Goal: Task Accomplishment & Management: Manage account settings

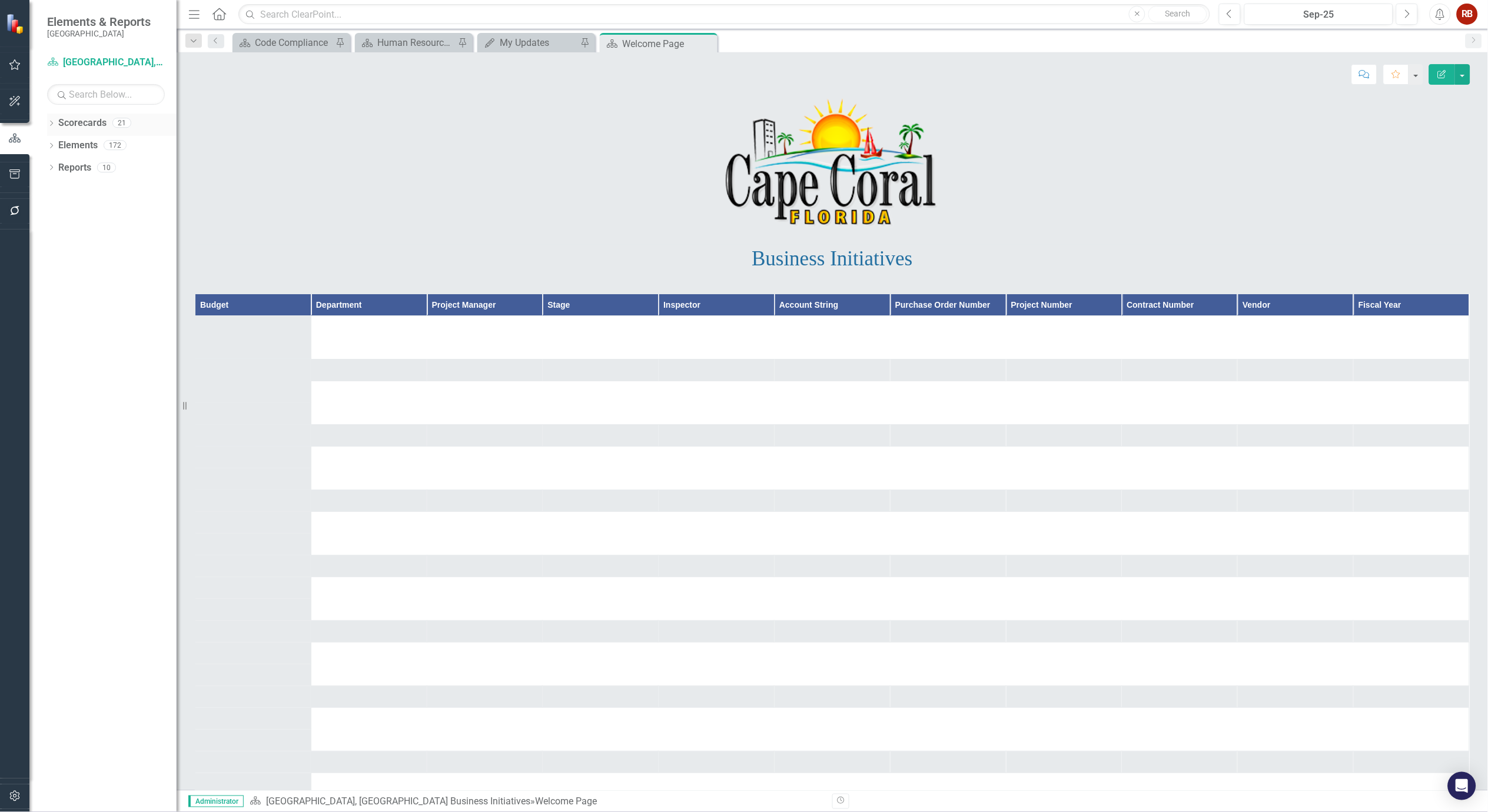
click at [54, 122] on icon "Dropdown" at bounding box center [51, 124] width 8 height 6
click at [78, 163] on link "[GEOGRAPHIC_DATA], [GEOGRAPHIC_DATA] Strategic Plan" at bounding box center [120, 168] width 112 height 14
click at [57, 165] on icon "Dropdown" at bounding box center [57, 167] width 9 height 7
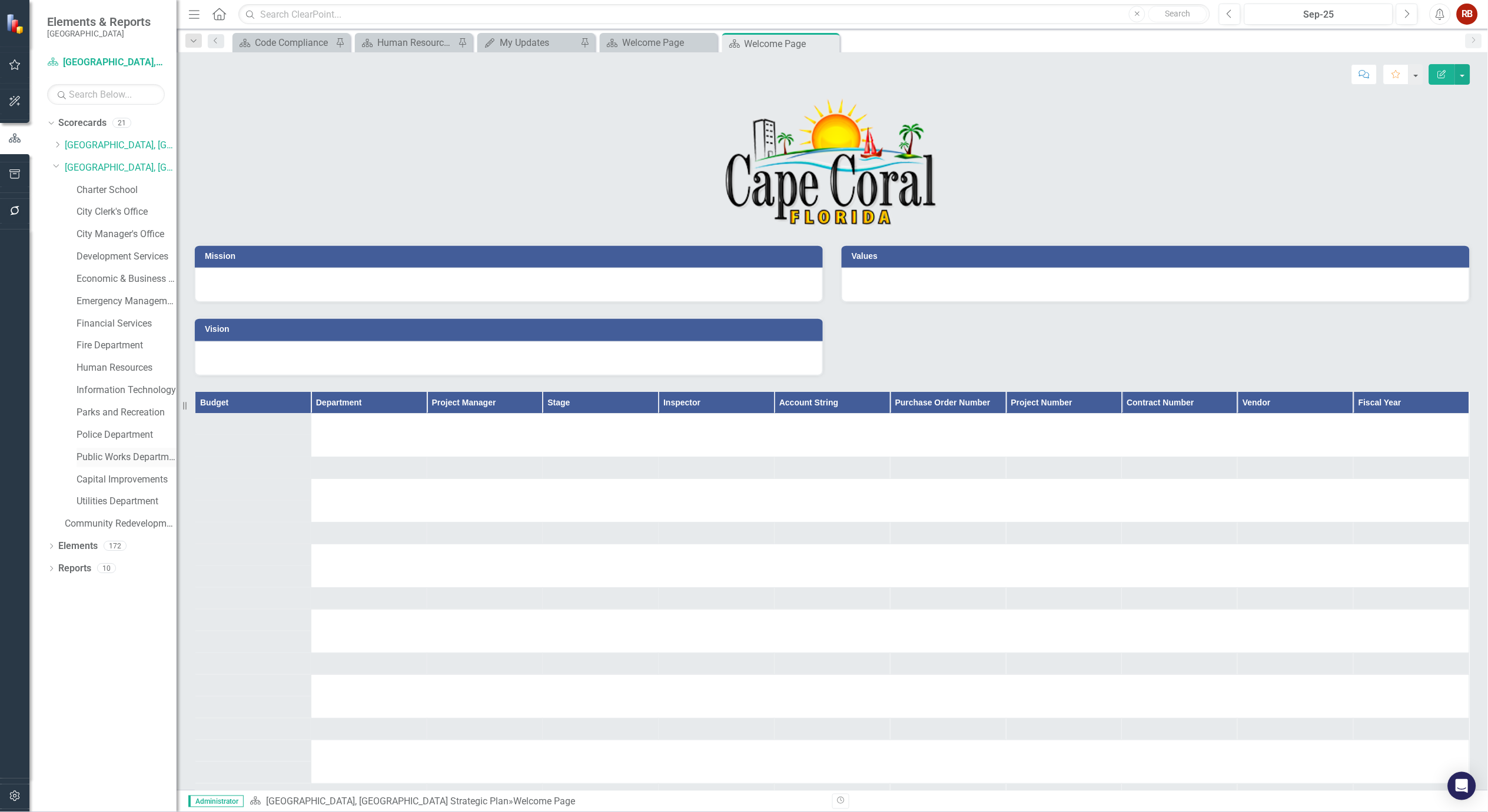
click at [122, 456] on link "Public Works Department" at bounding box center [126, 457] width 100 height 14
click at [55, 548] on icon "Dropdown" at bounding box center [51, 548] width 8 height 6
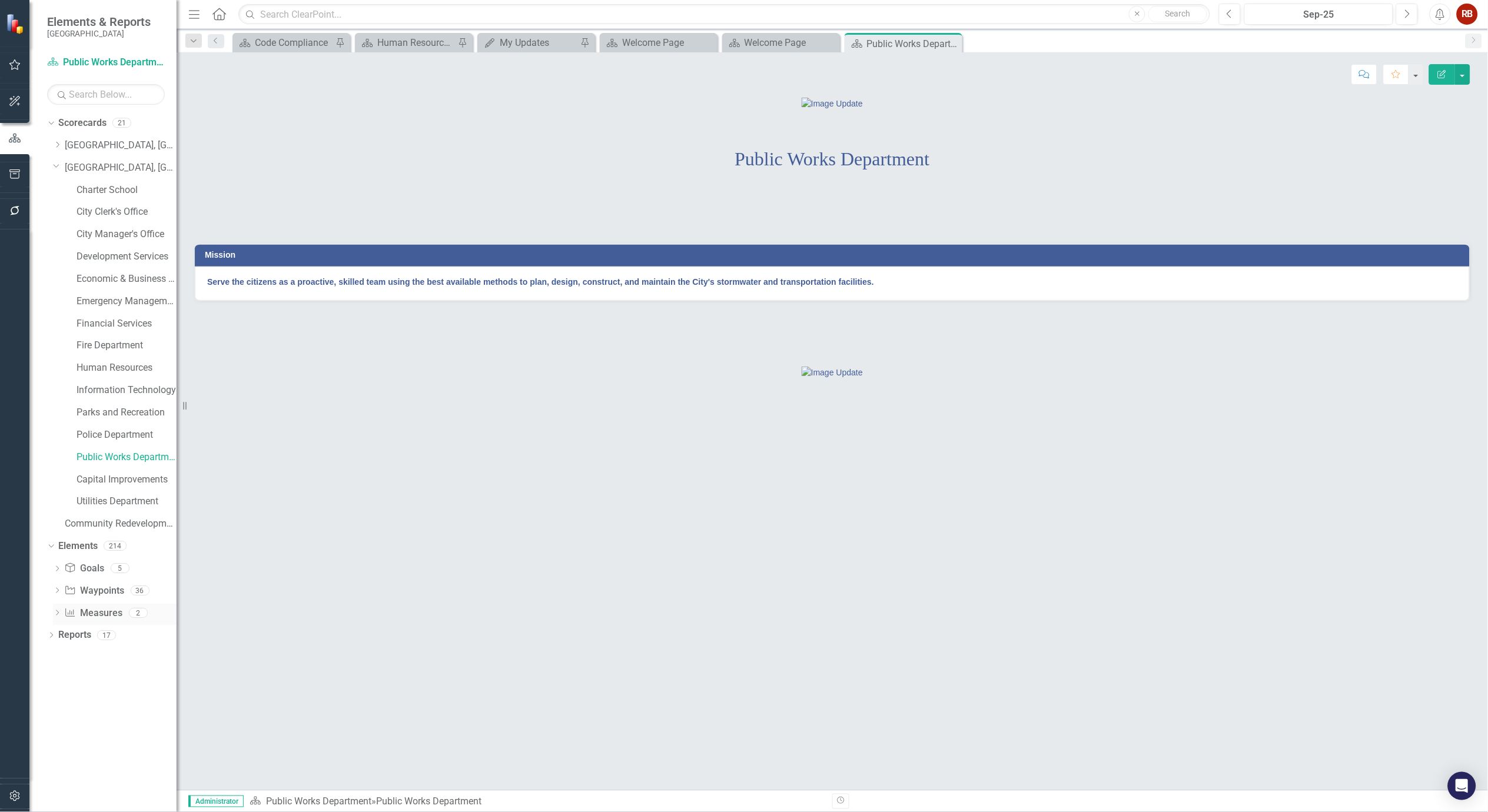
click at [119, 609] on link "Measure Measures" at bounding box center [93, 613] width 58 height 14
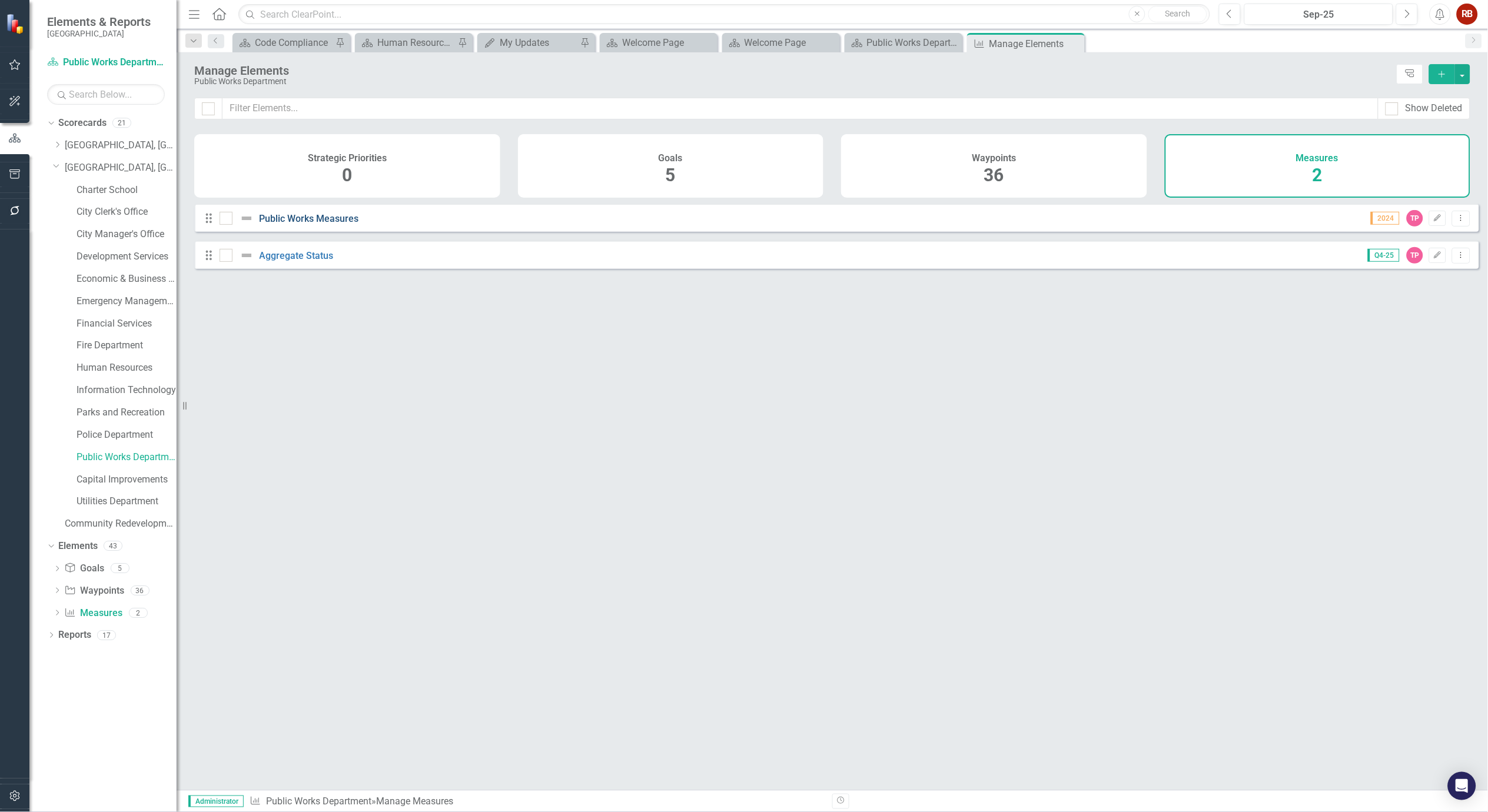
click at [314, 222] on link "Public Works Measures" at bounding box center [309, 218] width 99 height 11
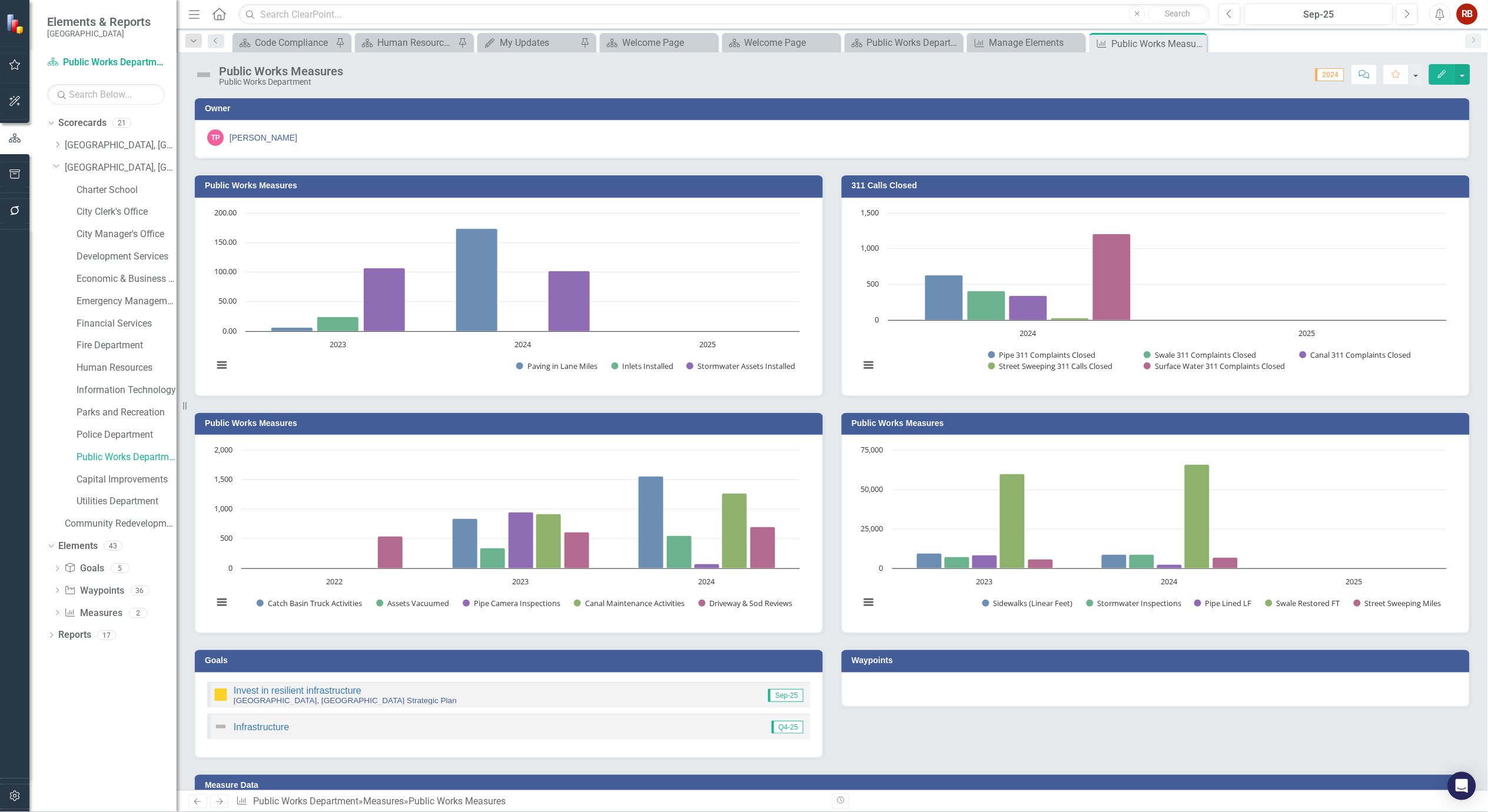
click at [1446, 71] on icon "Edit" at bounding box center [1442, 74] width 10 height 8
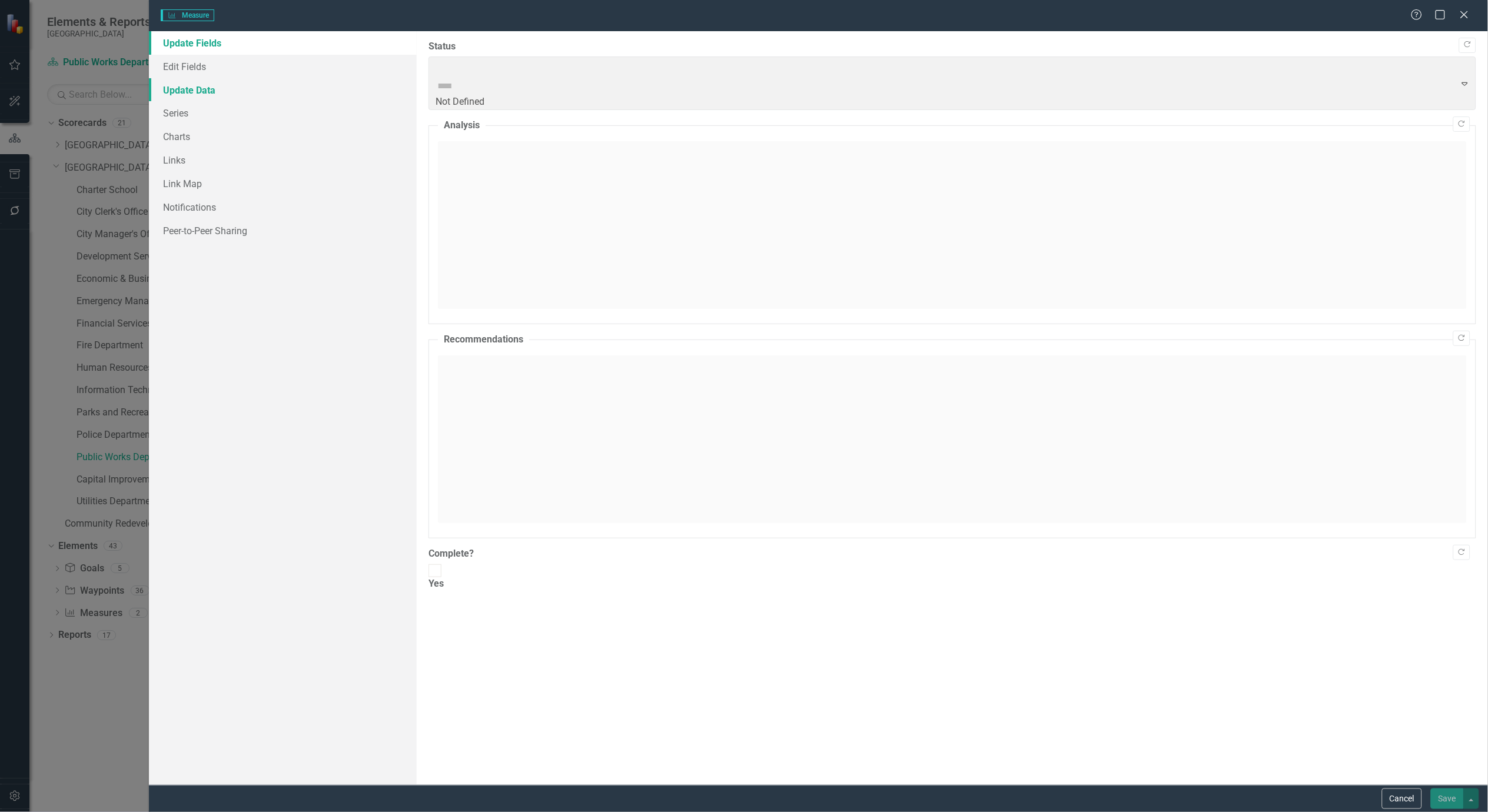
click at [191, 85] on link "Update Data" at bounding box center [282, 90] width 268 height 24
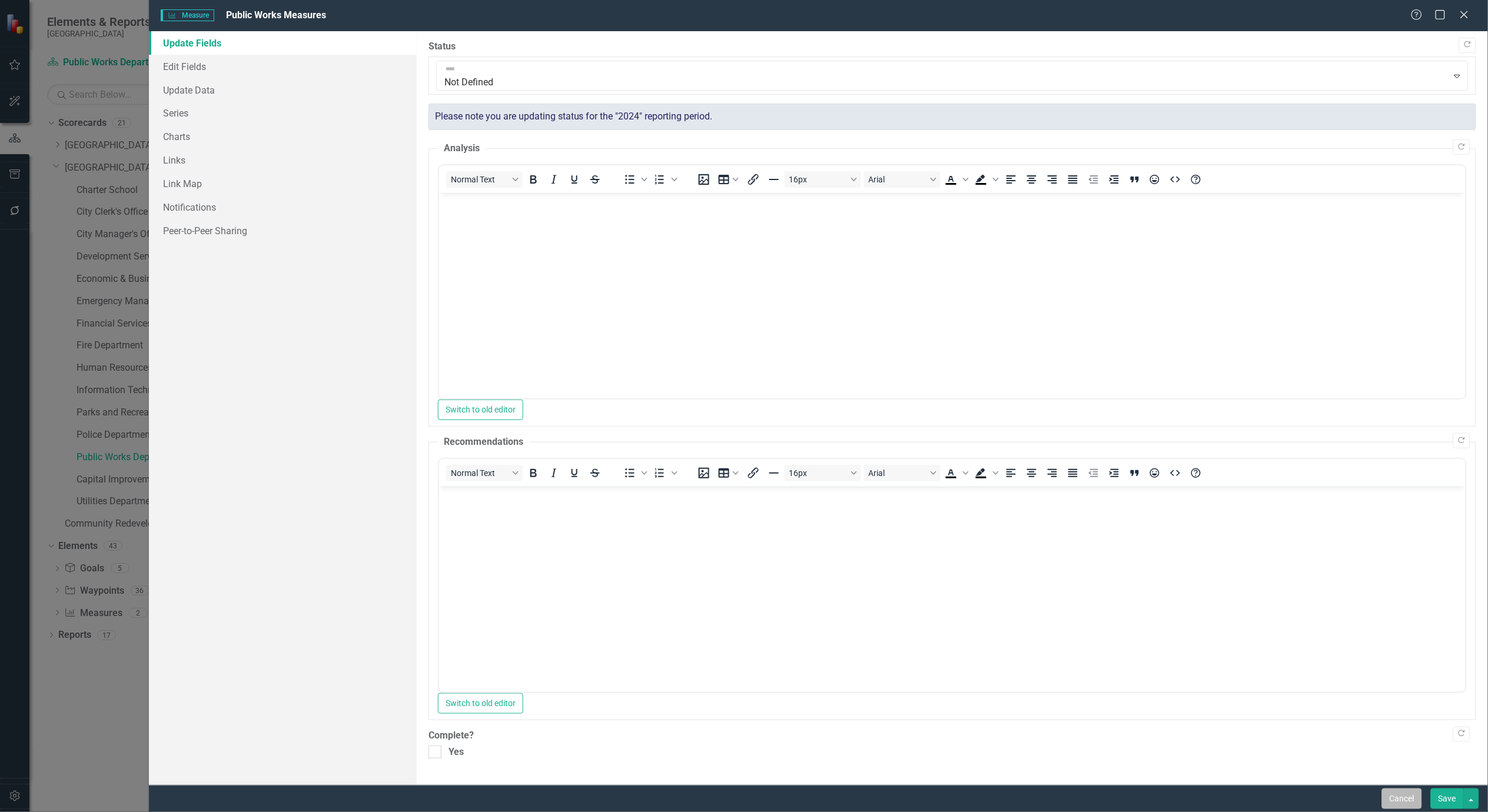
click at [1413, 792] on button "Cancel" at bounding box center [1402, 799] width 40 height 21
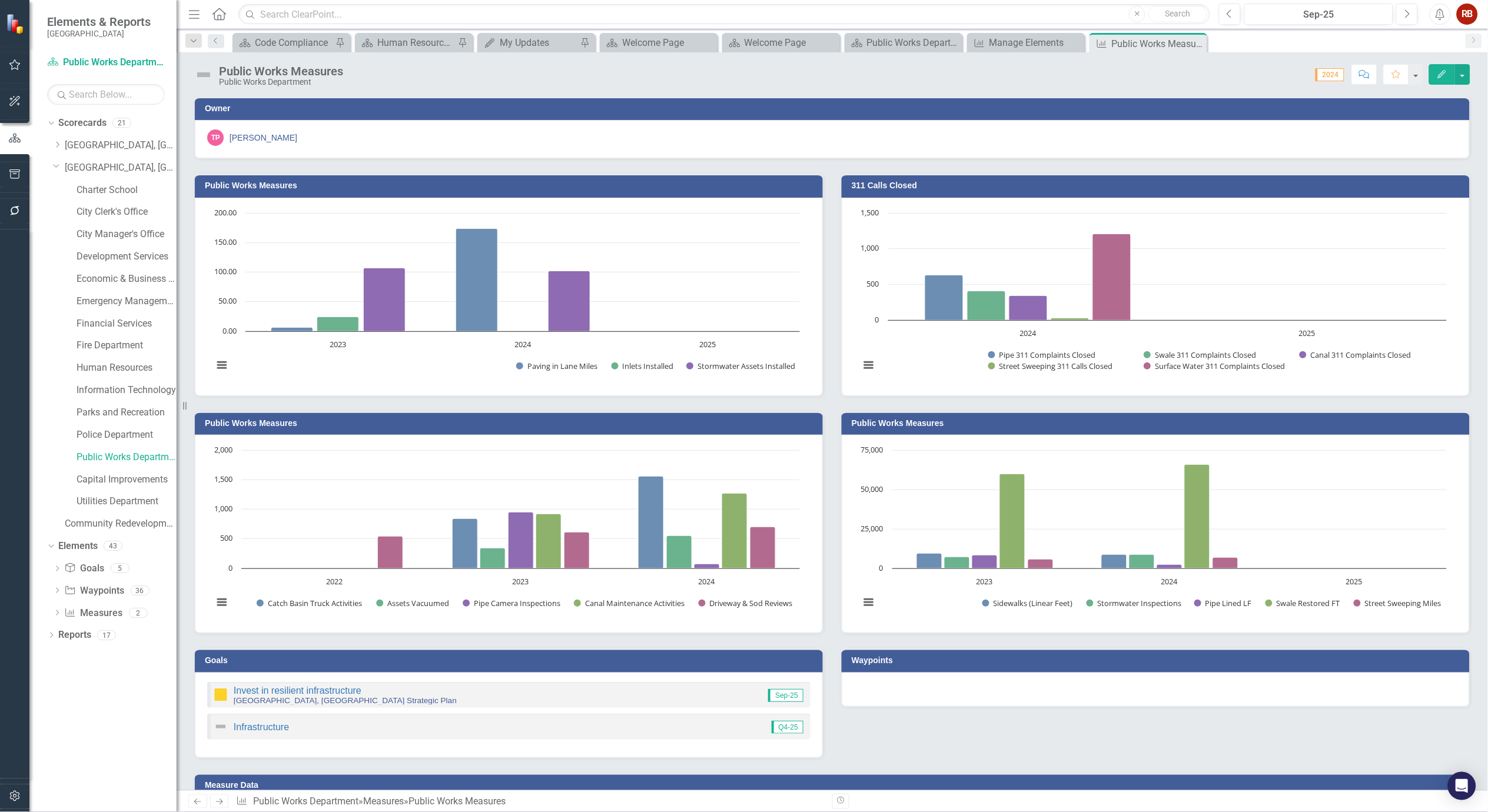
click at [1336, 75] on span "2024" at bounding box center [1330, 75] width 29 height 13
click at [1446, 72] on icon "Edit" at bounding box center [1442, 74] width 10 height 8
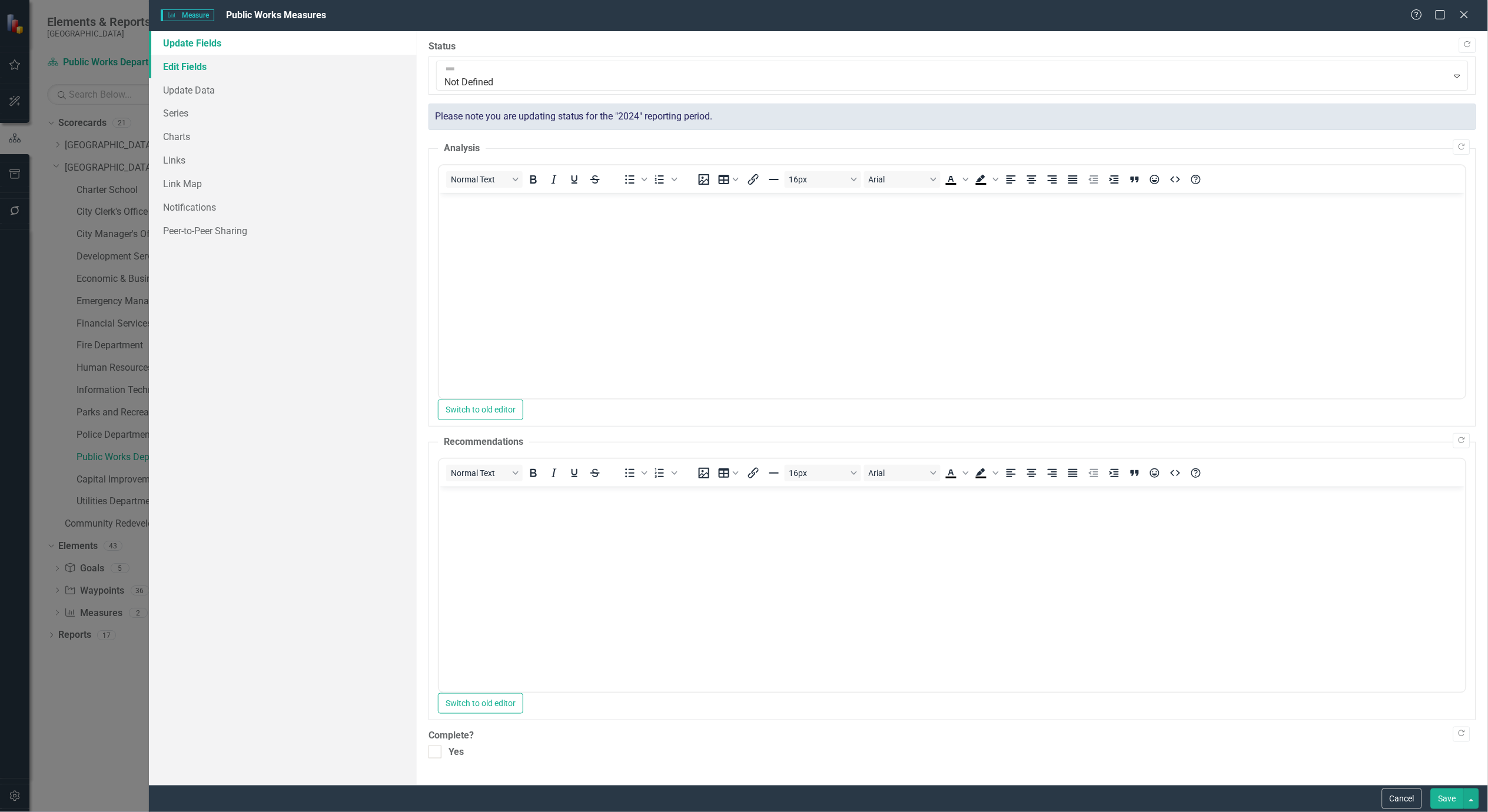
click at [183, 57] on link "Edit Fields" at bounding box center [282, 66] width 268 height 24
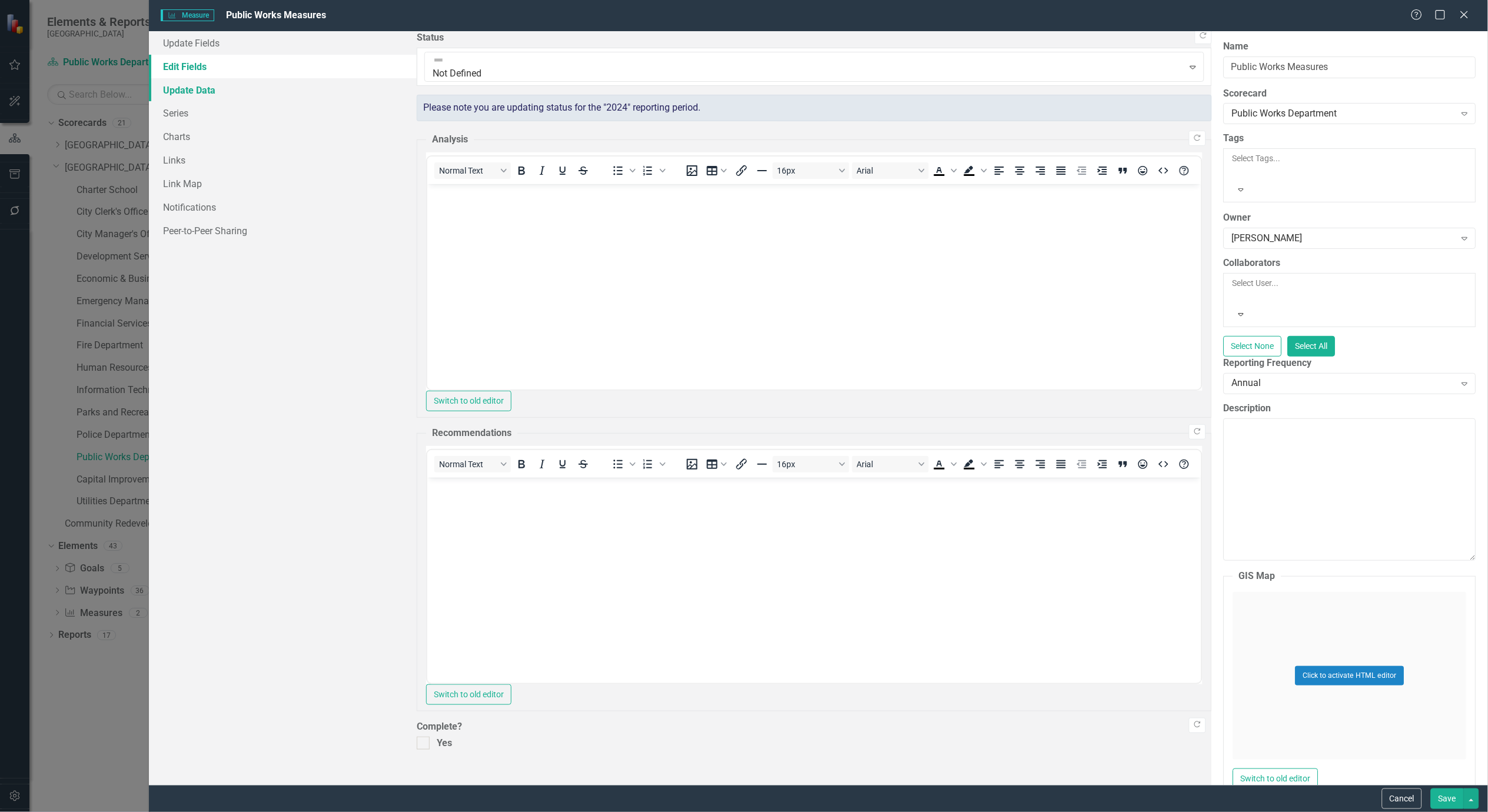
click at [189, 88] on link "Update Data" at bounding box center [282, 90] width 268 height 24
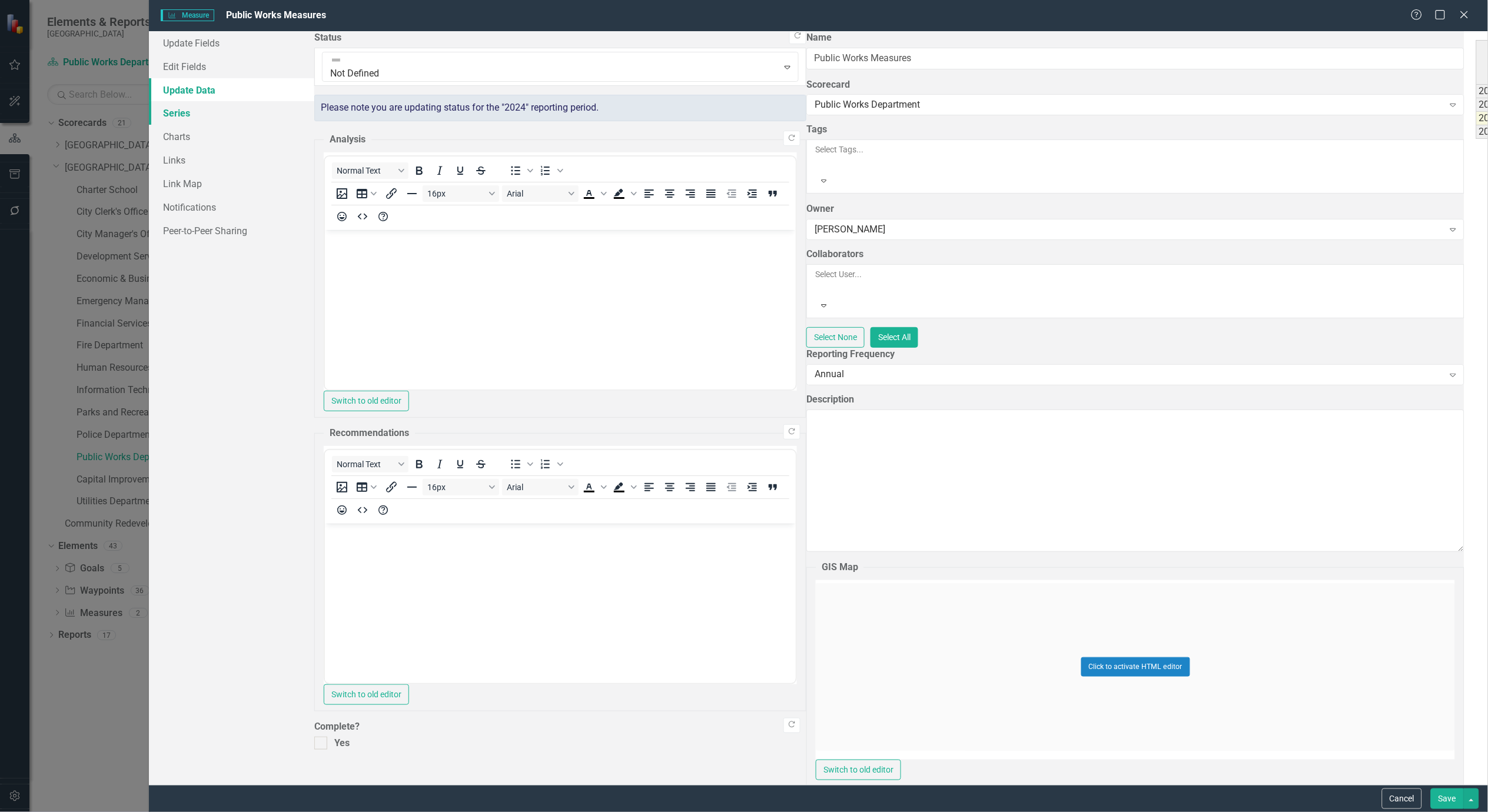
click at [186, 115] on link "Series" at bounding box center [231, 113] width 166 height 24
click at [1479, 24] on div "Measure Measure Public Works Measures Help Maximize Close" at bounding box center [818, 15] width 1339 height 31
drag, startPoint x: 1473, startPoint y: 18, endPoint x: 1467, endPoint y: 18, distance: 6.0
click at [1472, 18] on div "Help Maximize Close" at bounding box center [1444, 15] width 65 height 14
click at [1466, 17] on icon "Close" at bounding box center [1464, 14] width 15 height 11
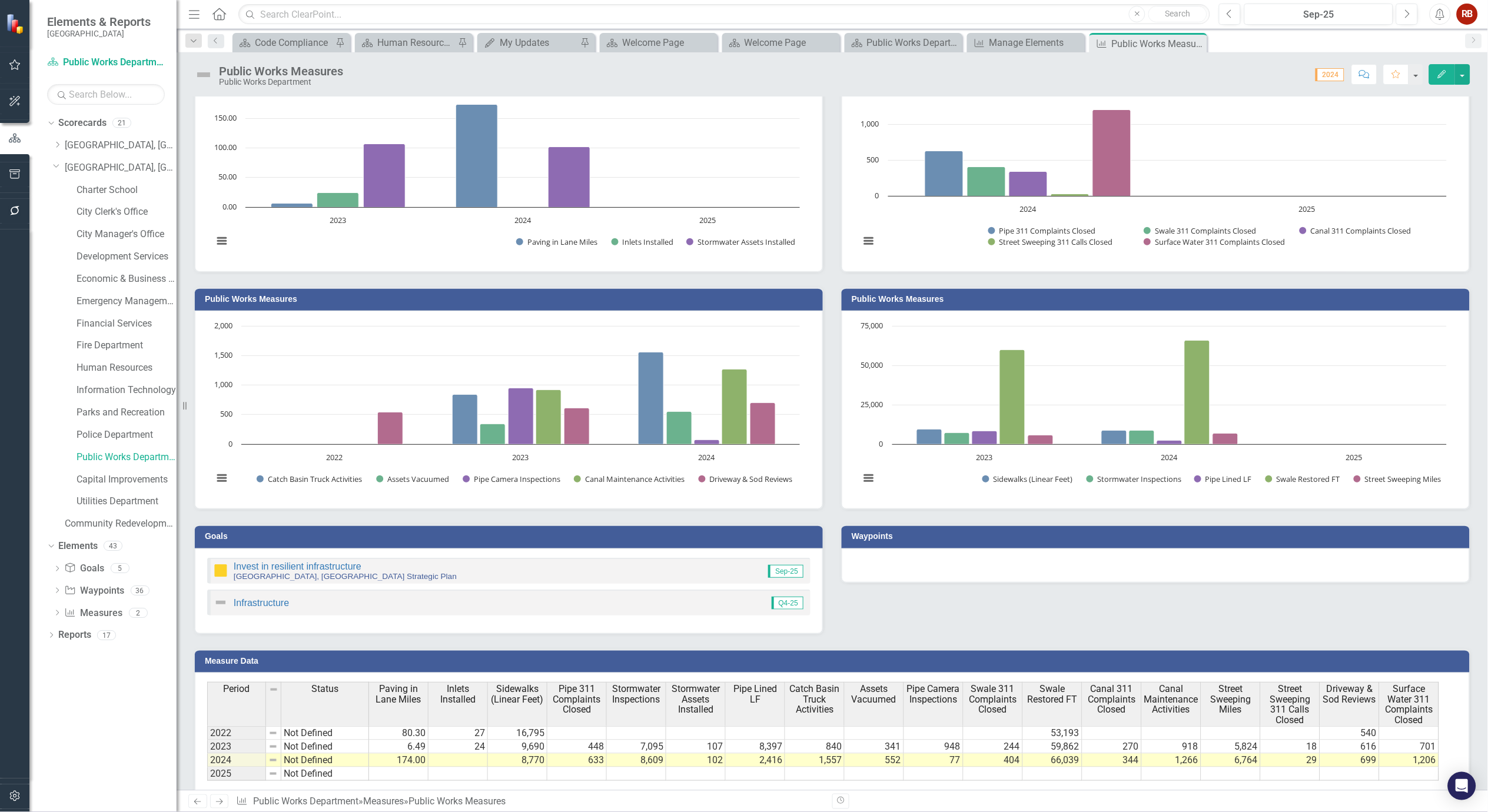
scroll to position [162, 0]
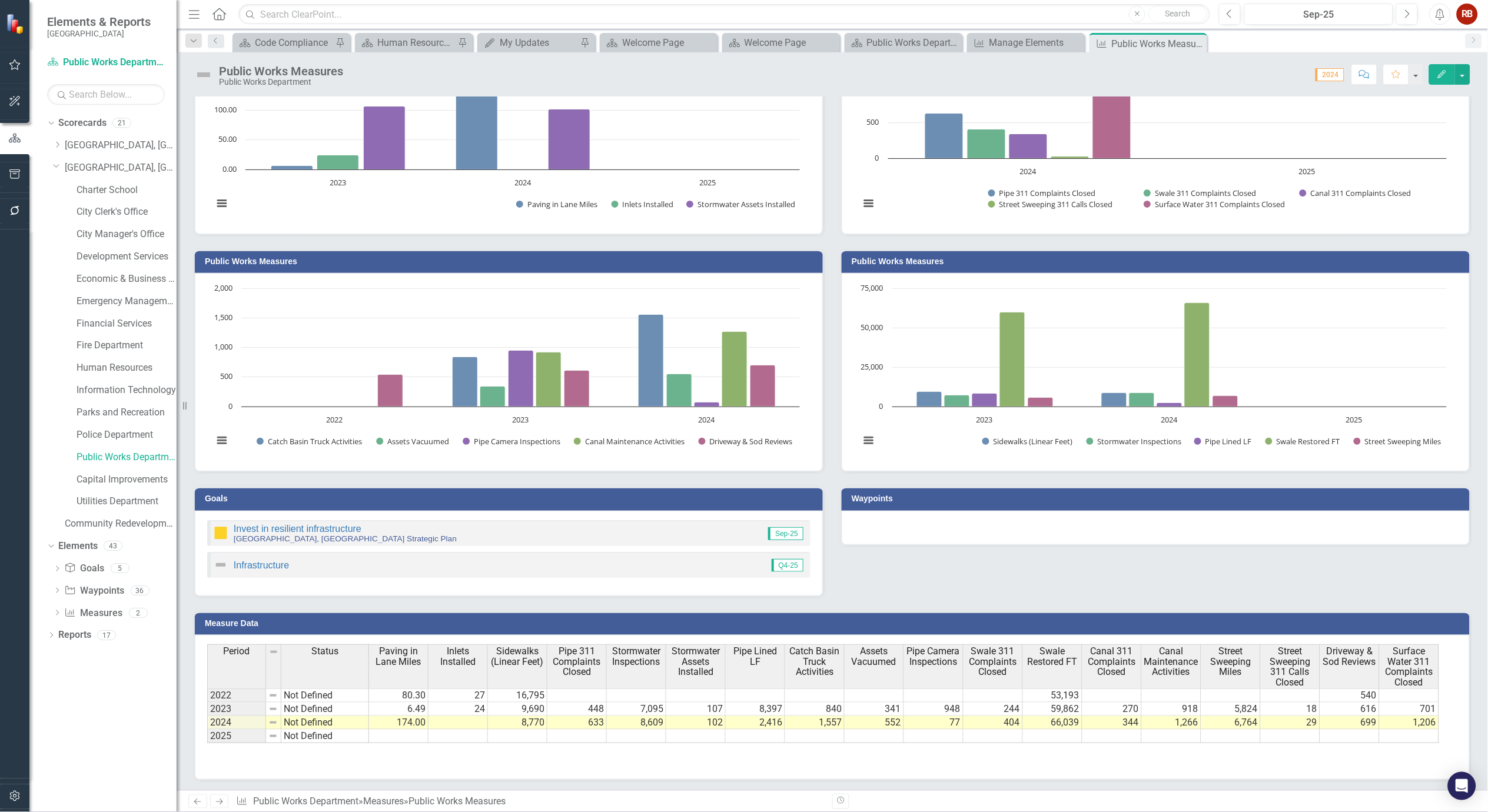
click at [396, 730] on td at bounding box center [399, 736] width 59 height 14
click at [138, 500] on link "Utilities Department" at bounding box center [126, 501] width 100 height 14
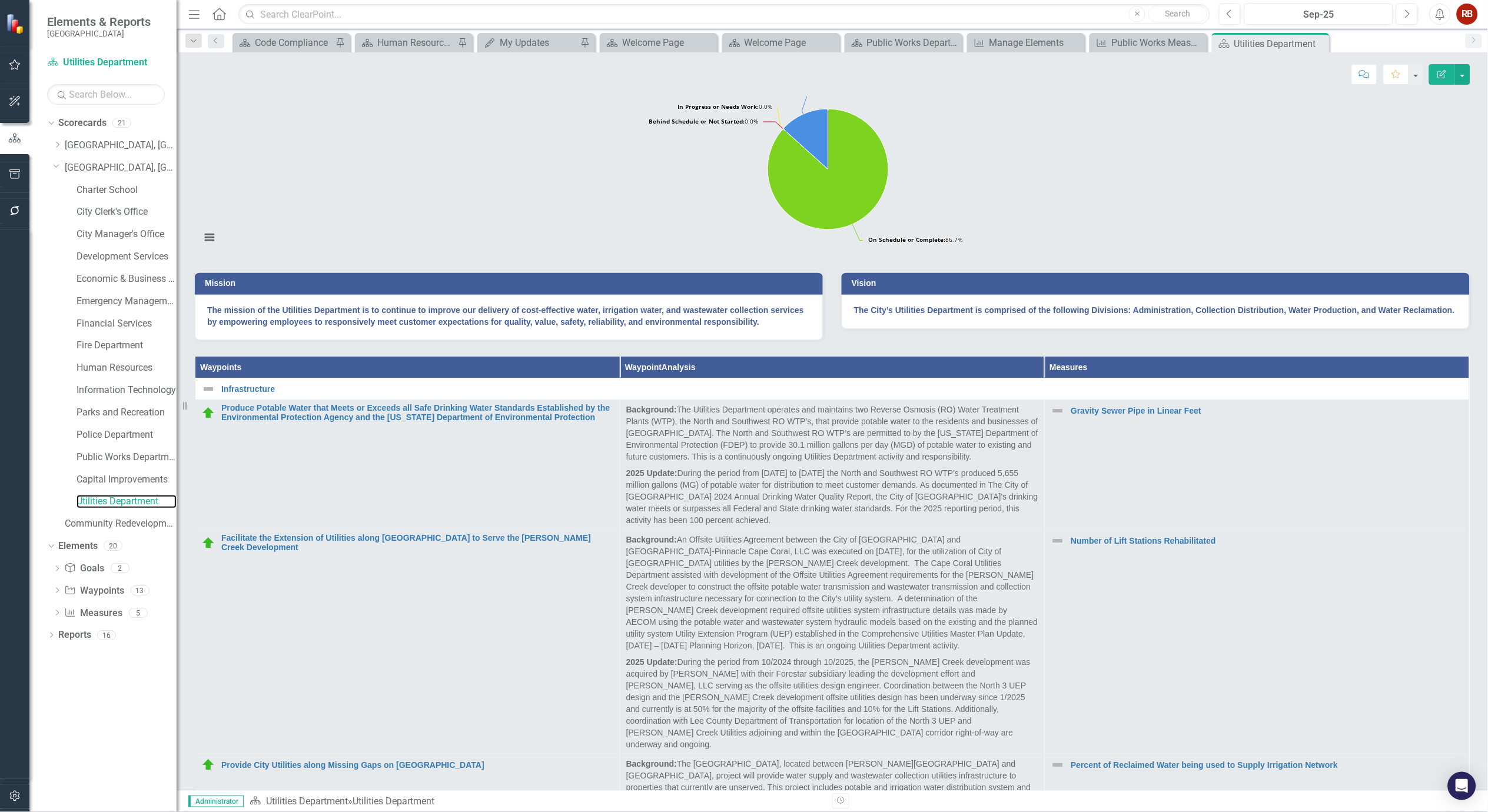
scroll to position [261, 0]
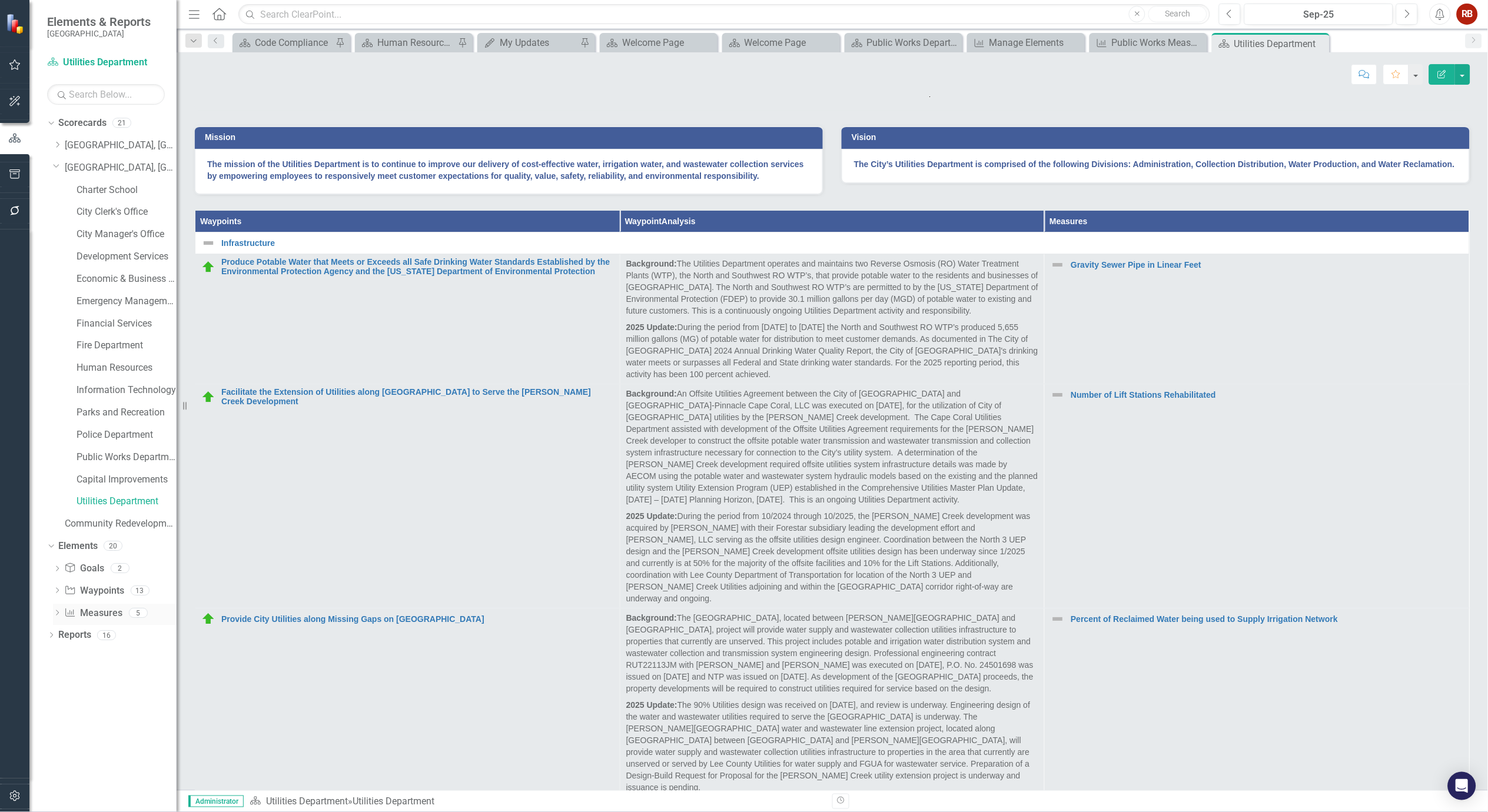
click at [110, 615] on link "Measure Measures" at bounding box center [93, 613] width 58 height 14
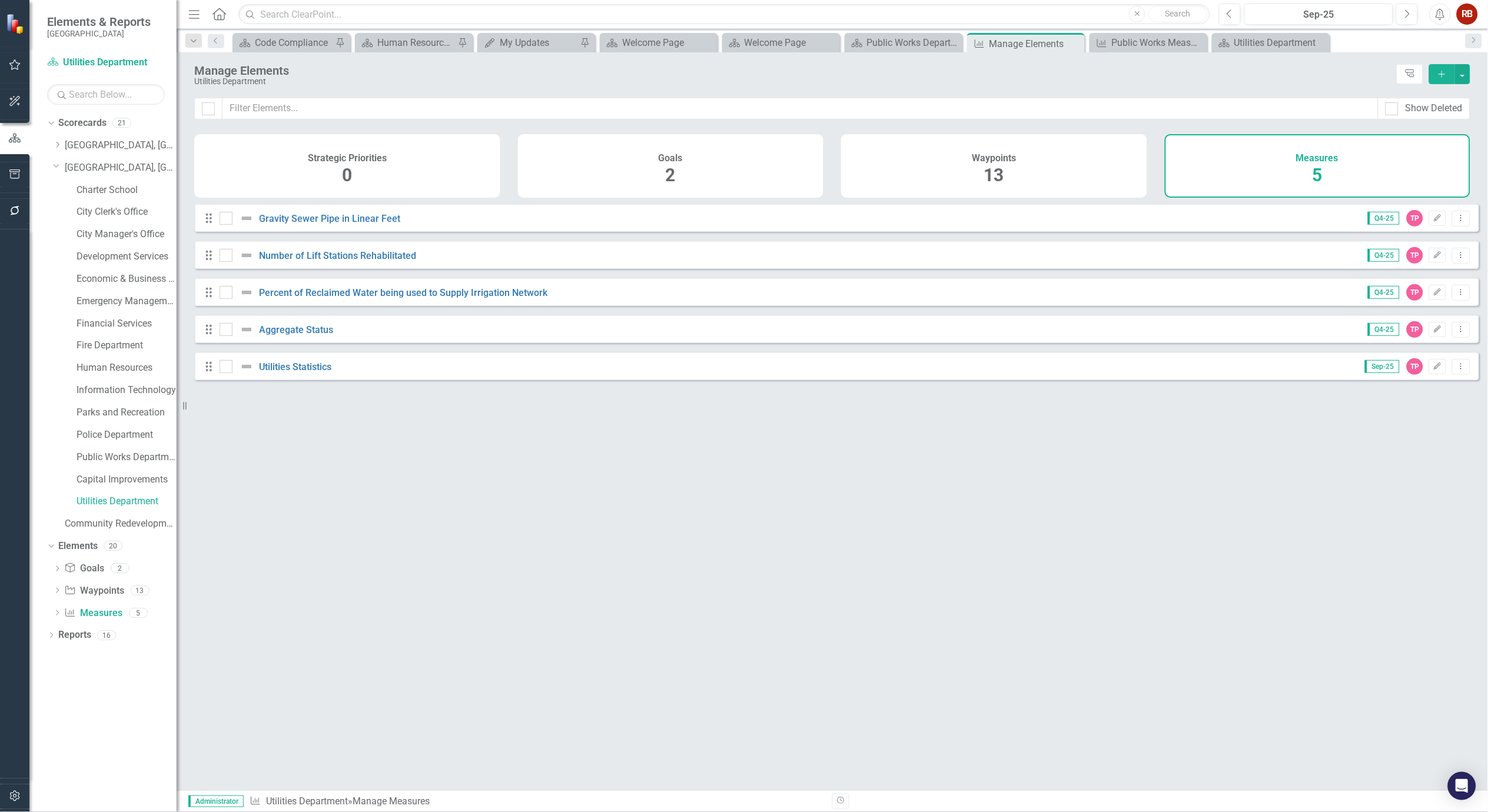
click at [1341, 158] on div "Measures 5" at bounding box center [1318, 166] width 306 height 64
click at [1434, 226] on button "Edit" at bounding box center [1438, 218] width 17 height 15
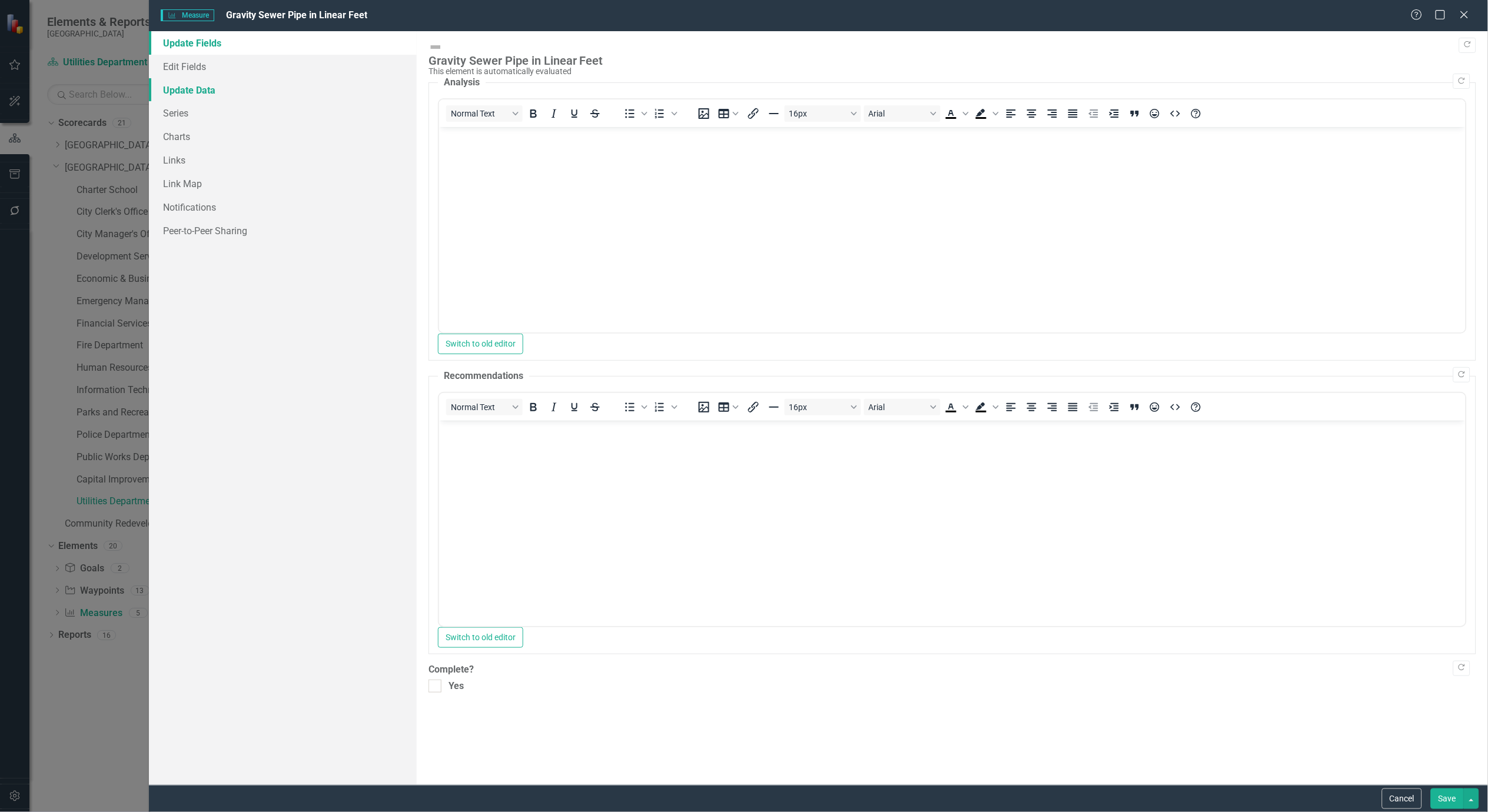
click at [190, 86] on link "Update Data" at bounding box center [282, 90] width 268 height 24
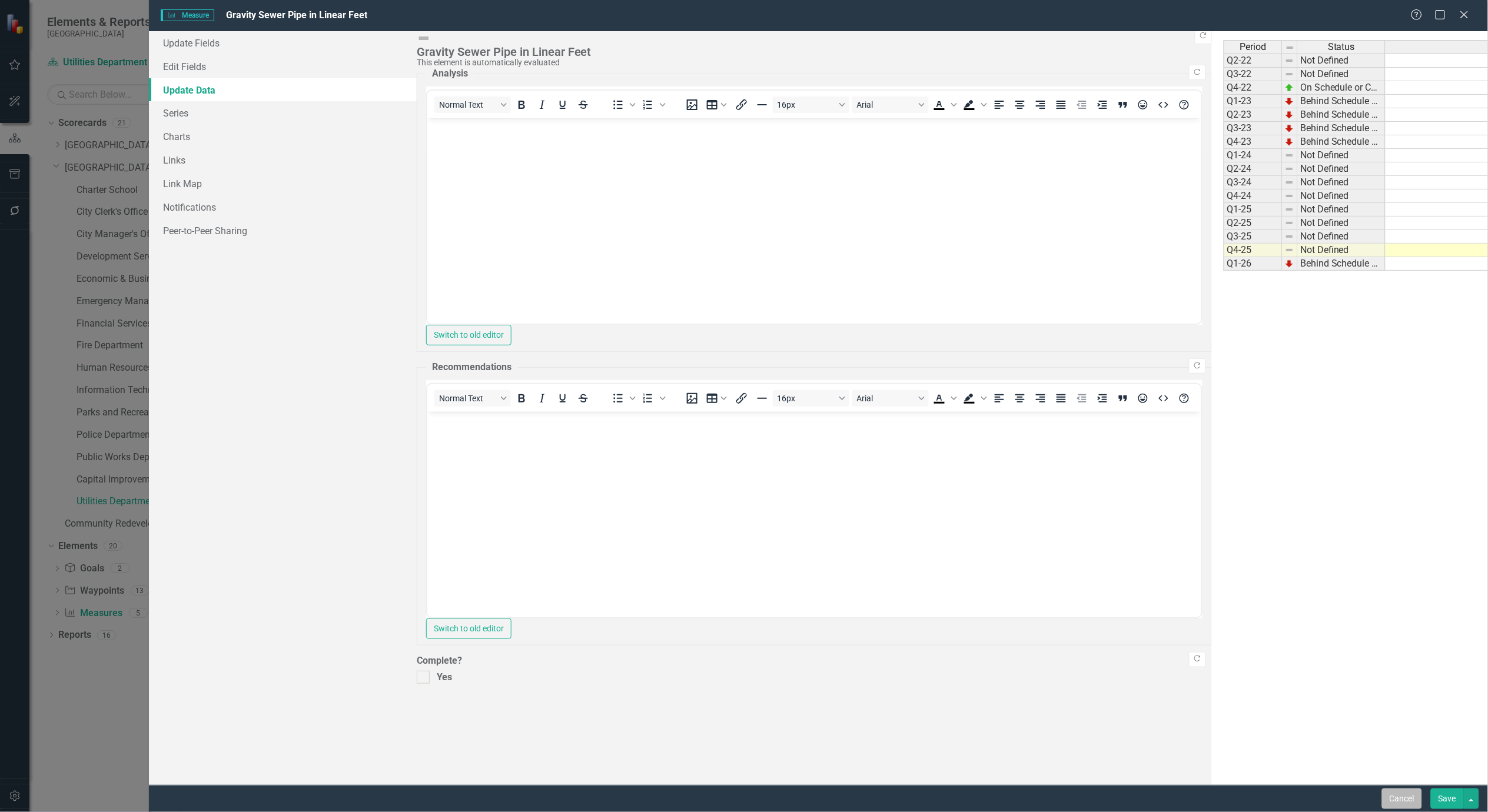
click at [1405, 797] on button "Cancel" at bounding box center [1402, 799] width 40 height 21
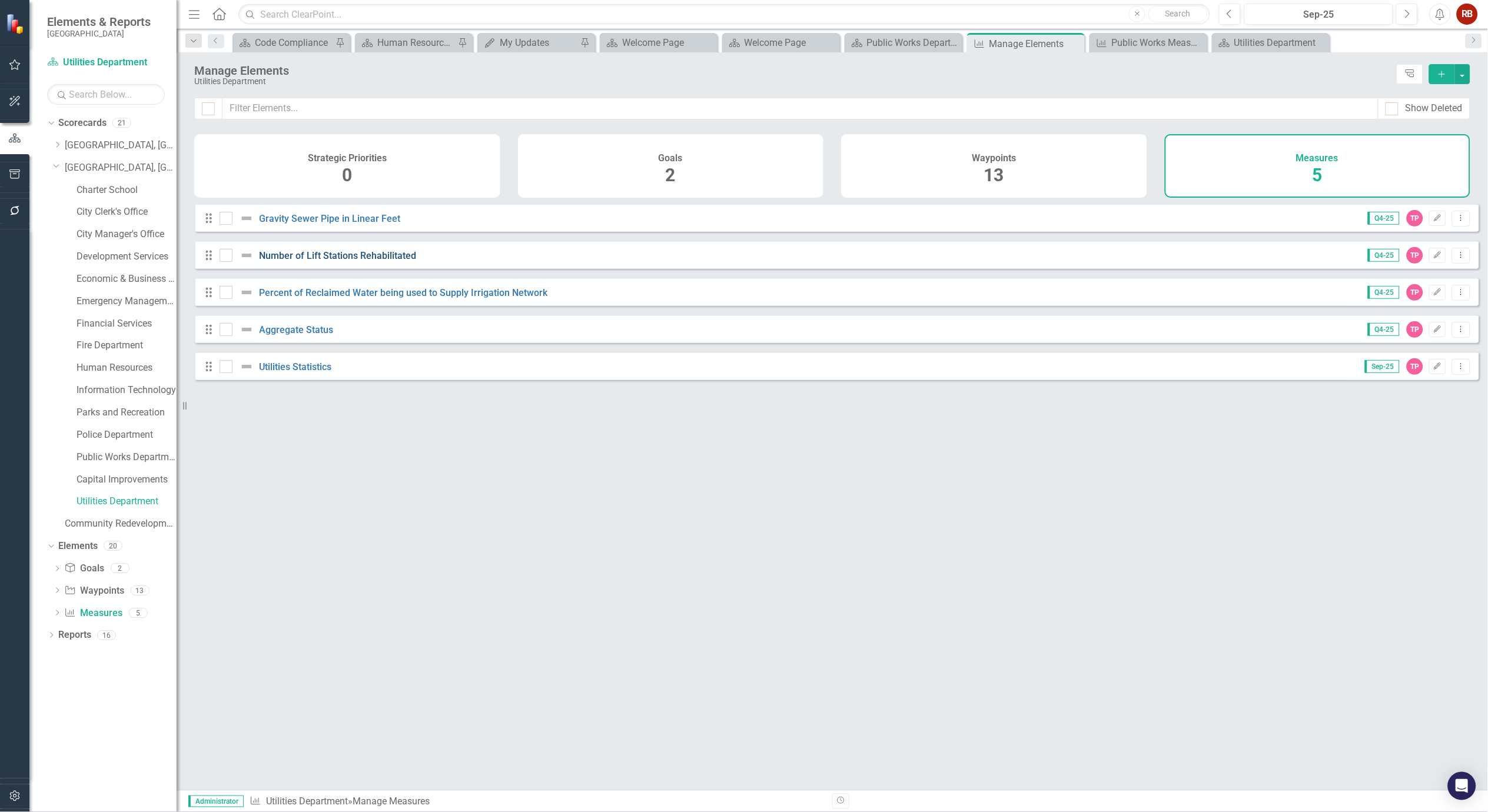
click at [344, 260] on link "Number of Lift Stations Rehabilitated" at bounding box center [338, 255] width 157 height 11
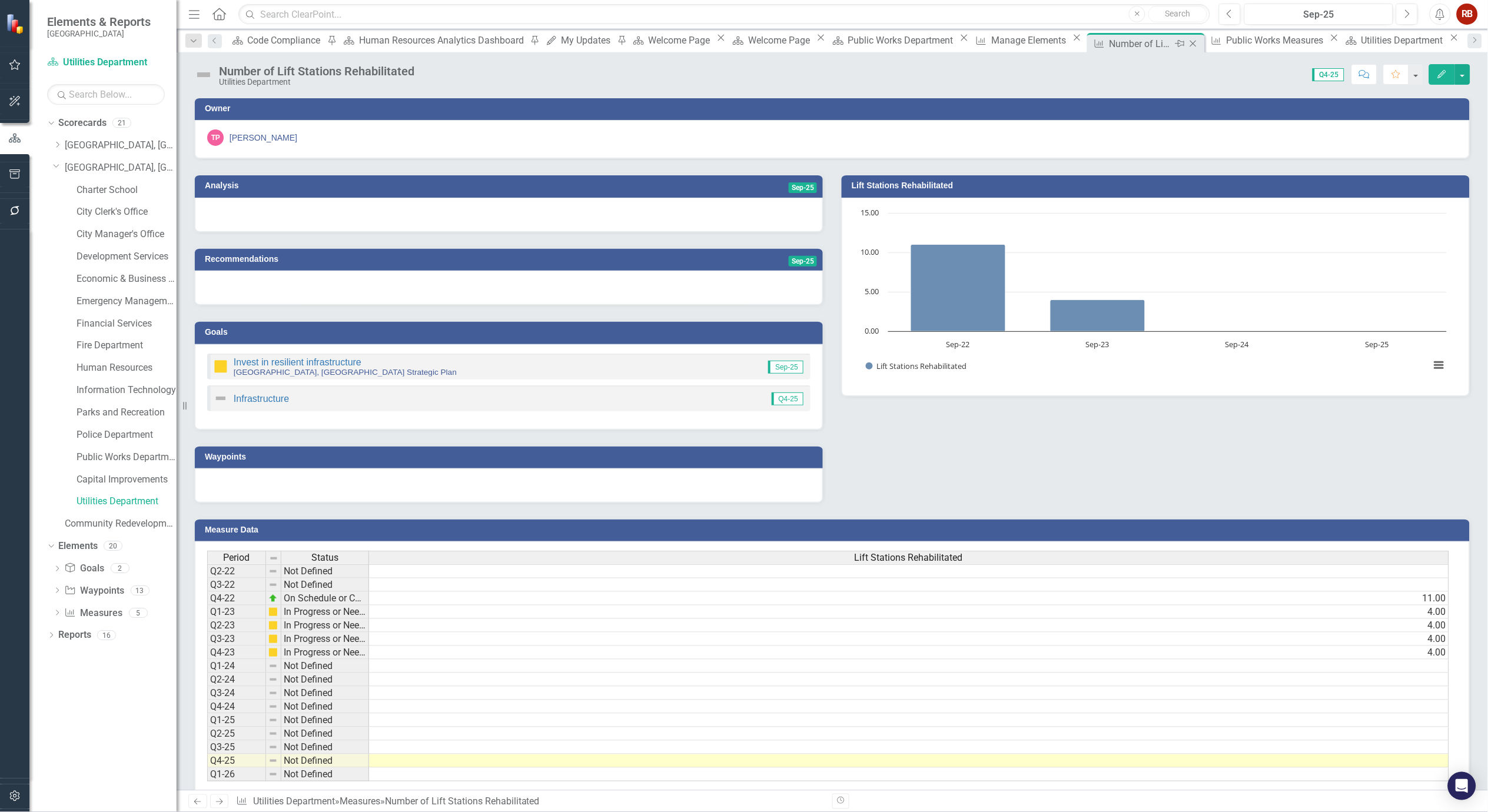
click at [1188, 41] on icon "Close" at bounding box center [1193, 43] width 12 height 10
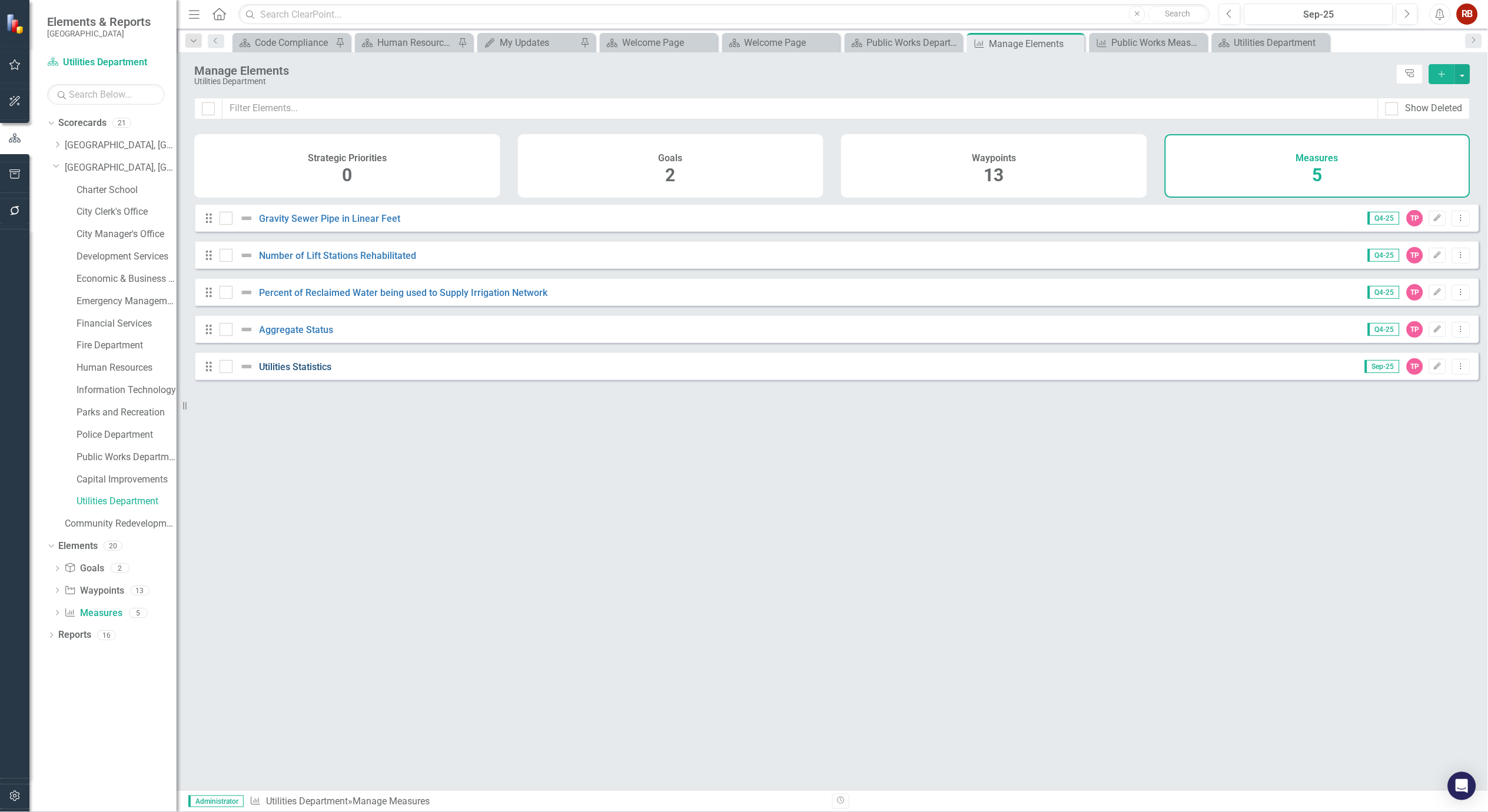
click at [275, 372] on link "Utilities Statistics" at bounding box center [296, 367] width 72 height 11
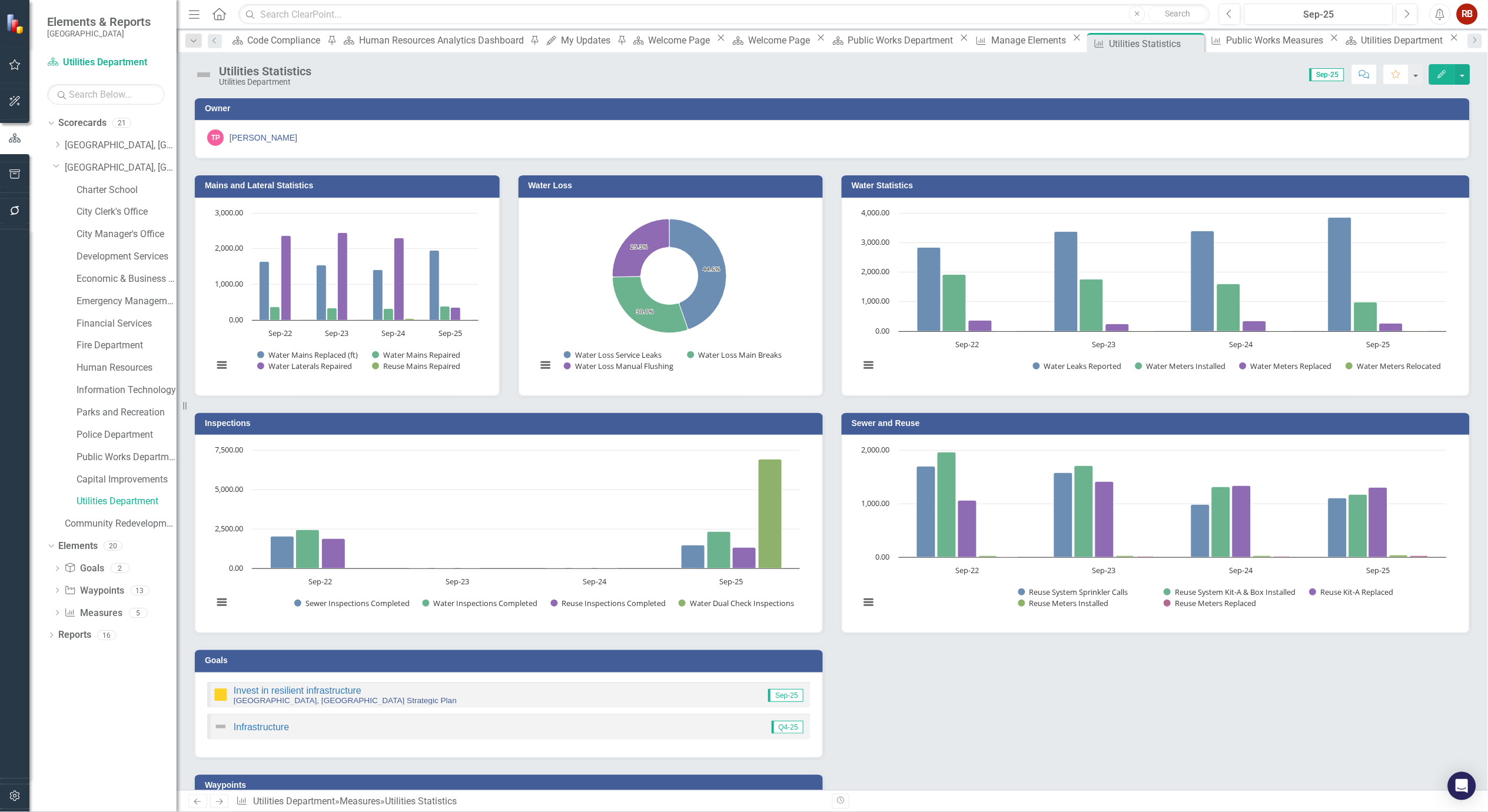
click at [1440, 73] on icon "Edit" at bounding box center [1442, 74] width 10 height 8
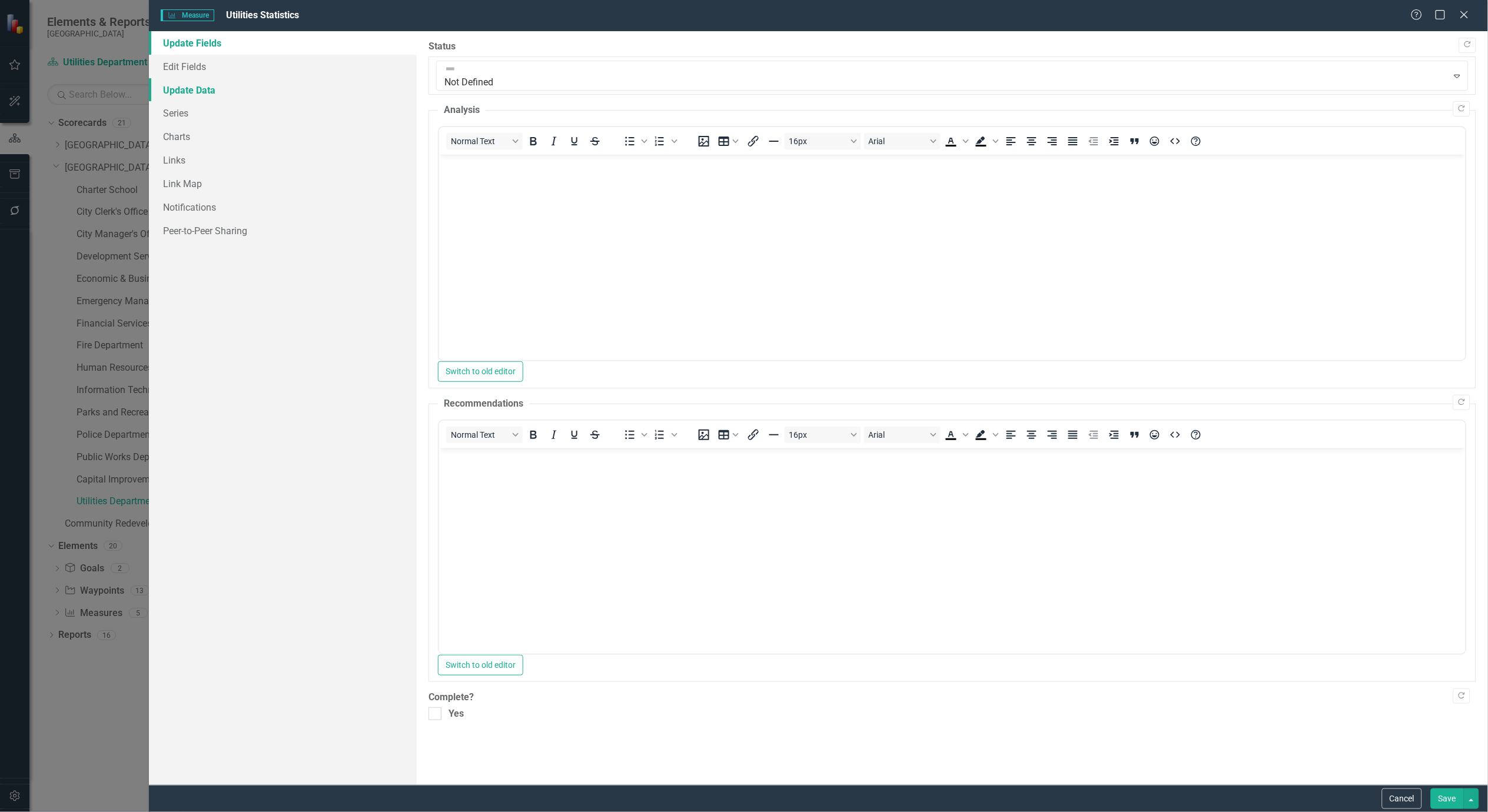
click at [206, 87] on link "Update Data" at bounding box center [282, 90] width 268 height 24
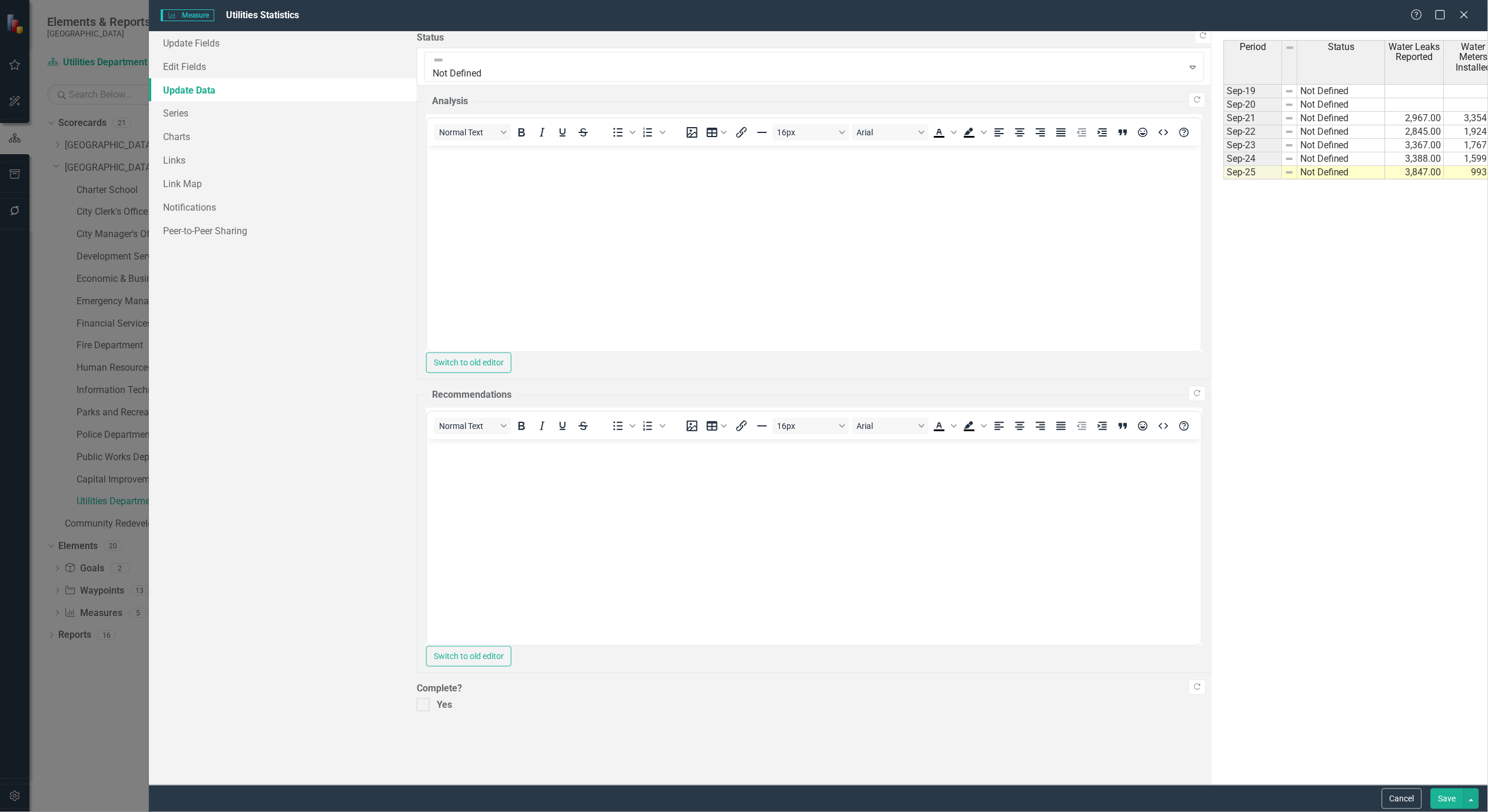
click at [1224, 139] on div "Period Status Water Leaks Reported Water Meters Installed Water Laterals Repair…" at bounding box center [1224, 110] width 0 height 139
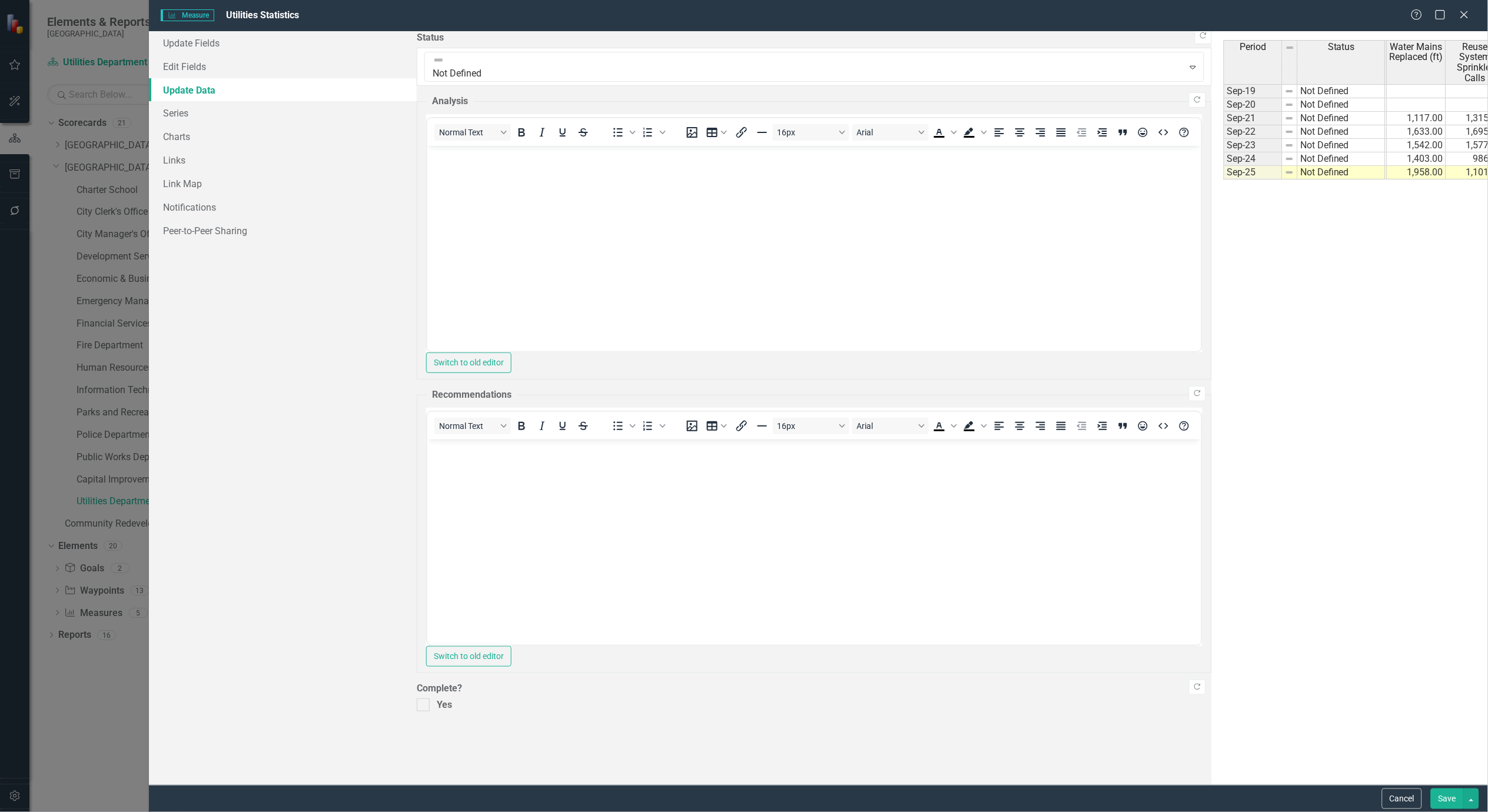
scroll to position [0, 291]
type textarea "1314"
click at [1441, 802] on button "Save" at bounding box center [1447, 799] width 33 height 21
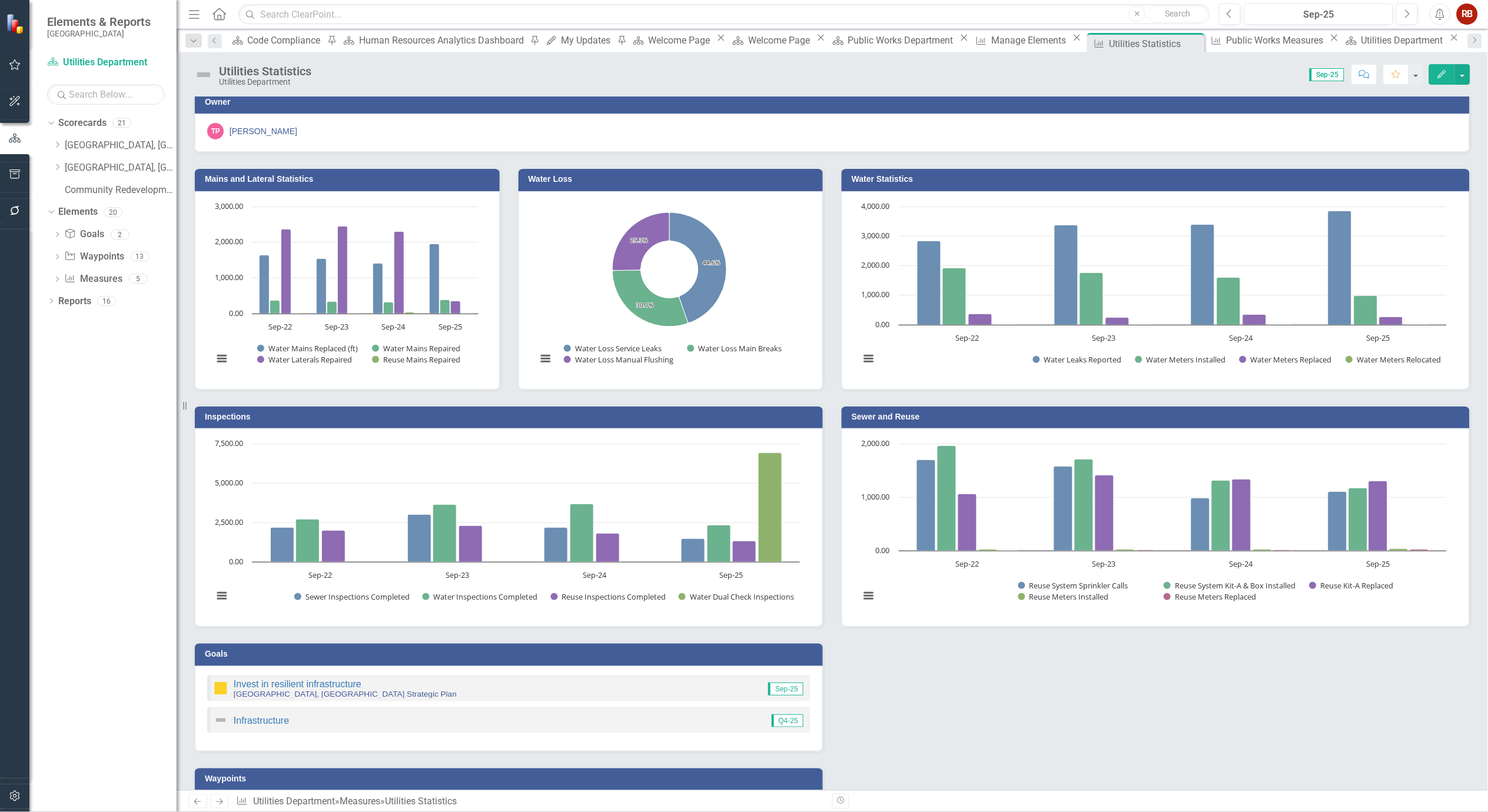
scroll to position [0, 0]
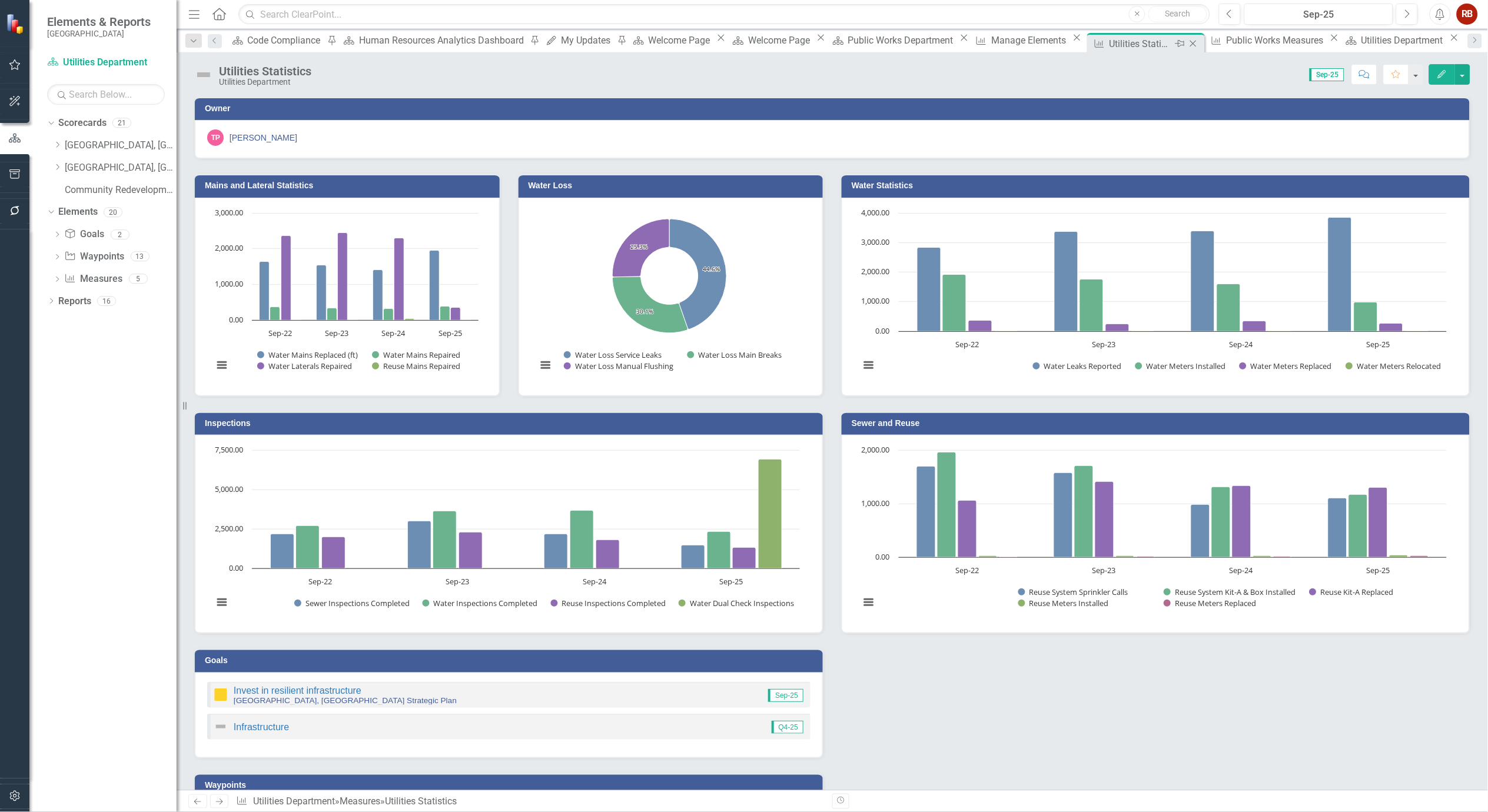
click at [1188, 43] on icon "Close" at bounding box center [1193, 43] width 12 height 10
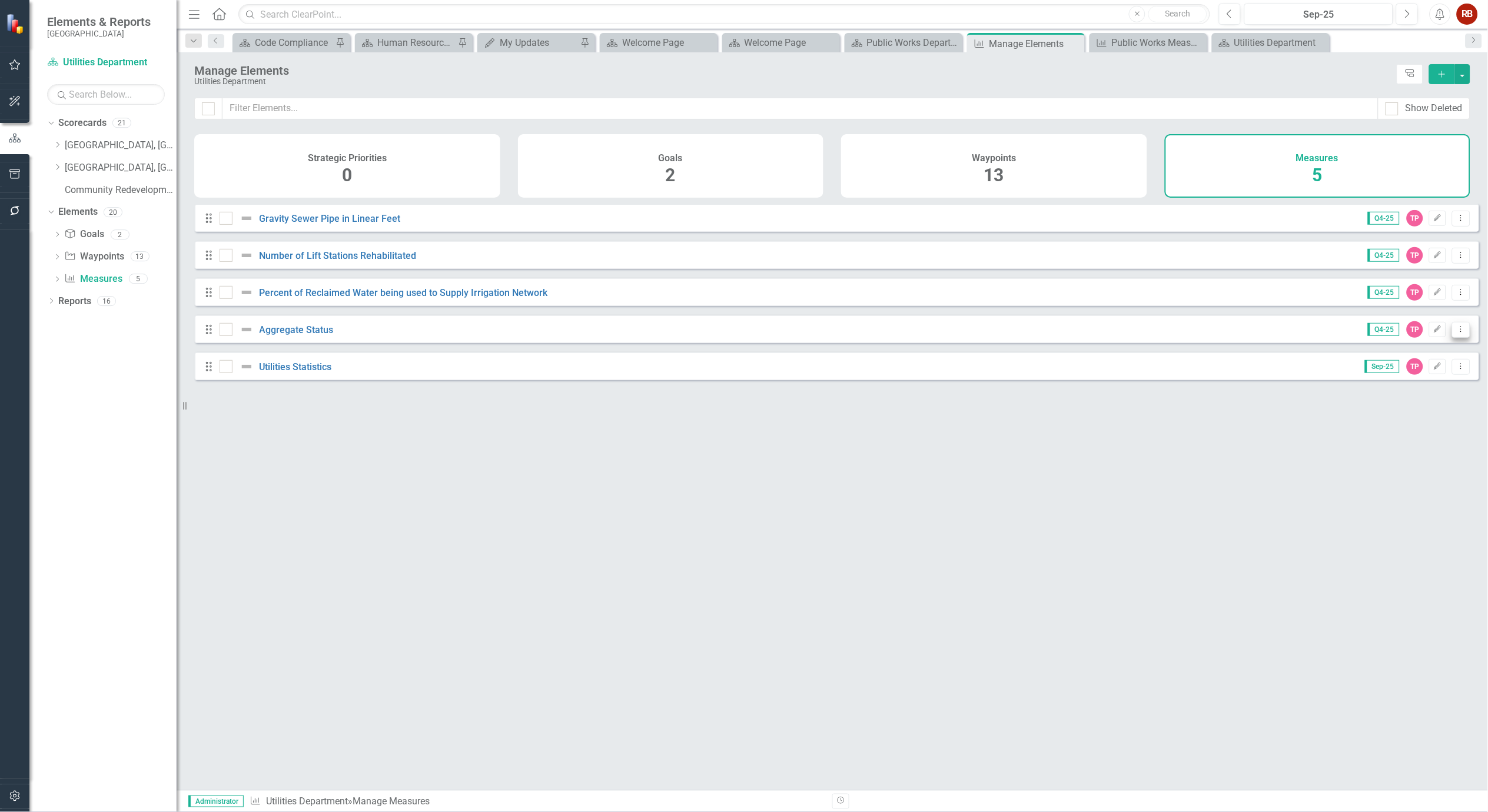
click at [1458, 338] on button "Dropdown Menu" at bounding box center [1462, 329] width 18 height 16
click at [1425, 355] on link "Edit Edit Measure" at bounding box center [1409, 358] width 106 height 22
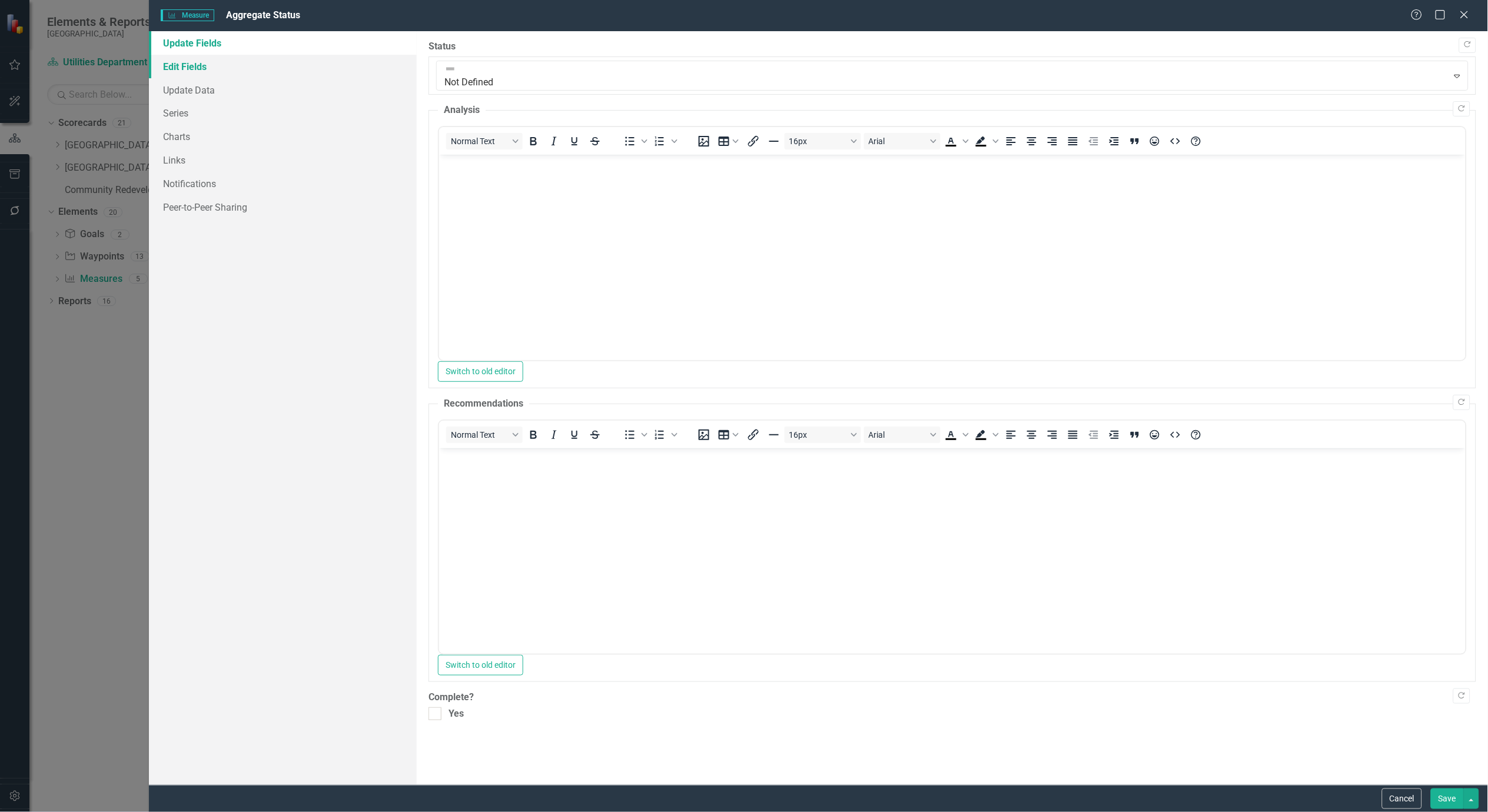
click at [168, 69] on link "Edit Fields" at bounding box center [282, 66] width 268 height 24
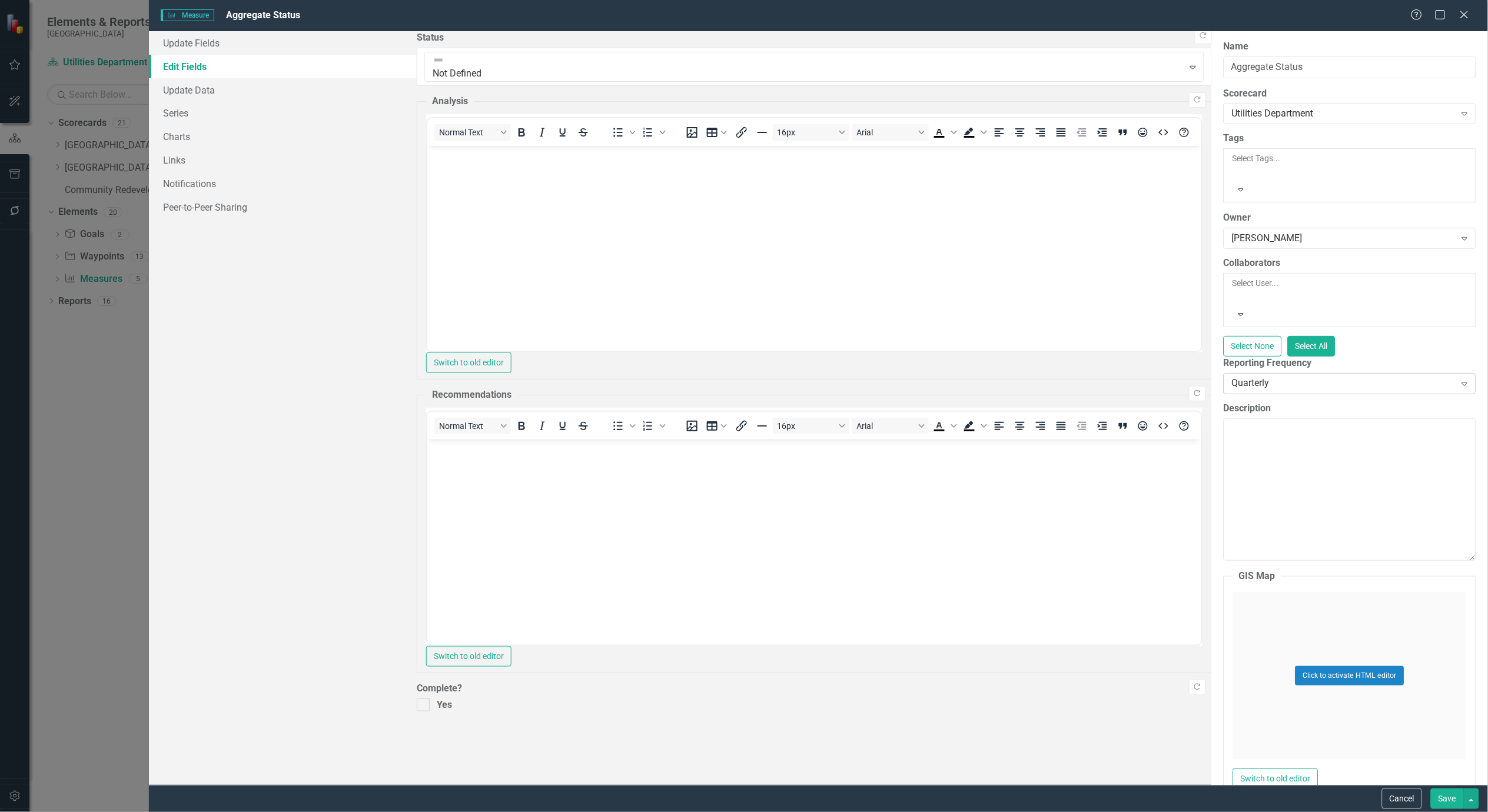
click at [1462, 374] on div "Expand" at bounding box center [1465, 383] width 21 height 19
click at [1446, 798] on button "Save" at bounding box center [1447, 799] width 33 height 21
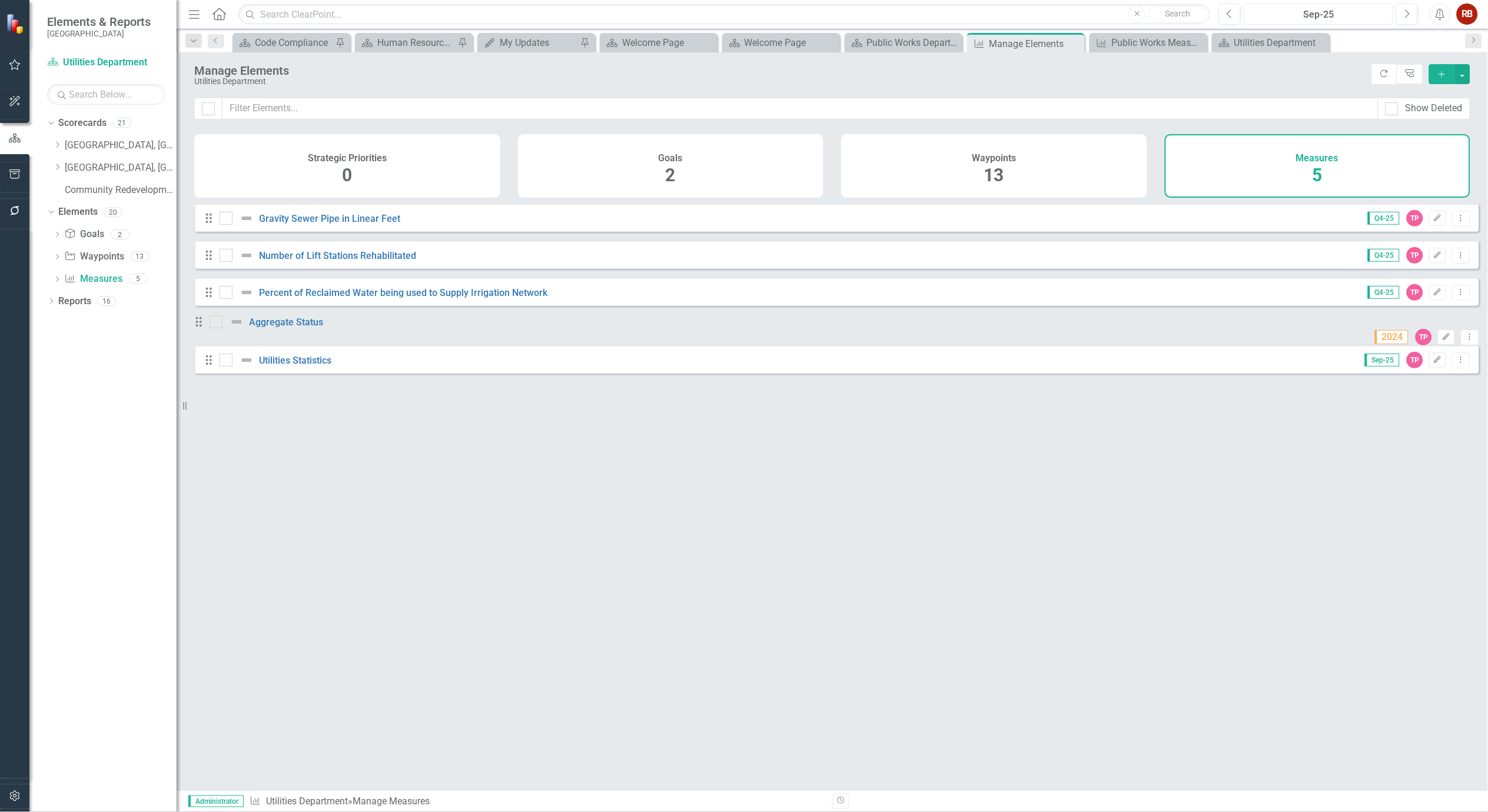
click at [1297, 8] on div "Sep-25" at bounding box center [1319, 15] width 141 height 14
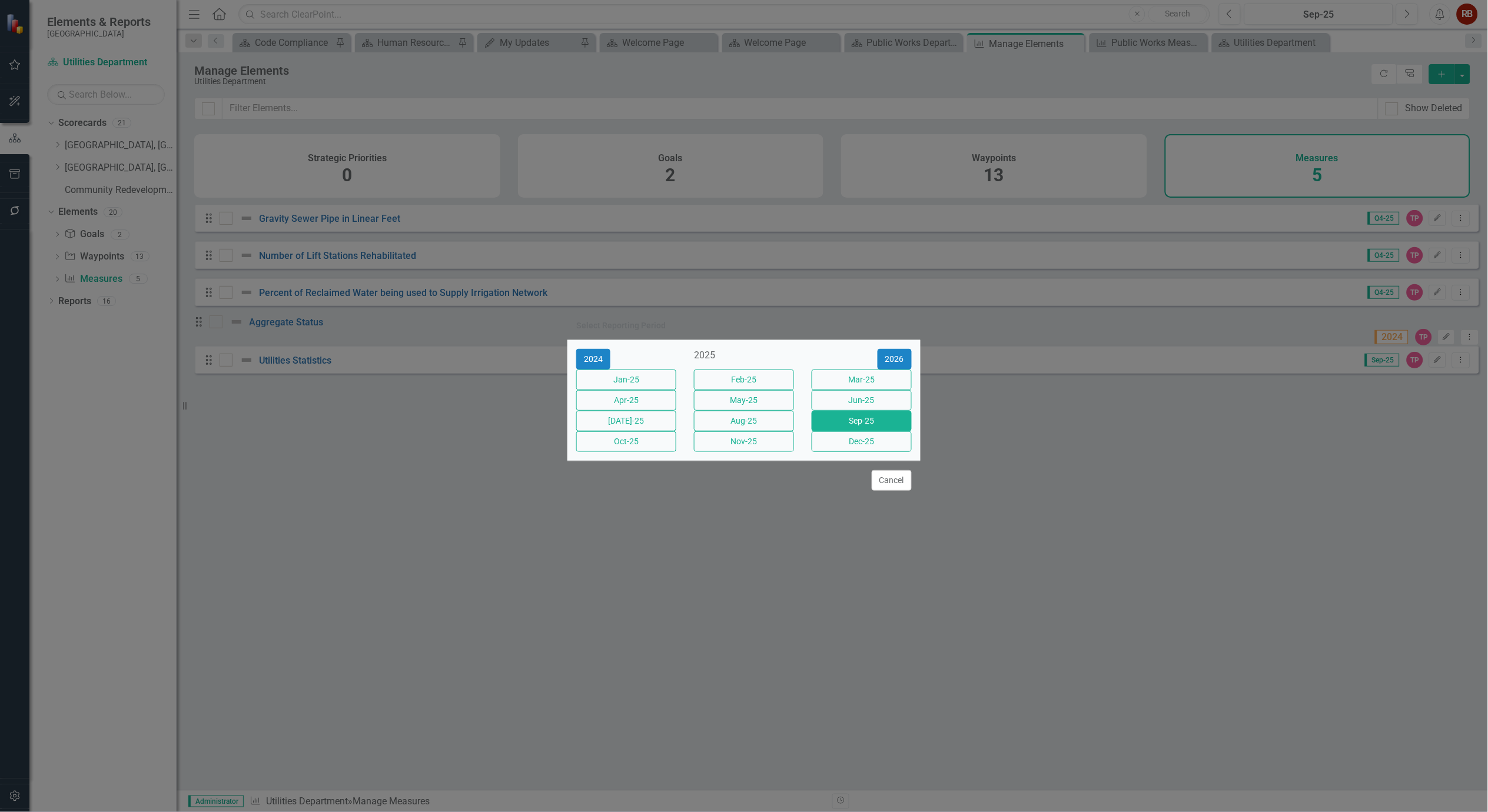
click at [738, 349] on div "2025" at bounding box center [744, 355] width 100 height 14
click at [592, 349] on button "2024" at bounding box center [593, 359] width 34 height 21
click at [870, 423] on button "Sep-24" at bounding box center [861, 421] width 100 height 21
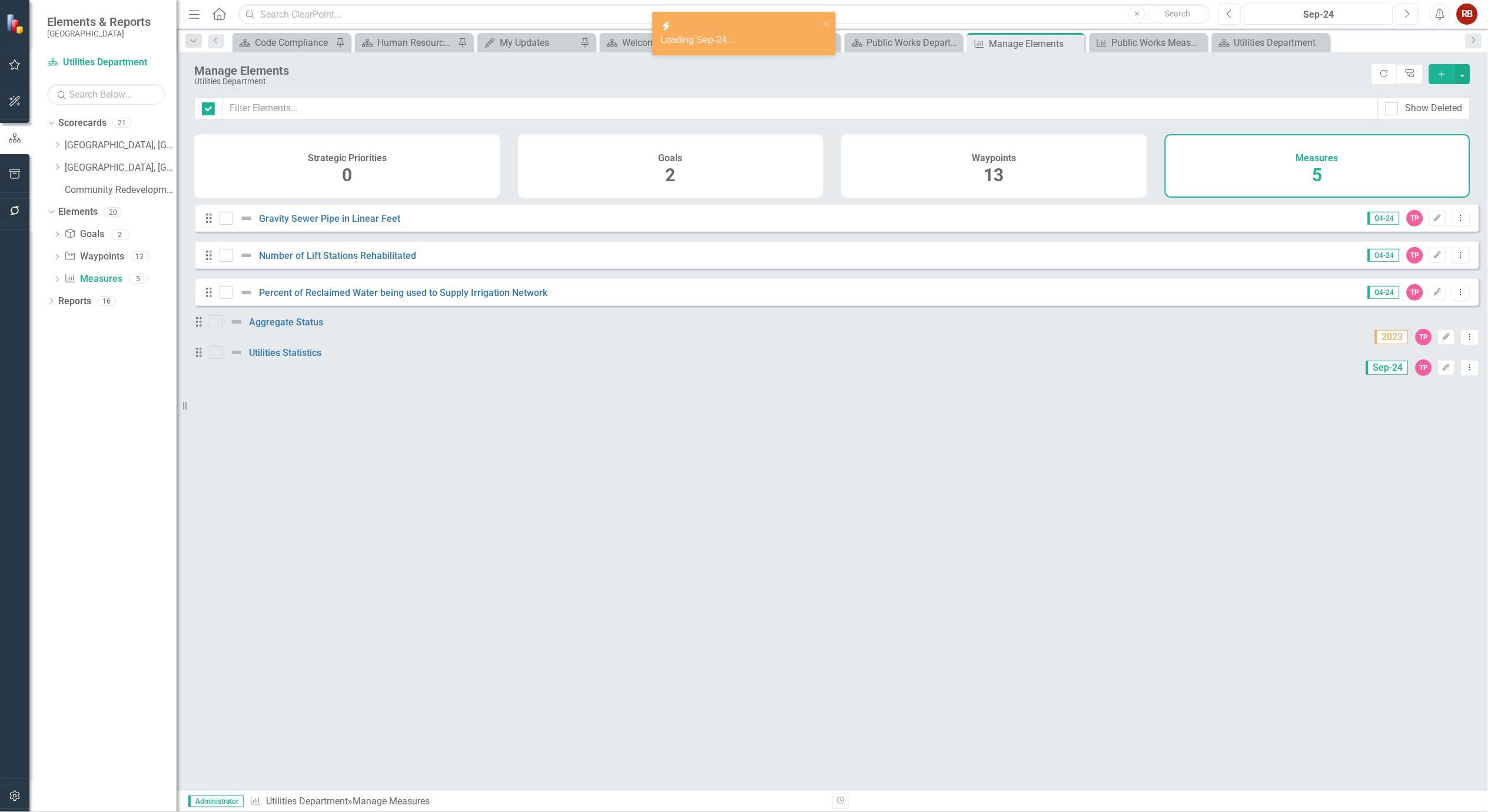
checkbox input "false"
click at [1444, 336] on icon "button" at bounding box center [1447, 336] width 7 height 7
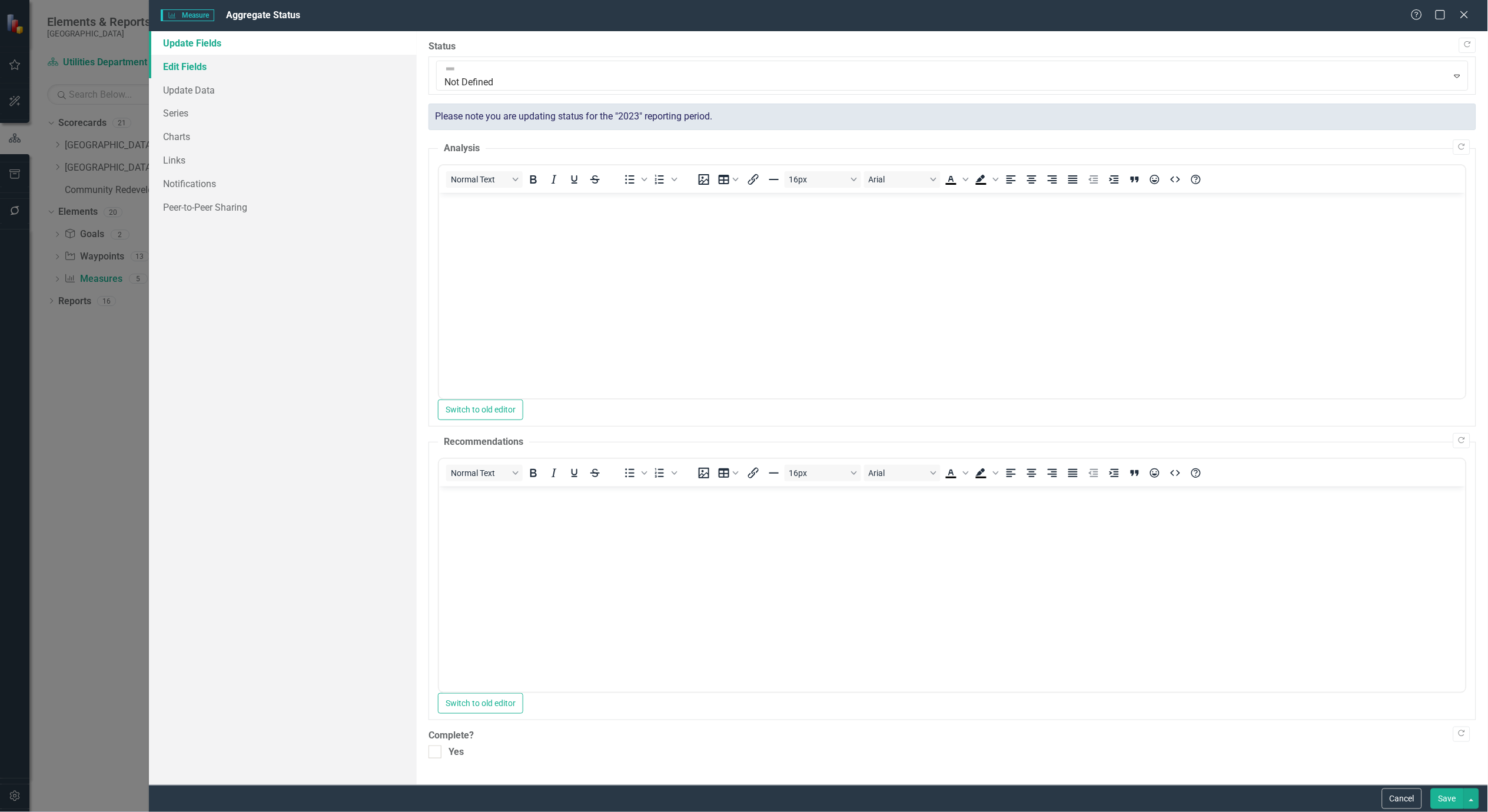
click at [175, 62] on link "Edit Fields" at bounding box center [282, 66] width 268 height 24
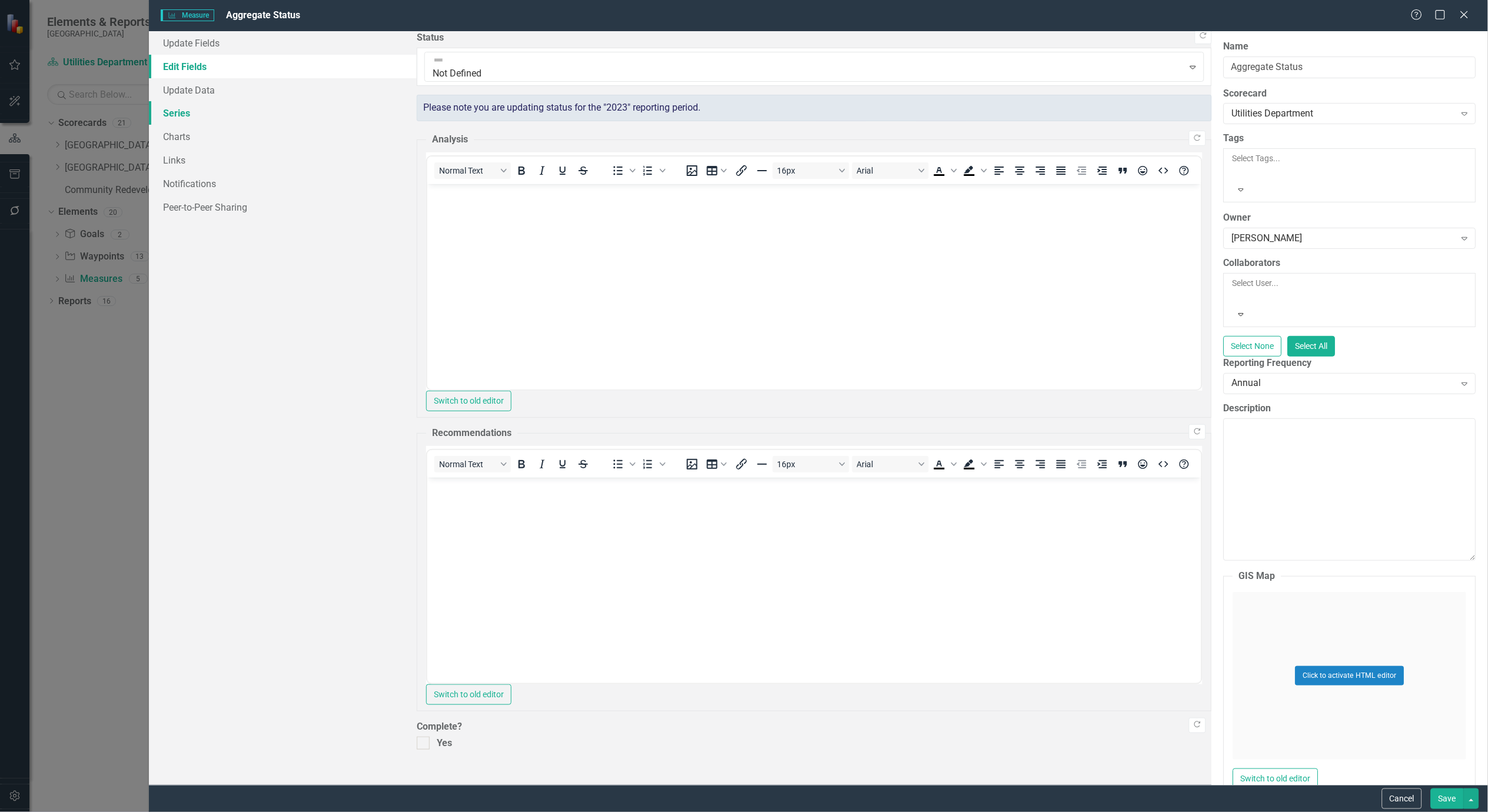
click at [175, 118] on link "Series" at bounding box center [282, 113] width 268 height 24
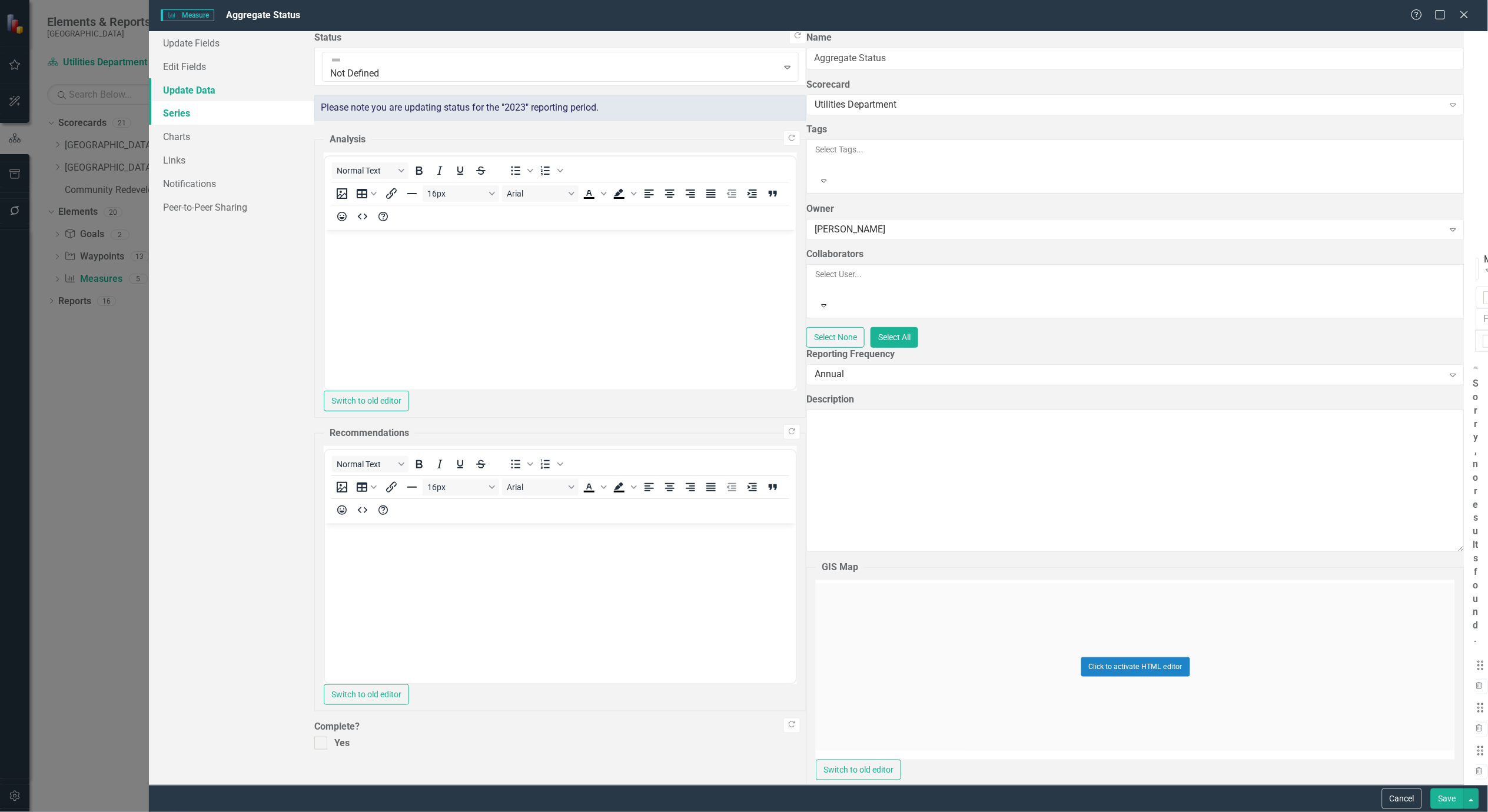
click at [184, 90] on link "Update Data" at bounding box center [231, 90] width 166 height 24
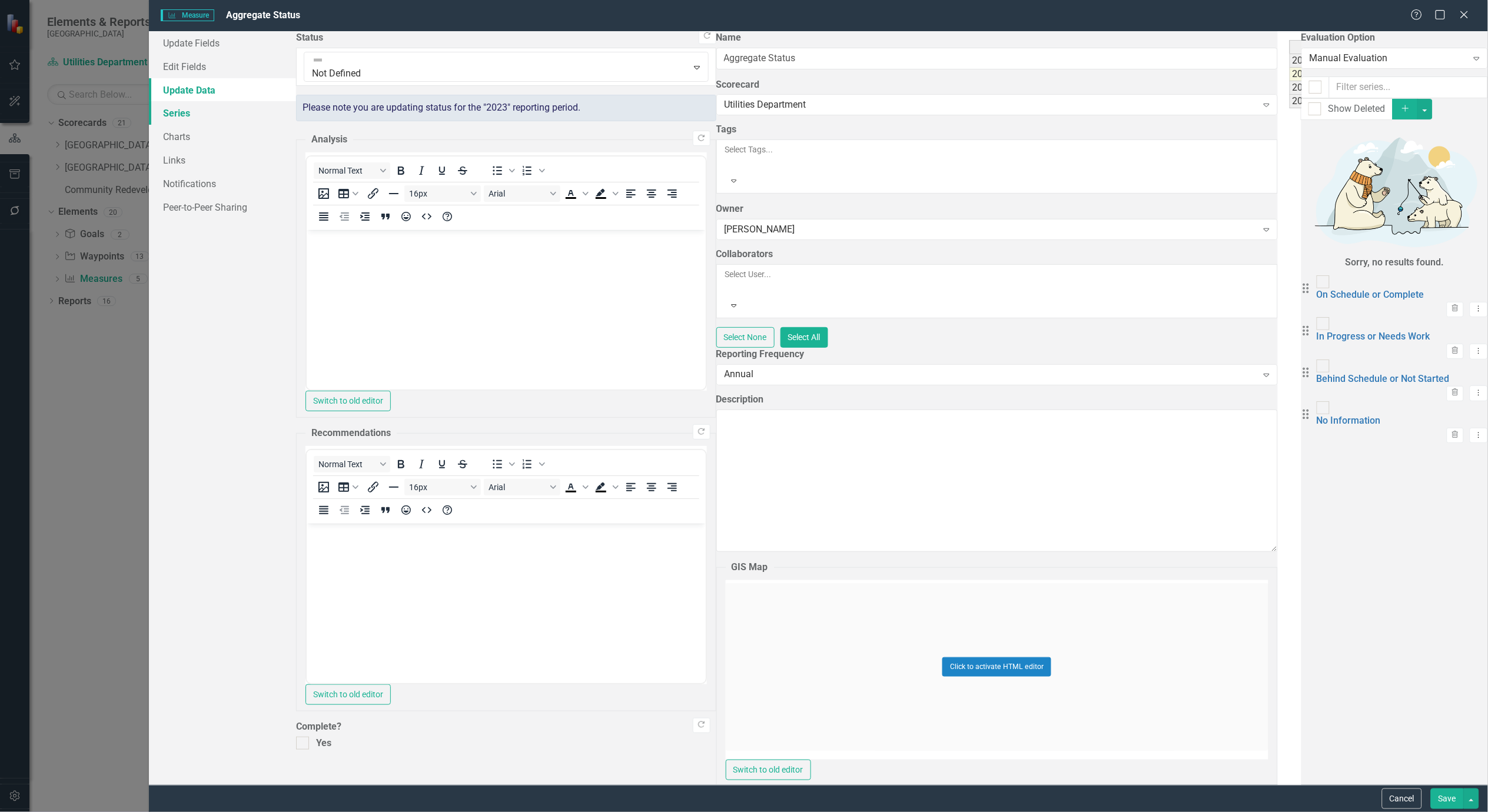
click at [180, 111] on link "Series" at bounding box center [222, 113] width 147 height 24
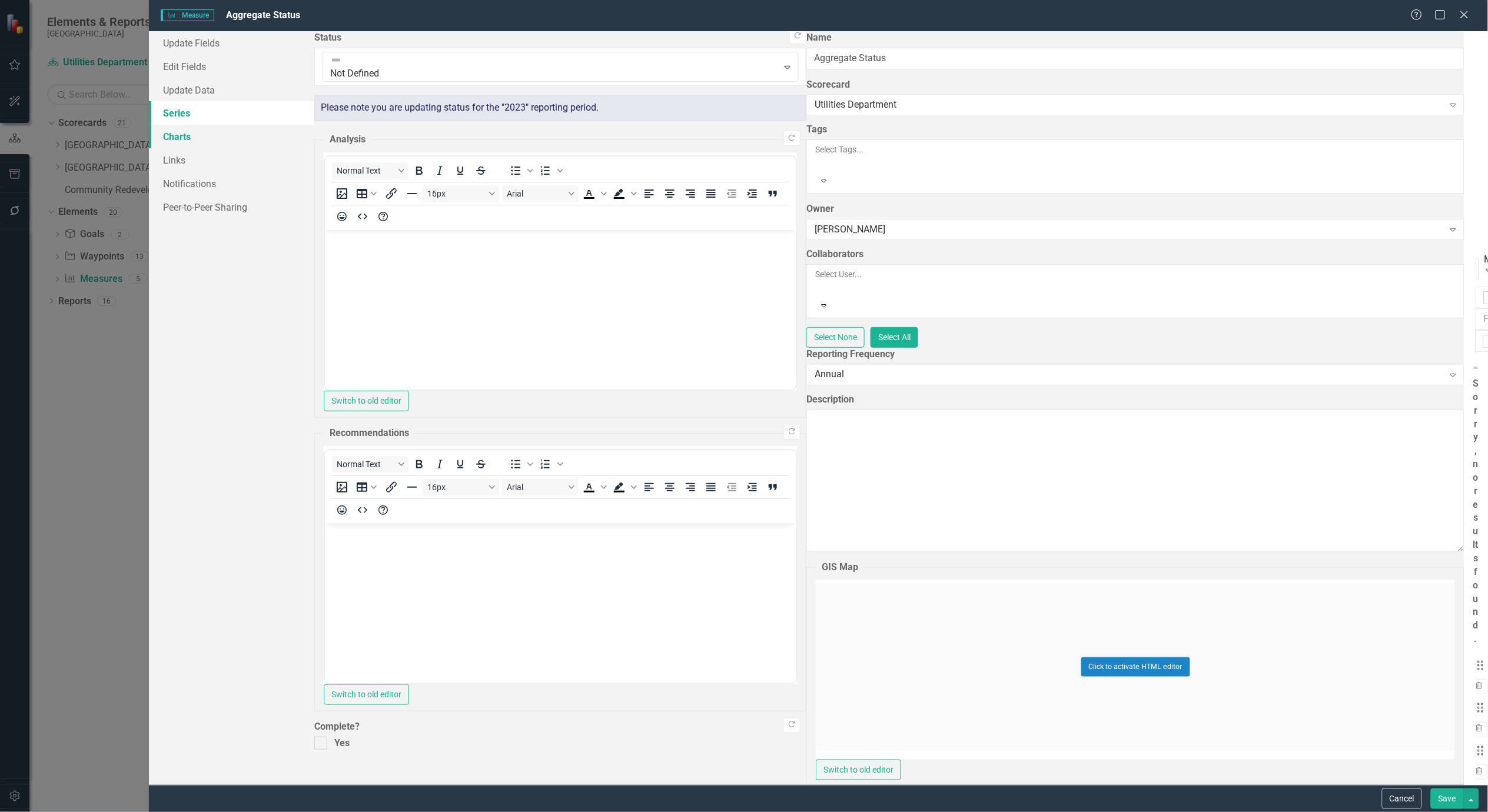
click at [181, 136] on link "Charts" at bounding box center [231, 137] width 166 height 24
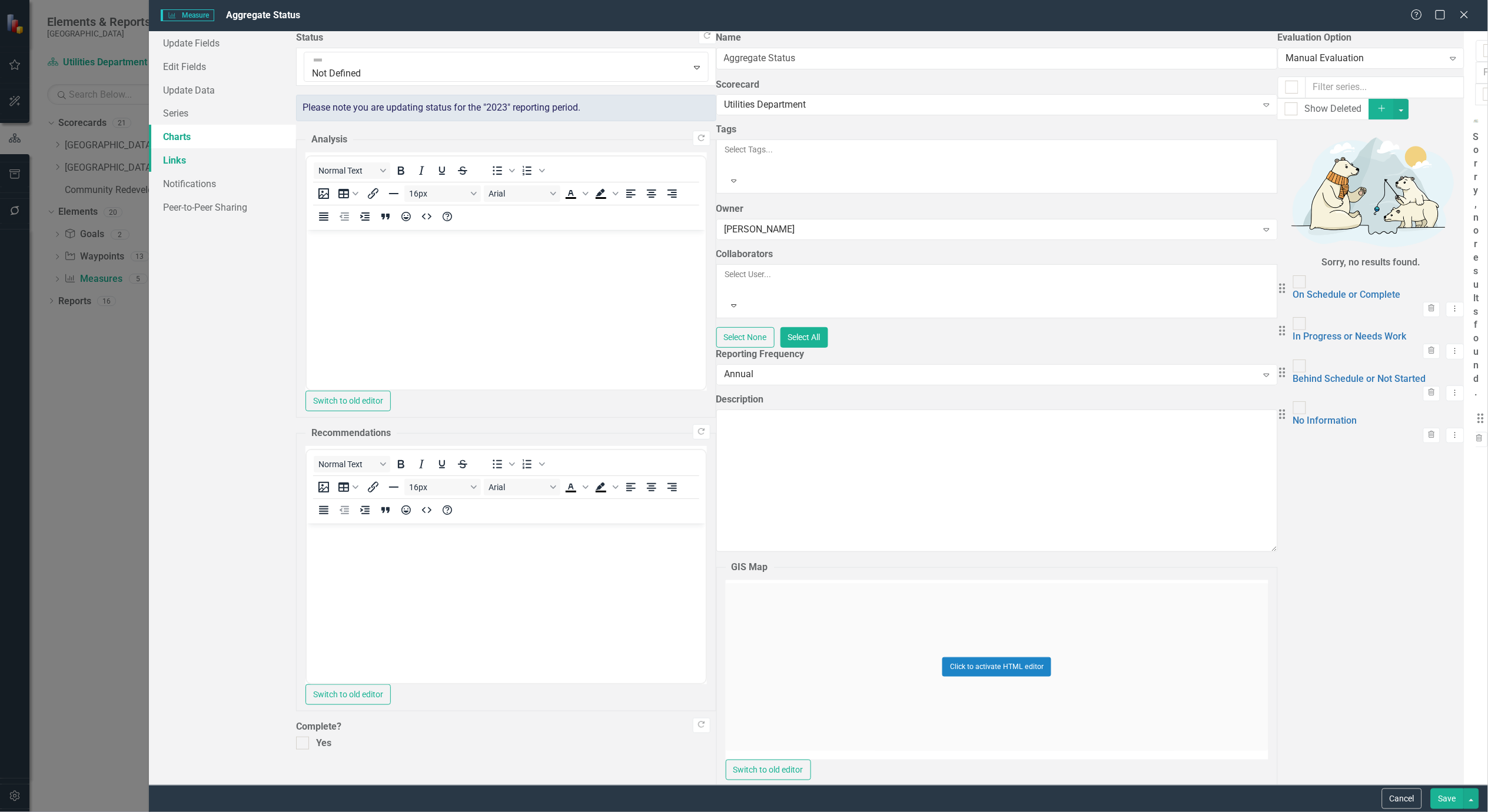
click at [175, 161] on link "Links" at bounding box center [222, 160] width 147 height 24
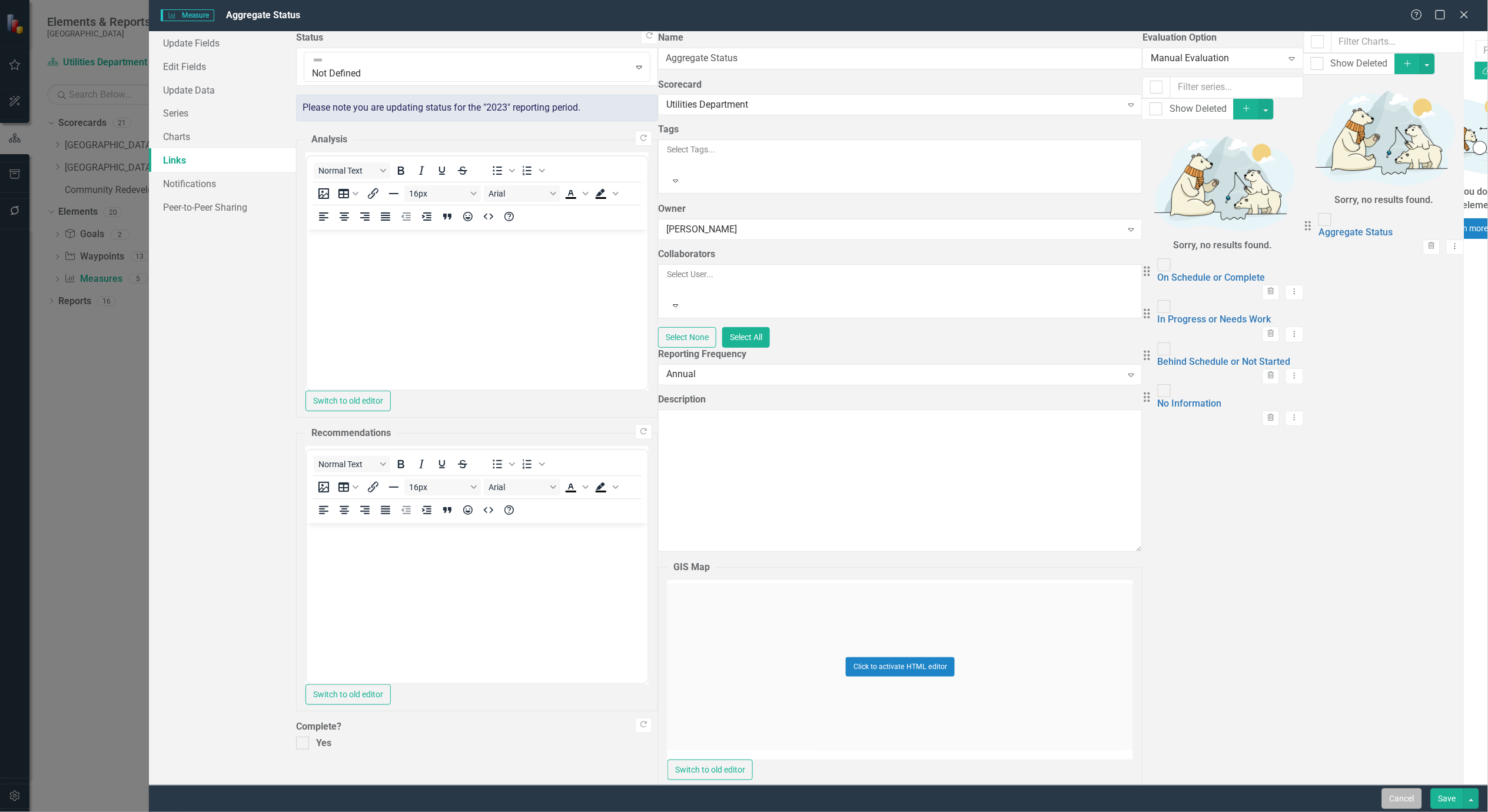
click at [1405, 797] on button "Cancel" at bounding box center [1402, 799] width 40 height 21
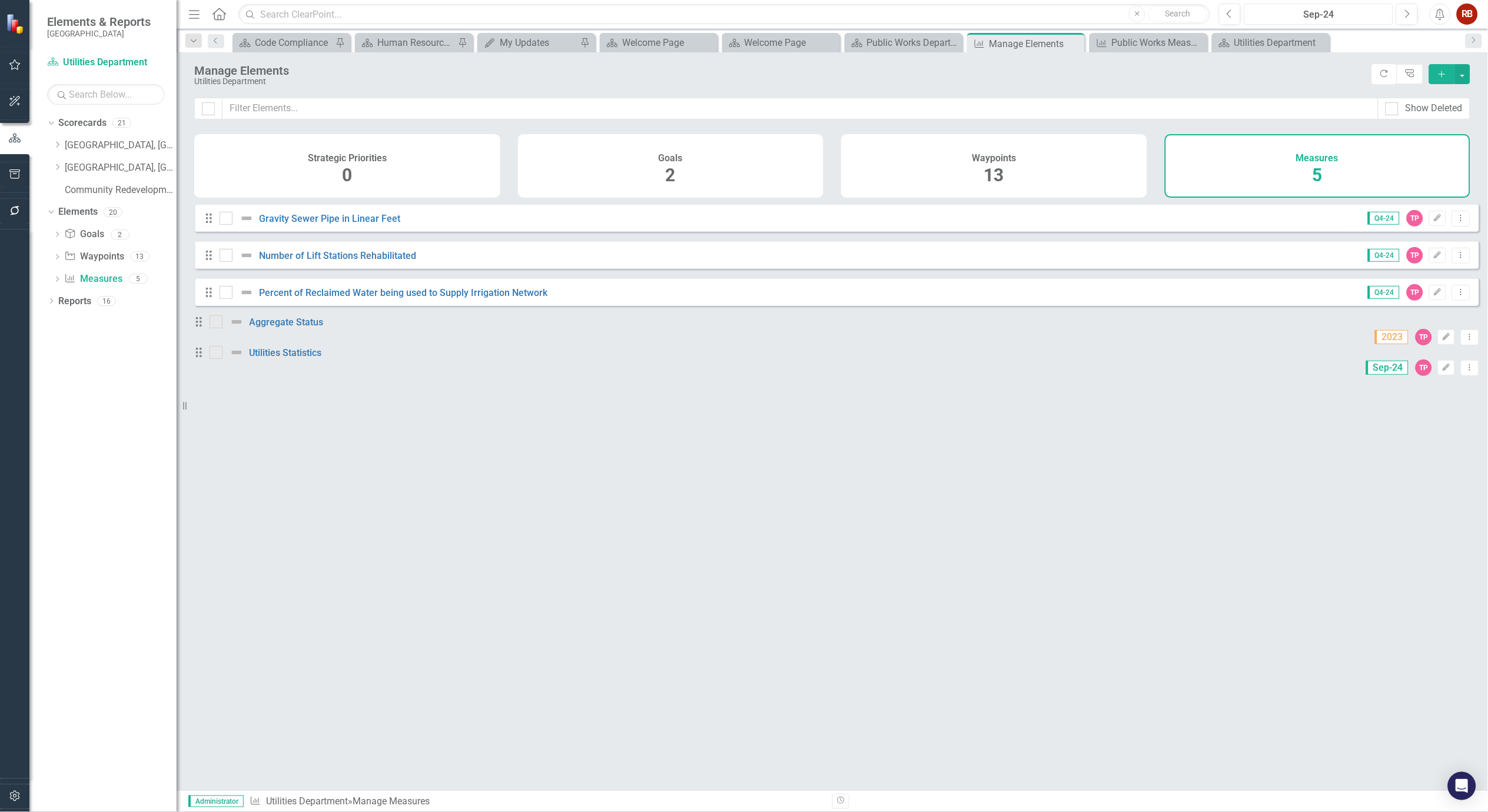
click at [1328, 17] on div "Sep-24" at bounding box center [1319, 15] width 141 height 14
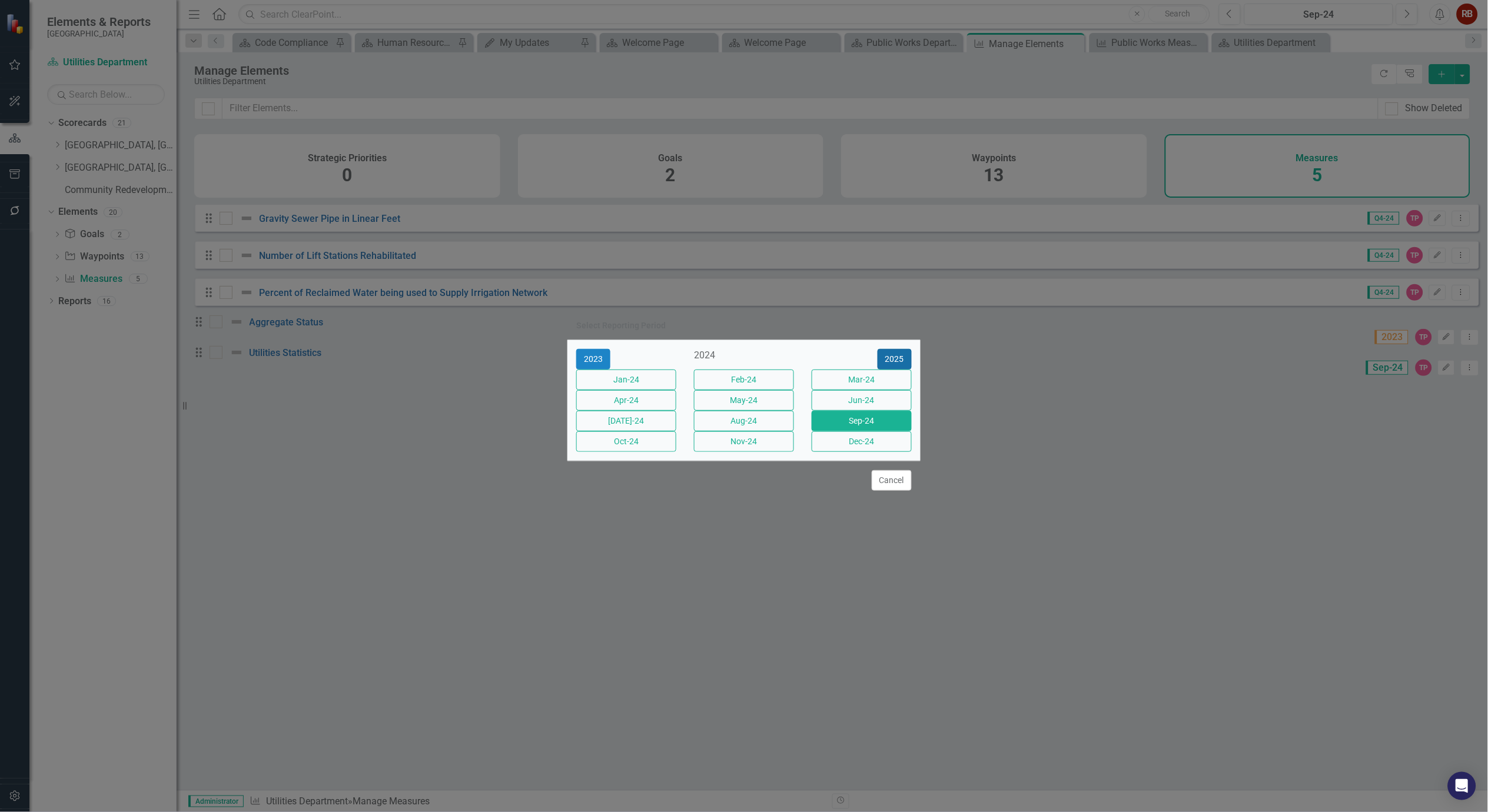
click at [892, 349] on button "2025" at bounding box center [894, 359] width 34 height 21
click at [870, 430] on button "Sep-25" at bounding box center [861, 421] width 100 height 21
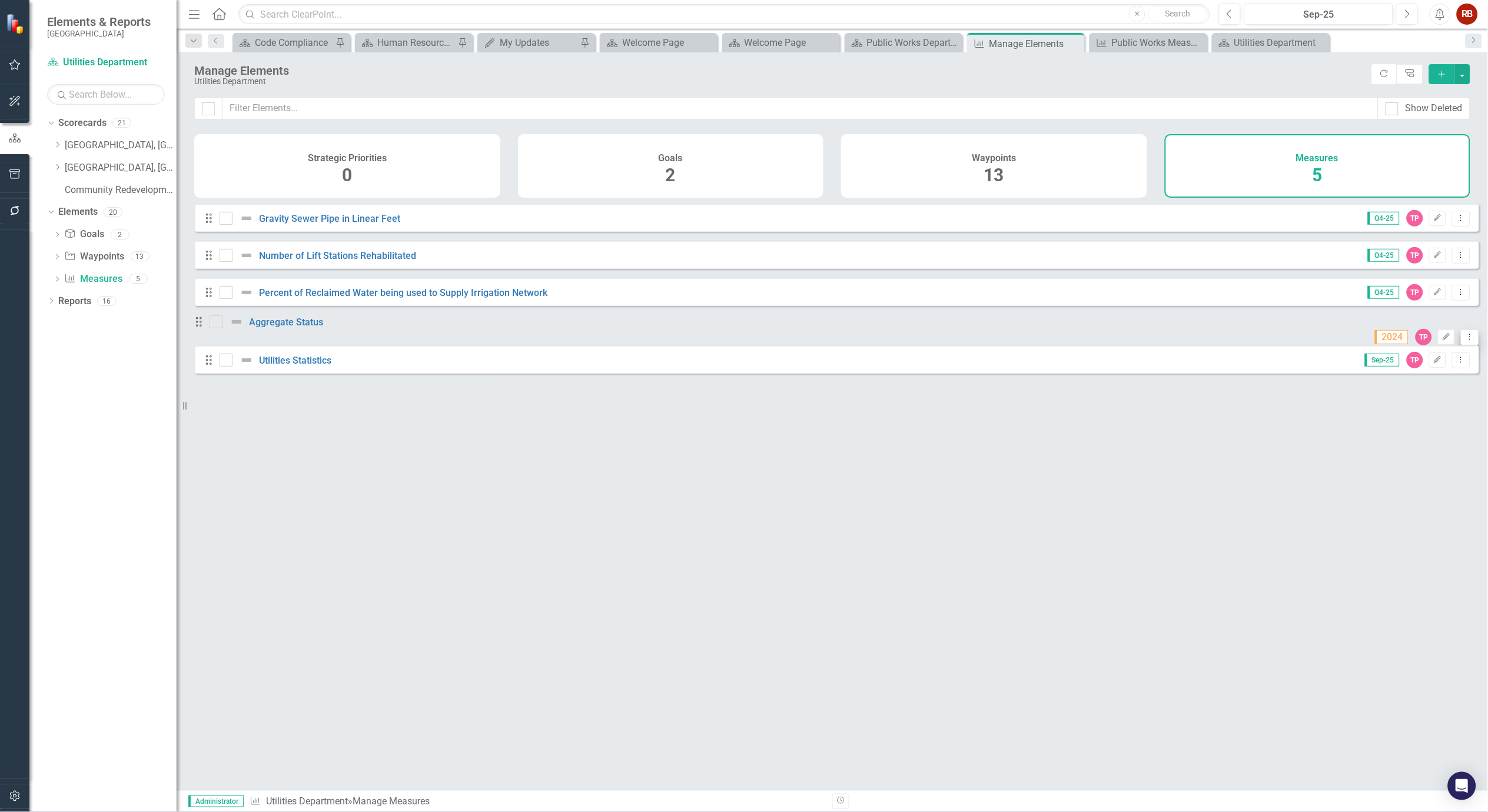
click at [1465, 338] on icon "Dropdown Menu" at bounding box center [1471, 337] width 10 height 8
click at [1432, 354] on link "Edit Edit Measure" at bounding box center [1409, 358] width 106 height 22
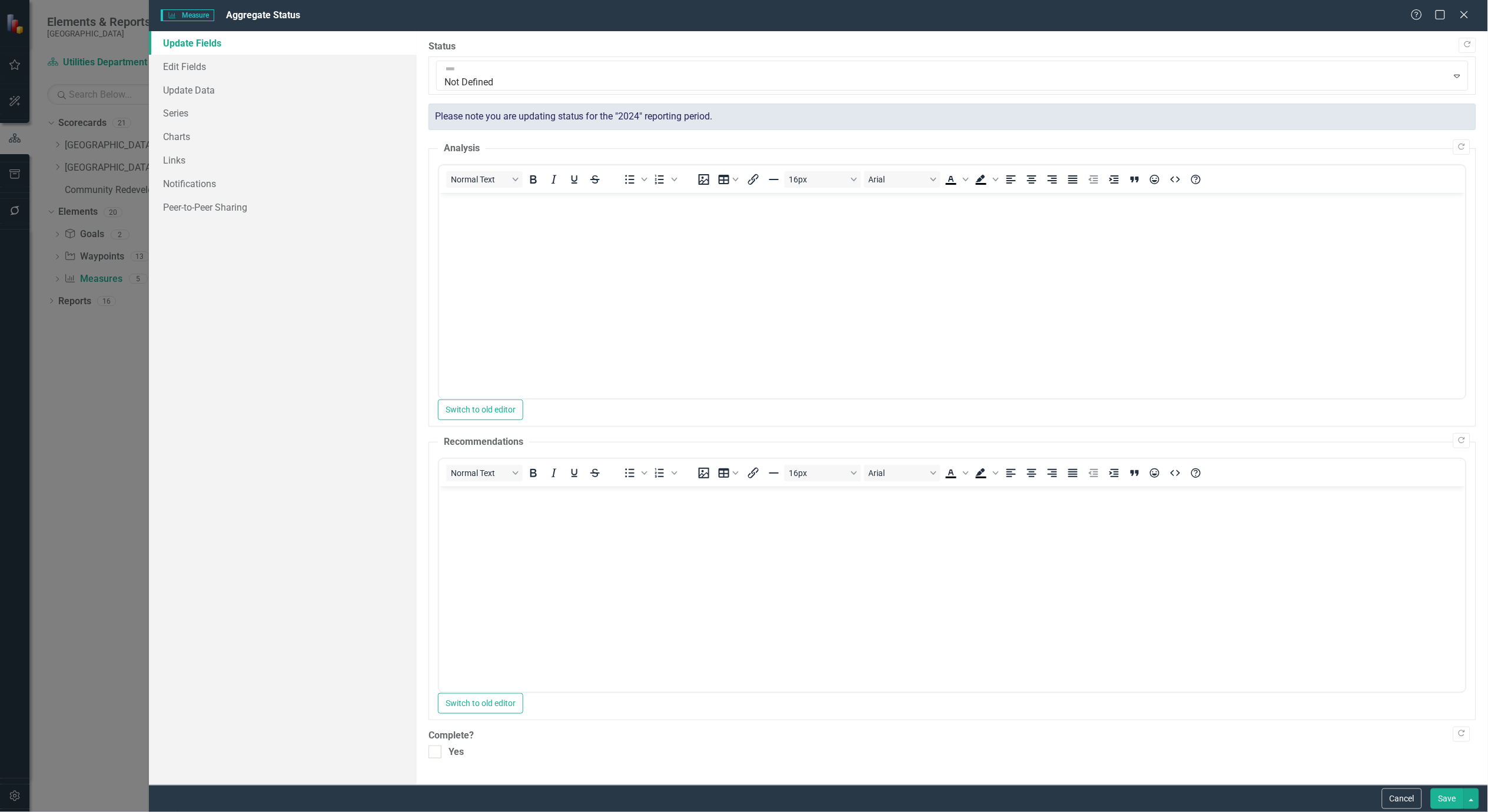
click at [707, 78] on div "Copy Forward Status Not Defined Expand Please note you are updating status for …" at bounding box center [952, 400] width 1048 height 719
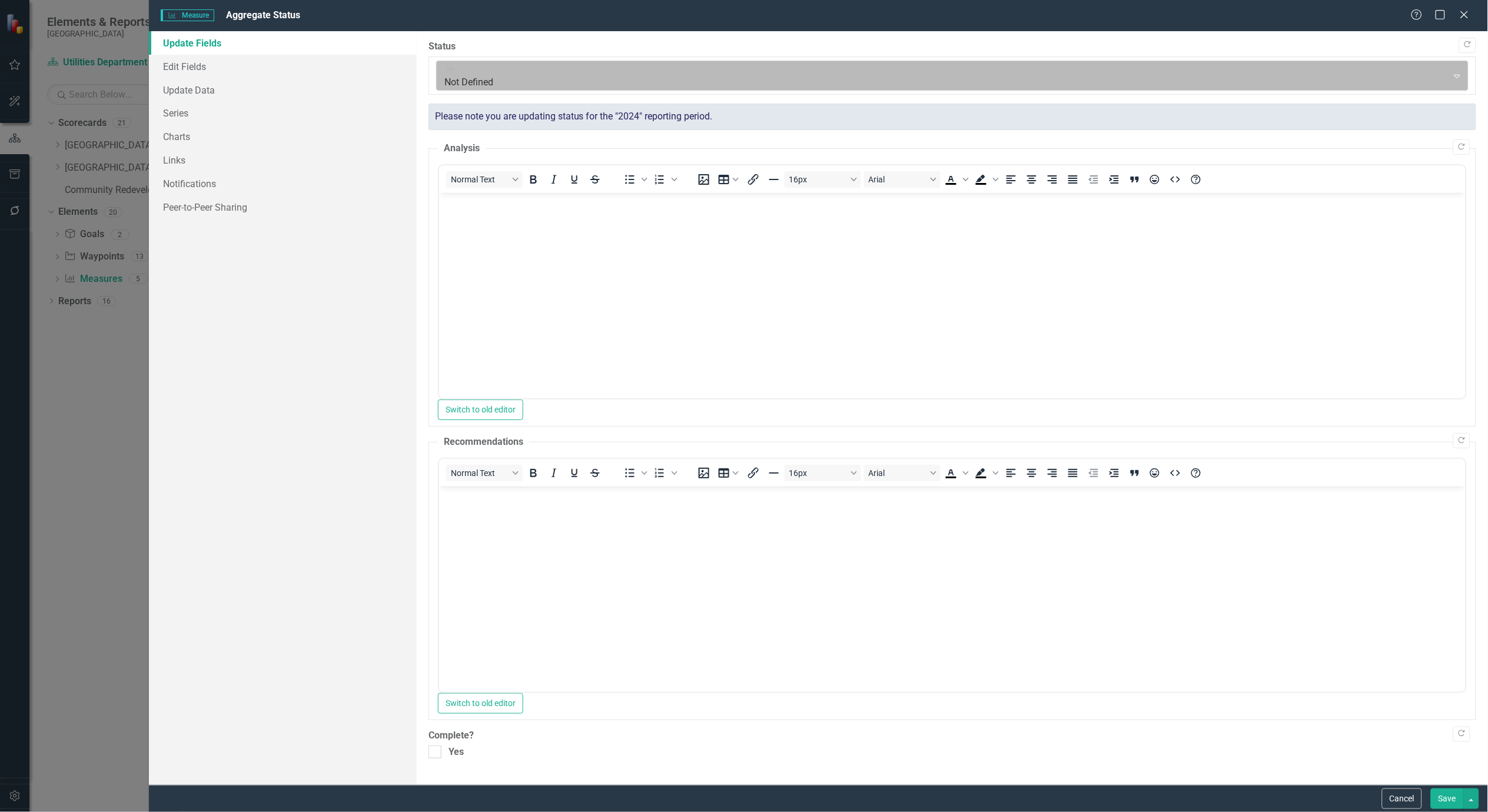
click at [698, 72] on div at bounding box center [943, 75] width 997 height 16
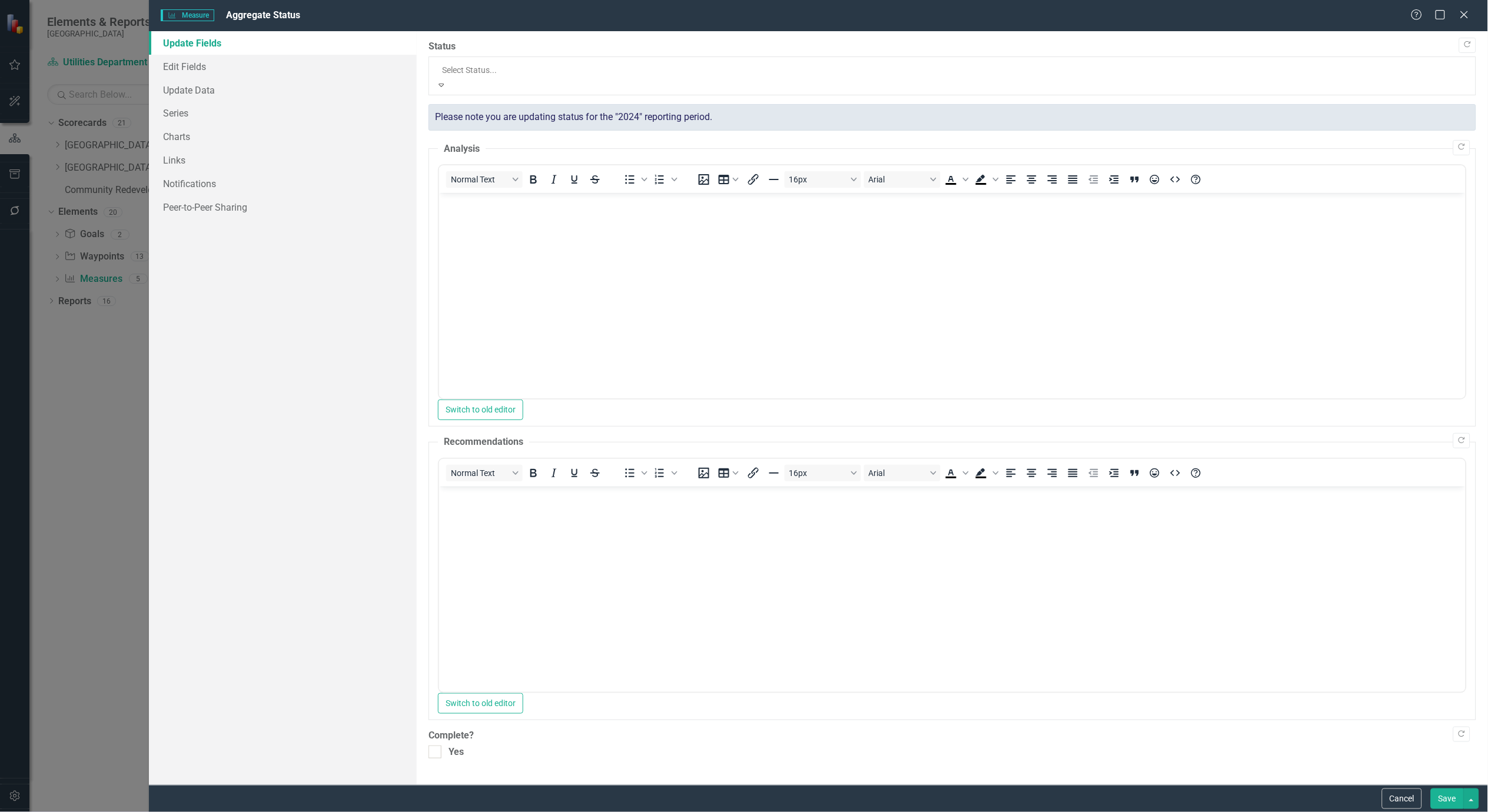
click at [698, 72] on div at bounding box center [952, 70] width 1021 height 14
click at [177, 59] on link "Edit Fields" at bounding box center [282, 66] width 268 height 24
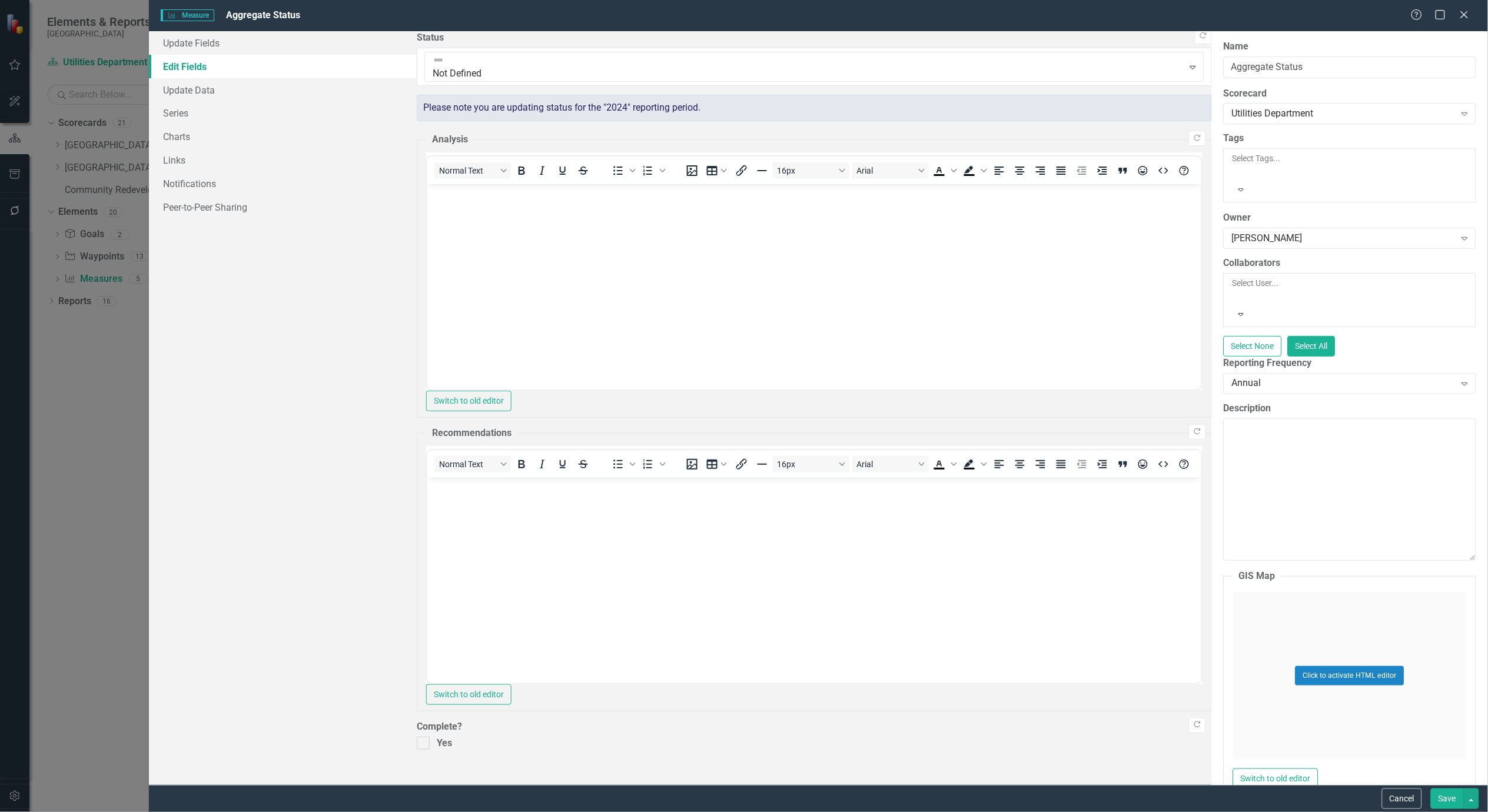
click at [1469, 201] on div "ClearPoint Can Do More! How ClearPoint Can Help Close Enterprise plans can auto…" at bounding box center [1350, 408] width 276 height 754
click at [1460, 233] on icon "Expand" at bounding box center [1465, 238] width 12 height 10
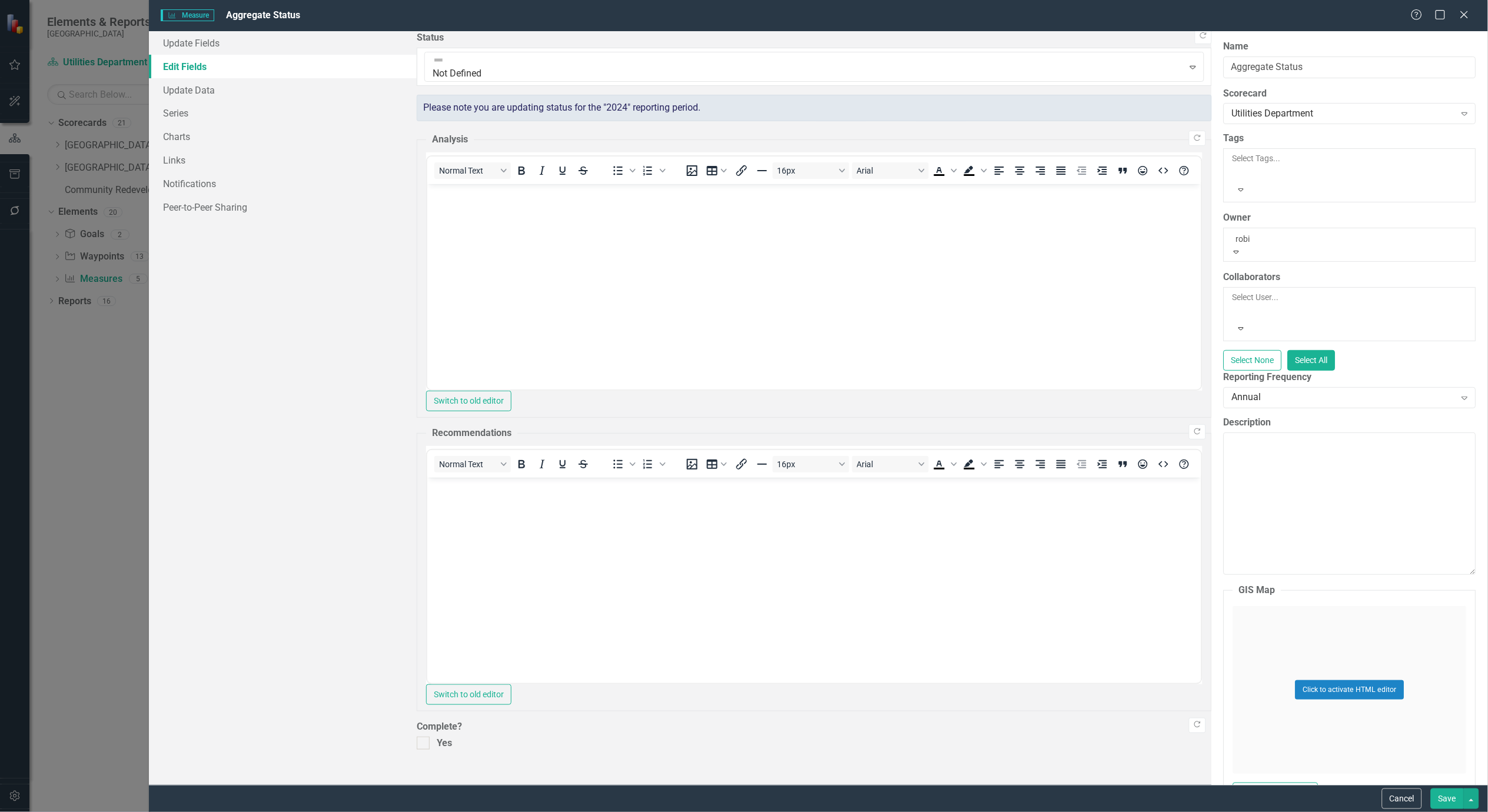
type input "robin"
click at [509, 811] on div "Robin Burris" at bounding box center [744, 818] width 1488 height 14
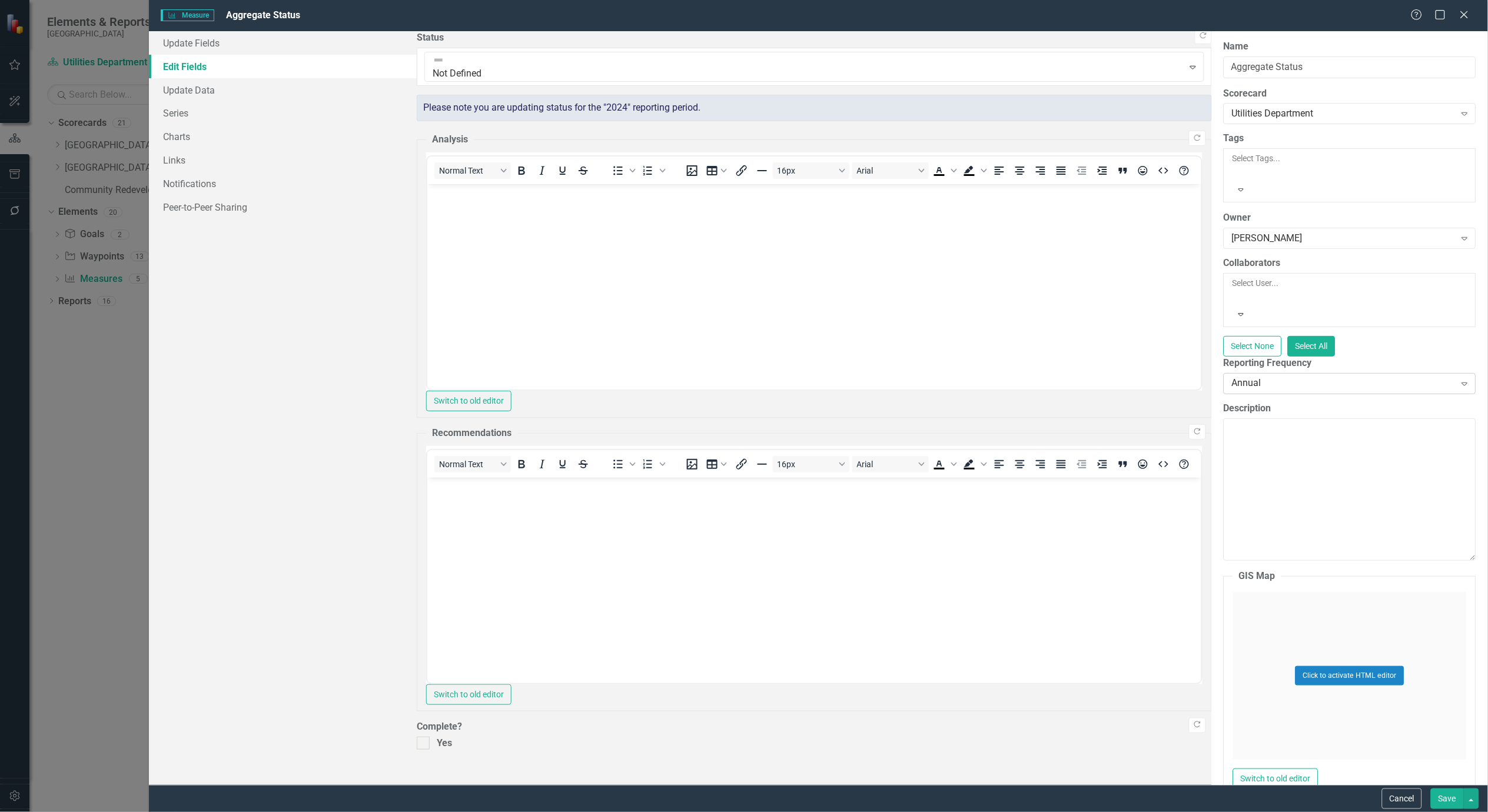
click at [1232, 376] on div "Annual" at bounding box center [1344, 383] width 223 height 14
click at [1457, 801] on button "Save" at bounding box center [1447, 799] width 33 height 21
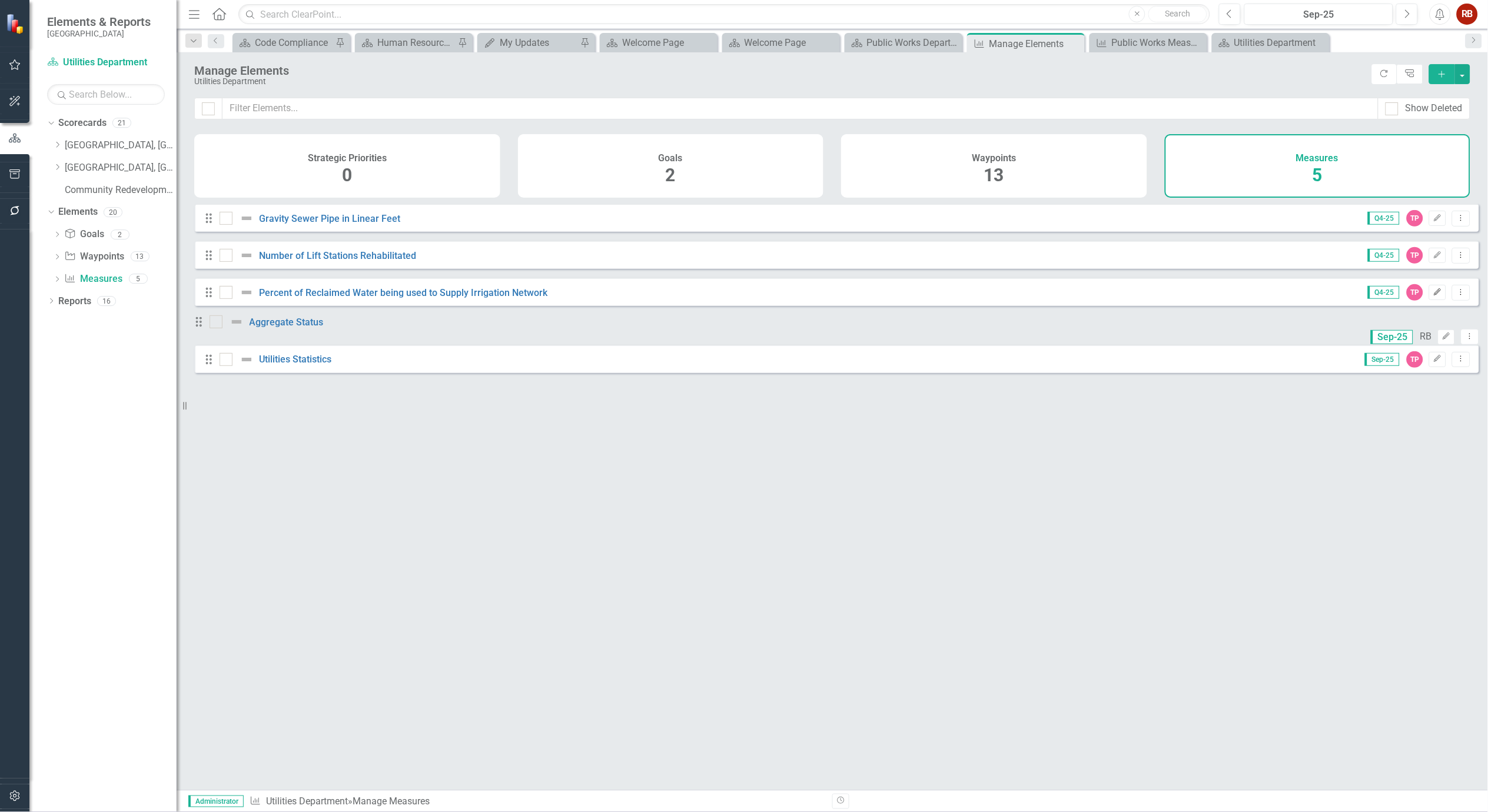
click at [1433, 296] on icon "Edit" at bounding box center [1438, 292] width 9 height 7
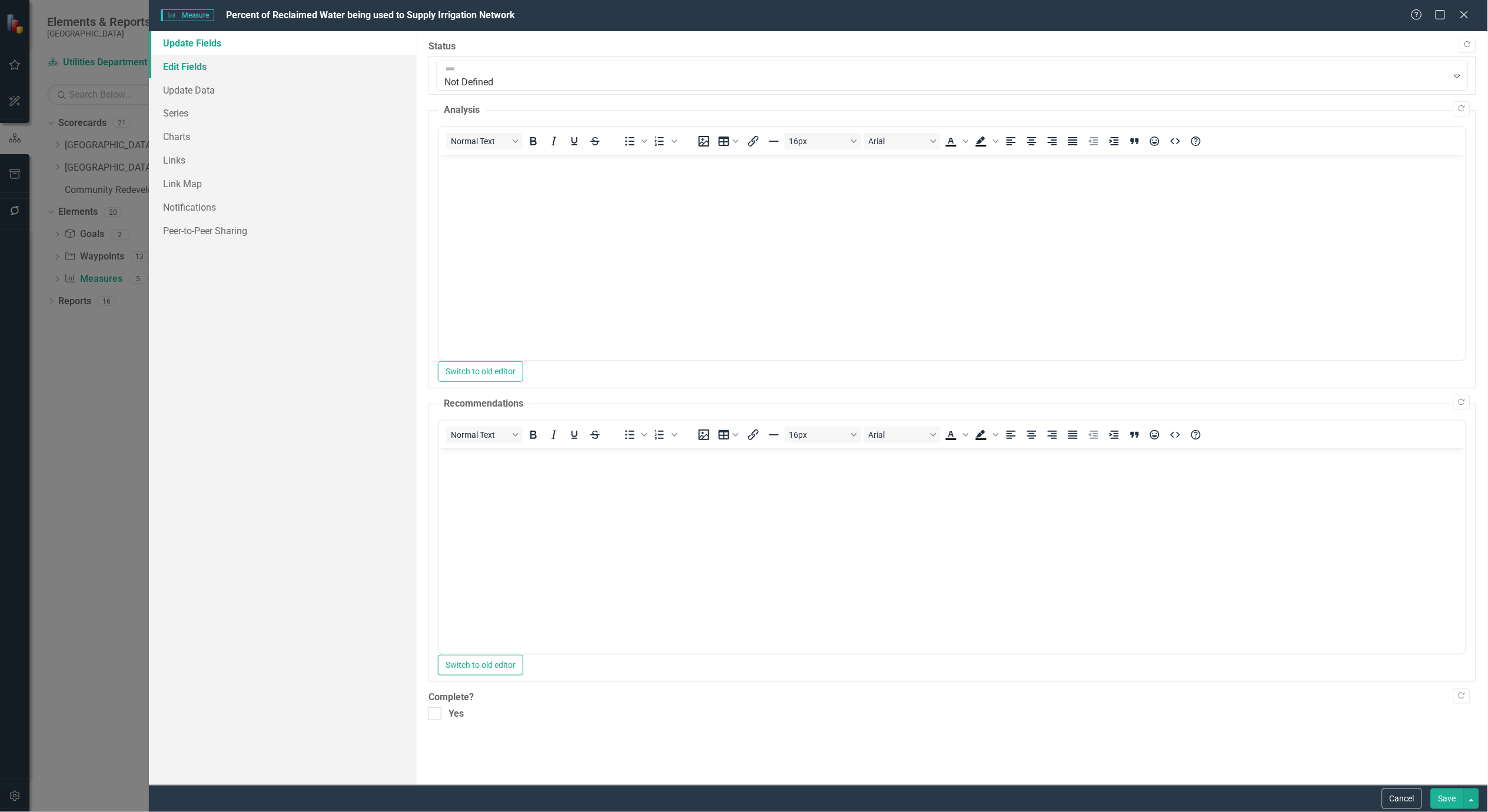
click at [186, 60] on link "Edit Fields" at bounding box center [282, 66] width 268 height 24
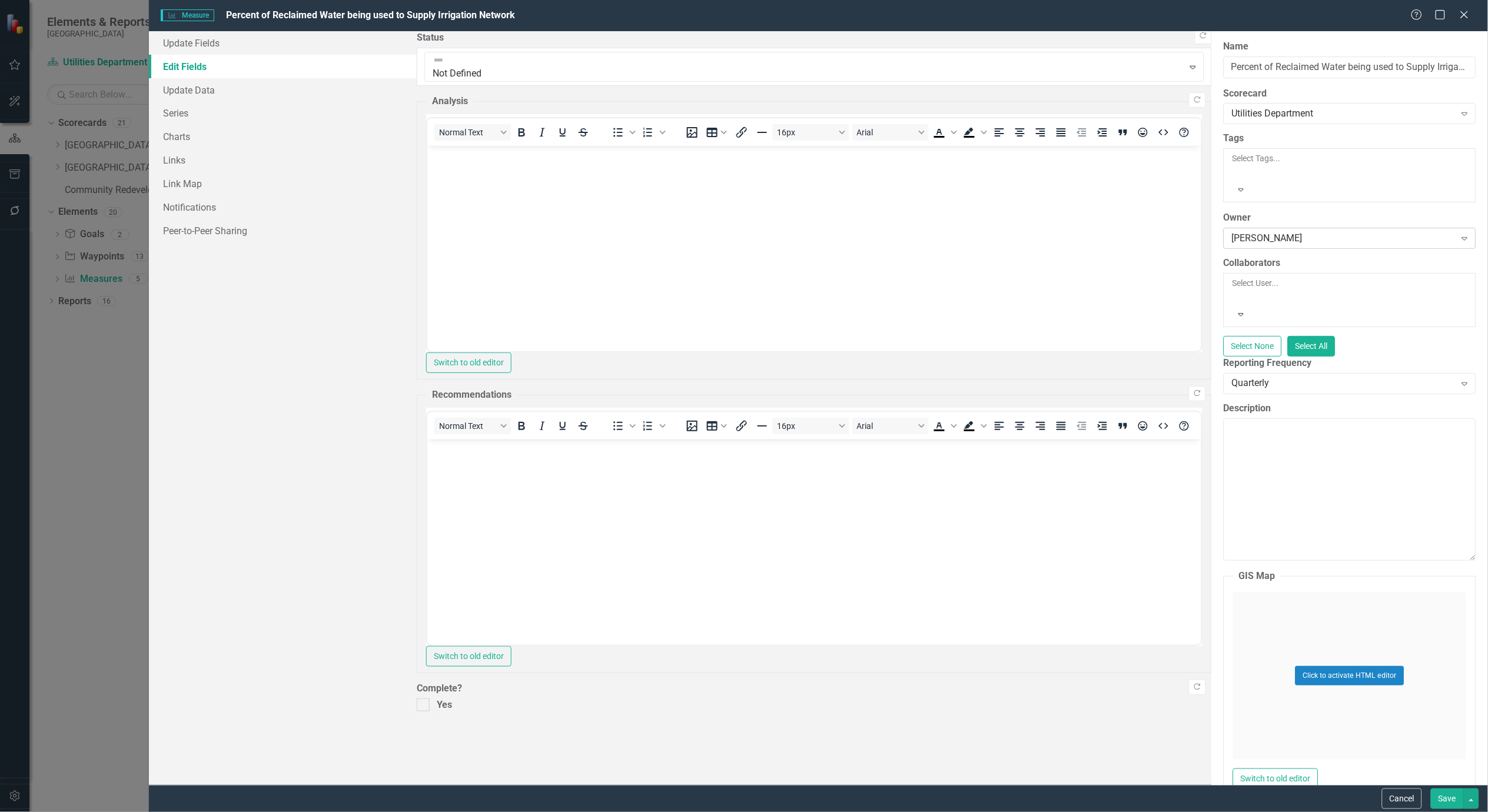
click at [1232, 232] on div "Tammy Palmer" at bounding box center [1344, 238] width 223 height 14
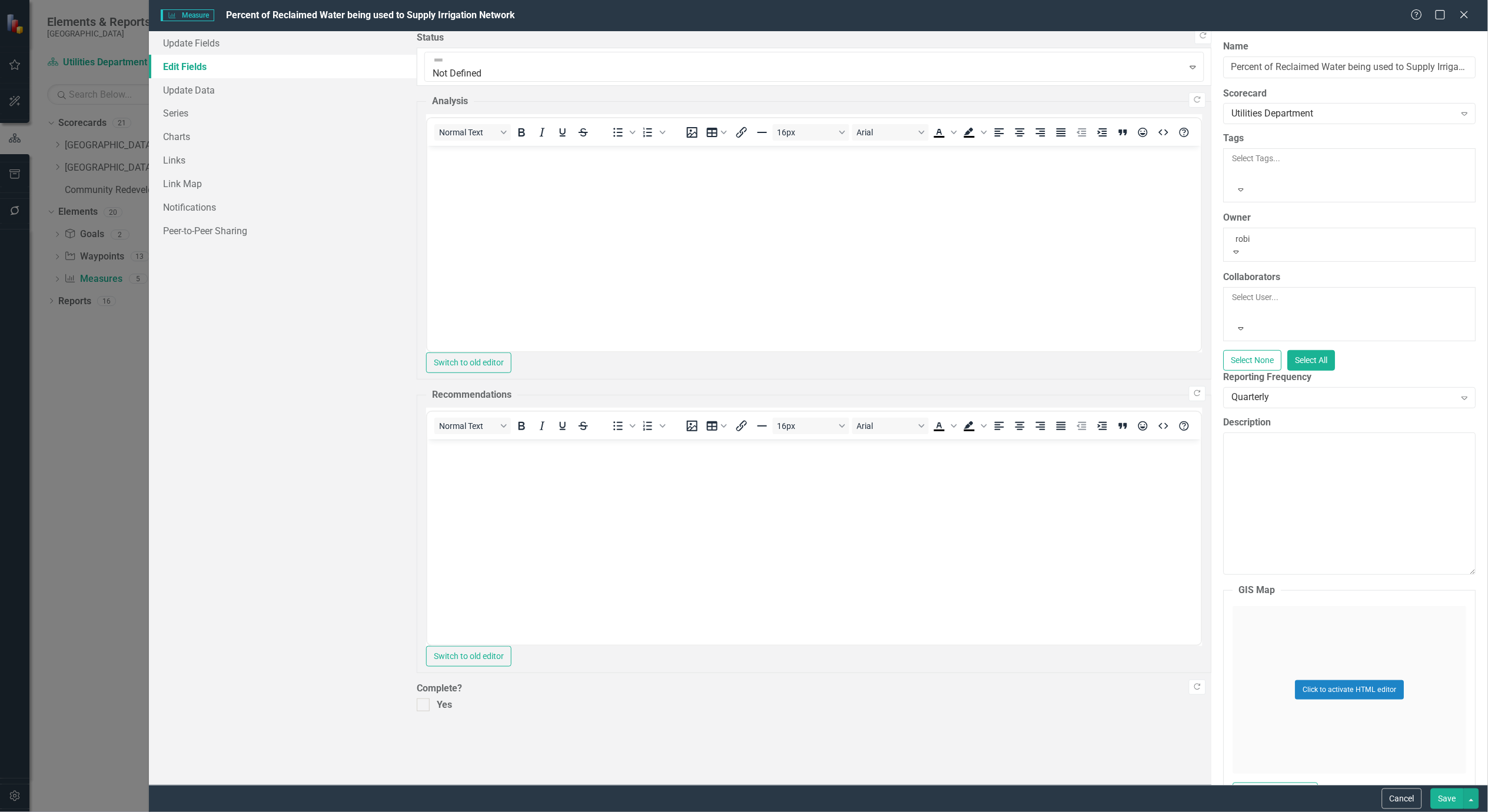
type input "robin"
click at [525, 811] on div "Robin Burris" at bounding box center [744, 818] width 1488 height 14
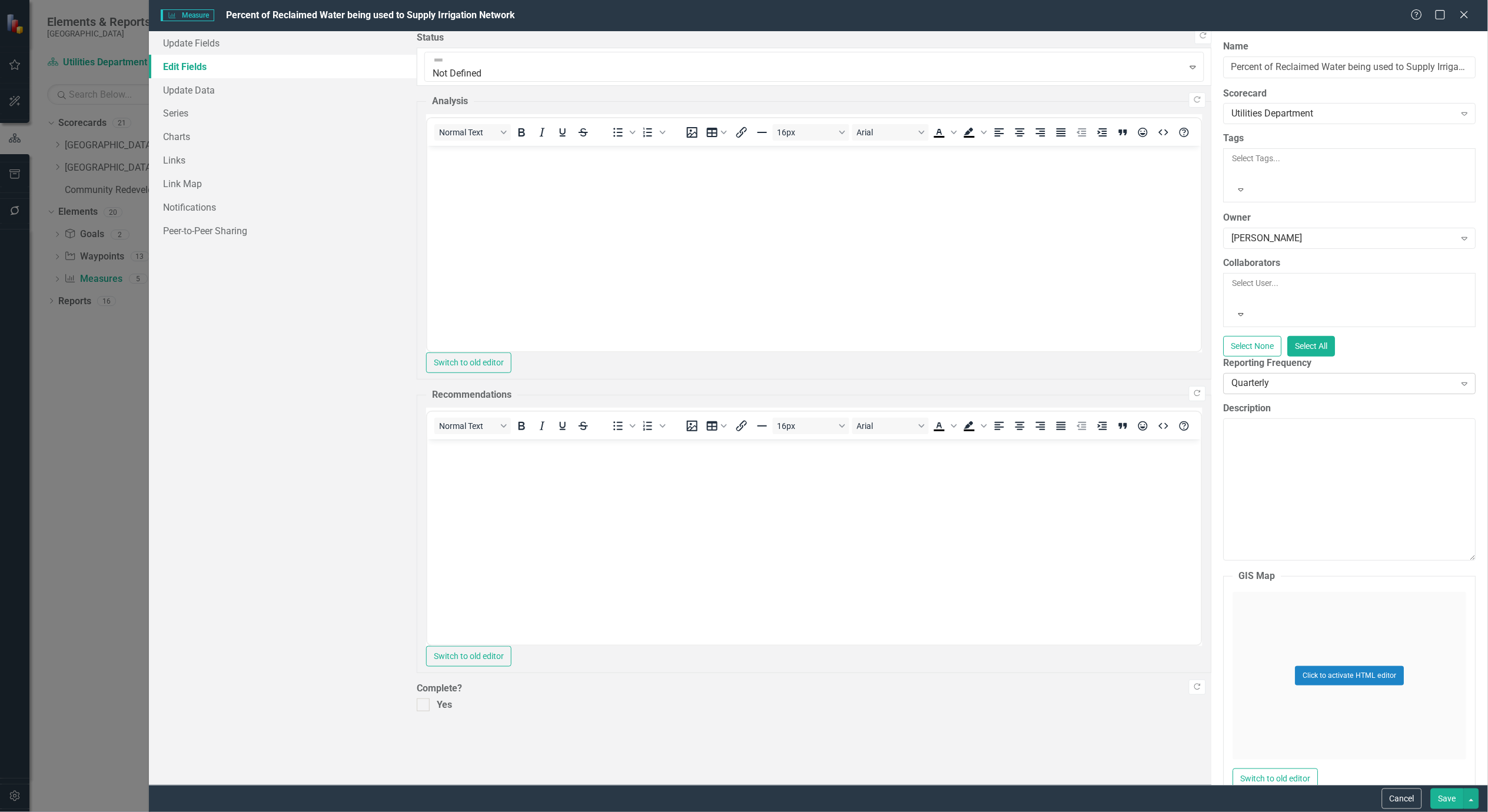
click at [1232, 376] on div "Quarterly" at bounding box center [1344, 383] width 223 height 14
click at [1452, 795] on button "Save" at bounding box center [1447, 799] width 33 height 21
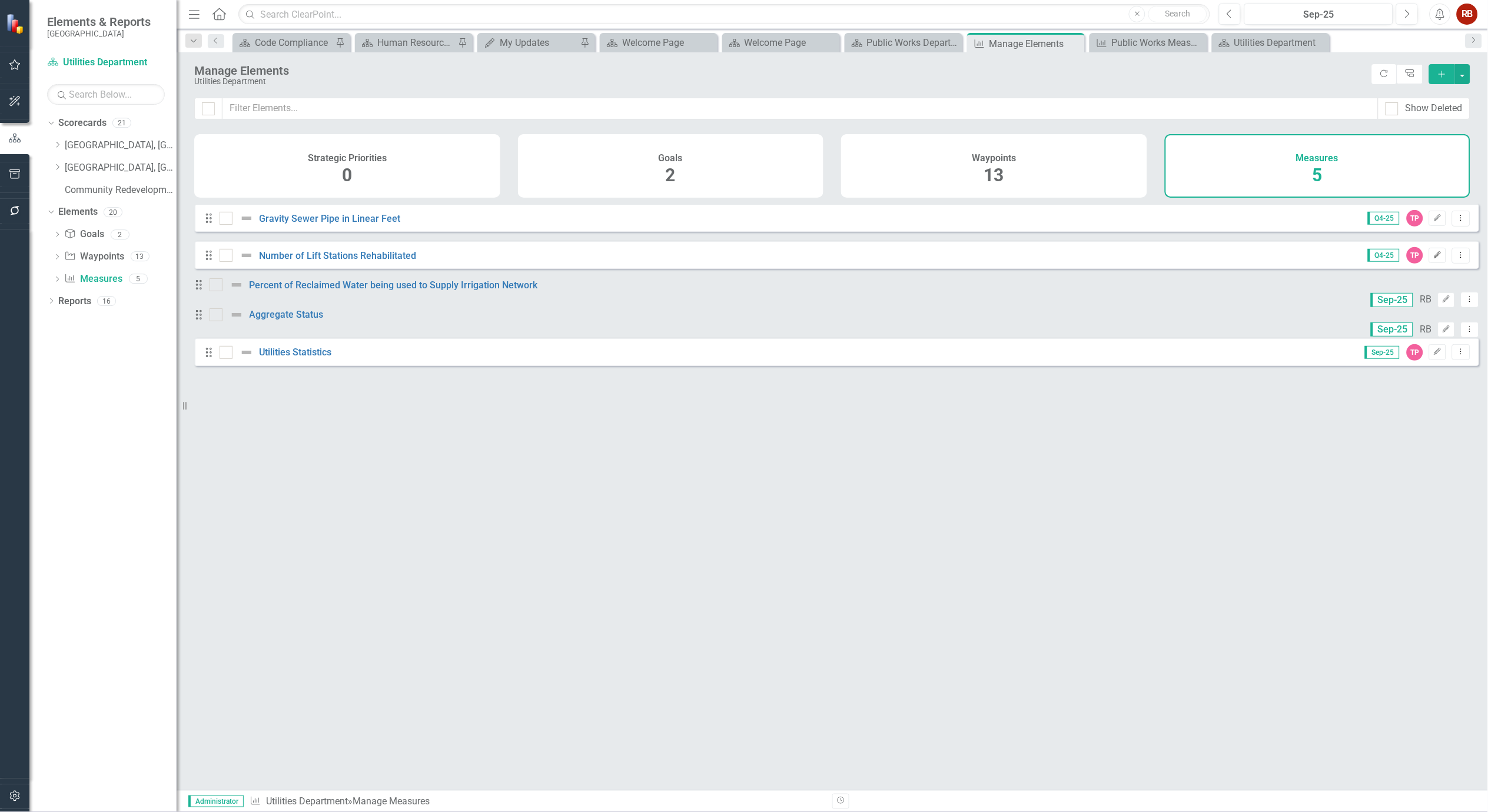
click at [1435, 261] on button "Edit" at bounding box center [1438, 255] width 17 height 15
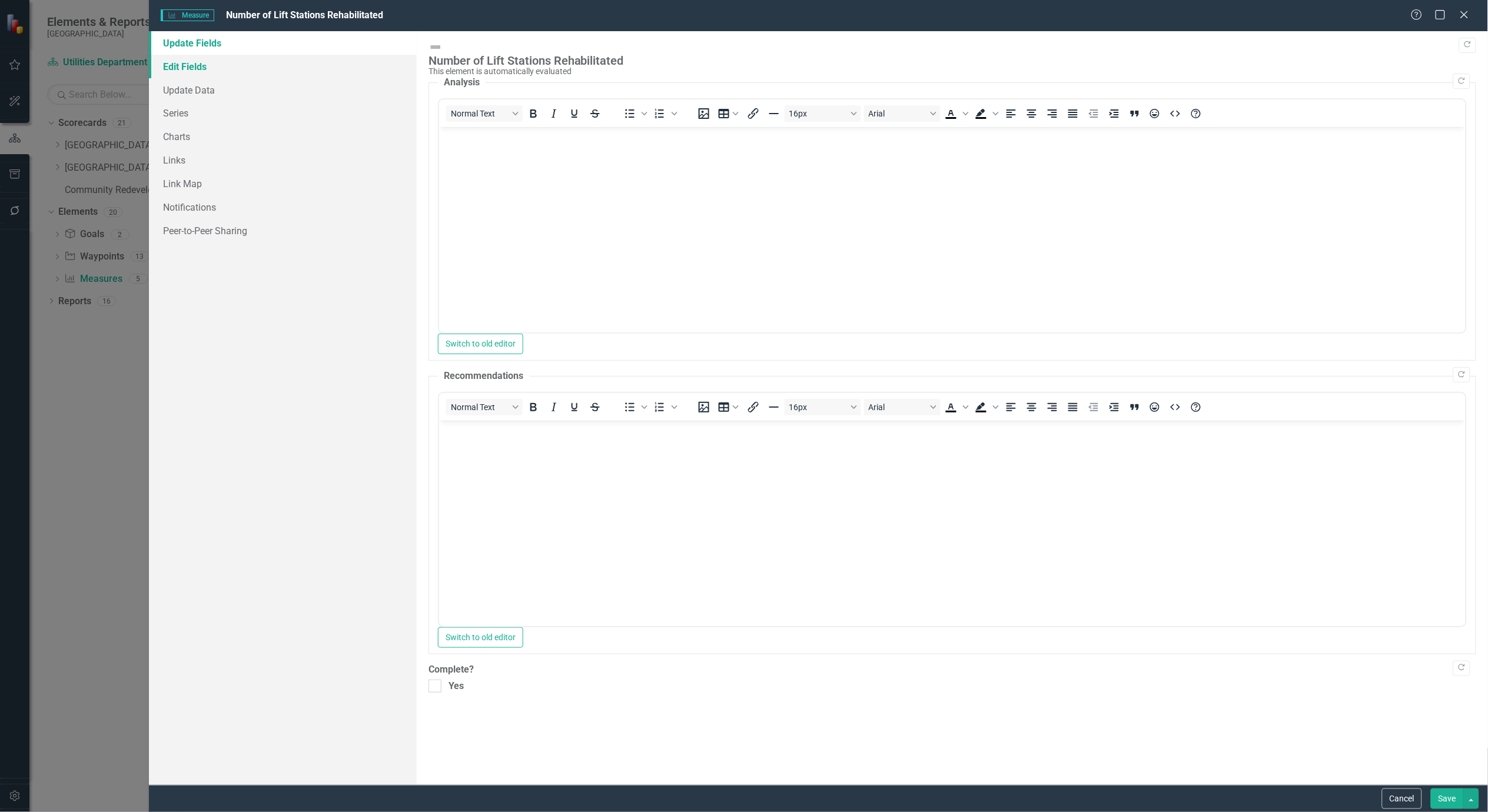
click at [192, 61] on link "Edit Fields" at bounding box center [282, 66] width 268 height 24
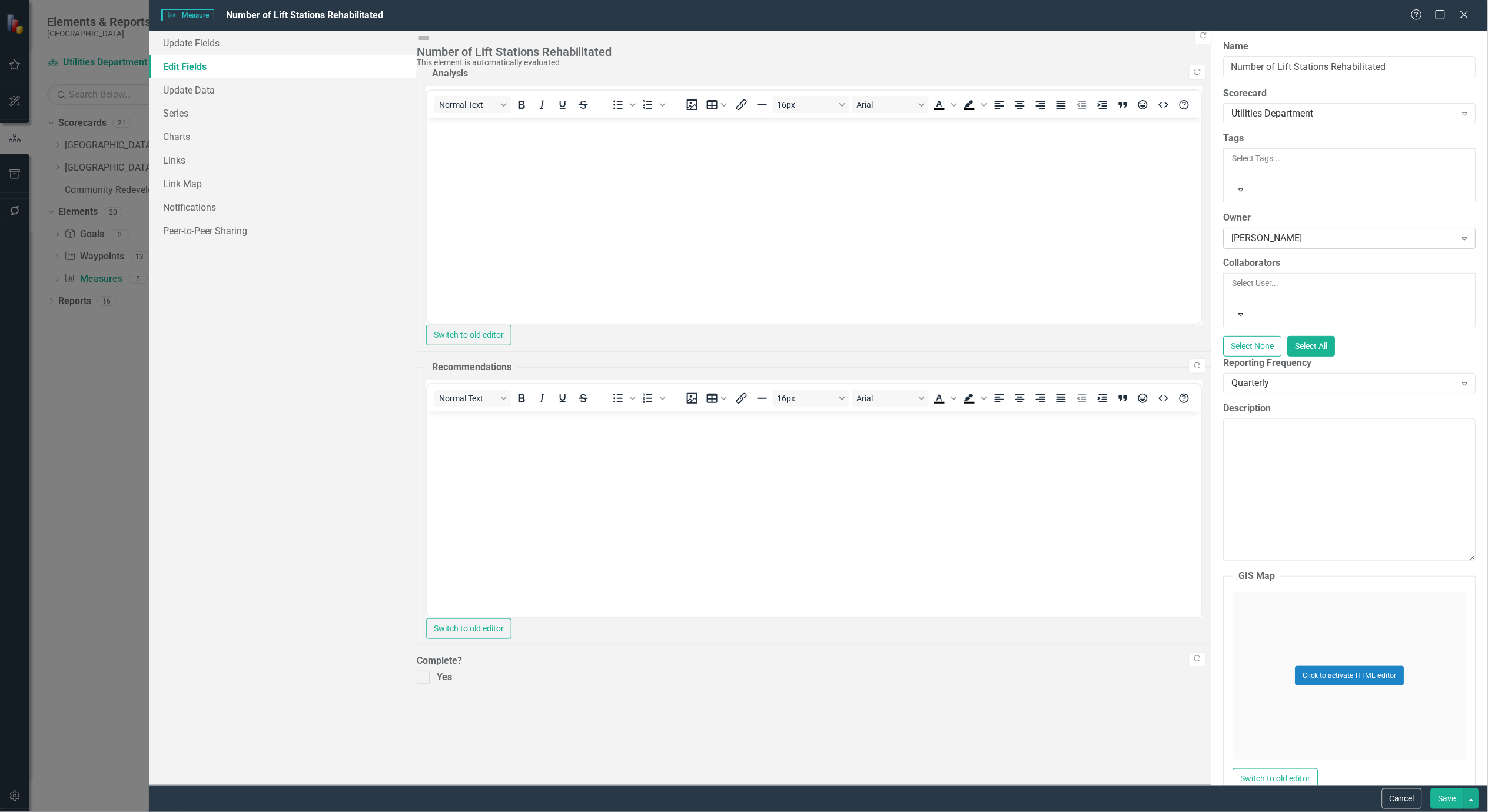
click at [1232, 232] on div "Tammy Palmer" at bounding box center [1344, 238] width 223 height 14
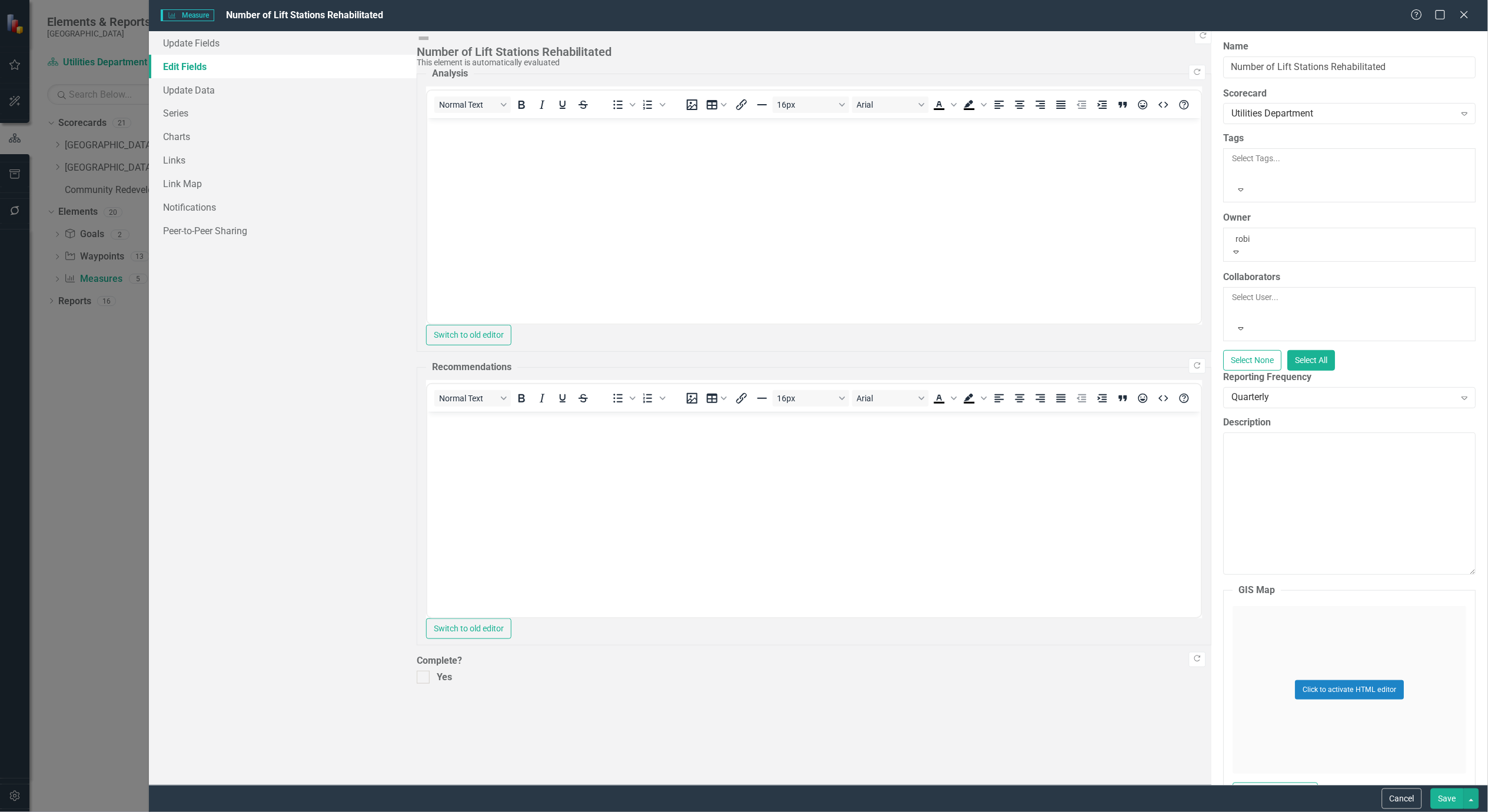
type input "robin"
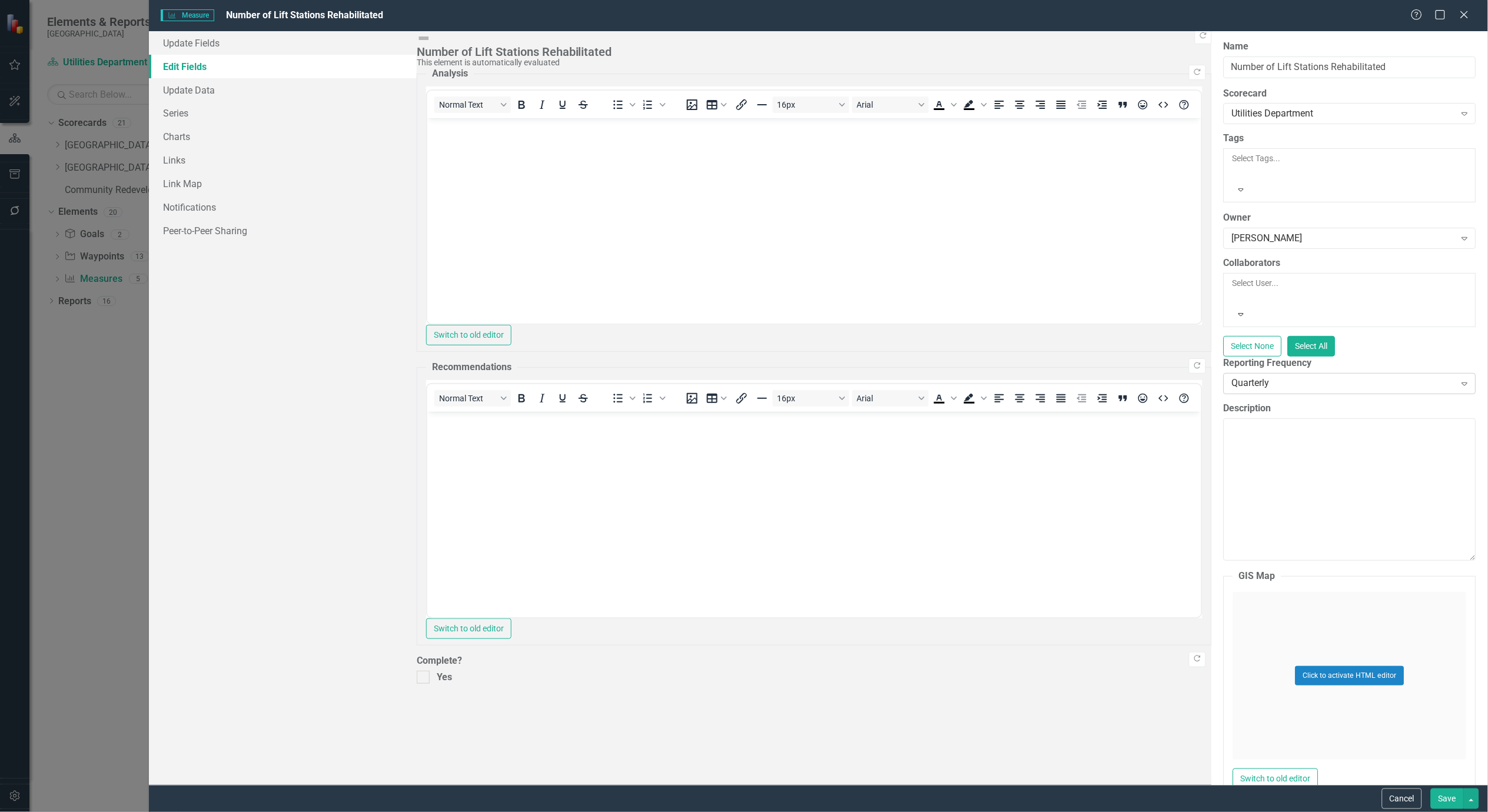
click at [1232, 376] on div "Quarterly" at bounding box center [1344, 383] width 223 height 14
click at [1447, 799] on button "Save" at bounding box center [1447, 799] width 33 height 21
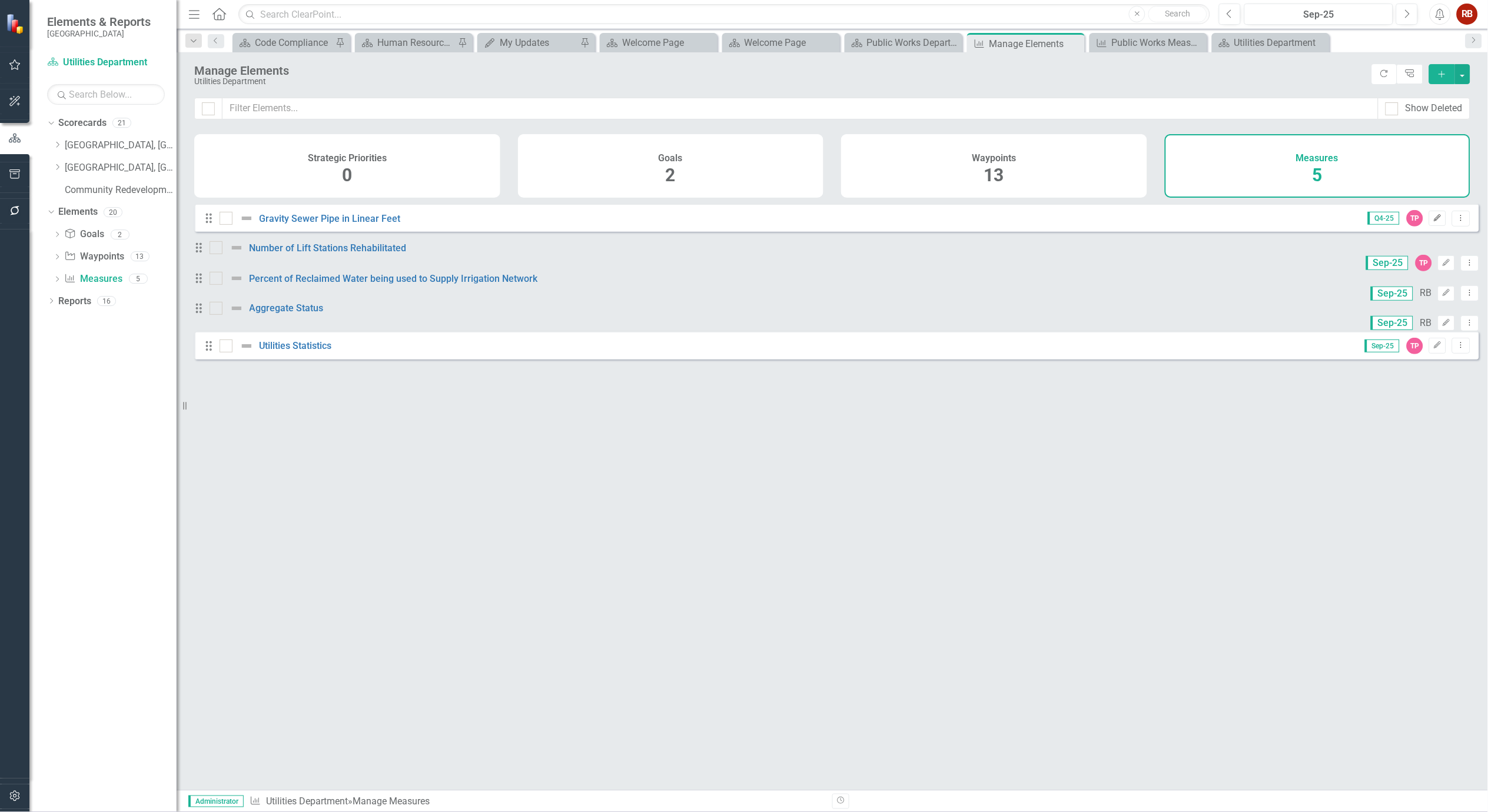
click at [1434, 221] on icon "button" at bounding box center [1438, 217] width 7 height 7
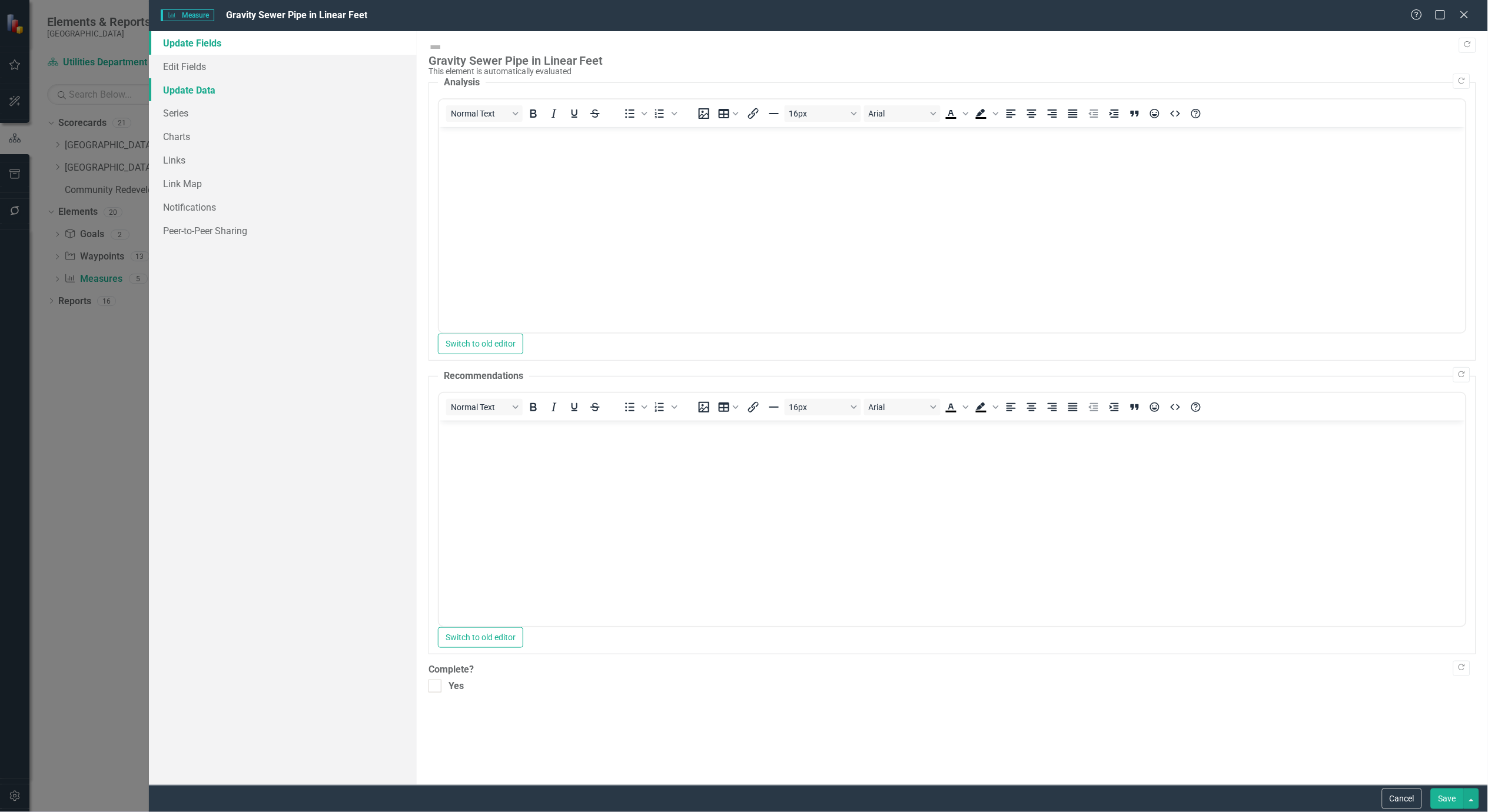
click at [203, 84] on link "Update Data" at bounding box center [282, 90] width 268 height 24
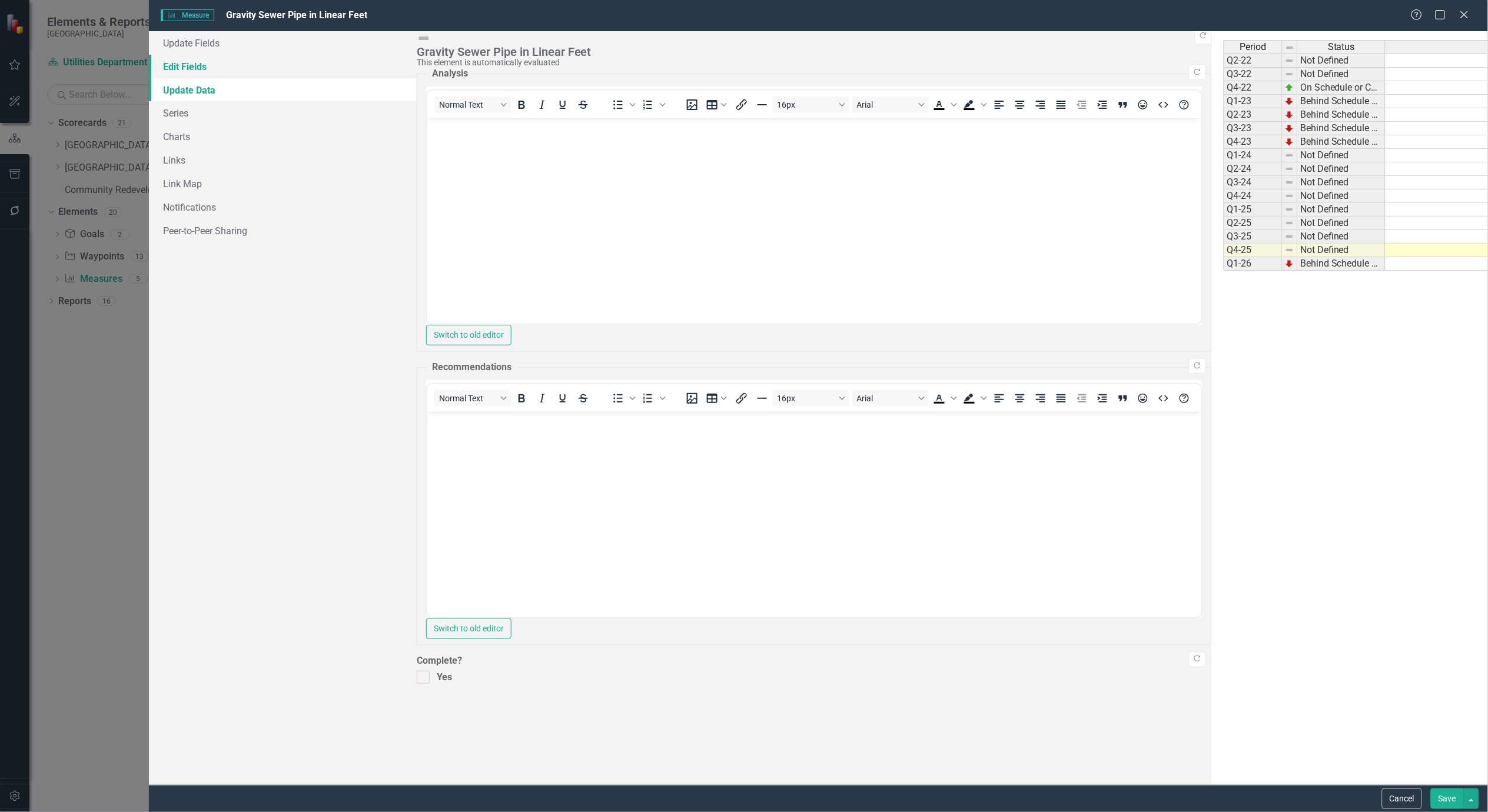
click at [193, 63] on link "Edit Fields" at bounding box center [282, 66] width 268 height 24
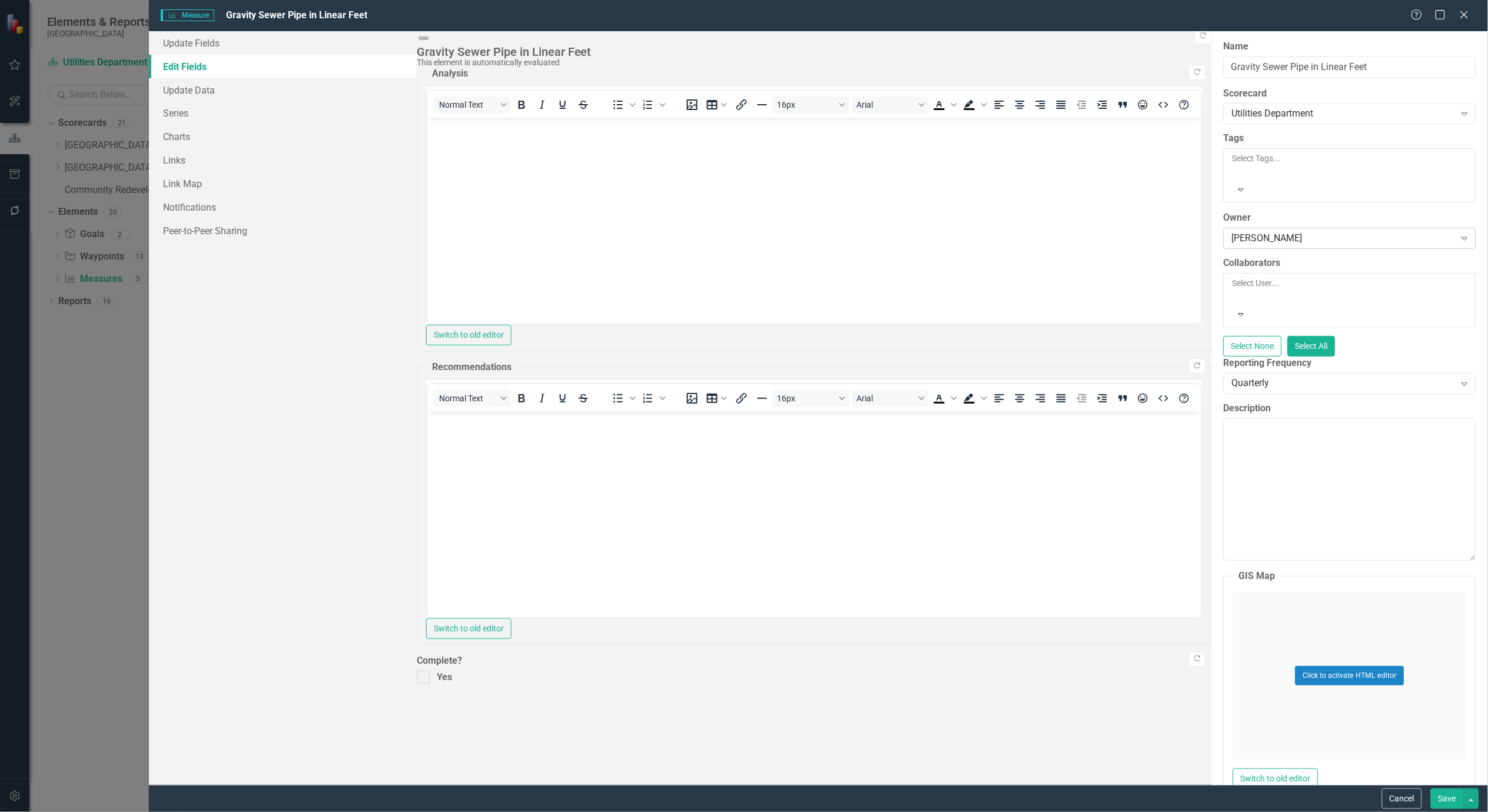
click at [1232, 232] on div "Tammy Palmer" at bounding box center [1344, 238] width 223 height 14
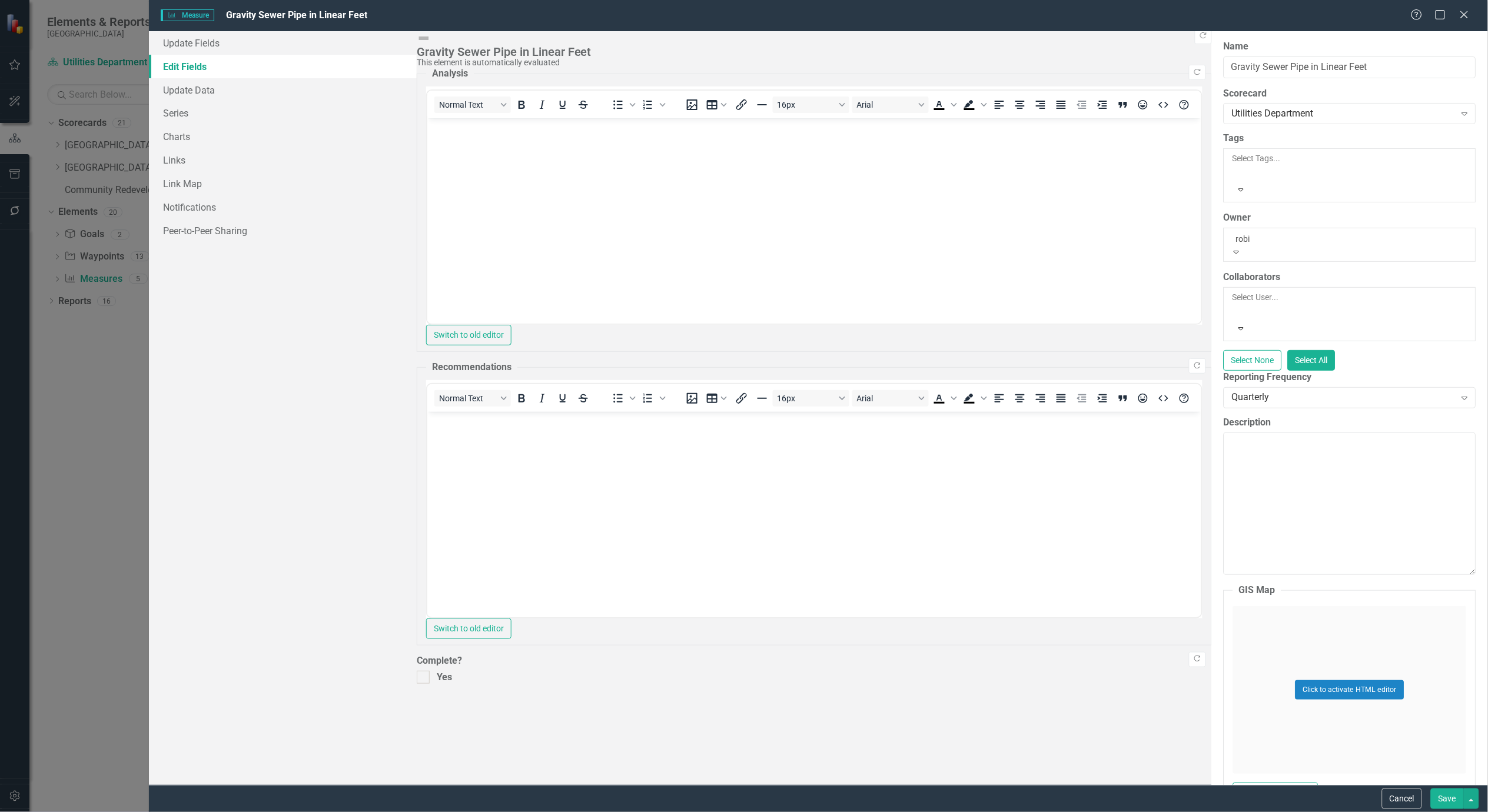
type input "robin"
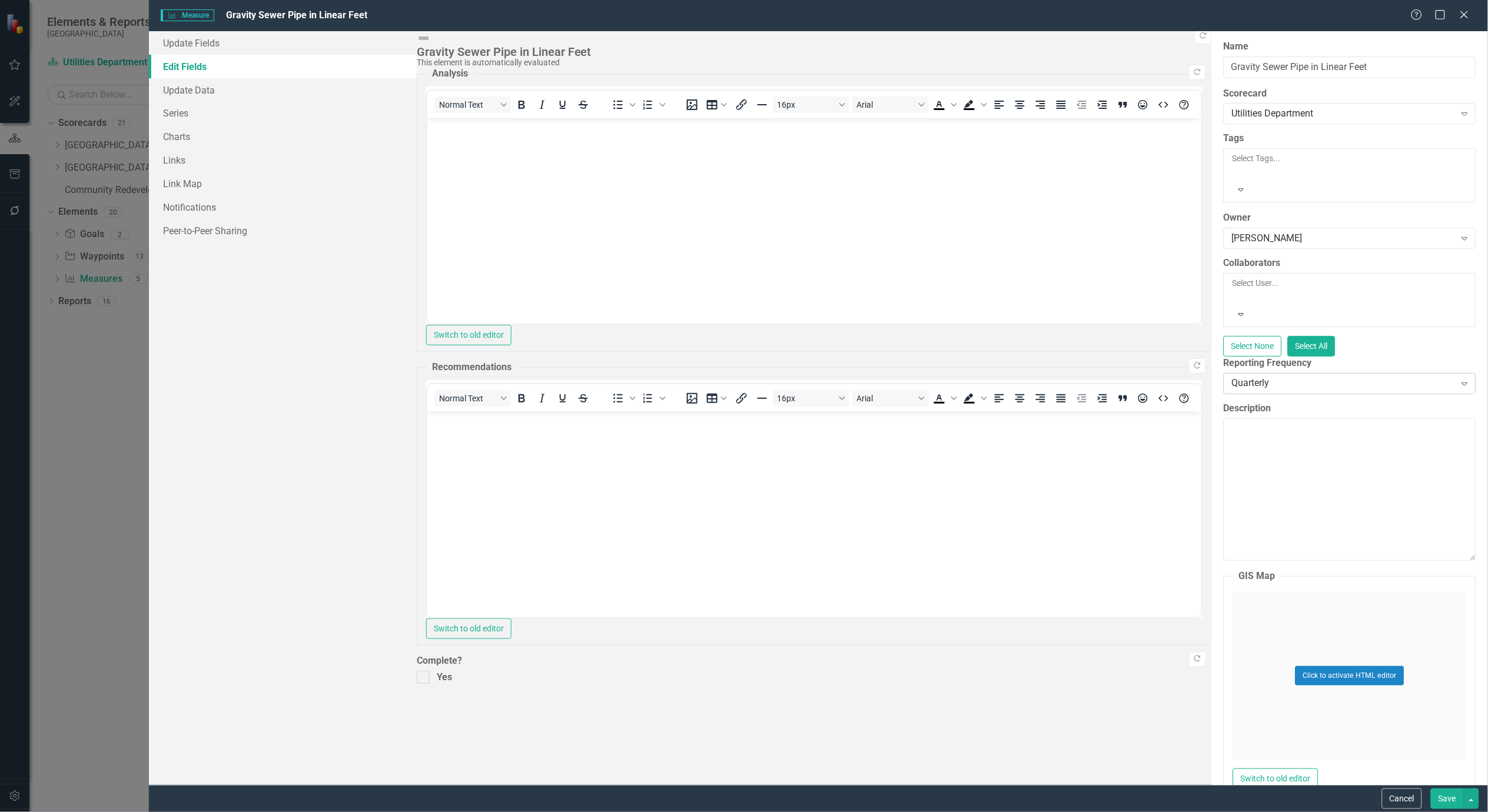
click at [1232, 376] on div "Quarterly" at bounding box center [1344, 383] width 223 height 14
click at [1449, 795] on button "Save" at bounding box center [1447, 799] width 33 height 21
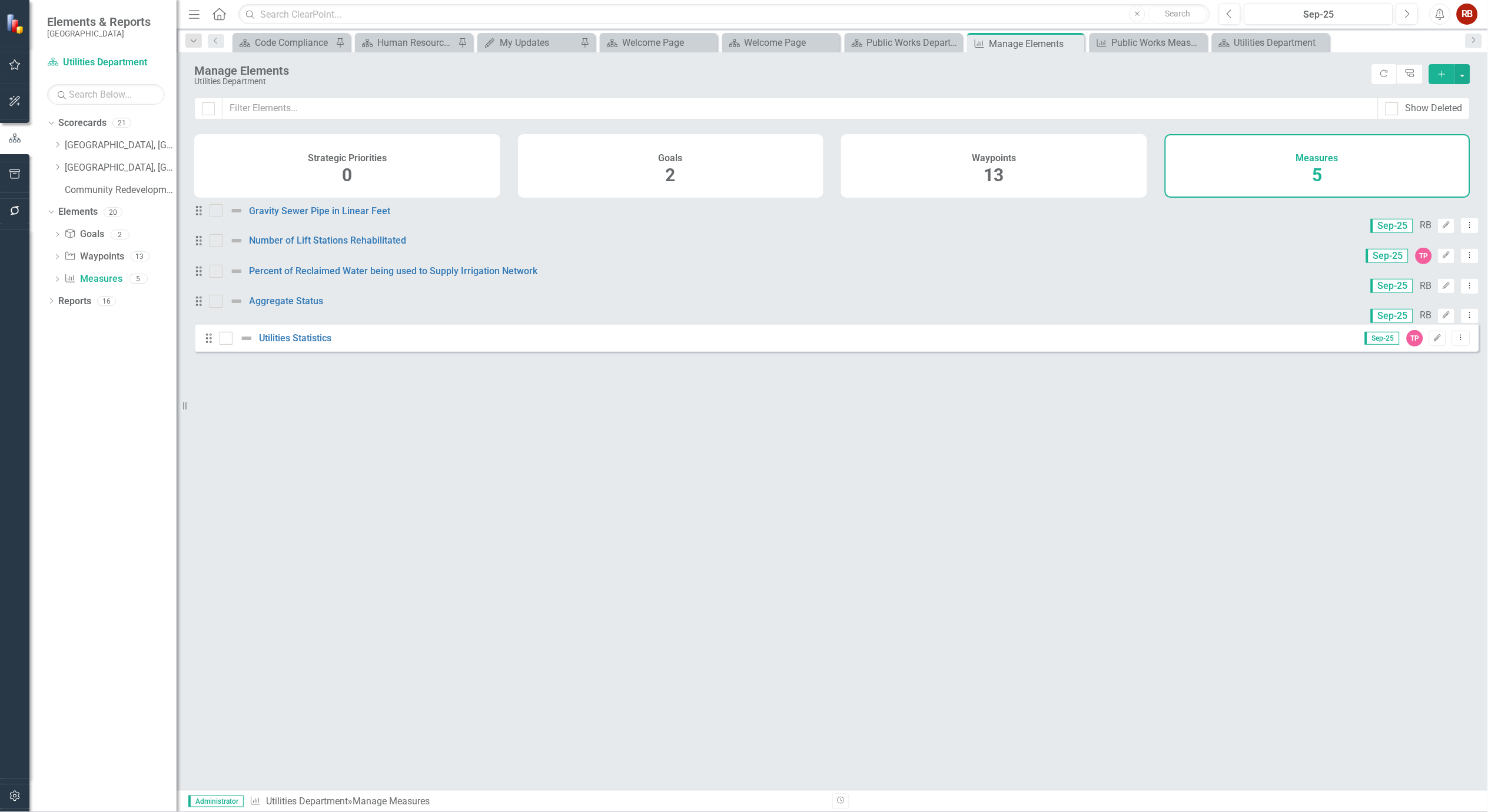
click at [304, 218] on div "Drag Gravity Sewer Pipe in Linear Feet Sep-25 RB Edit Dropdown Menu" at bounding box center [836, 218] width 1285 height 30
click at [305, 217] on link "Gravity Sewer Pipe in Linear Feet" at bounding box center [320, 211] width 141 height 11
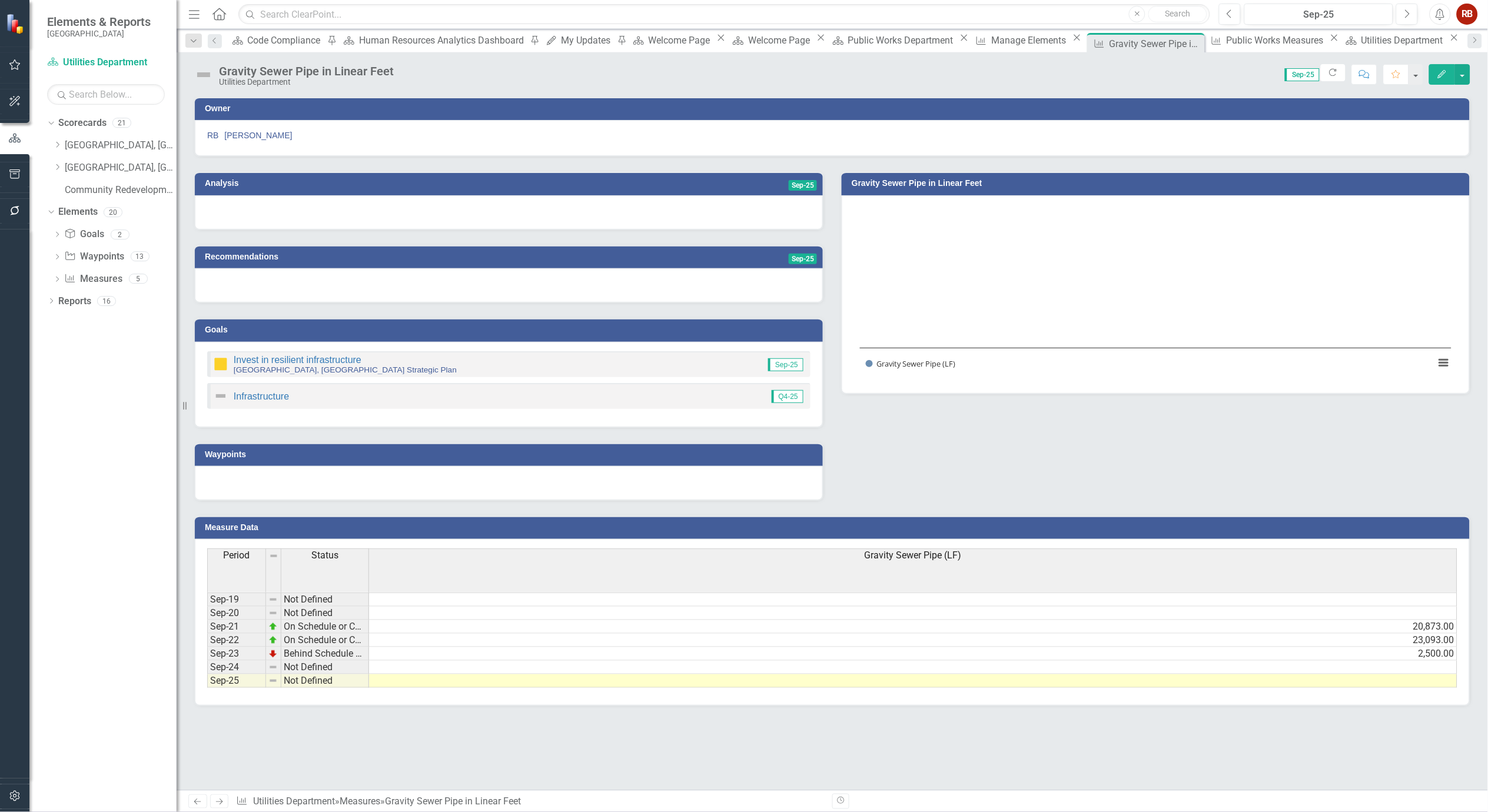
click at [1447, 74] on icon "Edit" at bounding box center [1442, 74] width 10 height 8
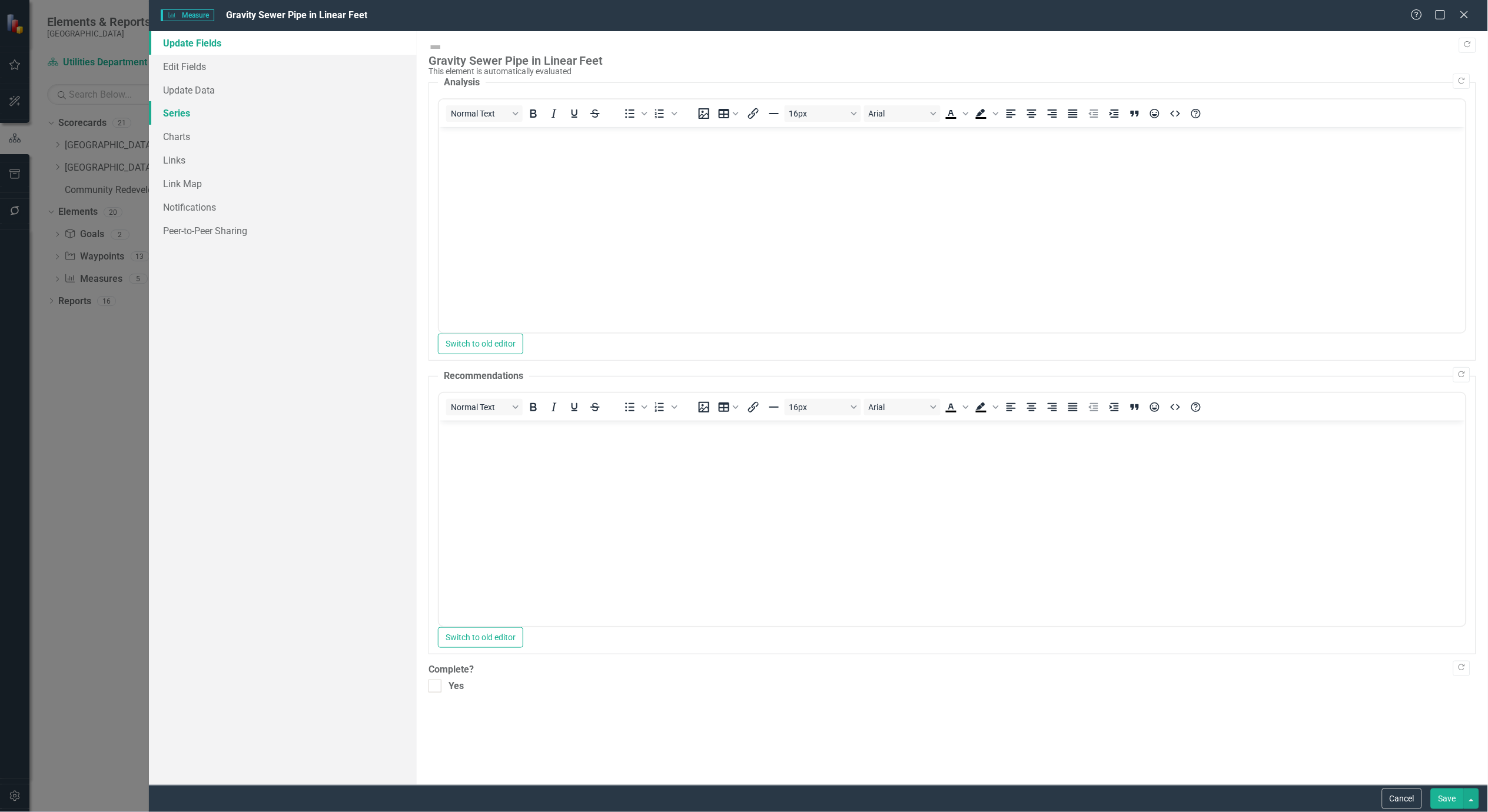
click at [175, 117] on link "Series" at bounding box center [282, 113] width 268 height 24
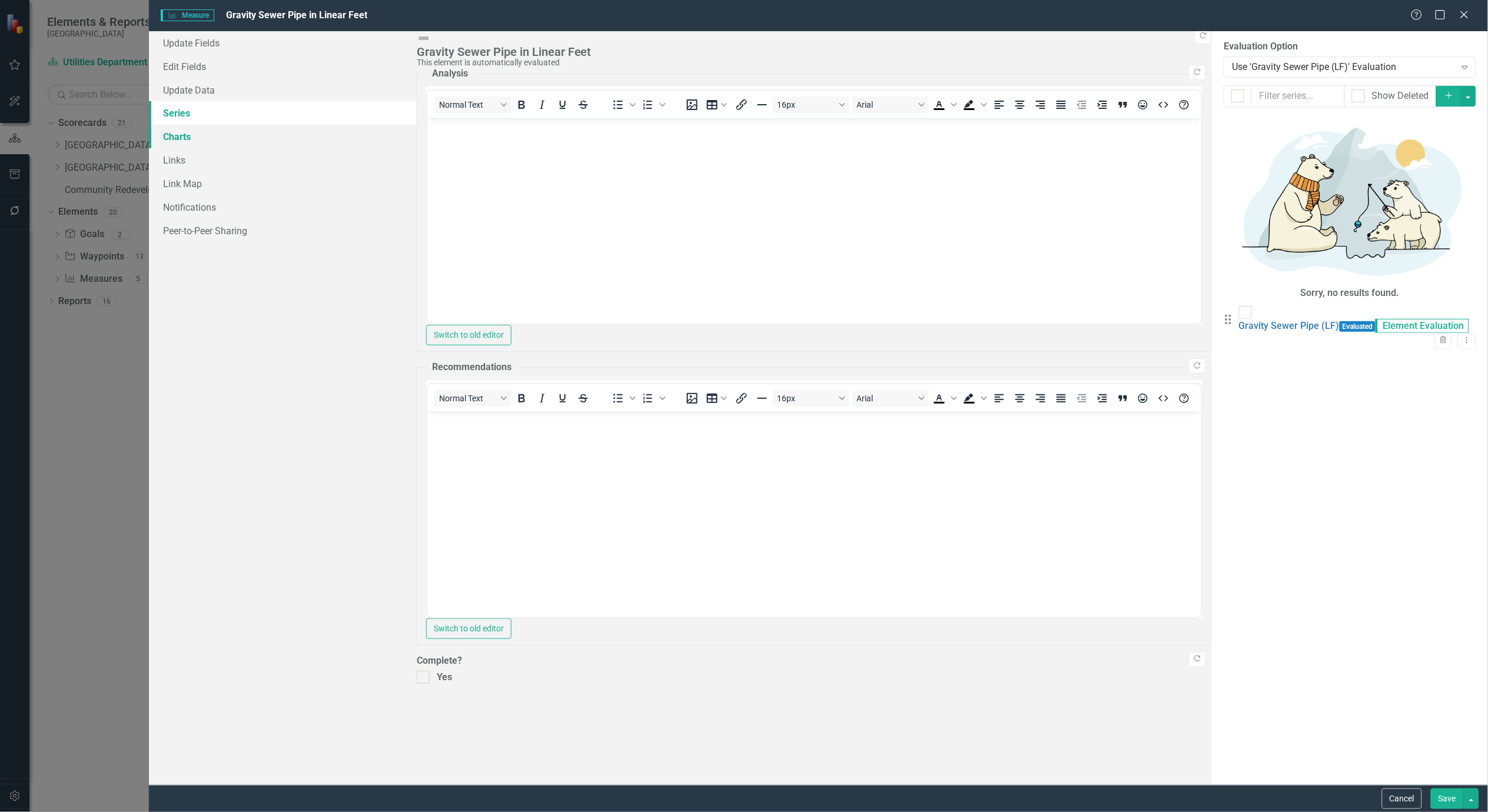
click at [173, 132] on link "Charts" at bounding box center [282, 137] width 268 height 24
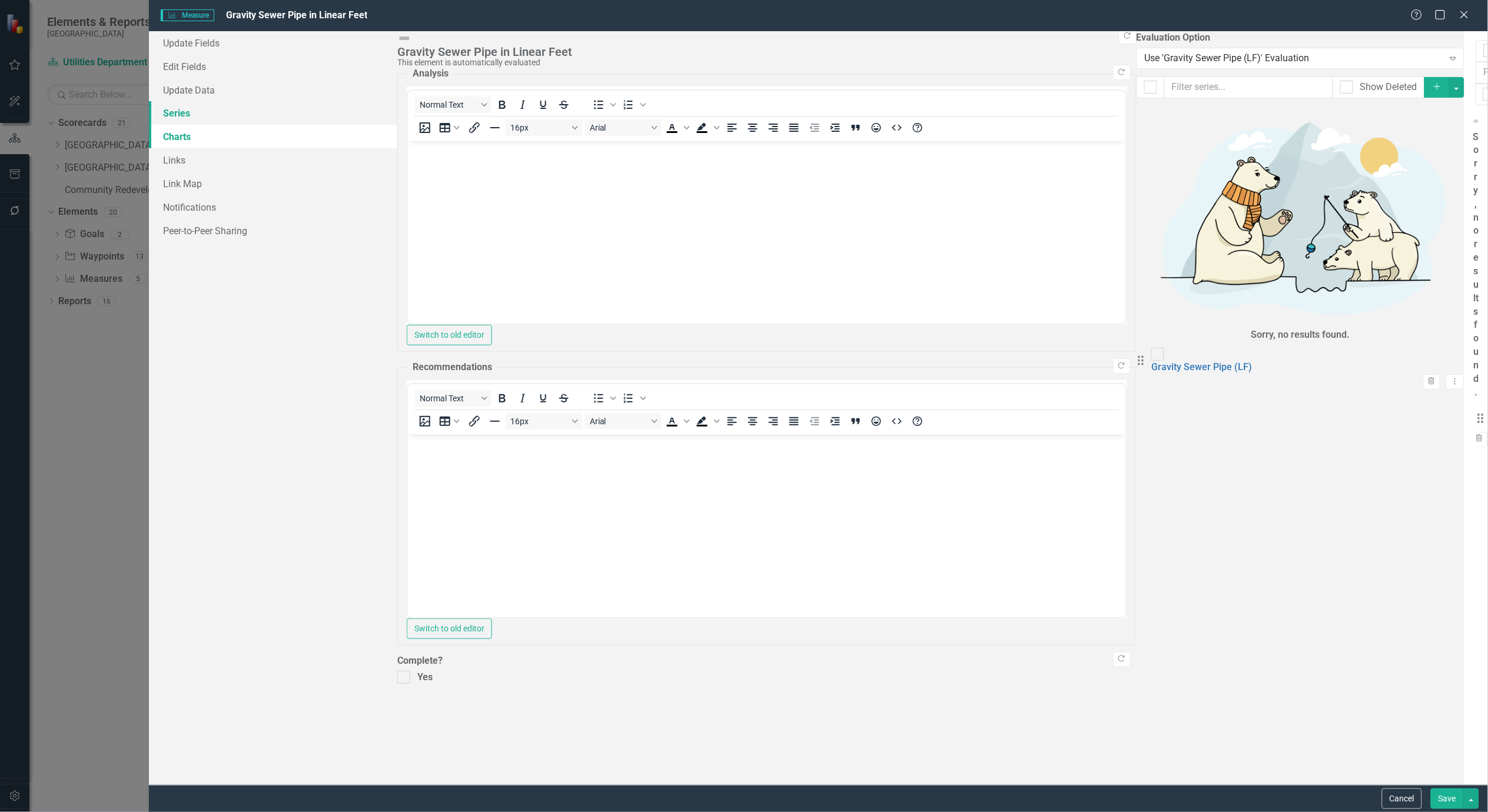
click at [182, 111] on link "Series" at bounding box center [273, 113] width 249 height 24
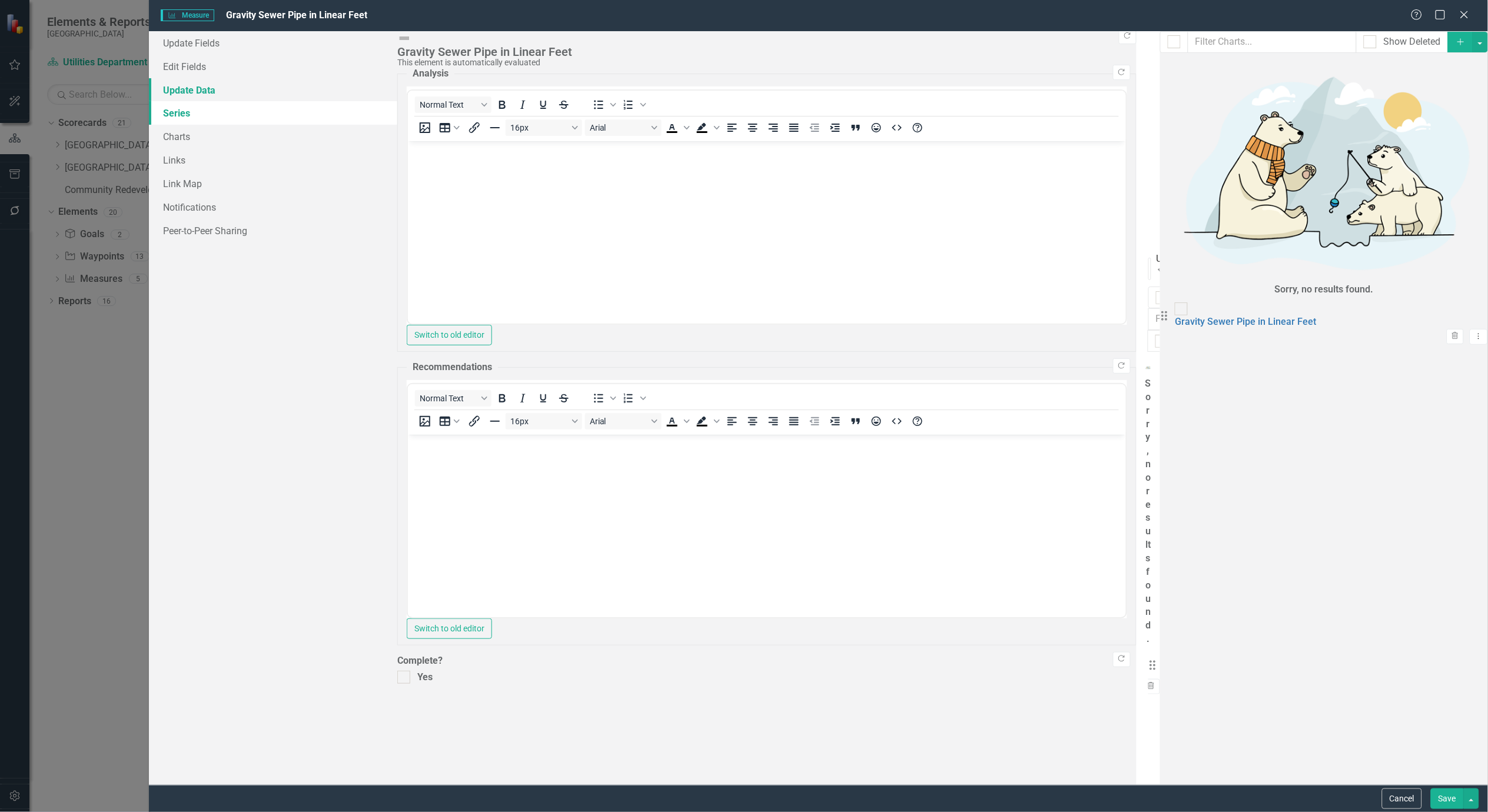
click at [183, 92] on link "Update Data" at bounding box center [273, 90] width 249 height 24
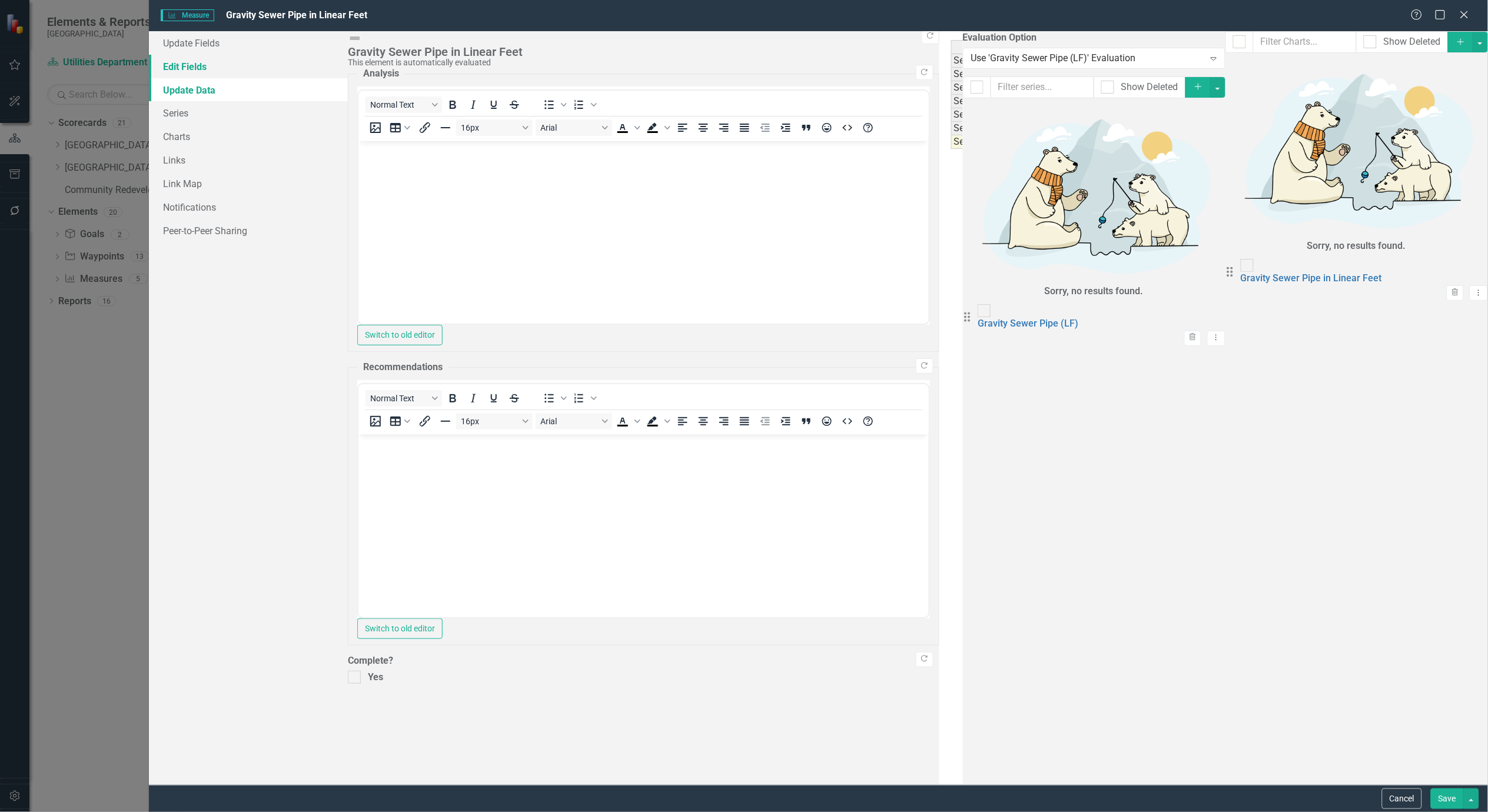
click at [189, 67] on link "Edit Fields" at bounding box center [248, 66] width 199 height 24
click at [189, 87] on link "Update Data" at bounding box center [248, 90] width 199 height 24
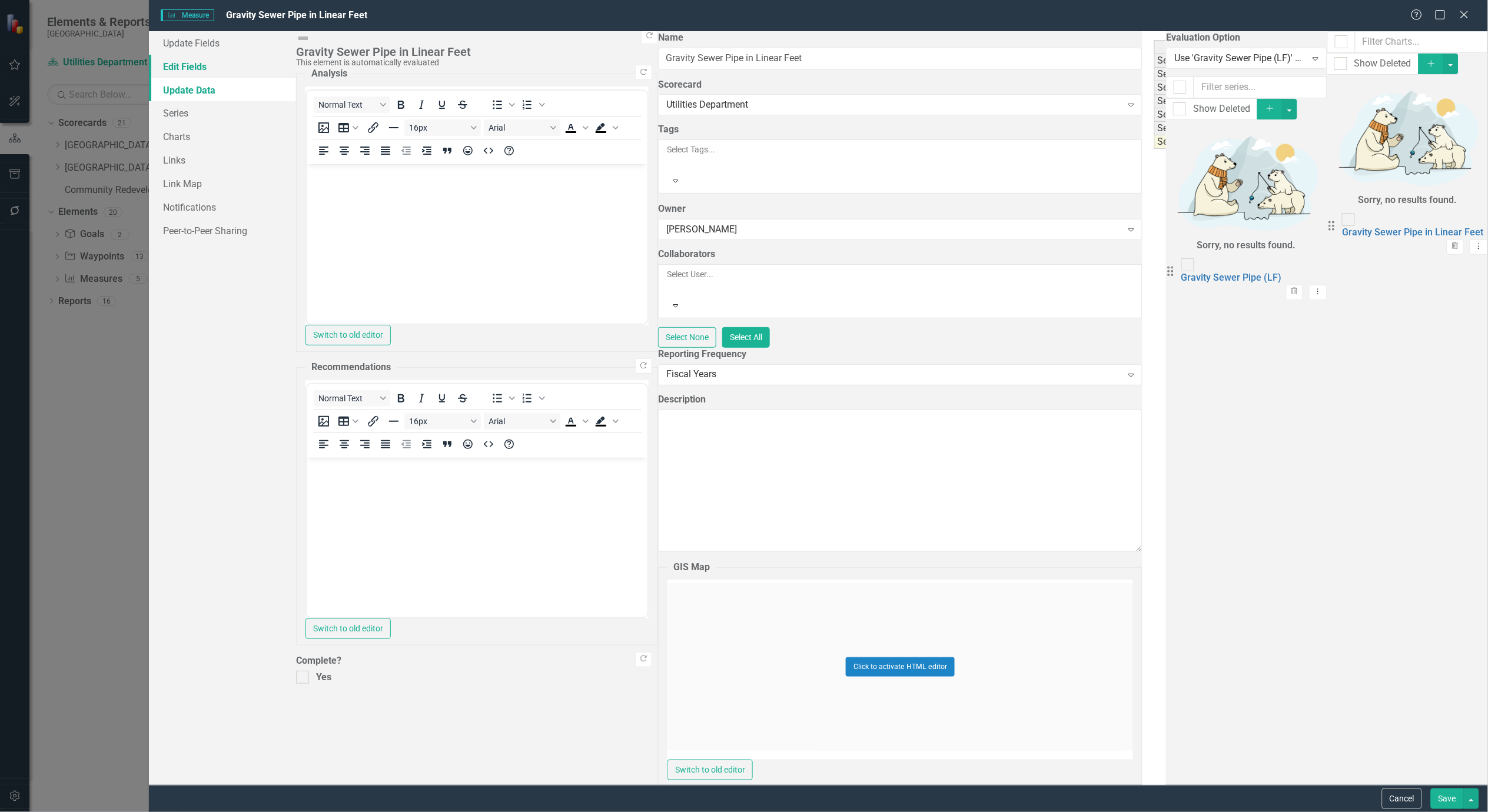
click at [190, 67] on link "Edit Fields" at bounding box center [222, 66] width 147 height 24
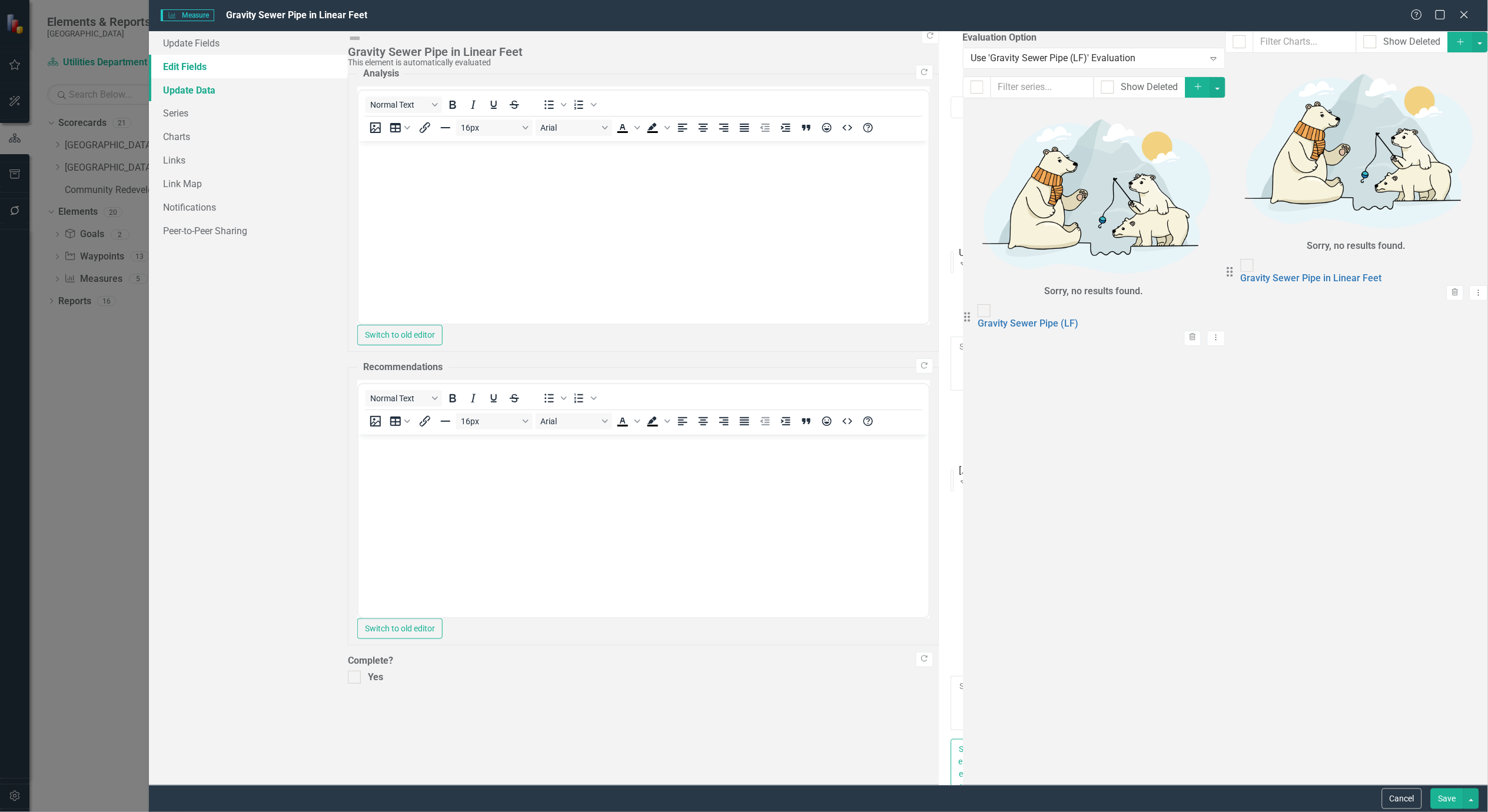
click at [191, 89] on link "Update Data" at bounding box center [248, 90] width 199 height 24
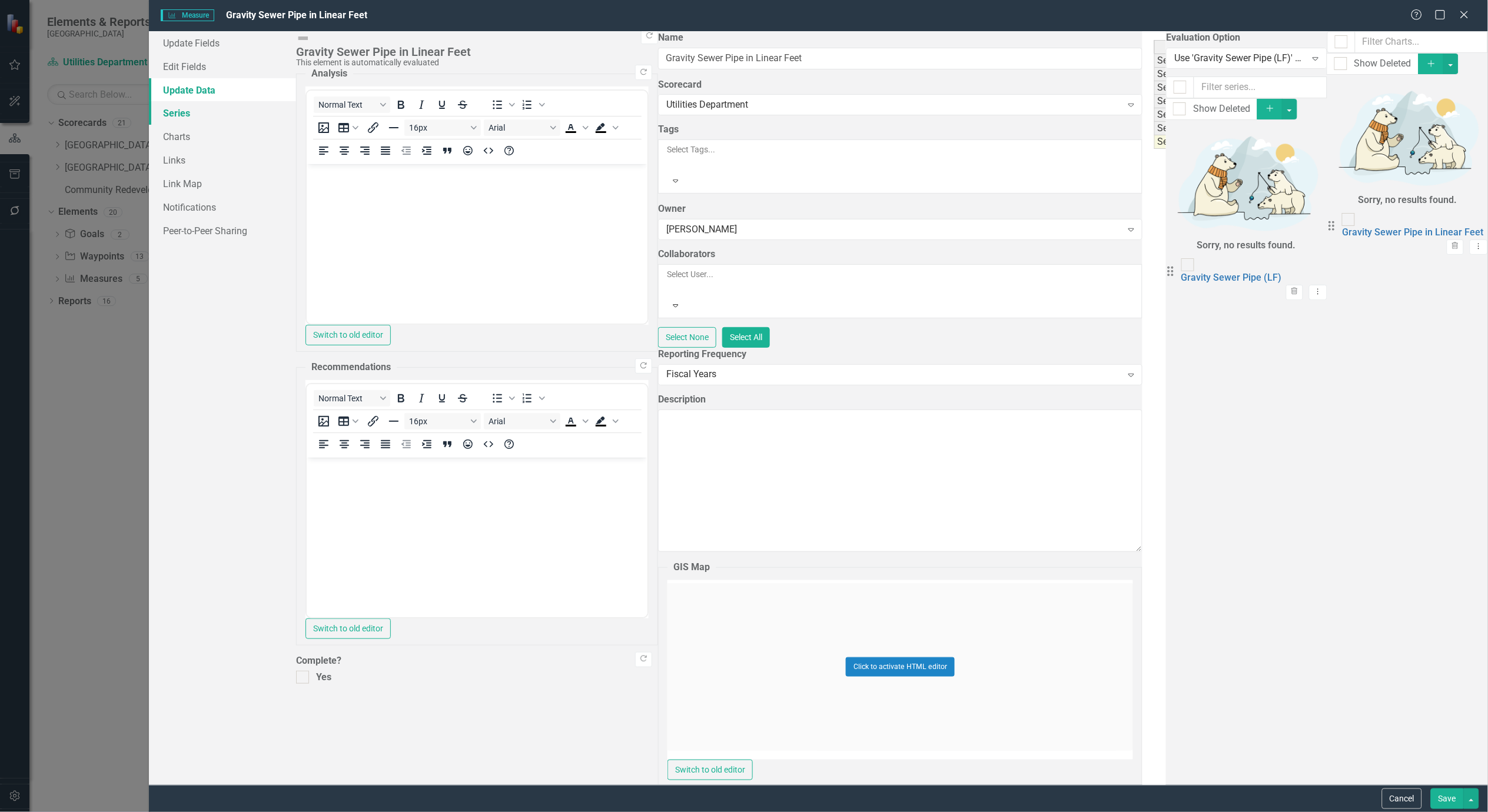
click at [180, 108] on link "Series" at bounding box center [222, 113] width 147 height 24
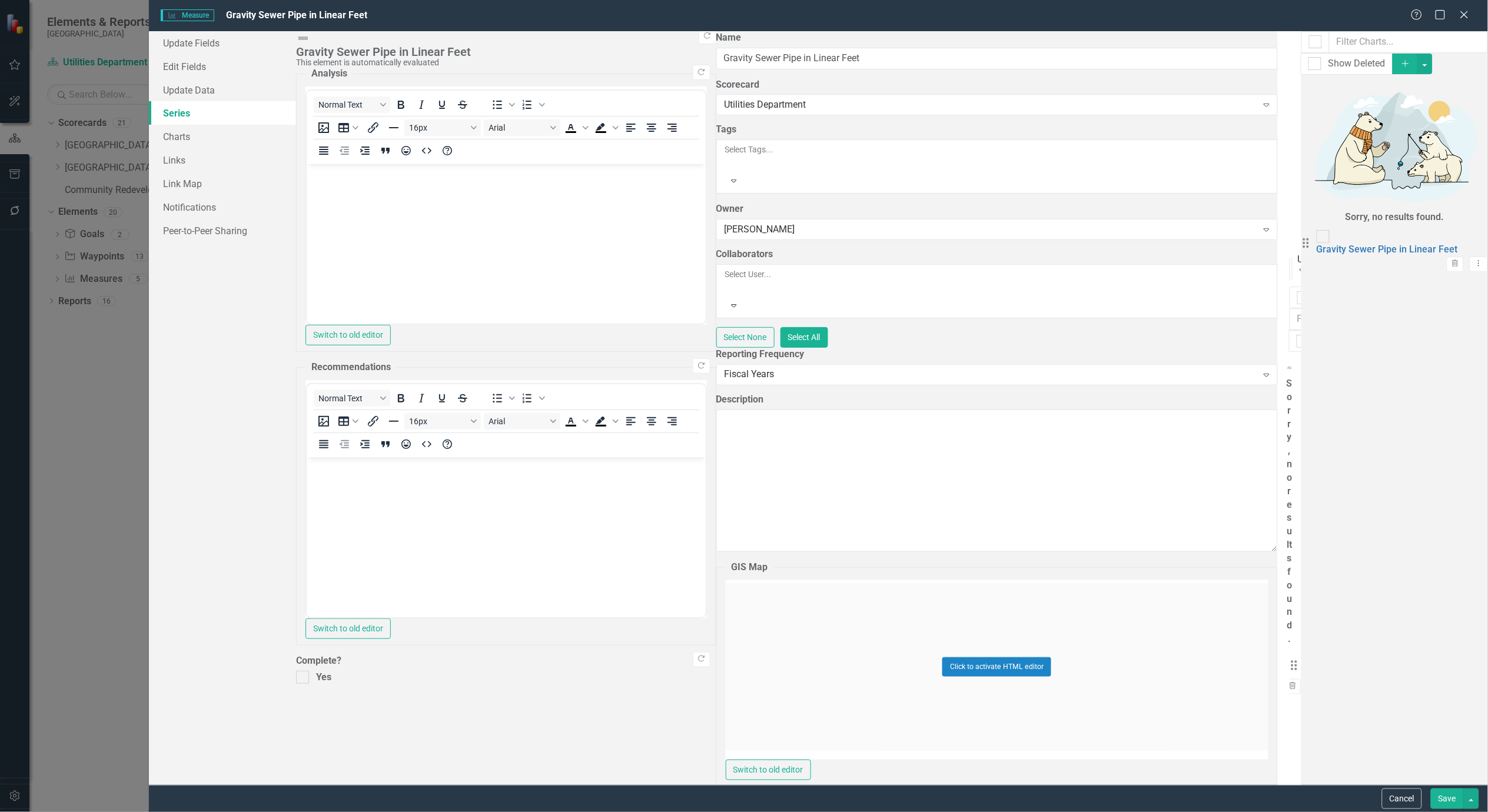
click at [1322, 682] on icon "Dropdown Menu" at bounding box center [1317, 686] width 10 height 8
click at [1416, 149] on link "Edit Edit Measure Series" at bounding box center [1399, 150] width 133 height 22
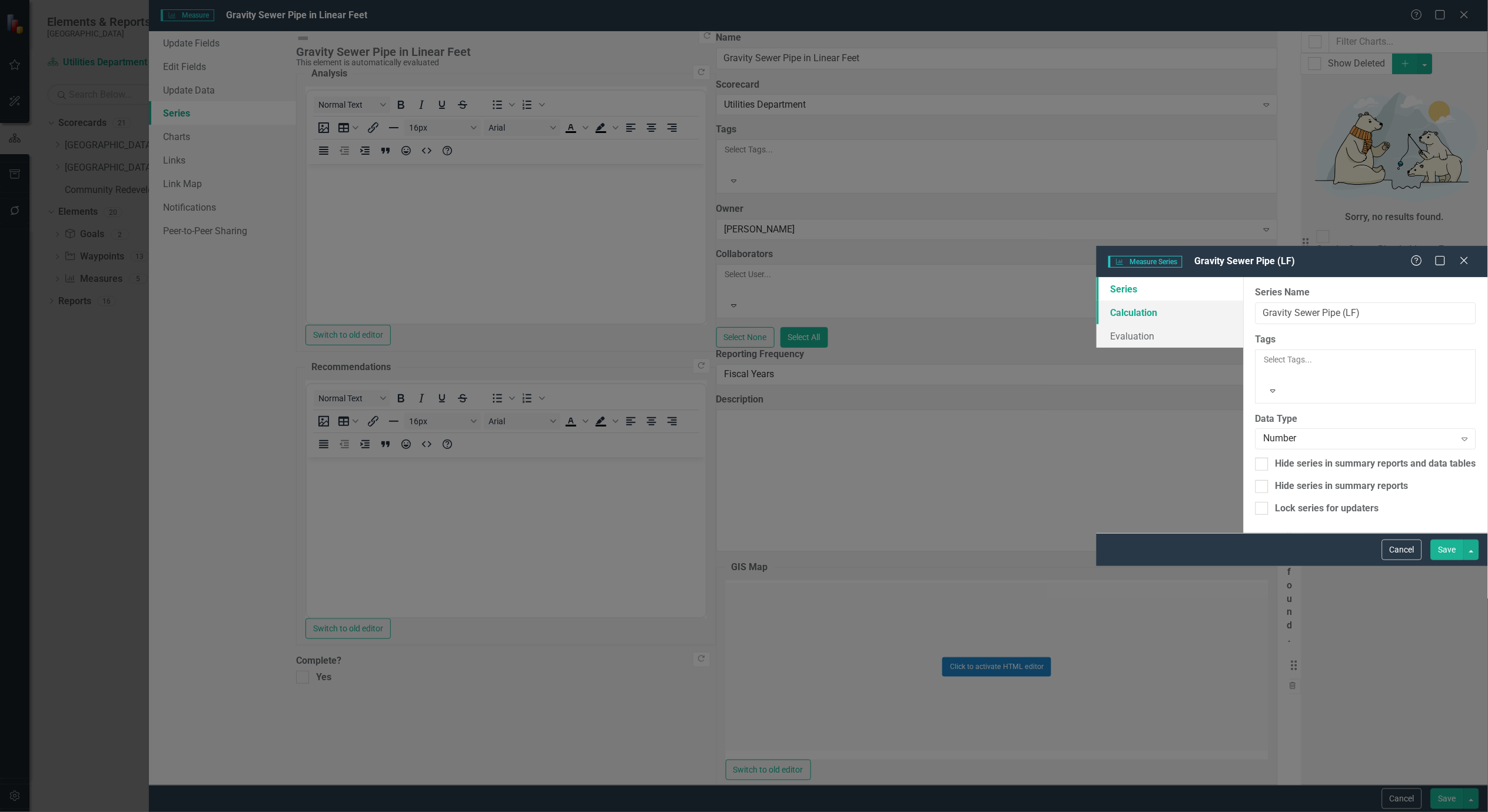
click at [1097, 301] on link "Calculation" at bounding box center [1170, 313] width 147 height 24
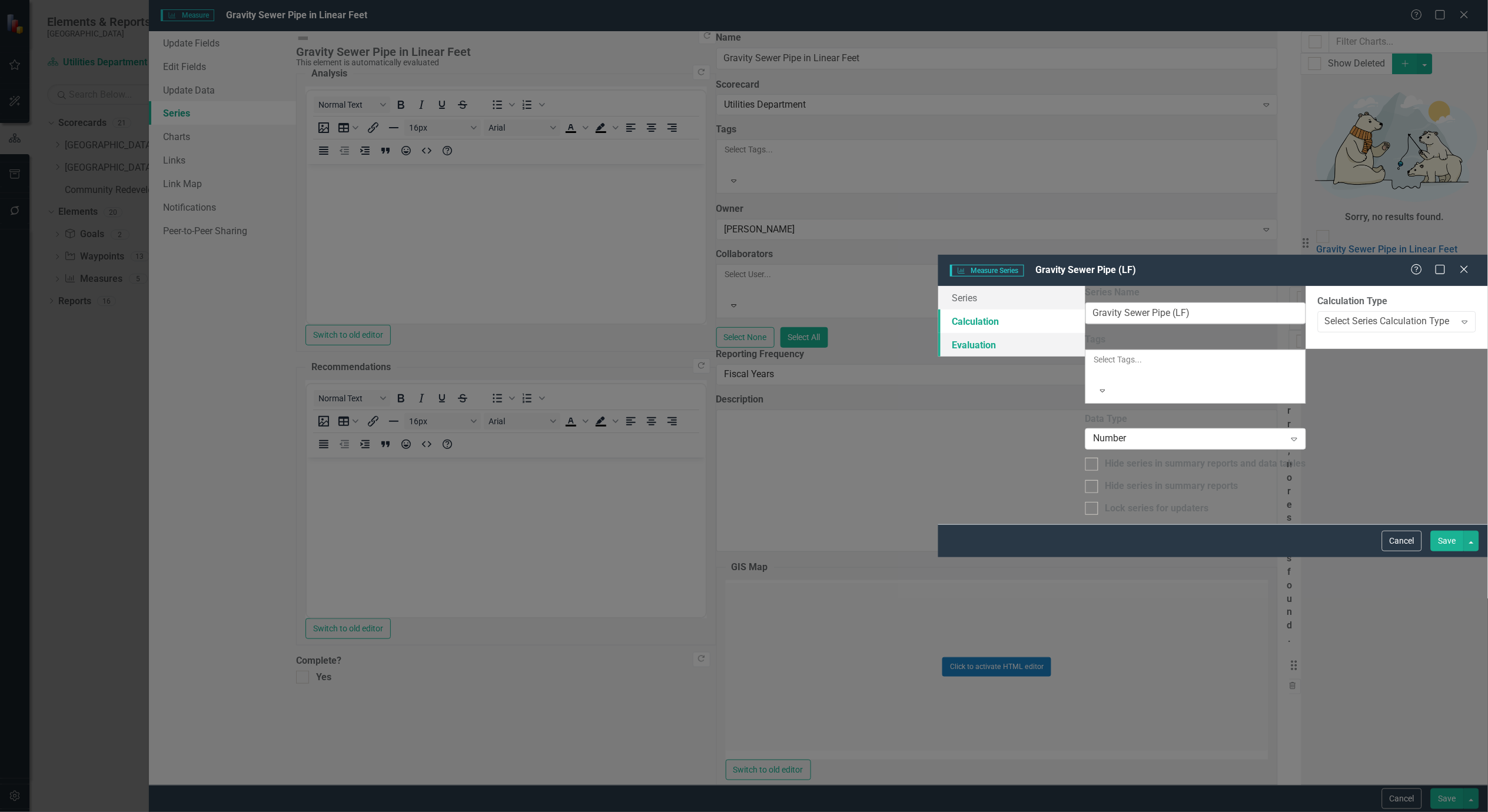
click at [938, 333] on link "Evaluation" at bounding box center [1012, 345] width 147 height 24
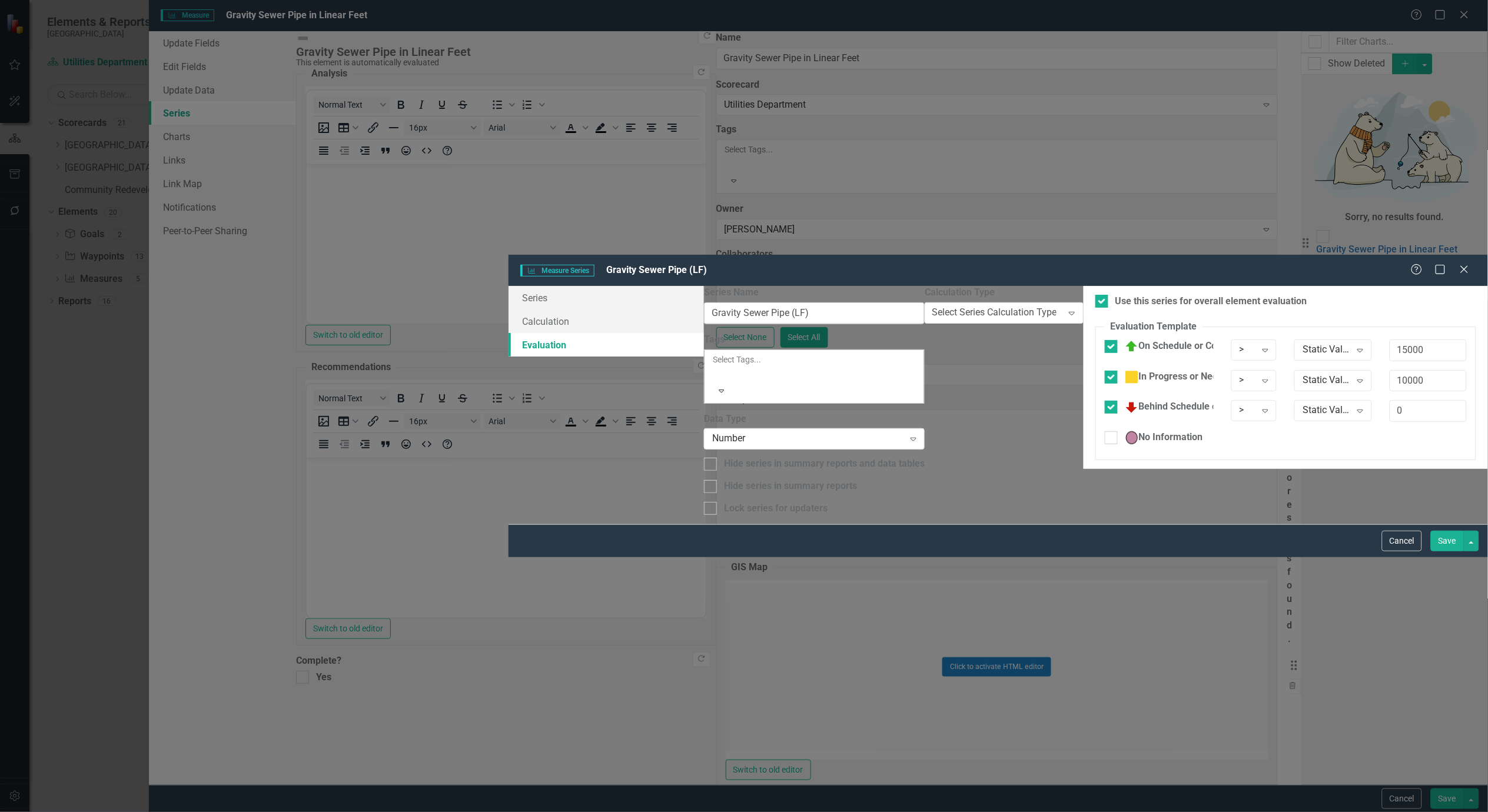
click at [1446, 552] on button "Save" at bounding box center [1447, 541] width 33 height 21
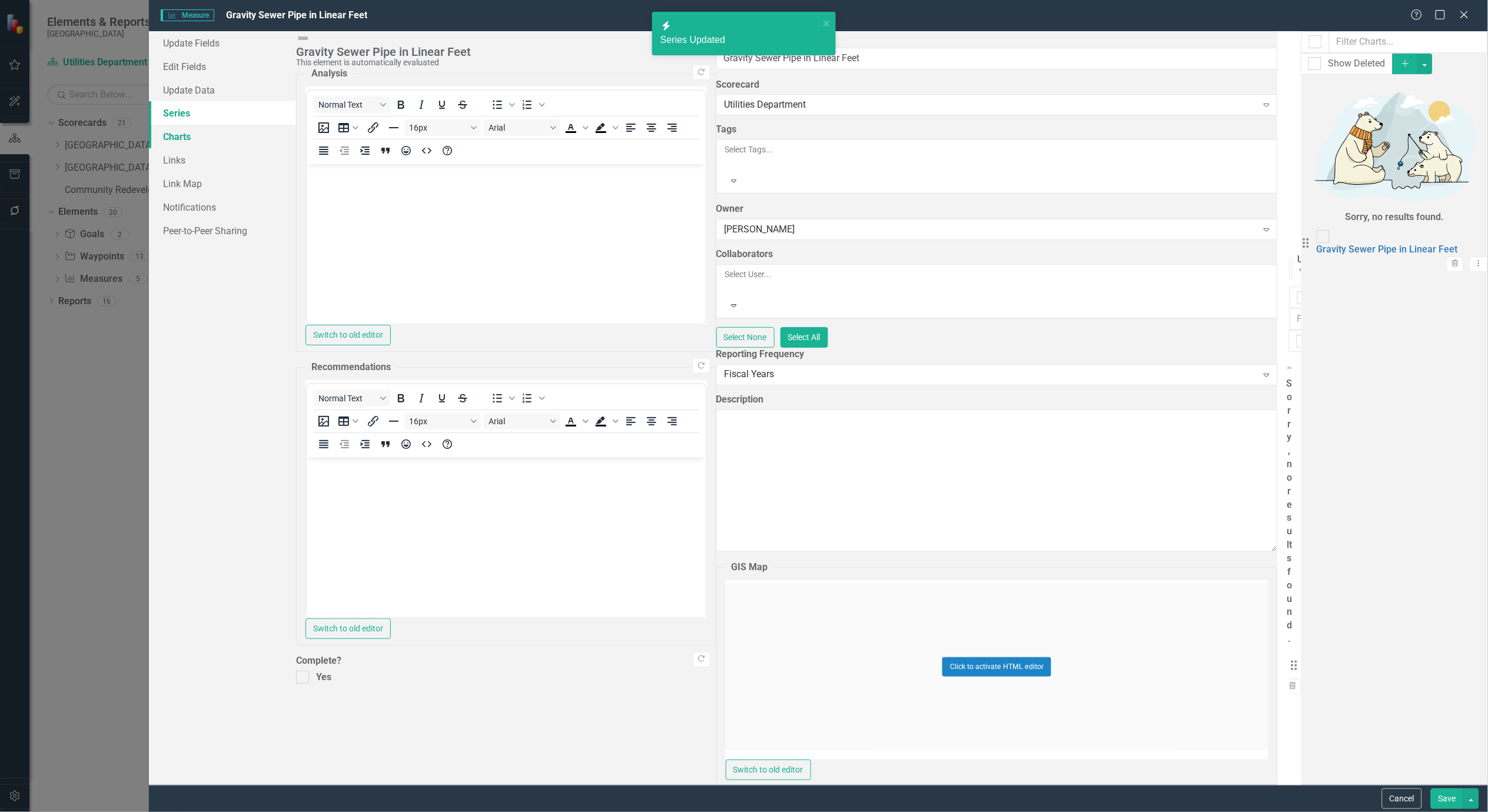
click at [174, 137] on link "Charts" at bounding box center [222, 137] width 147 height 24
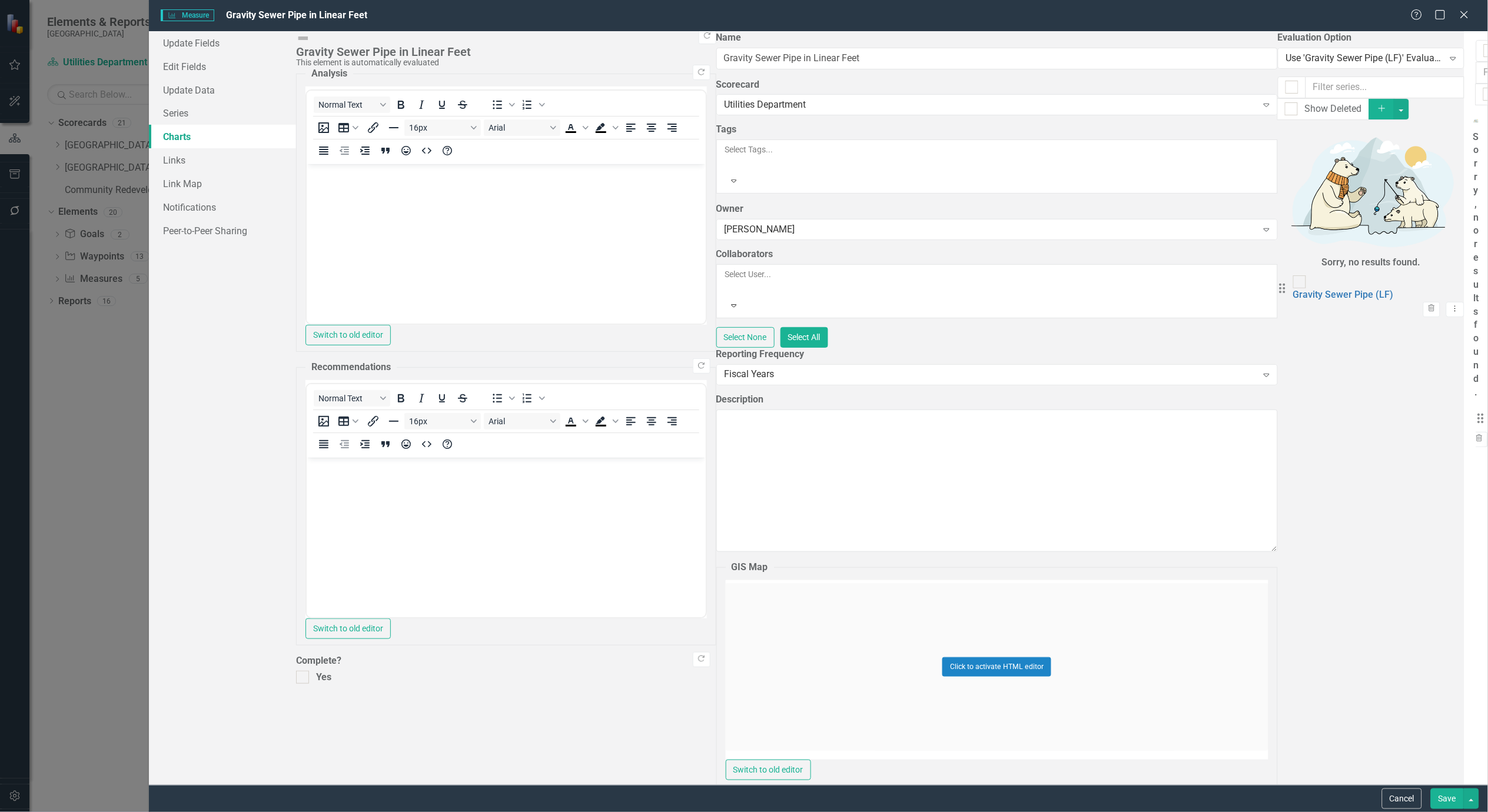
click at [1487, 435] on icon "Dropdown Menu" at bounding box center [1503, 439] width 10 height 8
click at [1415, 105] on link "Edit Edit Chart" at bounding box center [1420, 104] width 93 height 22
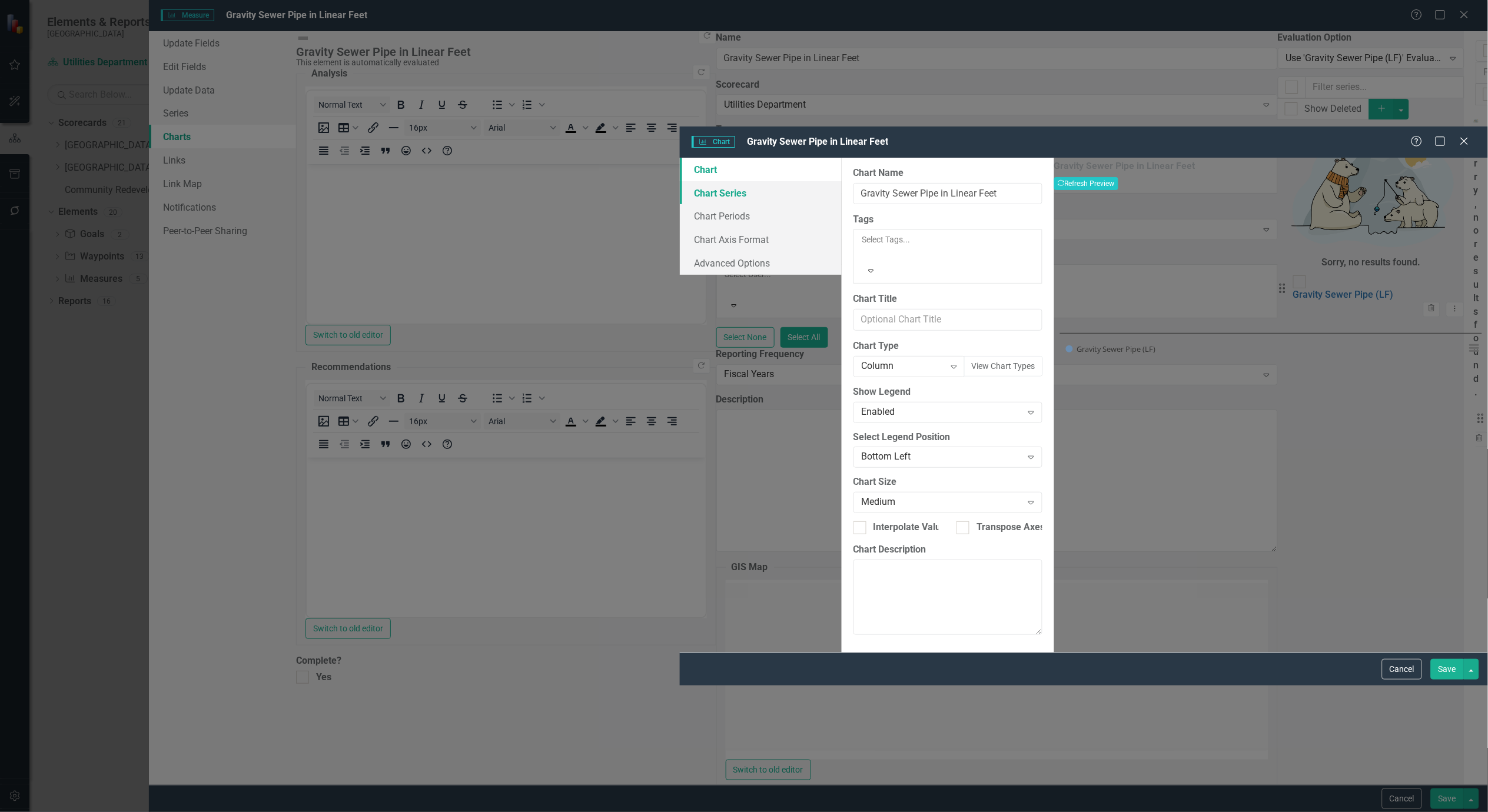
click at [680, 181] on link "Chart Series" at bounding box center [761, 193] width 162 height 24
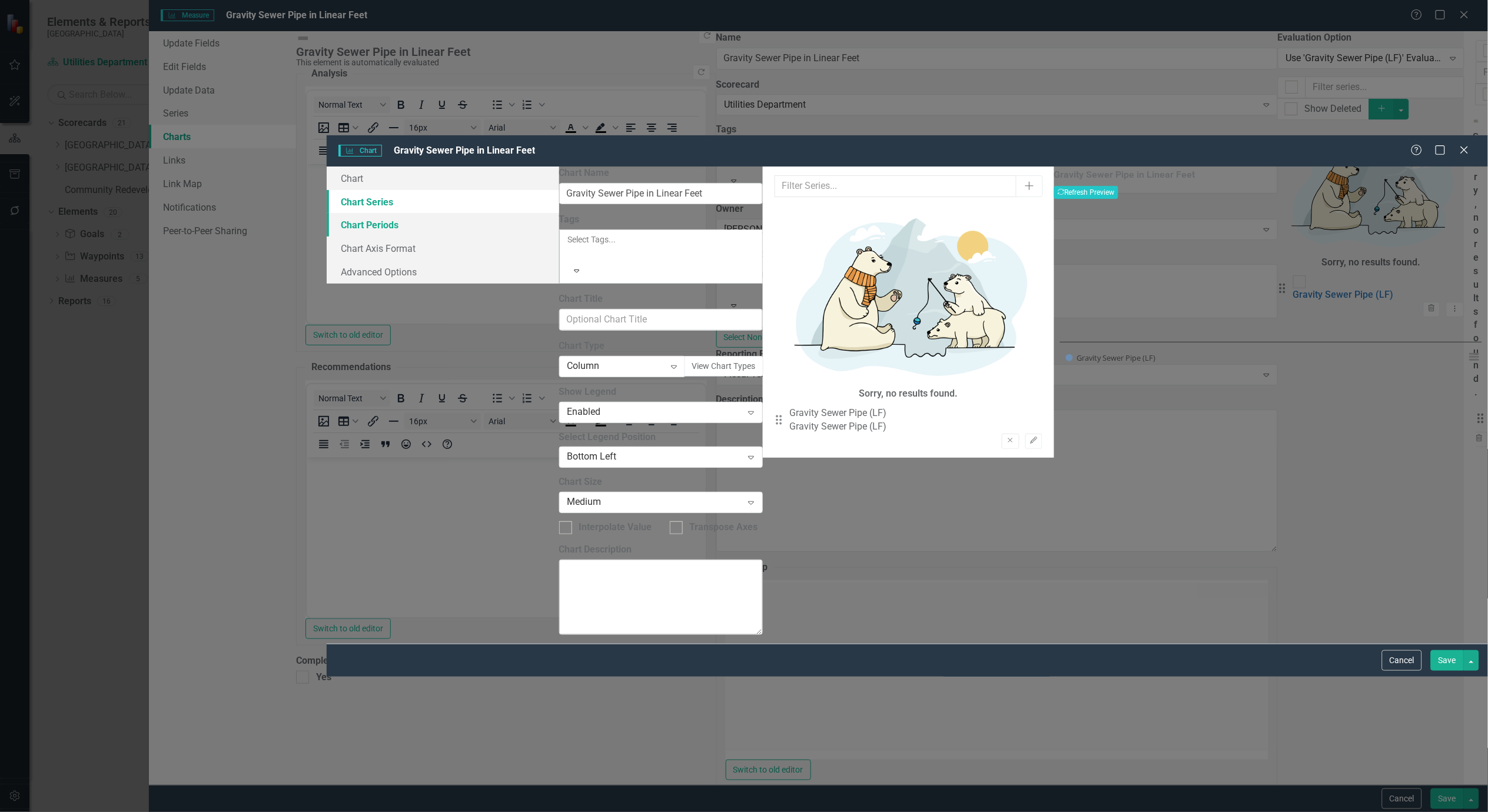
click at [336, 213] on link "Chart Periods" at bounding box center [443, 225] width 233 height 24
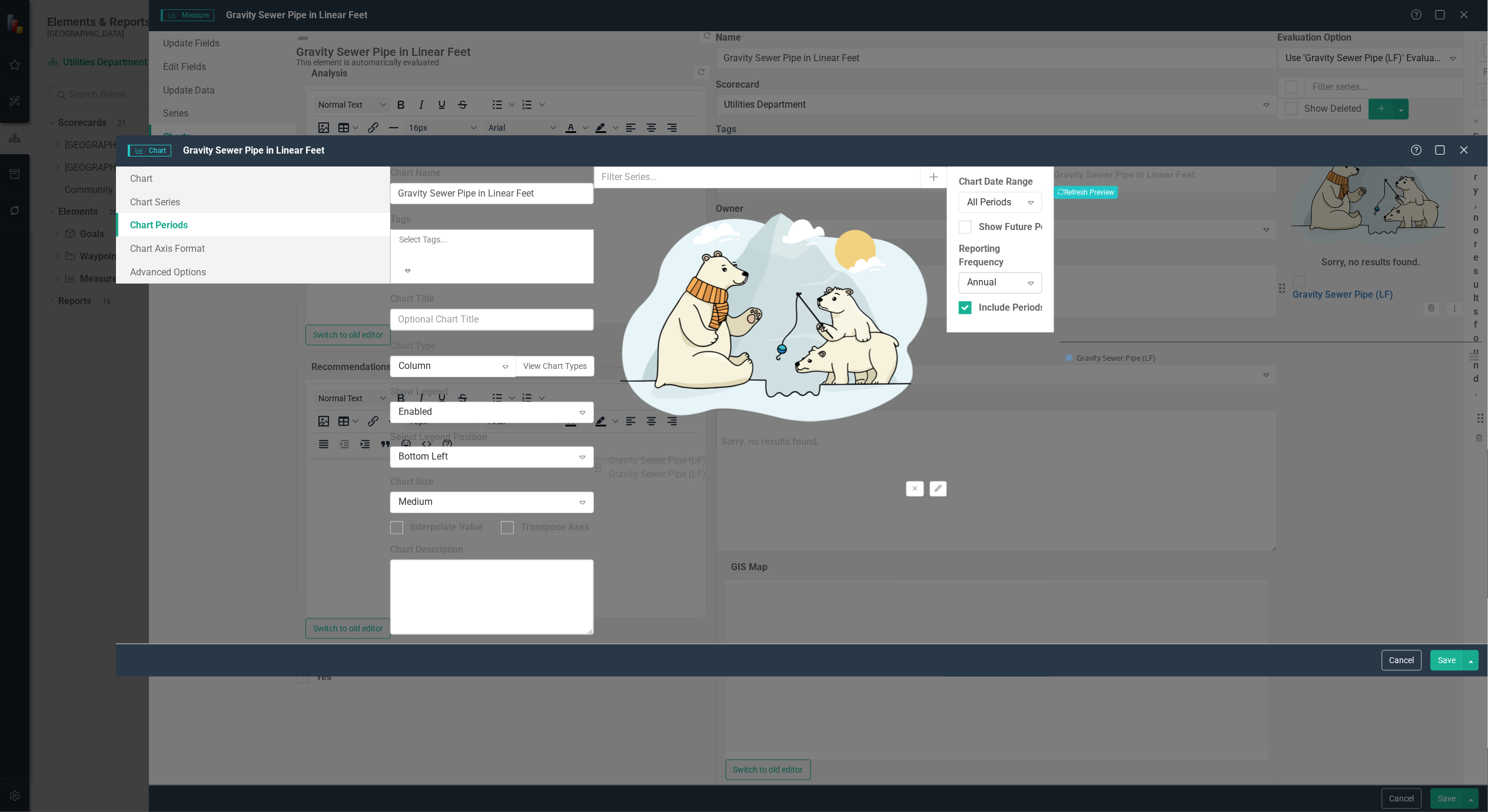
click at [959, 273] on div "Annual Expand" at bounding box center [1001, 283] width 84 height 21
click at [1451, 671] on button "Save" at bounding box center [1447, 661] width 33 height 21
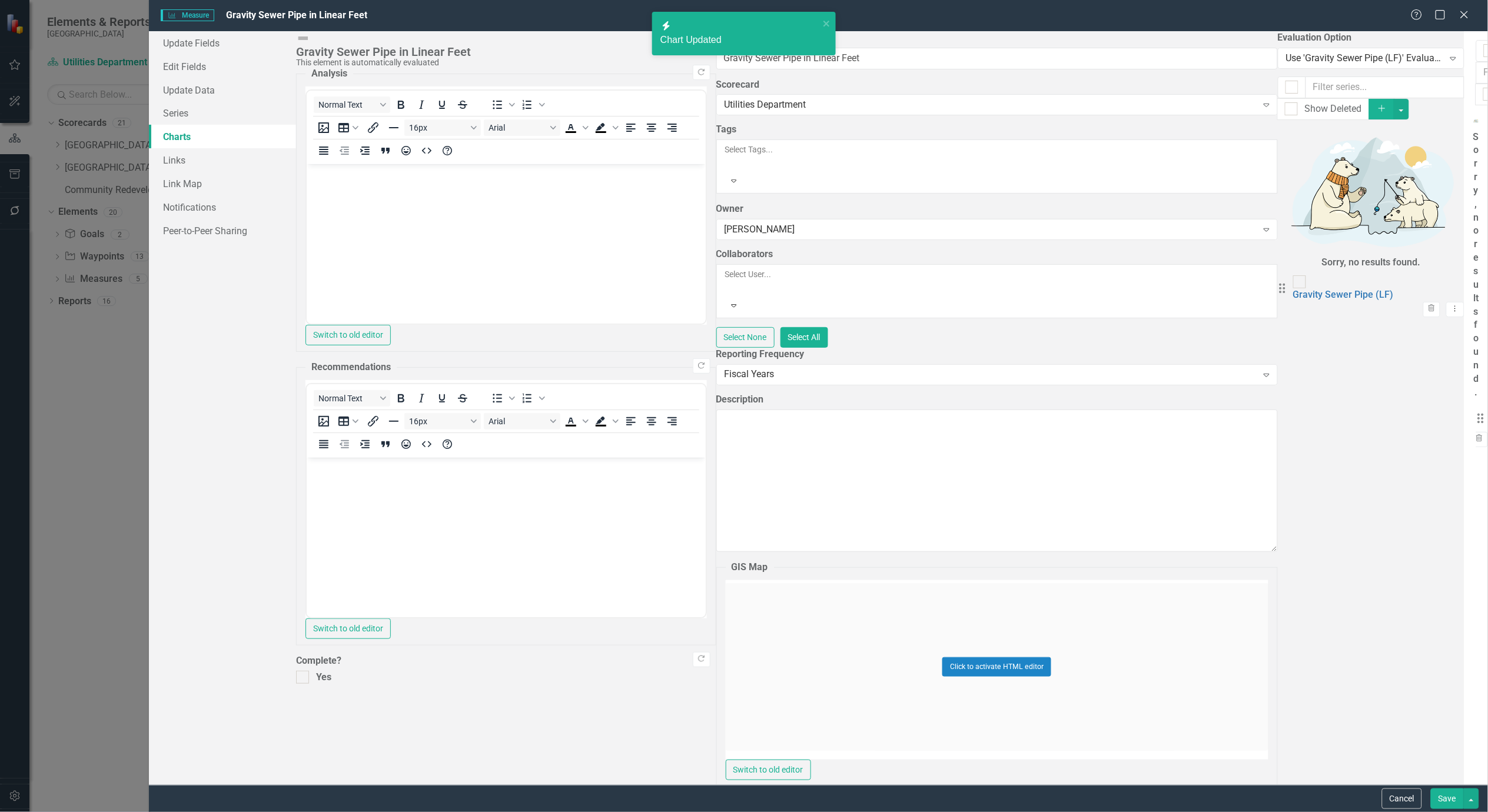
click at [1451, 796] on button "Save" at bounding box center [1447, 799] width 33 height 21
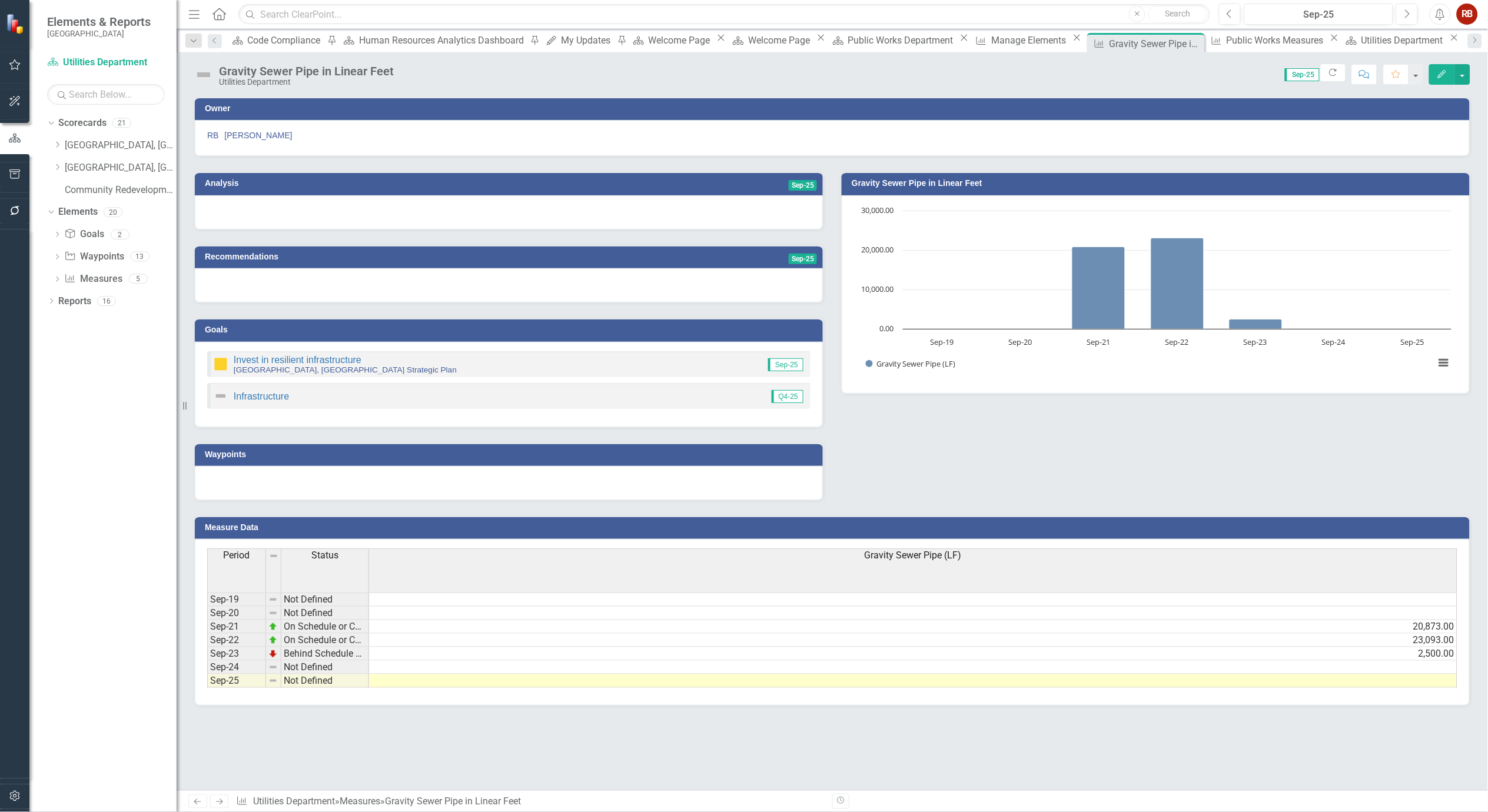
click at [1450, 71] on button "Edit" at bounding box center [1442, 75] width 26 height 21
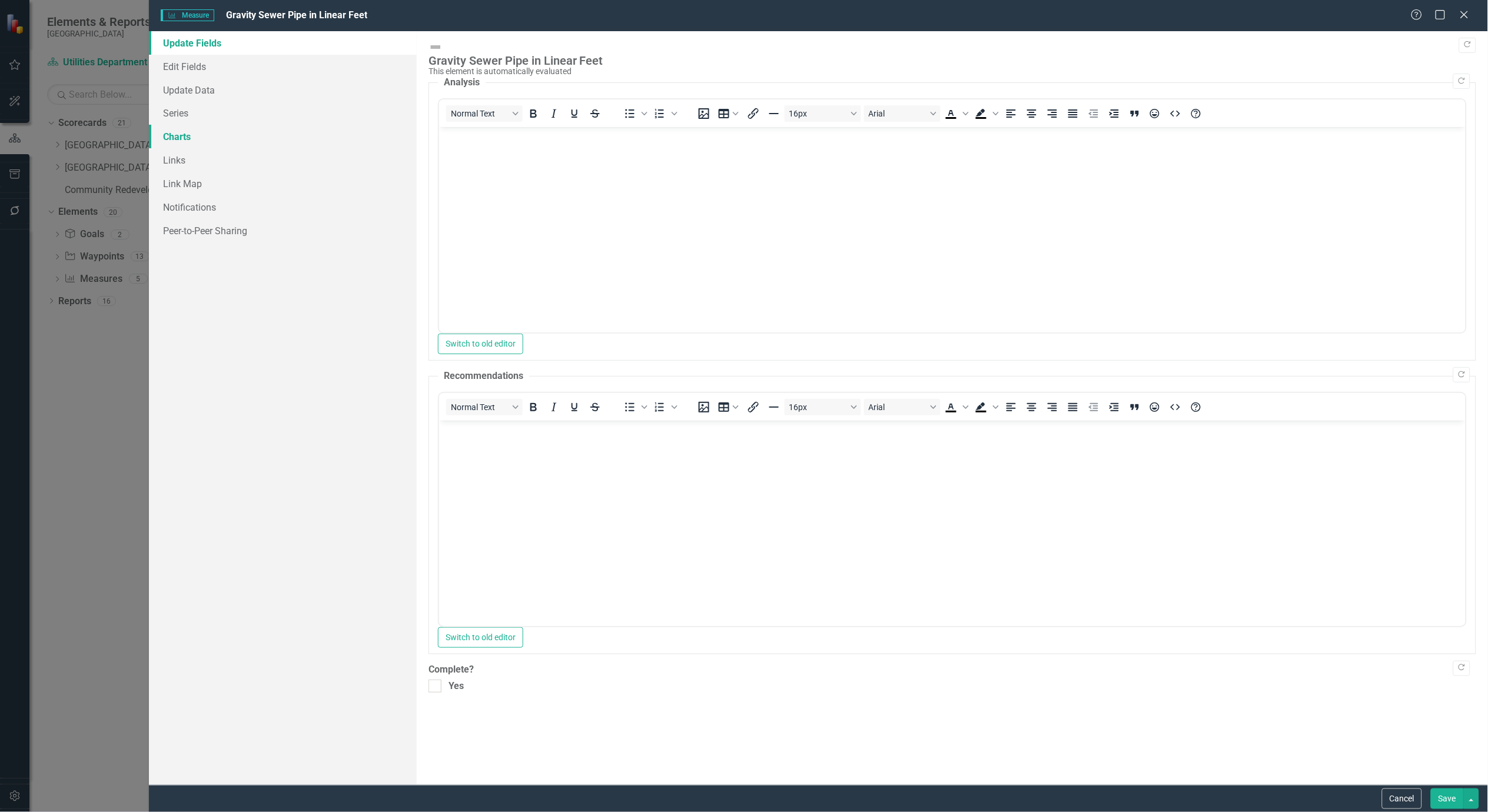
click at [171, 139] on link "Charts" at bounding box center [282, 137] width 268 height 24
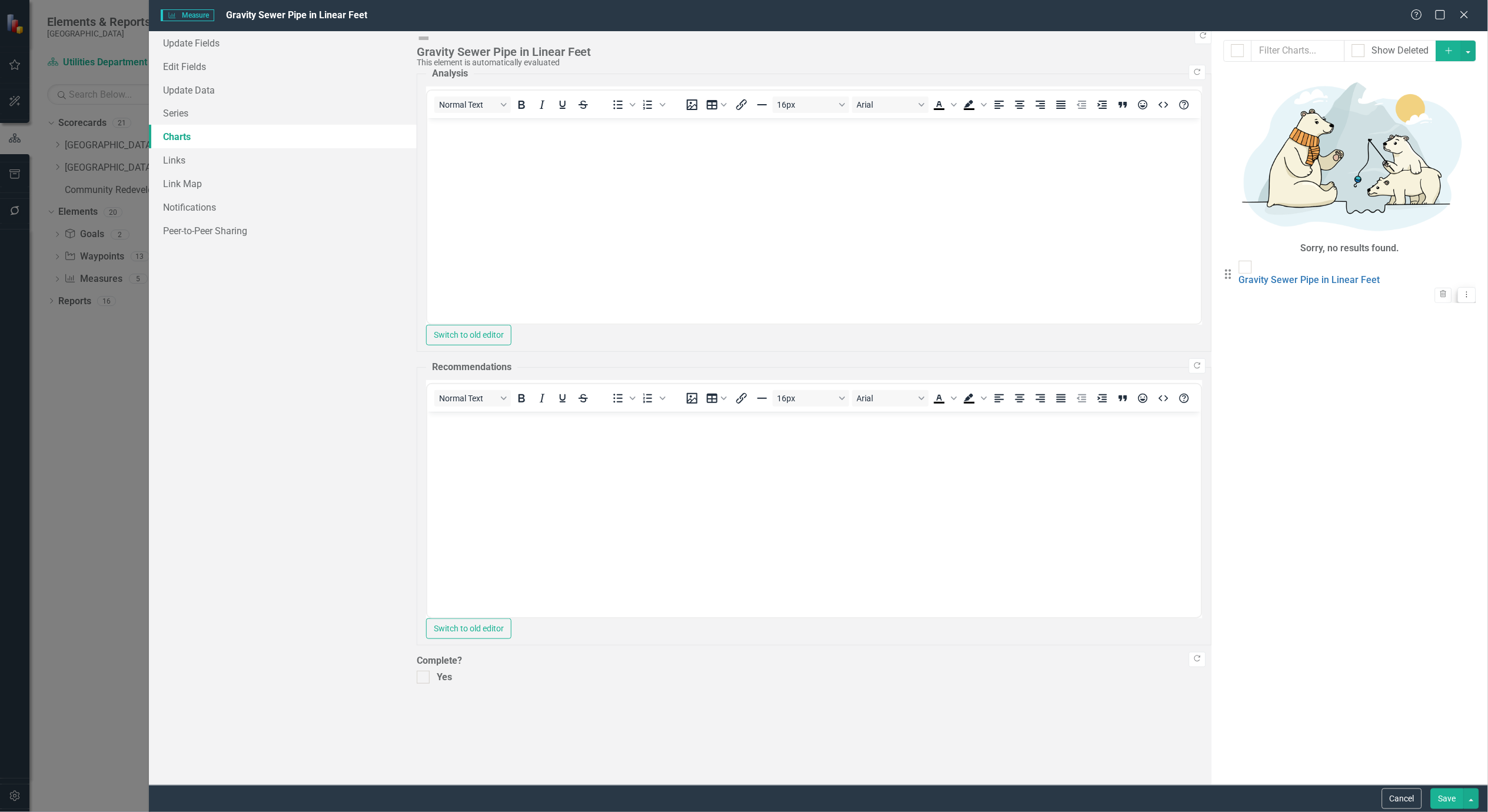
click at [1464, 287] on button "Dropdown Menu" at bounding box center [1467, 295] width 18 height 16
click at [1438, 100] on link "Edit Edit Chart" at bounding box center [1420, 104] width 93 height 22
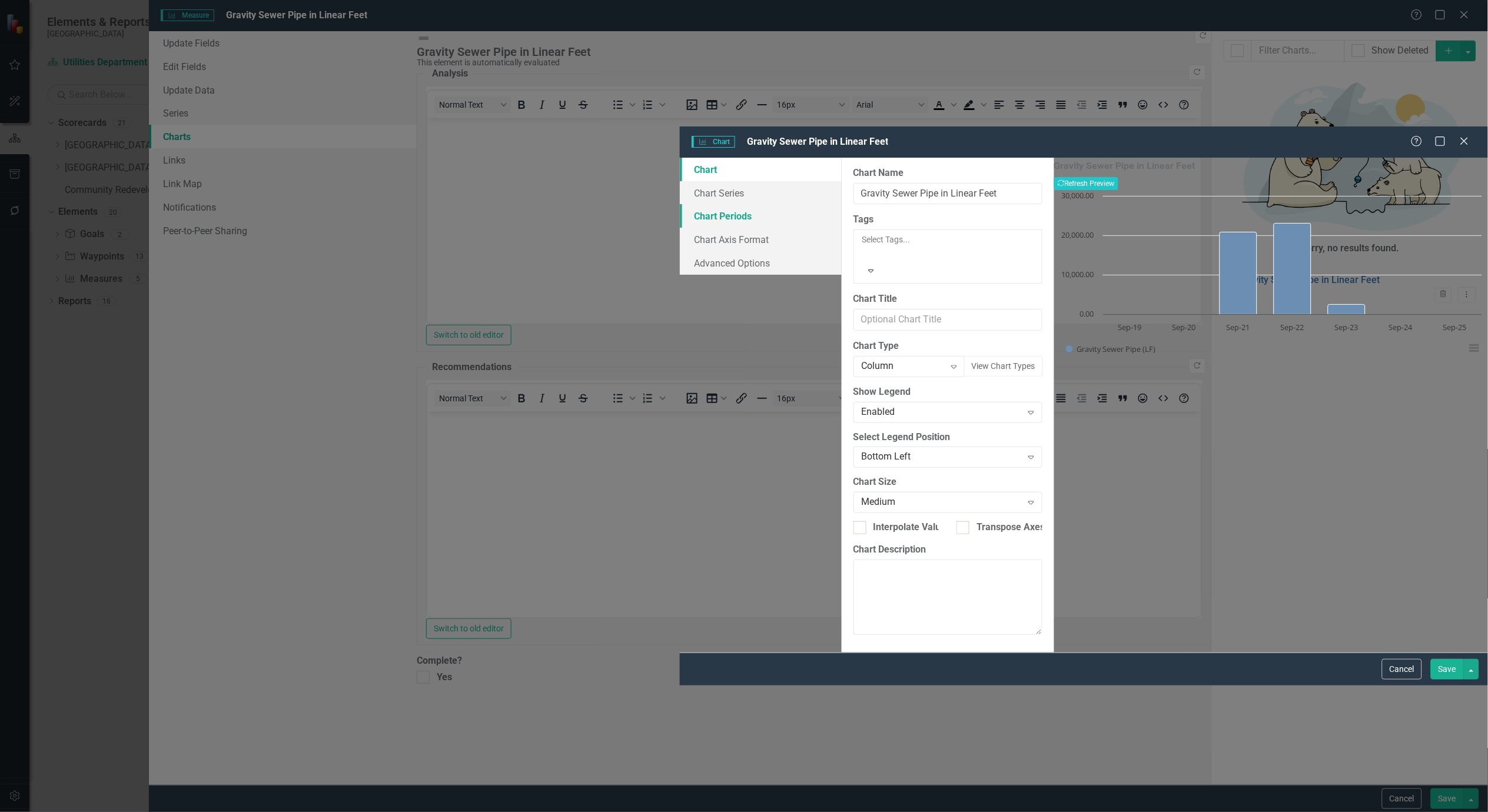
click at [680, 204] on link "Chart Periods" at bounding box center [761, 216] width 162 height 24
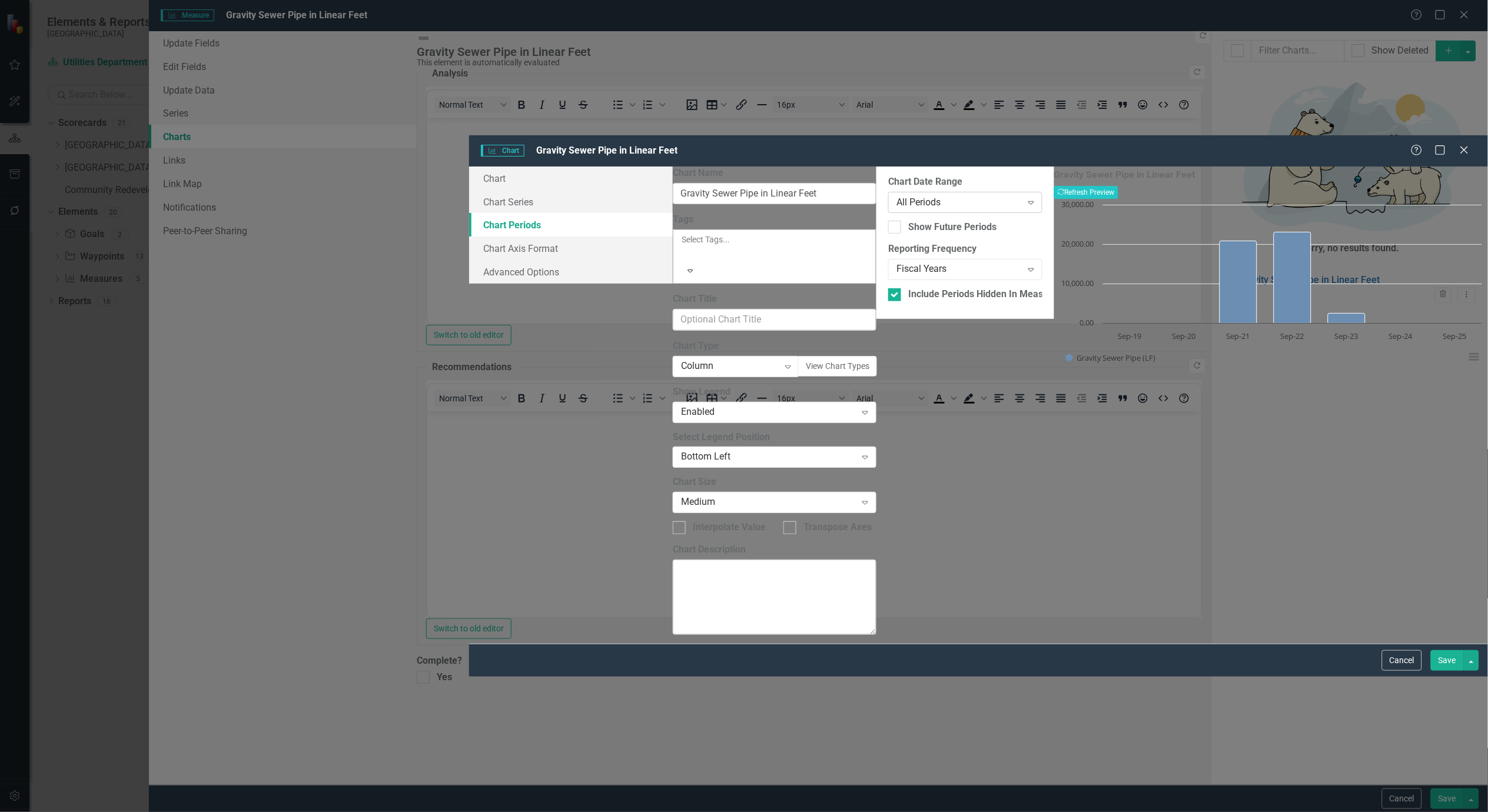
click at [1021, 193] on div "Expand" at bounding box center [1031, 202] width 21 height 19
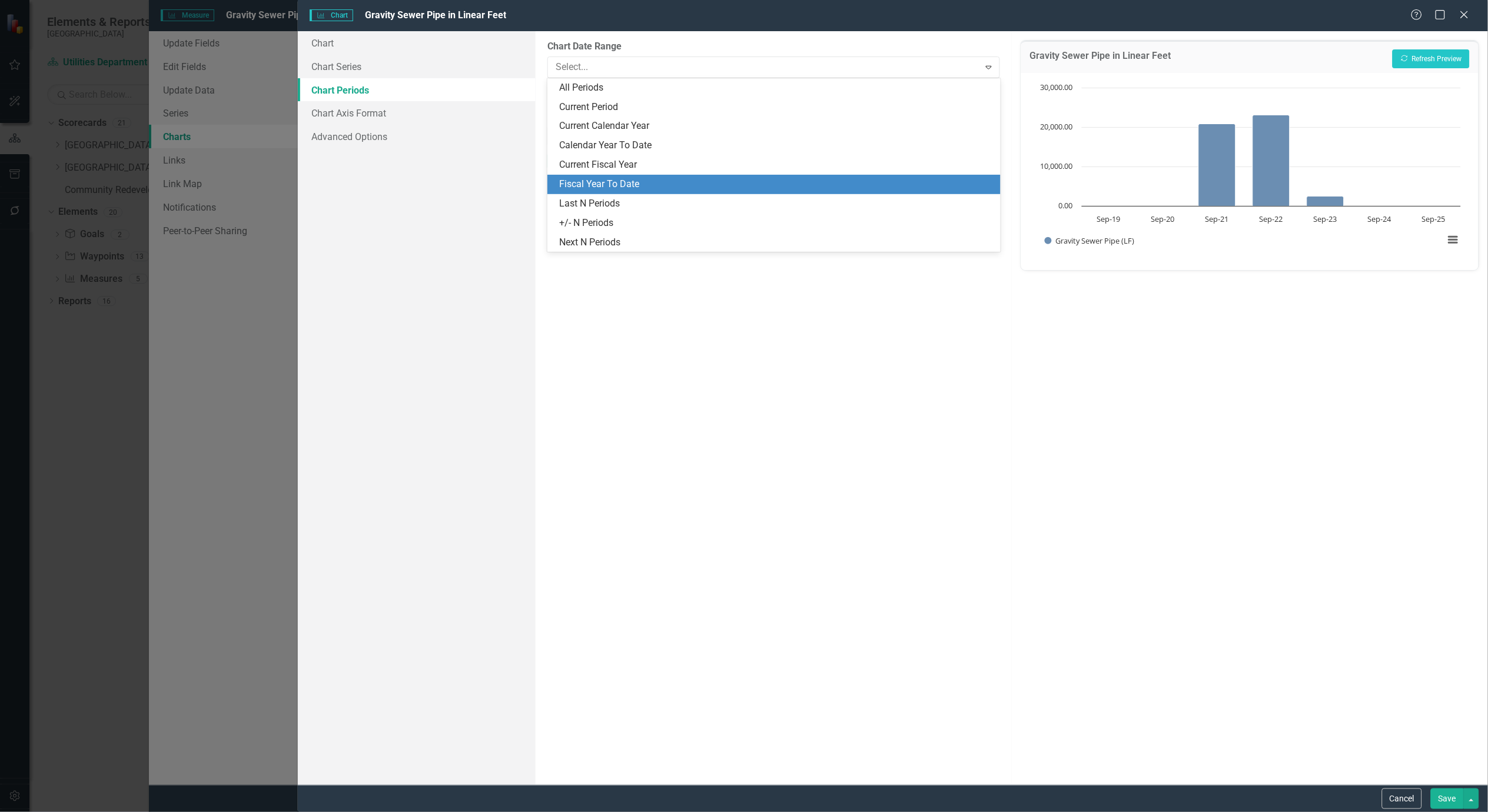
click at [645, 185] on div "Fiscal Year To Date" at bounding box center [776, 184] width 434 height 14
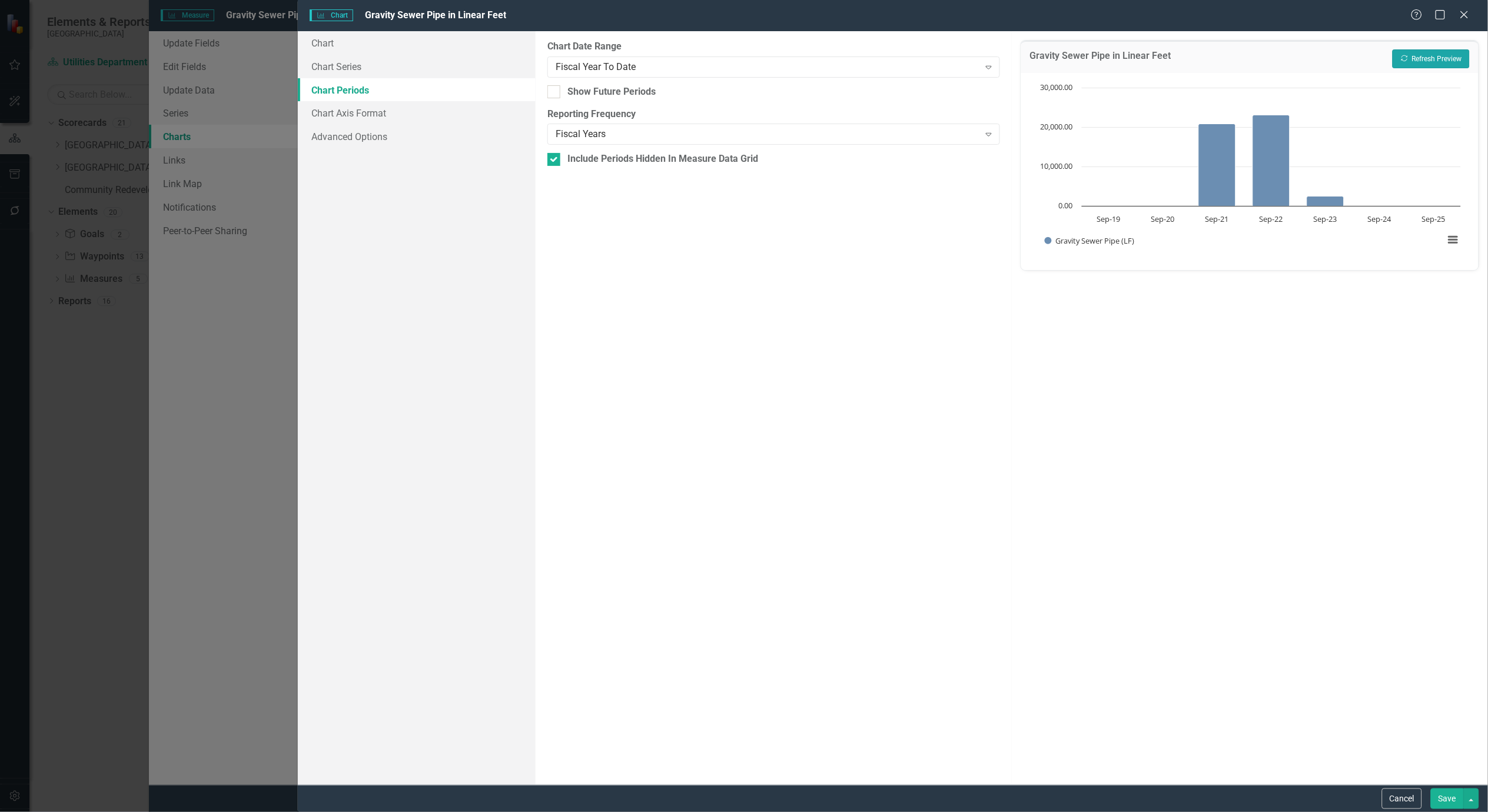
click at [1411, 55] on button "Recalculate Refresh Preview" at bounding box center [1431, 59] width 77 height 19
click at [819, 69] on div "Fiscal Year To Date" at bounding box center [767, 66] width 424 height 14
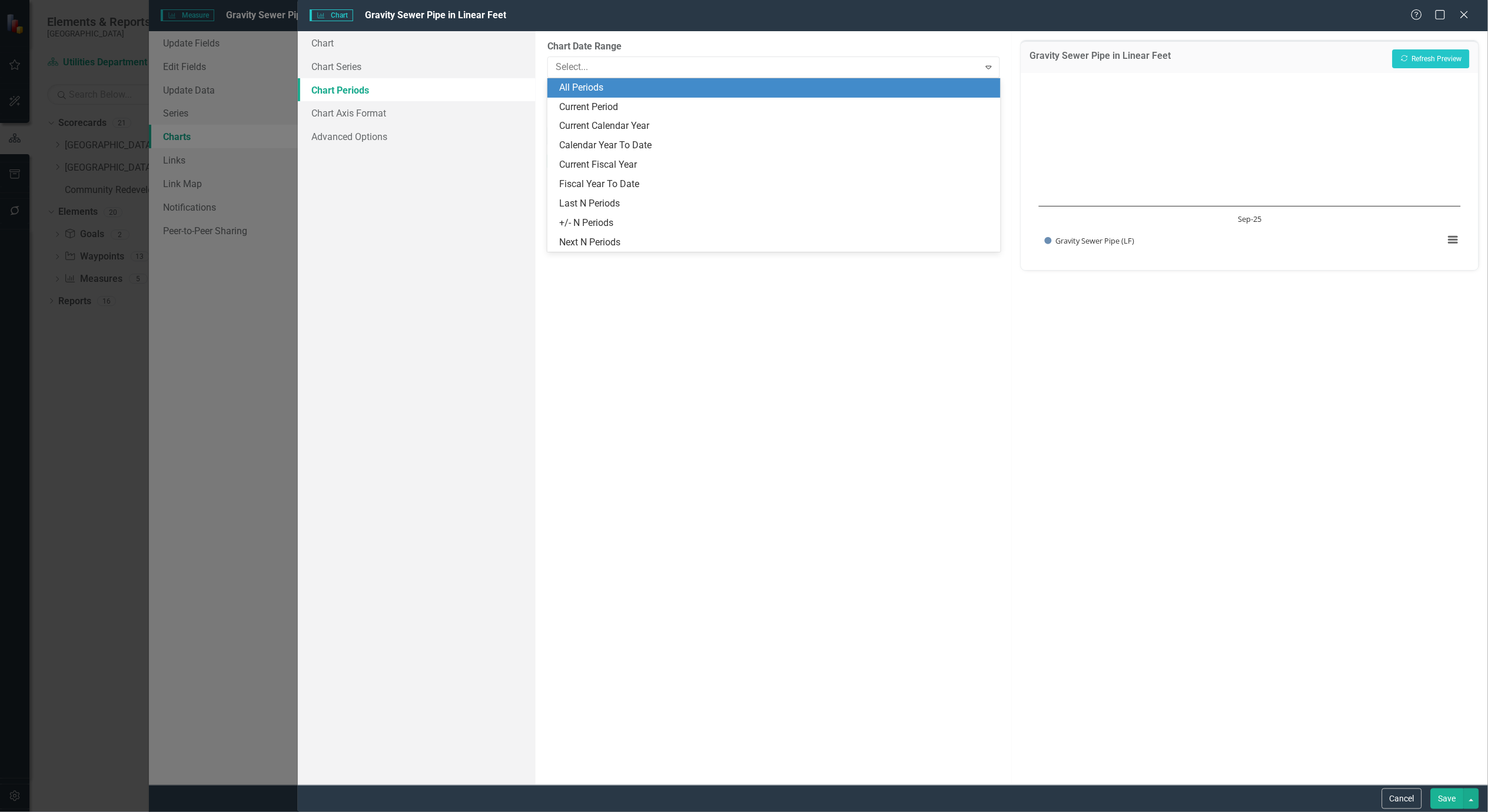
click at [637, 95] on div "All Periods" at bounding box center [774, 88] width 453 height 19
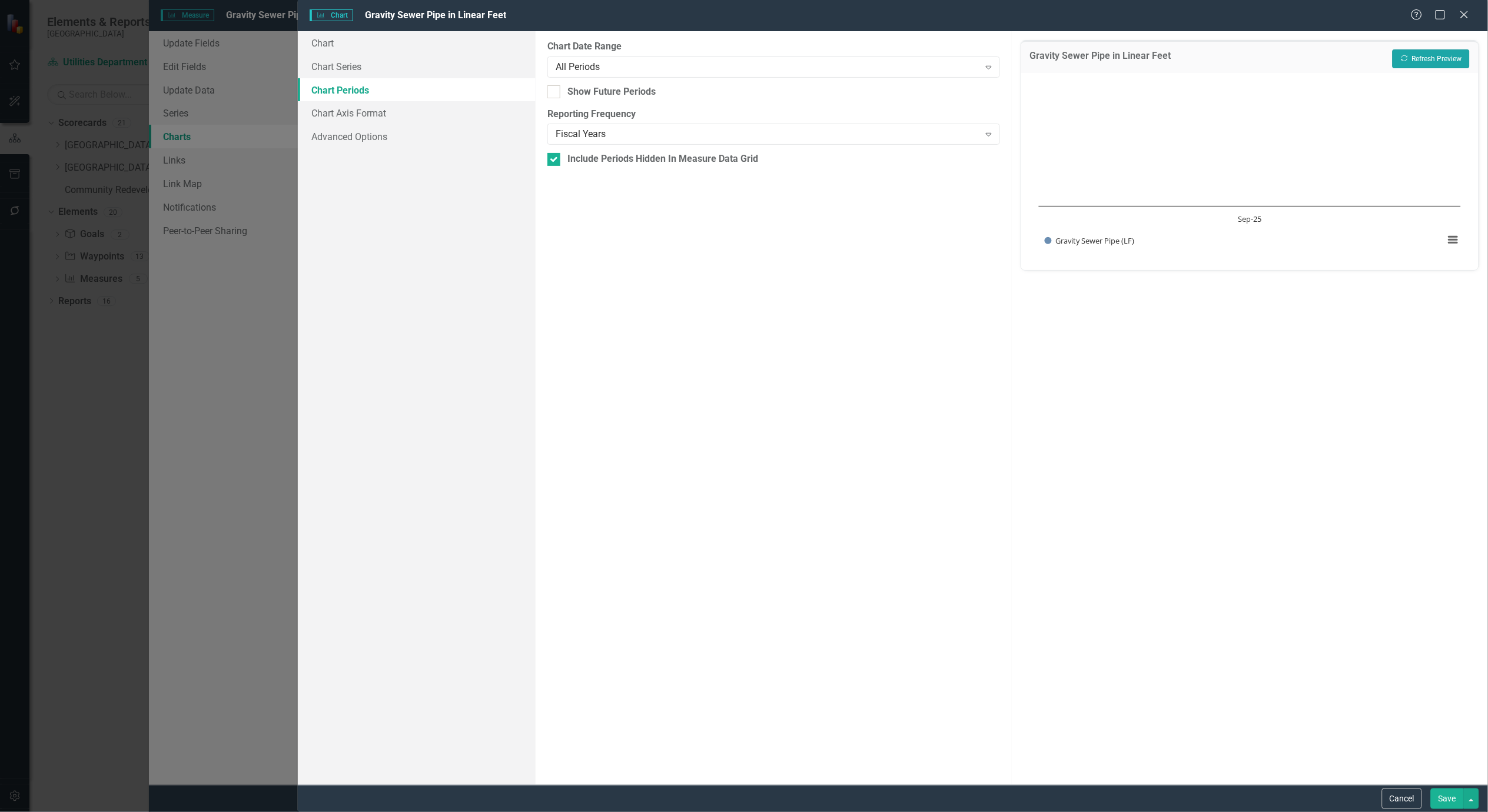
click at [1422, 61] on button "Recalculate Refresh Preview" at bounding box center [1431, 59] width 77 height 19
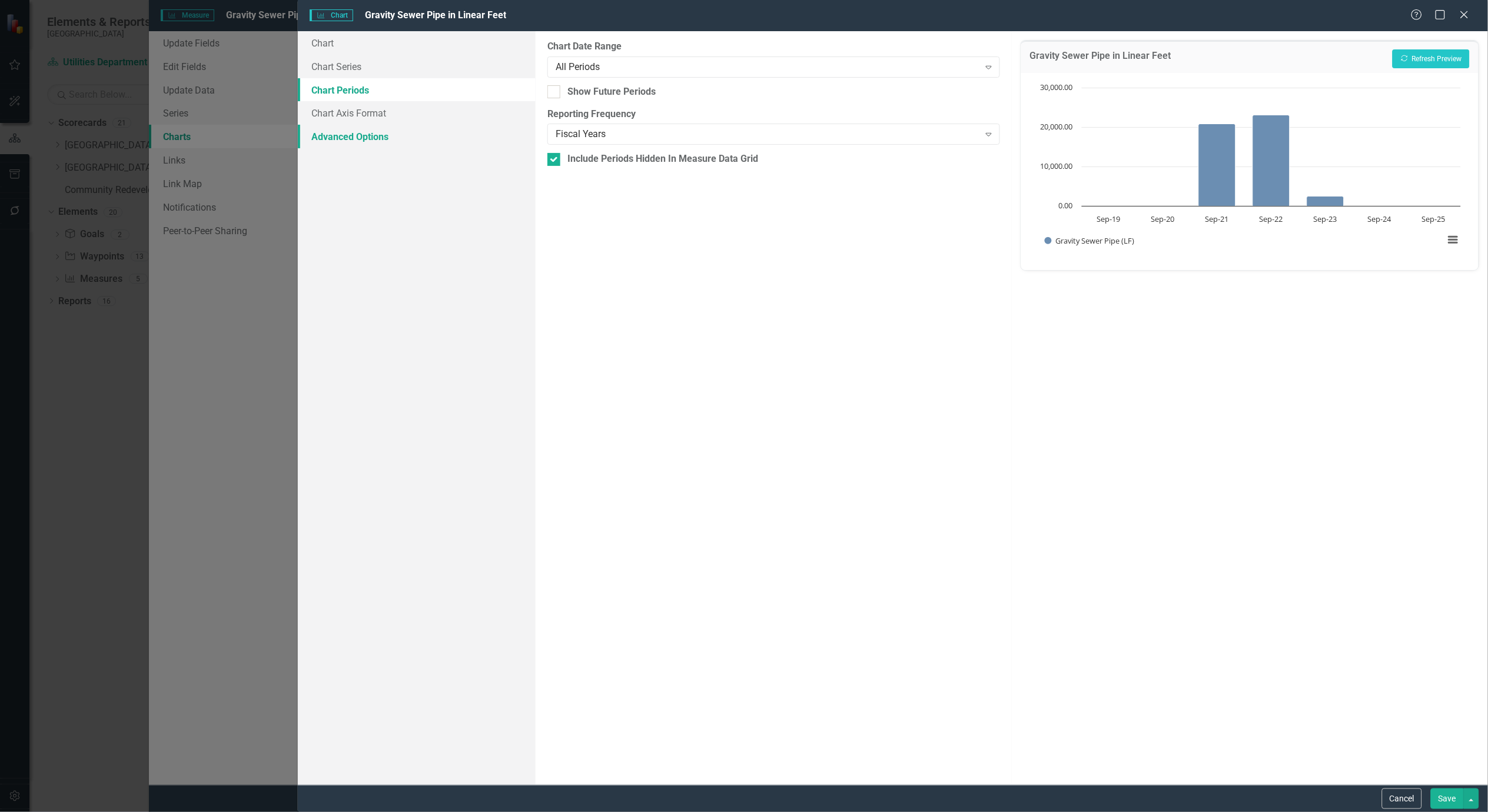
click at [364, 136] on link "Advanced Options" at bounding box center [416, 137] width 238 height 24
click at [343, 67] on link "Chart Series" at bounding box center [416, 66] width 238 height 24
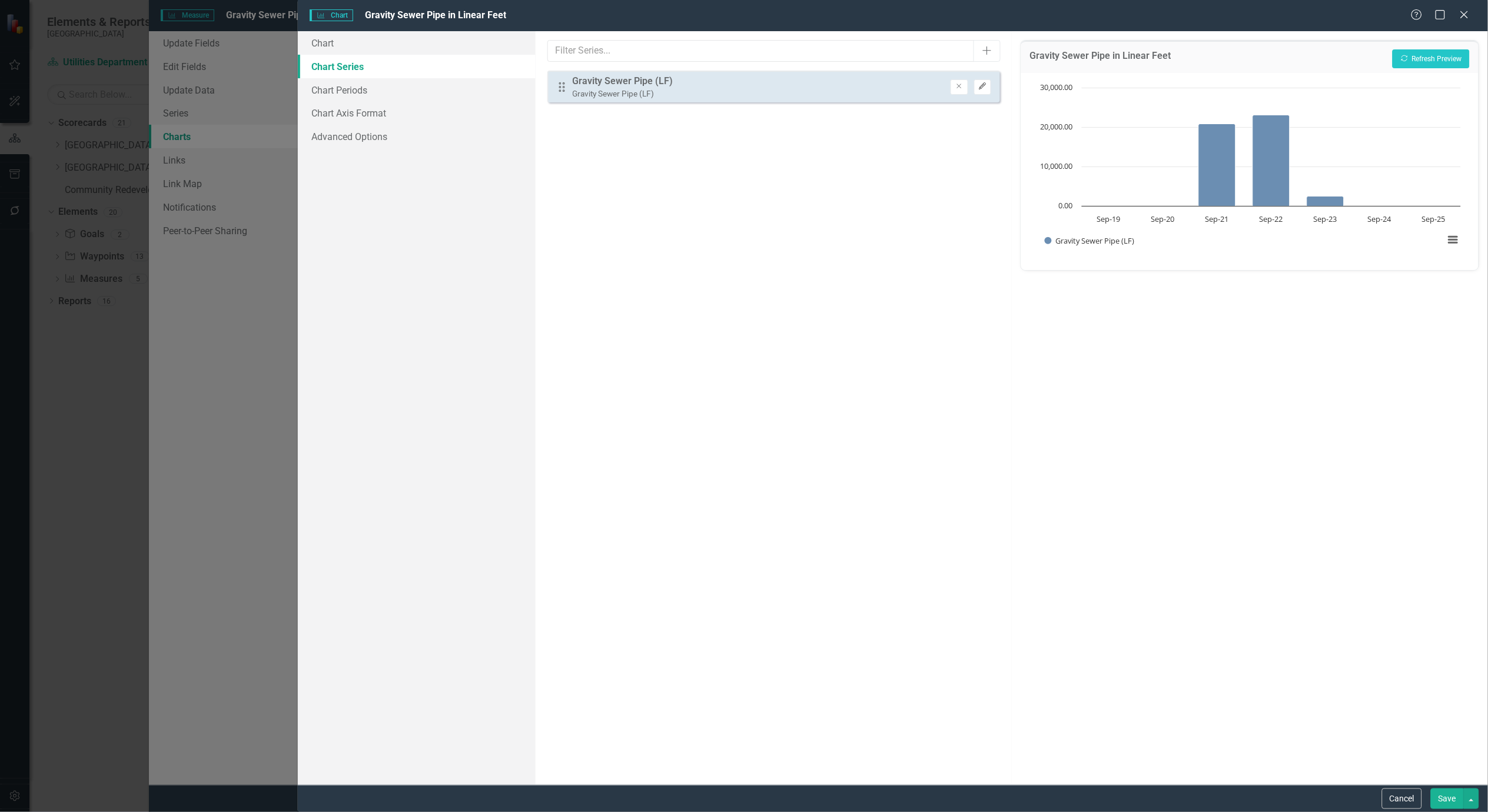
click at [980, 88] on icon "button" at bounding box center [982, 86] width 7 height 7
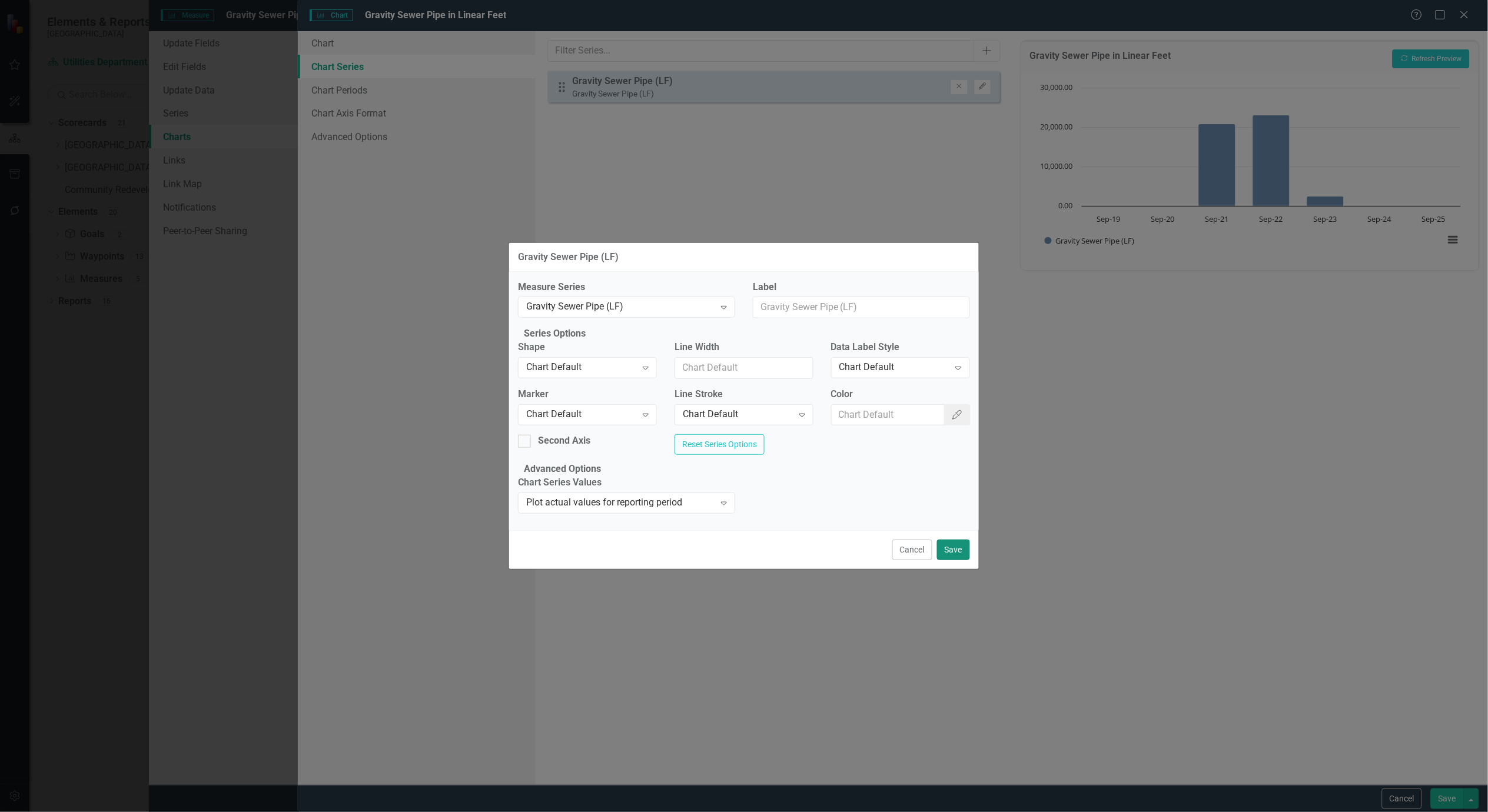
click at [962, 560] on button "Save" at bounding box center [954, 550] width 33 height 21
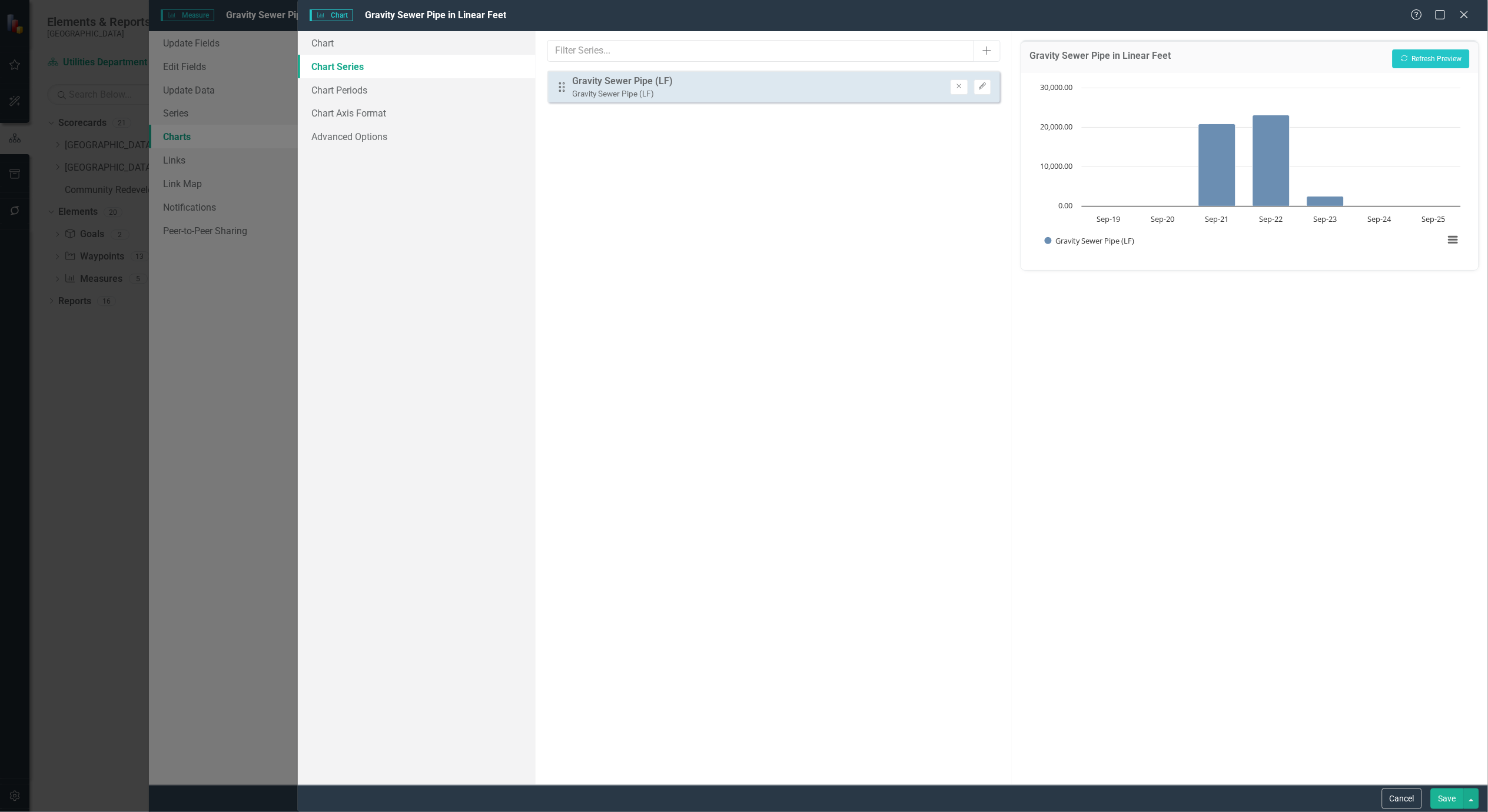
click at [1448, 799] on button "Save" at bounding box center [1447, 799] width 33 height 21
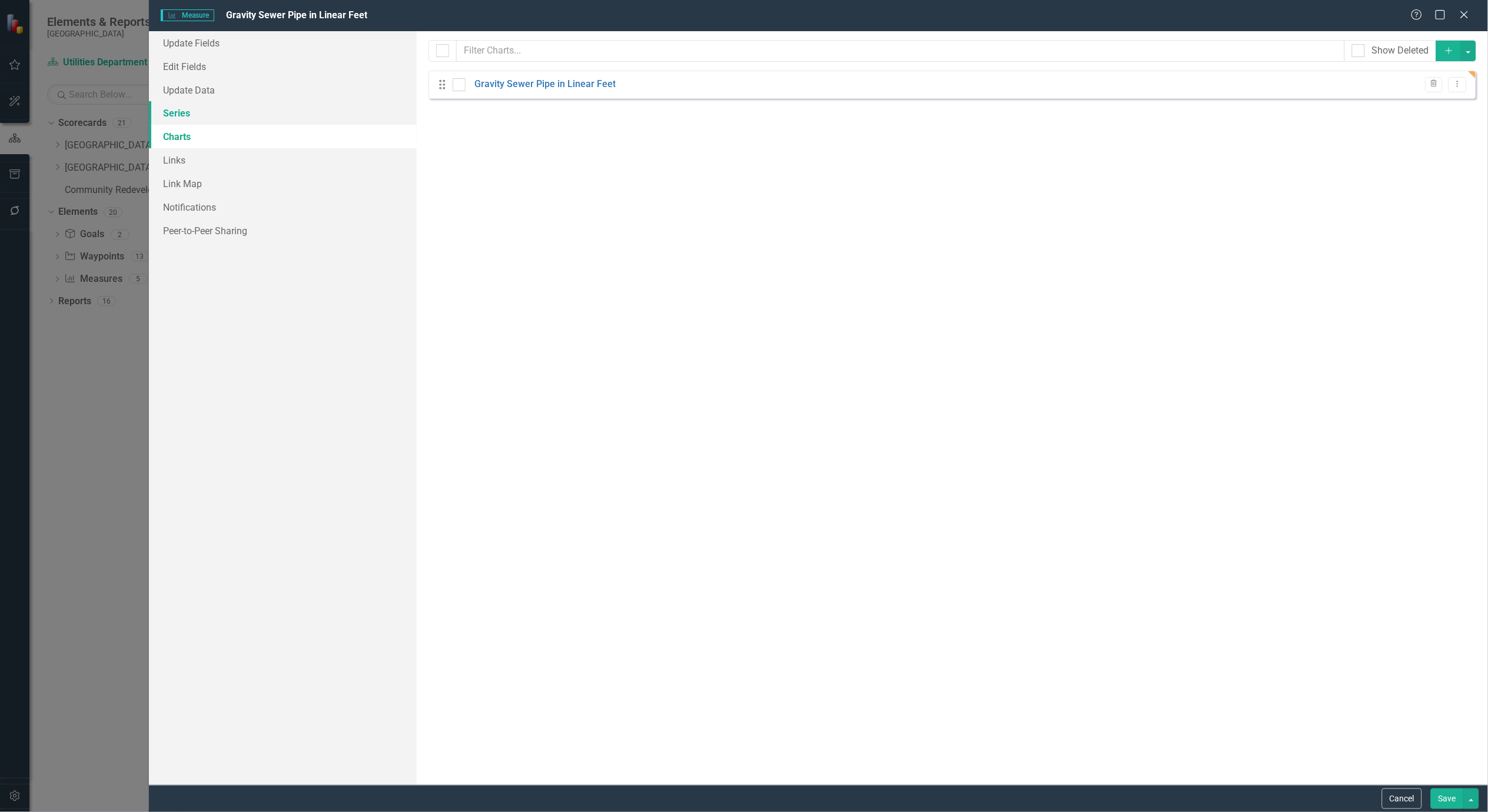
click at [175, 113] on link "Series" at bounding box center [282, 113] width 268 height 24
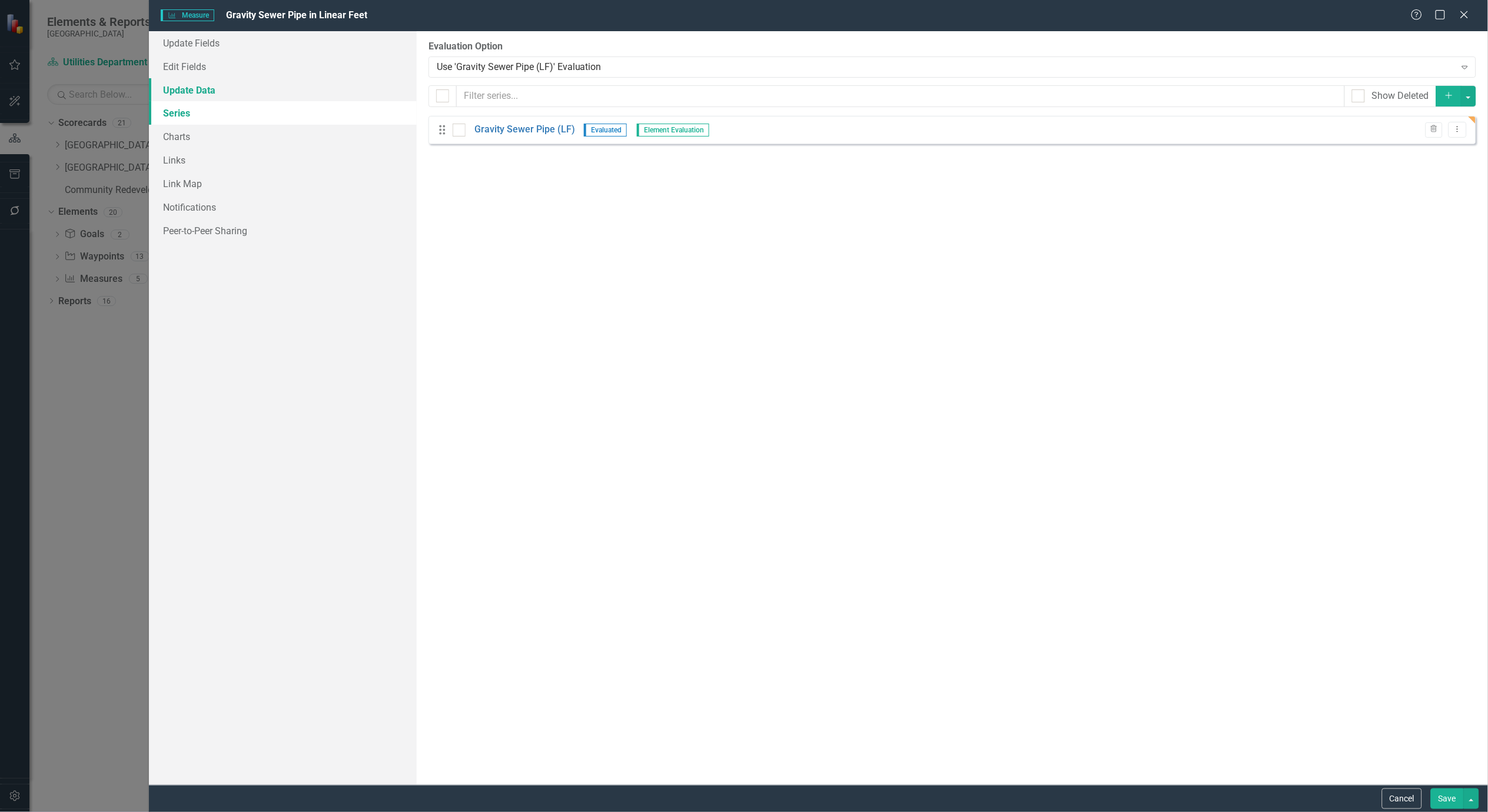
click at [175, 88] on link "Update Data" at bounding box center [282, 90] width 268 height 24
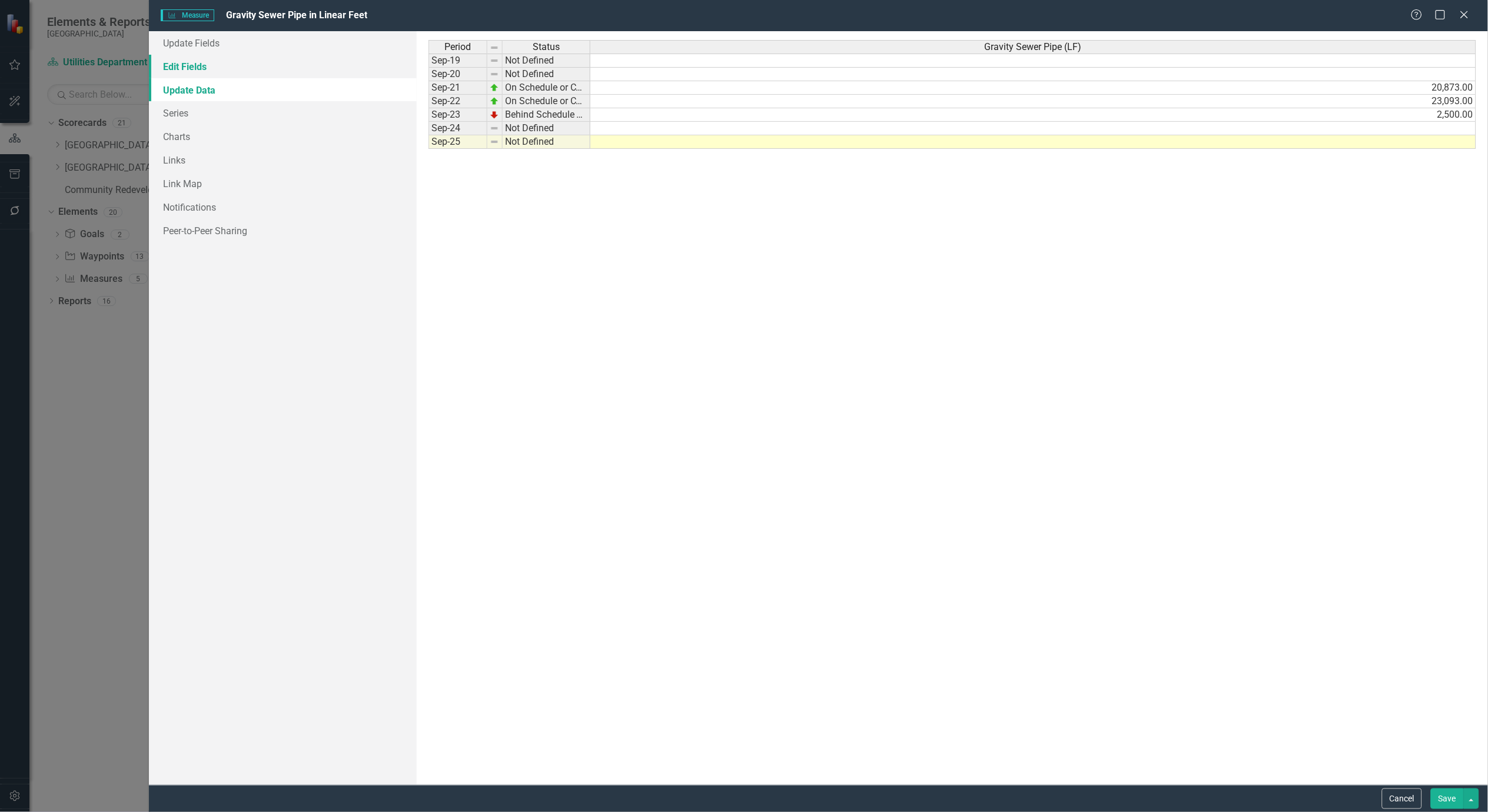
click at [179, 75] on link "Edit Fields" at bounding box center [282, 66] width 268 height 24
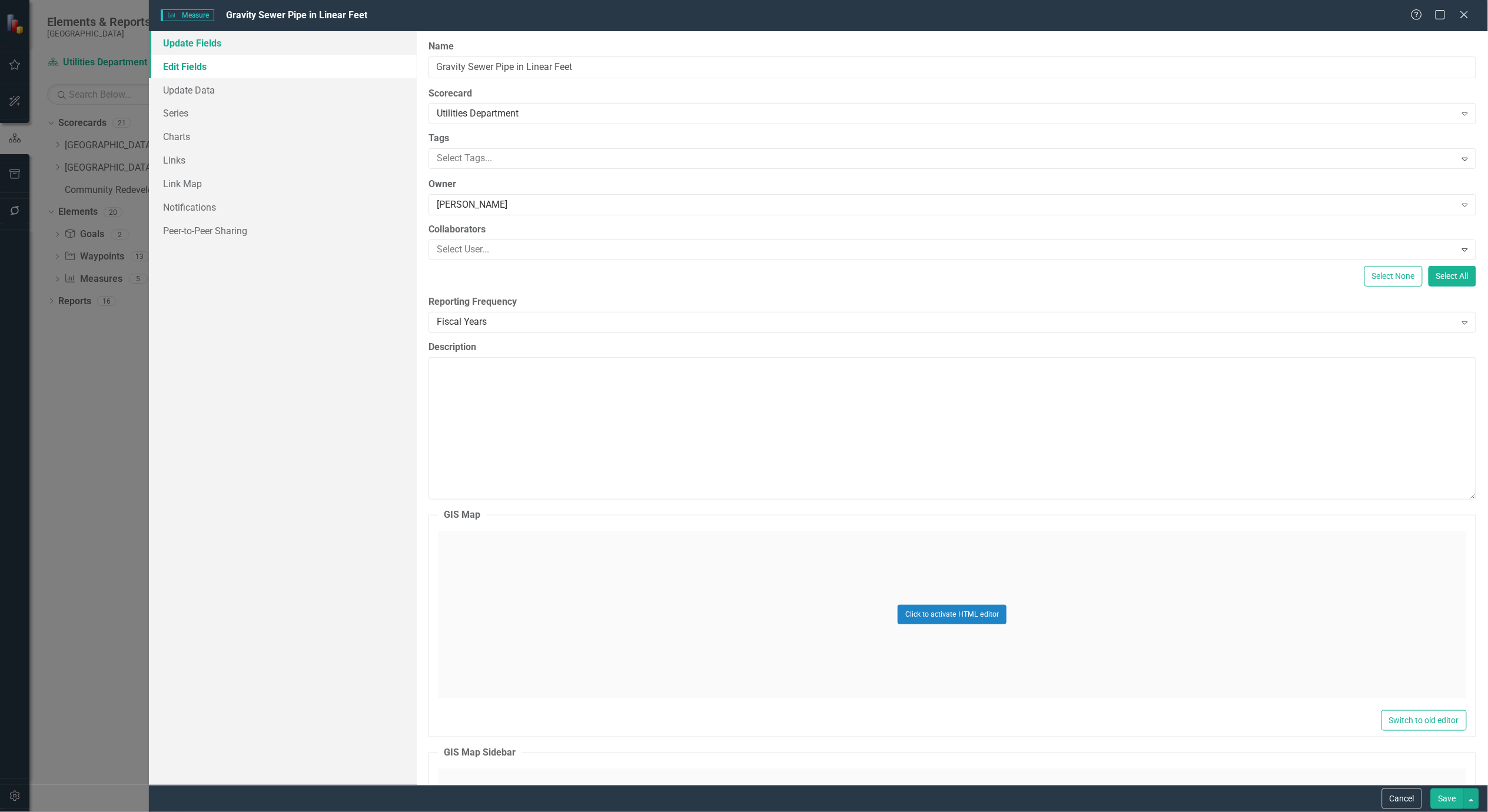
click at [196, 39] on link "Update Fields" at bounding box center [282, 43] width 268 height 24
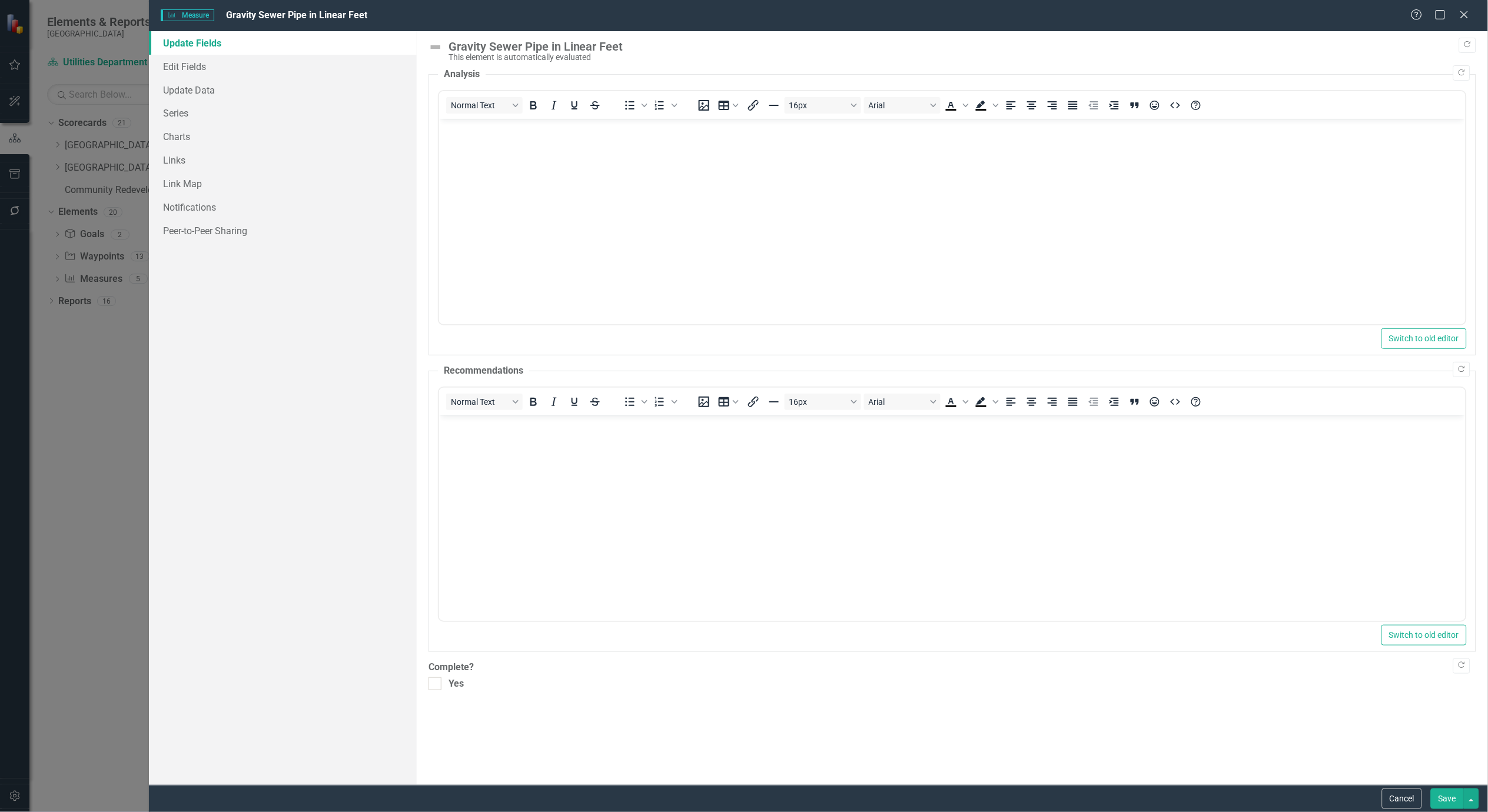
click at [1449, 799] on button "Save" at bounding box center [1447, 799] width 33 height 21
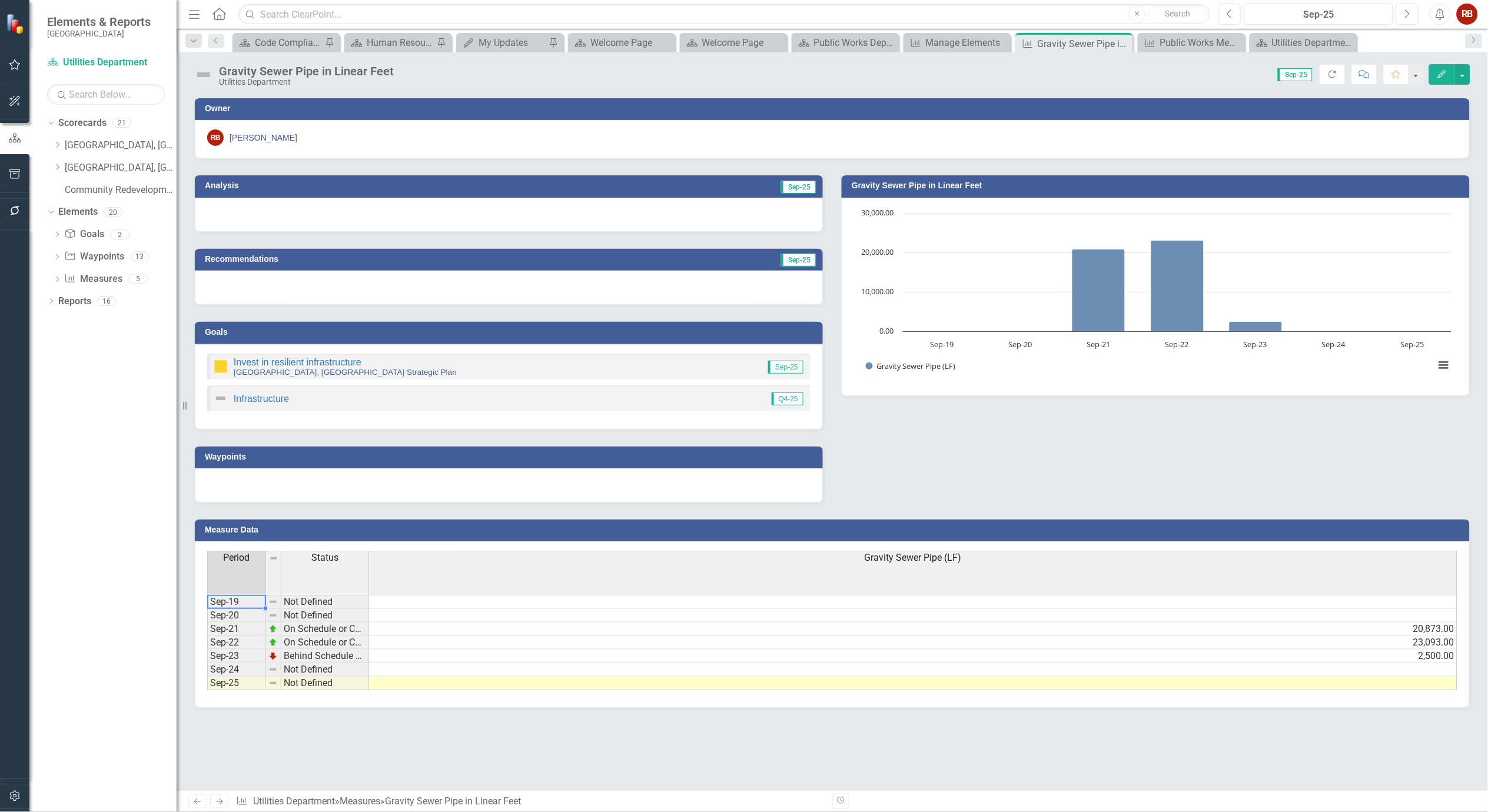
click at [240, 601] on td "Sep-19" at bounding box center [236, 602] width 59 height 14
click at [1122, 44] on icon at bounding box center [1122, 44] width 6 height 6
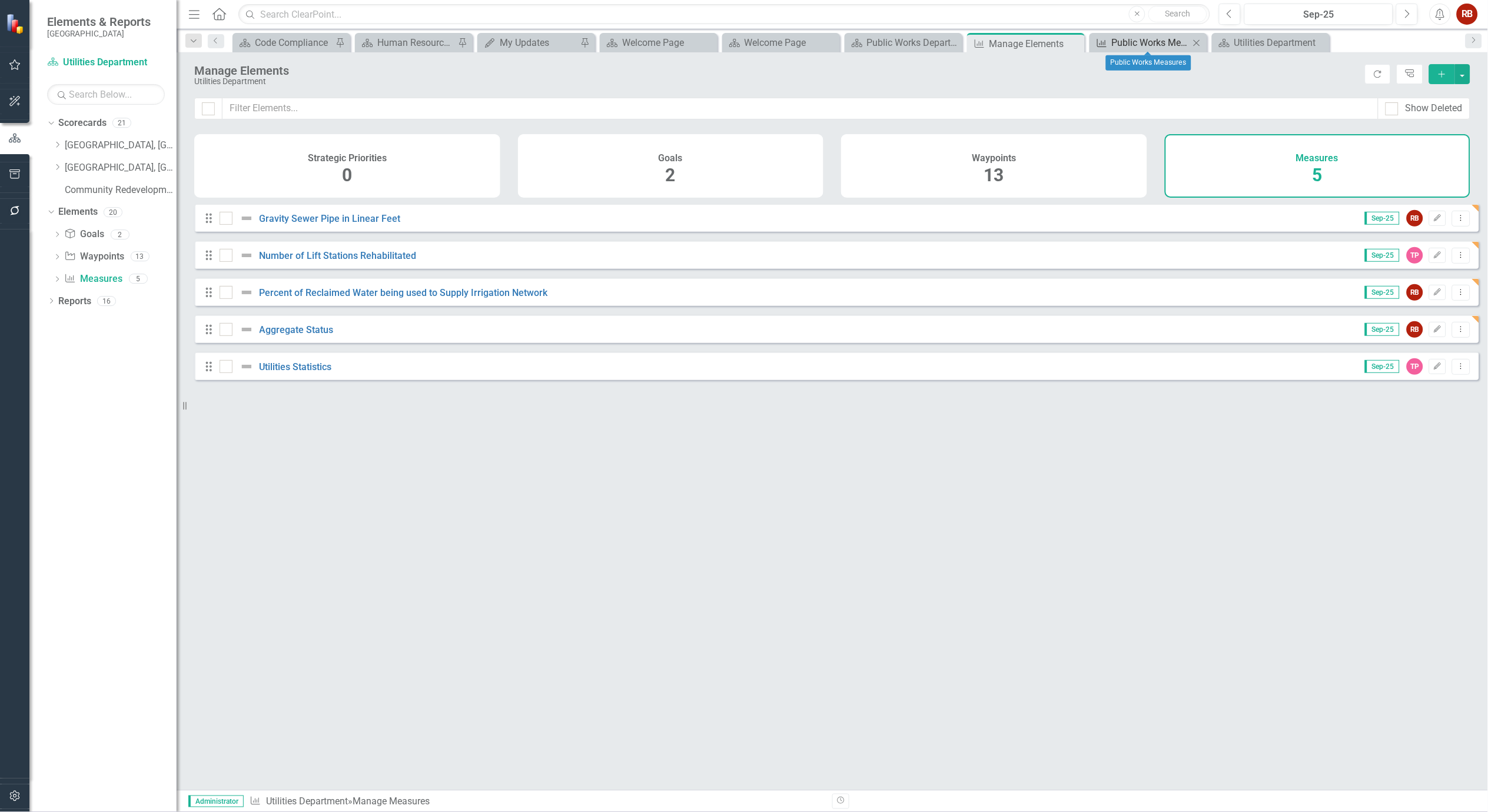
click at [1128, 43] on div "Public Works Measures" at bounding box center [1151, 43] width 78 height 15
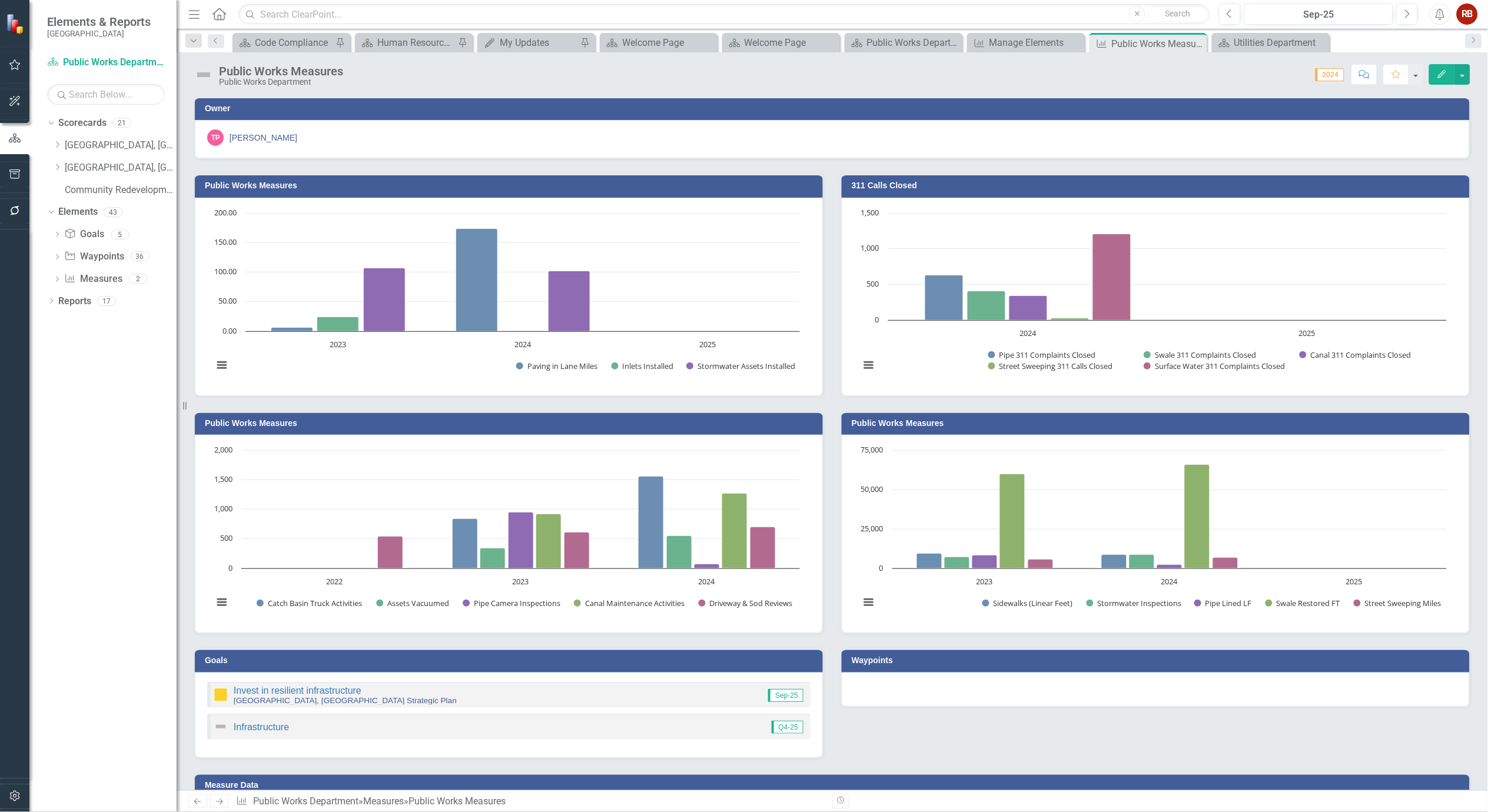
click at [1444, 74] on icon "Edit" at bounding box center [1442, 74] width 10 height 8
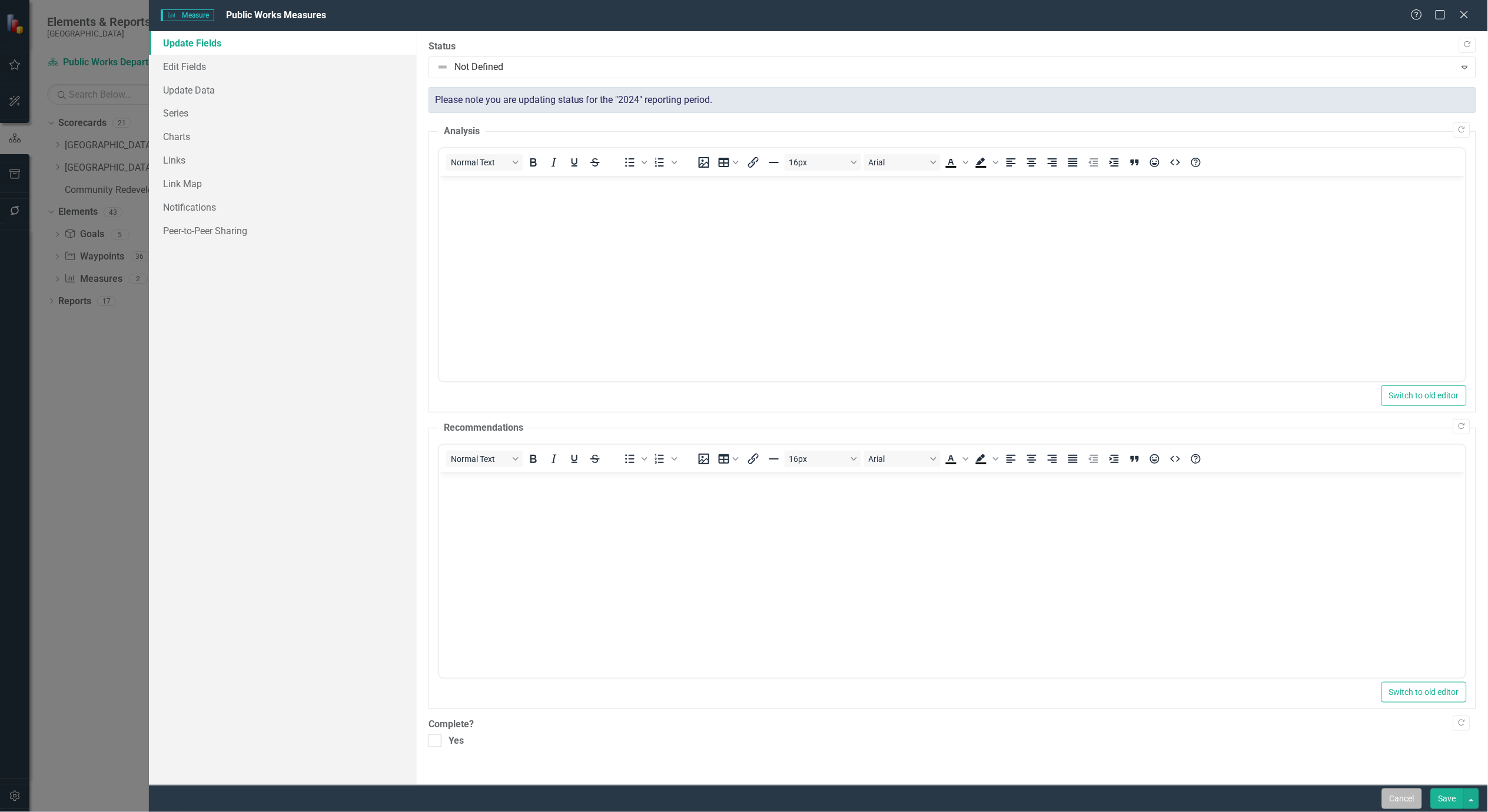
click at [1410, 800] on button "Cancel" at bounding box center [1402, 799] width 40 height 21
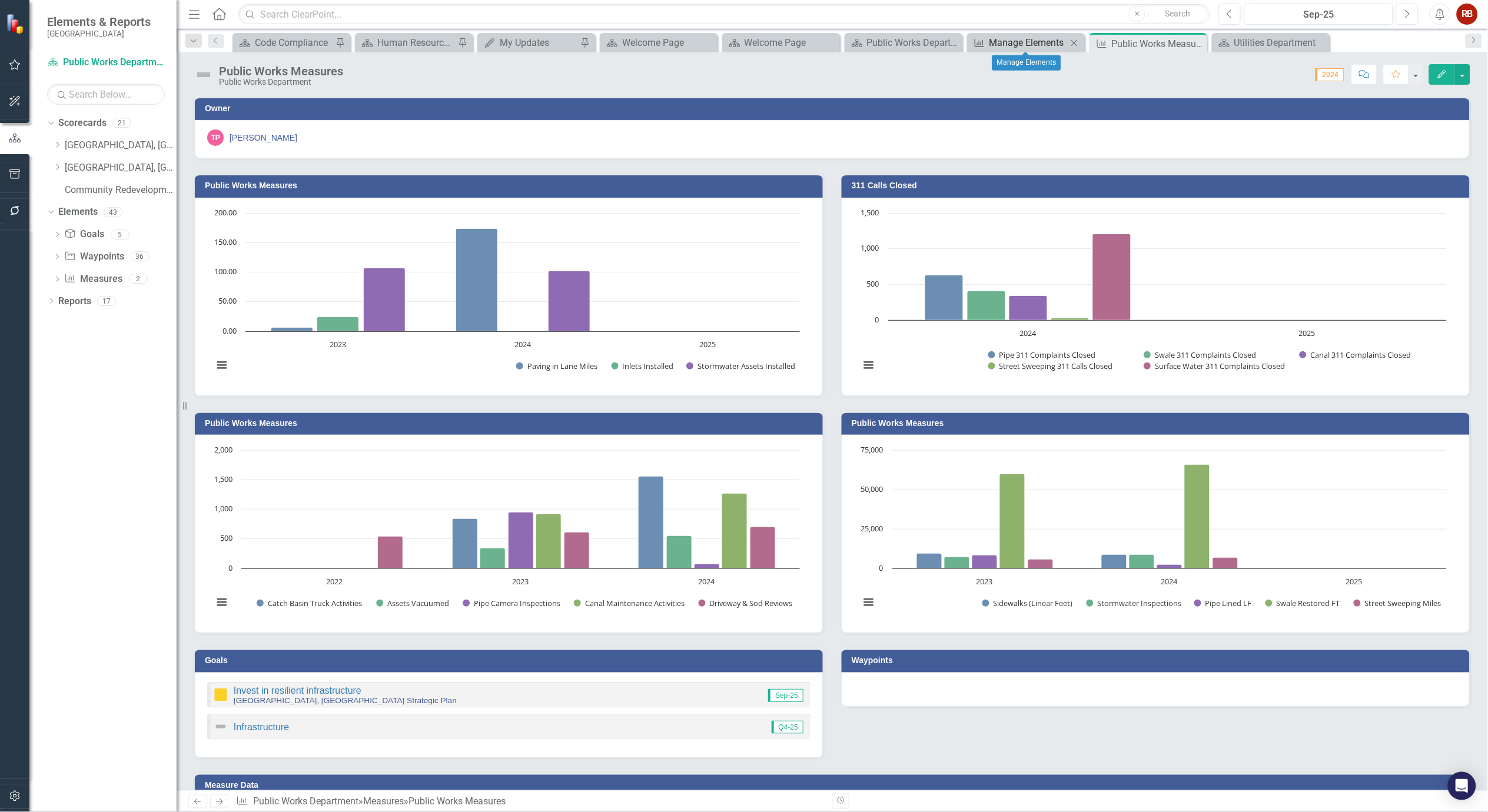
click at [1019, 43] on div "Manage Elements" at bounding box center [1028, 43] width 78 height 15
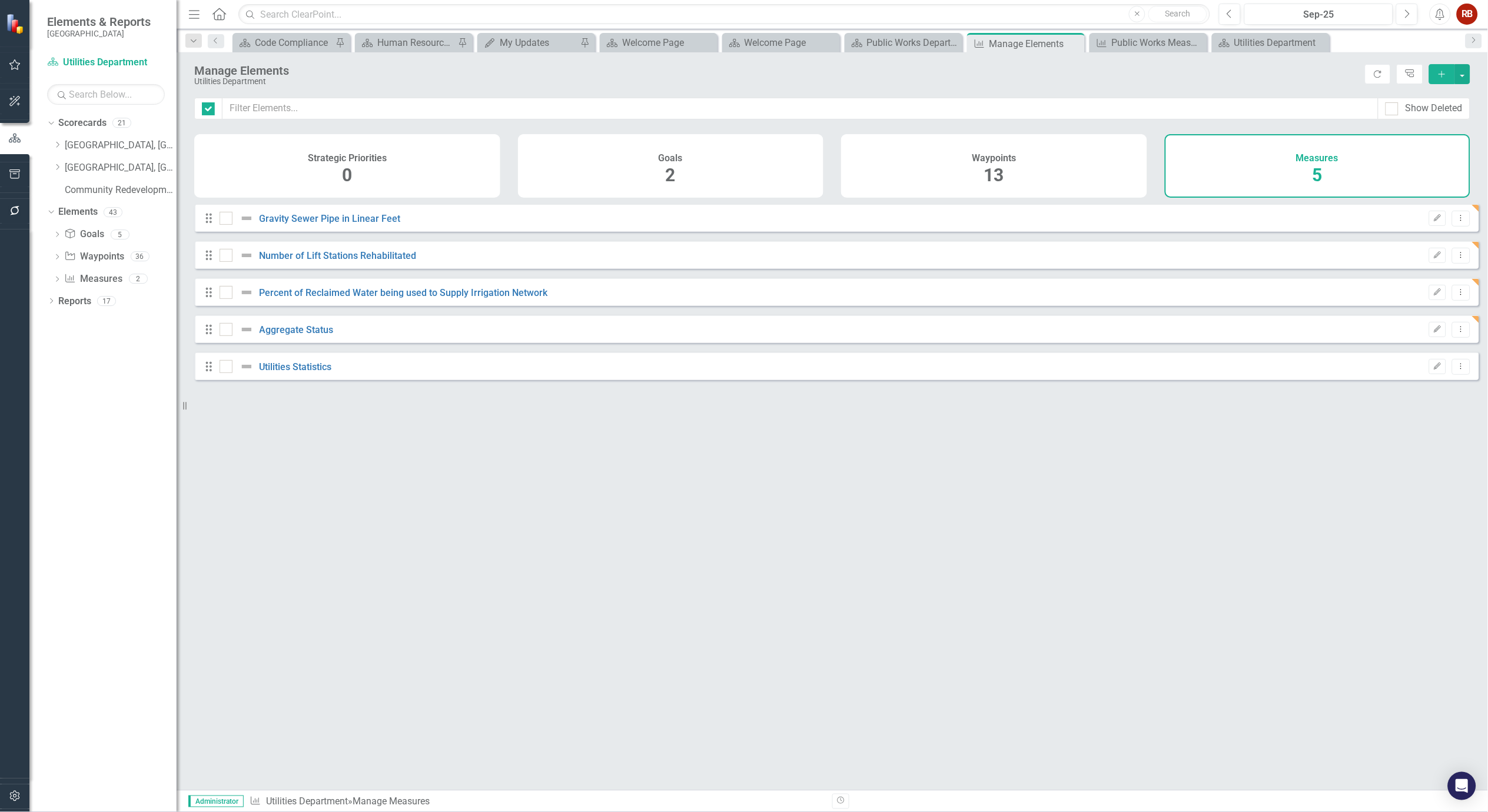
checkbox input "false"
click at [1155, 47] on div "Public Works Measures" at bounding box center [1151, 43] width 78 height 15
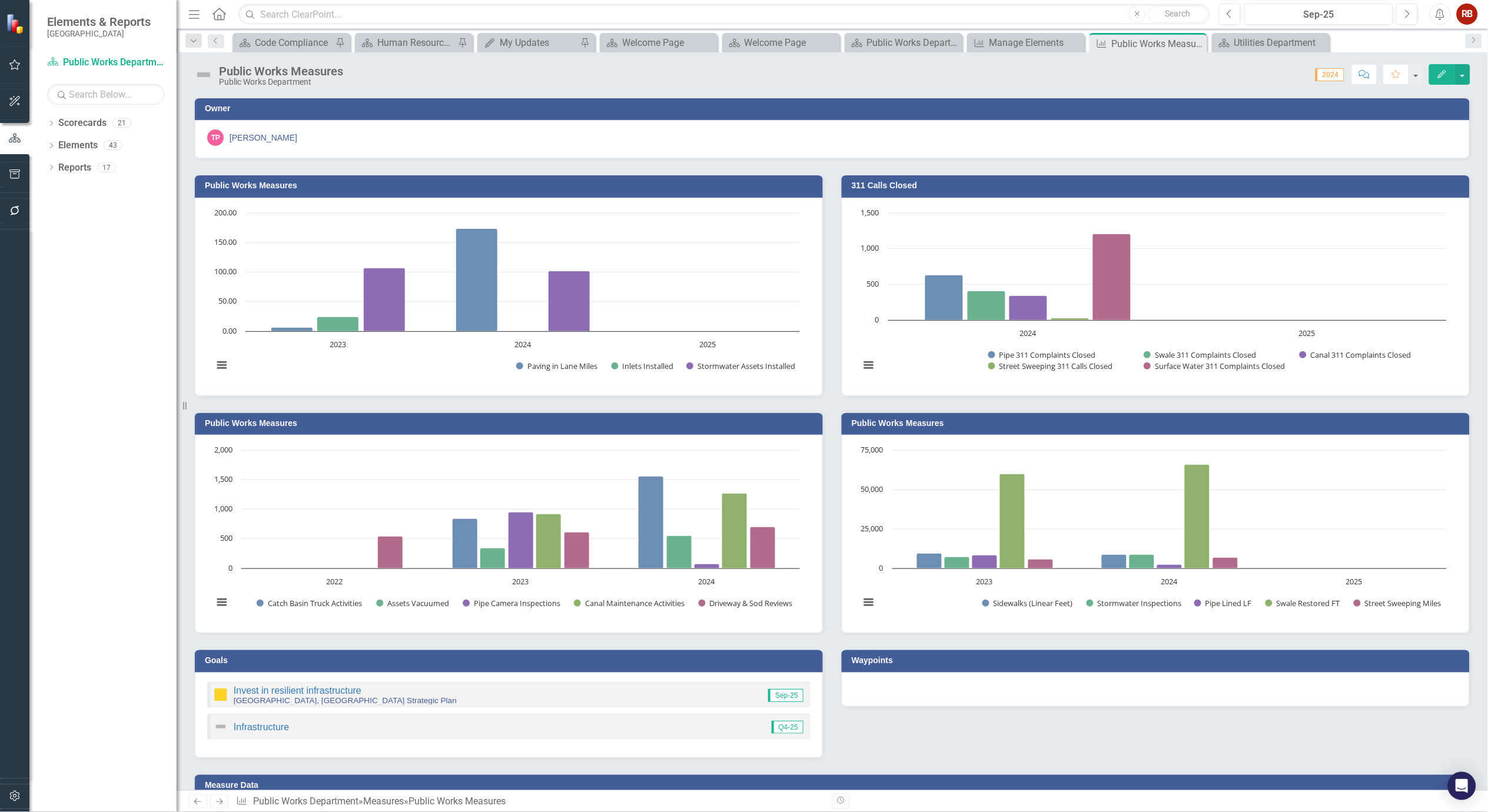
click at [1448, 73] on button "Edit" at bounding box center [1442, 75] width 26 height 21
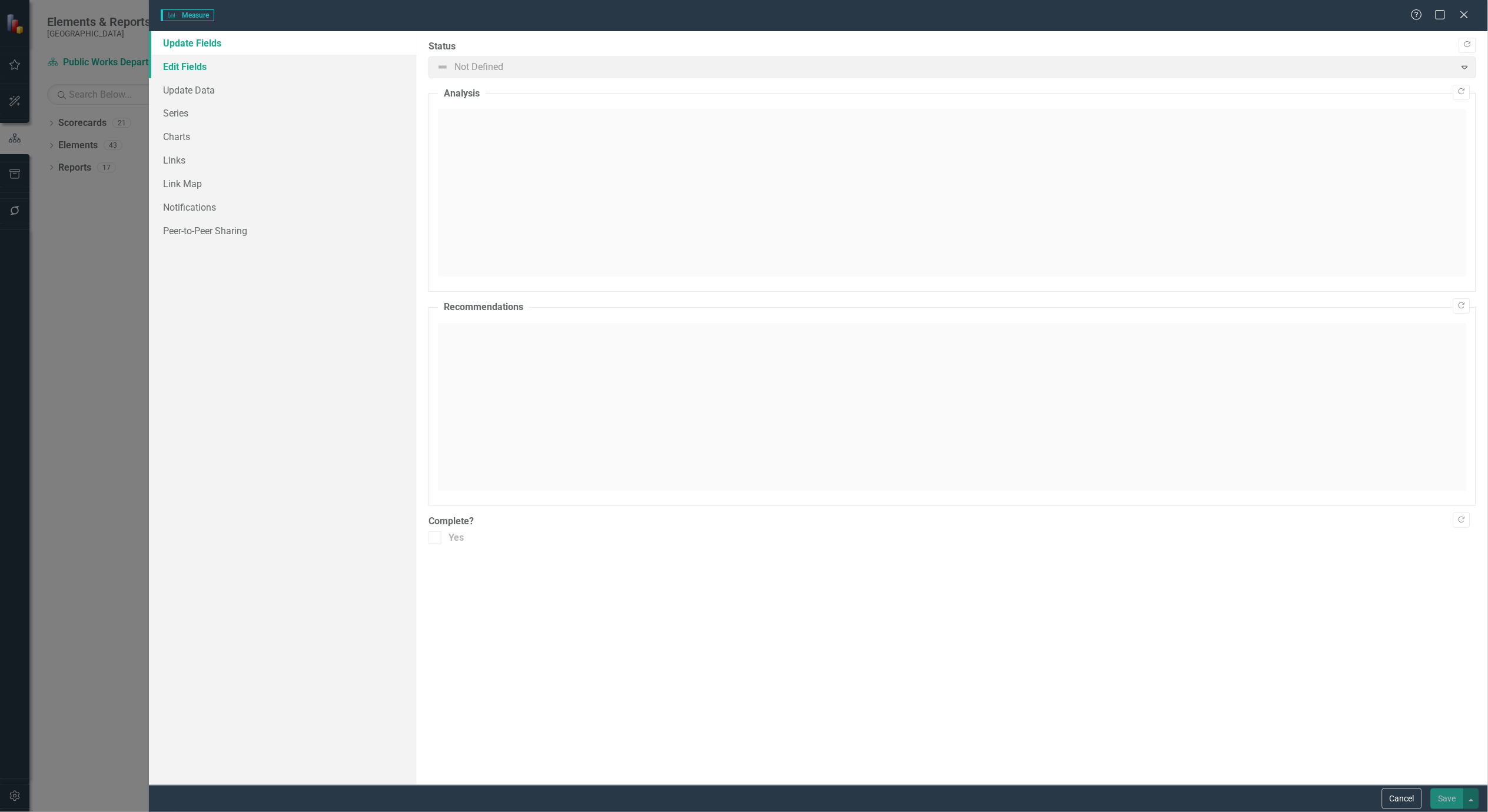
click at [177, 63] on link "Edit Fields" at bounding box center [282, 66] width 268 height 24
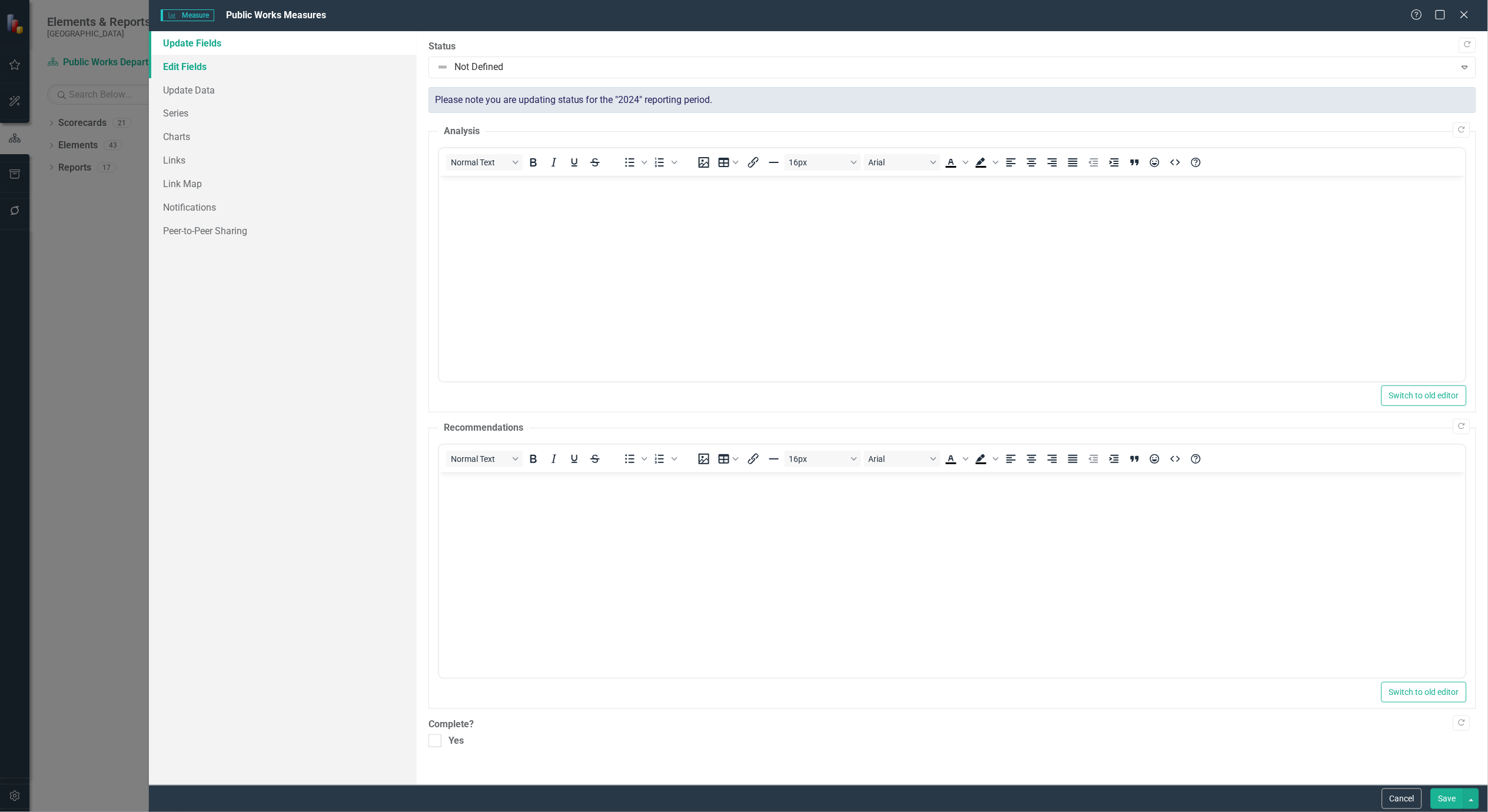
click at [175, 64] on link "Edit Fields" at bounding box center [282, 66] width 268 height 24
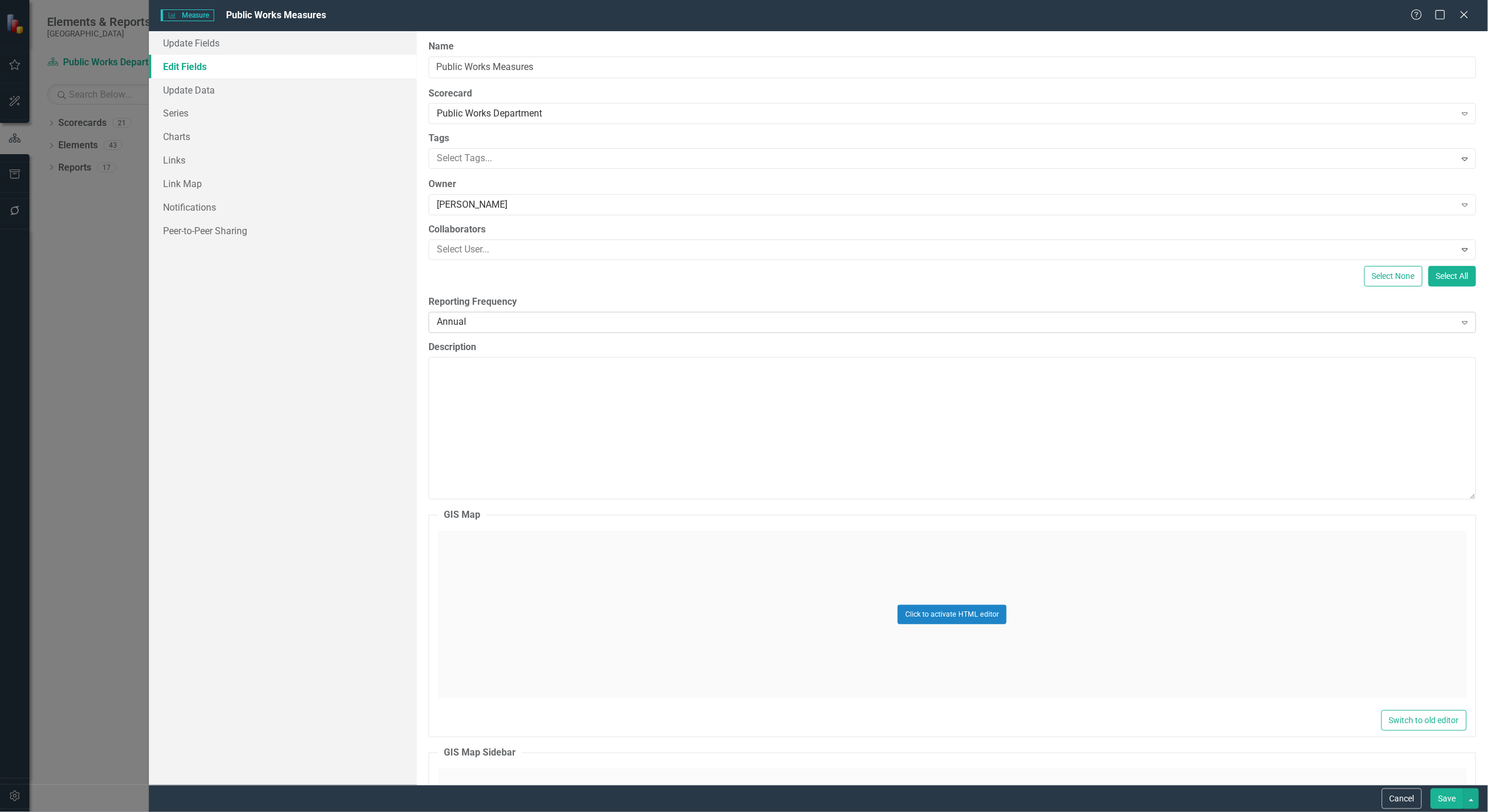
click at [561, 315] on div "Annual" at bounding box center [946, 322] width 1019 height 14
drag, startPoint x: 1451, startPoint y: 793, endPoint x: 1445, endPoint y: 791, distance: 6.3
click at [1451, 793] on button "Save" at bounding box center [1447, 799] width 33 height 21
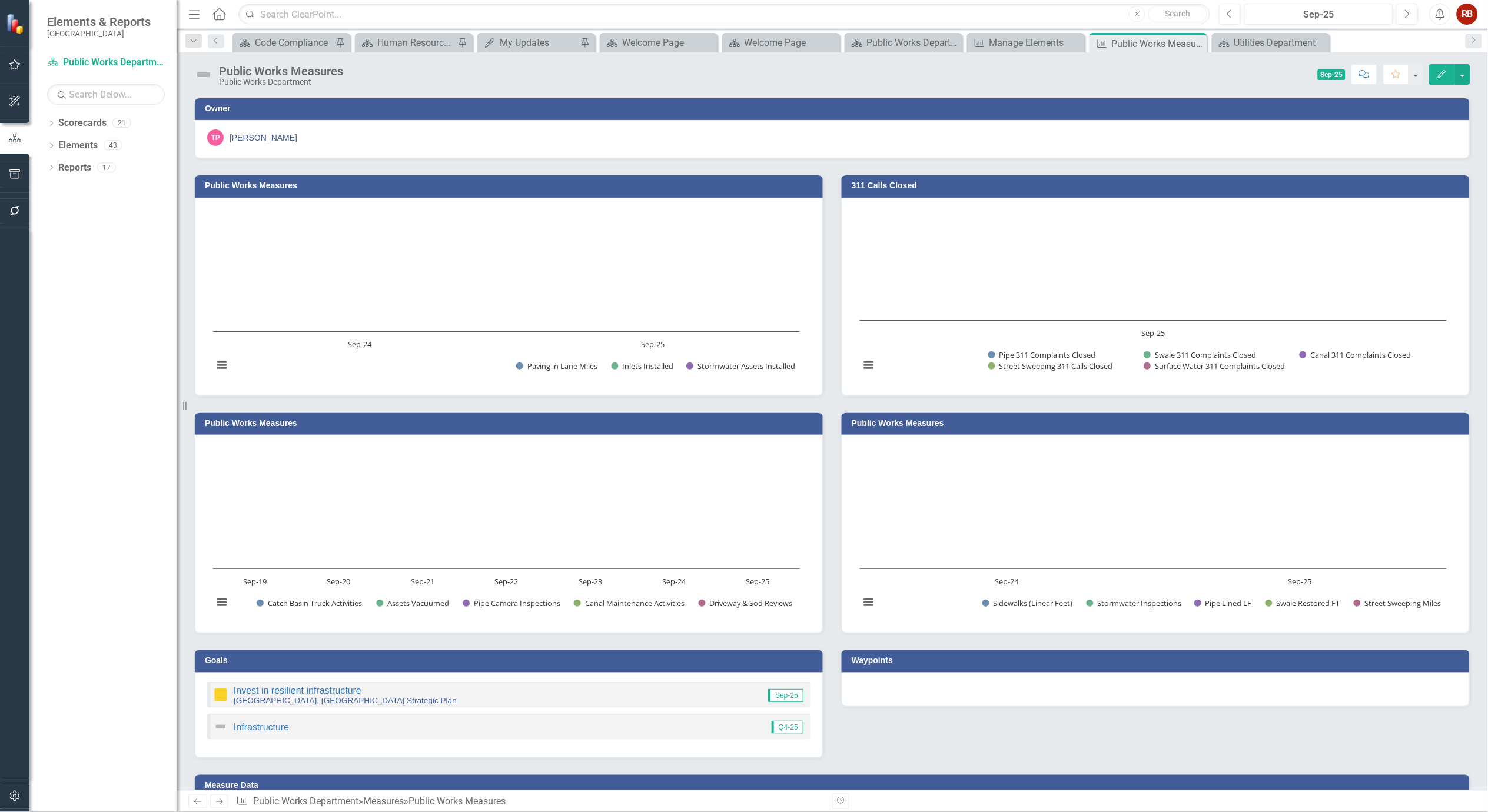
click at [1446, 75] on icon "Edit" at bounding box center [1442, 74] width 10 height 8
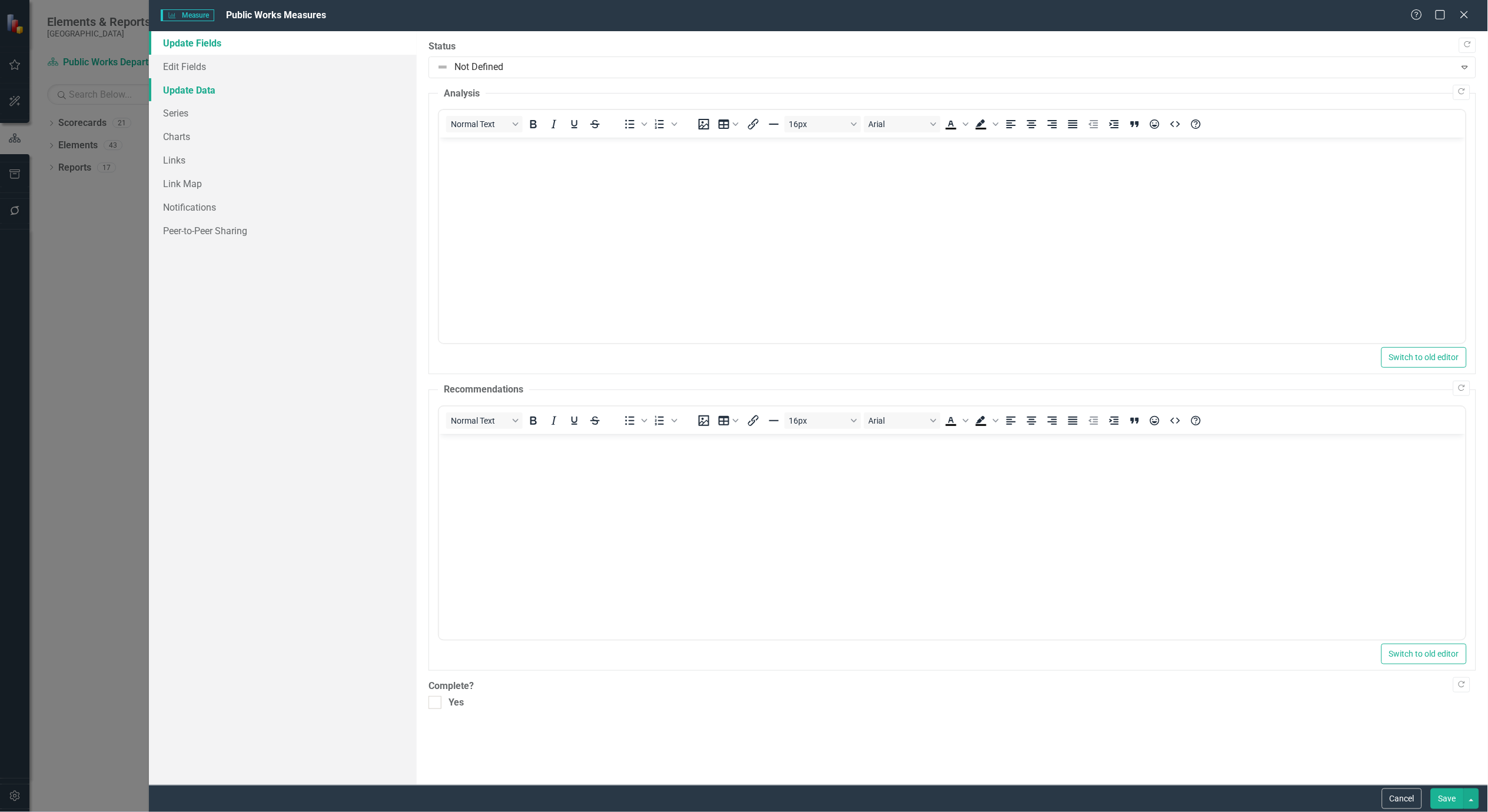
click at [178, 86] on link "Update Data" at bounding box center [282, 90] width 268 height 24
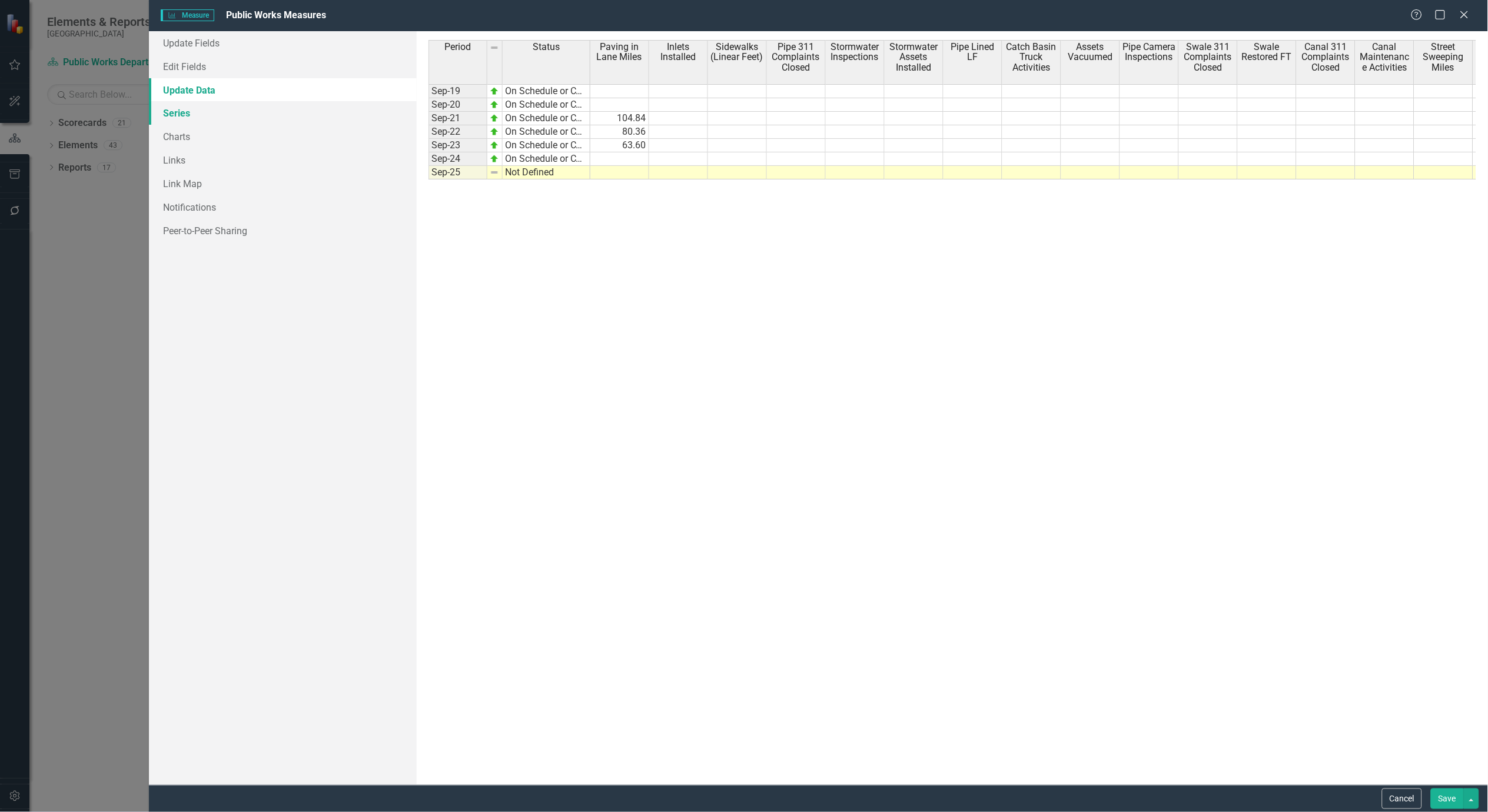
click at [172, 115] on link "Series" at bounding box center [282, 113] width 268 height 24
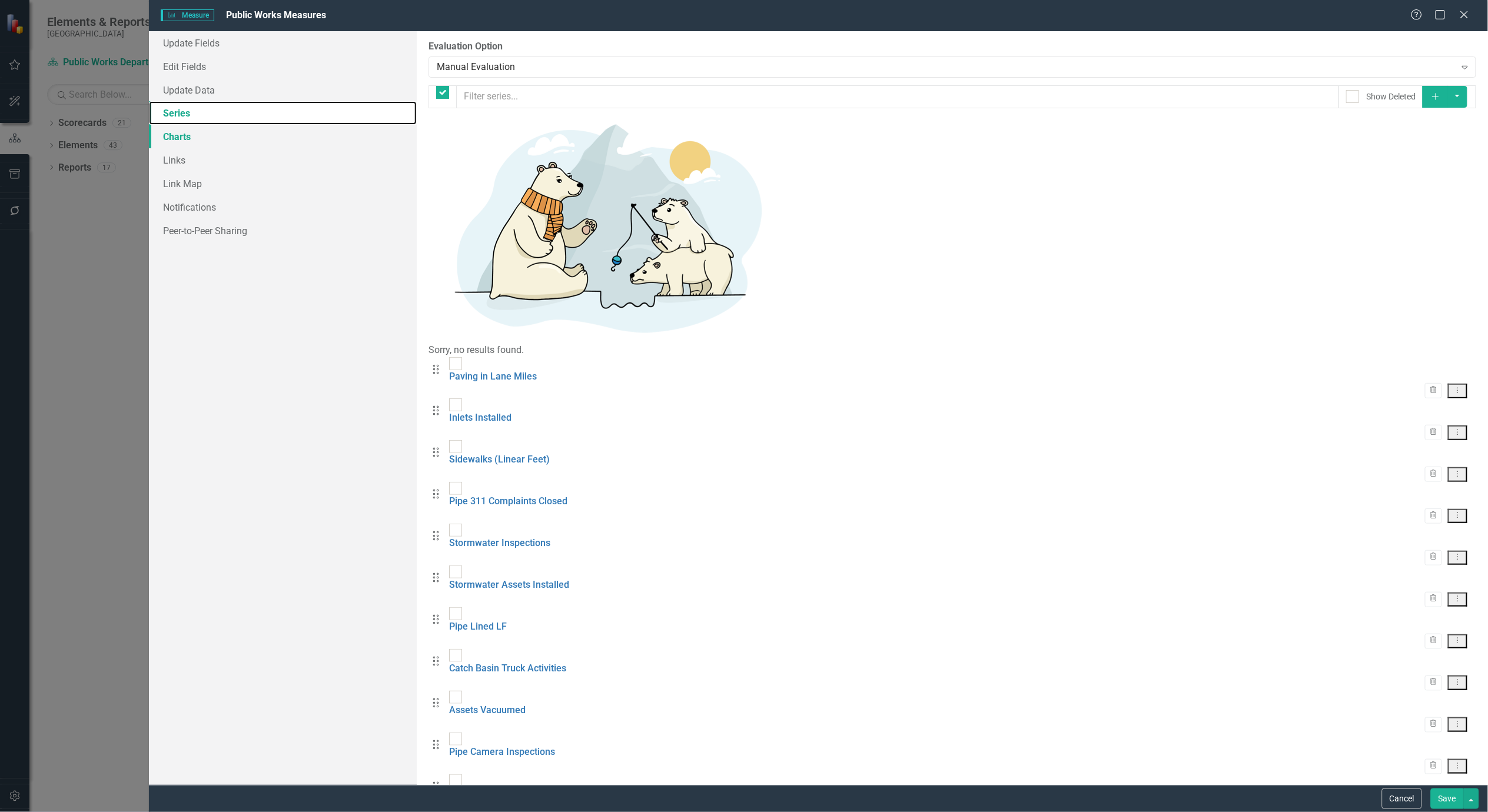
checkbox input "false"
click at [172, 134] on link "Charts" at bounding box center [282, 137] width 268 height 24
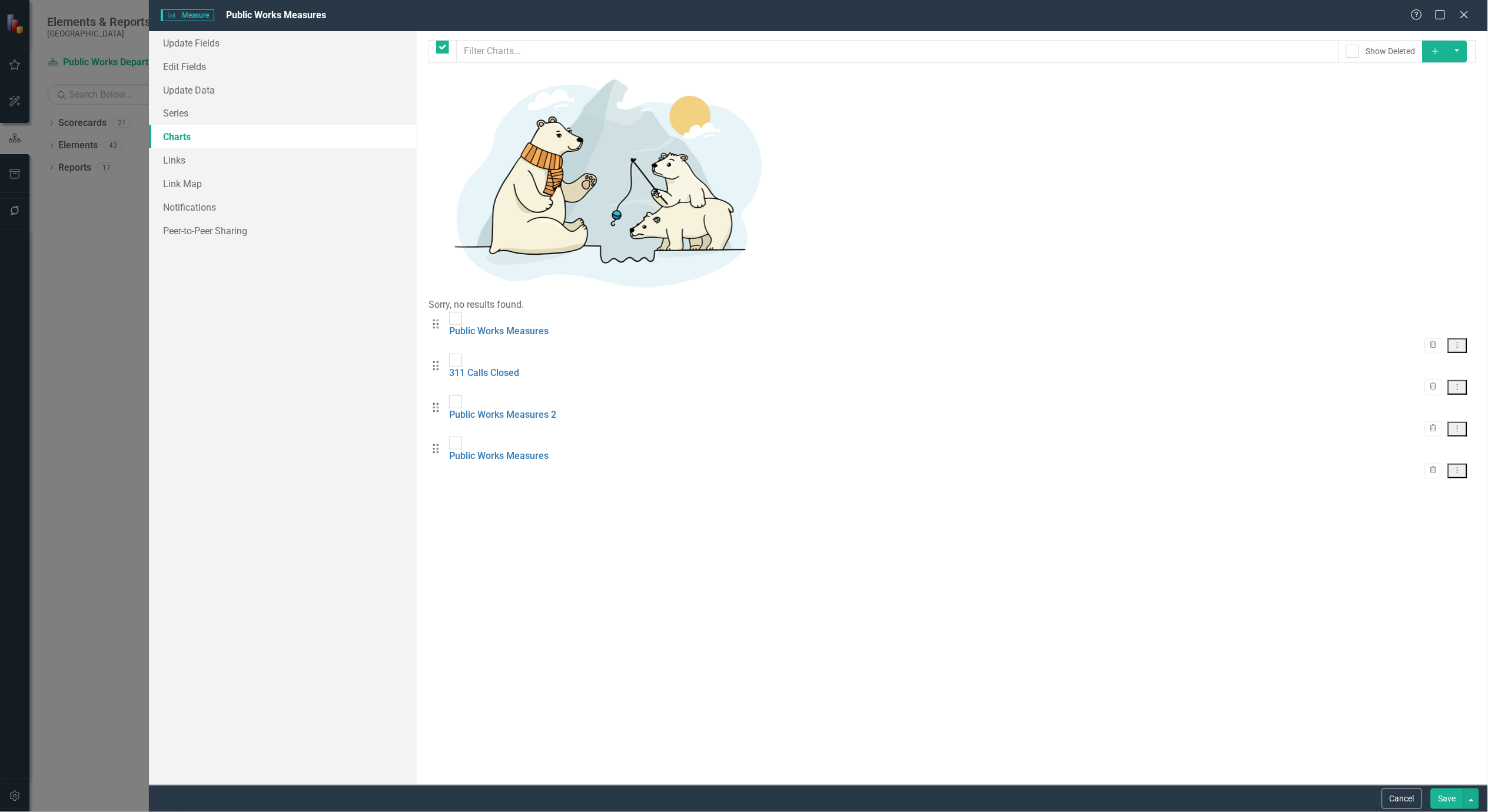
checkbox input "false"
click at [1461, 342] on icon "Dropdown Menu" at bounding box center [1458, 345] width 10 height 8
click at [1426, 106] on link "Edit Edit Chart" at bounding box center [1420, 104] width 93 height 22
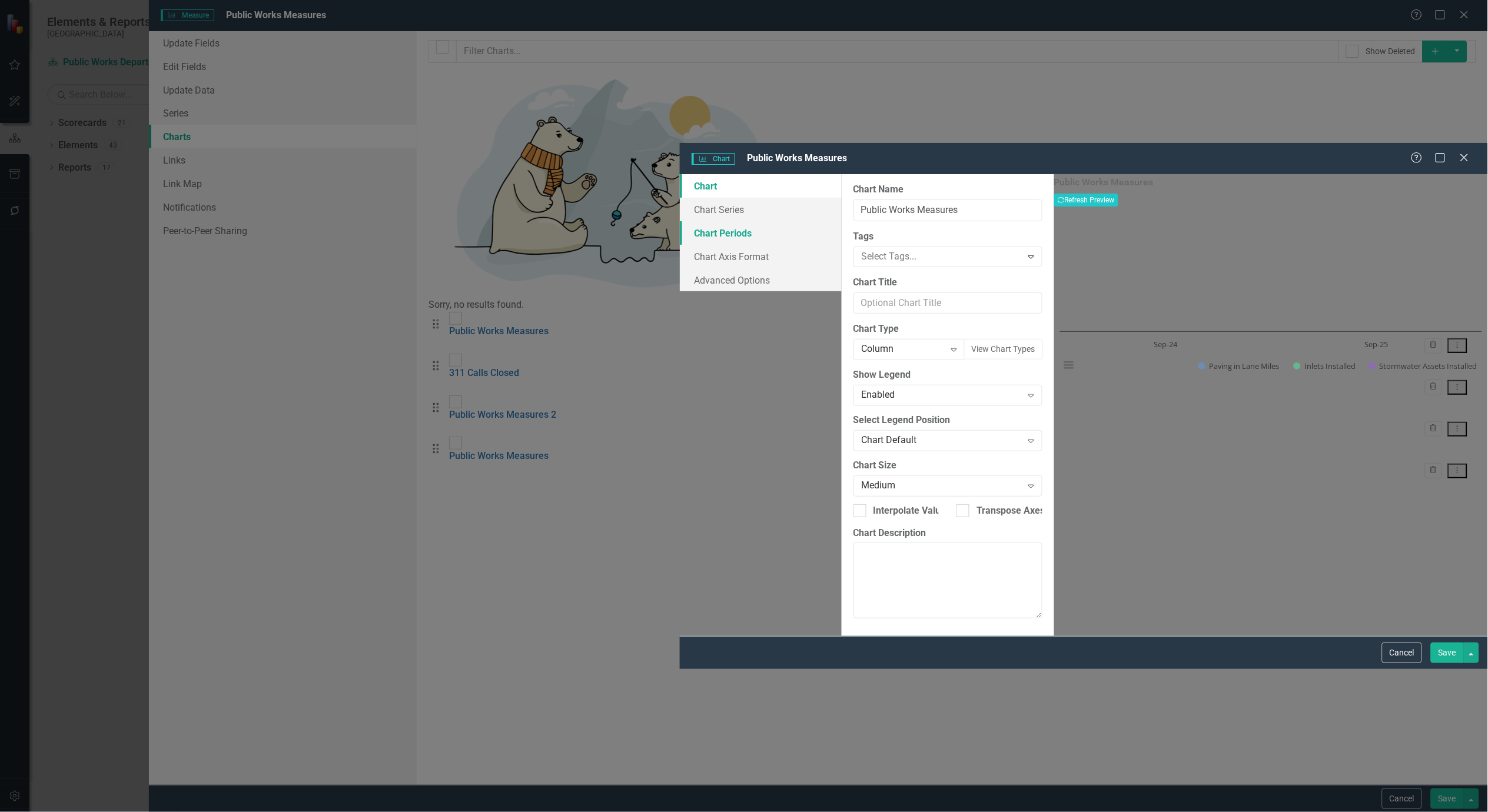
click at [680, 221] on link "Chart Periods" at bounding box center [761, 233] width 162 height 24
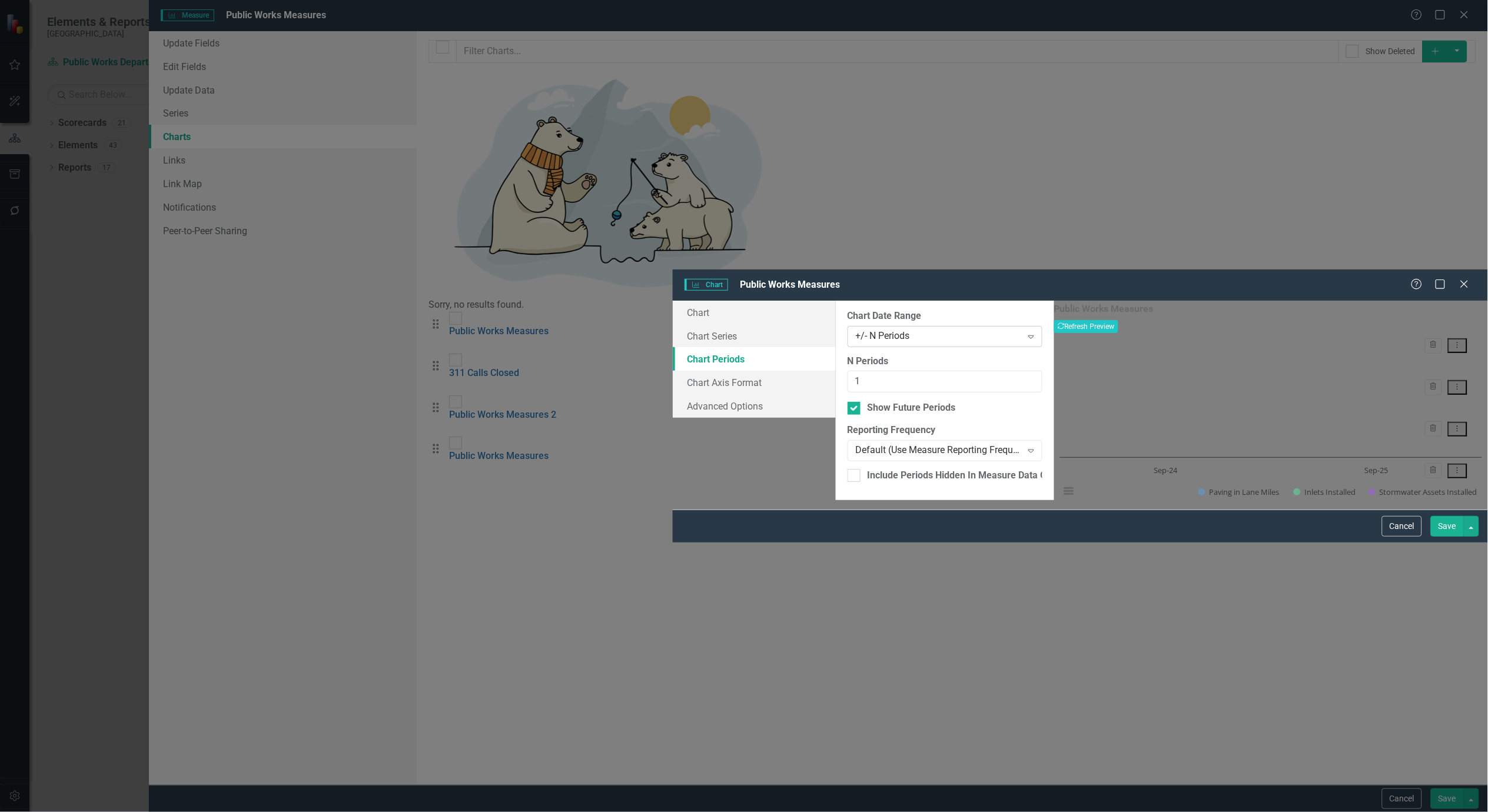
click at [1026, 332] on icon "Expand" at bounding box center [1032, 336] width 12 height 10
click at [728, 811] on div "All Periods" at bounding box center [744, 818] width 1488 height 14
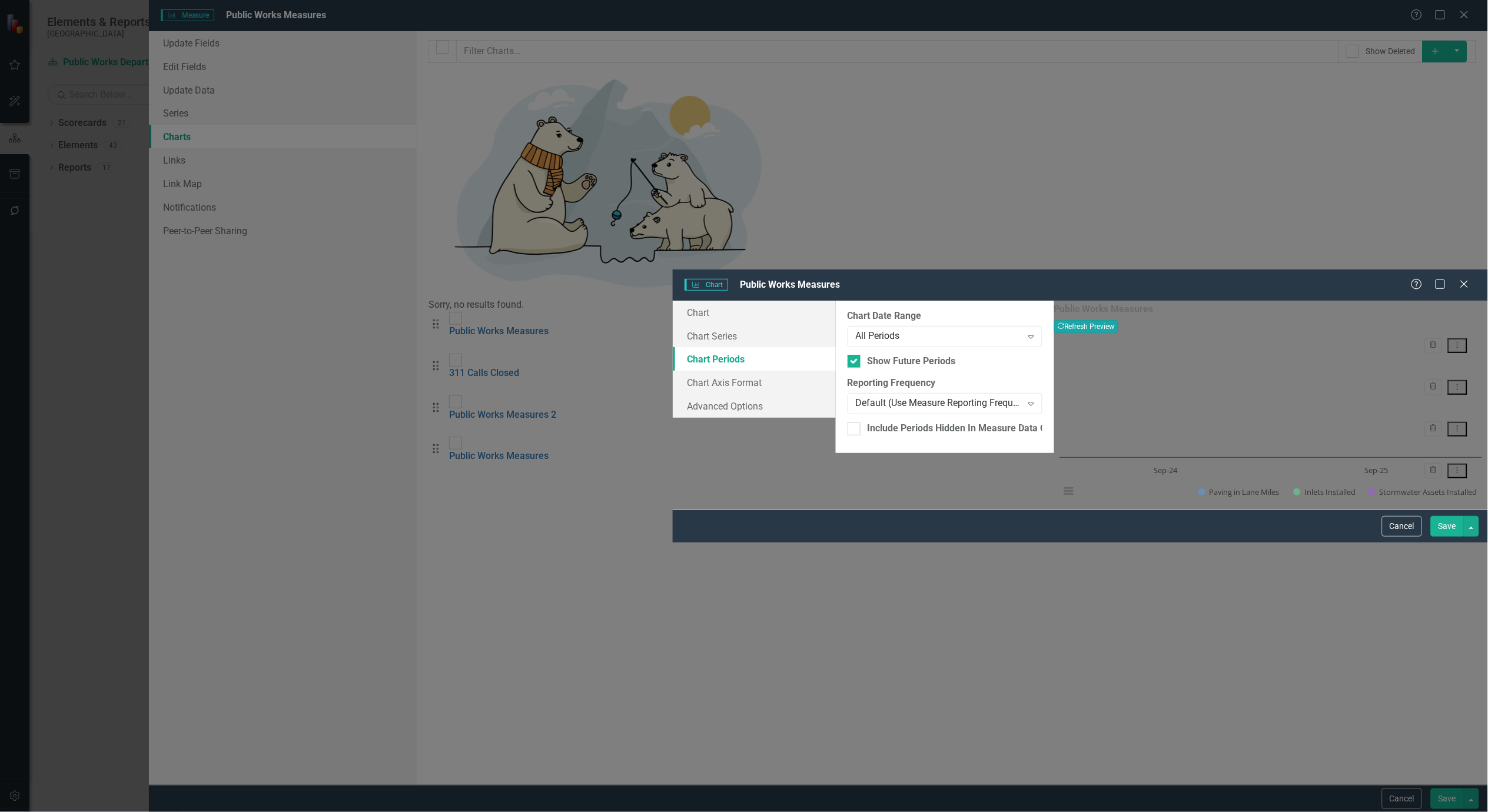
click at [1119, 320] on button "Recalculate Refresh Preview" at bounding box center [1086, 327] width 64 height 13
click at [1448, 537] on button "Save" at bounding box center [1447, 527] width 33 height 21
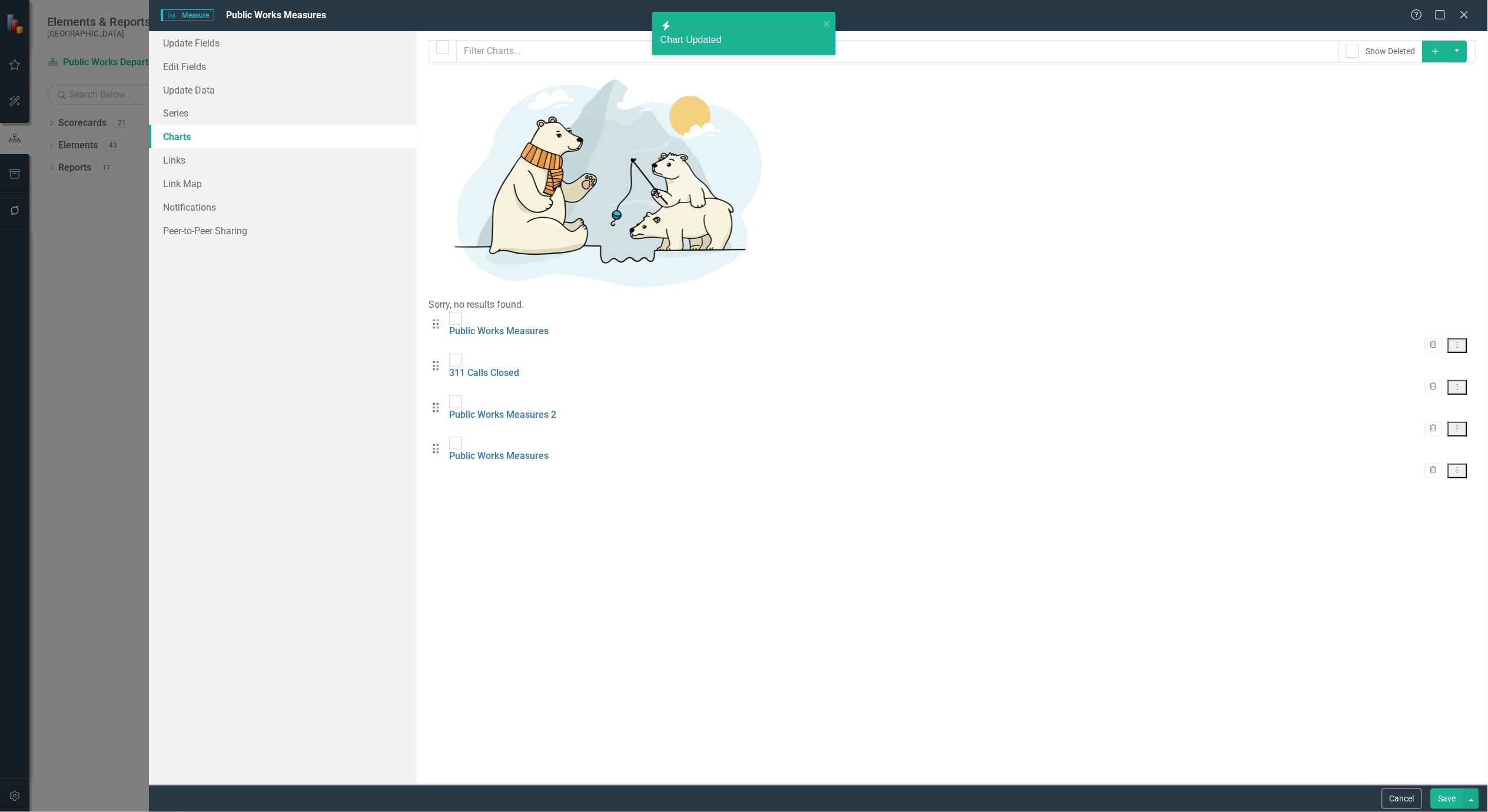
click at [1458, 383] on icon "Dropdown Menu" at bounding box center [1458, 387] width 10 height 8
click at [1432, 137] on link "Edit Edit Chart" at bounding box center [1420, 142] width 93 height 22
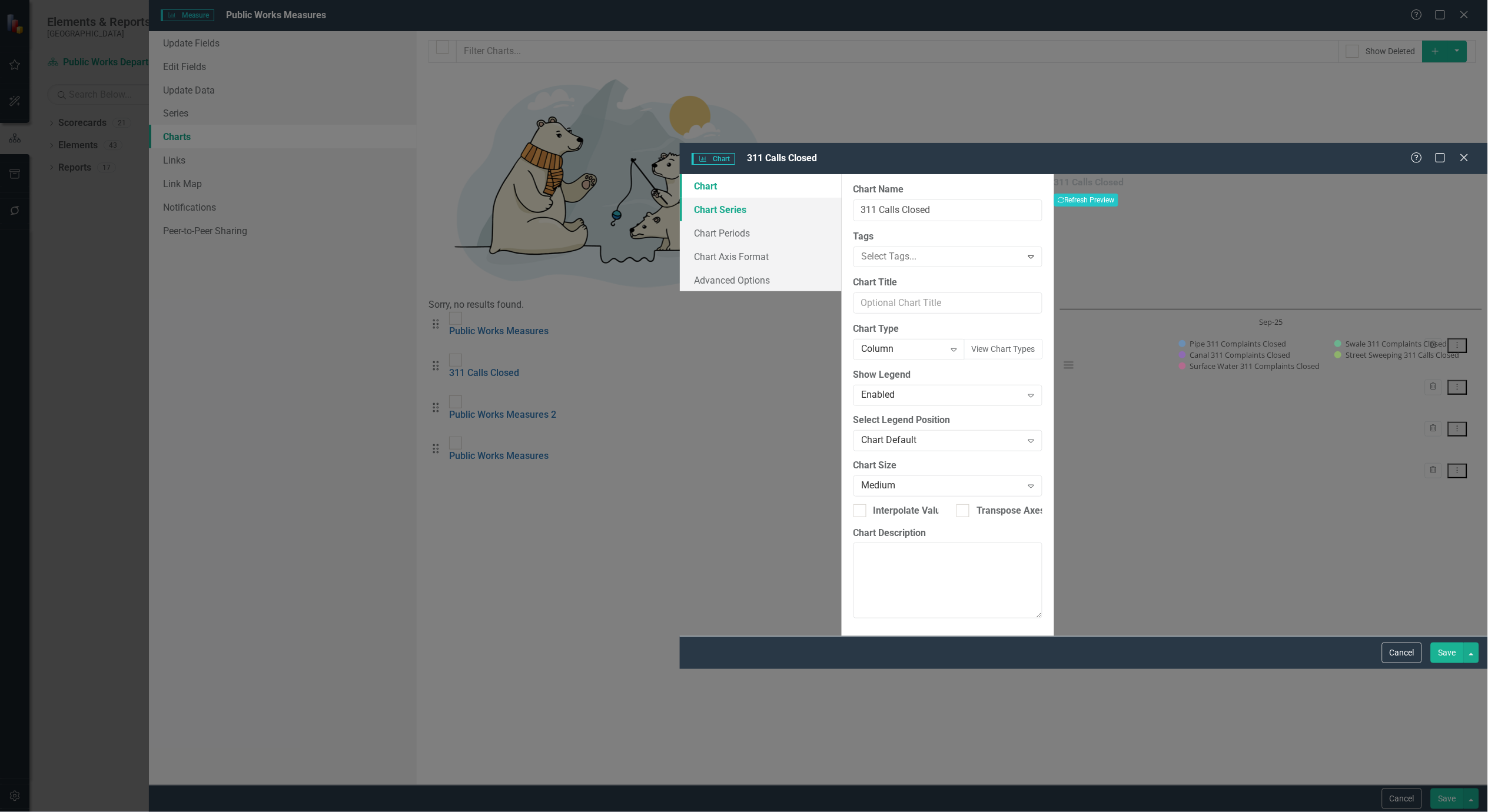
click at [680, 198] on link "Chart Series" at bounding box center [761, 209] width 162 height 24
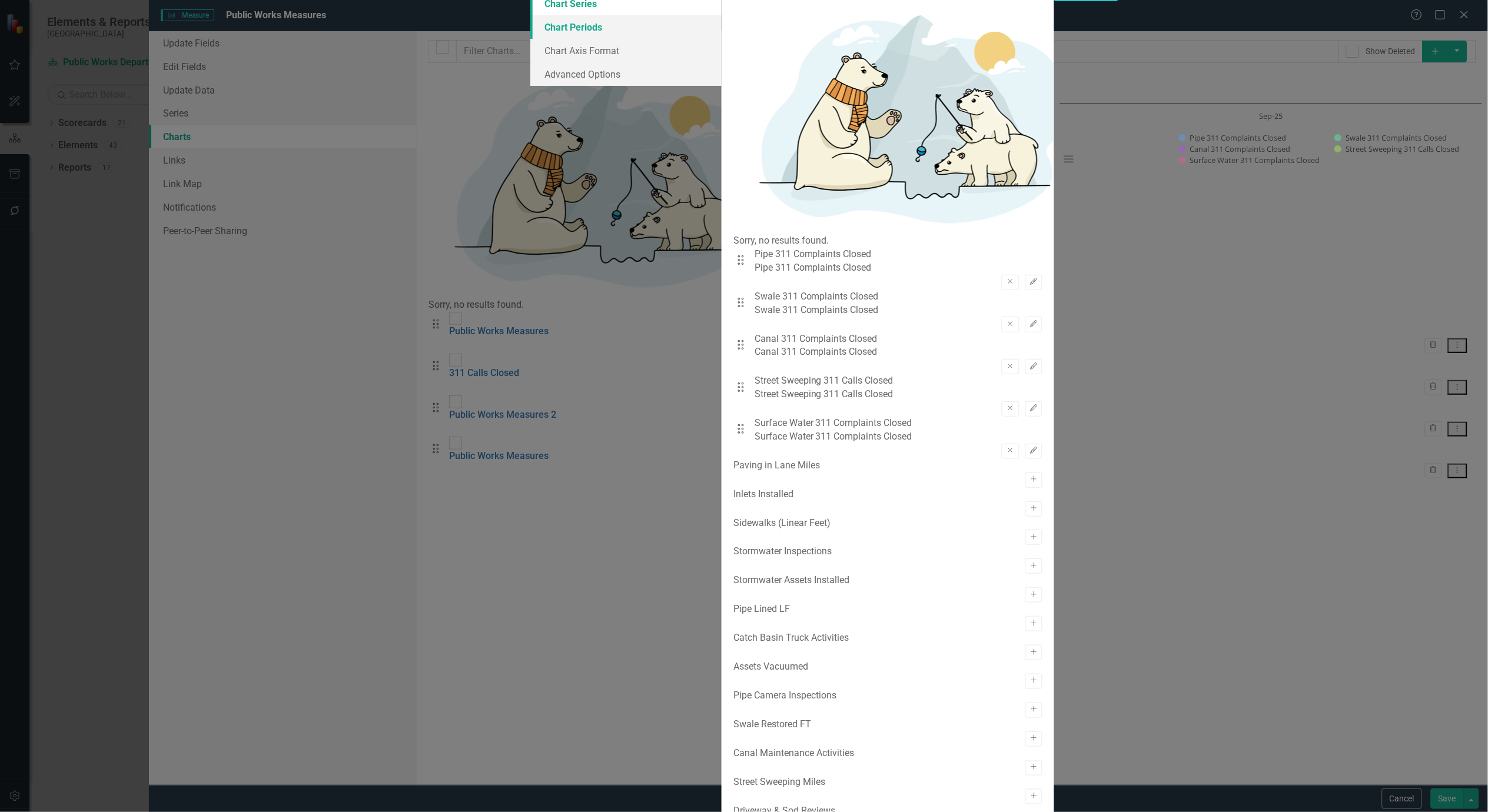
click at [531, 39] on link "Chart Periods" at bounding box center [626, 27] width 191 height 24
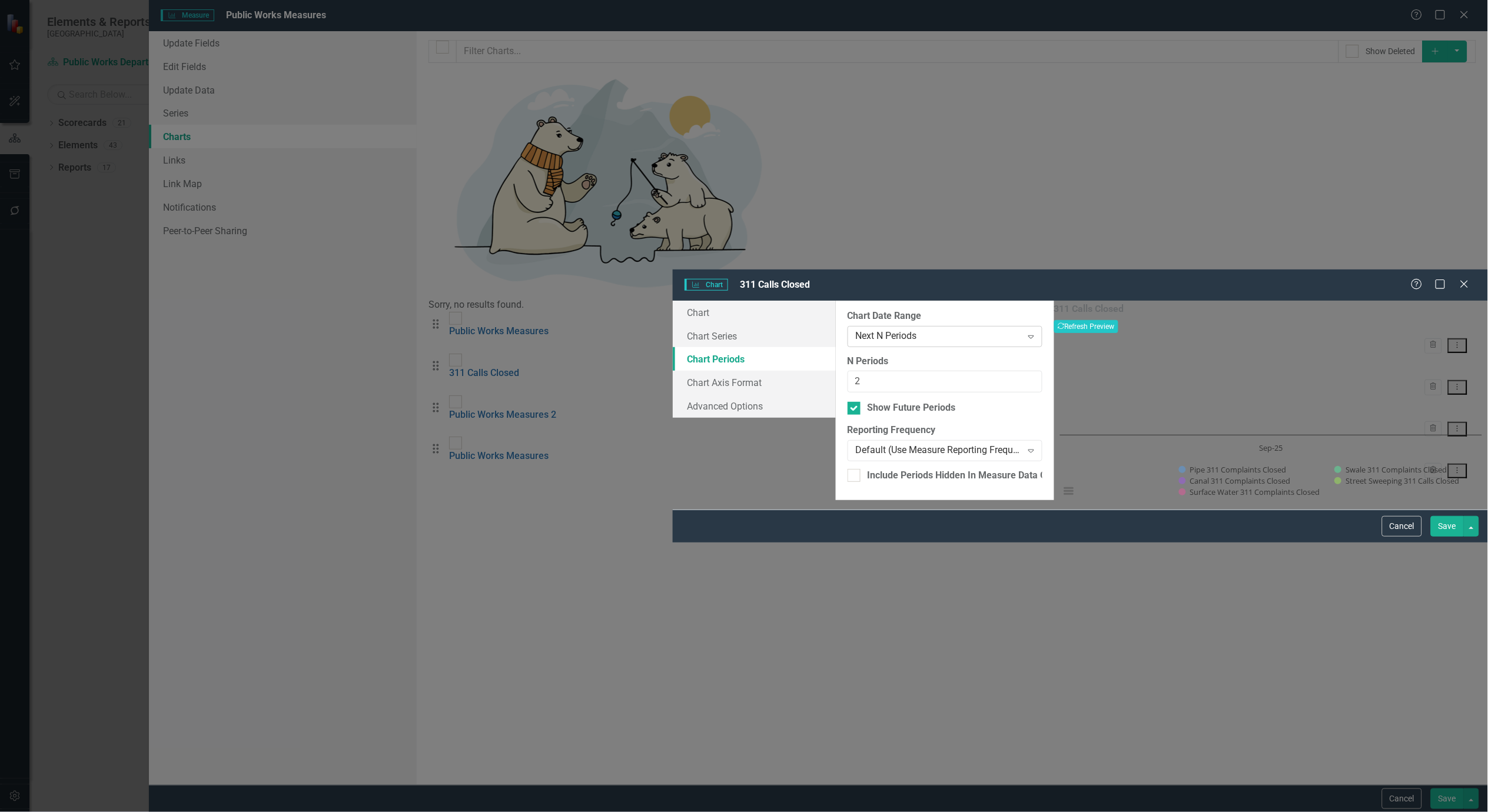
click at [856, 329] on div "Next N Periods" at bounding box center [939, 336] width 166 height 14
click at [667, 811] on div "All Periods" at bounding box center [744, 818] width 1488 height 14
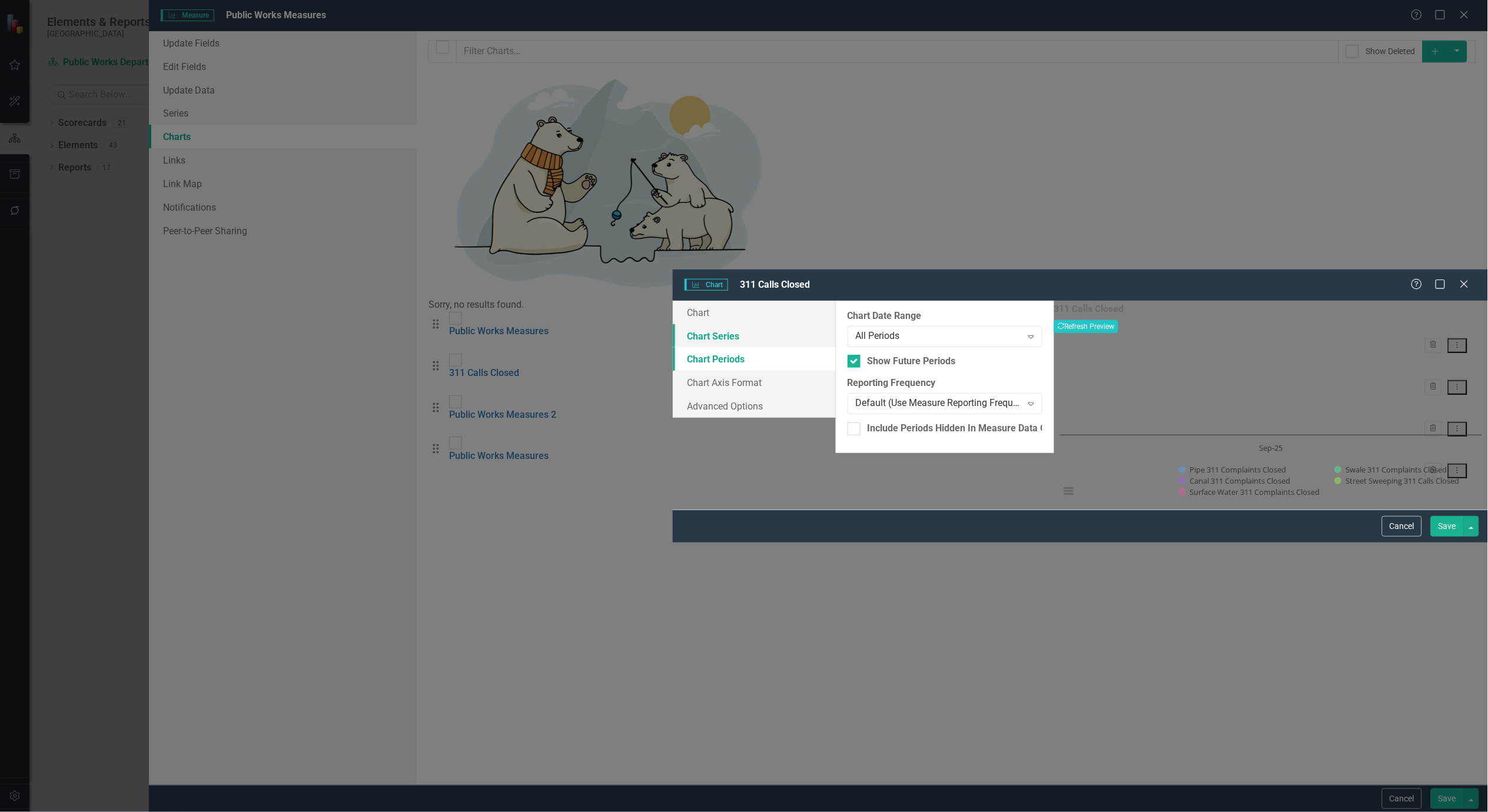
click at [673, 324] on link "Chart Series" at bounding box center [754, 336] width 163 height 24
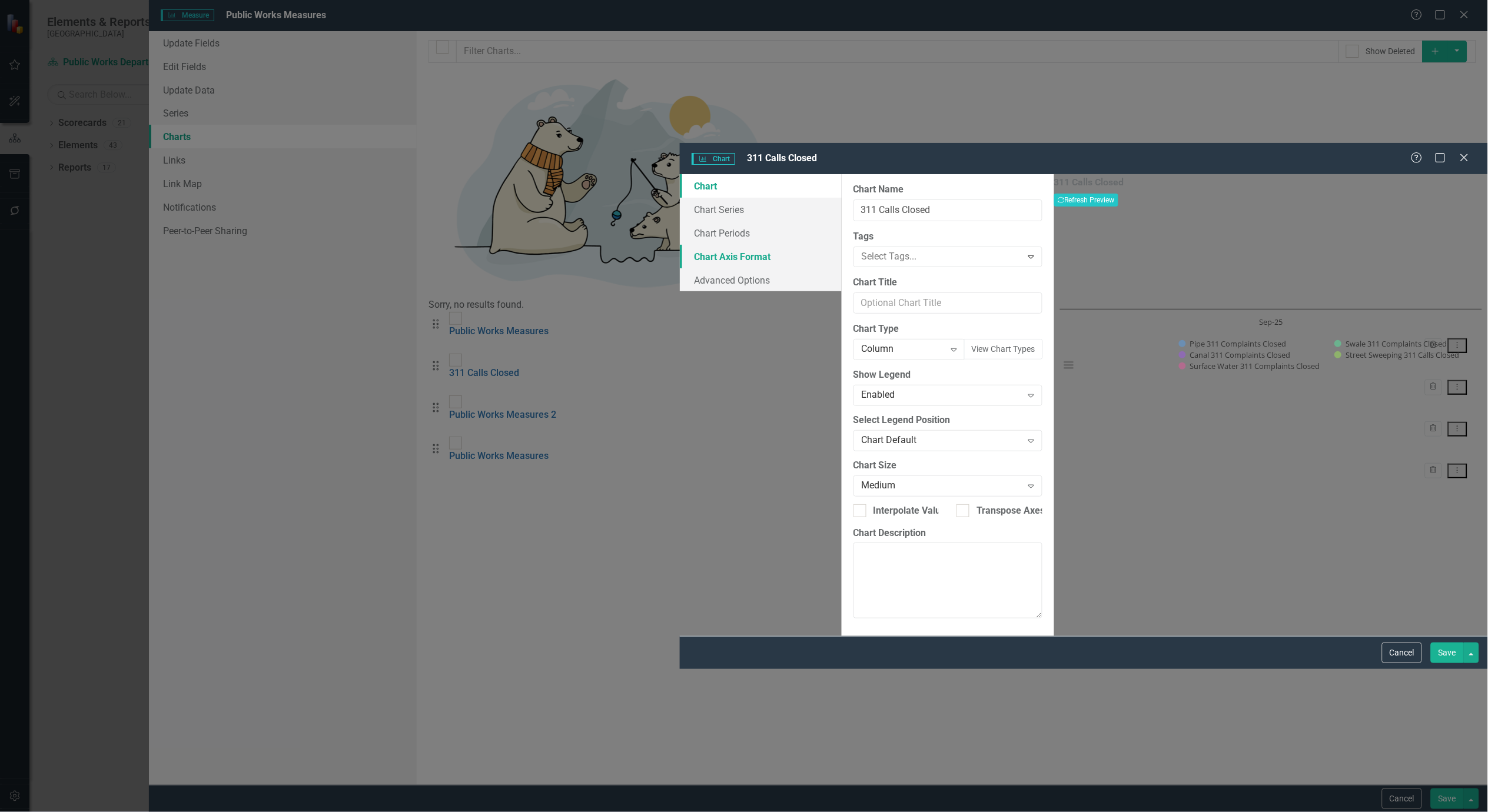
click at [680, 245] on link "Chart Axis Format" at bounding box center [761, 256] width 162 height 24
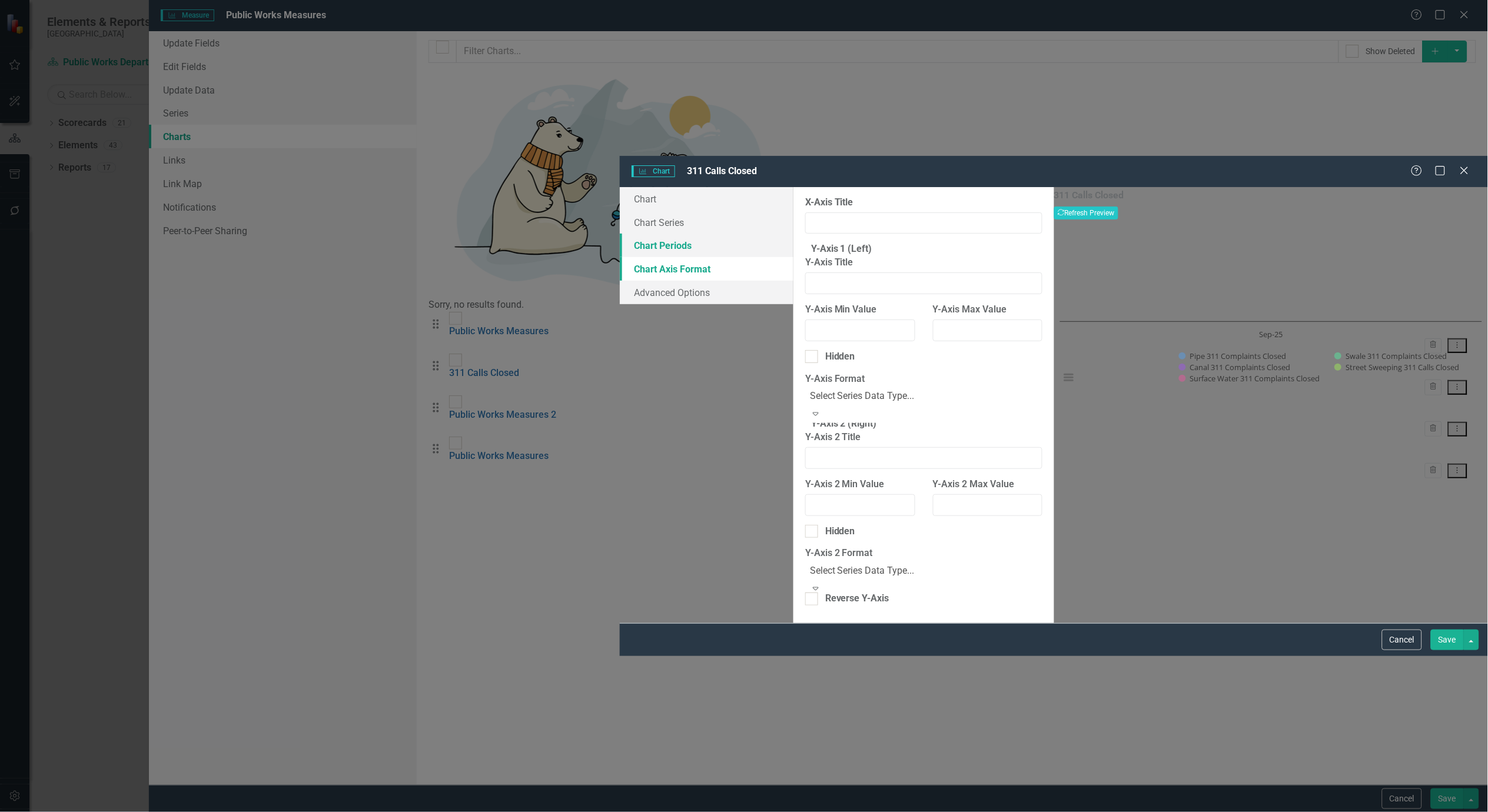
click at [620, 233] on link "Chart Periods" at bounding box center [706, 245] width 173 height 24
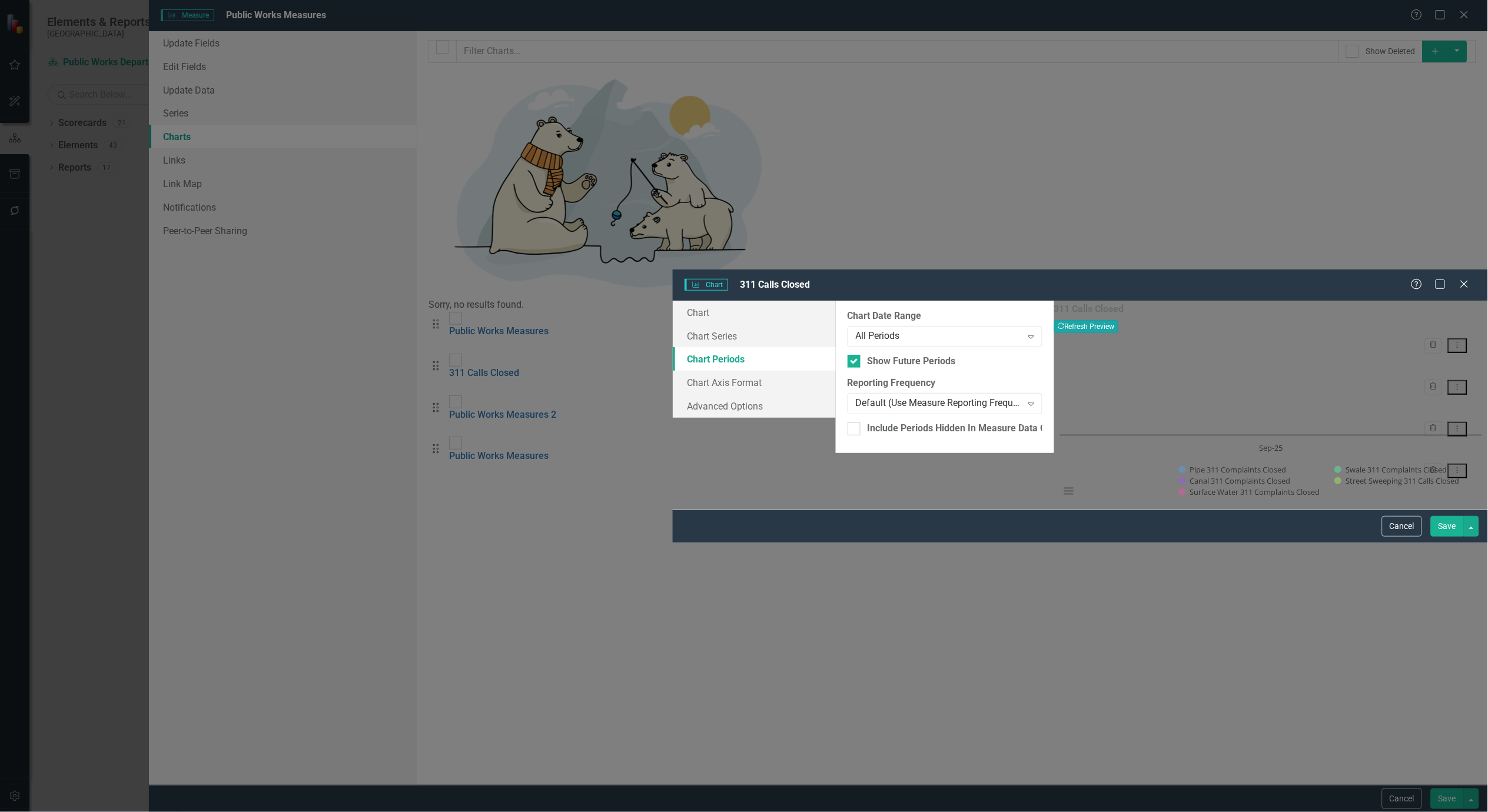
click at [1438, 304] on div "311 Calls Closed Recalculate Refresh Preview" at bounding box center [1271, 318] width 434 height 30
click at [1119, 320] on button "Recalculate Refresh Preview" at bounding box center [1086, 327] width 64 height 13
click at [1448, 537] on button "Save" at bounding box center [1447, 527] width 33 height 21
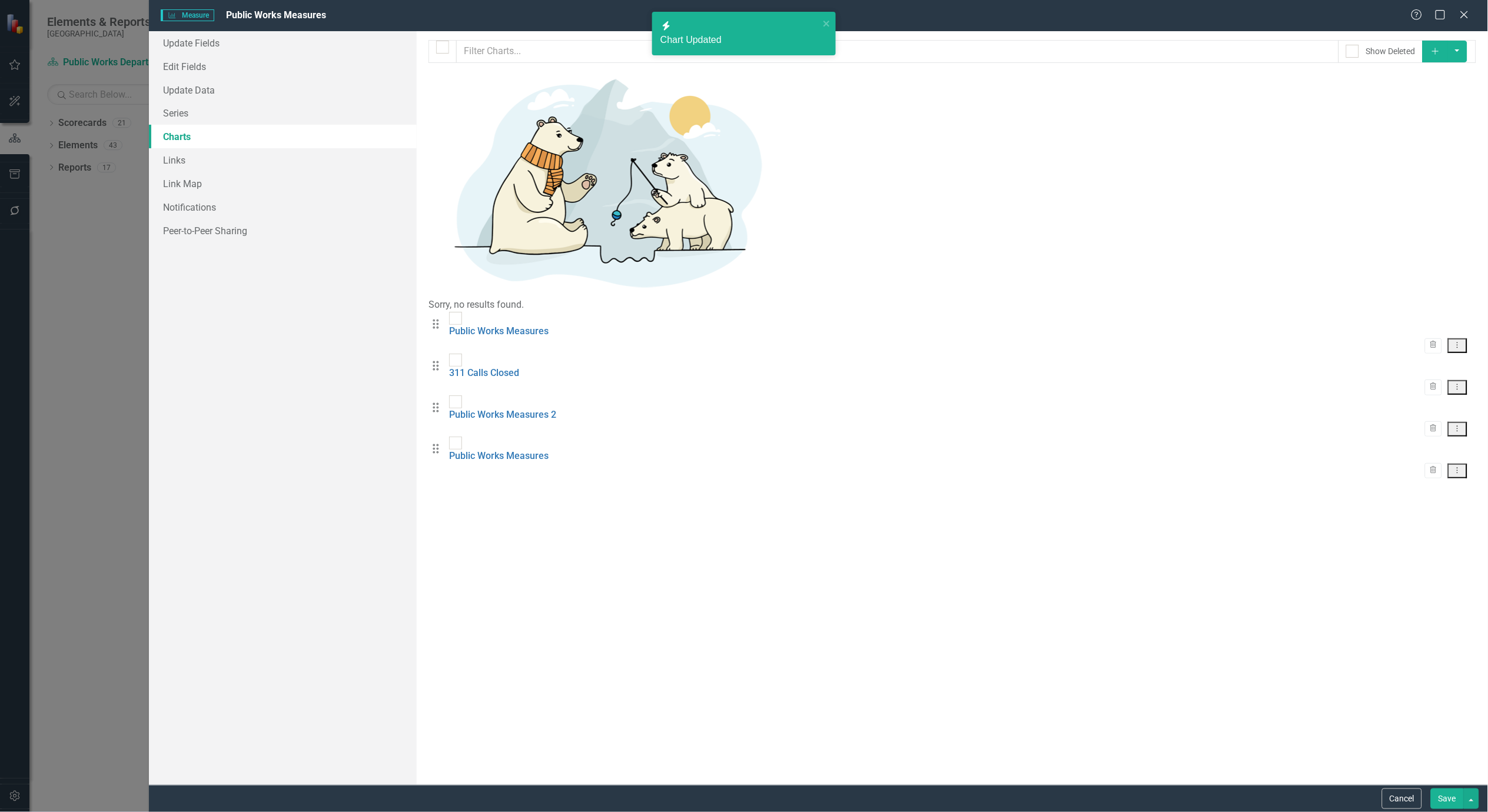
click at [1467, 422] on button "Dropdown Menu" at bounding box center [1458, 429] width 19 height 15
click at [1415, 173] on link "Edit Edit Chart" at bounding box center [1420, 178] width 93 height 22
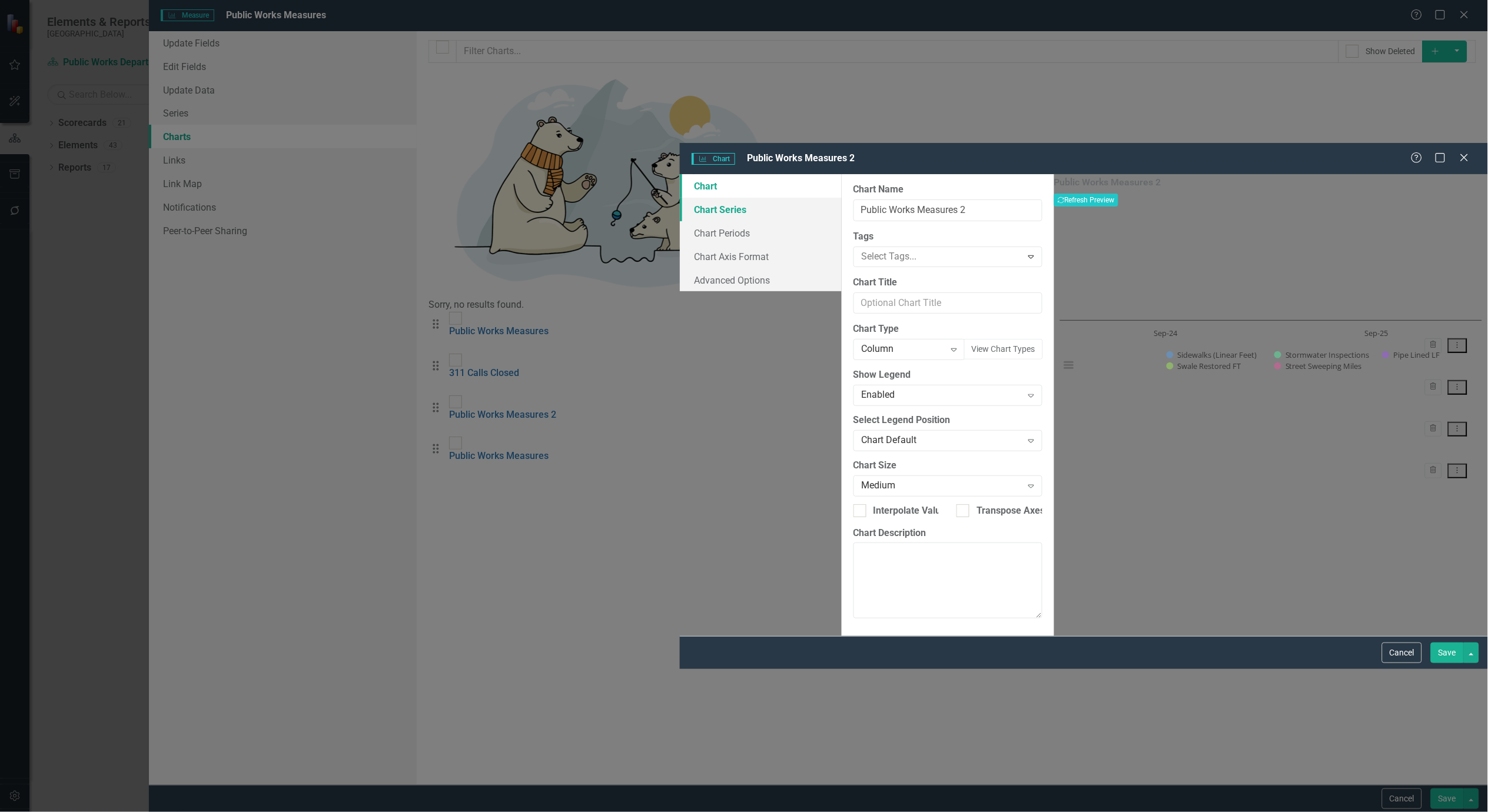
click at [680, 198] on link "Chart Series" at bounding box center [761, 209] width 162 height 24
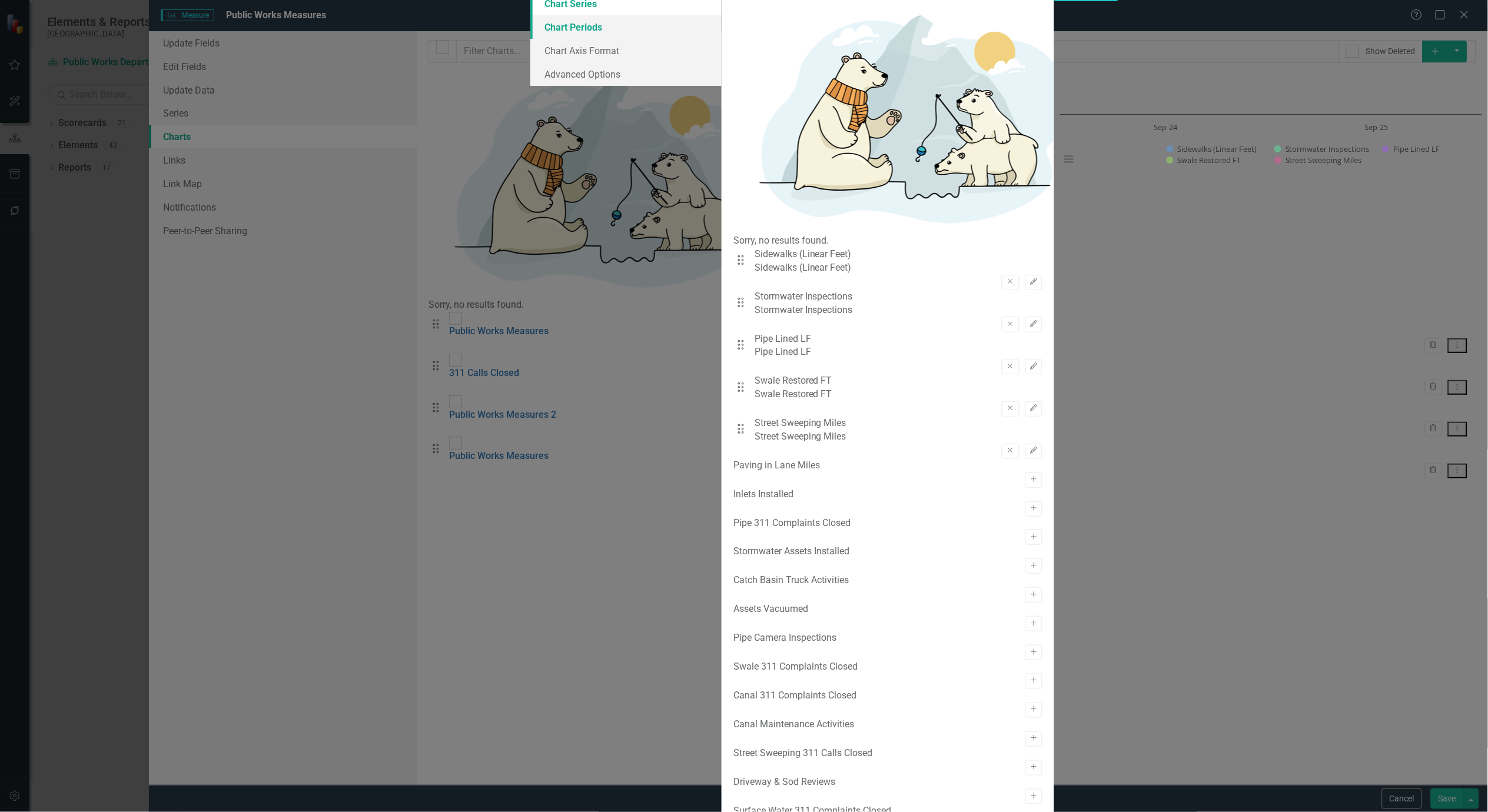
click at [531, 39] on link "Chart Periods" at bounding box center [626, 27] width 191 height 24
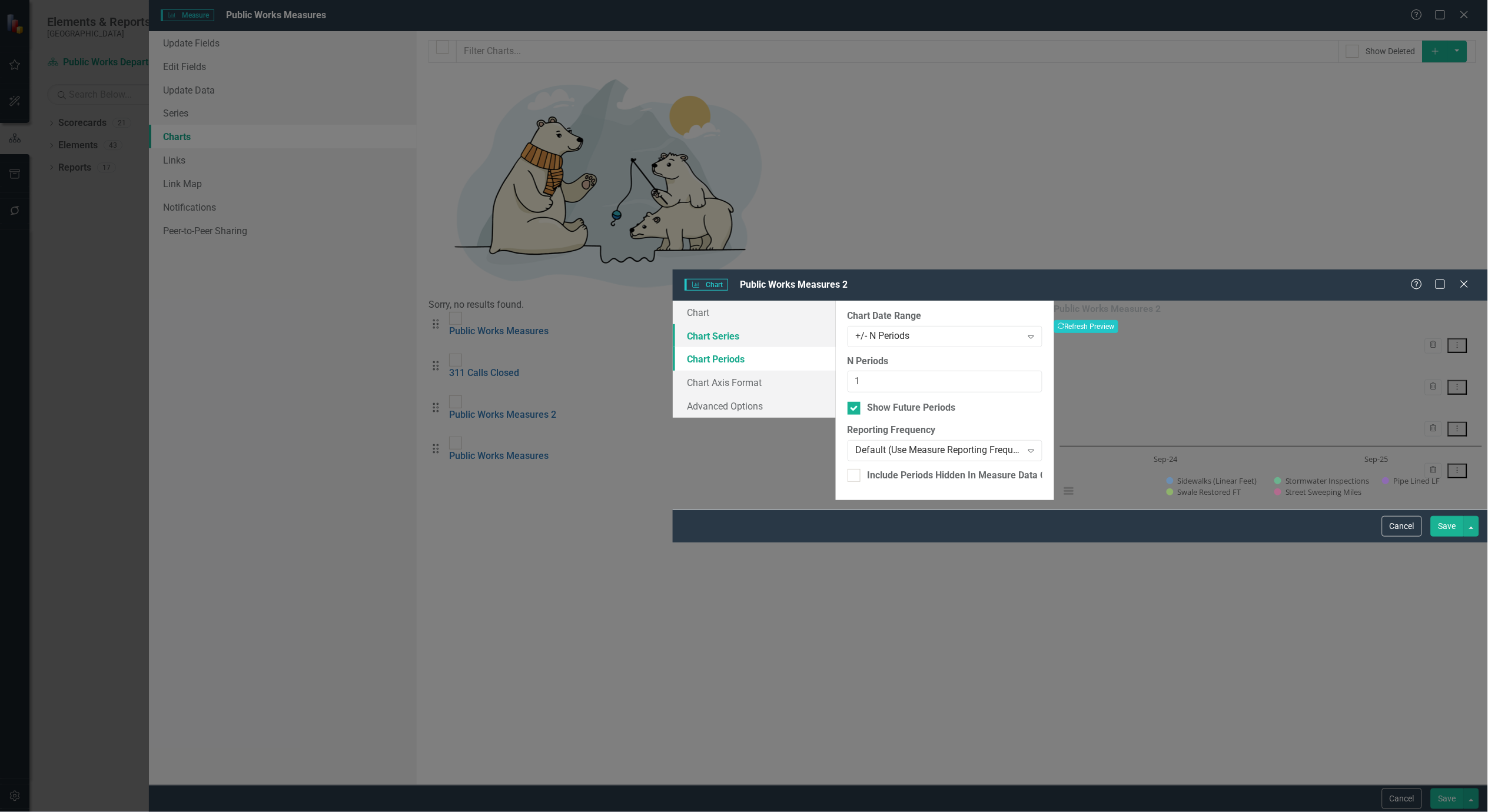
click at [673, 324] on link "Chart Series" at bounding box center [754, 336] width 163 height 24
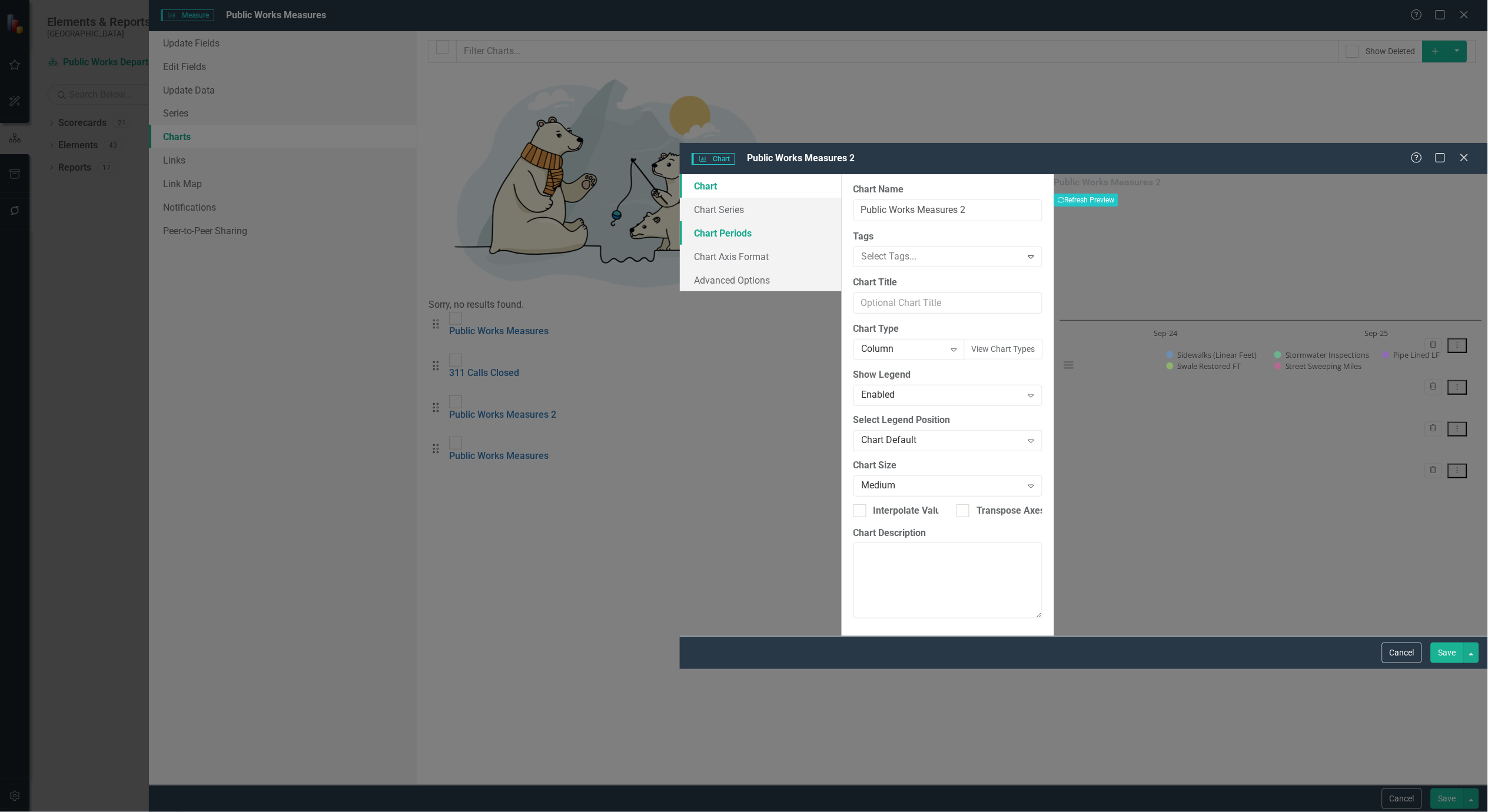
click at [680, 221] on link "Chart Periods" at bounding box center [761, 233] width 162 height 24
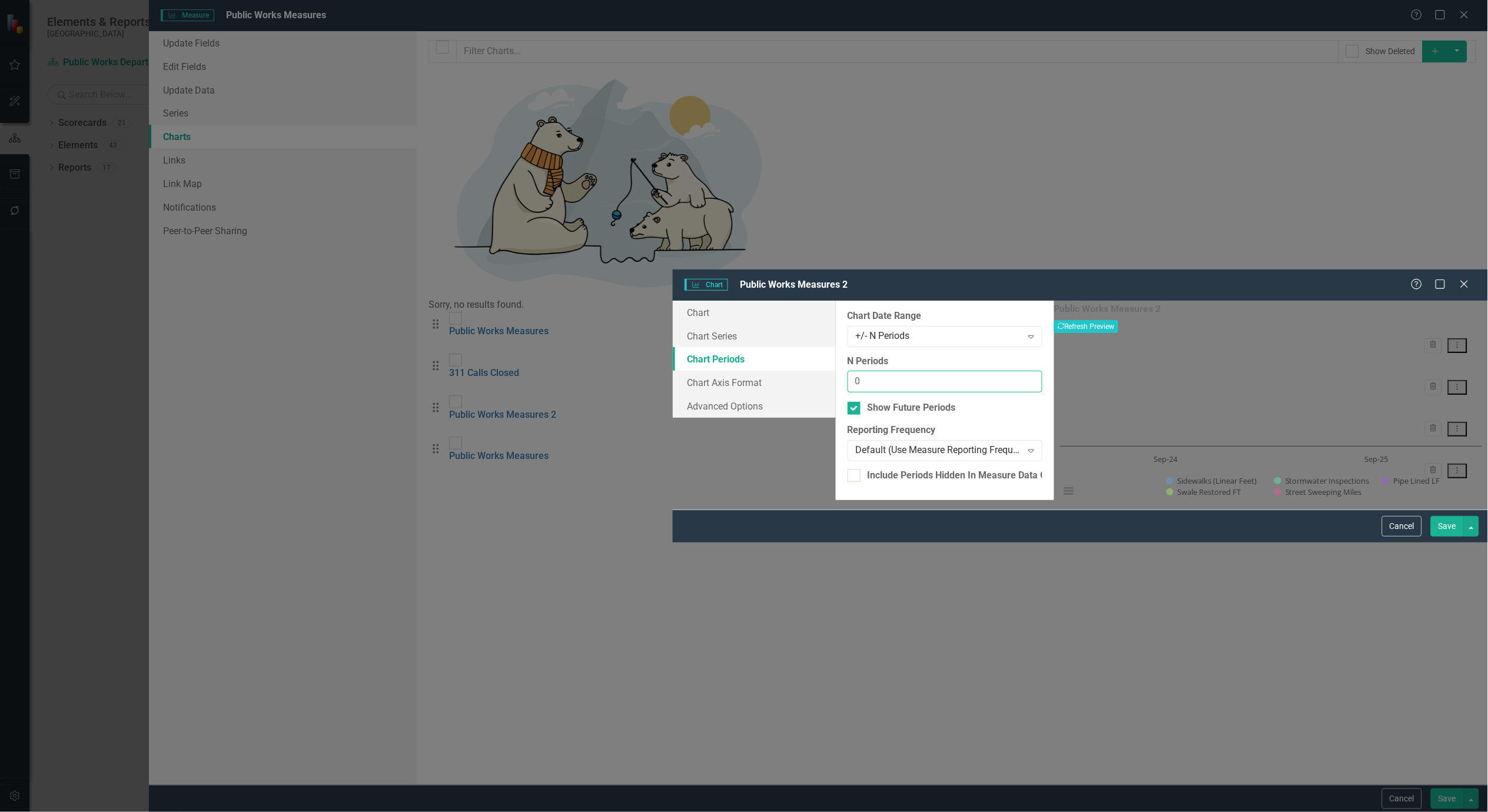
click at [988, 371] on input "0" at bounding box center [945, 382] width 195 height 22
click at [988, 371] on input "1" at bounding box center [945, 382] width 195 height 22
click at [988, 371] on input "2" at bounding box center [945, 382] width 195 height 22
type input "3"
click at [988, 371] on input "3" at bounding box center [945, 382] width 195 height 22
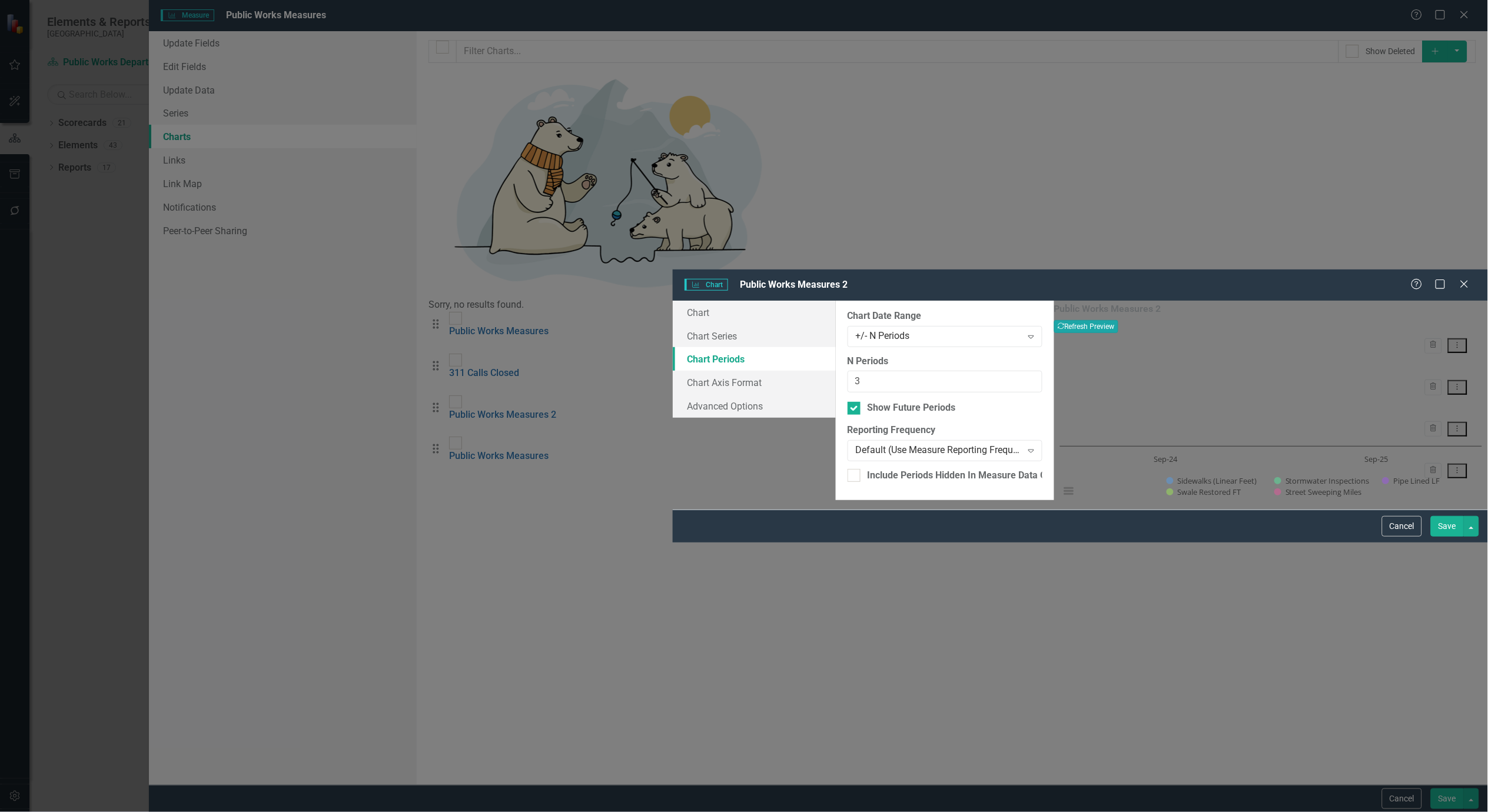
click at [1119, 320] on button "Recalculate Refresh Preview" at bounding box center [1086, 327] width 64 height 13
click at [1451, 537] on button "Save" at bounding box center [1447, 527] width 33 height 21
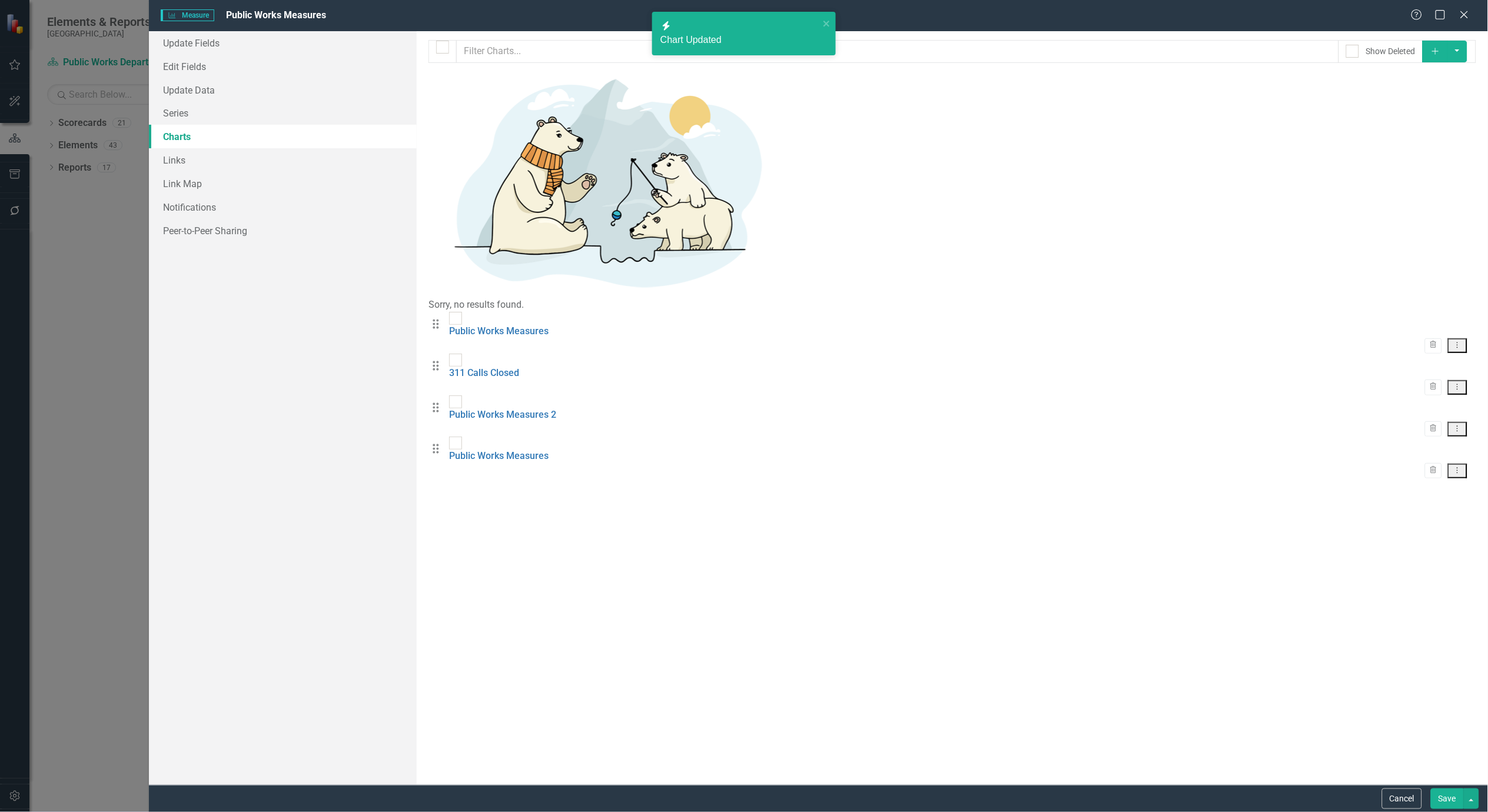
click at [1448, 338] on div "Trash Dropdown Menu" at bounding box center [952, 346] width 1048 height 15
click at [1456, 342] on icon "Dropdown Menu" at bounding box center [1458, 345] width 10 height 8
click at [1427, 101] on link "Edit Edit Chart" at bounding box center [1420, 104] width 93 height 22
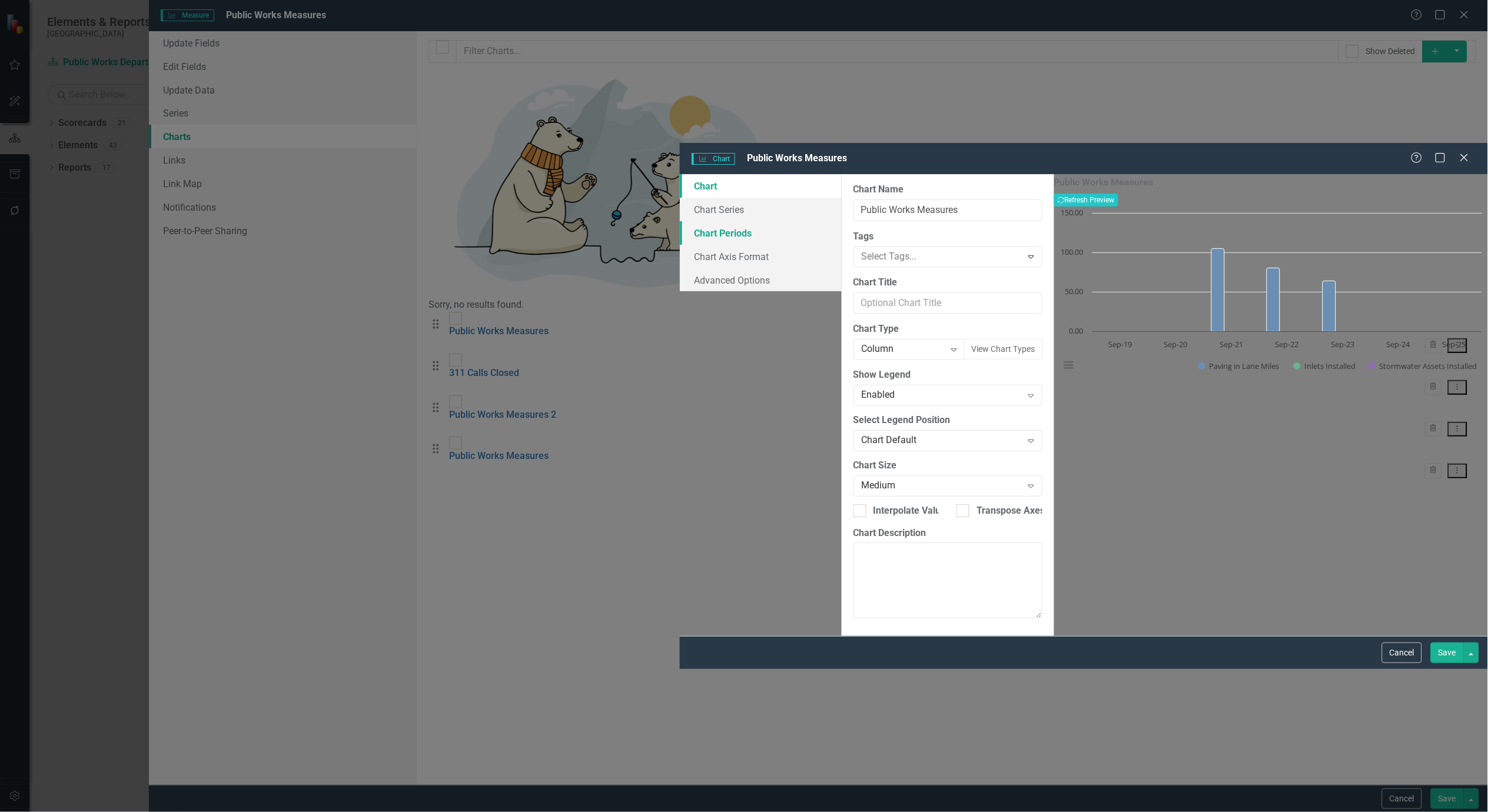
click at [680, 221] on link "Chart Periods" at bounding box center [761, 233] width 162 height 24
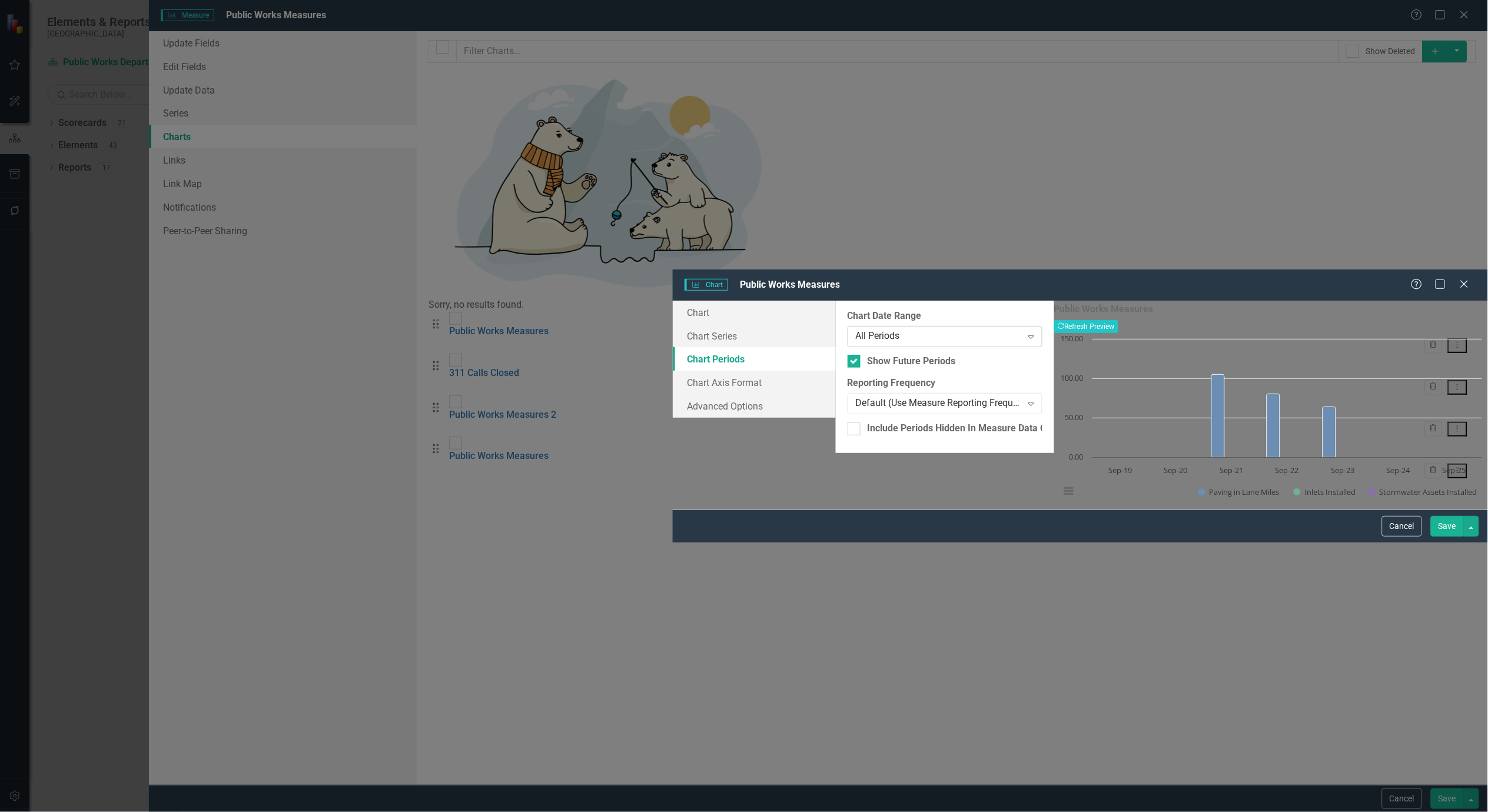
click at [856, 329] on div "All Periods" at bounding box center [939, 336] width 166 height 14
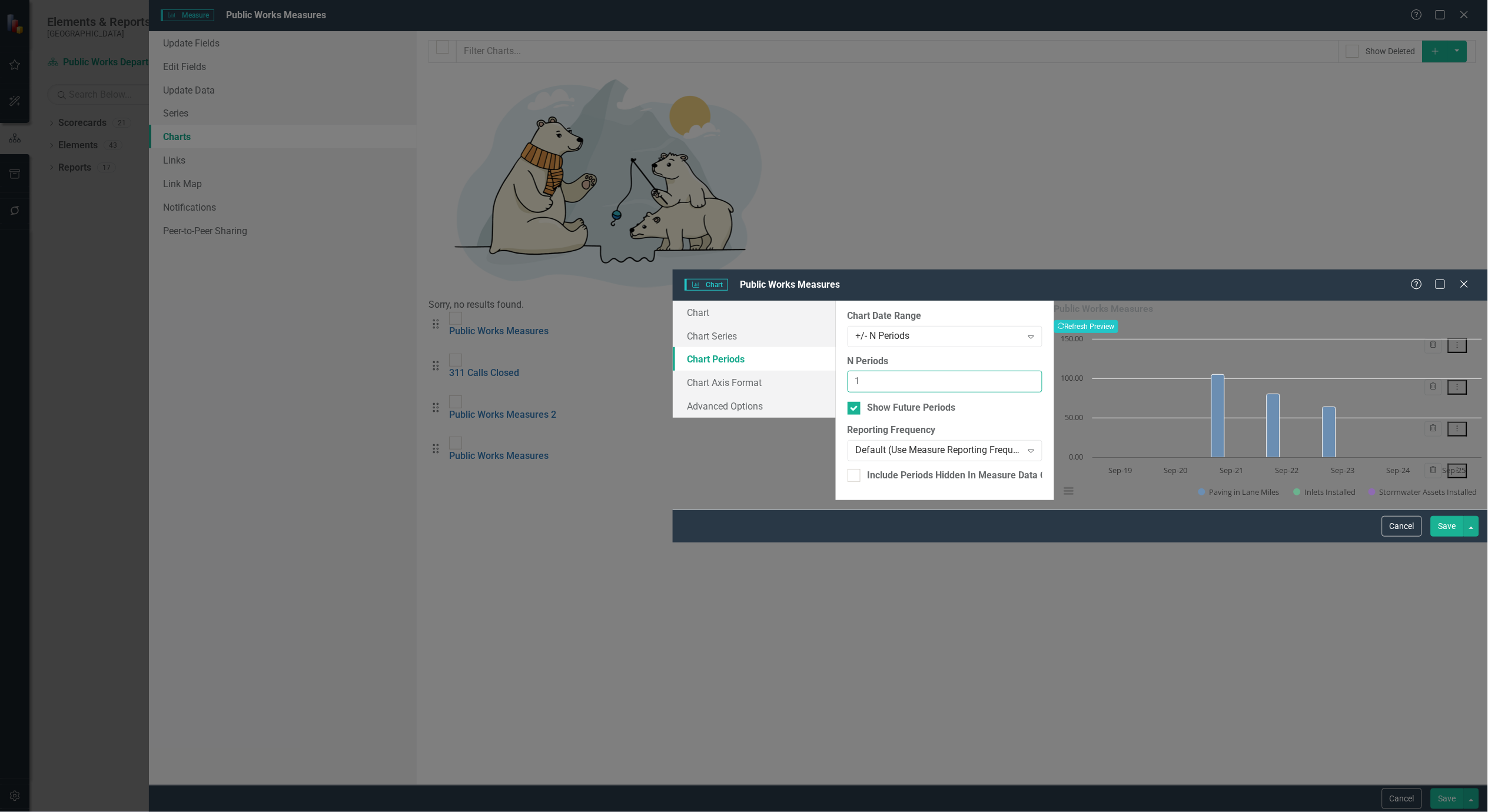
click at [974, 371] on input "1" at bounding box center [945, 382] width 195 height 22
click at [989, 371] on input "2" at bounding box center [945, 382] width 195 height 22
type input "3"
click at [989, 371] on input "3" at bounding box center [945, 382] width 195 height 22
click at [1119, 320] on button "Recalculate Refresh Preview" at bounding box center [1086, 327] width 64 height 13
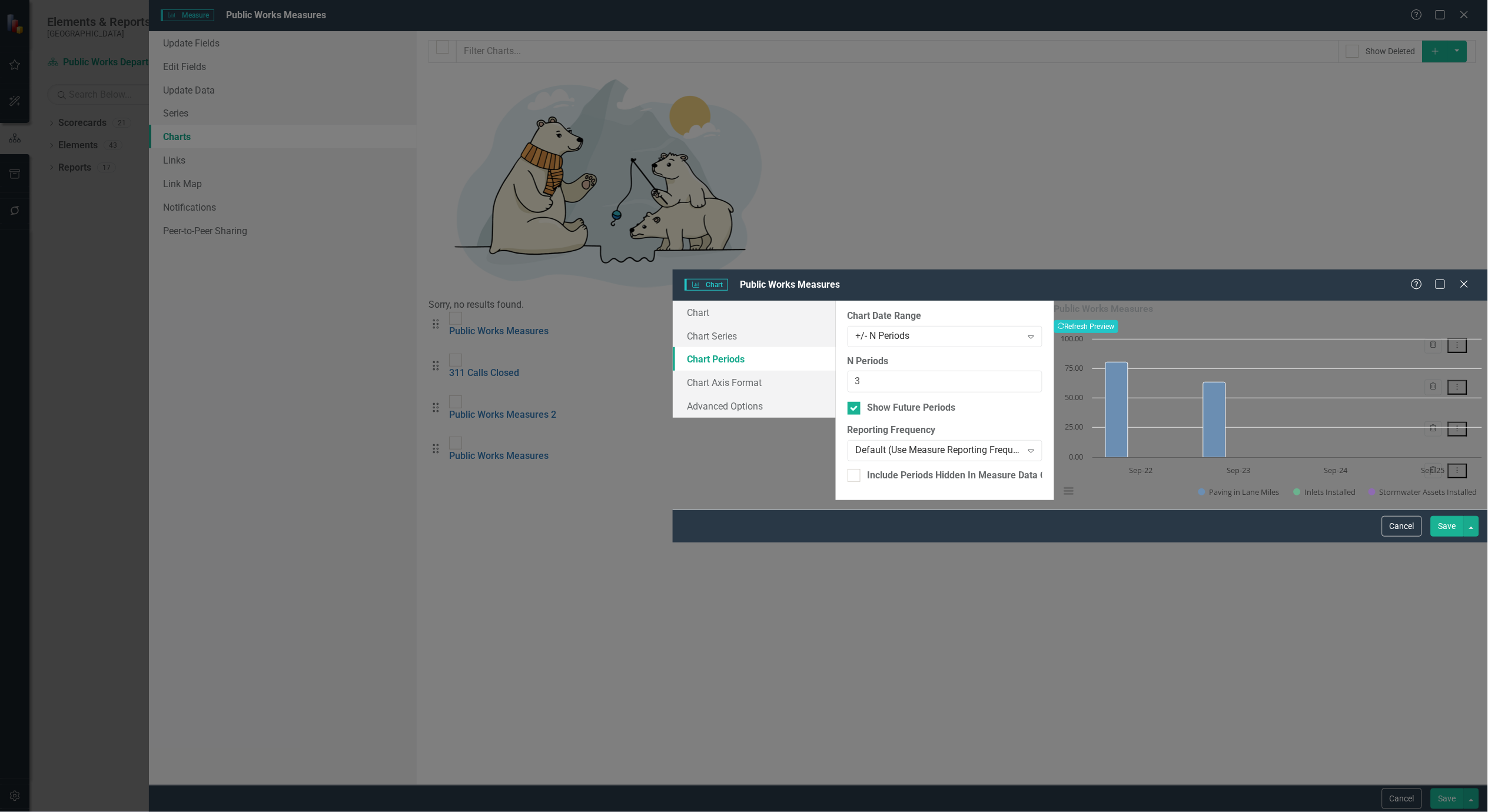
click at [1446, 537] on button "Save" at bounding box center [1447, 527] width 33 height 21
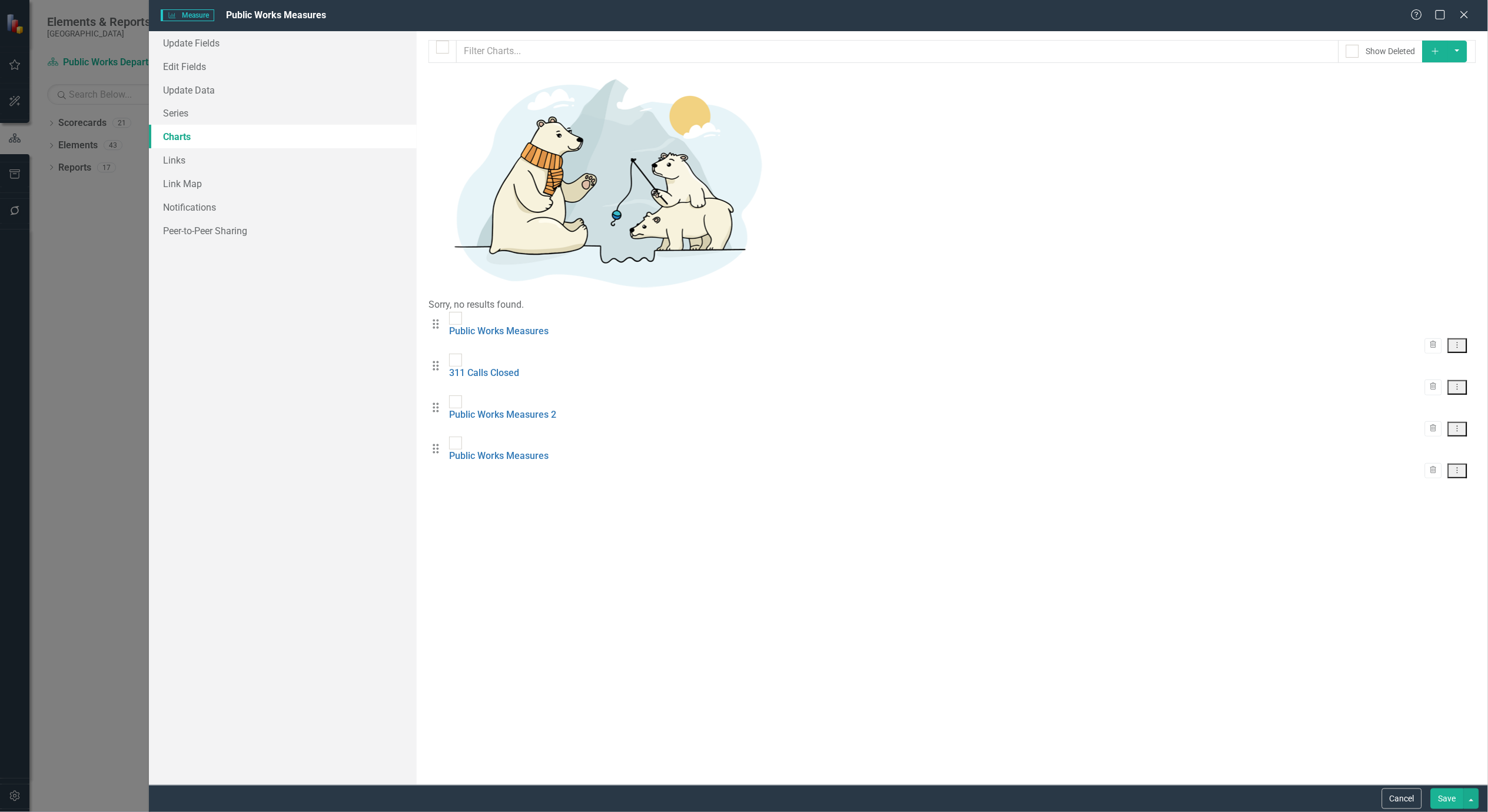
click at [1458, 425] on icon "Dropdown Menu" at bounding box center [1458, 429] width 10 height 8
click at [1438, 177] on link "Edit Edit Chart" at bounding box center [1420, 178] width 93 height 22
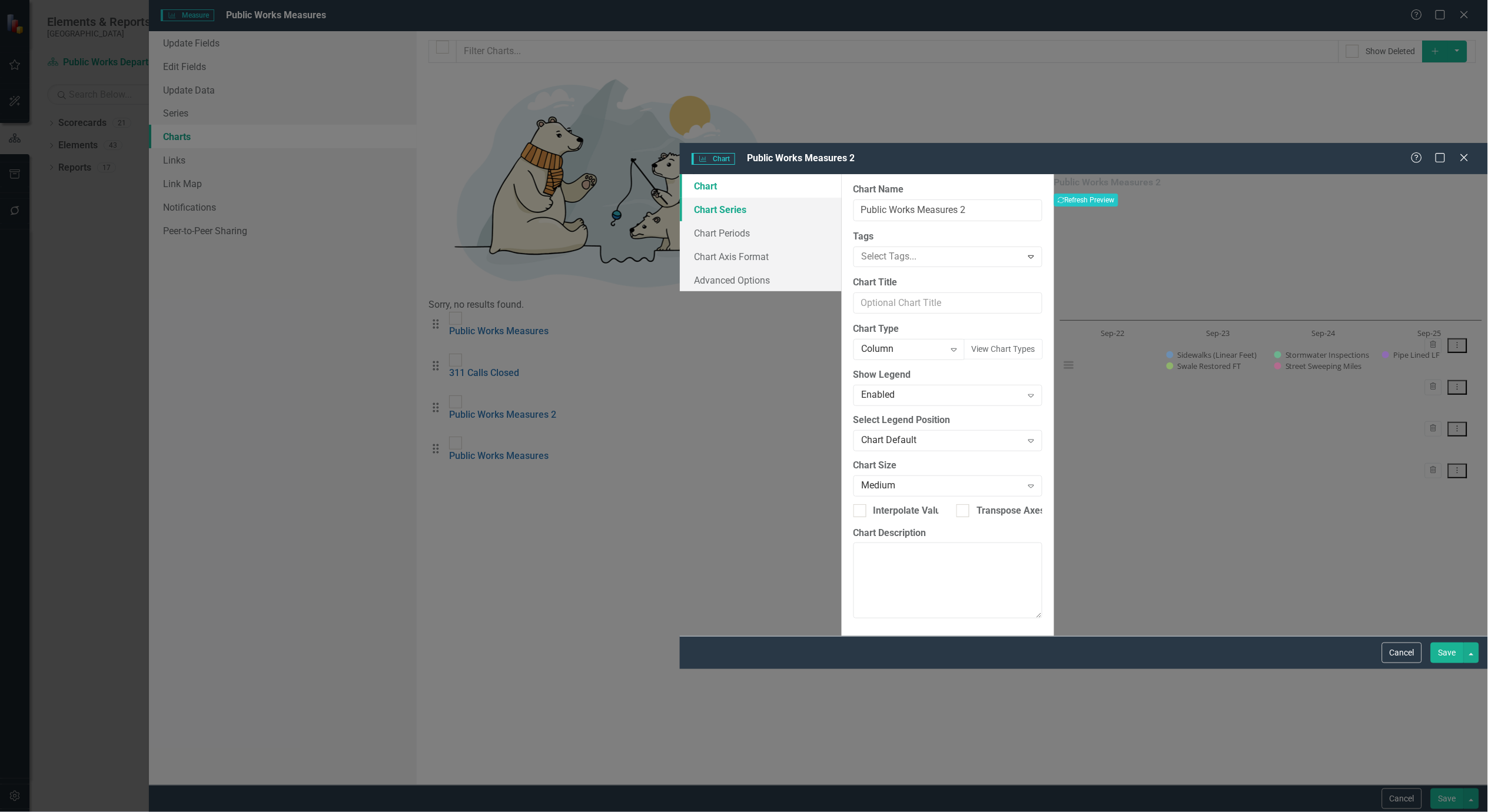
click at [680, 198] on link "Chart Series" at bounding box center [761, 209] width 162 height 24
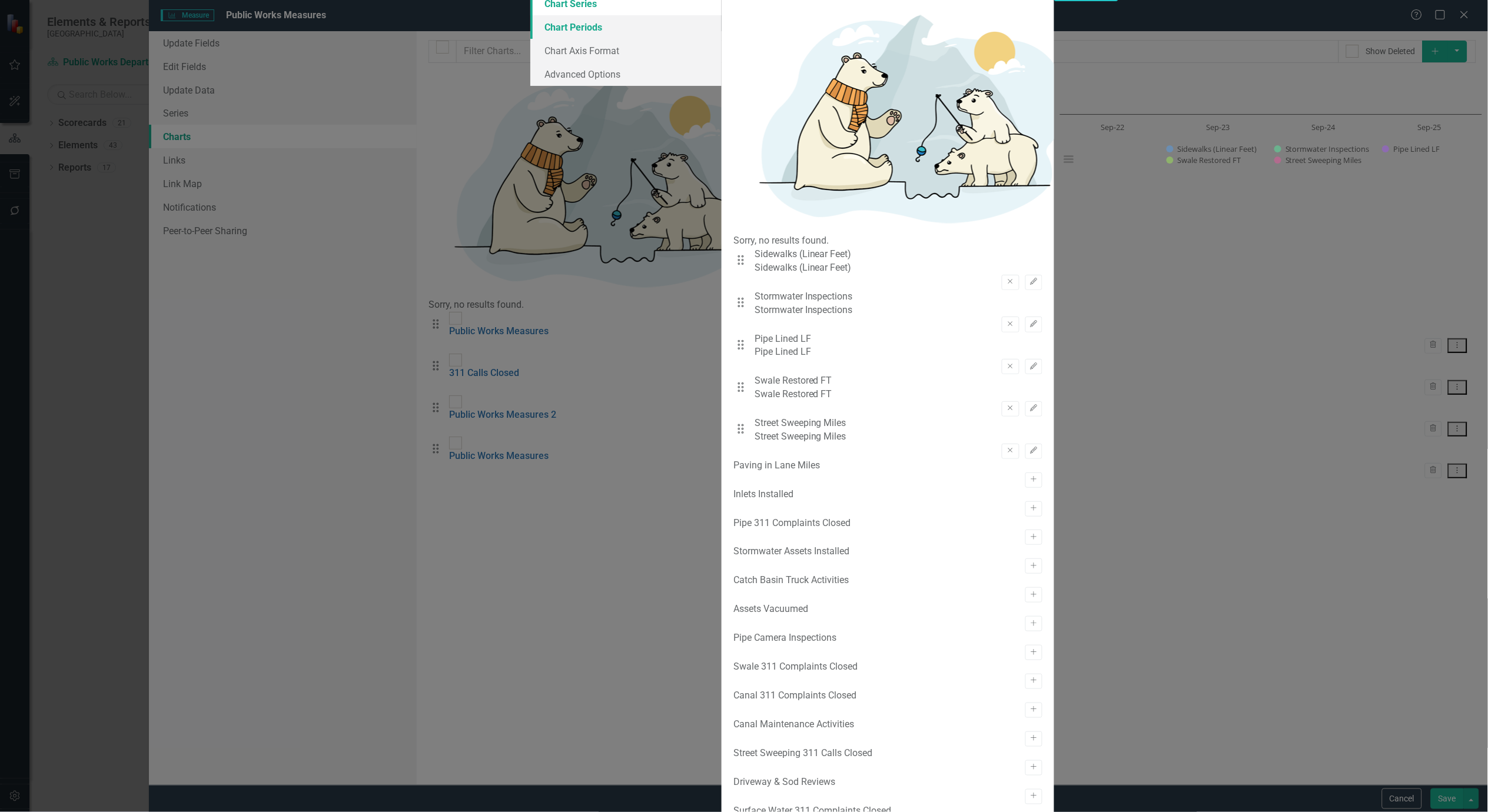
click at [531, 39] on link "Chart Periods" at bounding box center [626, 27] width 191 height 24
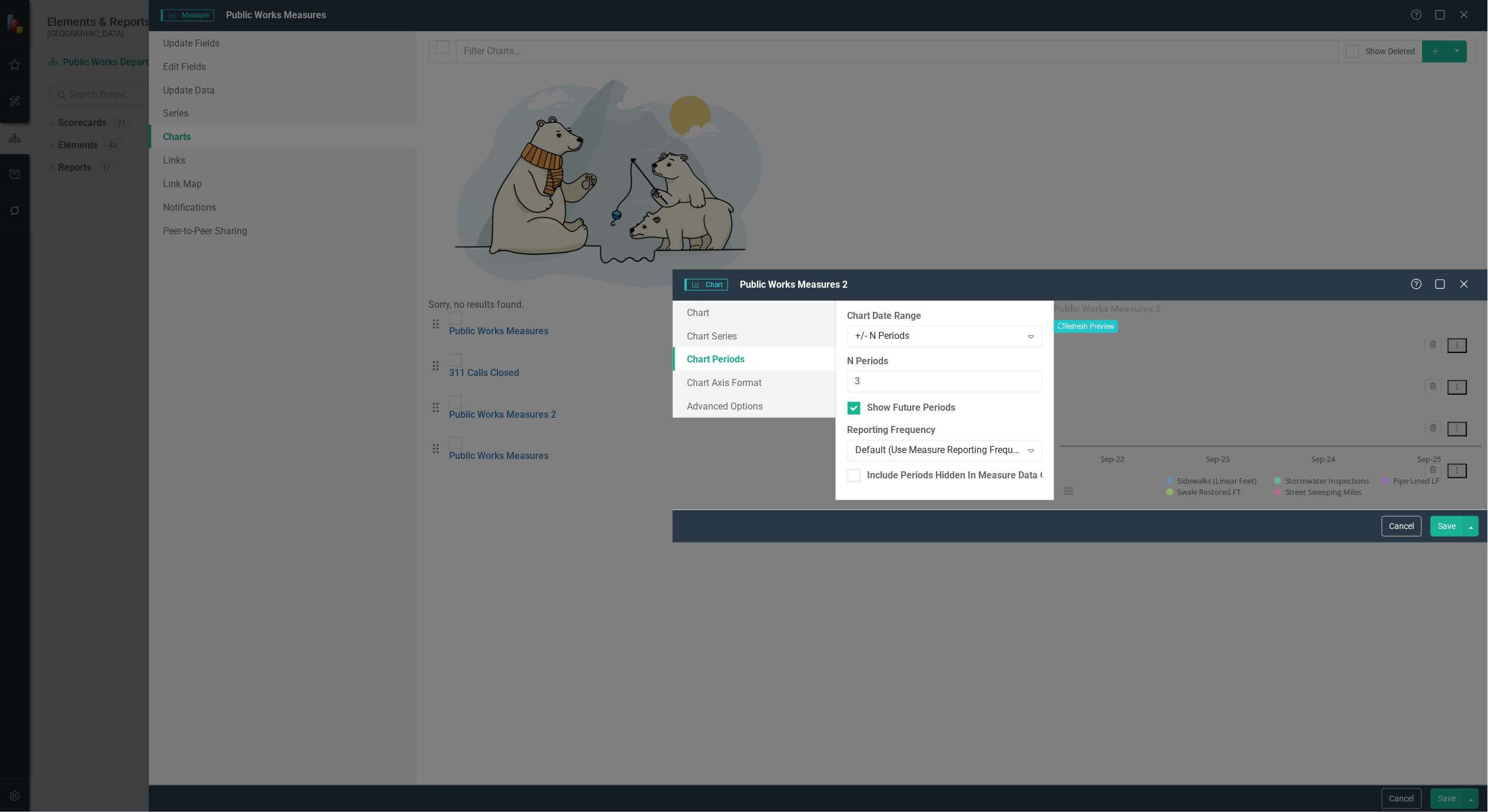
click at [1448, 537] on button "Save" at bounding box center [1447, 527] width 33 height 21
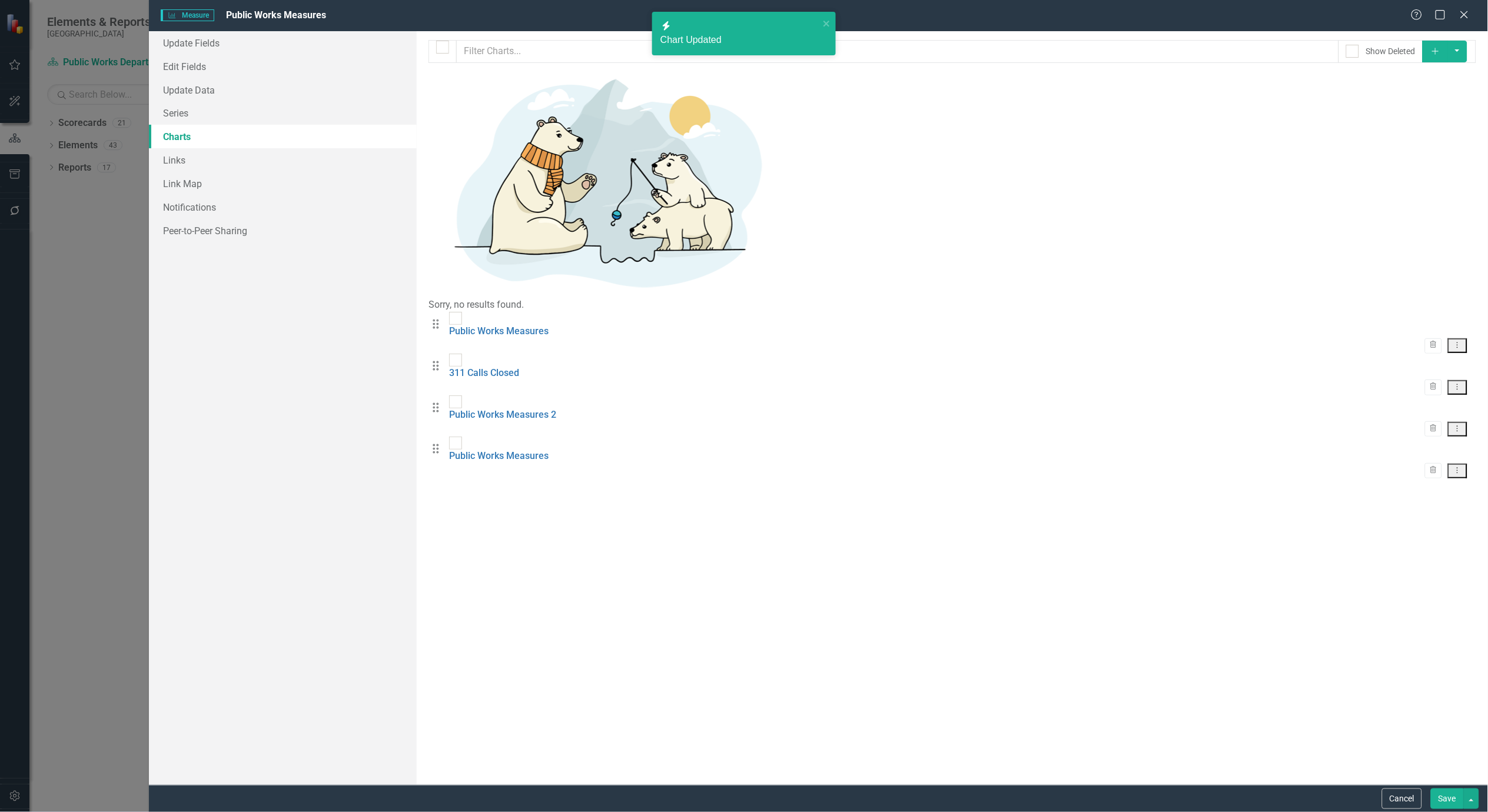
click at [1455, 425] on icon "Dropdown Menu" at bounding box center [1458, 429] width 10 height 8
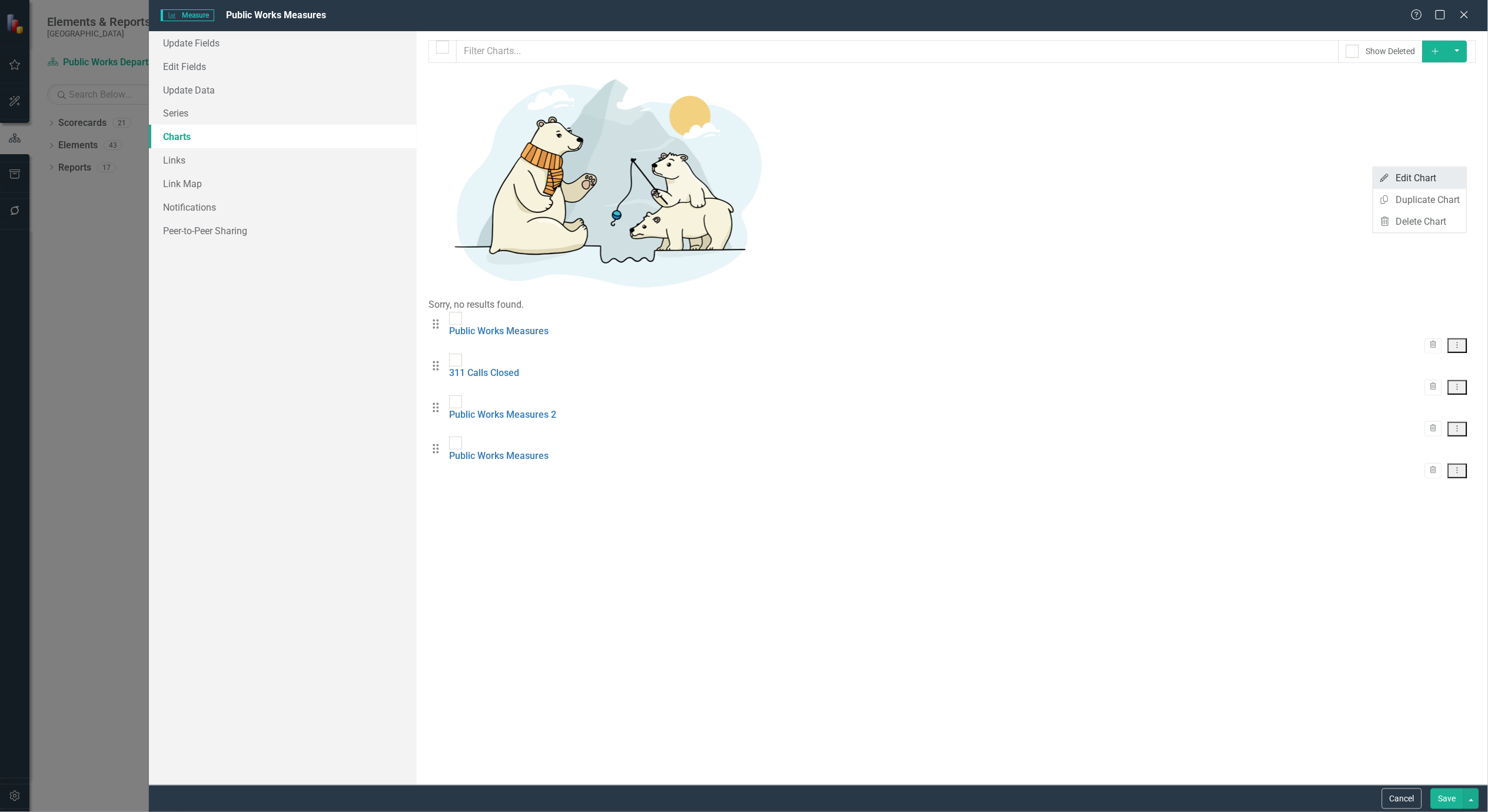
click at [1407, 169] on link "Edit Edit Chart" at bounding box center [1420, 178] width 93 height 22
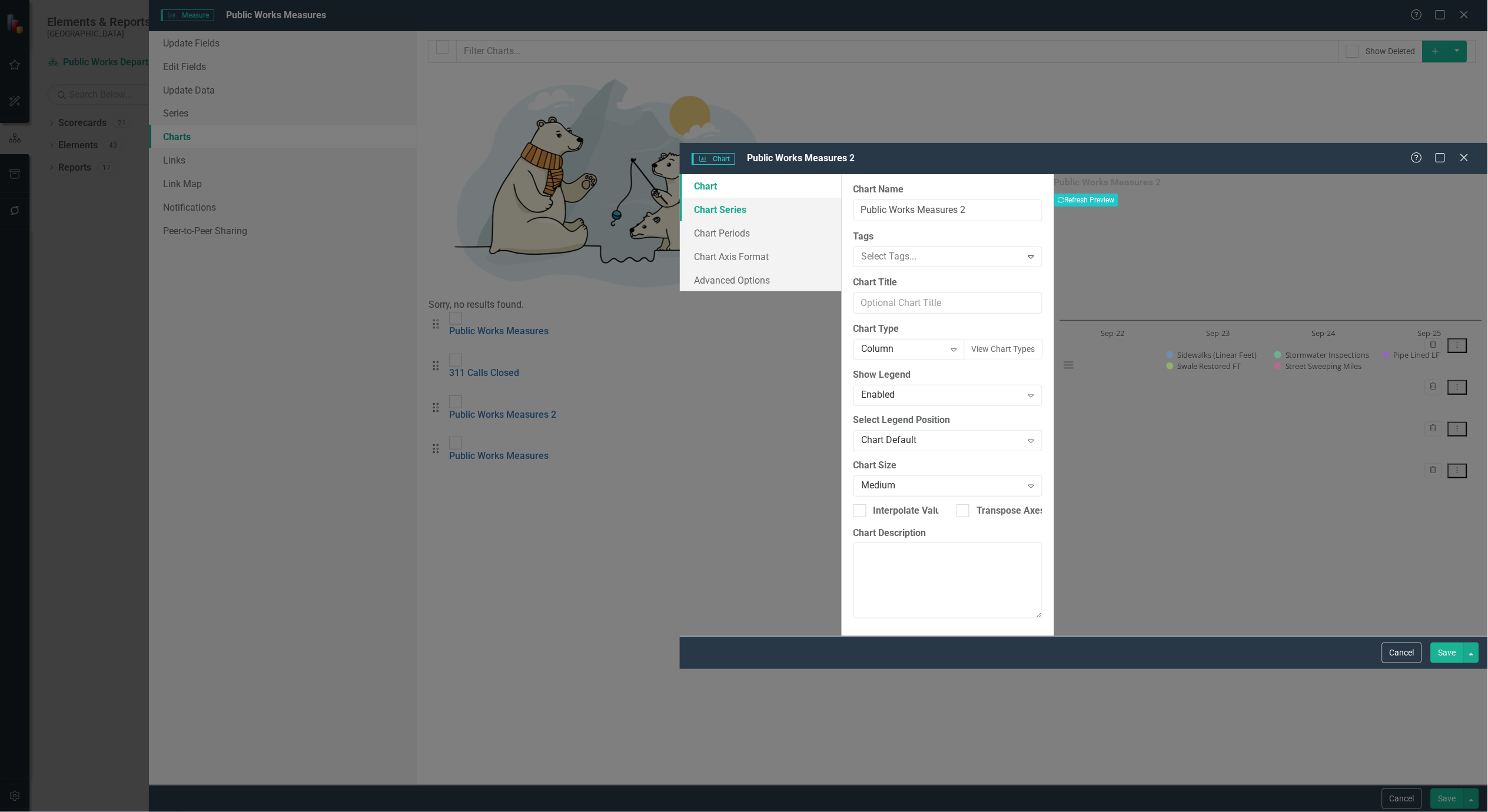
click at [680, 198] on link "Chart Series" at bounding box center [761, 209] width 162 height 24
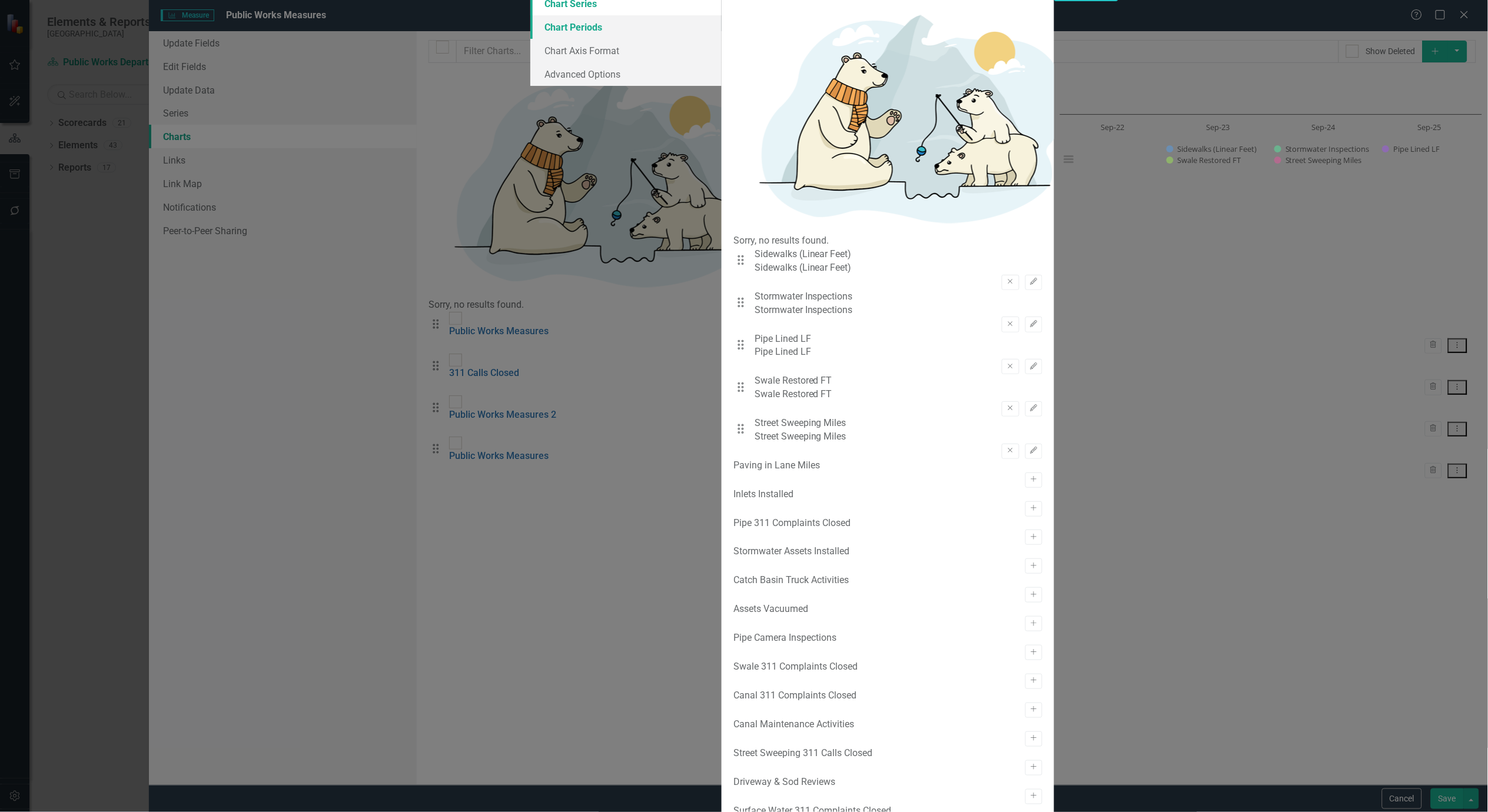
click at [531, 39] on link "Chart Periods" at bounding box center [626, 27] width 191 height 24
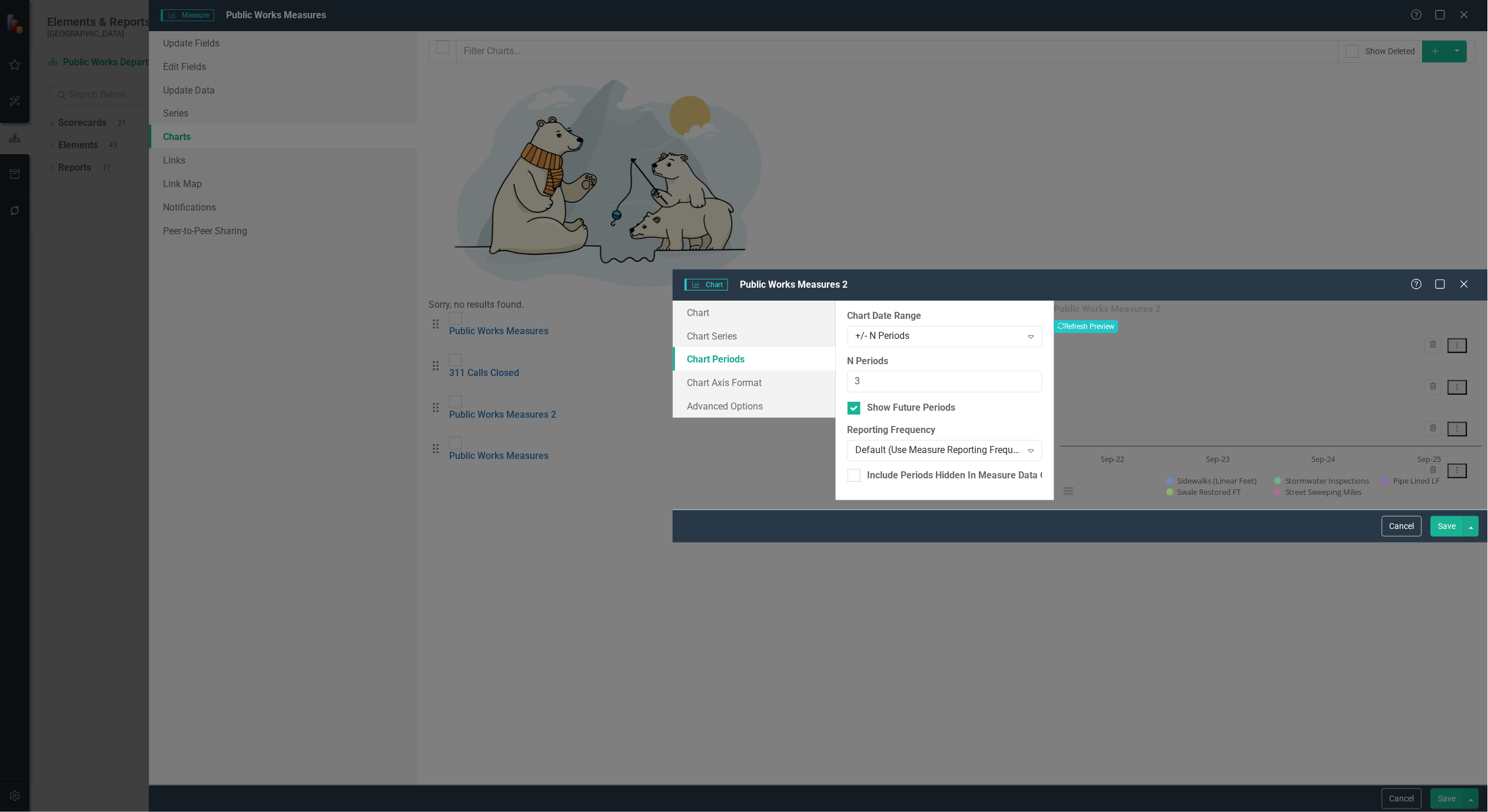
click at [1450, 537] on button "Save" at bounding box center [1447, 527] width 33 height 21
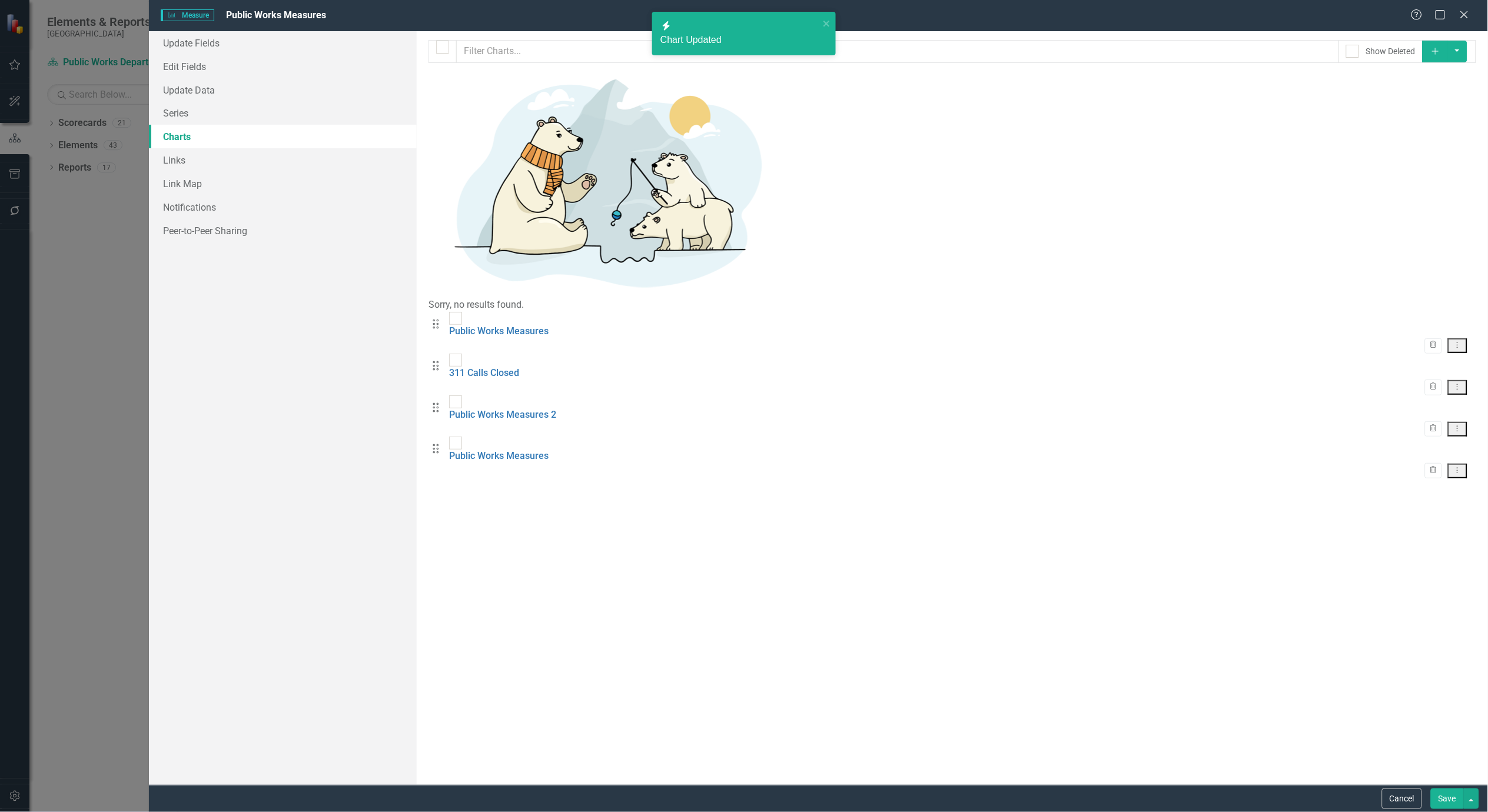
click at [1462, 467] on icon "Dropdown Menu" at bounding box center [1458, 470] width 10 height 8
click at [1438, 214] on link "Edit Edit Chart" at bounding box center [1420, 216] width 93 height 22
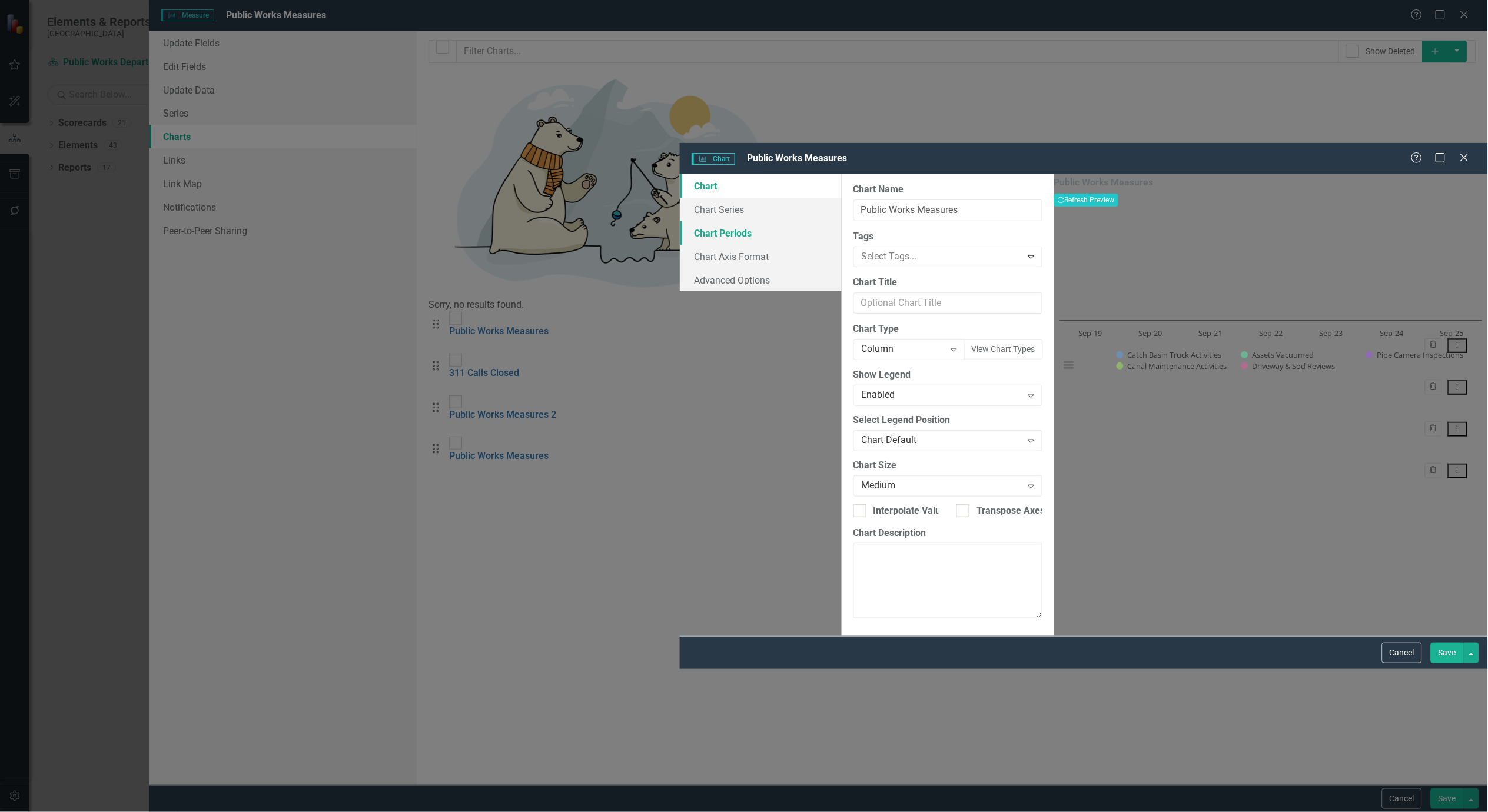
click at [680, 221] on link "Chart Periods" at bounding box center [761, 233] width 162 height 24
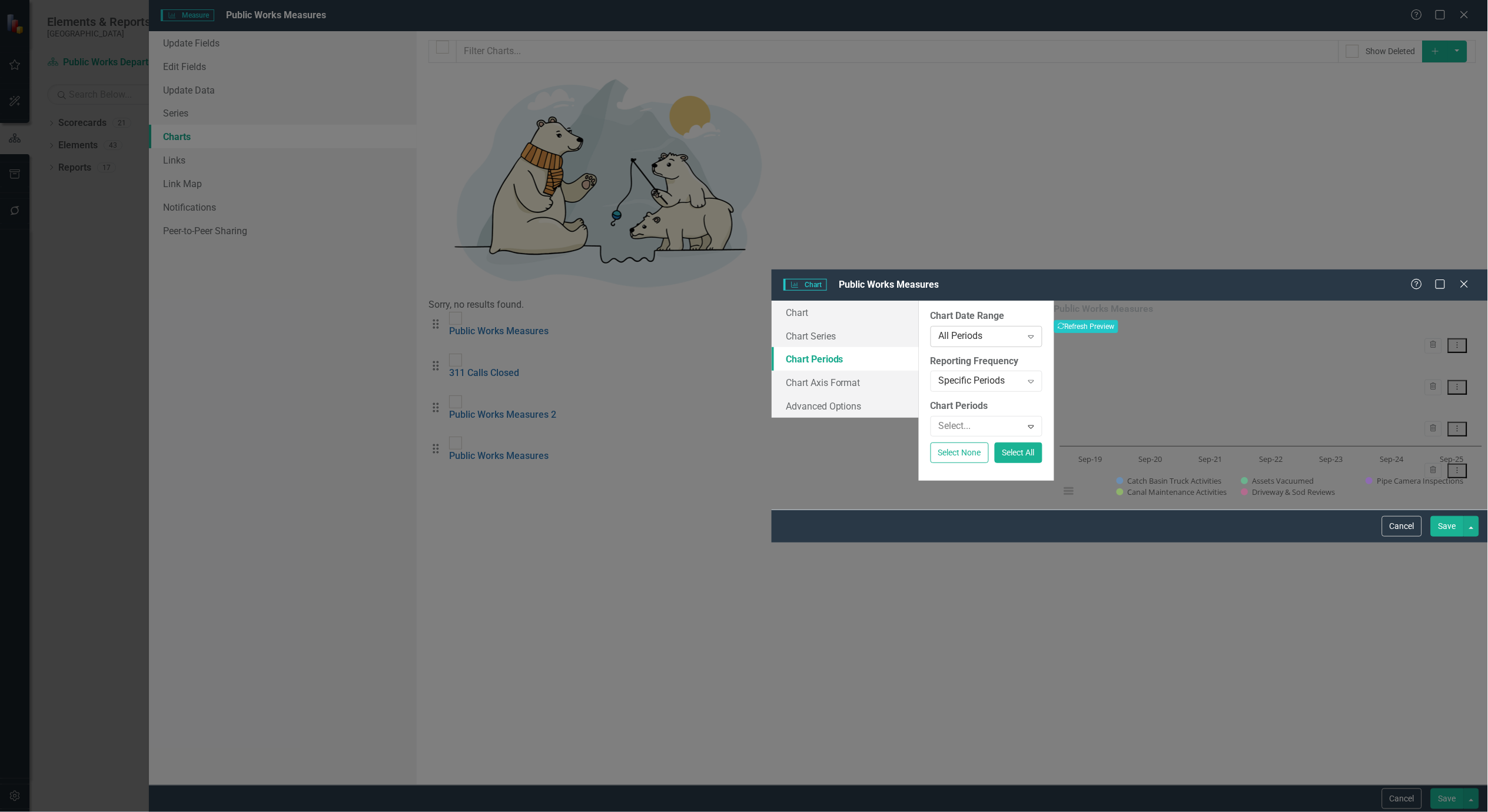
click at [939, 329] on div "All Periods" at bounding box center [980, 336] width 83 height 14
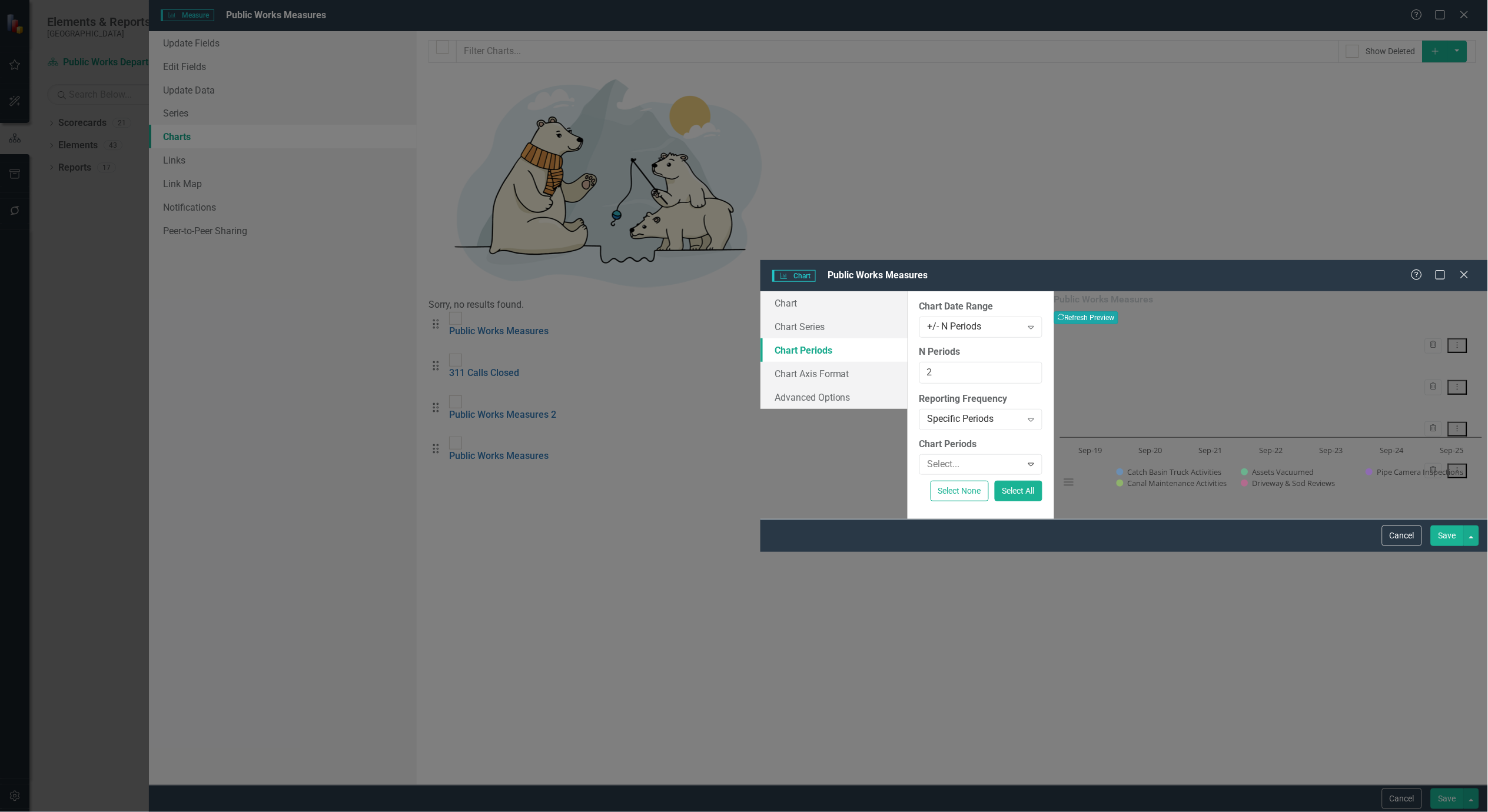
click at [1119, 311] on button "Recalculate Refresh Preview" at bounding box center [1086, 318] width 64 height 13
click at [1021, 410] on div "Expand" at bounding box center [1031, 419] width 21 height 19
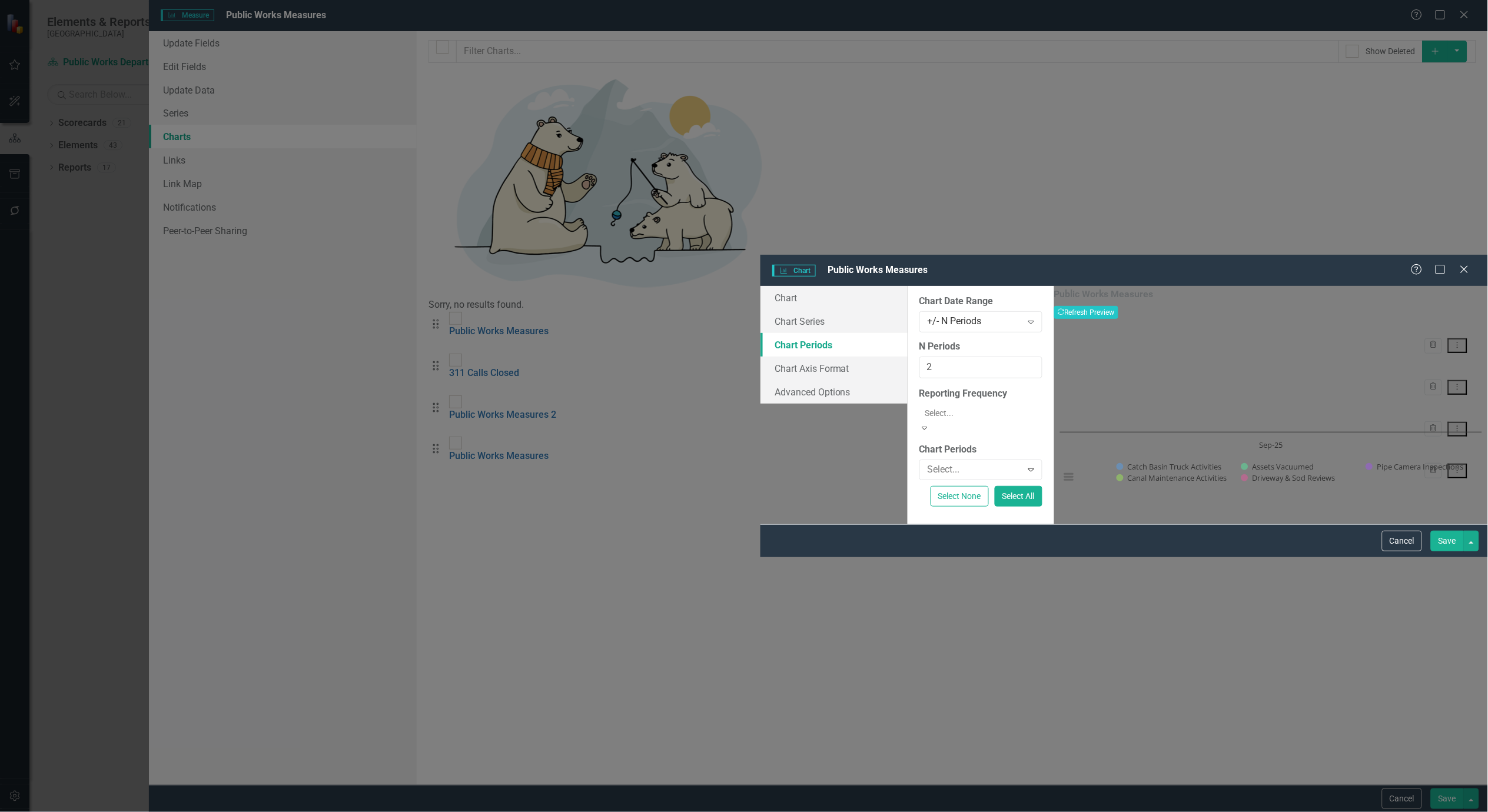
click at [810, 811] on div "Default (Use Measure Reporting Frequency)" at bounding box center [744, 818] width 1488 height 14
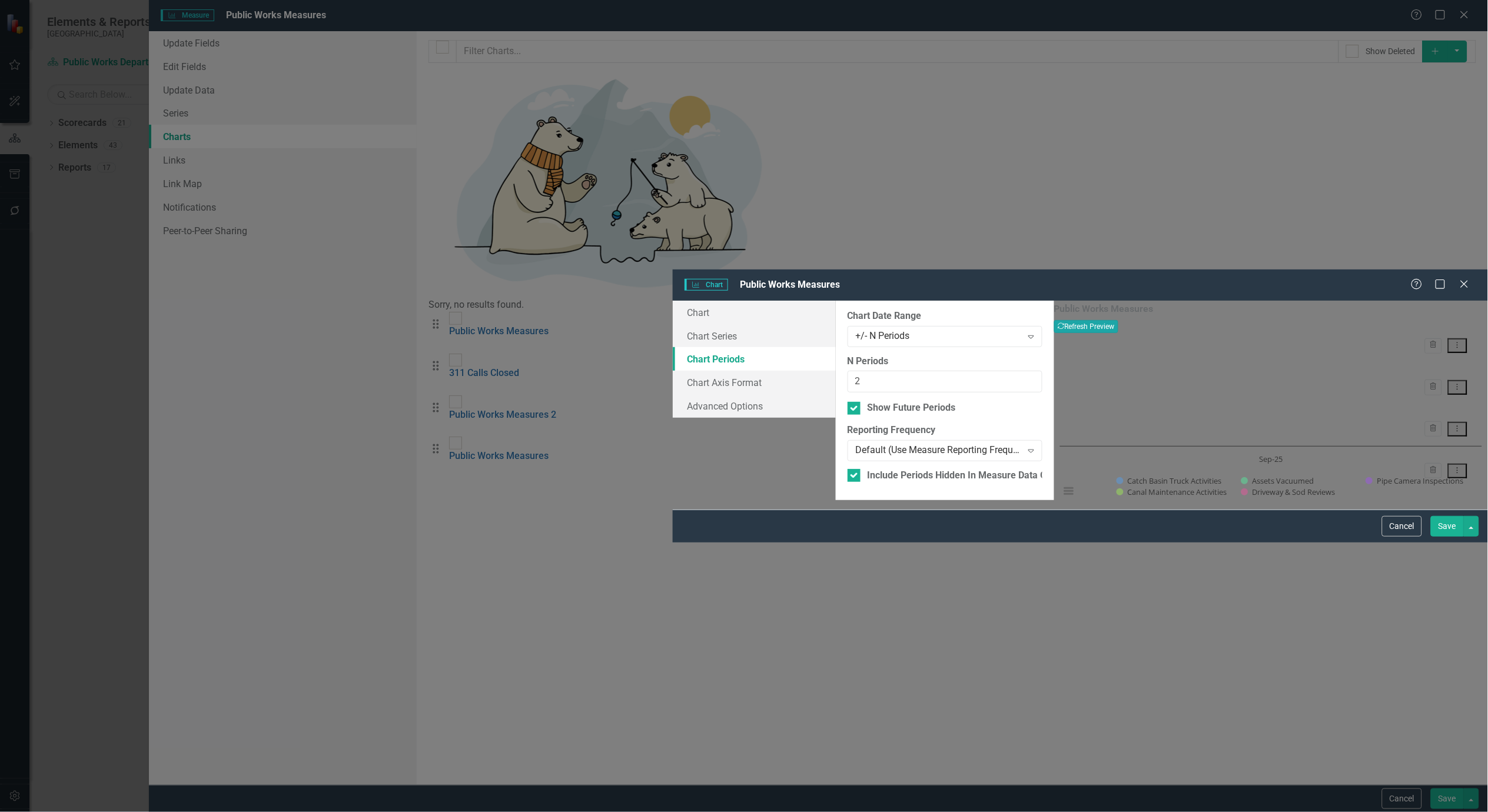
click at [1119, 320] on button "Recalculate Refresh Preview" at bounding box center [1086, 327] width 64 height 13
click at [990, 371] on input "1" at bounding box center [945, 382] width 195 height 22
click at [988, 371] on input "2" at bounding box center [945, 382] width 195 height 22
type input "3"
click at [988, 371] on input "3" at bounding box center [945, 382] width 195 height 22
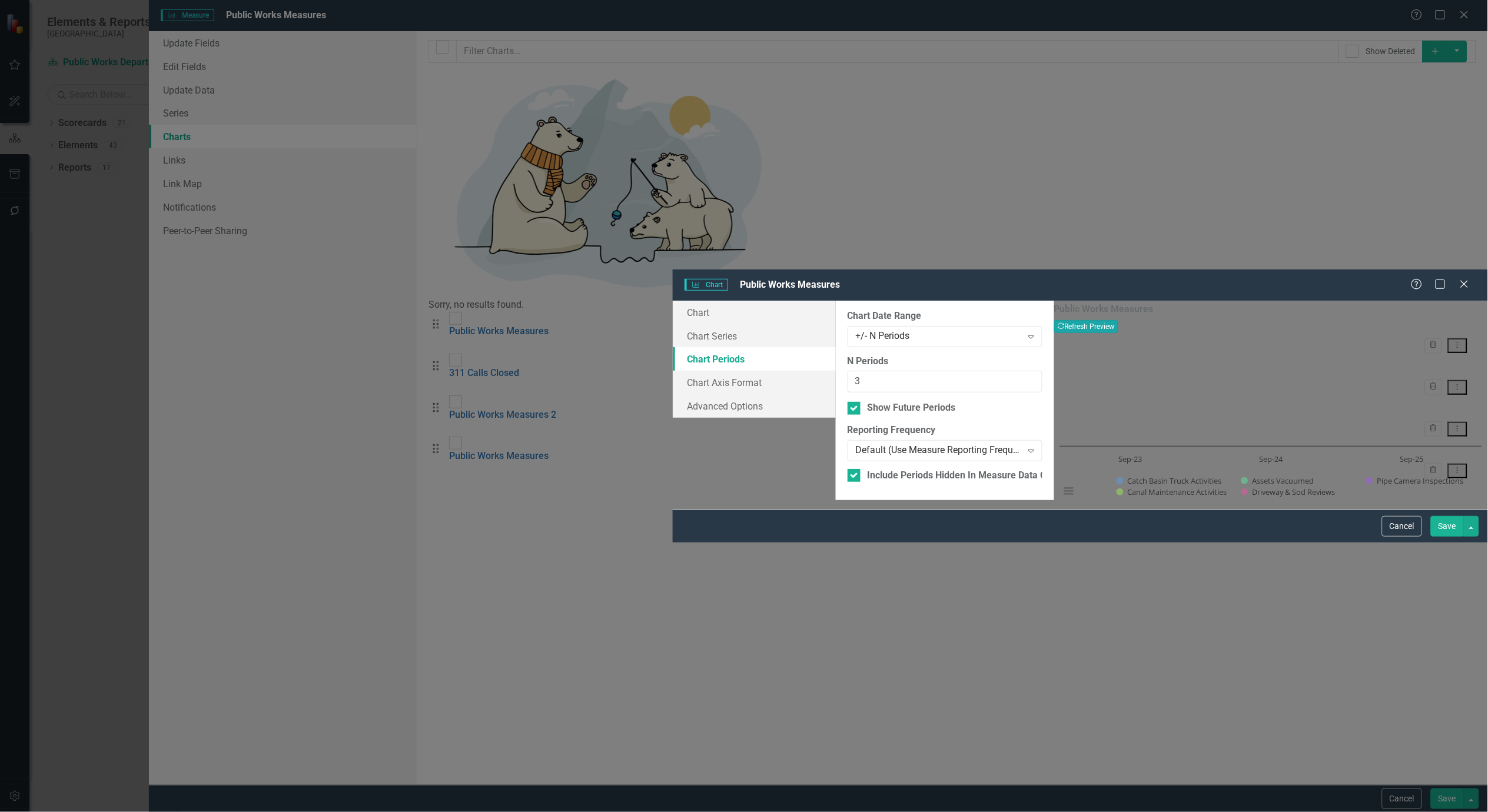
click at [1065, 322] on icon "Recalculate" at bounding box center [1061, 325] width 7 height 7
click at [1440, 537] on button "Save" at bounding box center [1447, 527] width 33 height 21
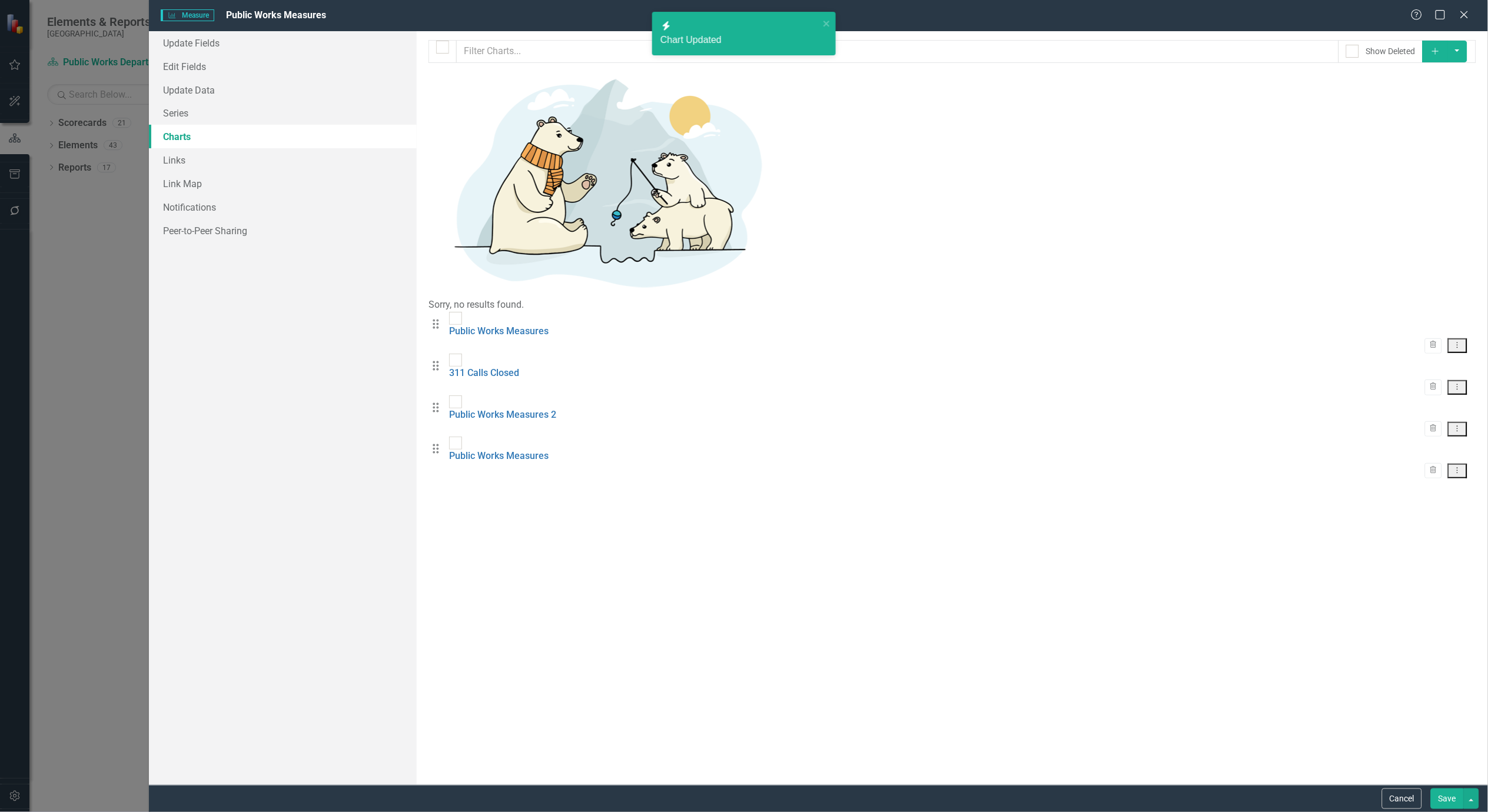
click at [1440, 797] on button "Save" at bounding box center [1447, 799] width 33 height 21
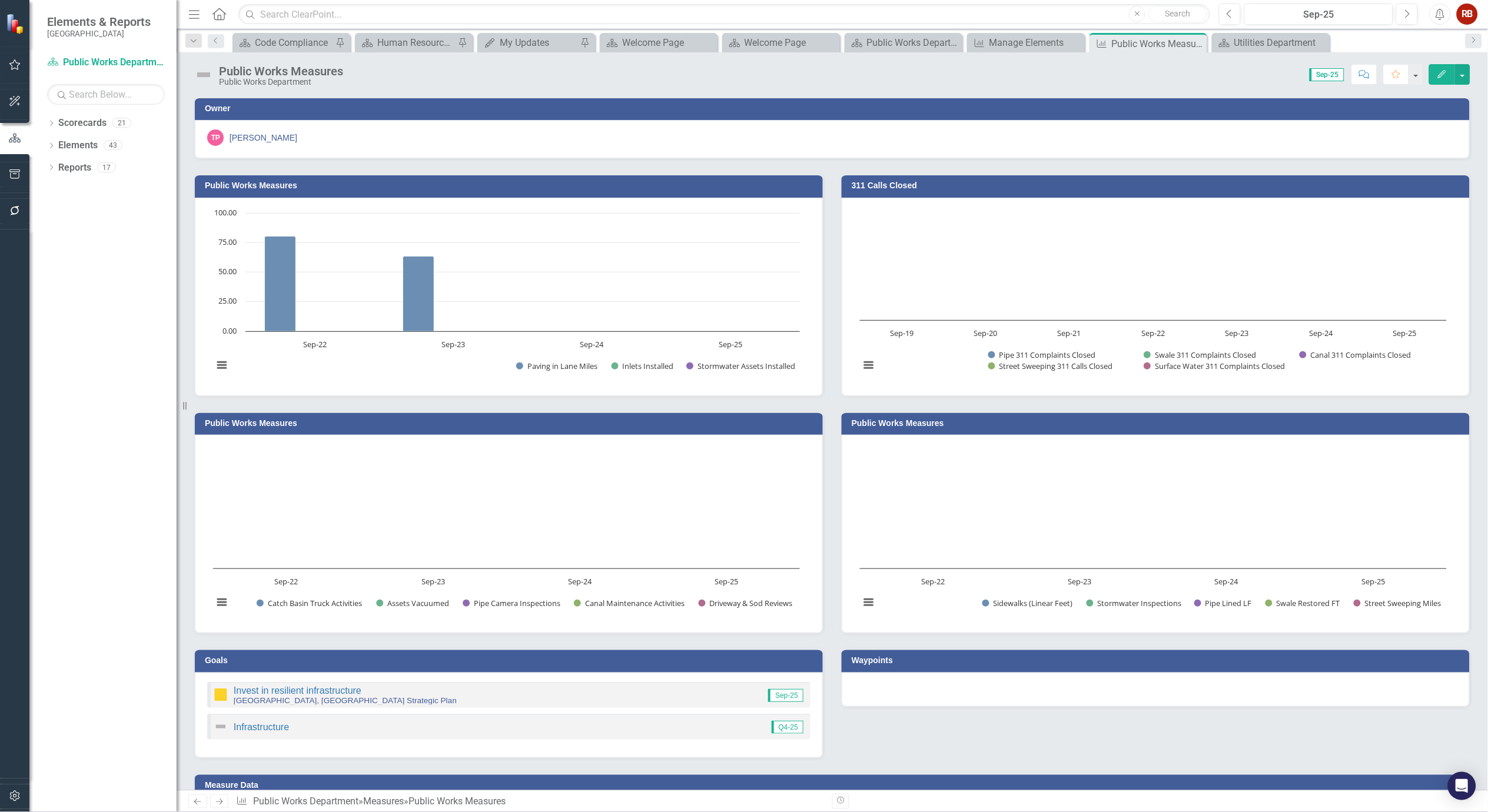
scroll to position [184, 0]
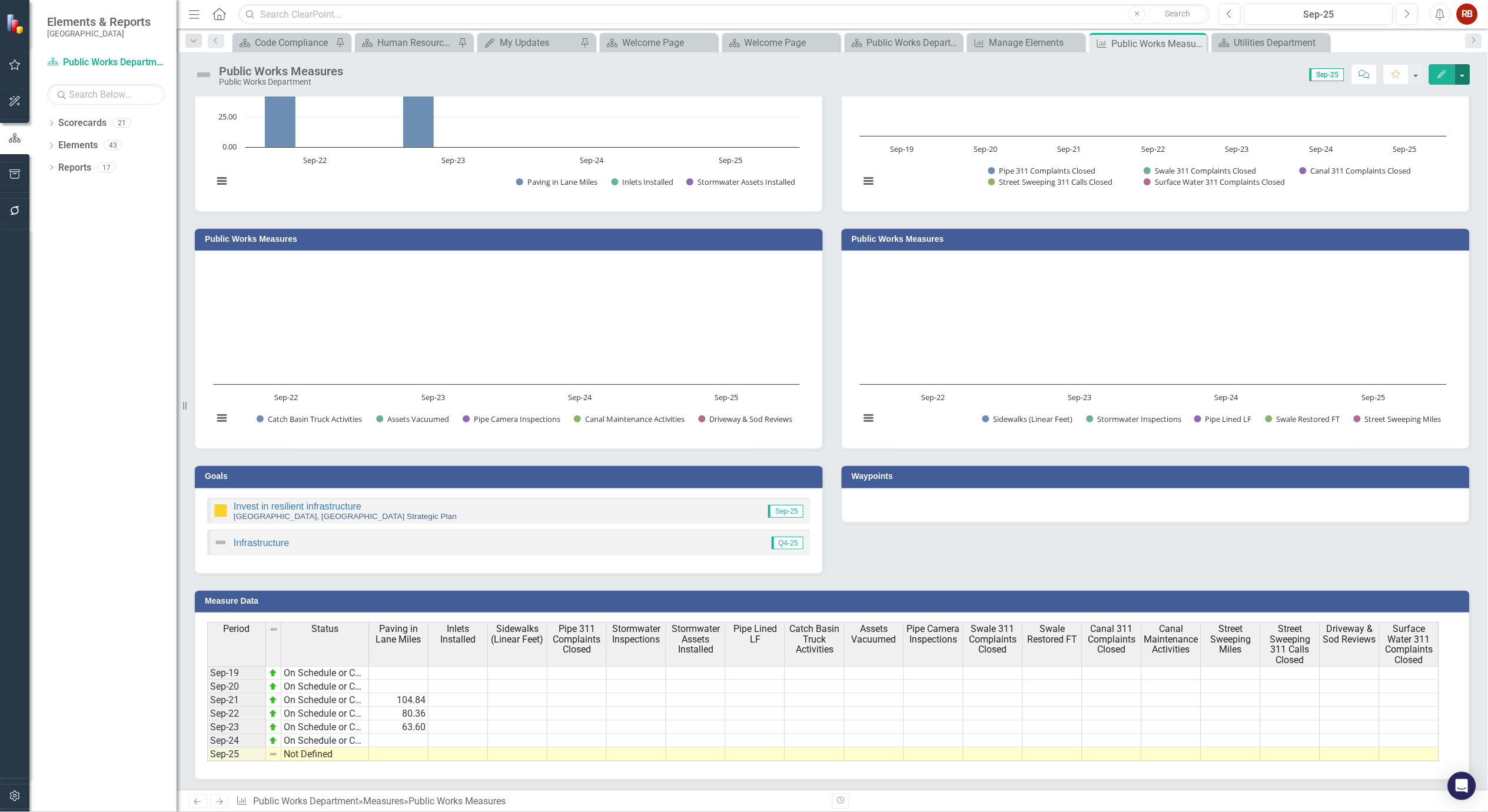
click at [1464, 77] on button "button" at bounding box center [1463, 75] width 15 height 21
click at [1451, 138] on link "Recalculate Measure Recalculate Measure" at bounding box center [1413, 140] width 115 height 22
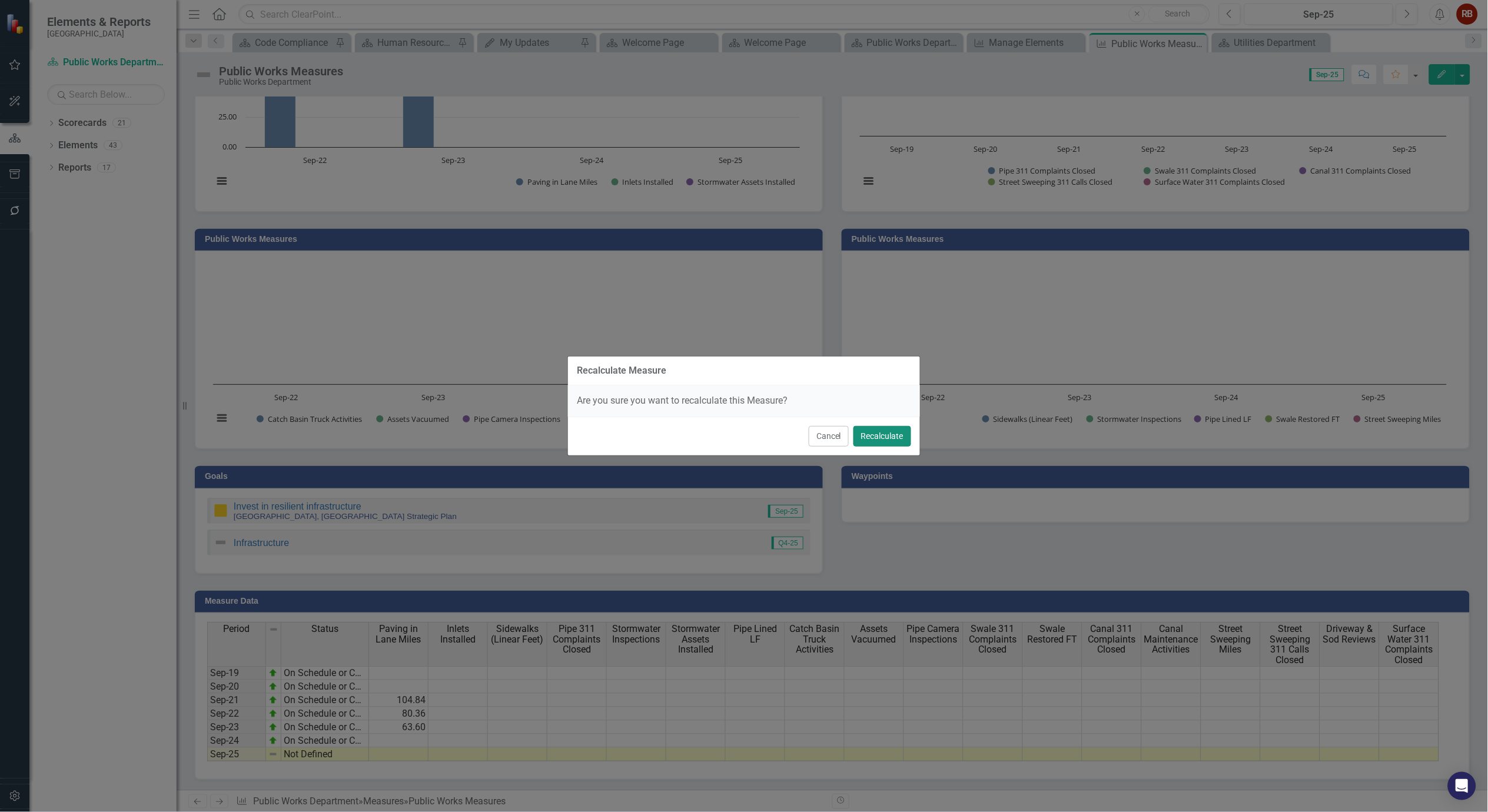
click at [868, 440] on button "Recalculate" at bounding box center [882, 436] width 57 height 21
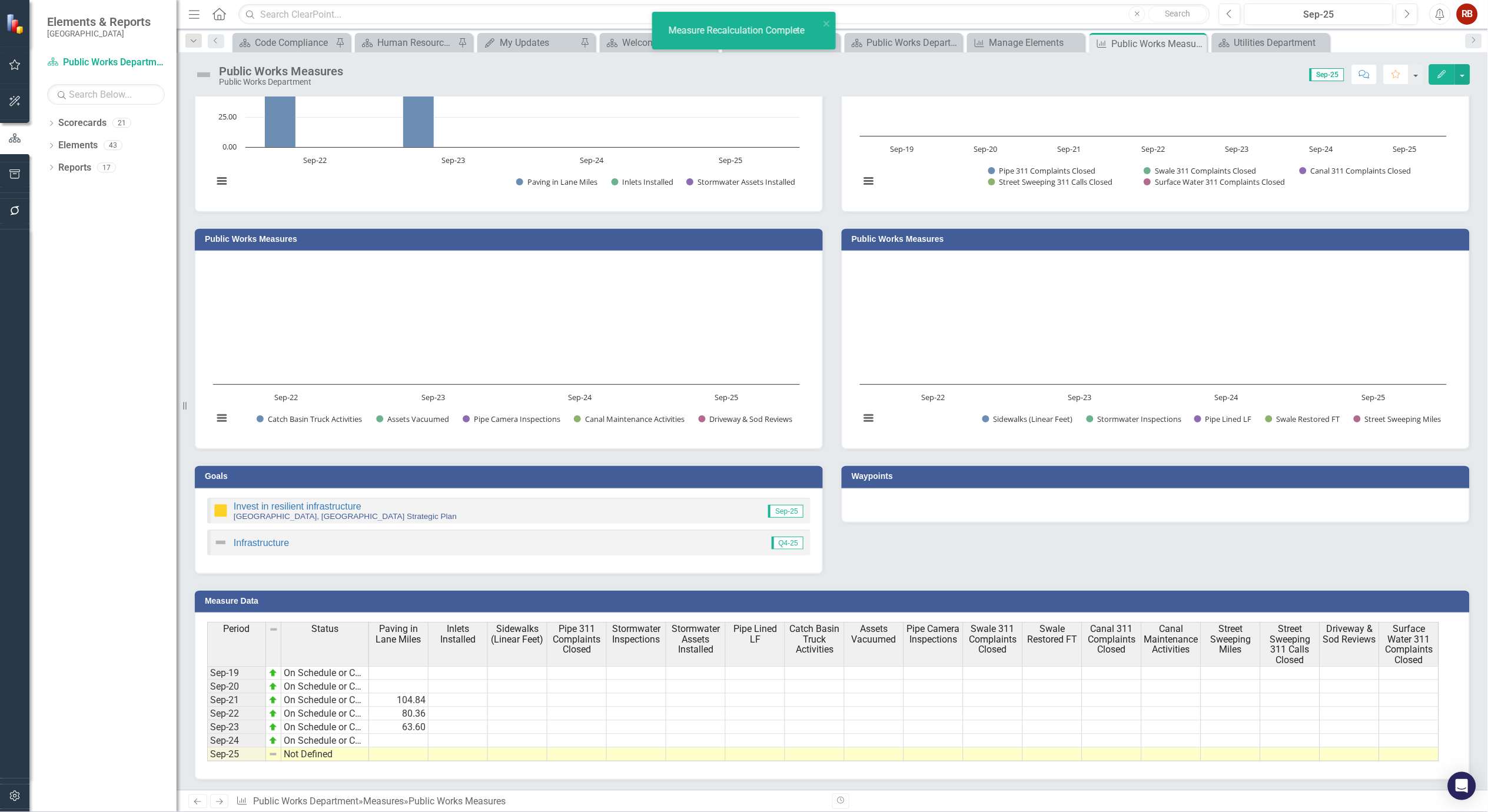
scroll to position [0, 0]
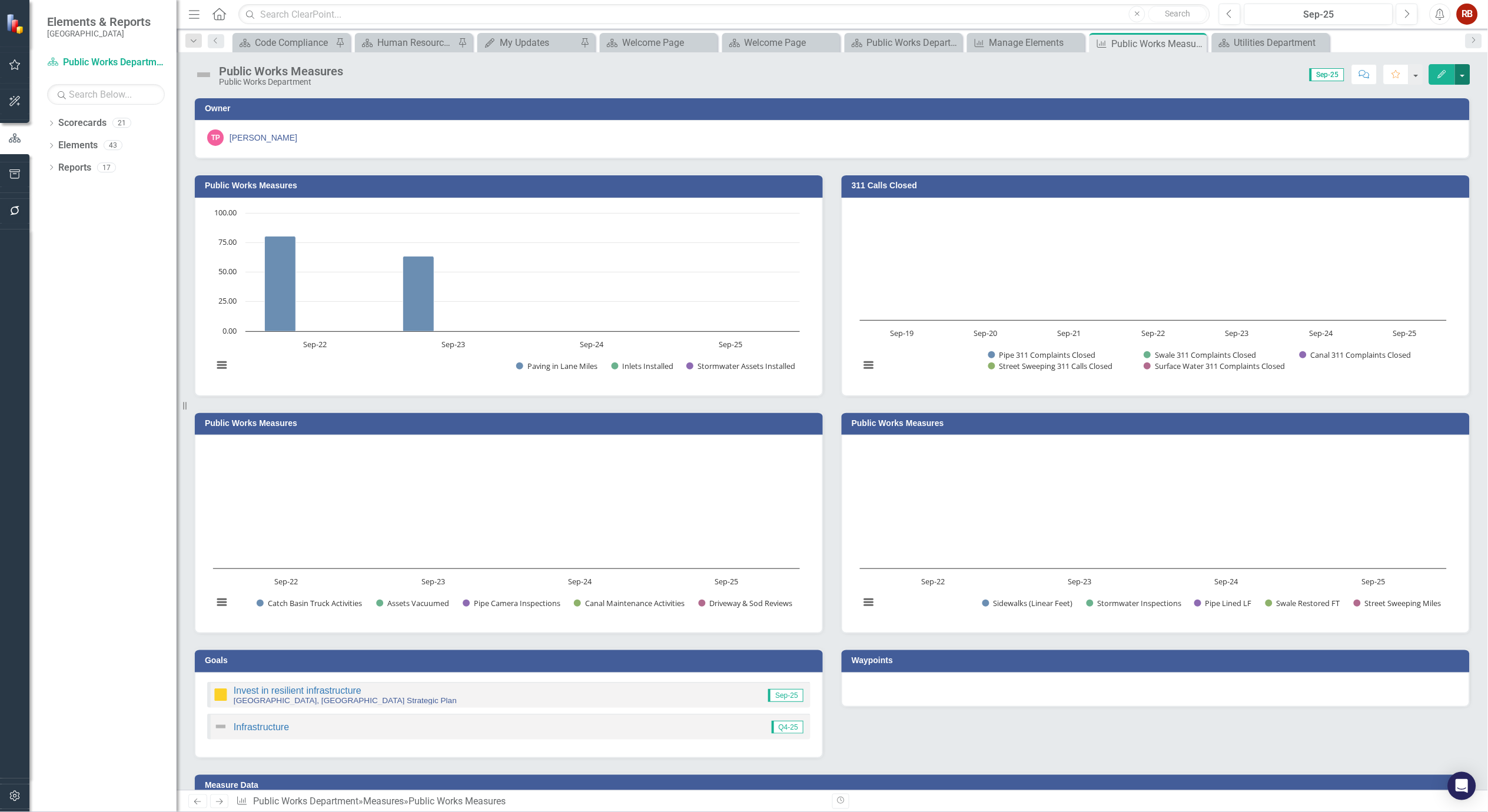
click at [1460, 75] on button "button" at bounding box center [1463, 75] width 15 height 21
click at [1426, 100] on link "Edit Edit Measure" at bounding box center [1413, 96] width 115 height 22
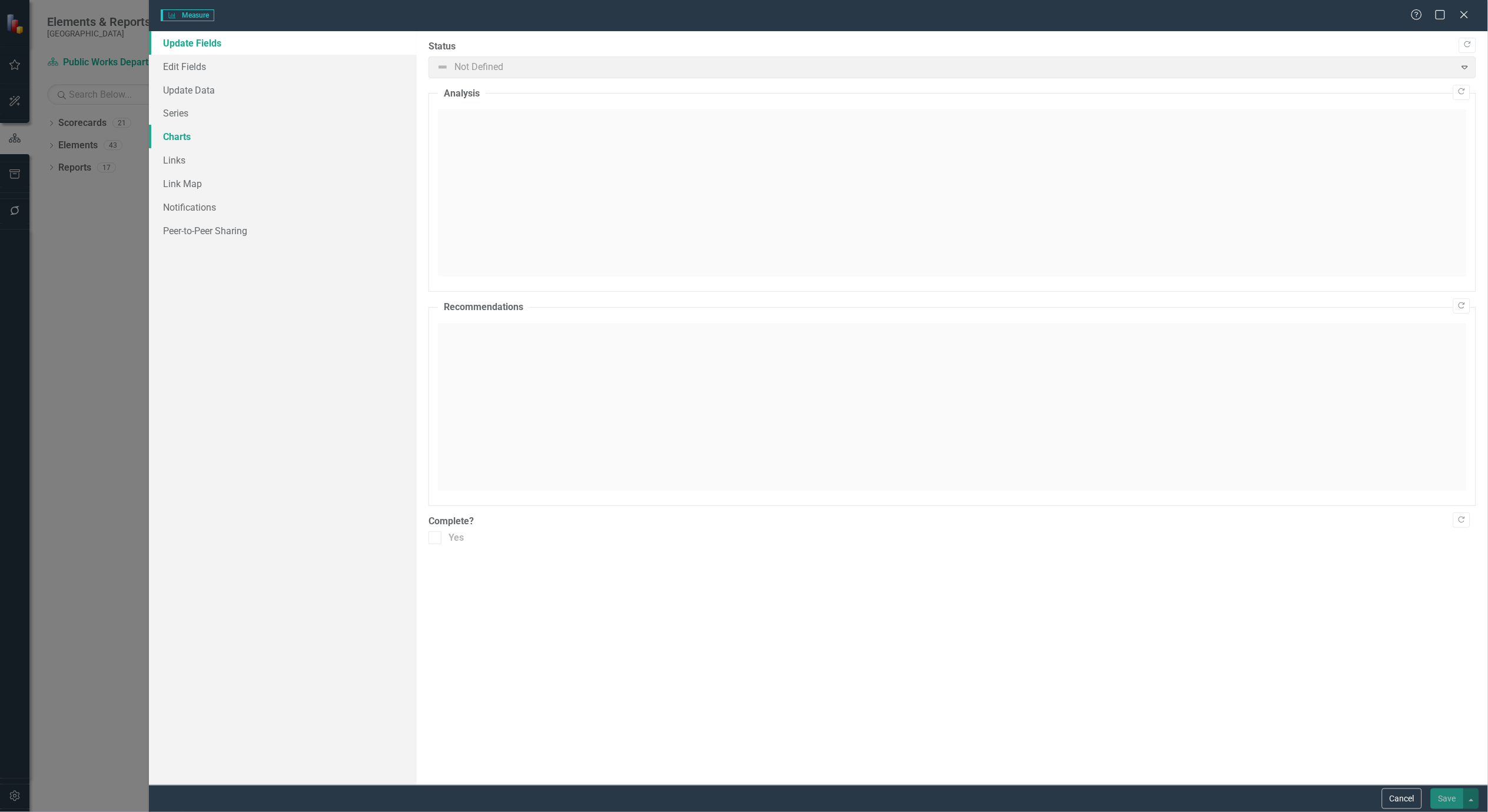
click at [180, 132] on link "Charts" at bounding box center [282, 137] width 268 height 24
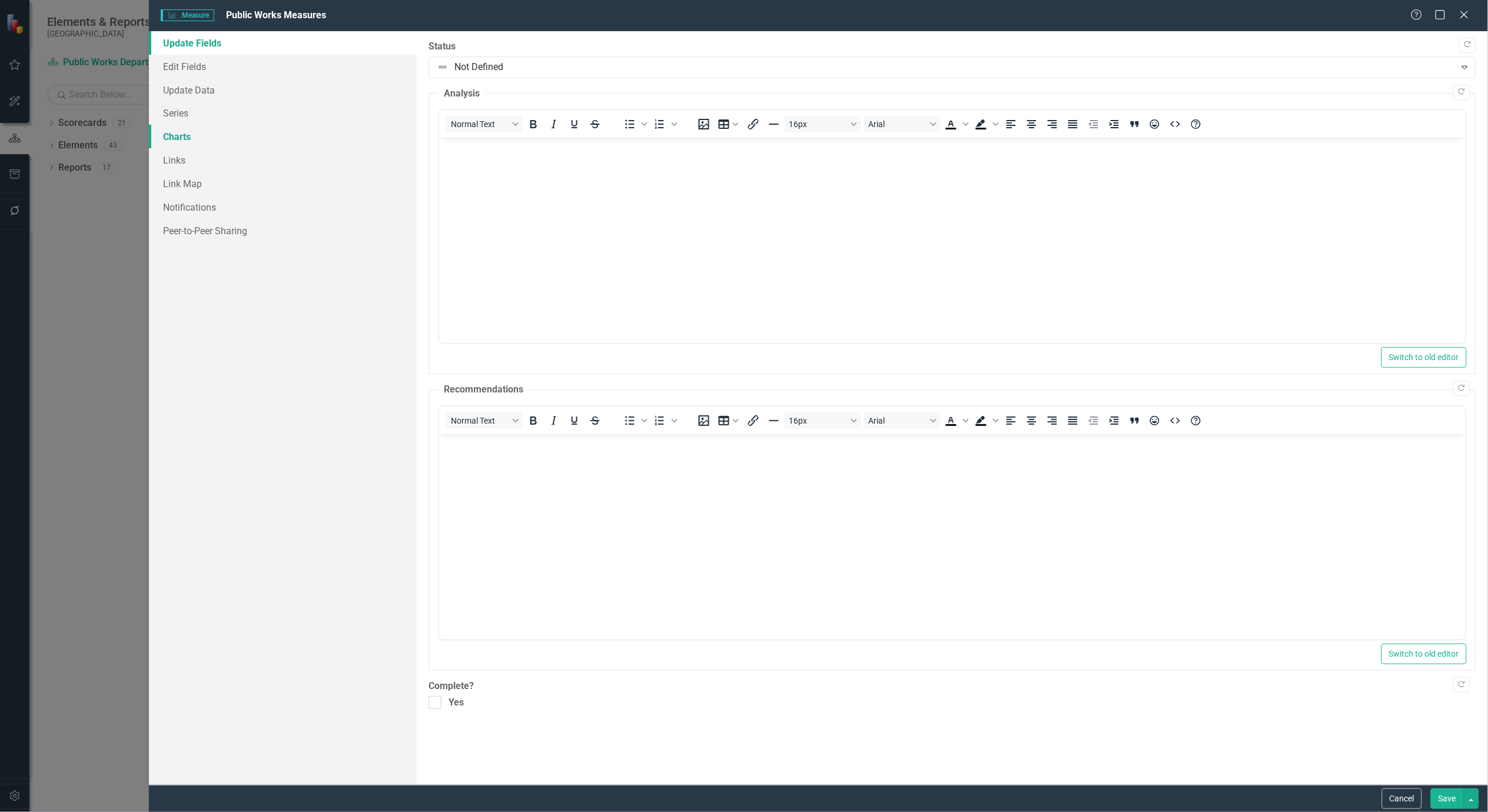
click at [179, 132] on link "Charts" at bounding box center [282, 137] width 268 height 24
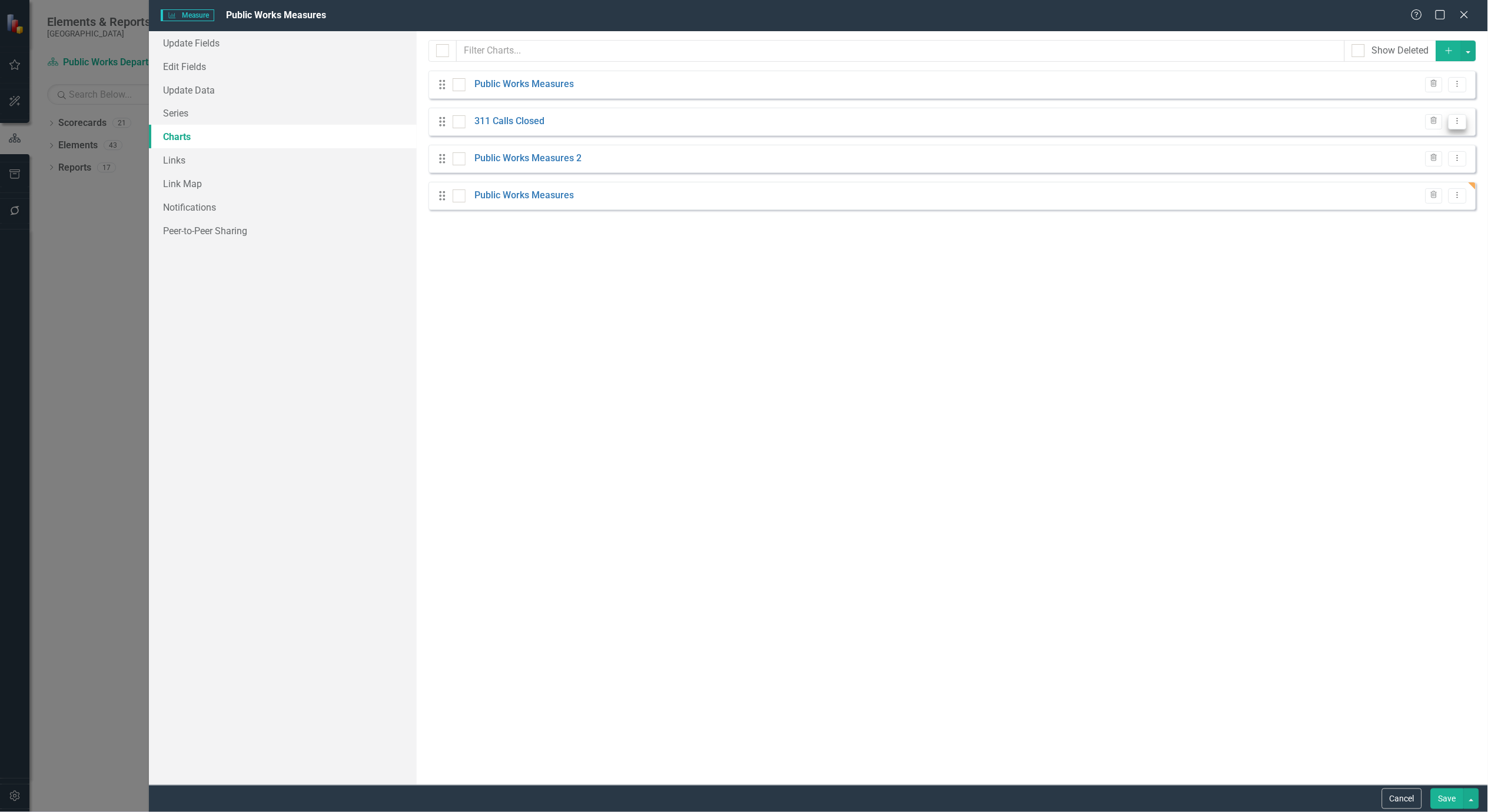
click at [1460, 121] on icon "Dropdown Menu" at bounding box center [1458, 121] width 10 height 8
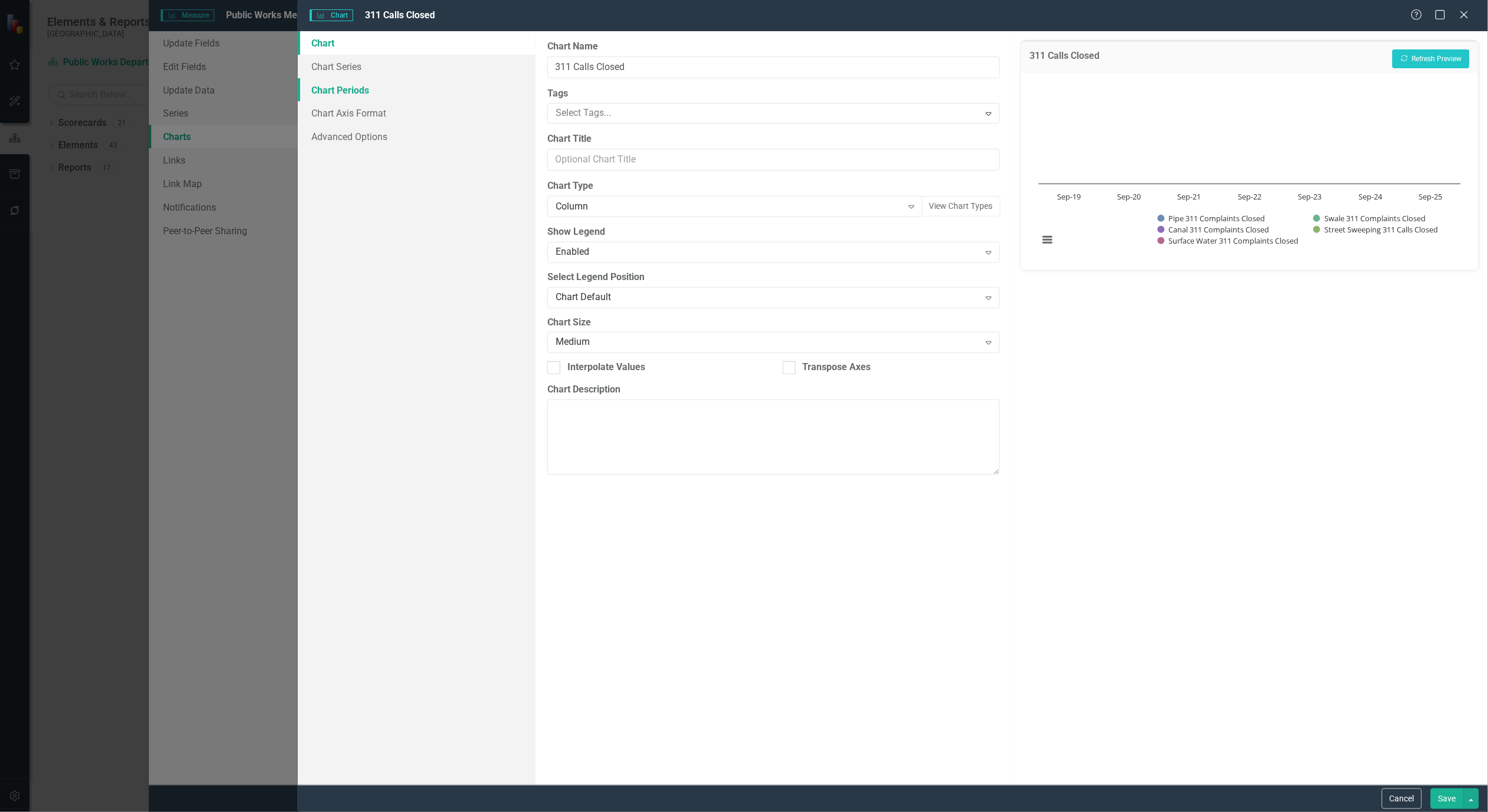
click at [357, 88] on link "Chart Periods" at bounding box center [416, 90] width 238 height 24
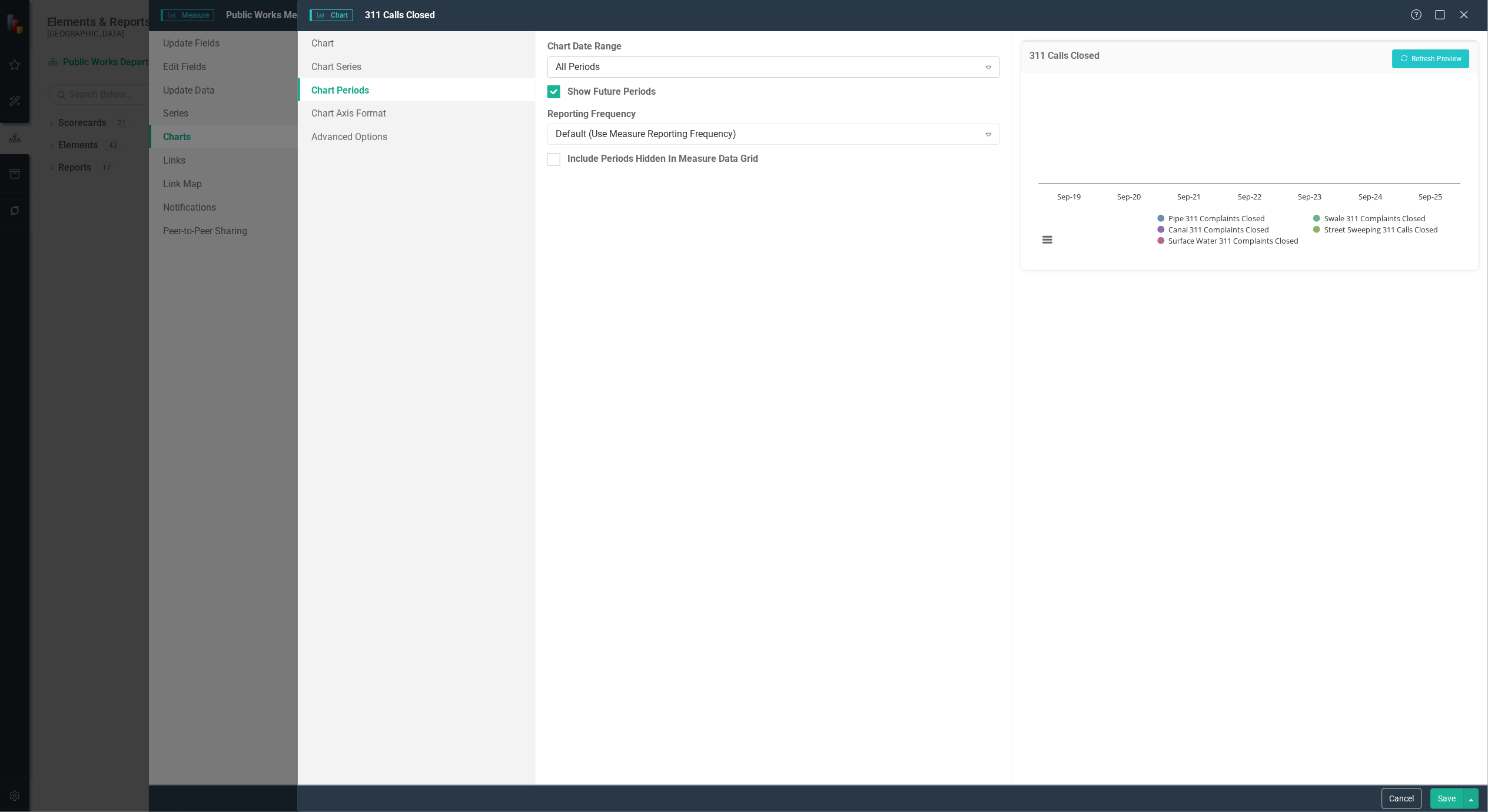
click at [647, 66] on div "All Periods" at bounding box center [767, 66] width 424 height 14
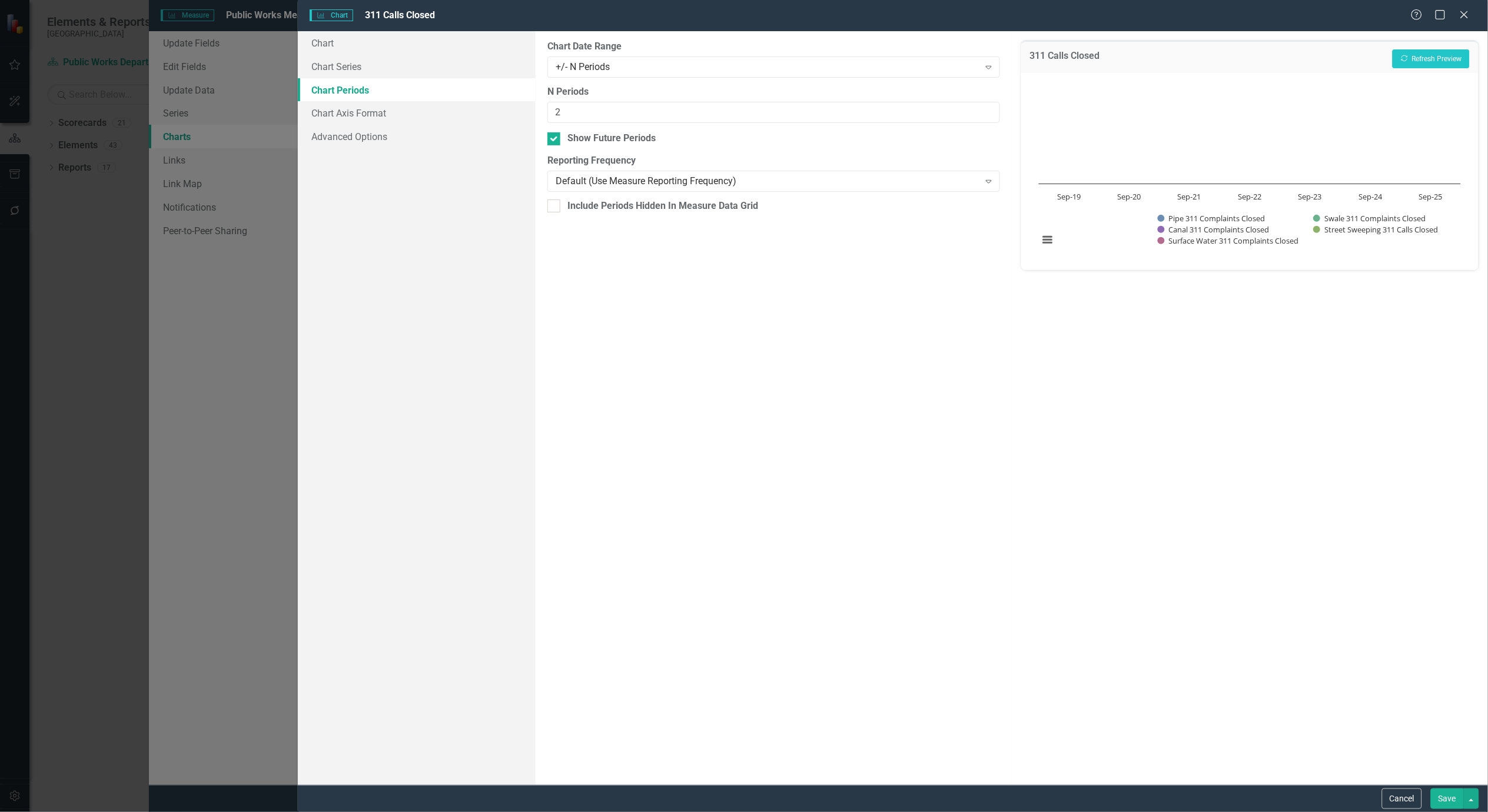
click at [1433, 48] on div "311 Calls Closed Recalculate Refresh Preview" at bounding box center [1249, 57] width 457 height 32
click at [1433, 53] on button "Recalculate Refresh Preview" at bounding box center [1431, 59] width 77 height 19
click at [1452, 806] on button "Save" at bounding box center [1447, 799] width 33 height 21
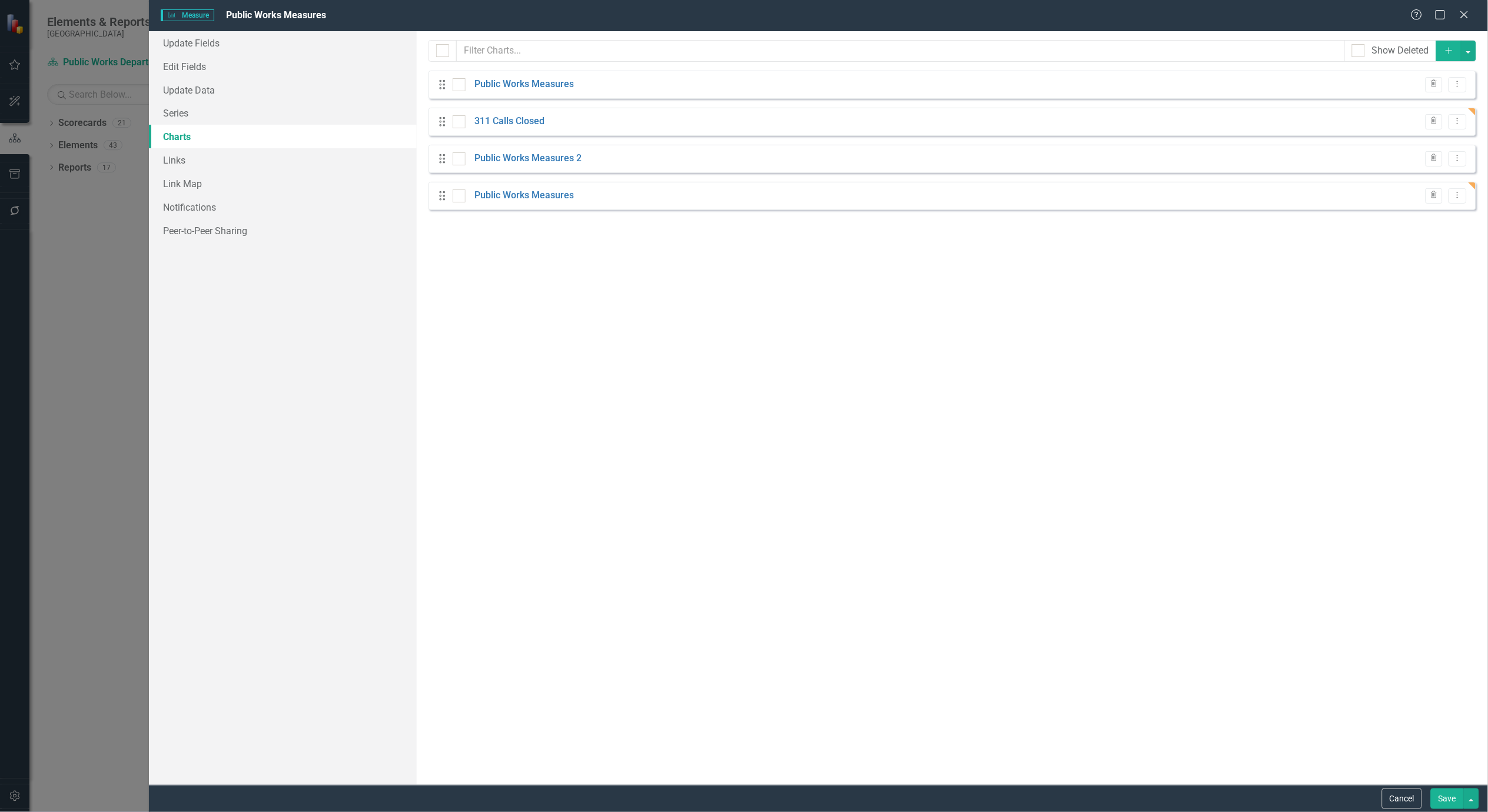
click at [1451, 793] on button "Save" at bounding box center [1447, 799] width 33 height 21
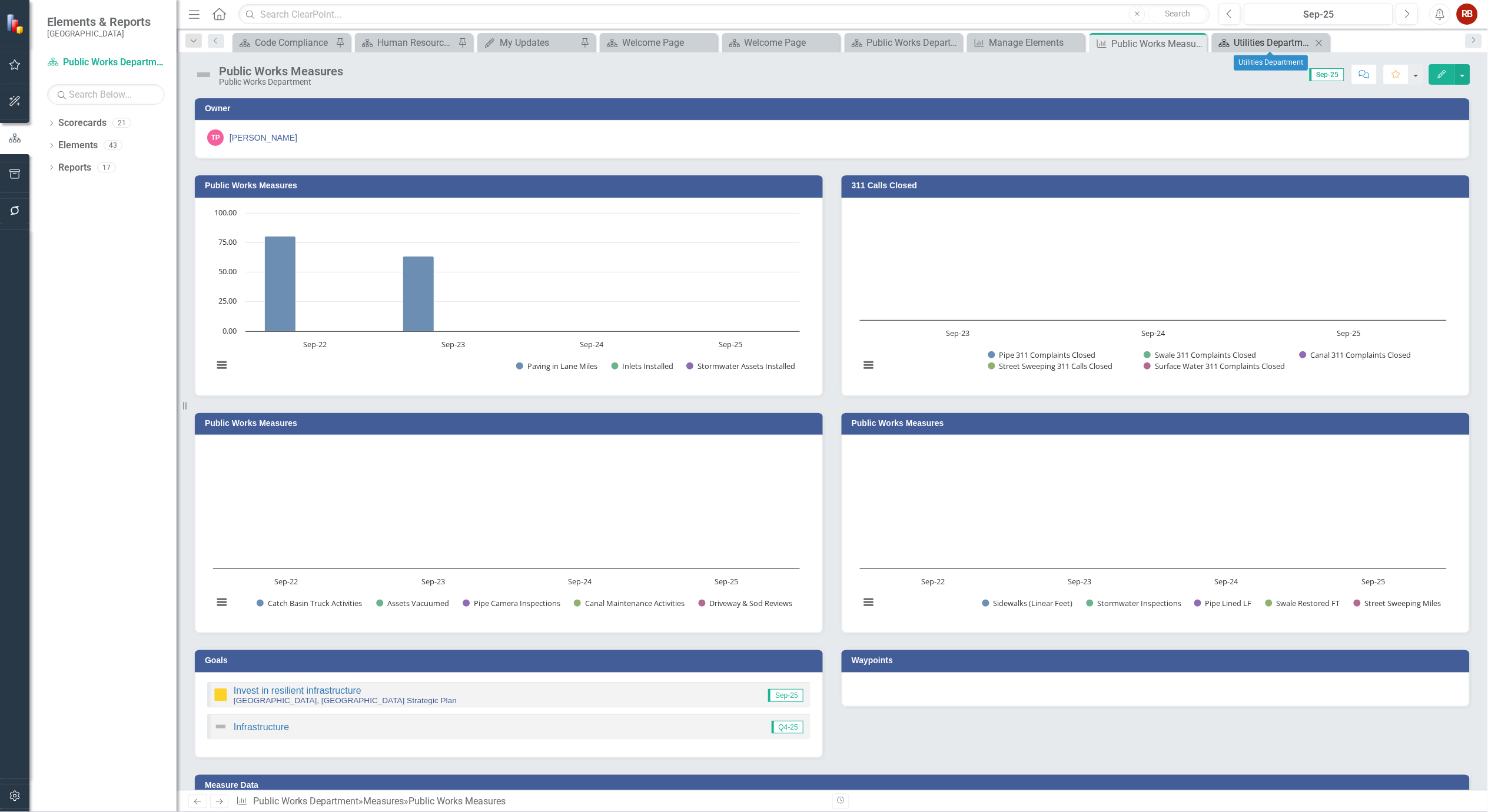
click at [1284, 38] on div "Utilities Department" at bounding box center [1273, 43] width 78 height 15
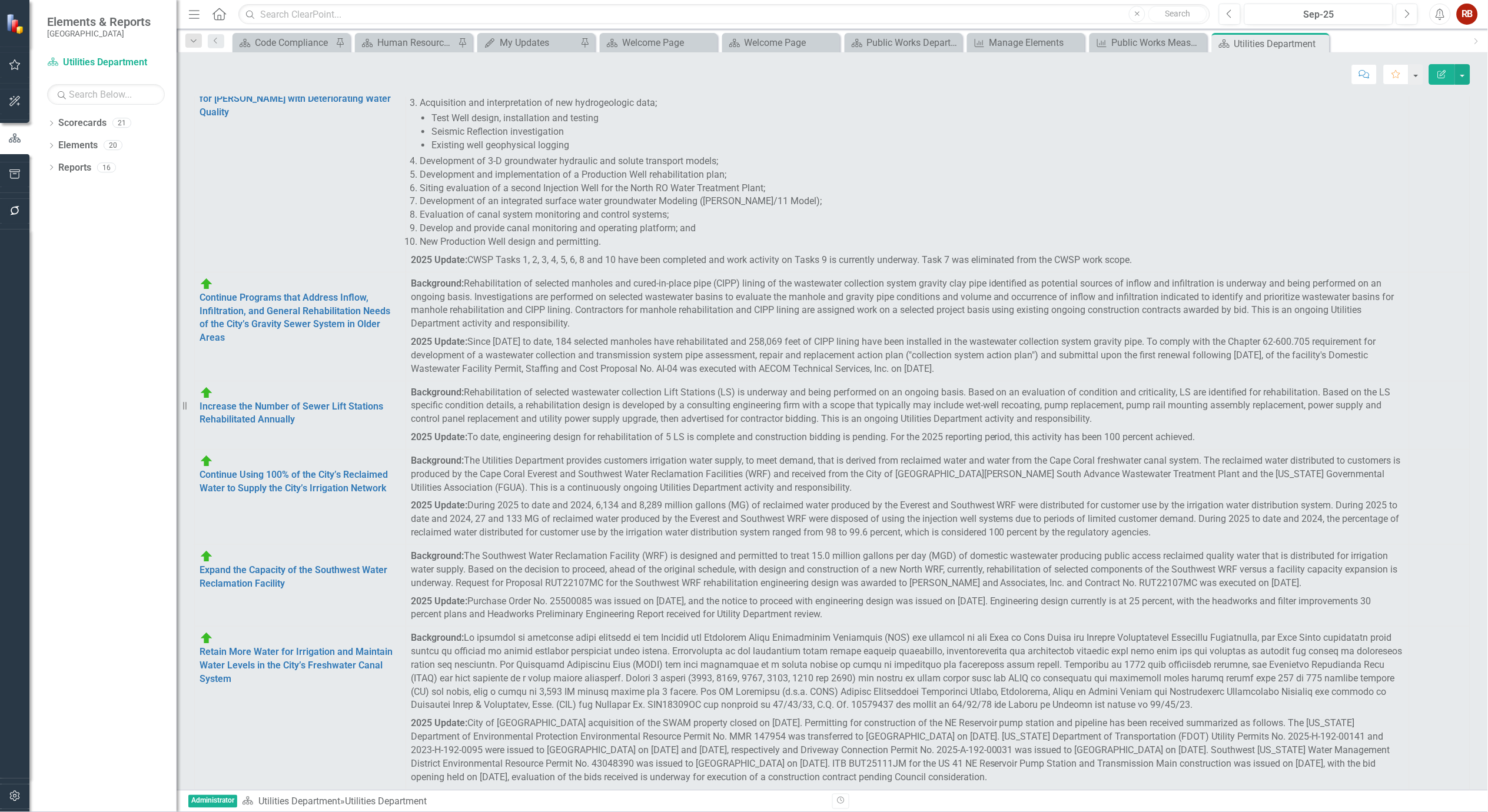
scroll to position [261, 0]
click at [48, 147] on icon "Dropdown" at bounding box center [51, 147] width 8 height 6
click at [90, 213] on link "Measure Measures" at bounding box center [75, 212] width 58 height 14
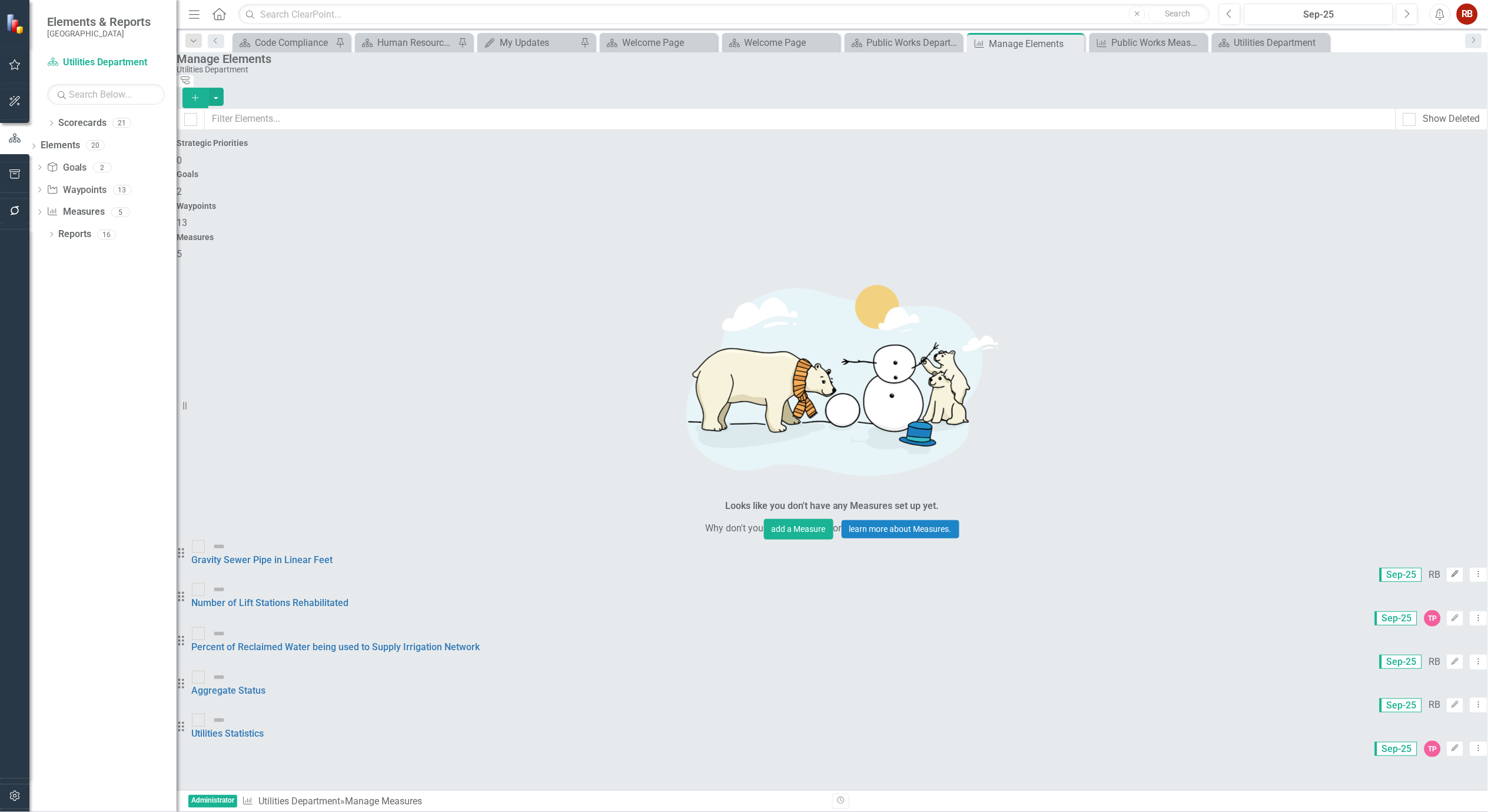
click at [1453, 571] on icon "button" at bounding box center [1456, 574] width 7 height 7
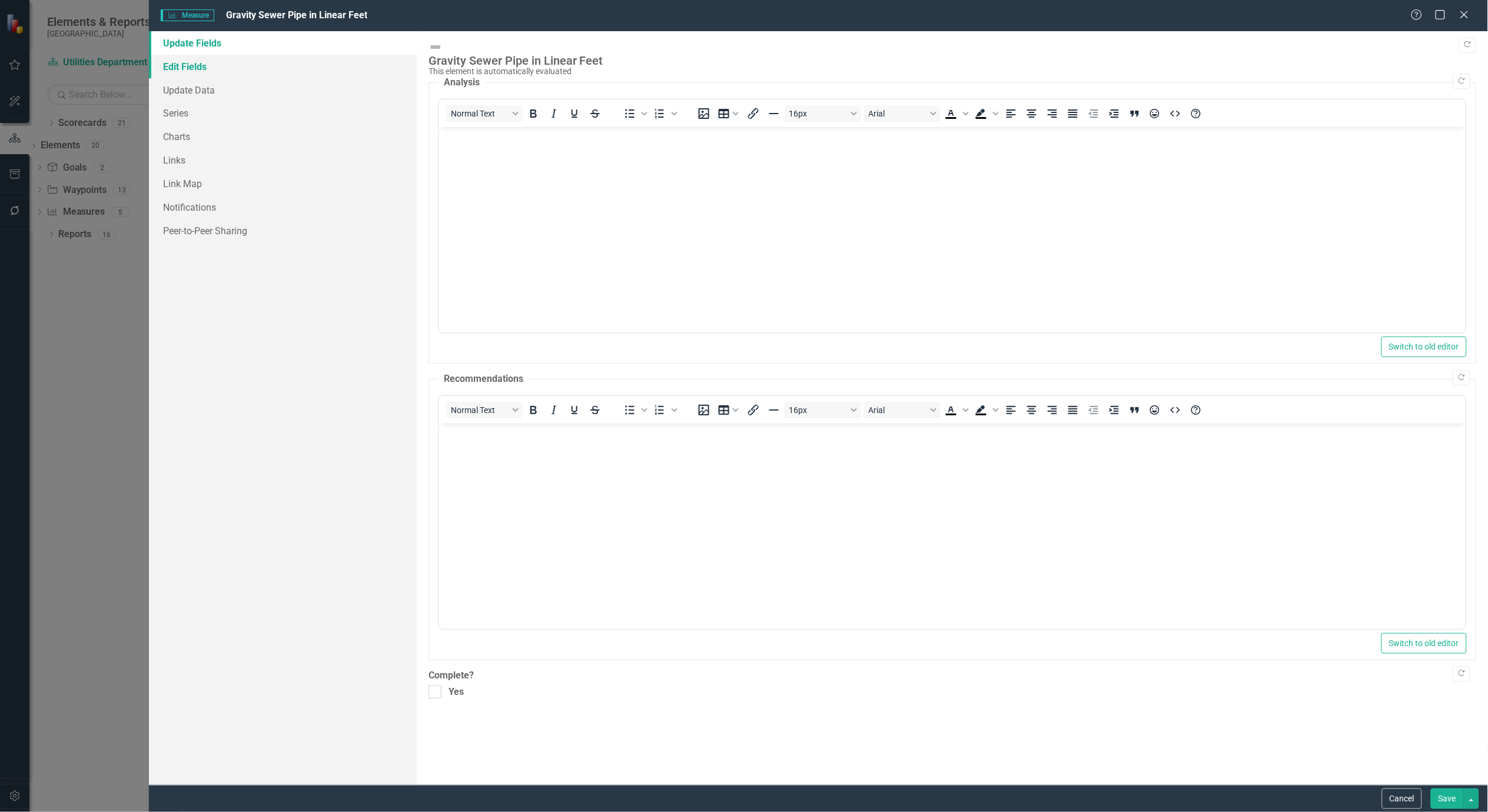
click at [196, 61] on link "Edit Fields" at bounding box center [282, 66] width 268 height 24
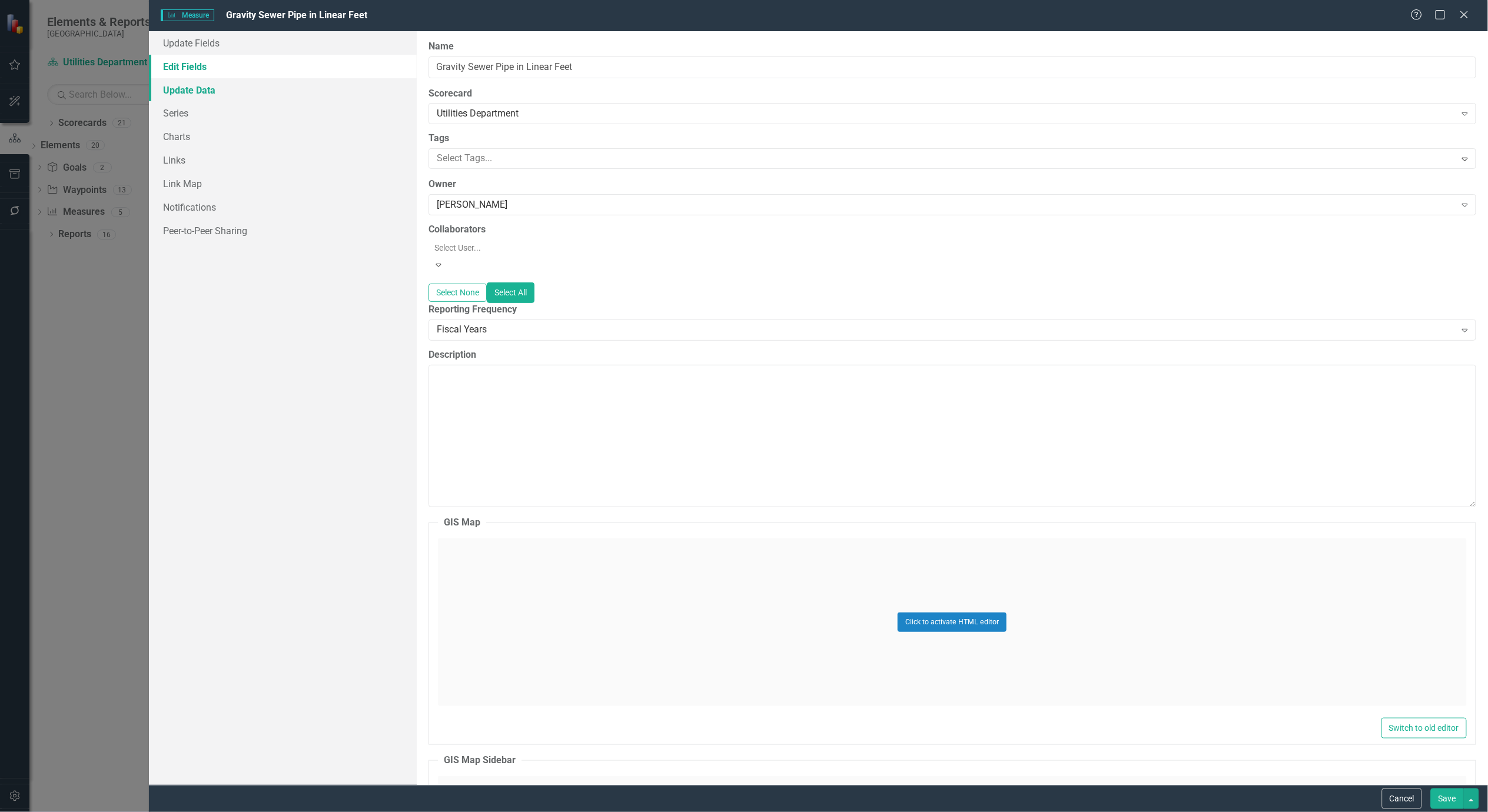
click at [192, 86] on link "Update Data" at bounding box center [282, 90] width 268 height 24
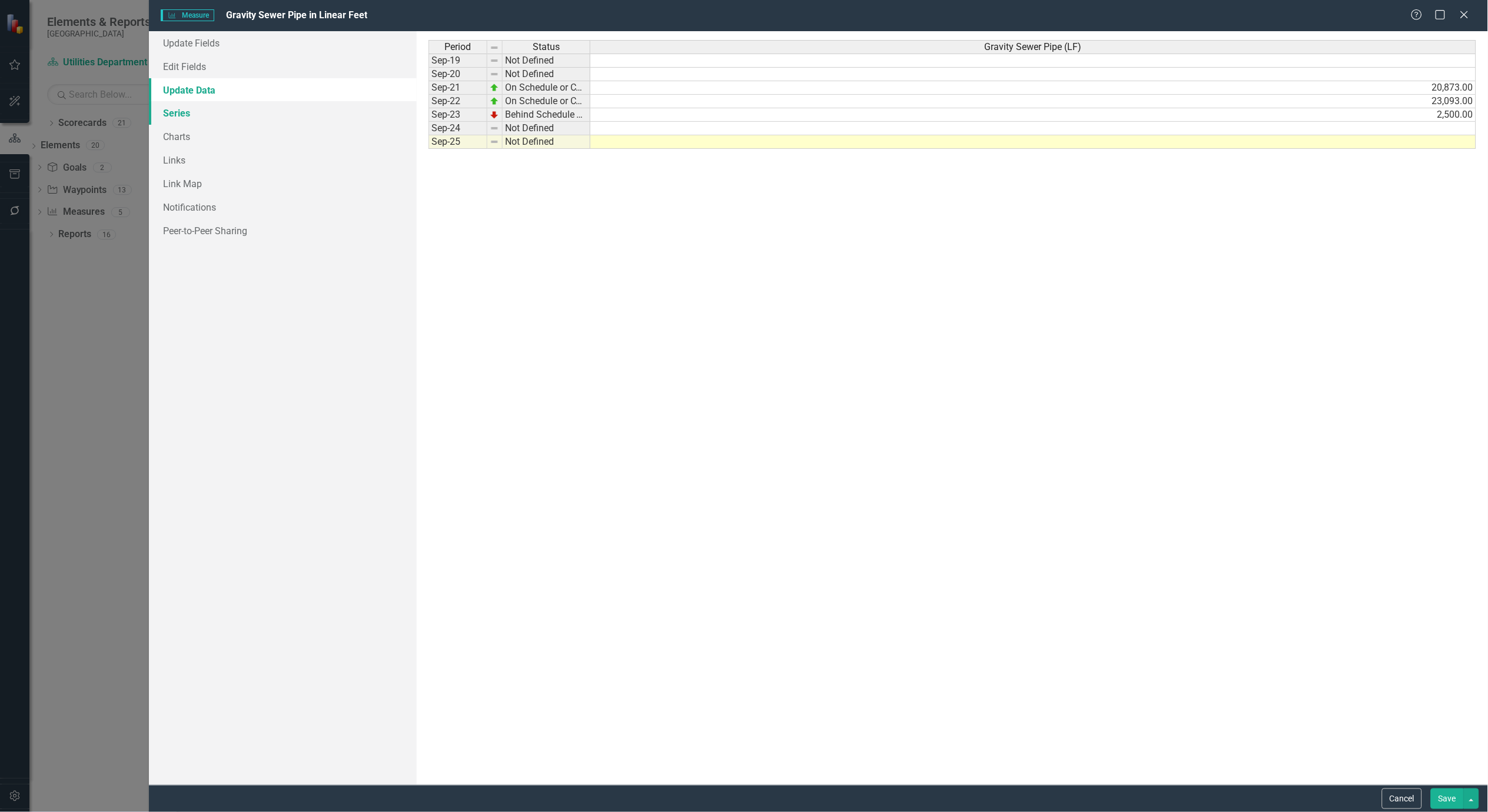
click at [175, 111] on link "Series" at bounding box center [282, 113] width 268 height 24
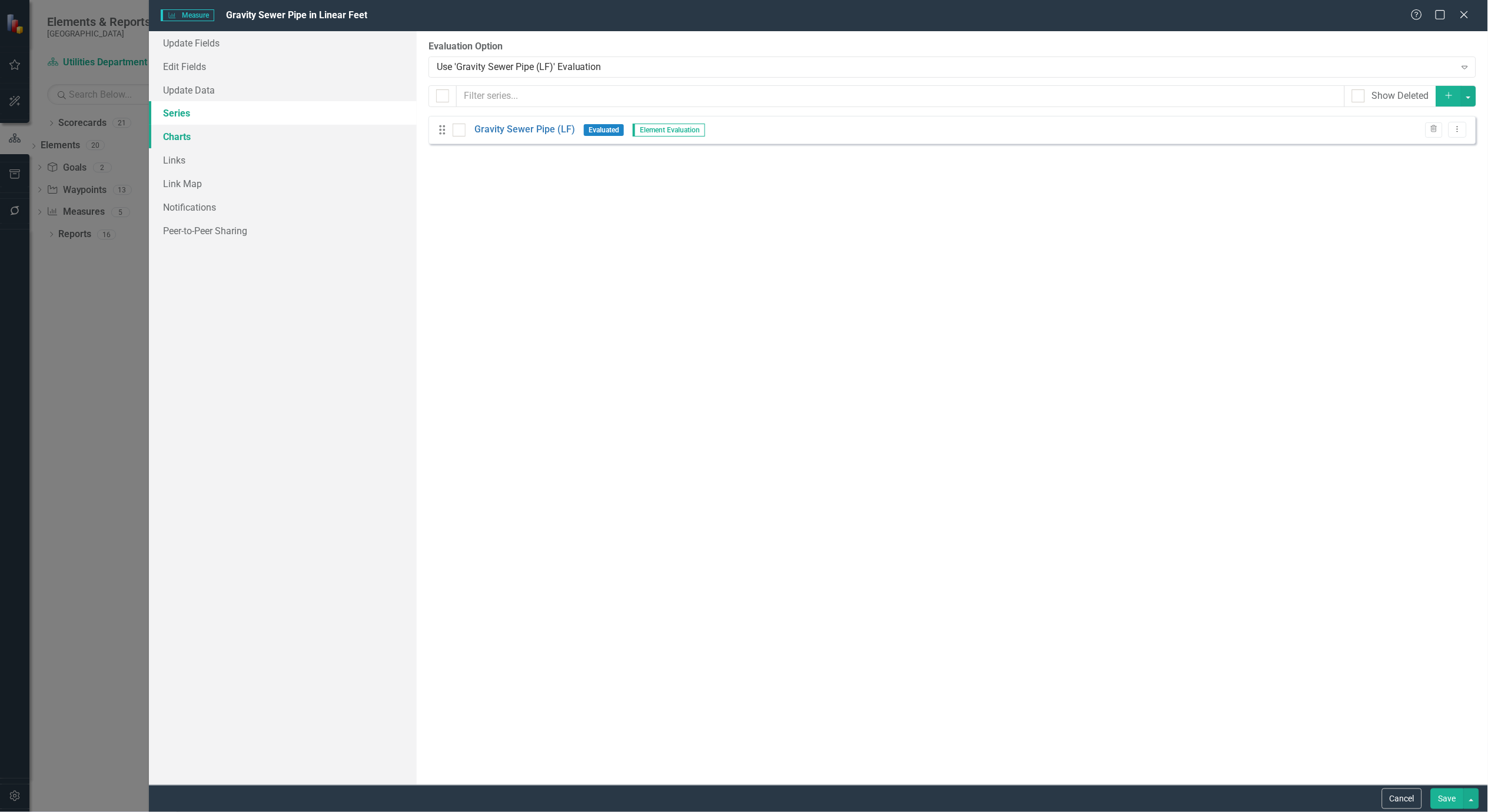
click at [175, 132] on link "Charts" at bounding box center [282, 137] width 268 height 24
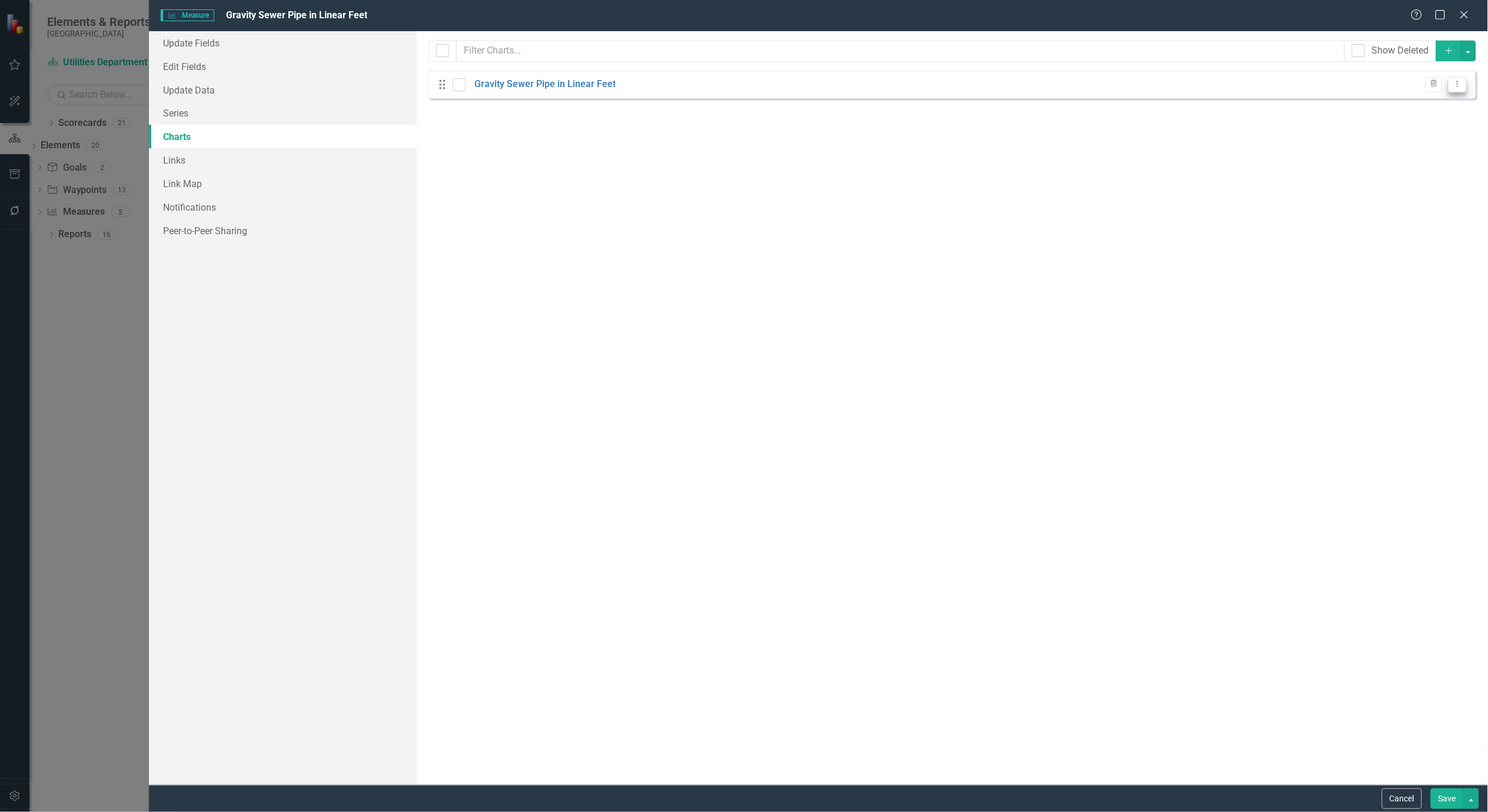
click at [1463, 86] on icon "Dropdown Menu" at bounding box center [1458, 84] width 10 height 8
click at [1442, 102] on link "Edit Edit Chart" at bounding box center [1420, 104] width 93 height 22
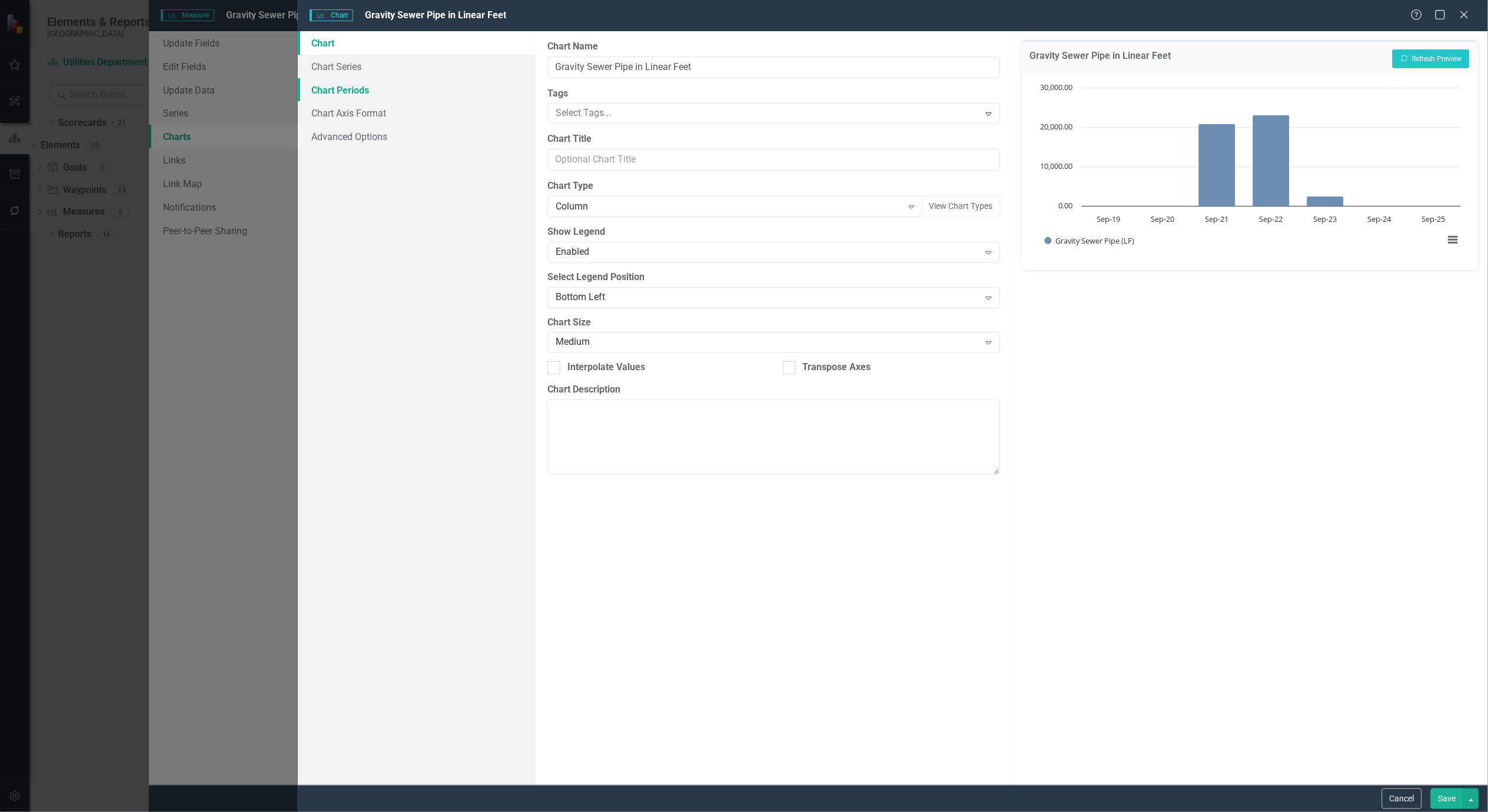
click at [342, 89] on link "Chart Periods" at bounding box center [416, 90] width 238 height 24
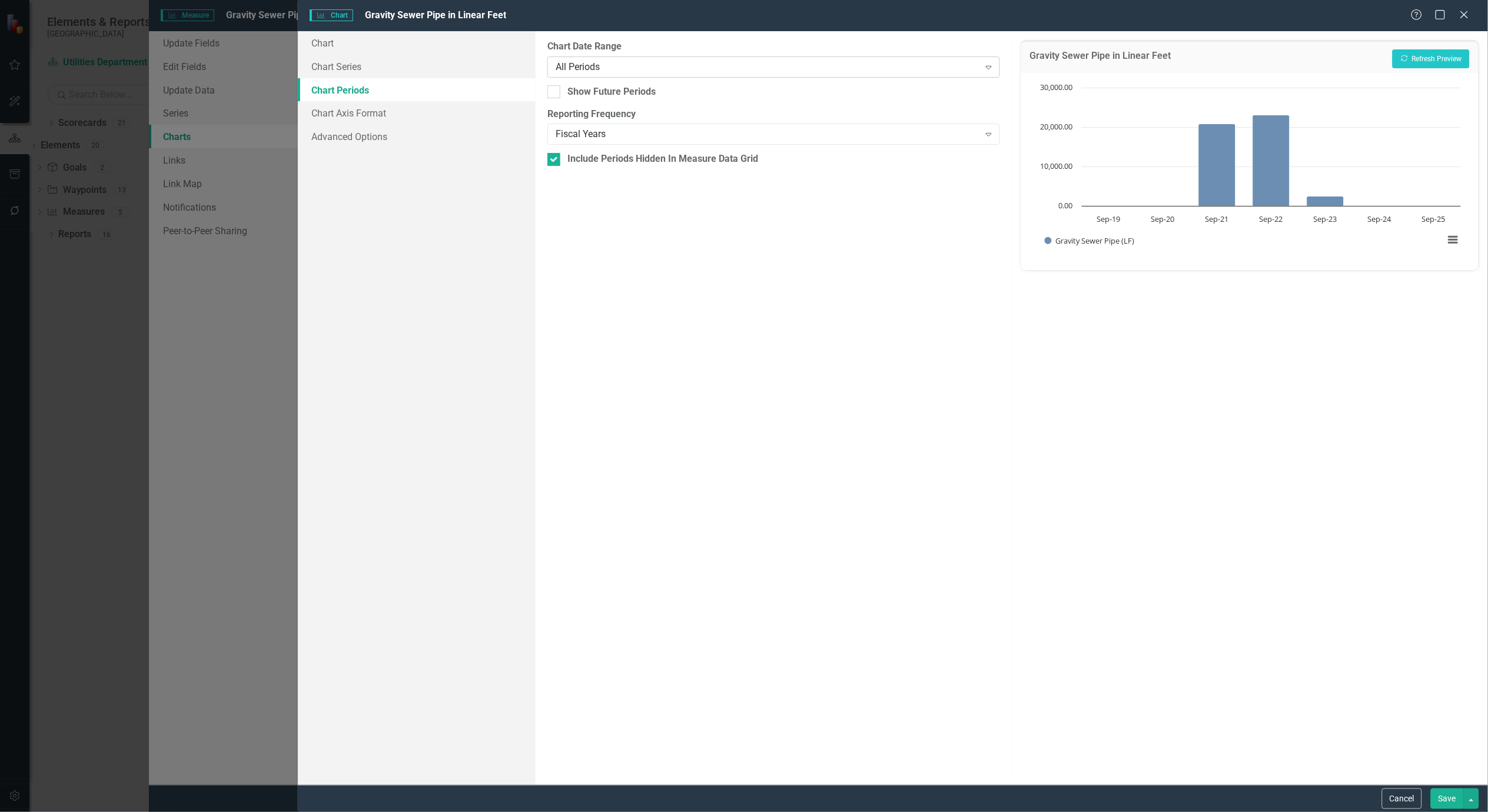
click at [640, 72] on div "All Periods" at bounding box center [767, 66] width 424 height 14
click at [988, 115] on input "-1" at bounding box center [774, 113] width 453 height 22
click at [988, 115] on input "-2" at bounding box center [774, 113] width 453 height 22
click at [988, 106] on input "-1" at bounding box center [774, 113] width 453 height 22
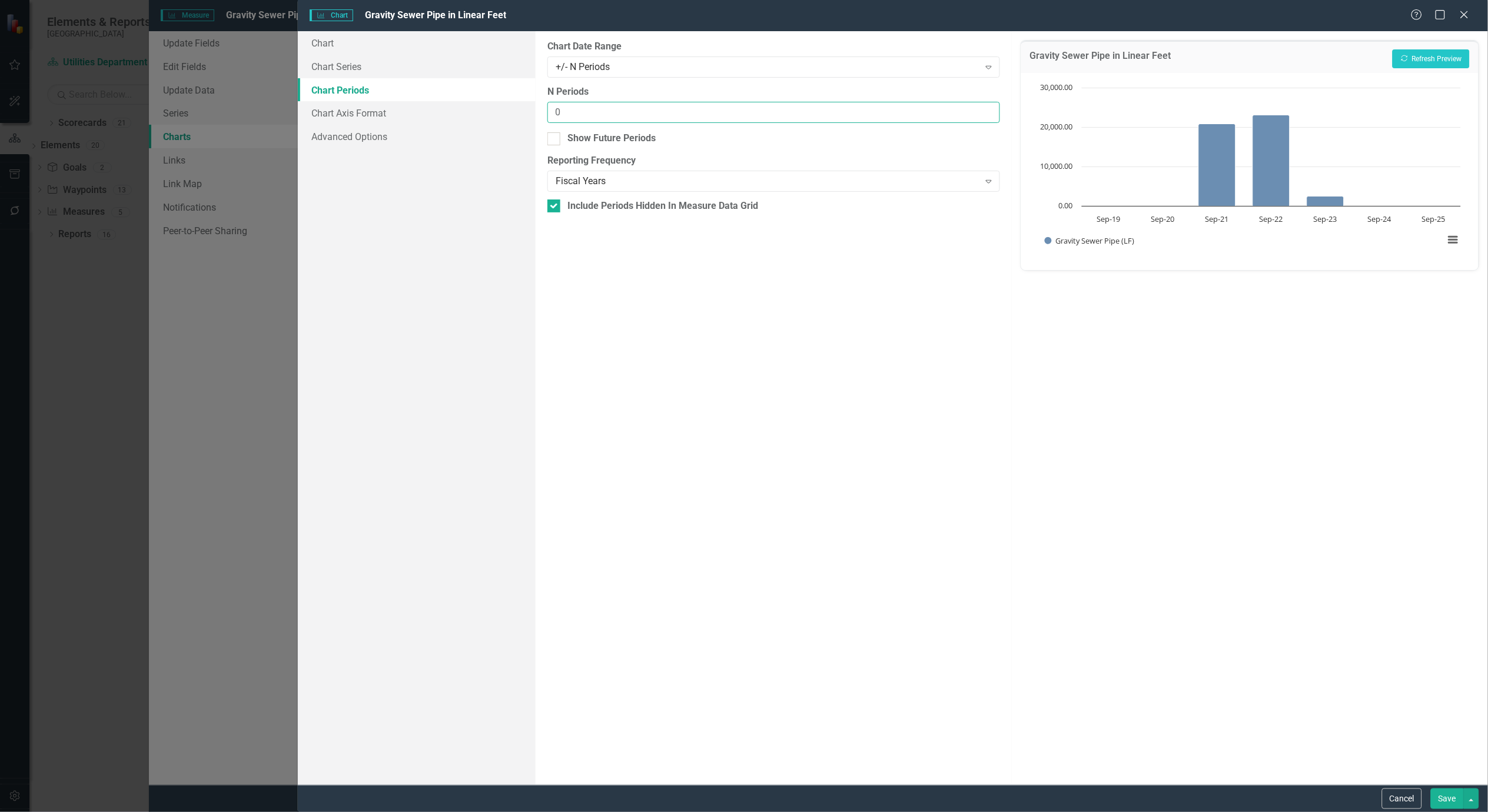
click at [988, 106] on input "0" at bounding box center [774, 113] width 453 height 22
click at [988, 106] on input "1" at bounding box center [774, 113] width 453 height 22
click at [988, 106] on input "2" at bounding box center [774, 113] width 453 height 22
type input "3"
click at [988, 106] on input "3" at bounding box center [774, 113] width 453 height 22
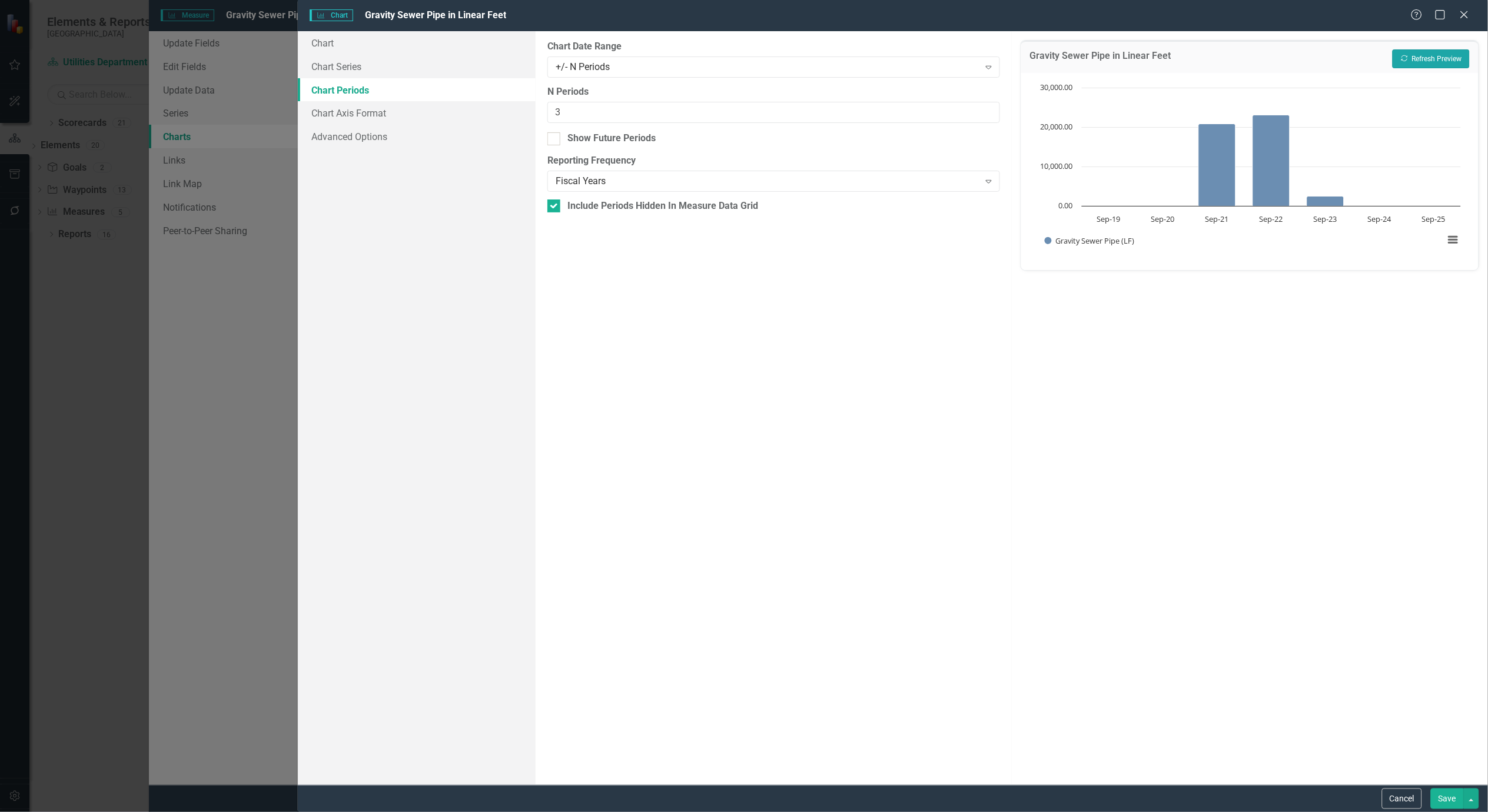
click at [1434, 57] on button "Recalculate Refresh Preview" at bounding box center [1431, 59] width 77 height 19
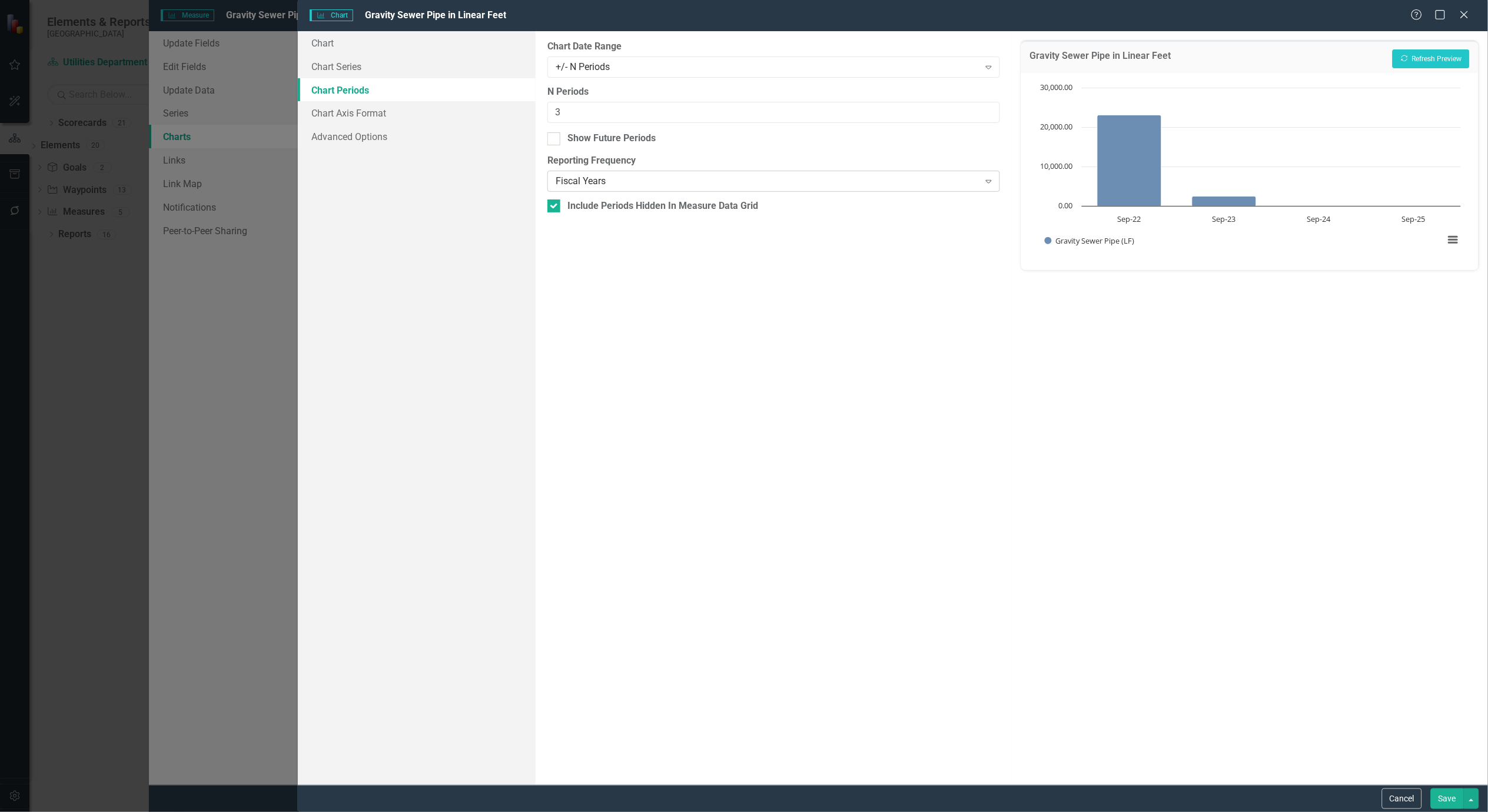
click at [813, 179] on div "Fiscal Years" at bounding box center [767, 181] width 424 height 14
click at [769, 811] on div "Default (Use Measure Reporting Frequency)" at bounding box center [744, 818] width 1488 height 14
click at [1446, 51] on button "Recalculate Refresh Preview" at bounding box center [1431, 59] width 77 height 19
click at [1434, 55] on button "Recalculate Refresh Preview" at bounding box center [1431, 59] width 77 height 19
click at [1448, 795] on button "Save" at bounding box center [1447, 799] width 33 height 21
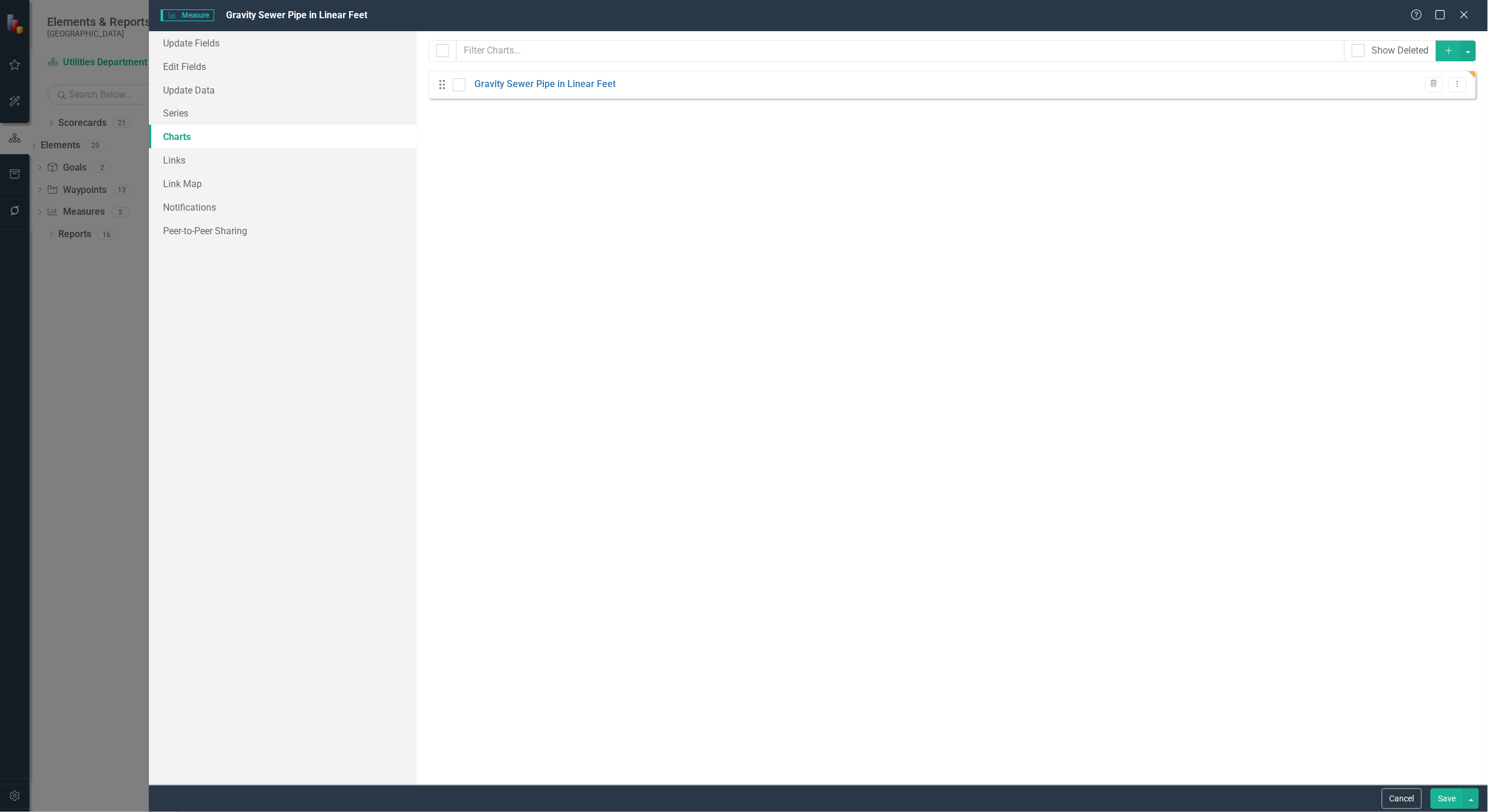
click at [1451, 791] on button "Save" at bounding box center [1447, 799] width 33 height 21
click at [1451, 797] on div "Cancel Save" at bounding box center [818, 798] width 1339 height 27
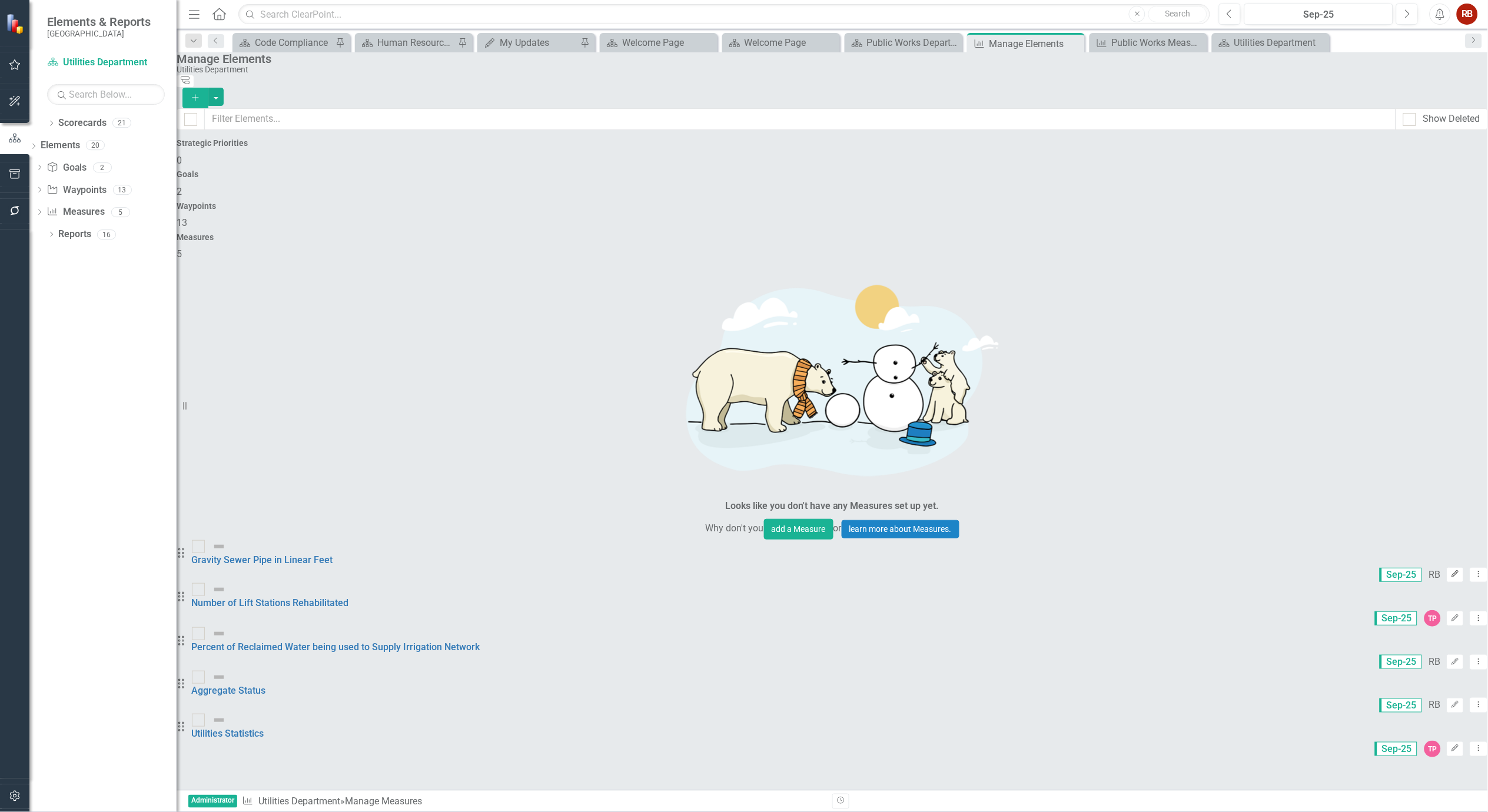
click at [1451, 571] on icon "Edit" at bounding box center [1456, 574] width 9 height 7
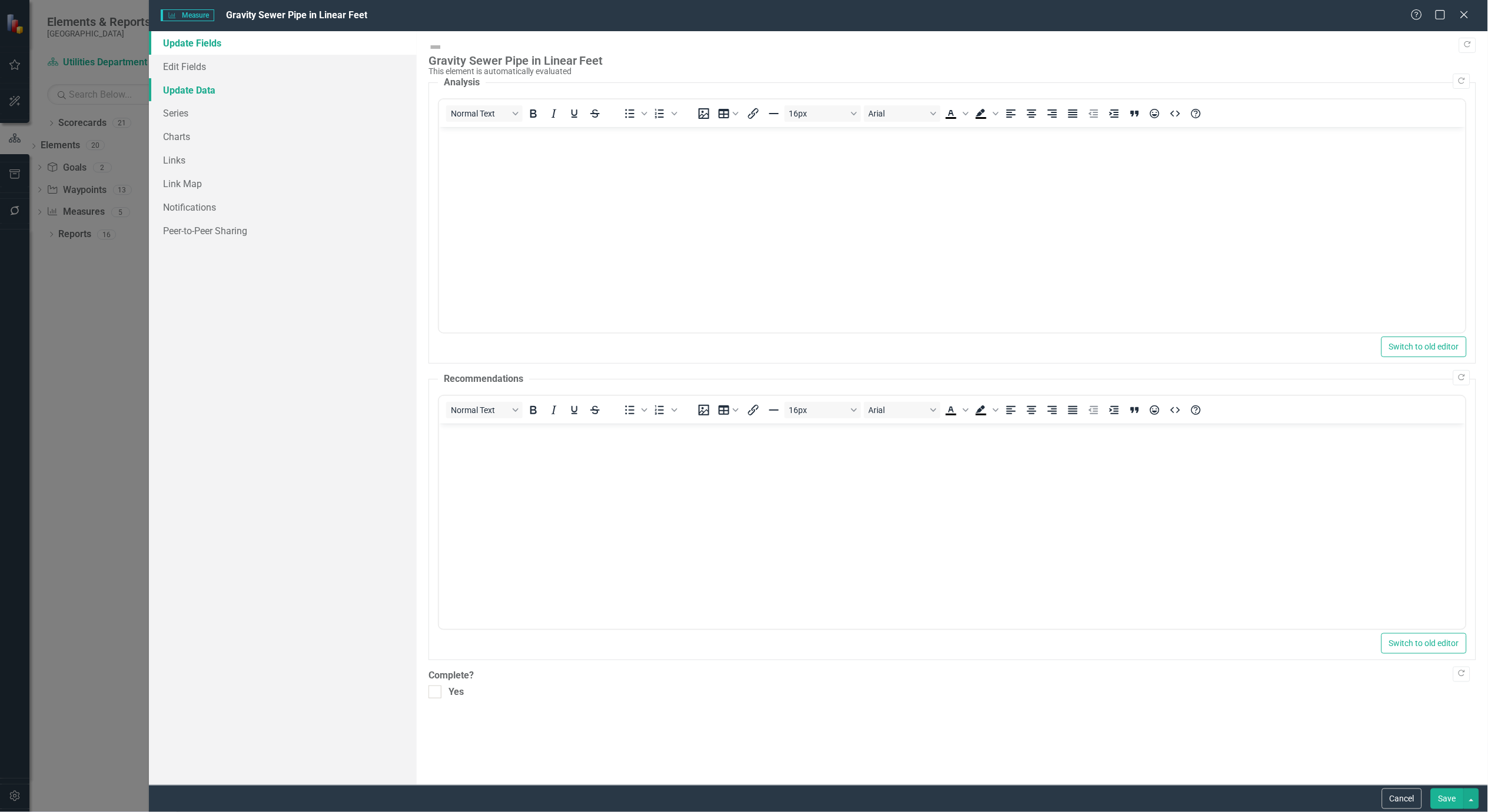
click at [163, 86] on link "Update Data" at bounding box center [282, 90] width 268 height 24
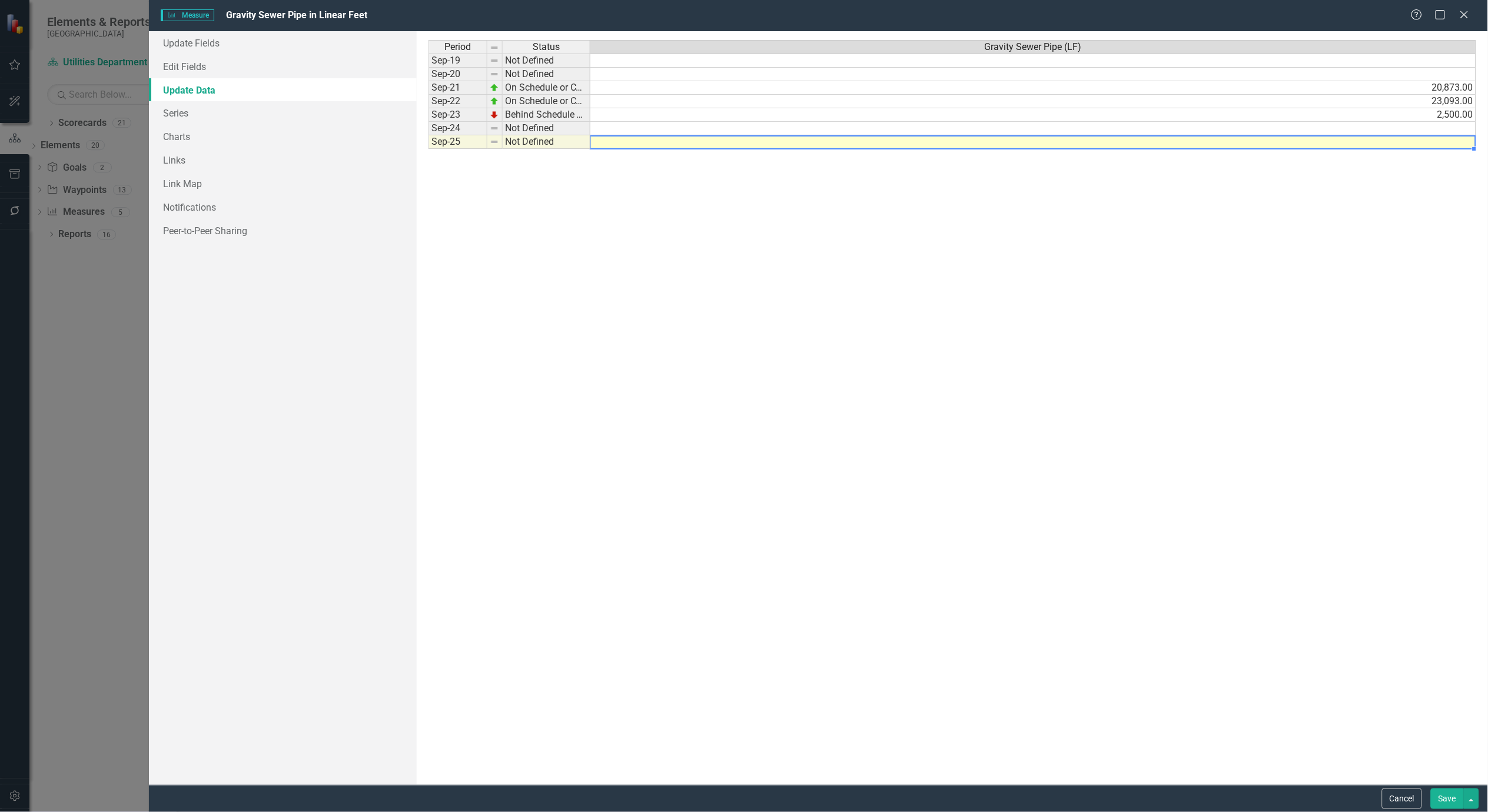
click at [1451, 140] on td at bounding box center [1033, 142] width 886 height 14
type textarea "763"
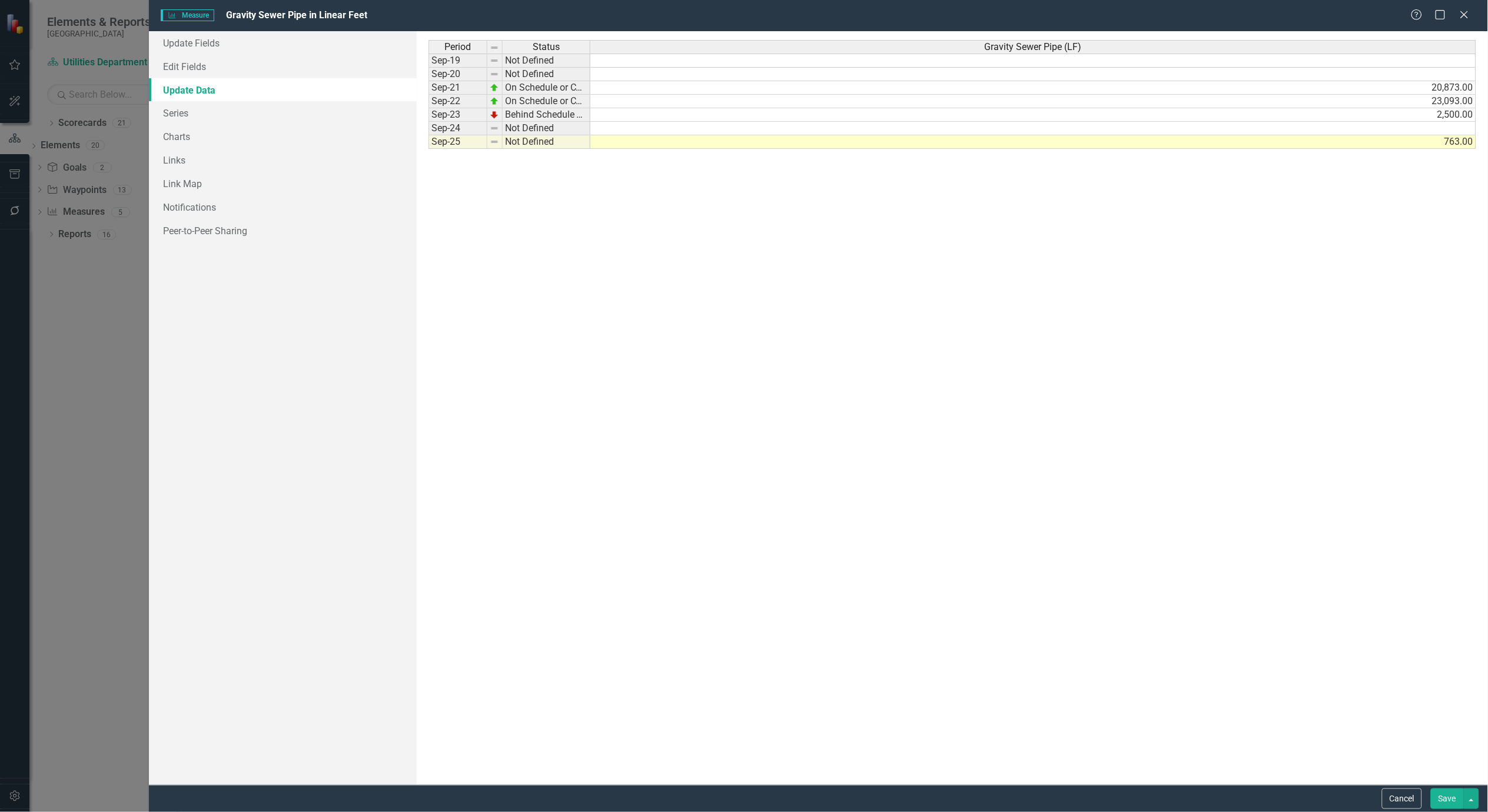
click at [1452, 799] on button "Save" at bounding box center [1447, 799] width 33 height 21
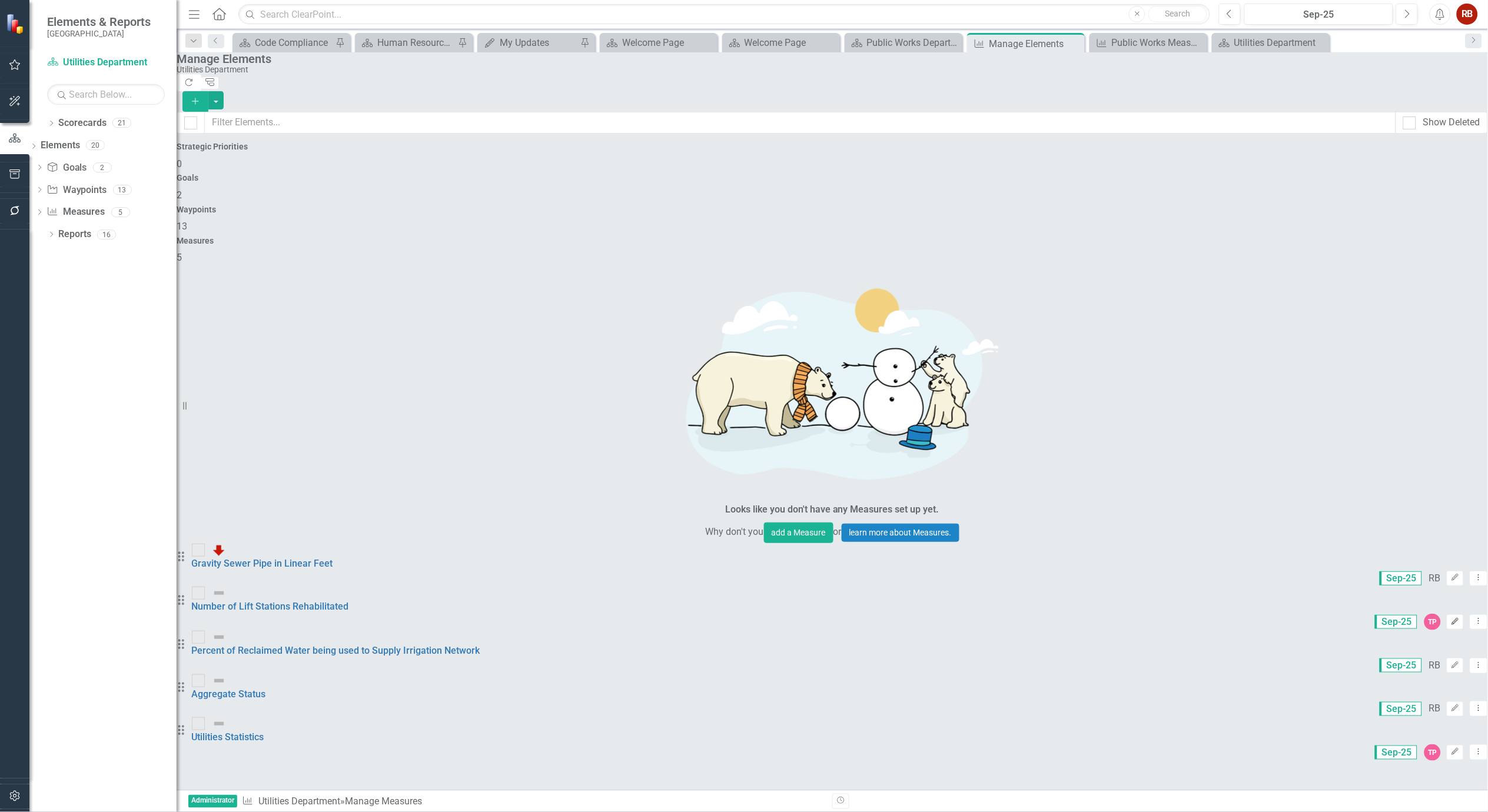
click at [1453, 618] on icon "button" at bounding box center [1456, 621] width 7 height 7
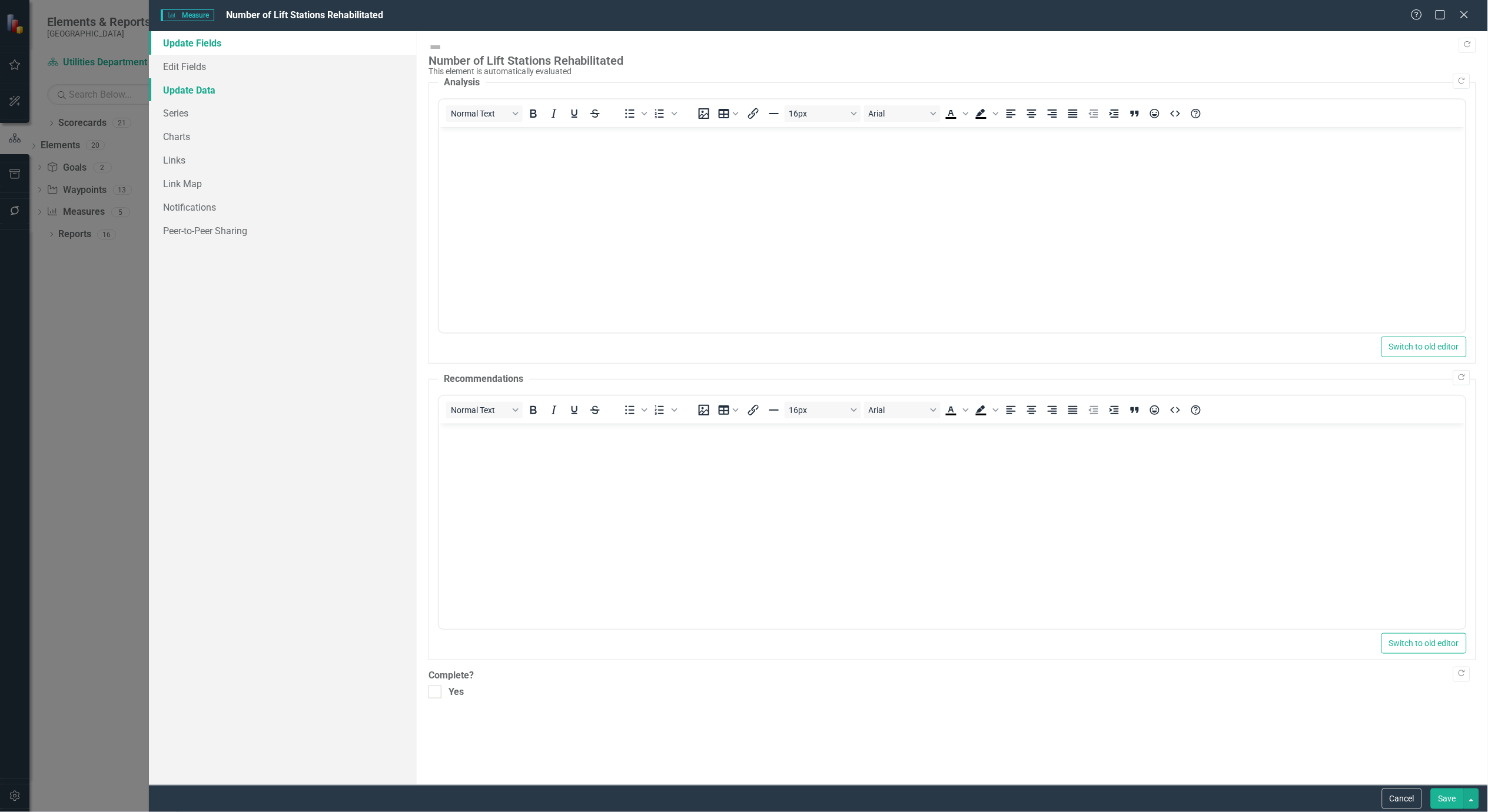
click at [198, 95] on link "Update Data" at bounding box center [282, 90] width 268 height 24
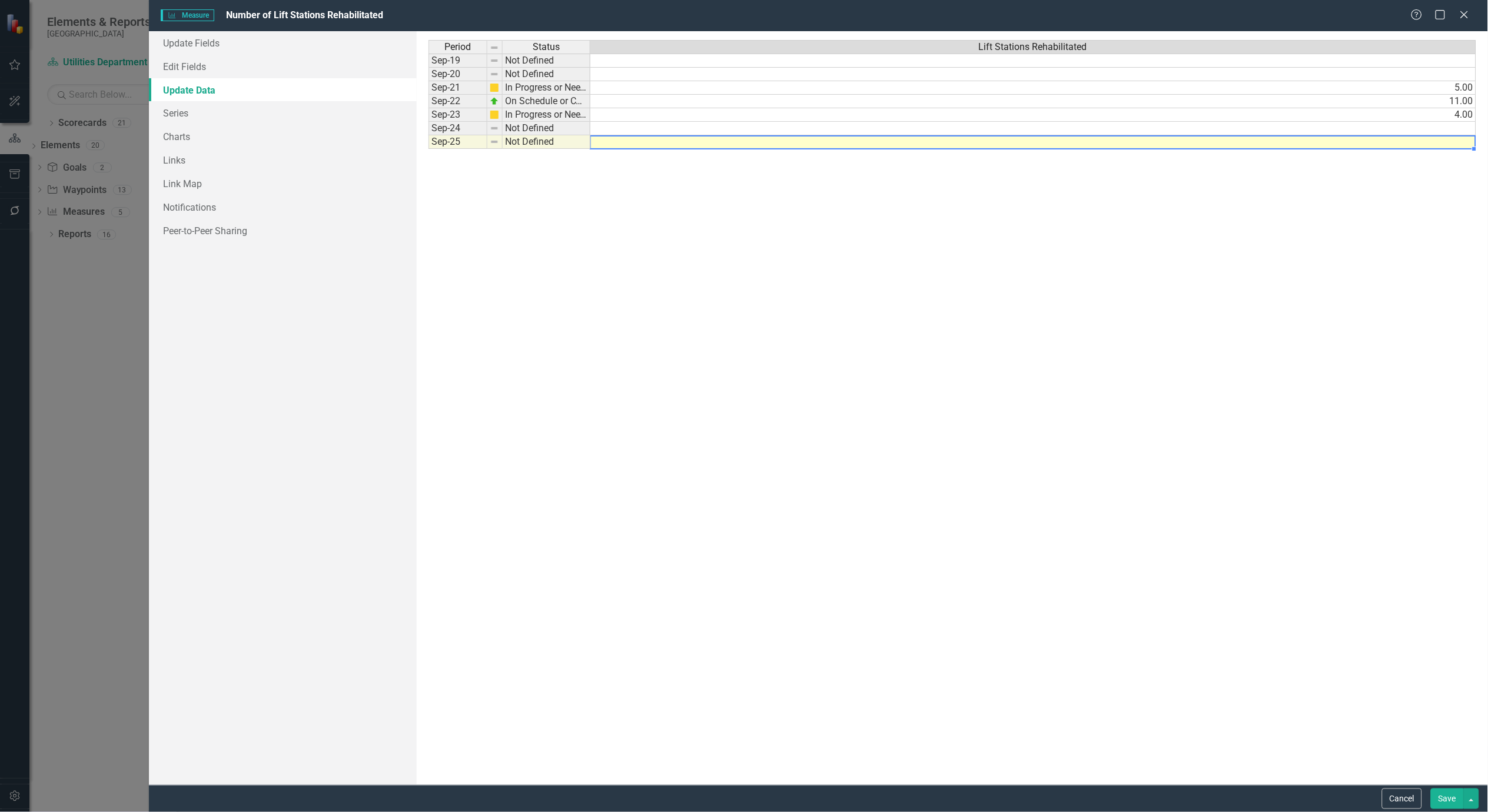
click at [1443, 139] on td at bounding box center [1033, 142] width 886 height 14
type textarea "5"
click at [1449, 789] on button "Save" at bounding box center [1447, 799] width 33 height 21
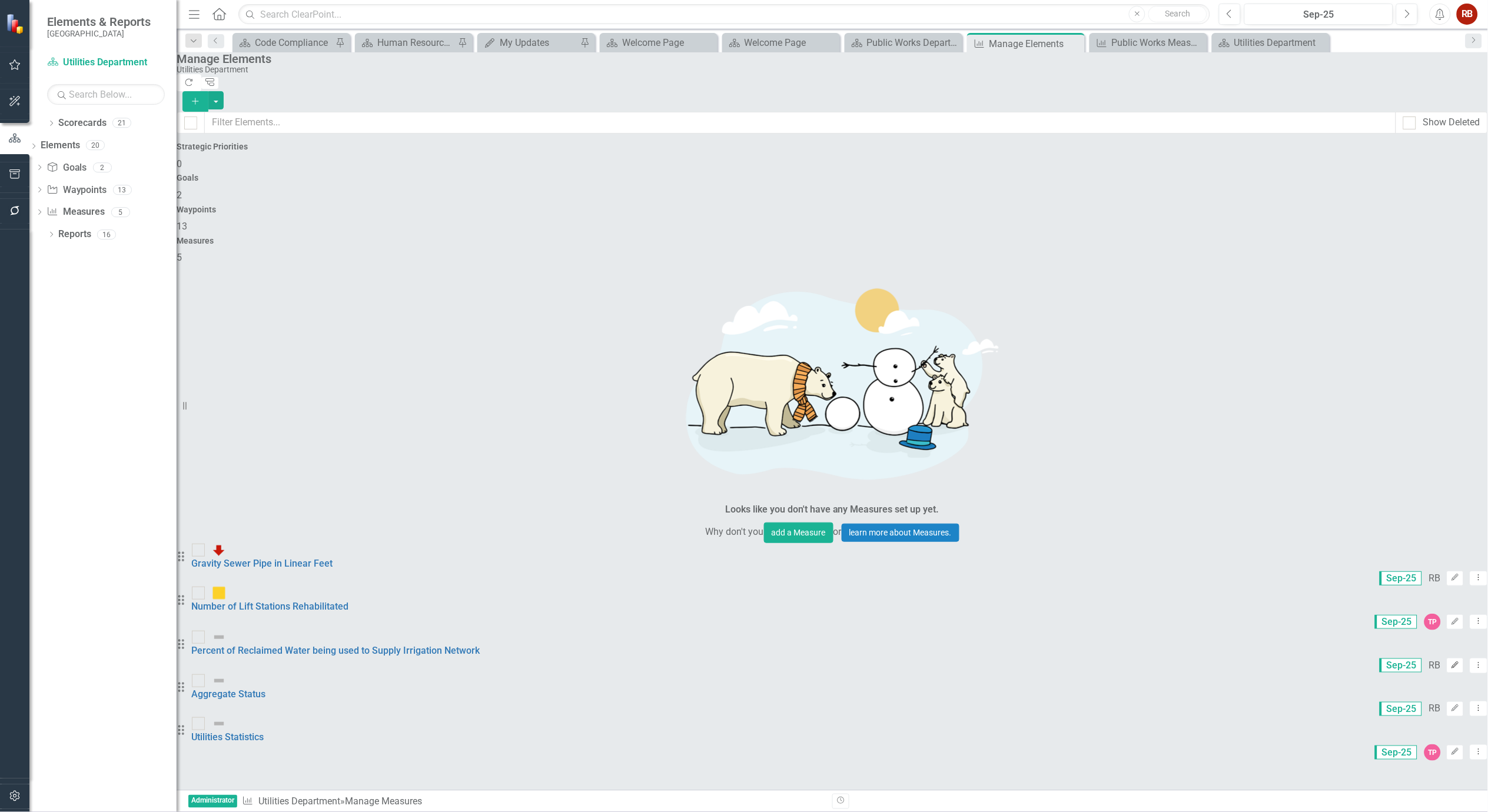
click at [1453, 661] on icon "button" at bounding box center [1456, 664] width 7 height 7
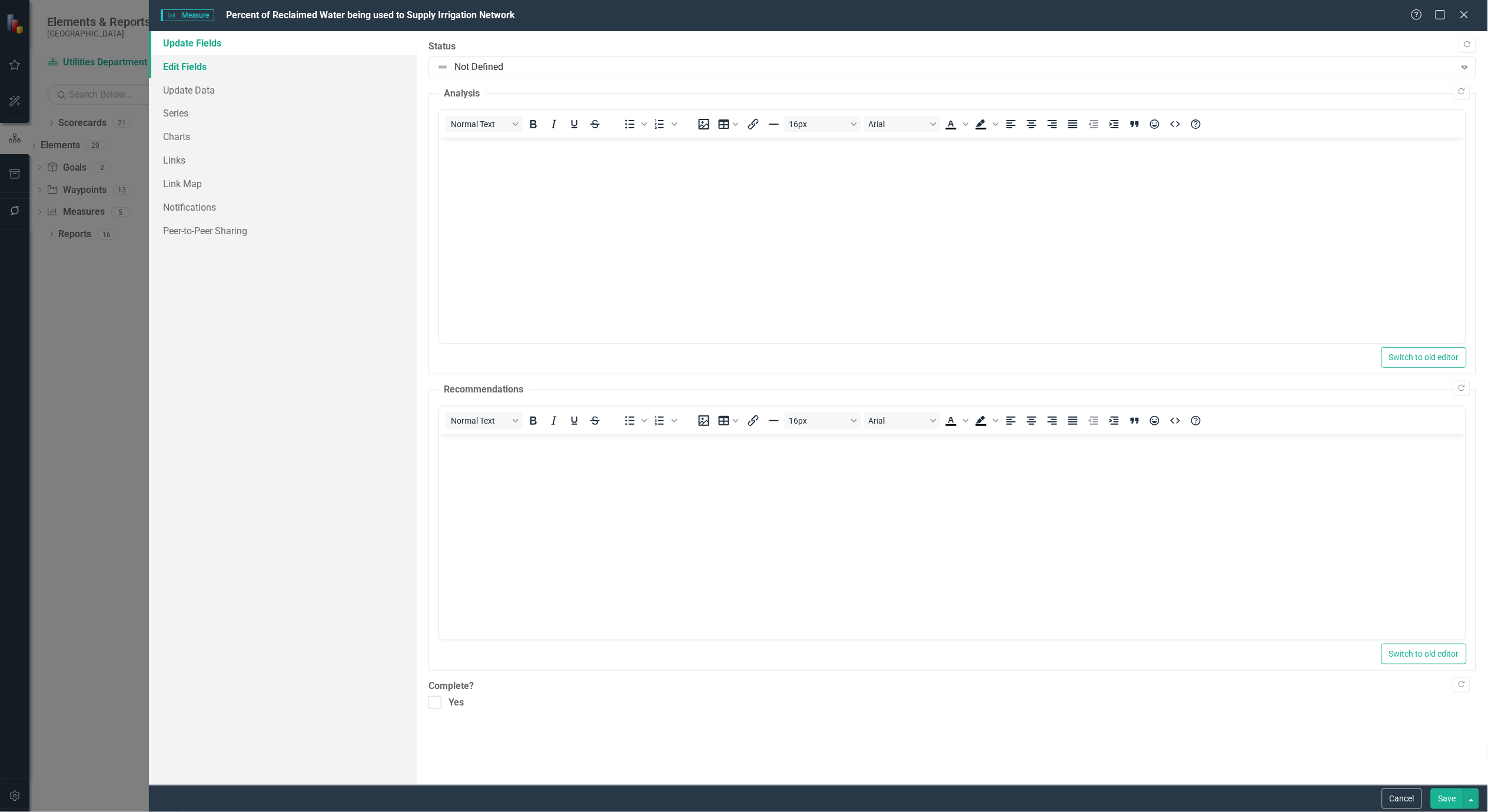
click at [179, 63] on link "Edit Fields" at bounding box center [282, 66] width 268 height 24
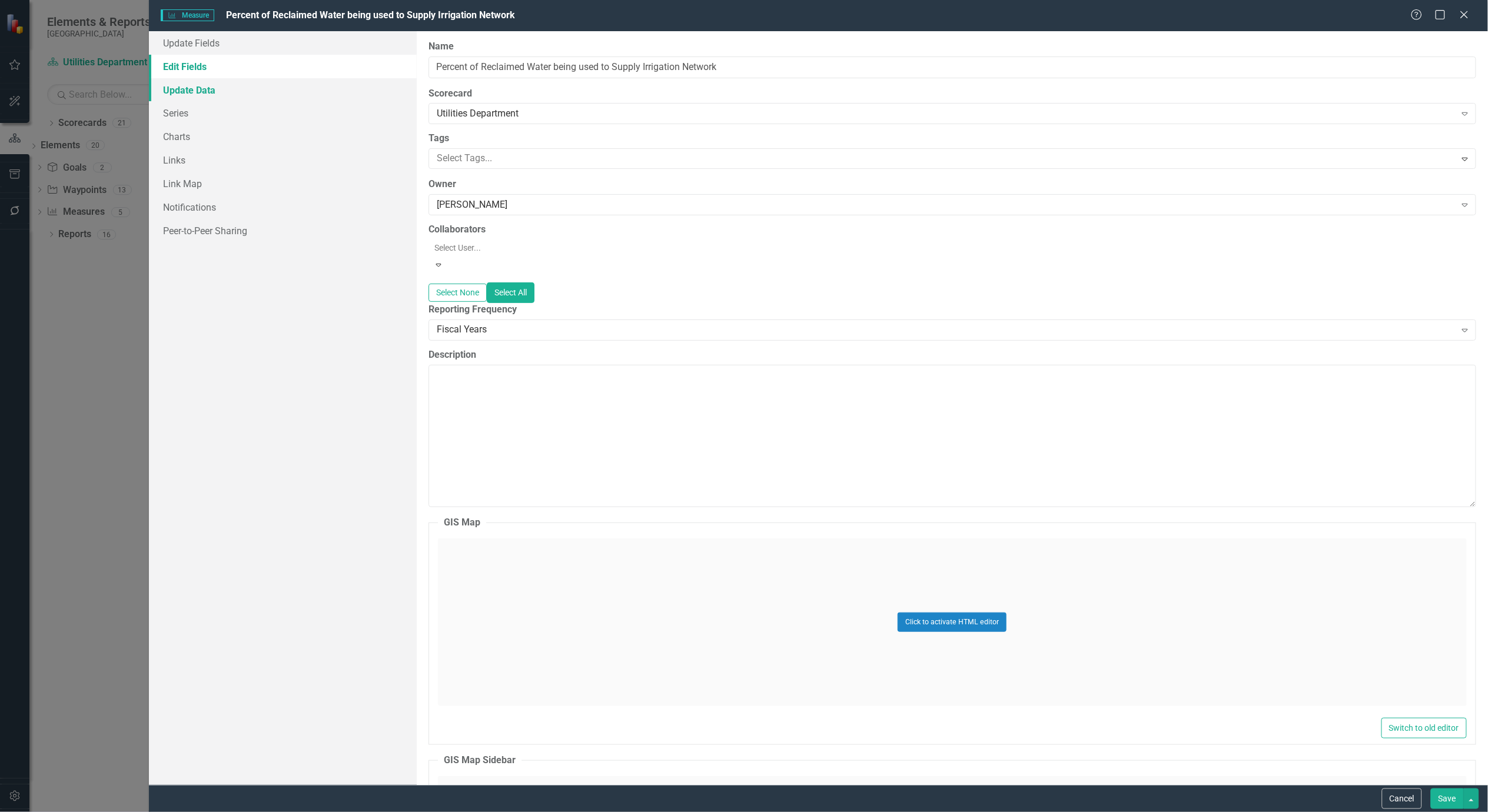
click at [179, 86] on link "Update Data" at bounding box center [282, 90] width 268 height 24
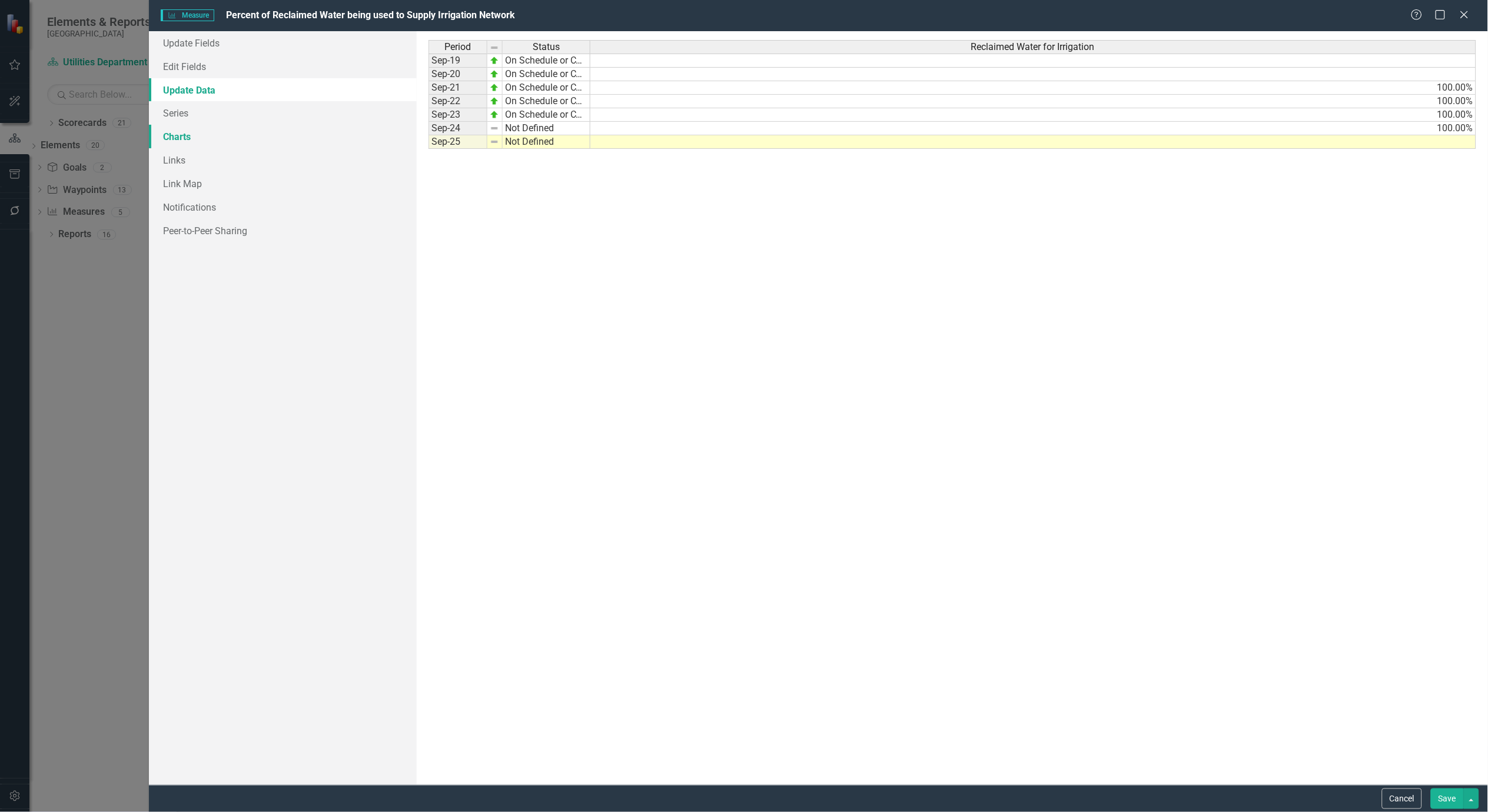
click at [179, 133] on link "Charts" at bounding box center [282, 137] width 268 height 24
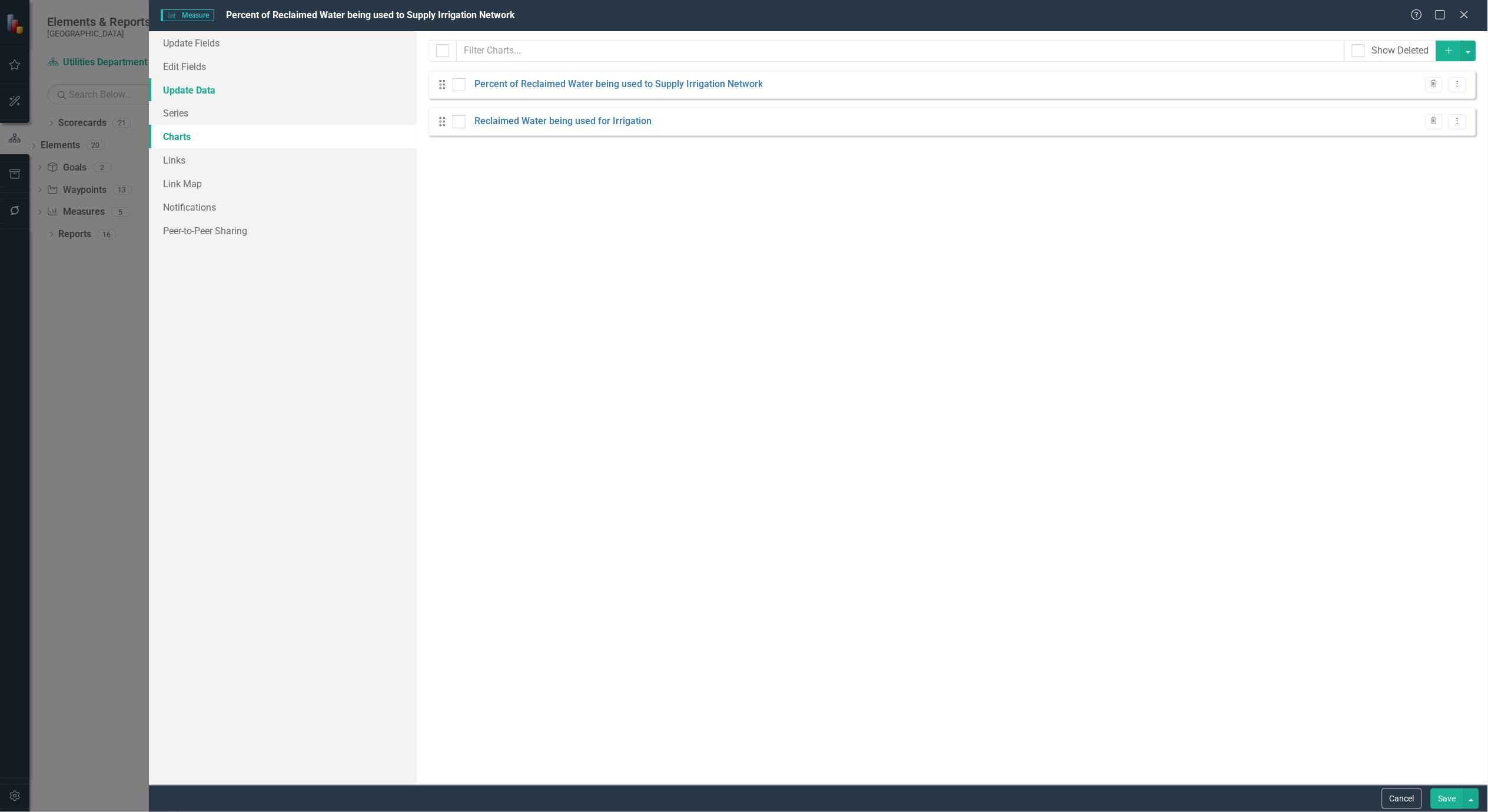
click at [209, 92] on link "Update Data" at bounding box center [282, 90] width 268 height 24
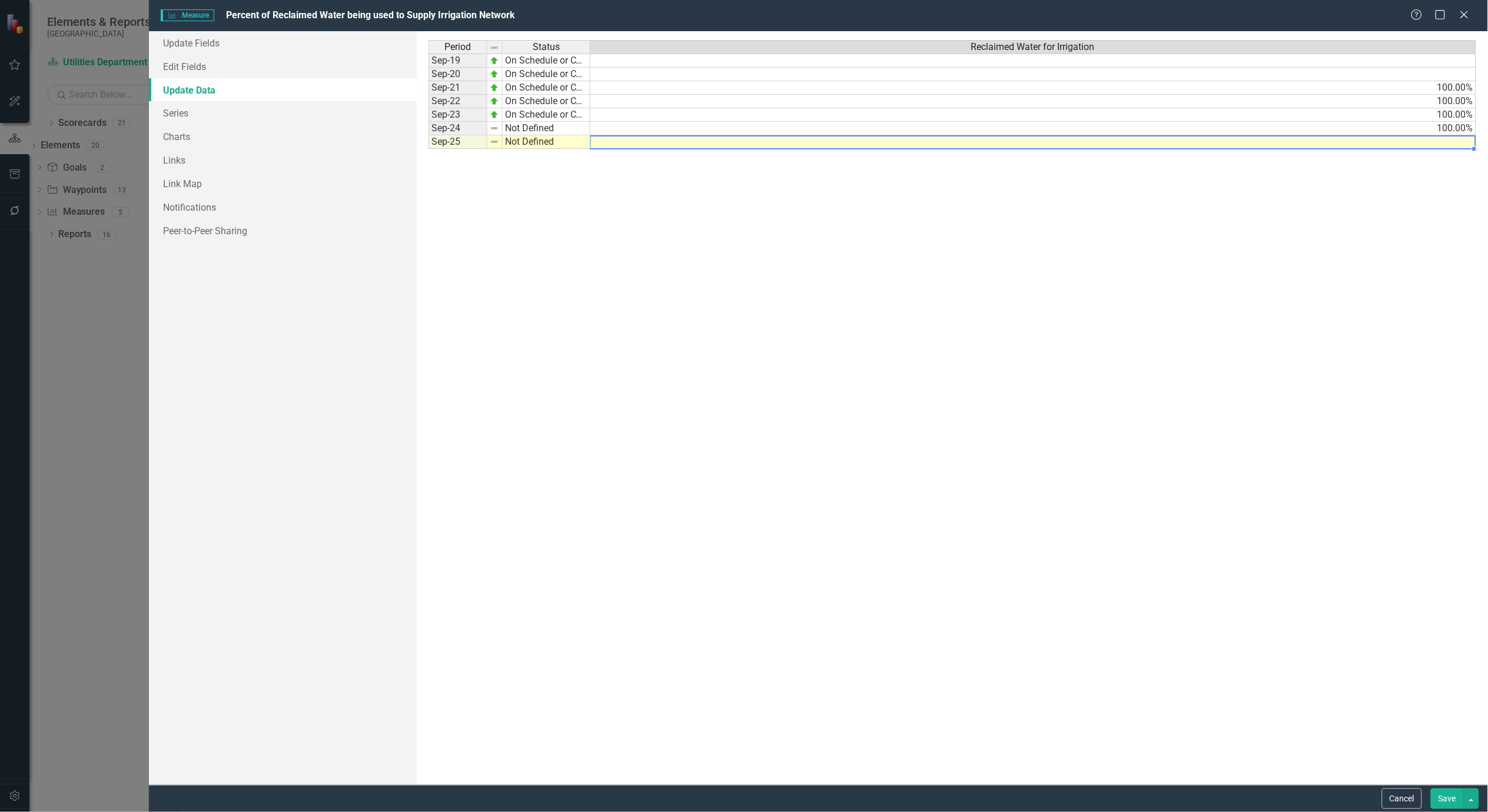
click at [1431, 144] on td at bounding box center [1033, 142] width 886 height 14
type textarea "99.6"
click at [1443, 801] on button "Save" at bounding box center [1447, 799] width 33 height 21
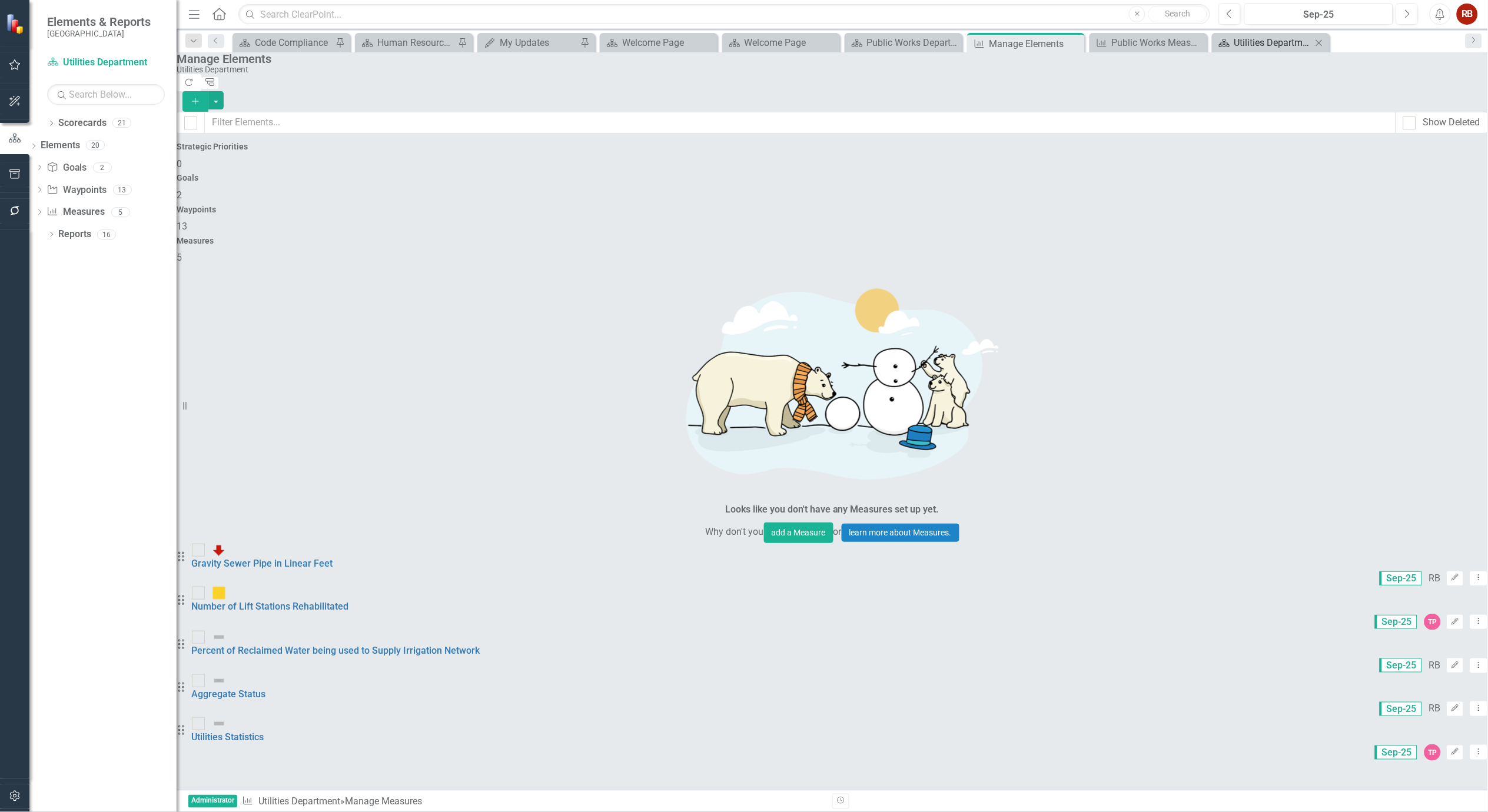
click at [1268, 44] on div "Utilities Department" at bounding box center [1273, 43] width 78 height 15
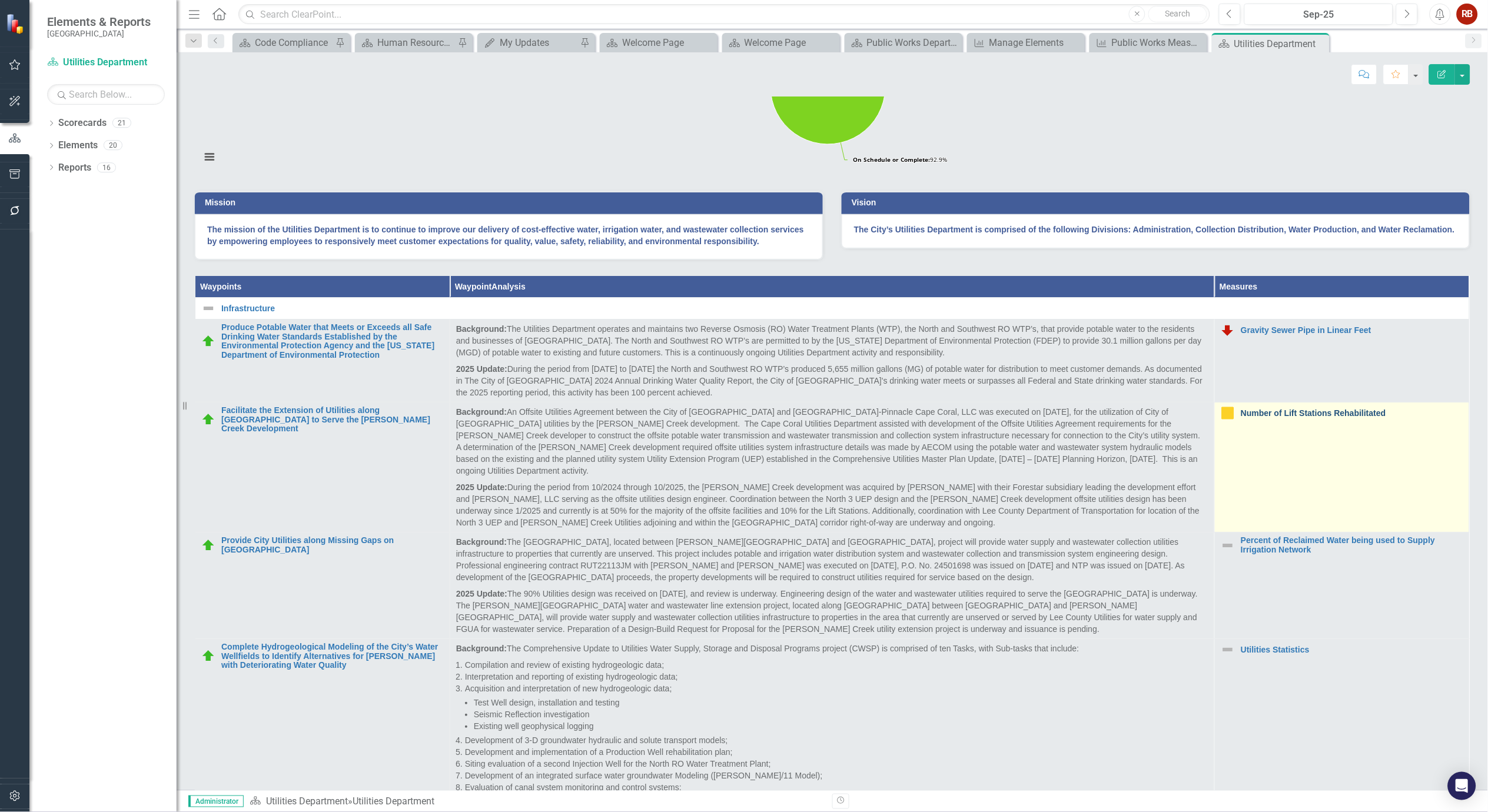
click at [1291, 418] on link "Number of Lift Stations Rehabilitated" at bounding box center [1352, 414] width 222 height 9
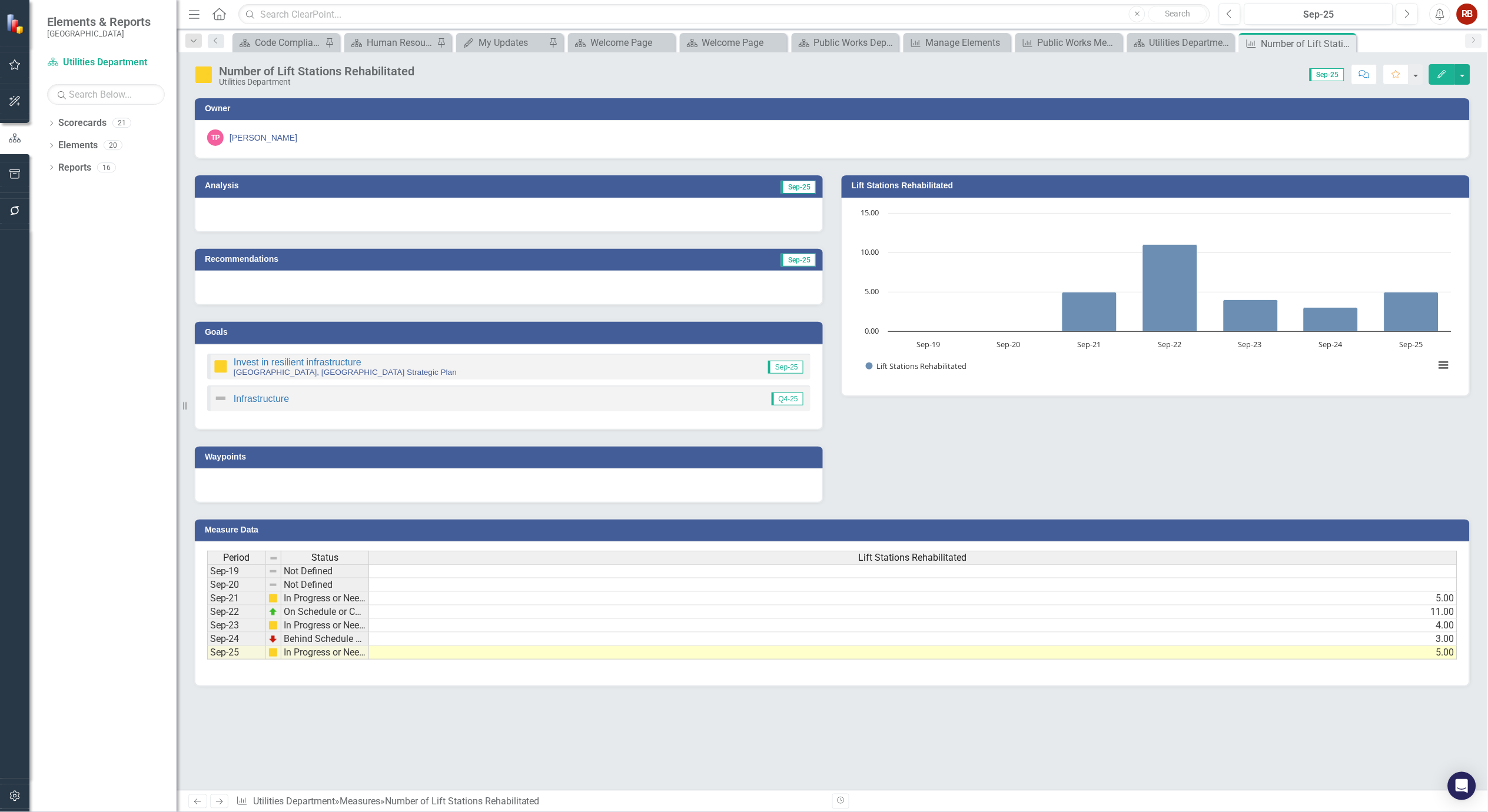
click at [1440, 75] on icon "button" at bounding box center [1442, 74] width 8 height 8
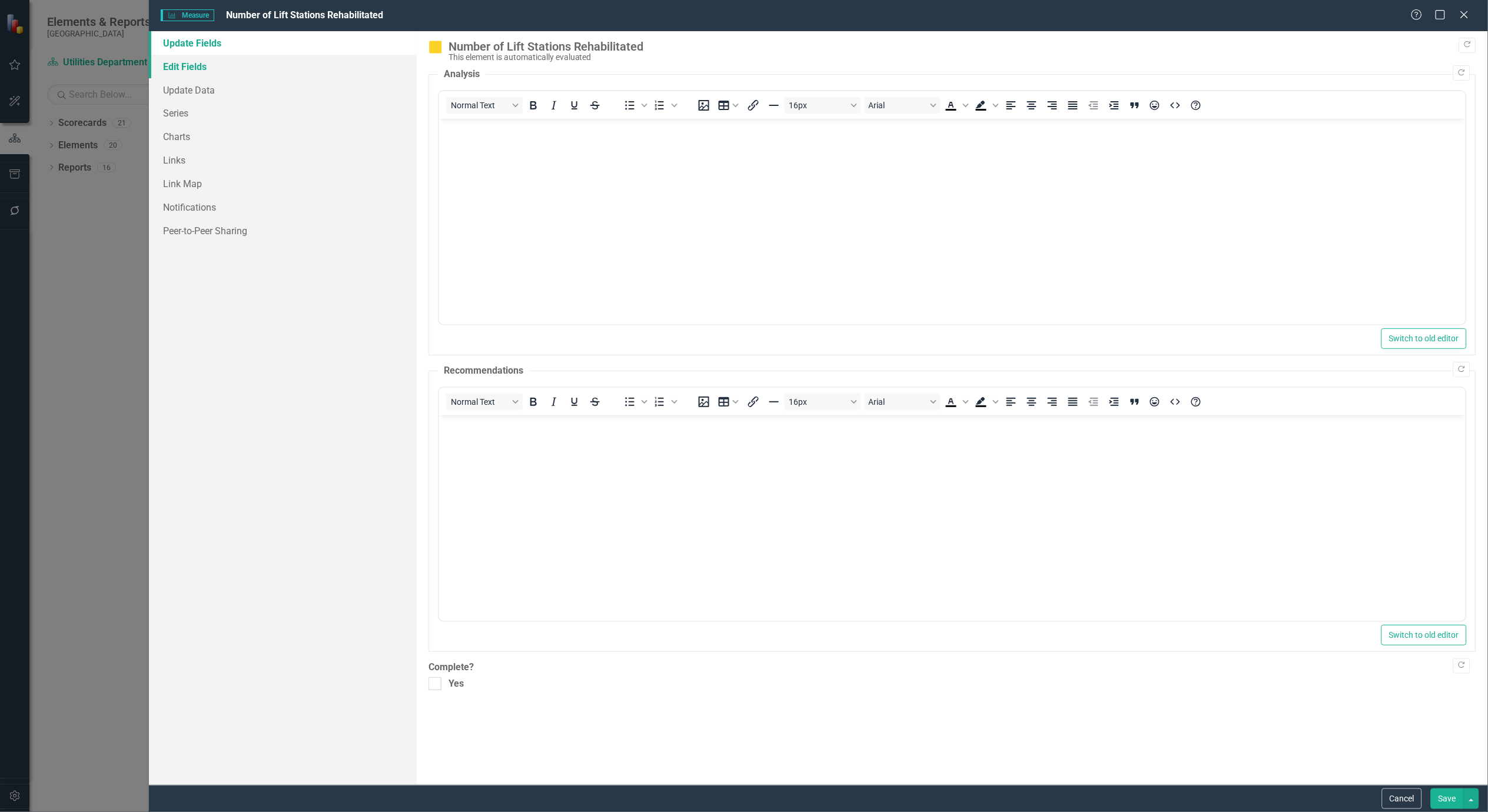
click at [186, 68] on link "Edit Fields" at bounding box center [282, 66] width 268 height 24
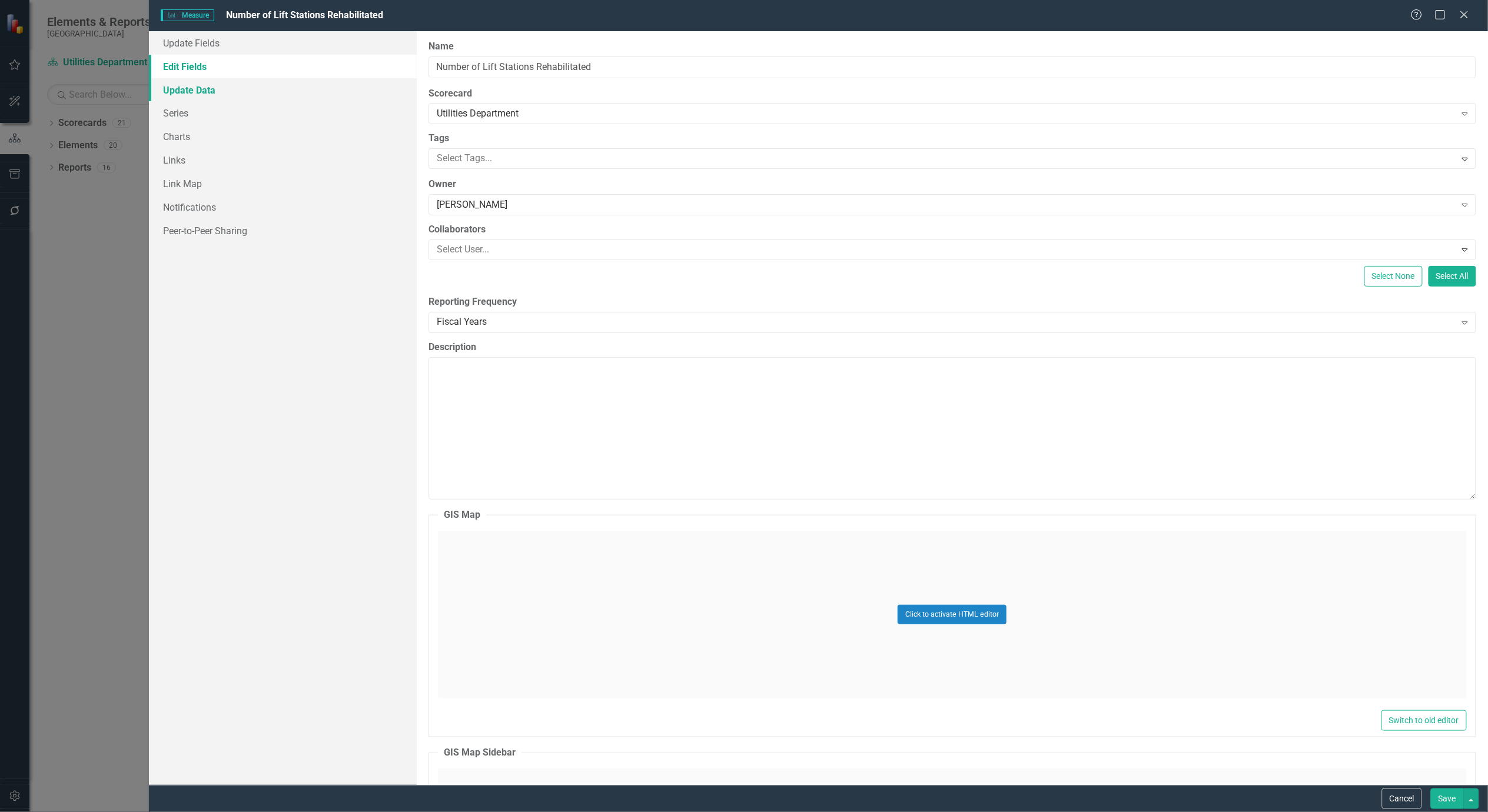
click at [186, 85] on link "Update Data" at bounding box center [282, 90] width 268 height 24
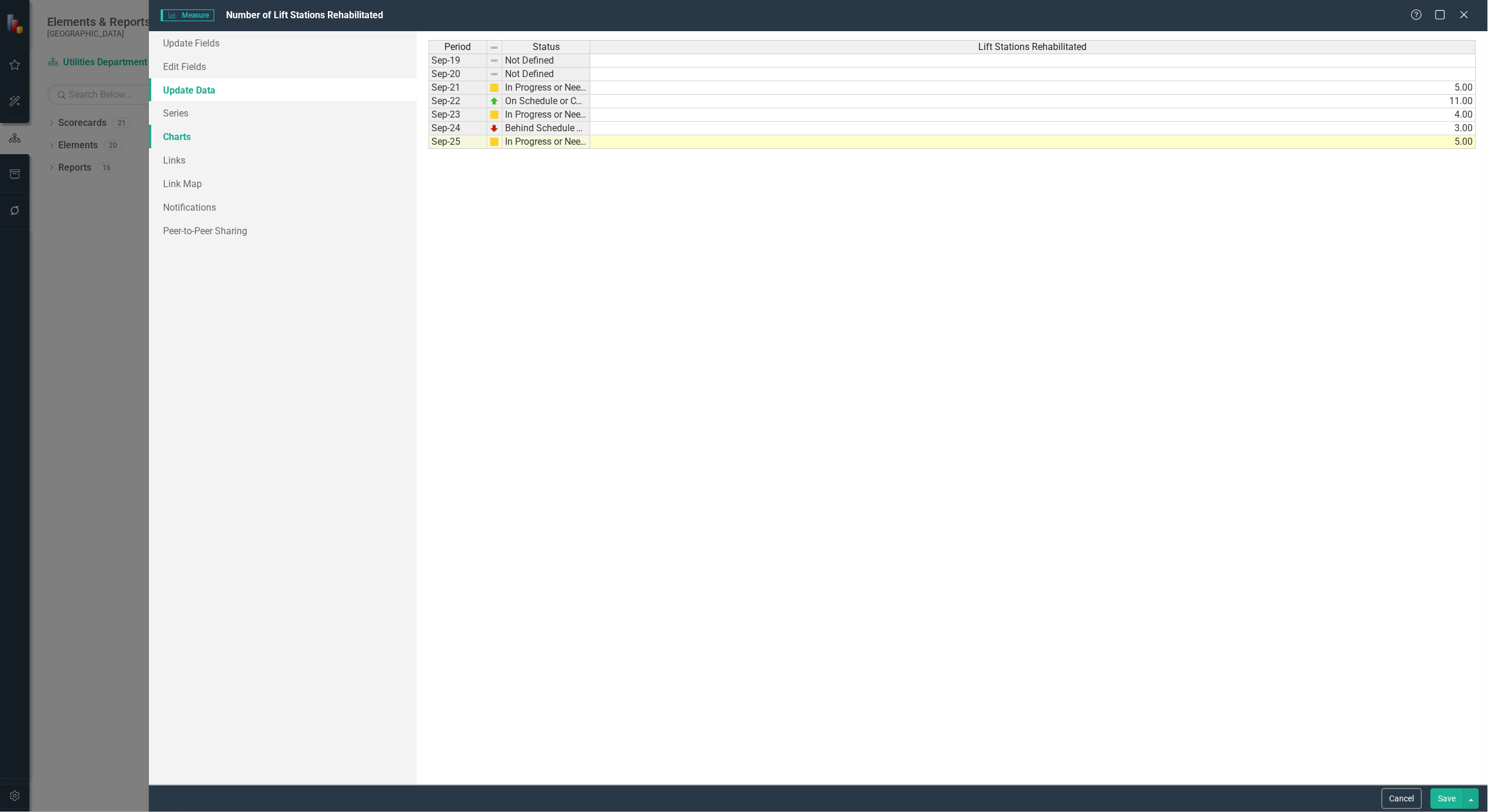
click at [181, 139] on link "Charts" at bounding box center [282, 137] width 268 height 24
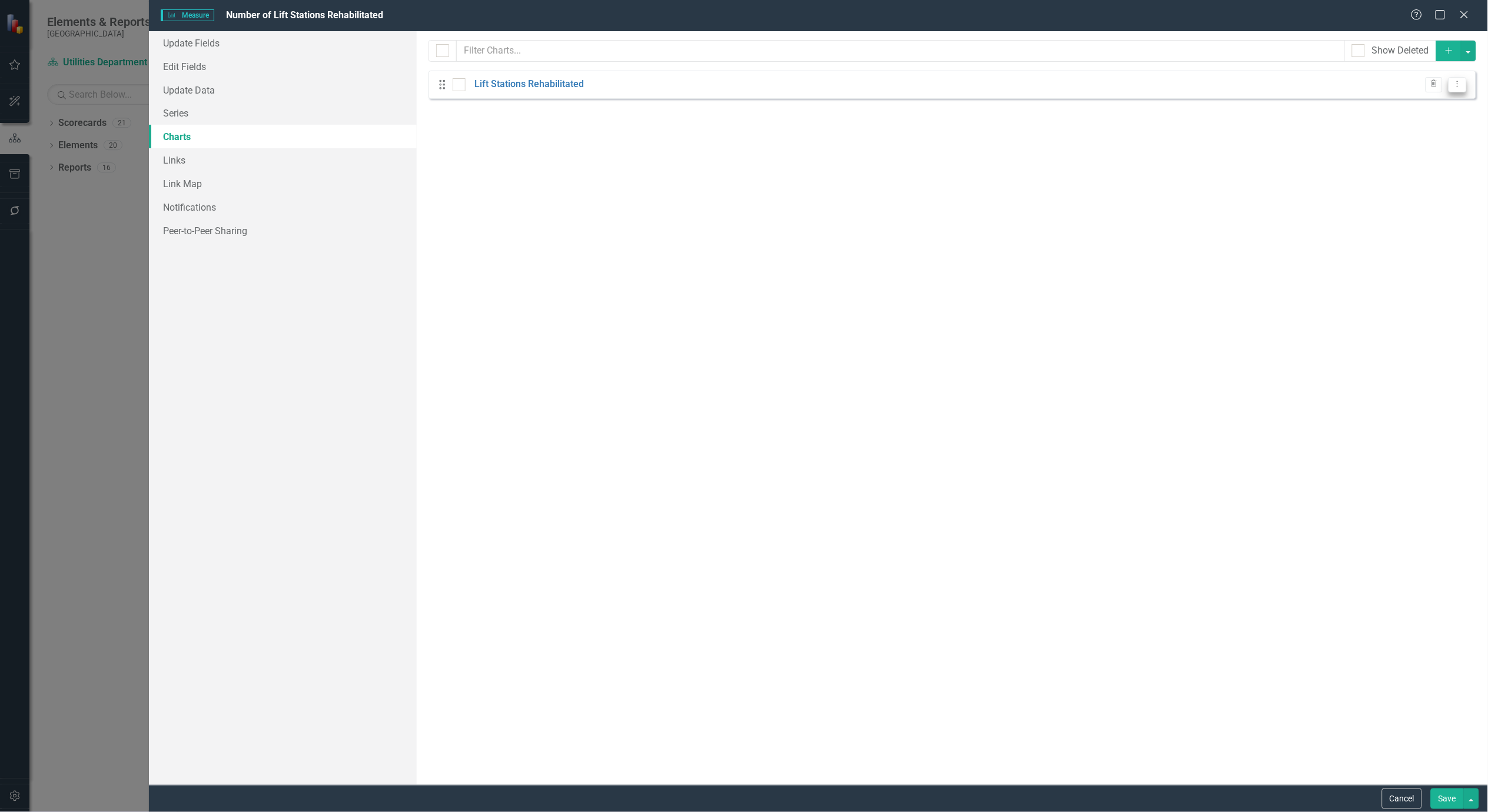
click at [1462, 82] on icon "Dropdown Menu" at bounding box center [1458, 84] width 10 height 8
click at [1434, 99] on link "Edit Edit Chart" at bounding box center [1420, 104] width 93 height 22
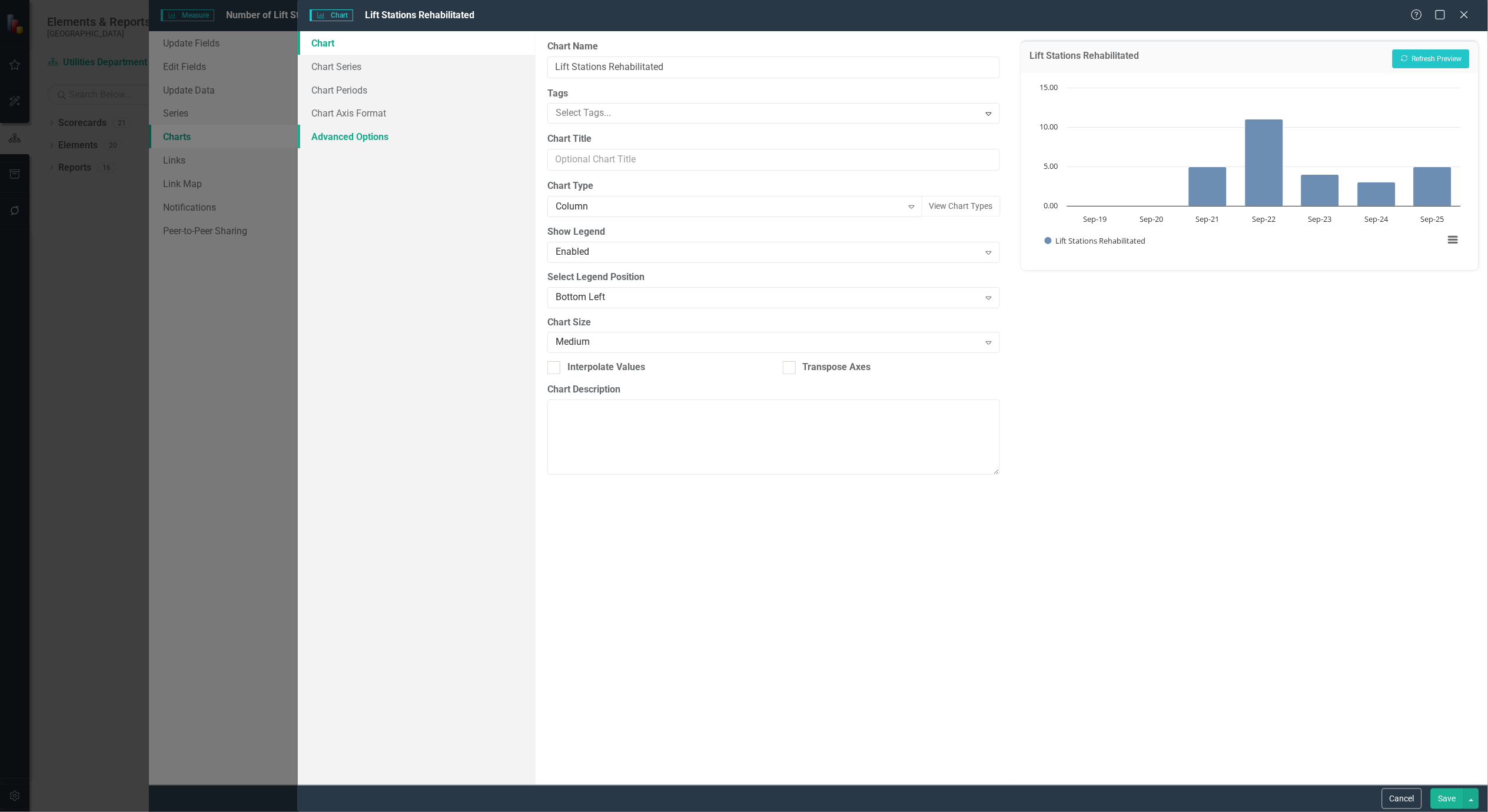
click at [377, 139] on link "Advanced Options" at bounding box center [416, 137] width 238 height 24
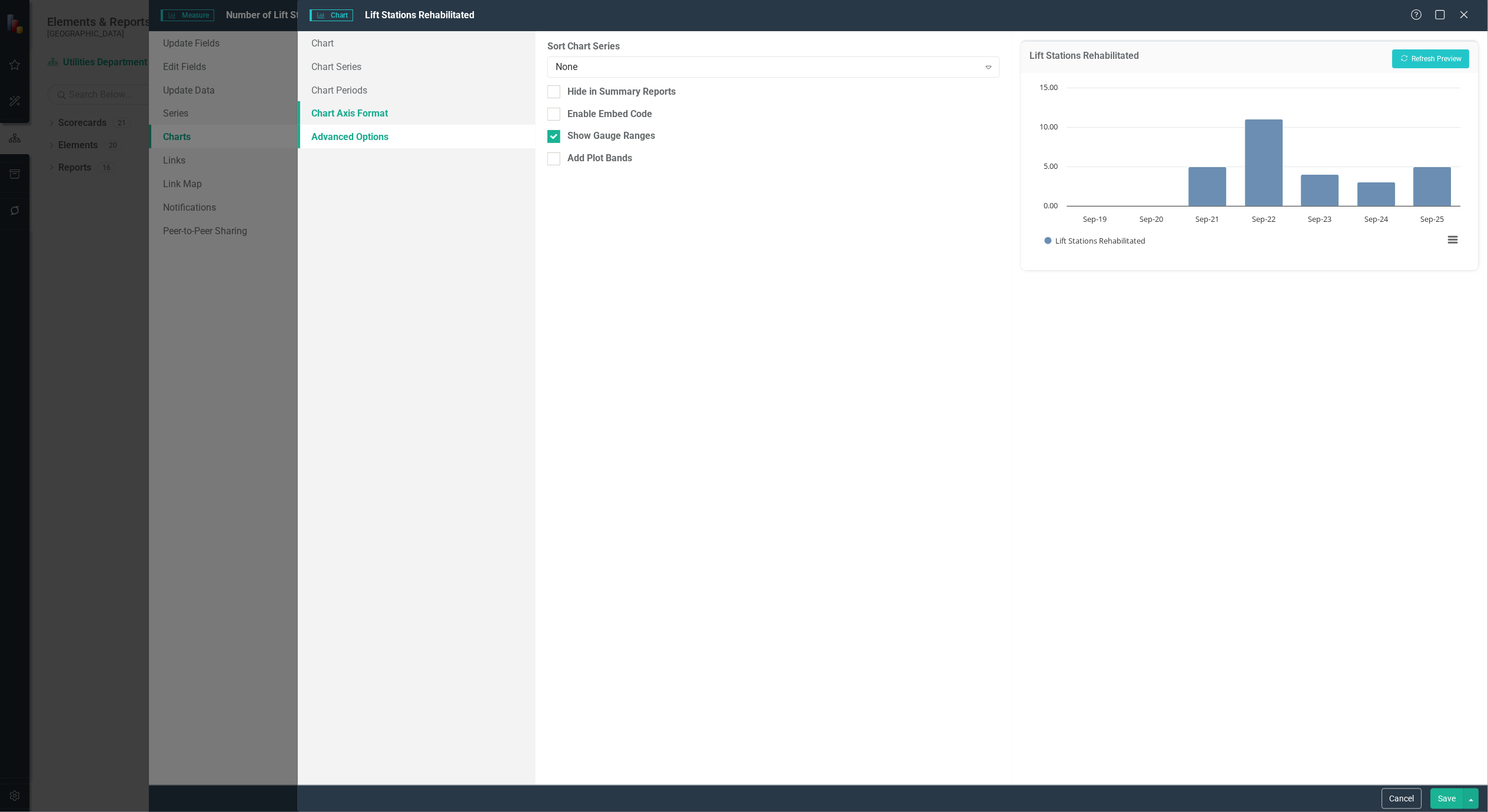
click at [360, 115] on link "Chart Axis Format" at bounding box center [416, 113] width 238 height 24
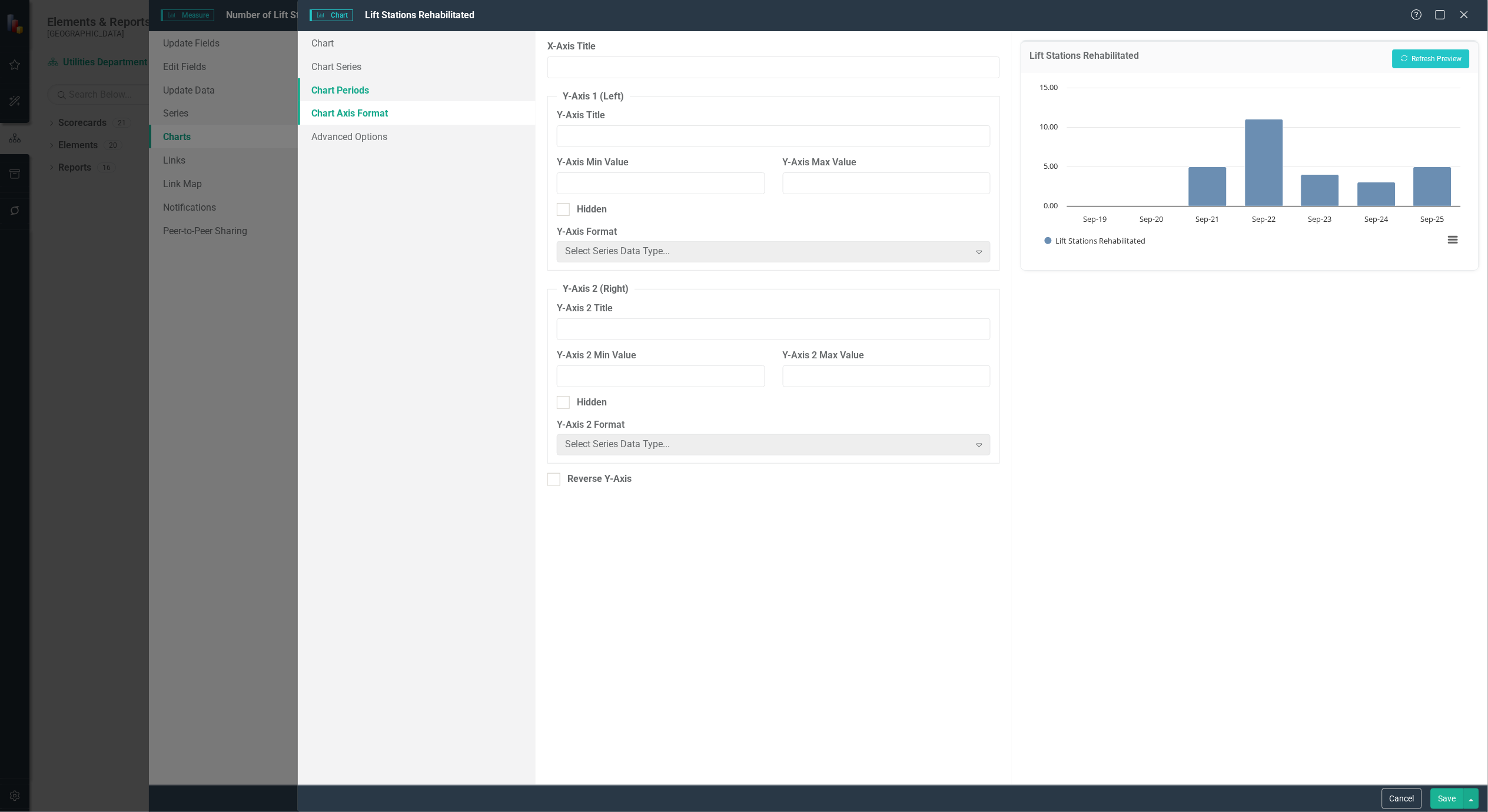
click at [349, 91] on link "Chart Periods" at bounding box center [416, 90] width 238 height 24
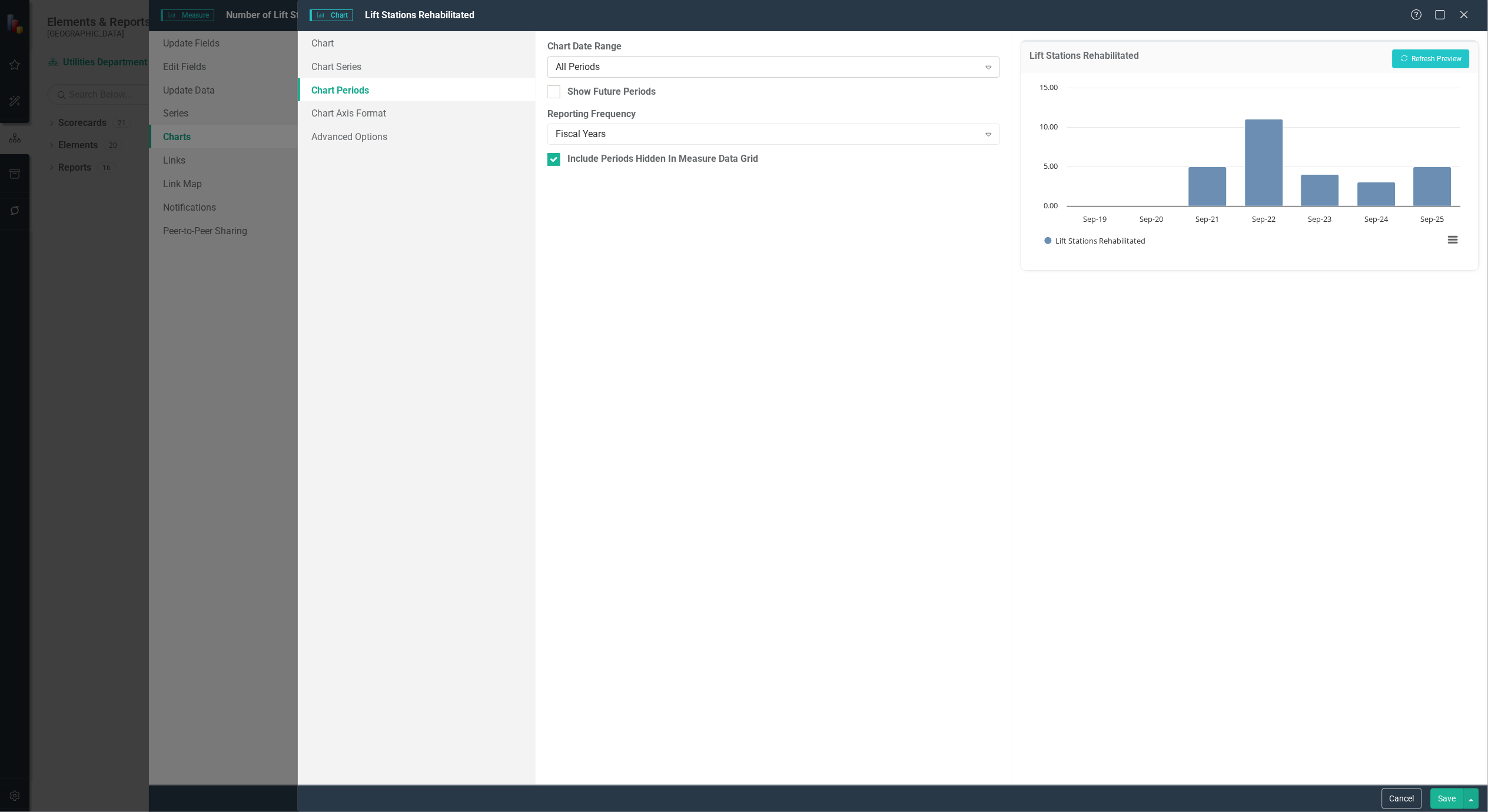
click at [704, 64] on div "All Periods" at bounding box center [767, 66] width 424 height 14
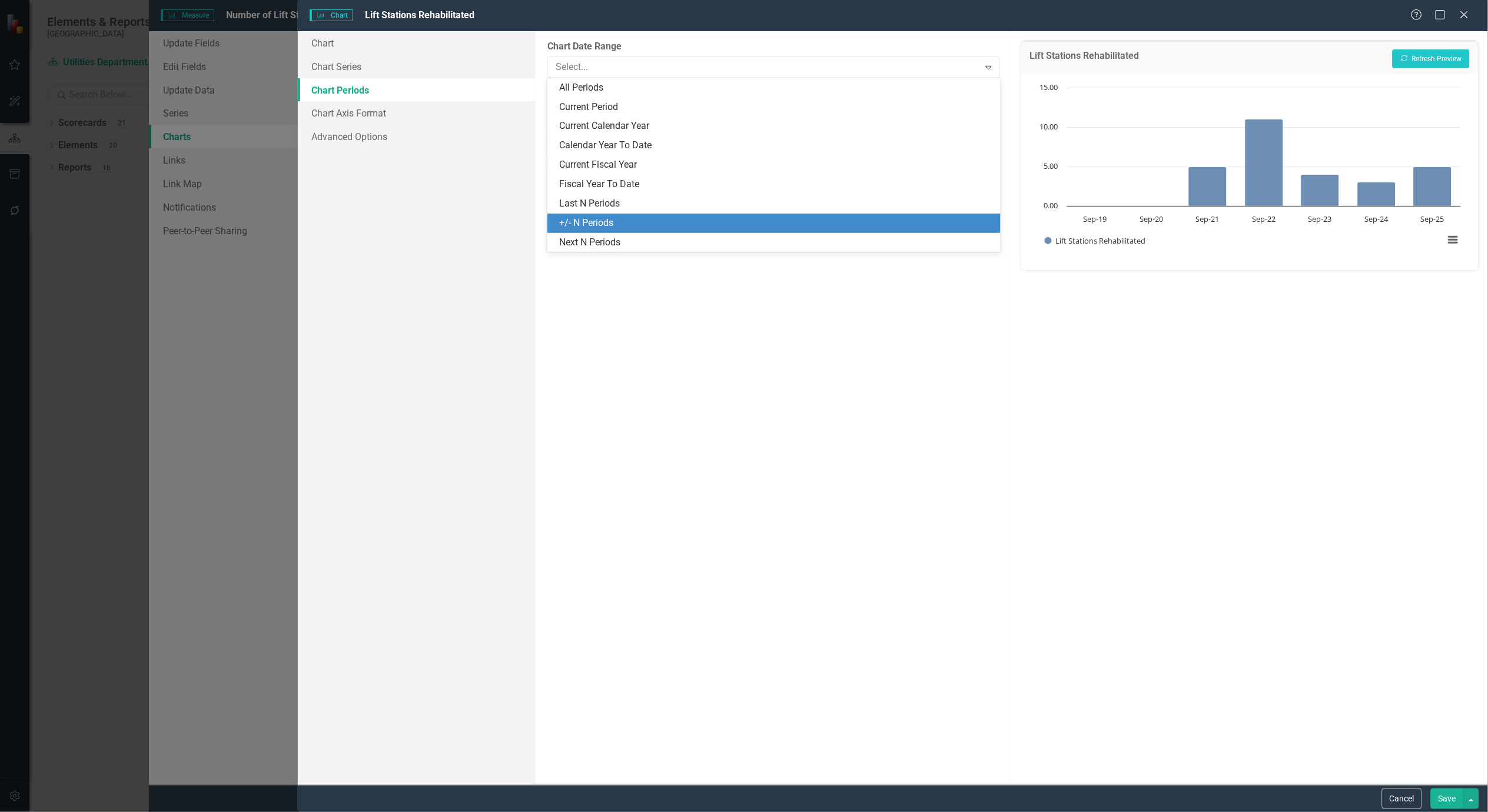
click at [606, 218] on div "+/- N Periods" at bounding box center [776, 223] width 434 height 14
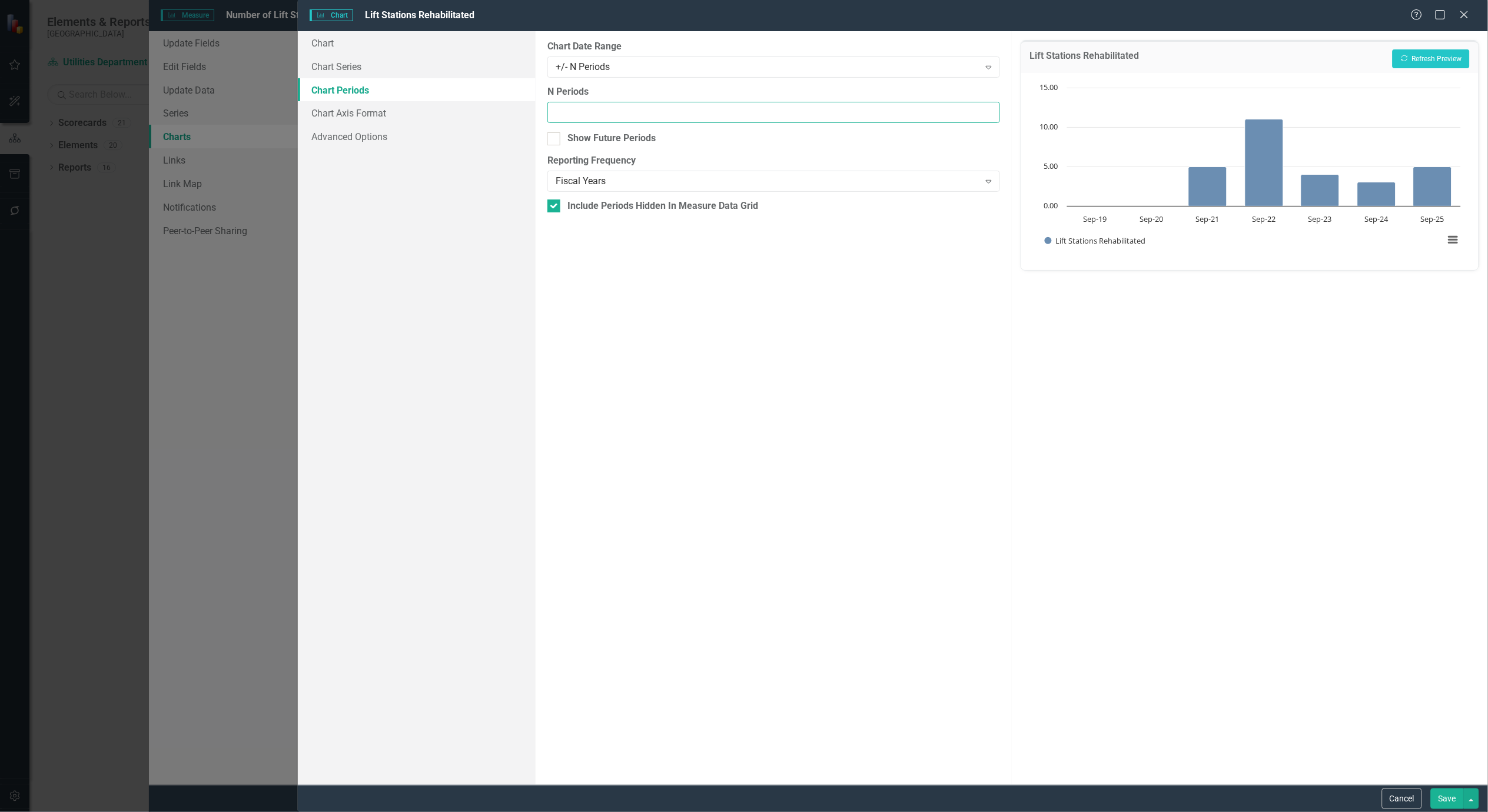
click at [970, 117] on input "N Periods" at bounding box center [774, 113] width 453 height 22
click at [990, 109] on input "1" at bounding box center [774, 113] width 453 height 22
click at [990, 109] on input "2" at bounding box center [774, 113] width 453 height 22
click at [993, 181] on icon "Expand" at bounding box center [989, 181] width 12 height 10
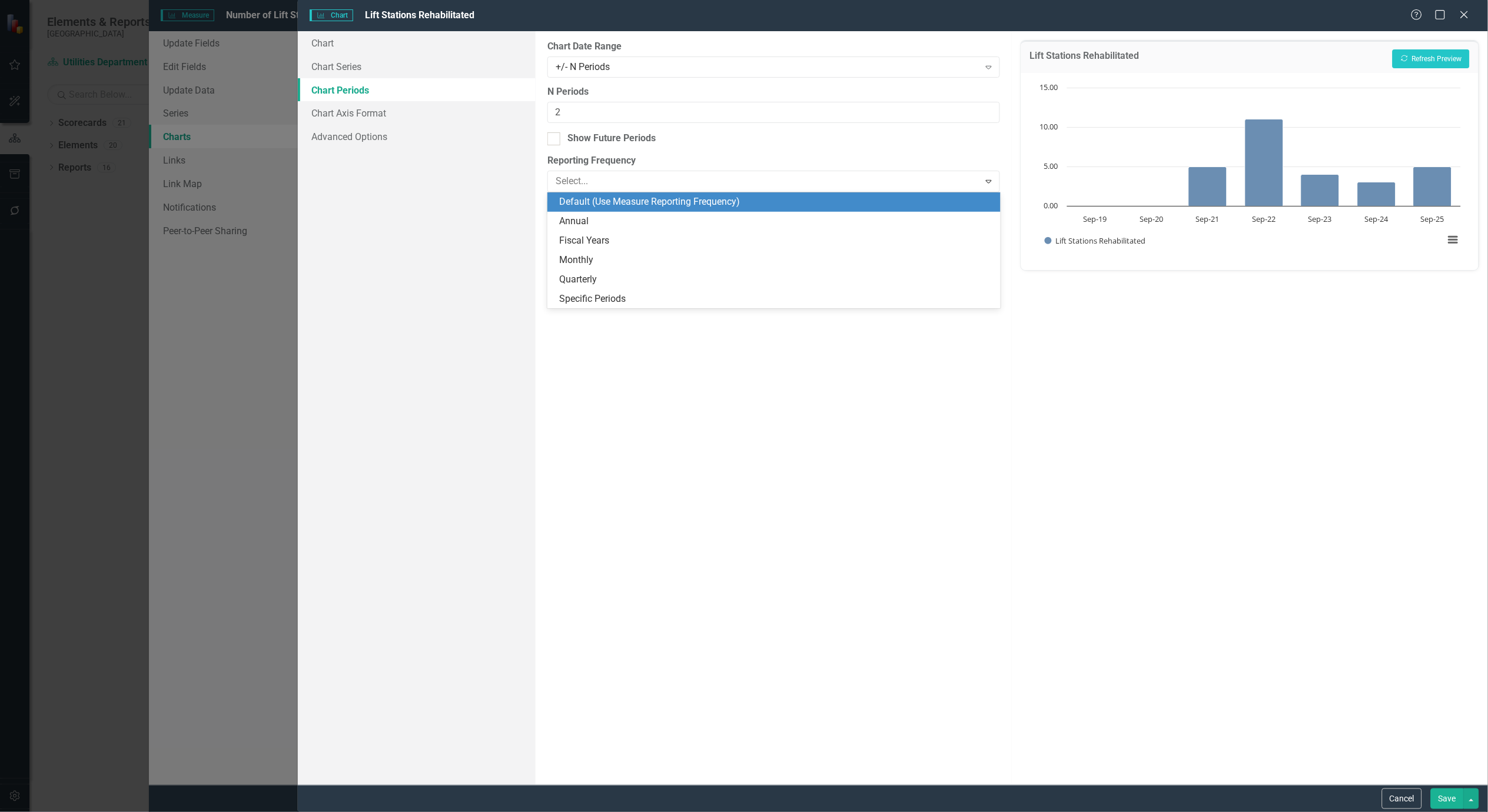
click at [719, 197] on div "Default (Use Measure Reporting Frequency)" at bounding box center [776, 202] width 434 height 14
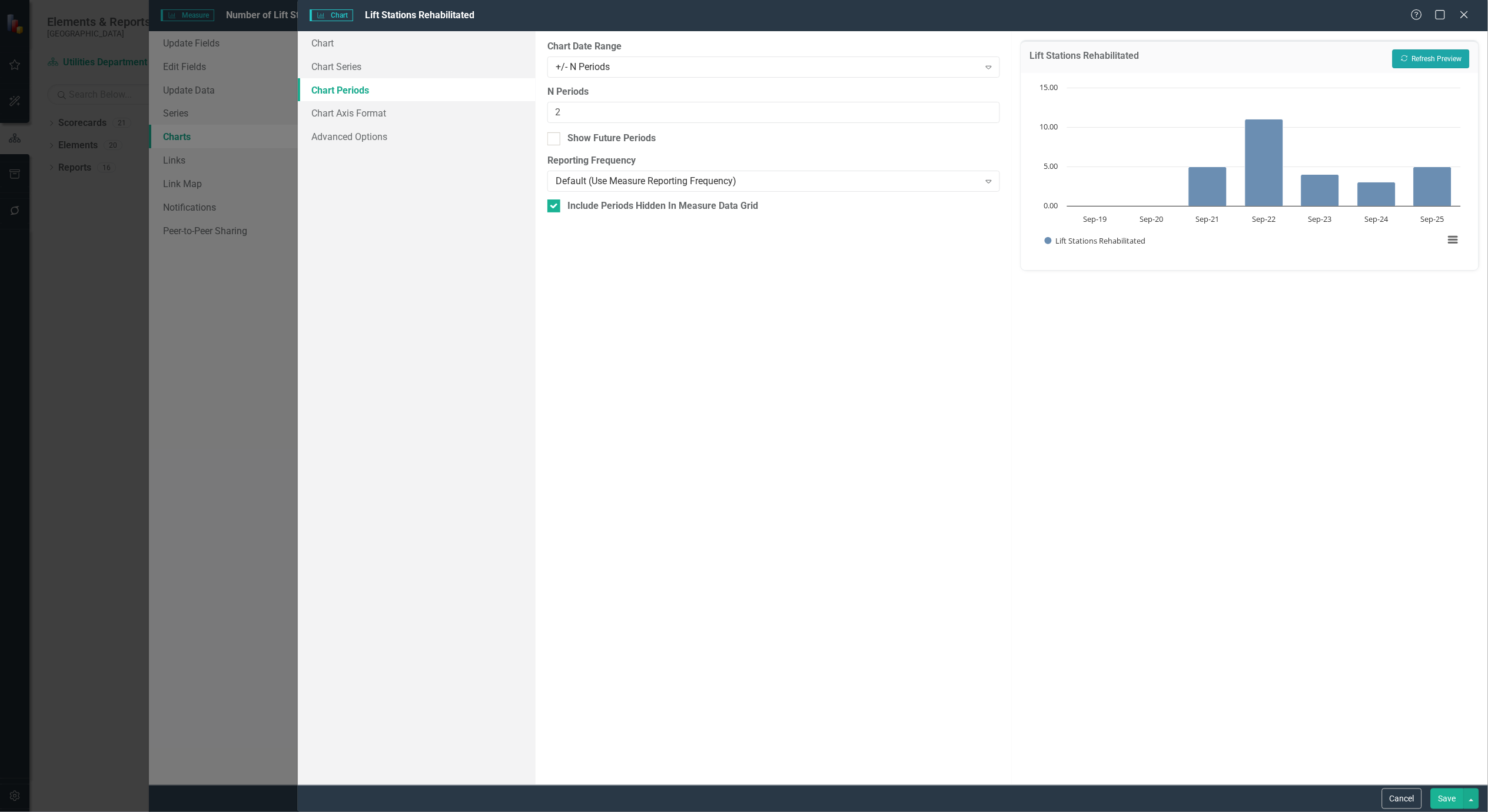
click at [1438, 64] on button "Recalculate Refresh Preview" at bounding box center [1431, 59] width 77 height 19
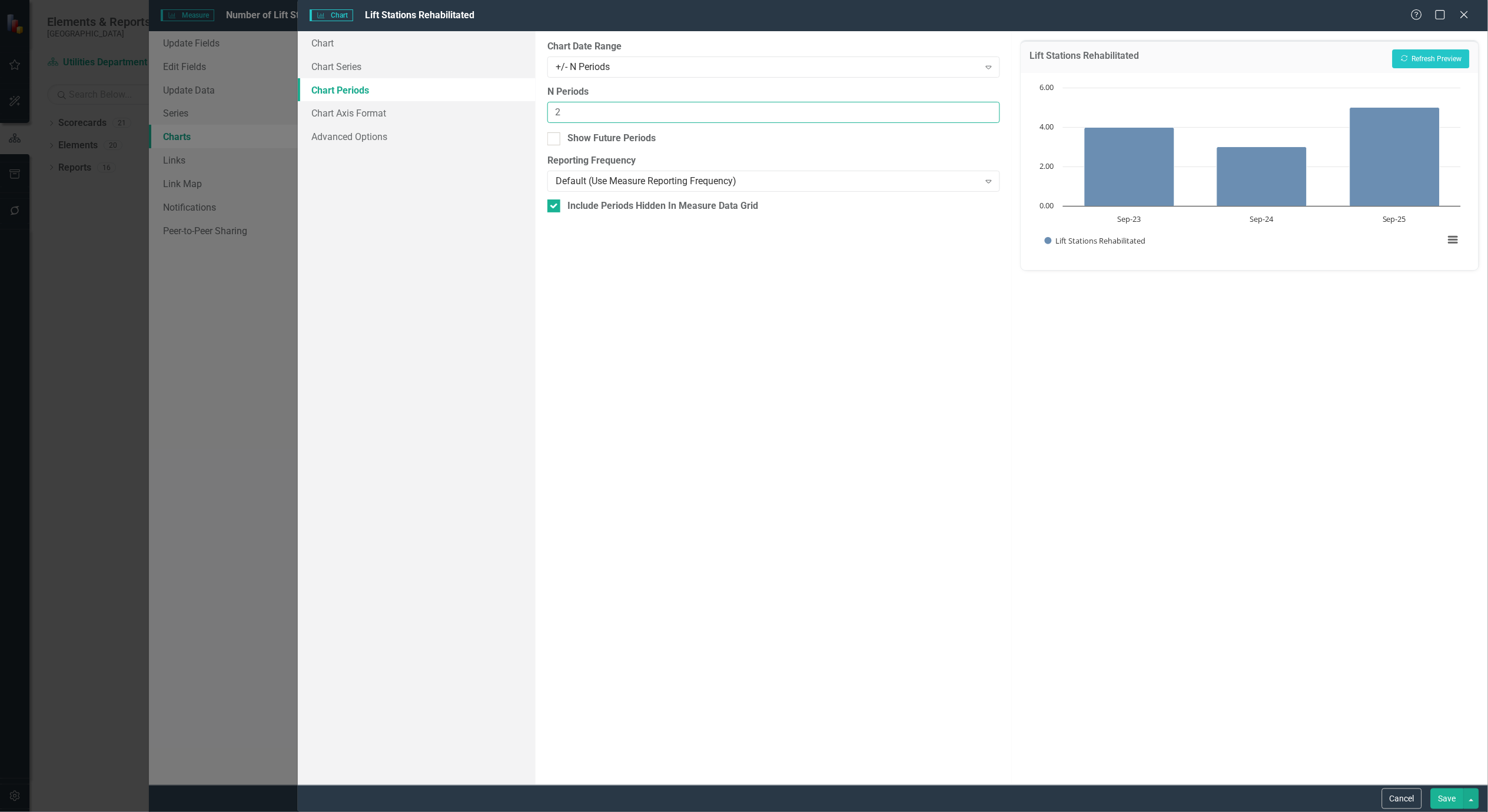
click at [984, 119] on input "2" at bounding box center [774, 113] width 453 height 22
type input "3"
click at [990, 108] on input "3" at bounding box center [774, 113] width 453 height 22
click at [1424, 53] on button "Recalculate Refresh Preview" at bounding box center [1431, 59] width 77 height 19
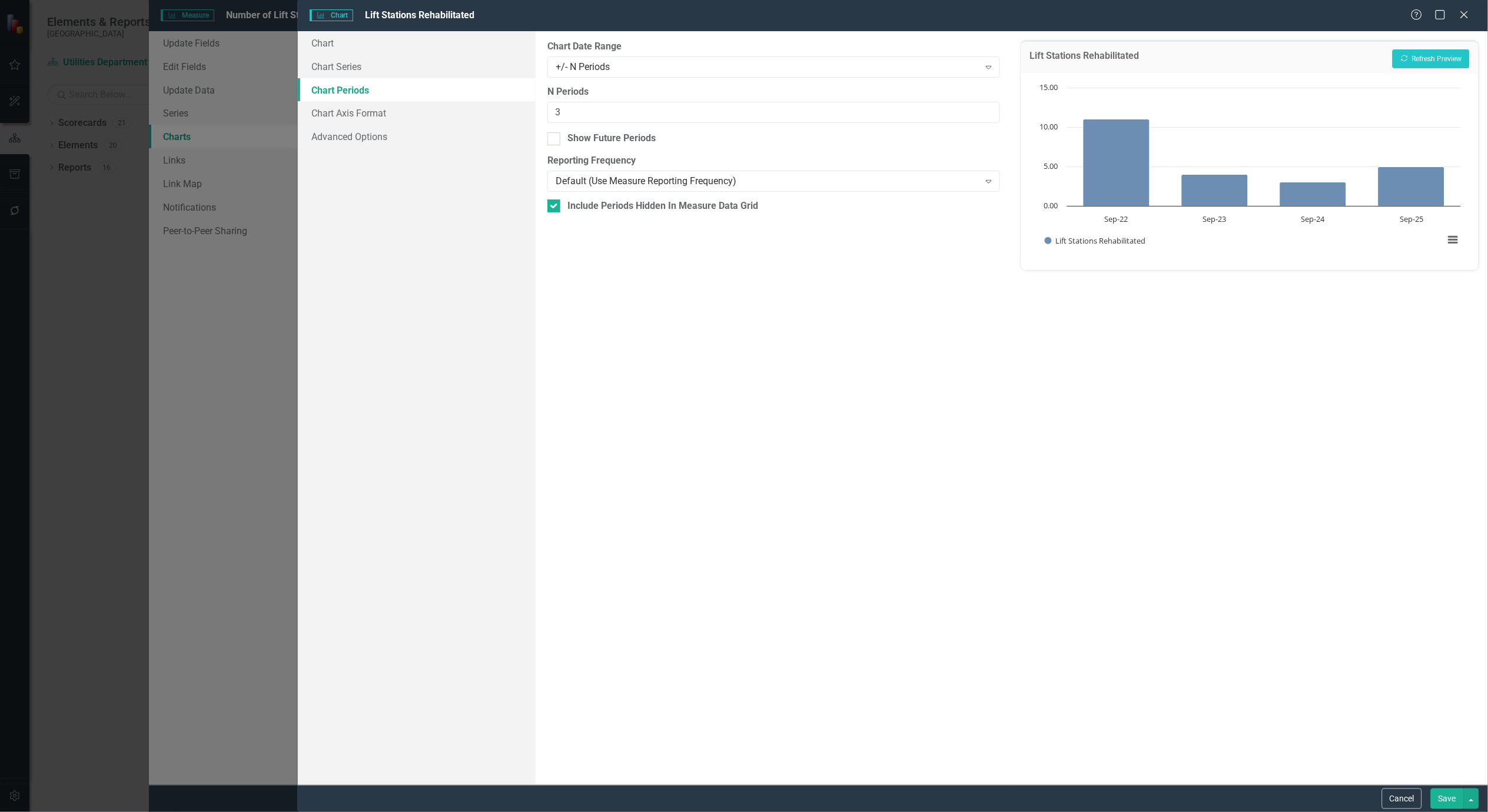
click at [1451, 797] on button "Save" at bounding box center [1447, 799] width 33 height 21
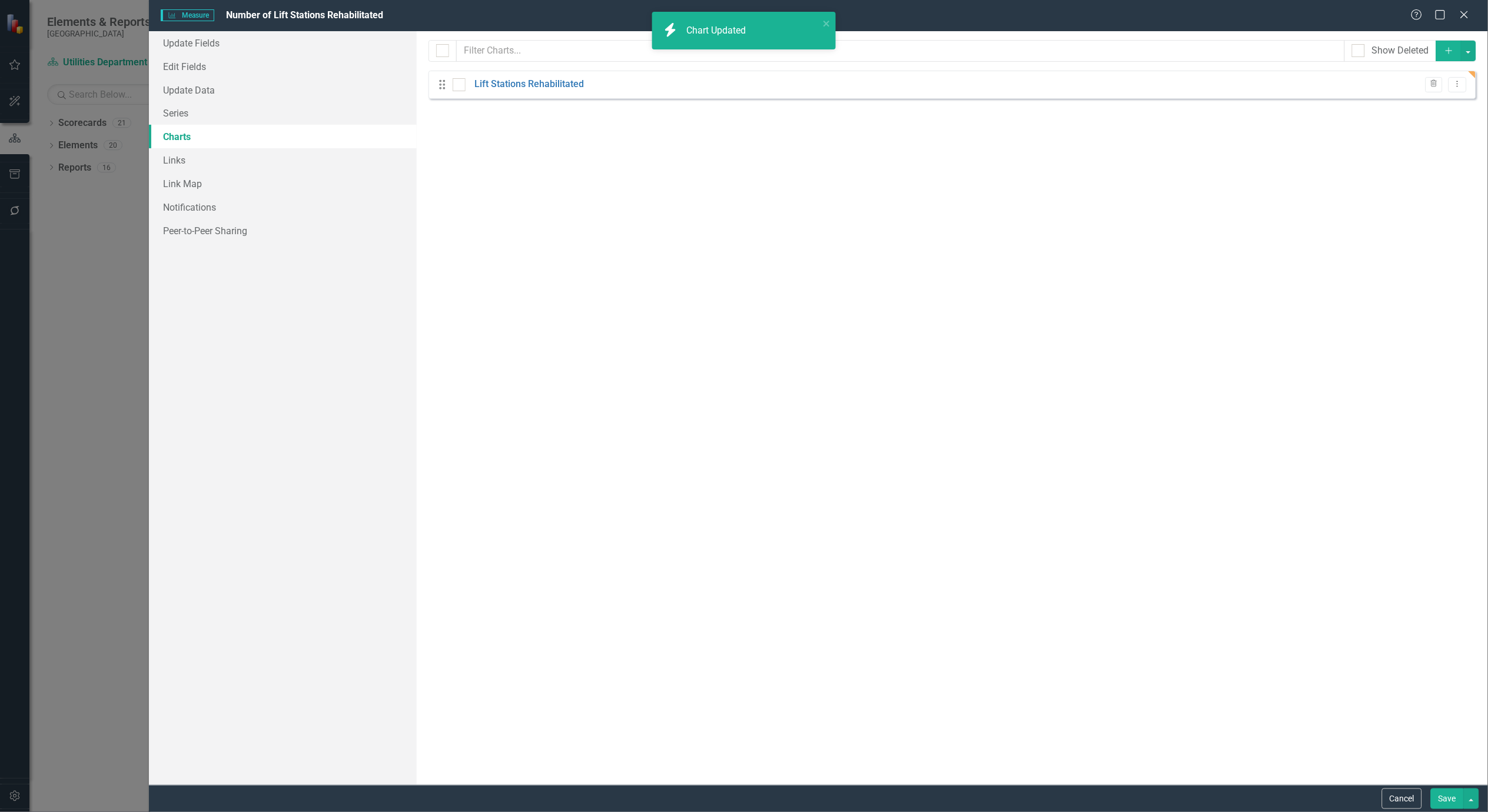
click at [1451, 797] on button "Save" at bounding box center [1447, 799] width 33 height 21
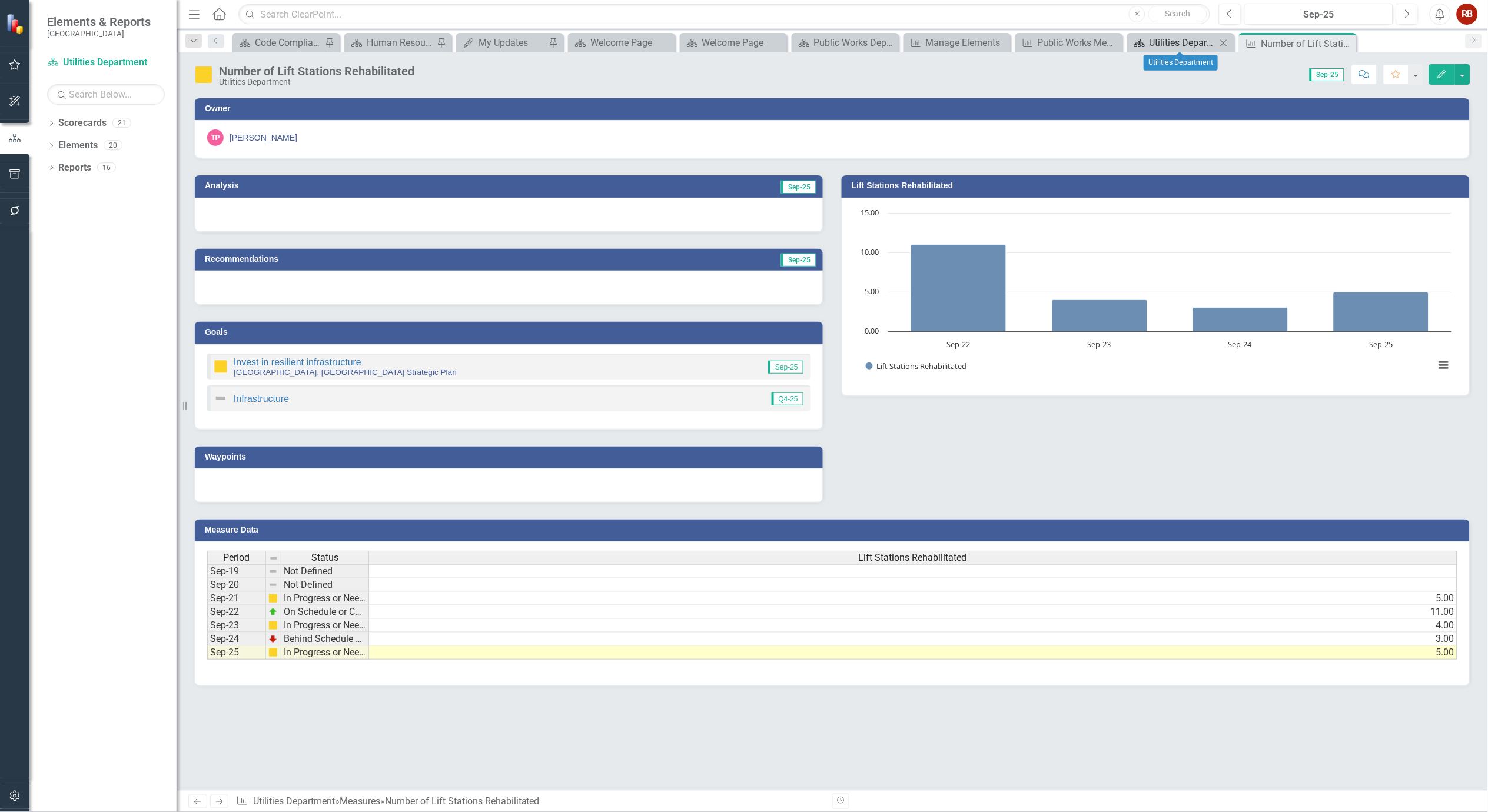
click at [1197, 39] on div "Utilities Department" at bounding box center [1183, 43] width 67 height 15
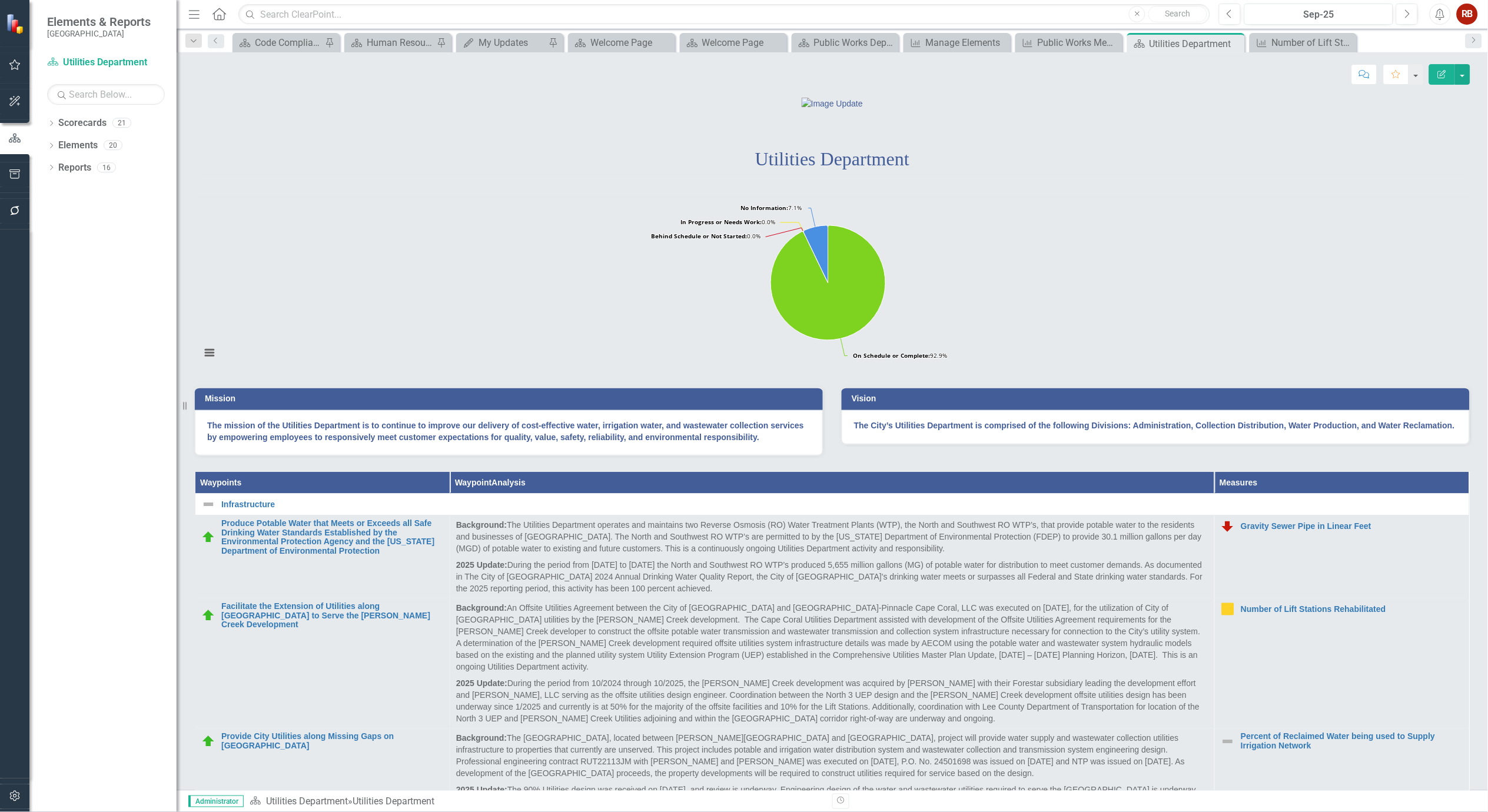
scroll to position [131, 0]
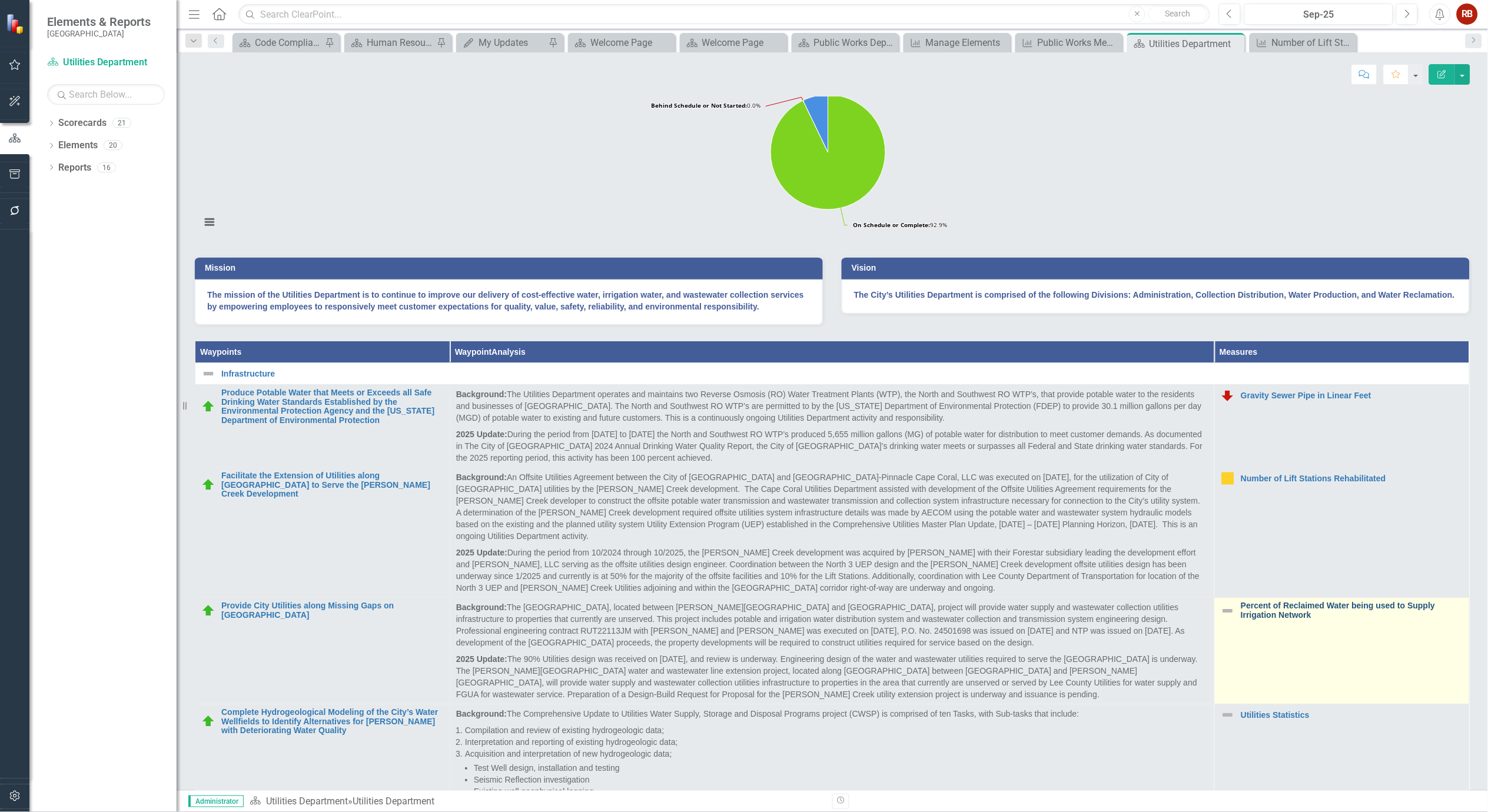
click at [1284, 619] on link "Percent of Reclaimed Water being used to Supply Irrigation Network" at bounding box center [1352, 610] width 222 height 18
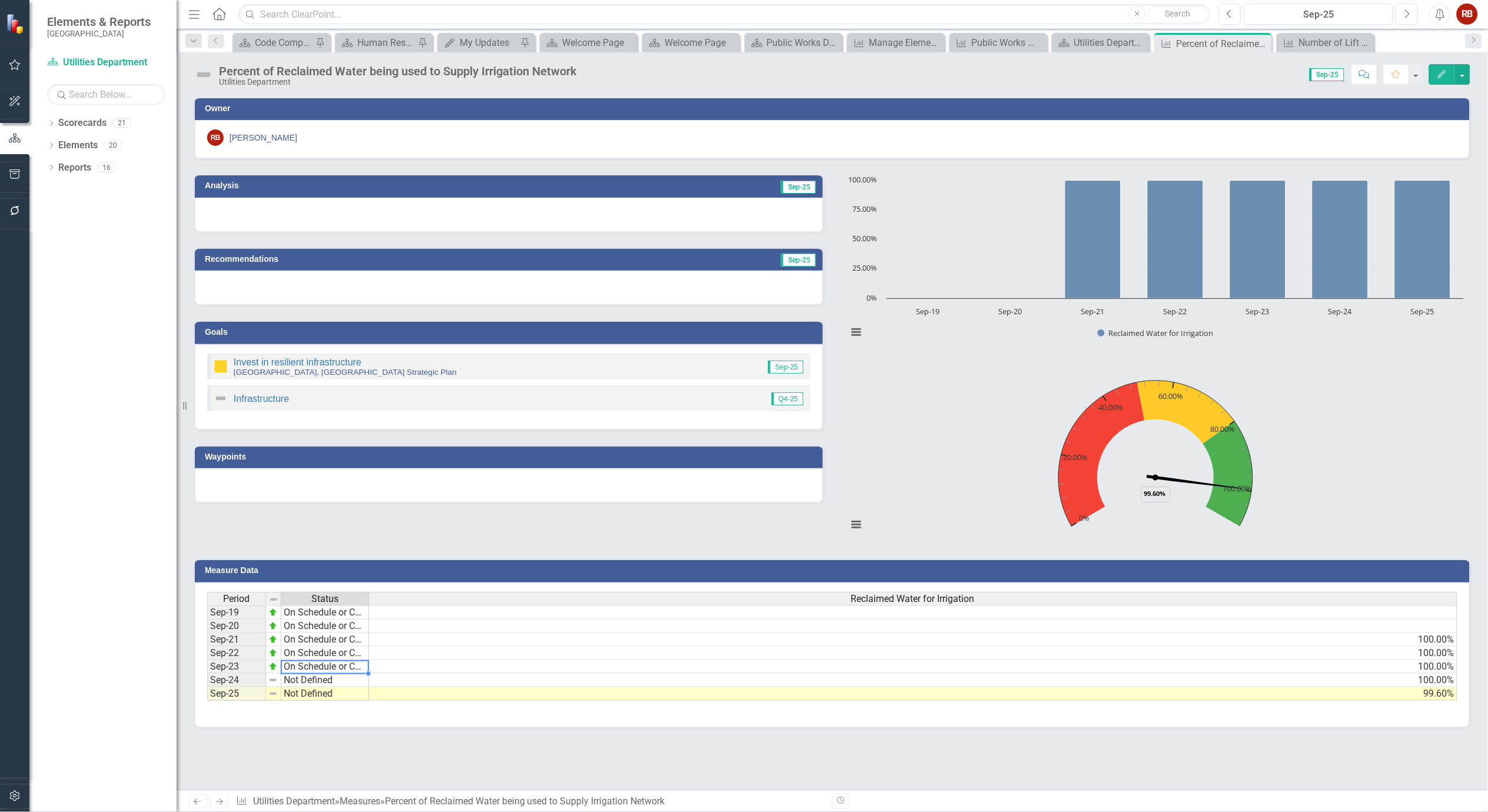
click at [312, 667] on td "On Schedule or Complete" at bounding box center [325, 666] width 88 height 14
click at [343, 669] on td "On Schedule or Complete" at bounding box center [325, 666] width 88 height 14
drag, startPoint x: 367, startPoint y: 673, endPoint x: 367, endPoint y: 690, distance: 17.0
click at [207, 690] on div "Period Status Sep-19 On Schedule or Complete Sep-20 On Schedule or Complete Sep…" at bounding box center [207, 653] width 0 height 122
type textarea "On Schedule or Complete"
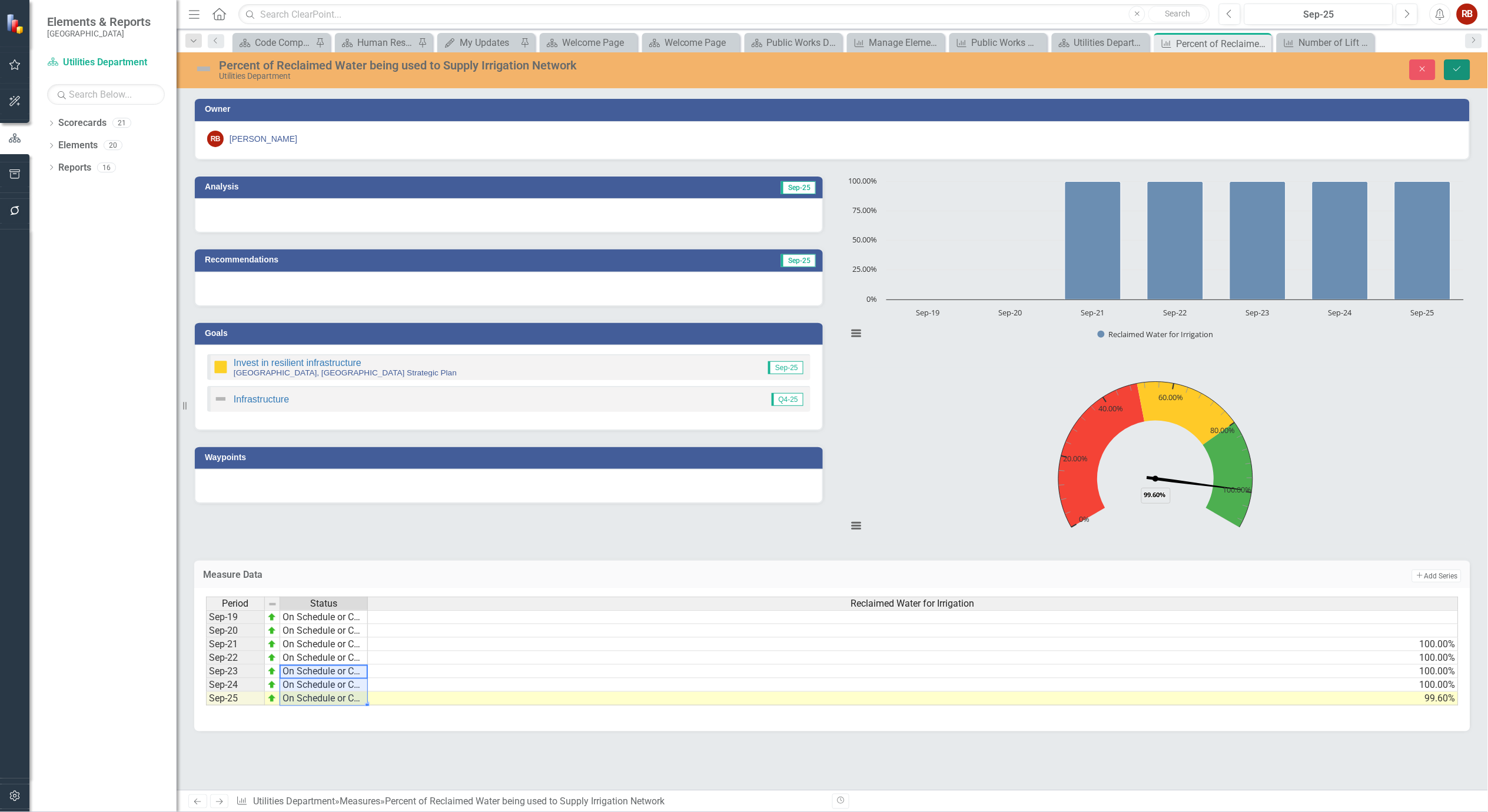
click at [1456, 72] on icon "Save" at bounding box center [1458, 68] width 10 height 8
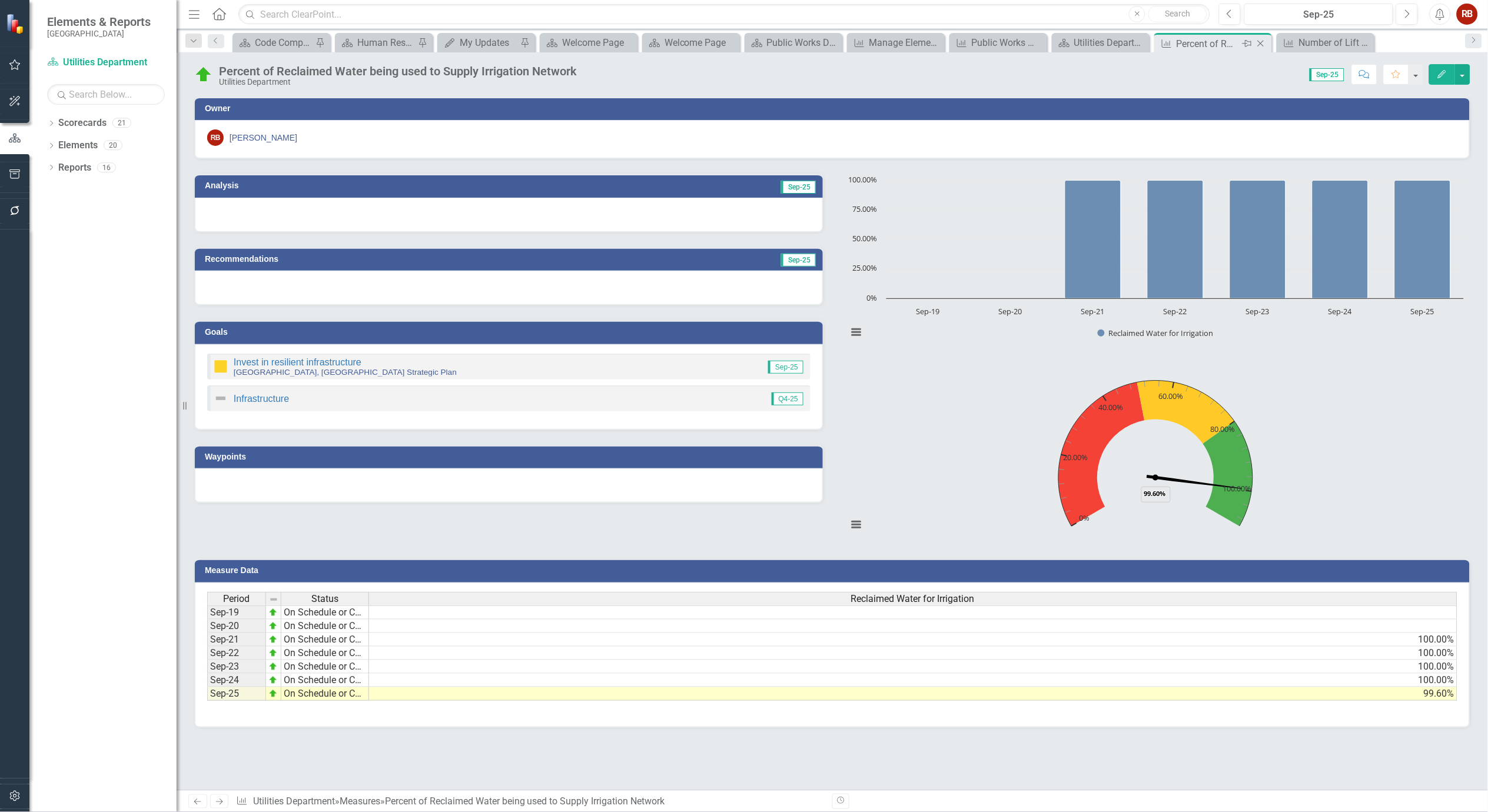
click at [1264, 43] on icon "Close" at bounding box center [1261, 43] width 12 height 10
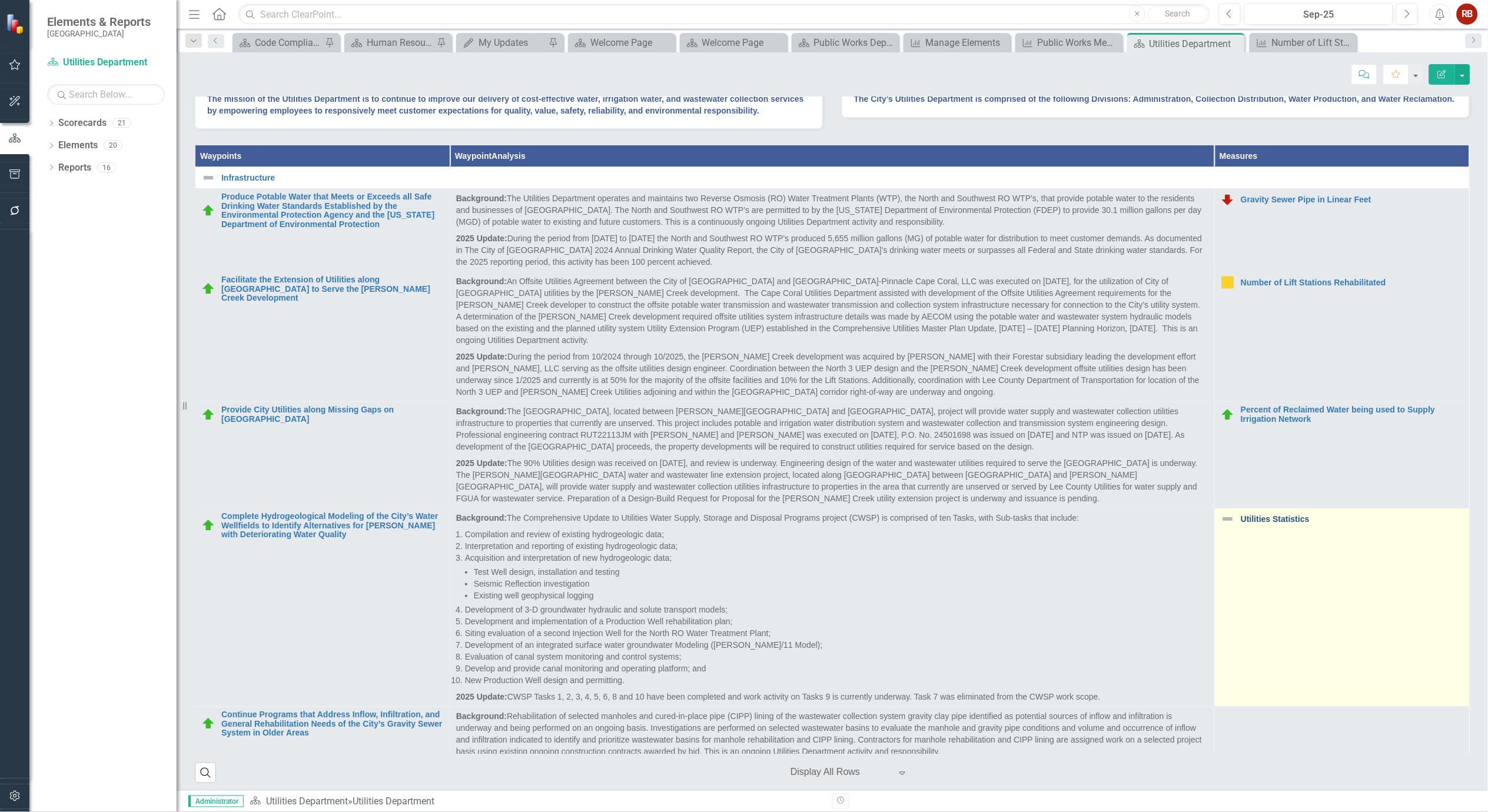
click at [1272, 524] on link "Utilities Statistics" at bounding box center [1352, 519] width 222 height 9
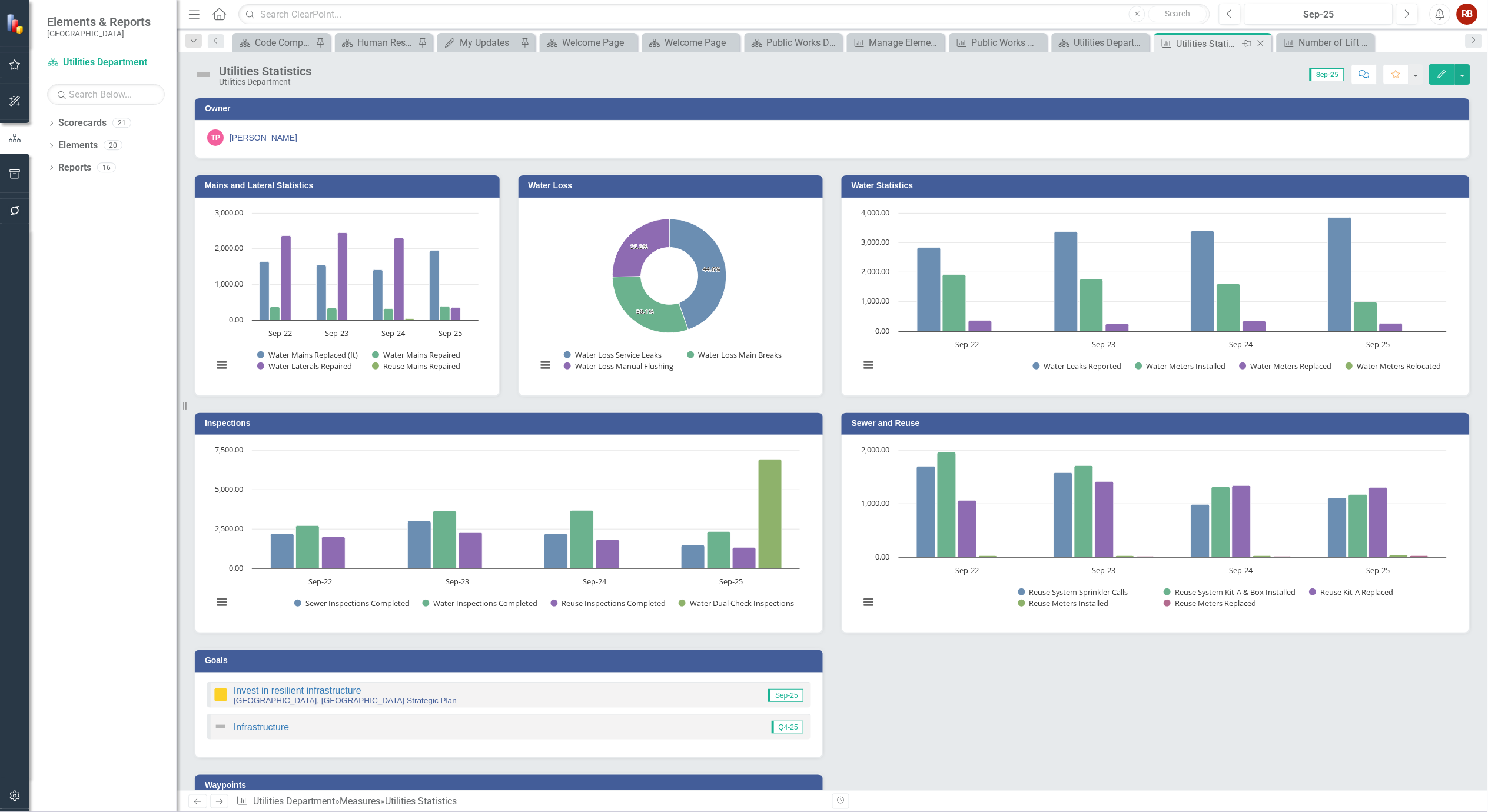
click at [1262, 44] on icon at bounding box center [1261, 44] width 6 height 6
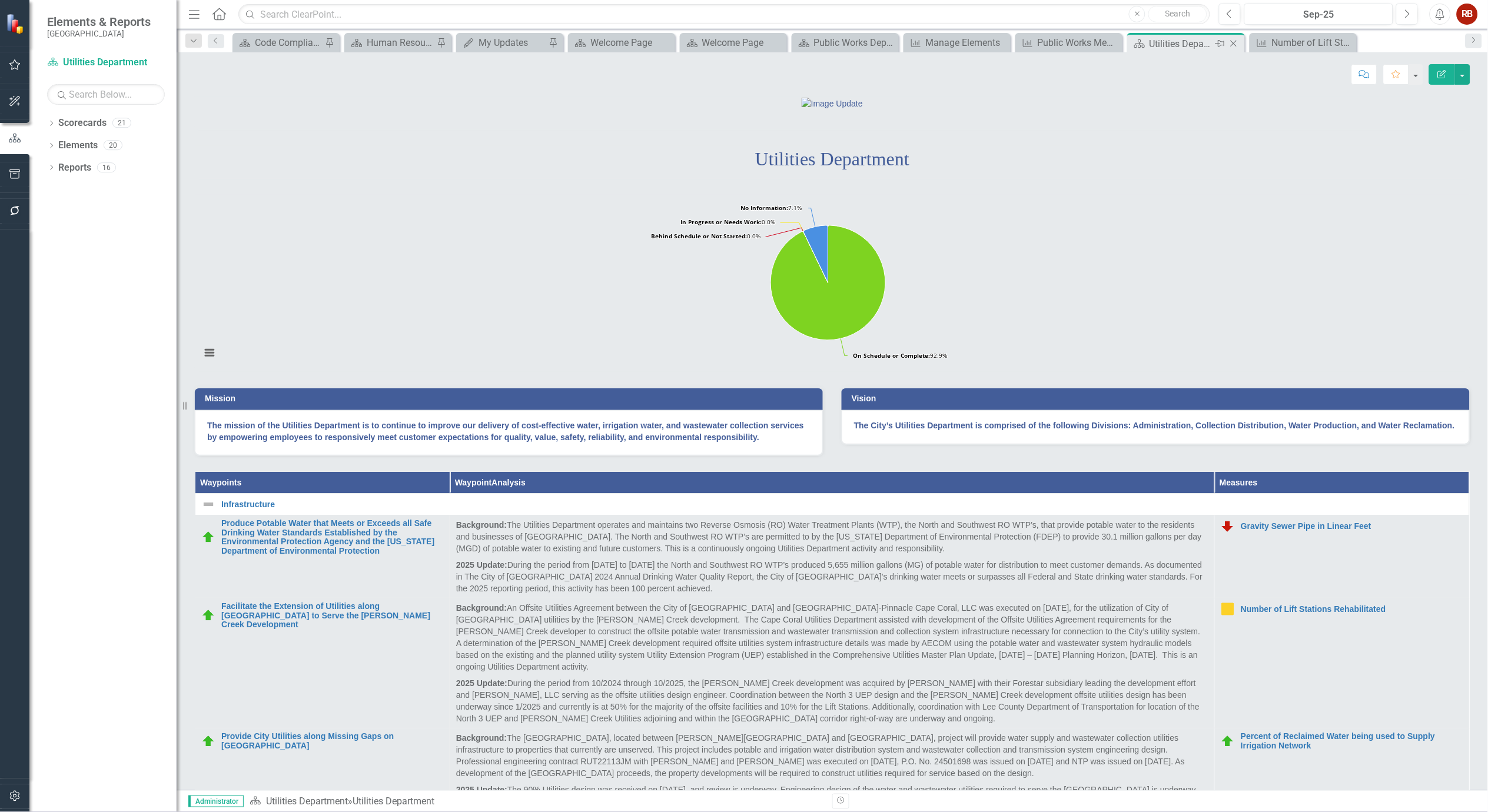
click at [1235, 45] on icon "Close" at bounding box center [1234, 43] width 12 height 10
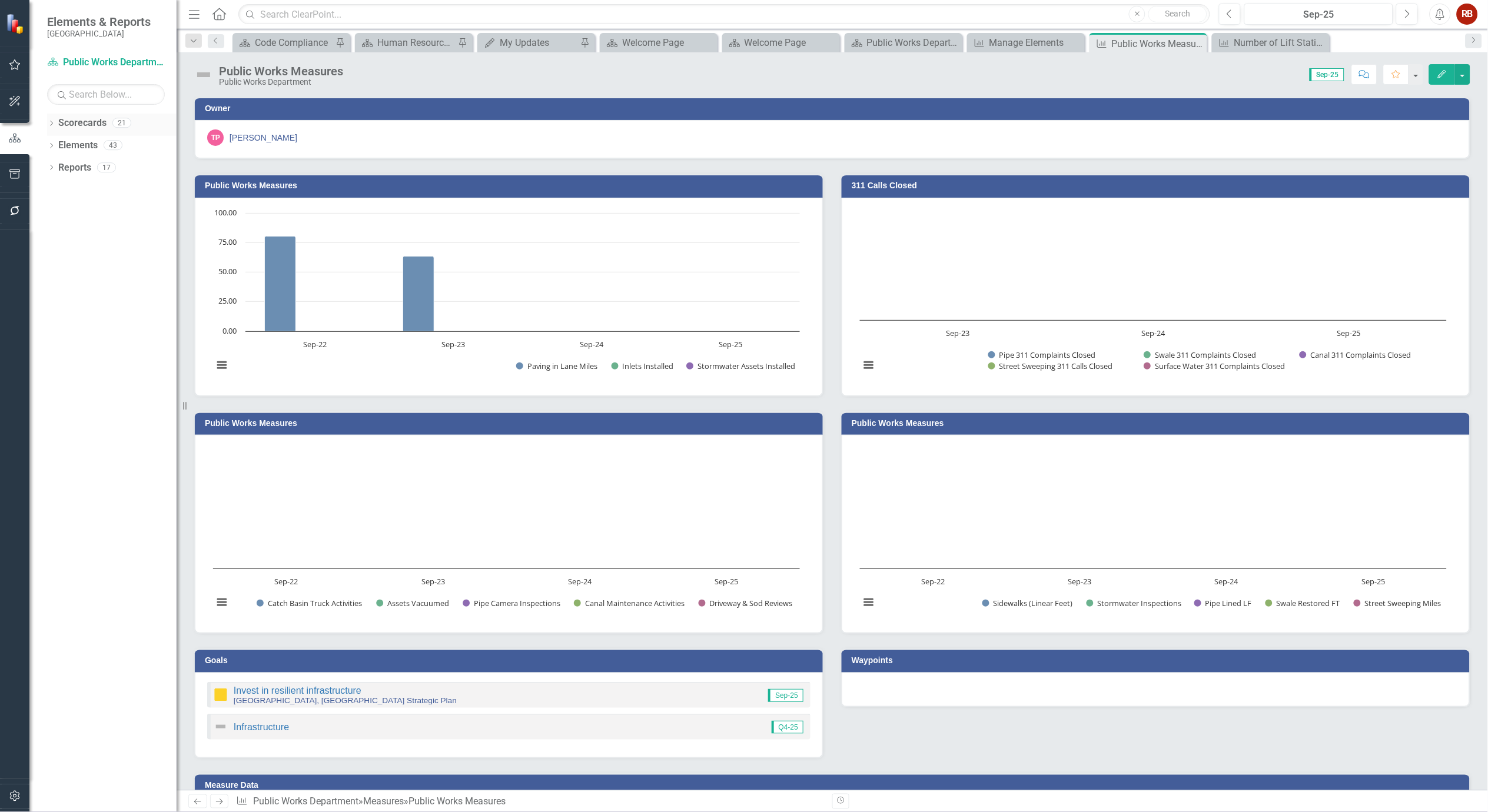
click at [47, 124] on icon "Dropdown" at bounding box center [51, 124] width 8 height 6
click at [55, 165] on icon "Dropdown" at bounding box center [57, 167] width 9 height 7
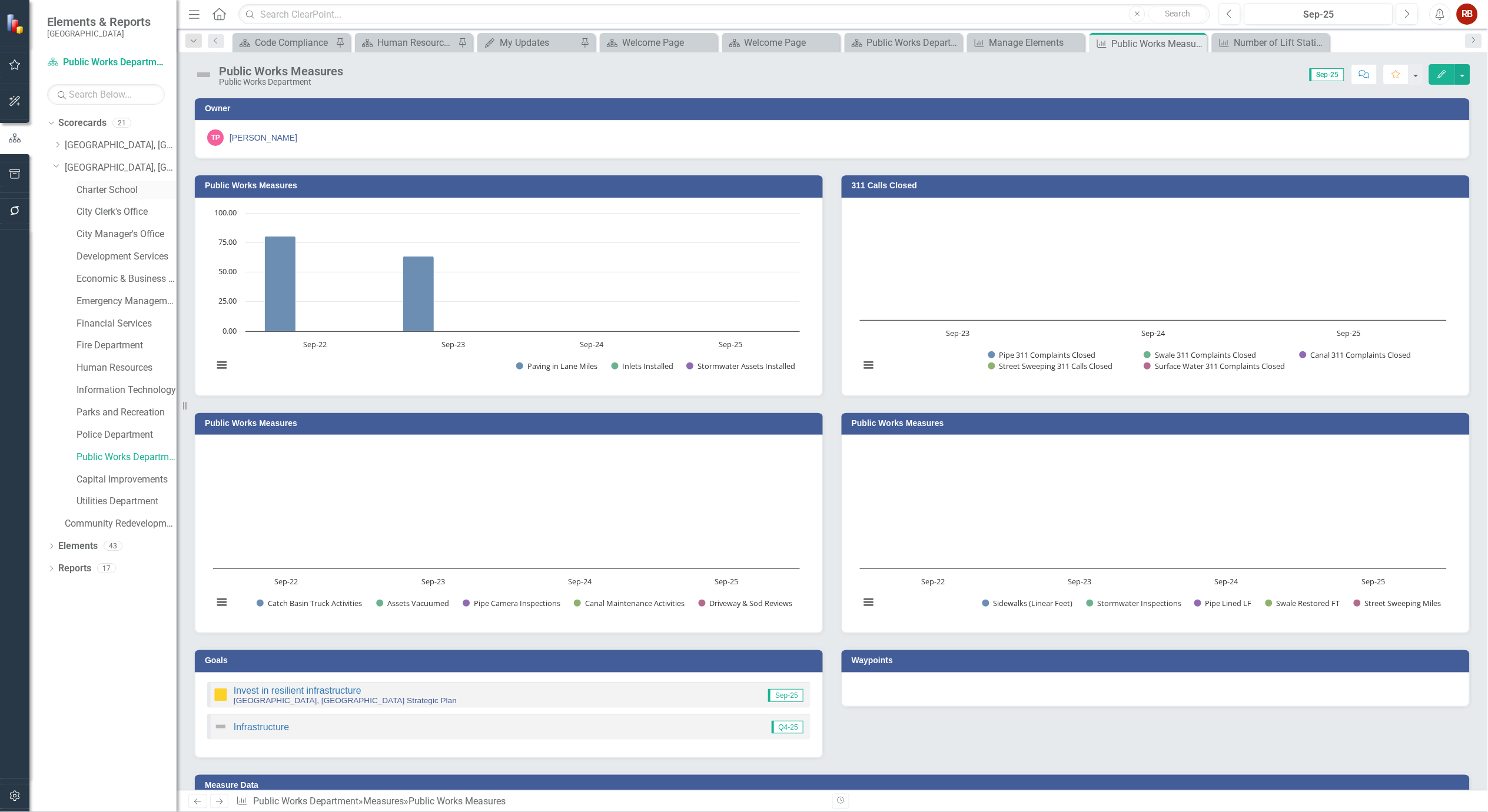
click at [104, 187] on link "Charter School" at bounding box center [126, 190] width 100 height 14
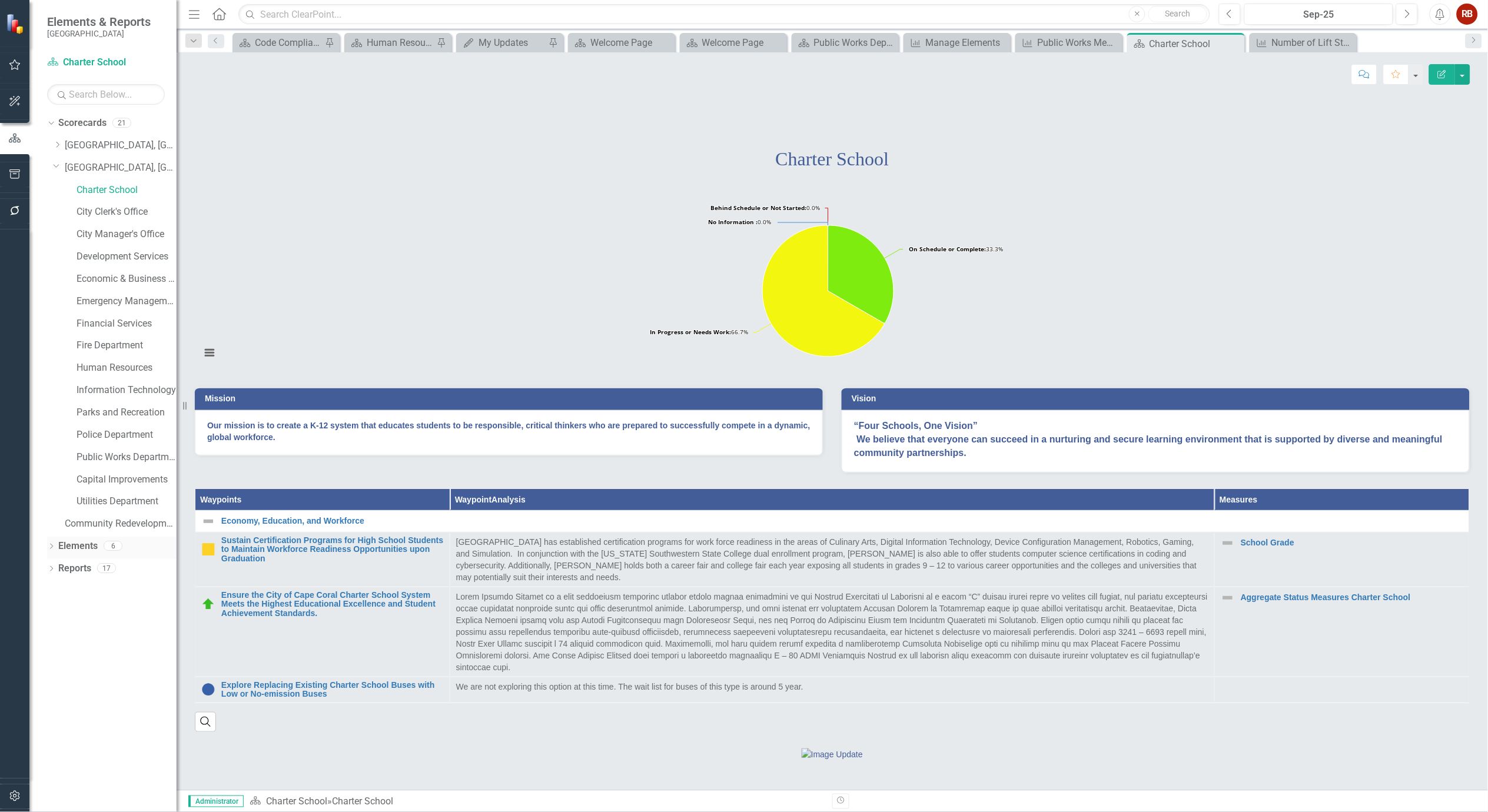
click at [55, 547] on icon "Dropdown" at bounding box center [51, 548] width 8 height 6
click at [94, 613] on link "Measure Measures" at bounding box center [93, 613] width 58 height 14
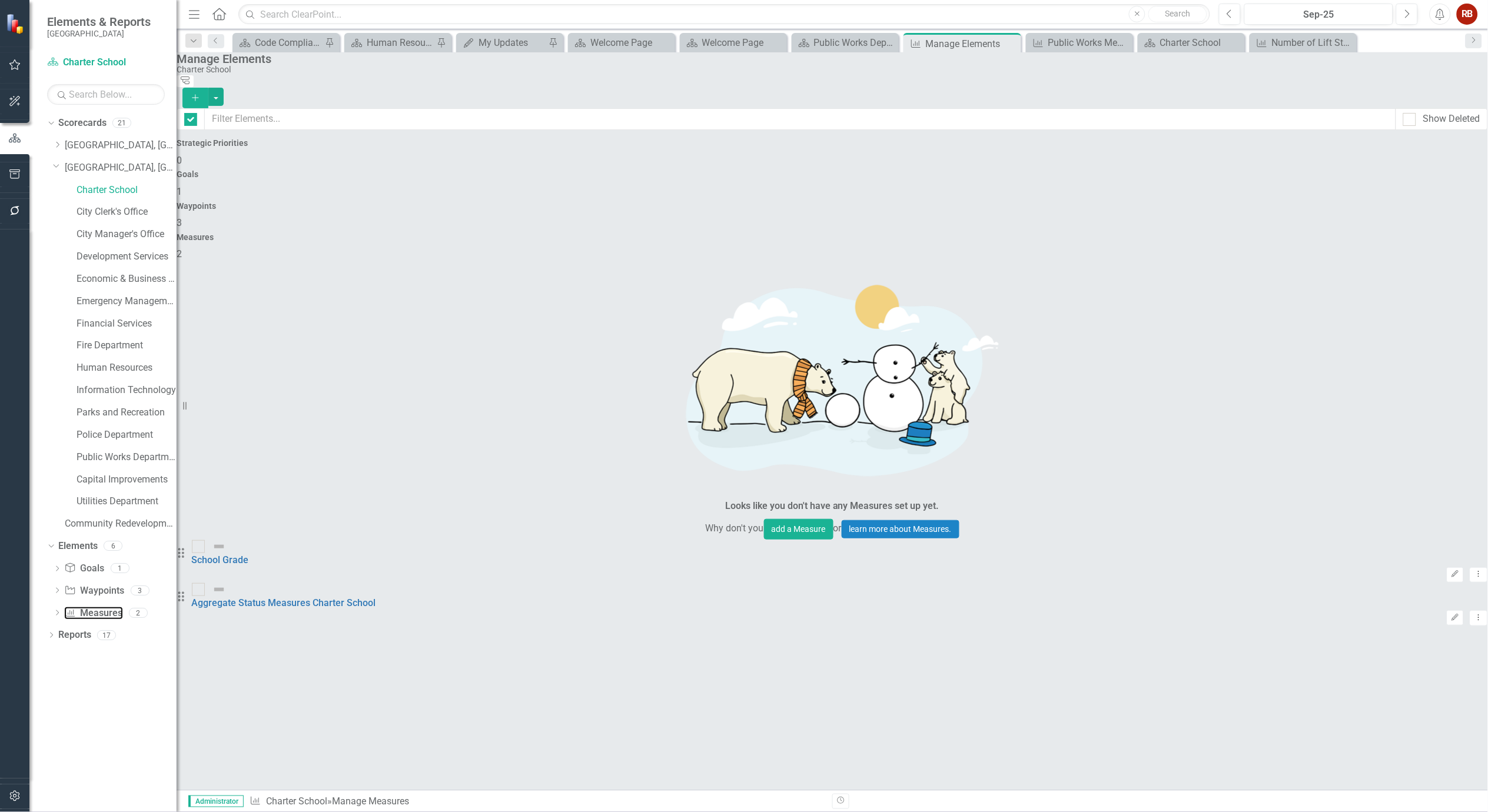
checkbox input "false"
click at [1474, 571] on icon "Dropdown Menu" at bounding box center [1479, 575] width 10 height 8
click at [1420, 249] on link "Edit Edit Measure" at bounding box center [1409, 246] width 106 height 22
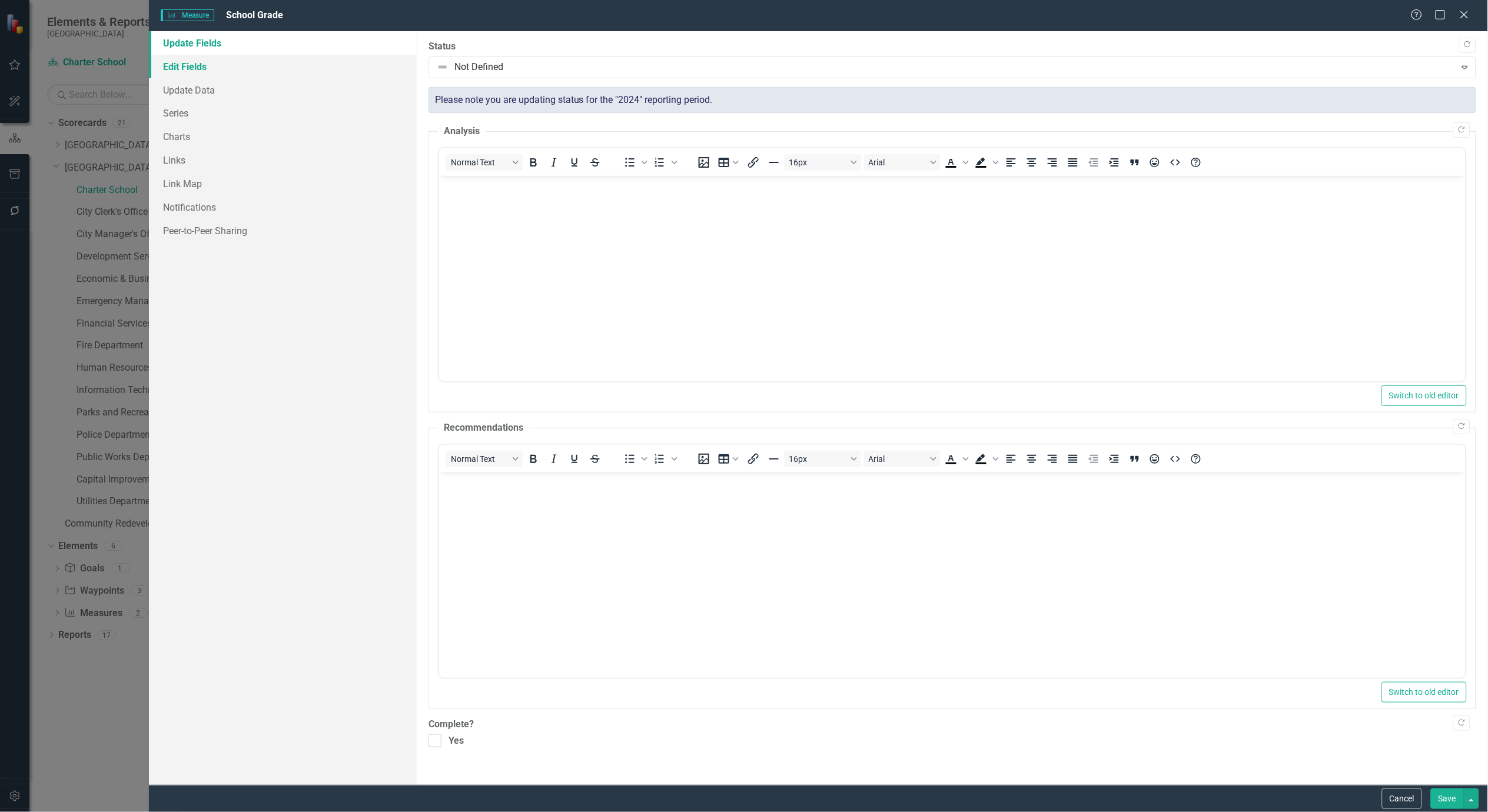
click at [204, 70] on link "Edit Fields" at bounding box center [282, 66] width 268 height 24
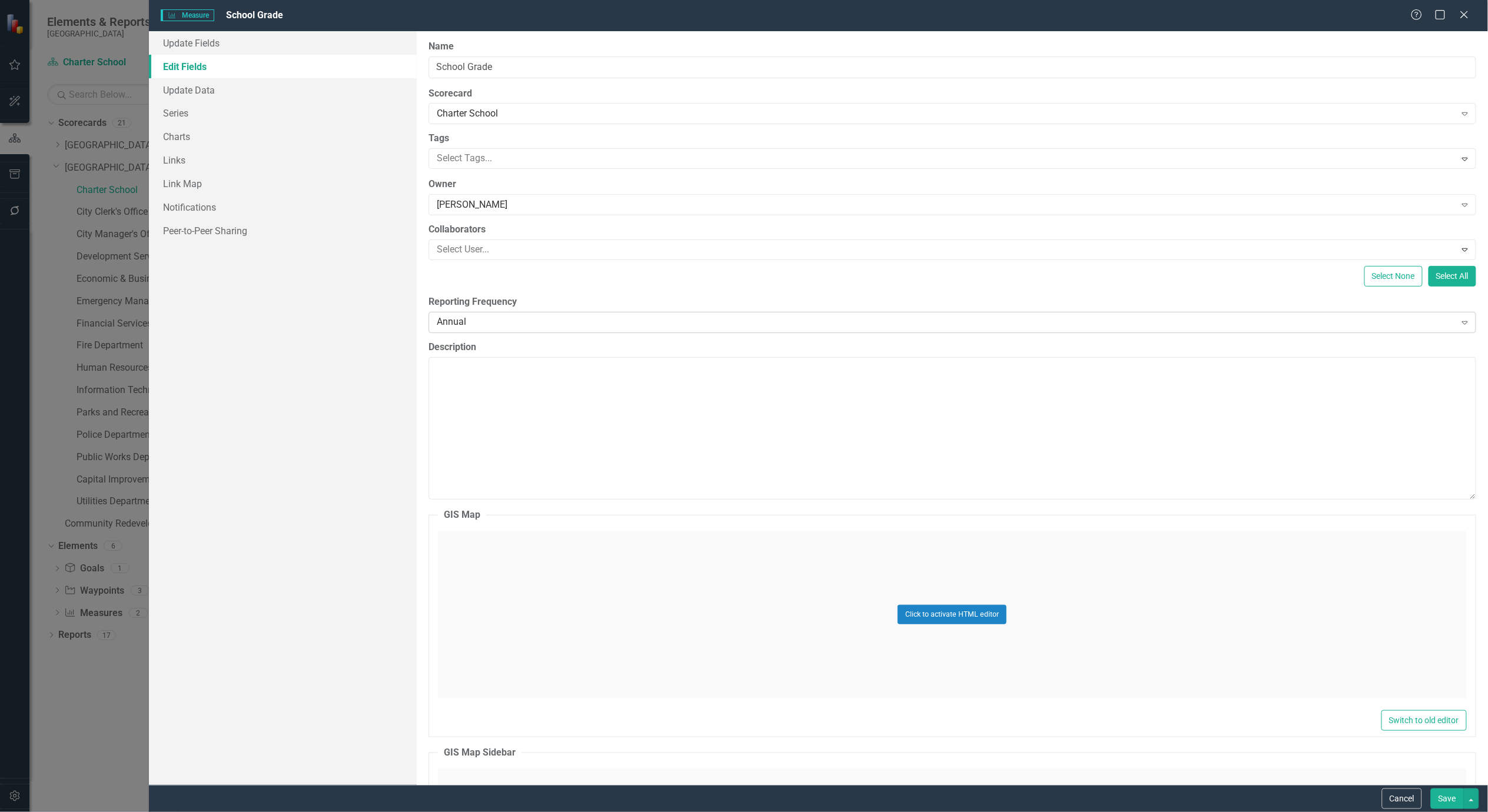
click at [570, 318] on div "Annual" at bounding box center [946, 322] width 1019 height 14
click at [177, 139] on link "Charts" at bounding box center [282, 137] width 268 height 24
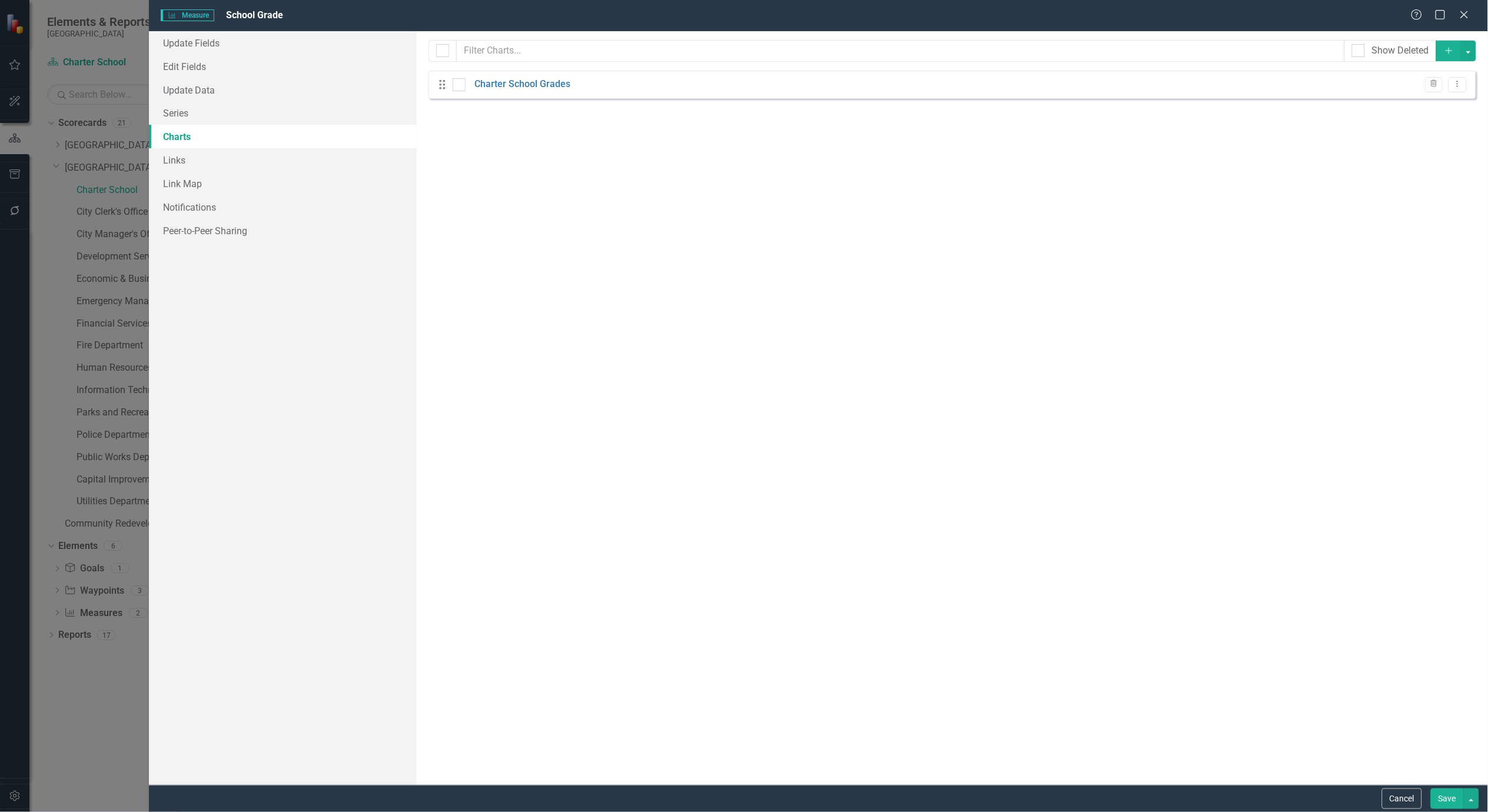
click at [1467, 82] on div "Drag Charter School Grades Trash Dropdown Menu" at bounding box center [952, 85] width 1048 height 28
click at [1462, 84] on icon "Dropdown Menu" at bounding box center [1458, 84] width 10 height 8
click at [1424, 99] on link "Edit Edit Chart" at bounding box center [1420, 104] width 93 height 22
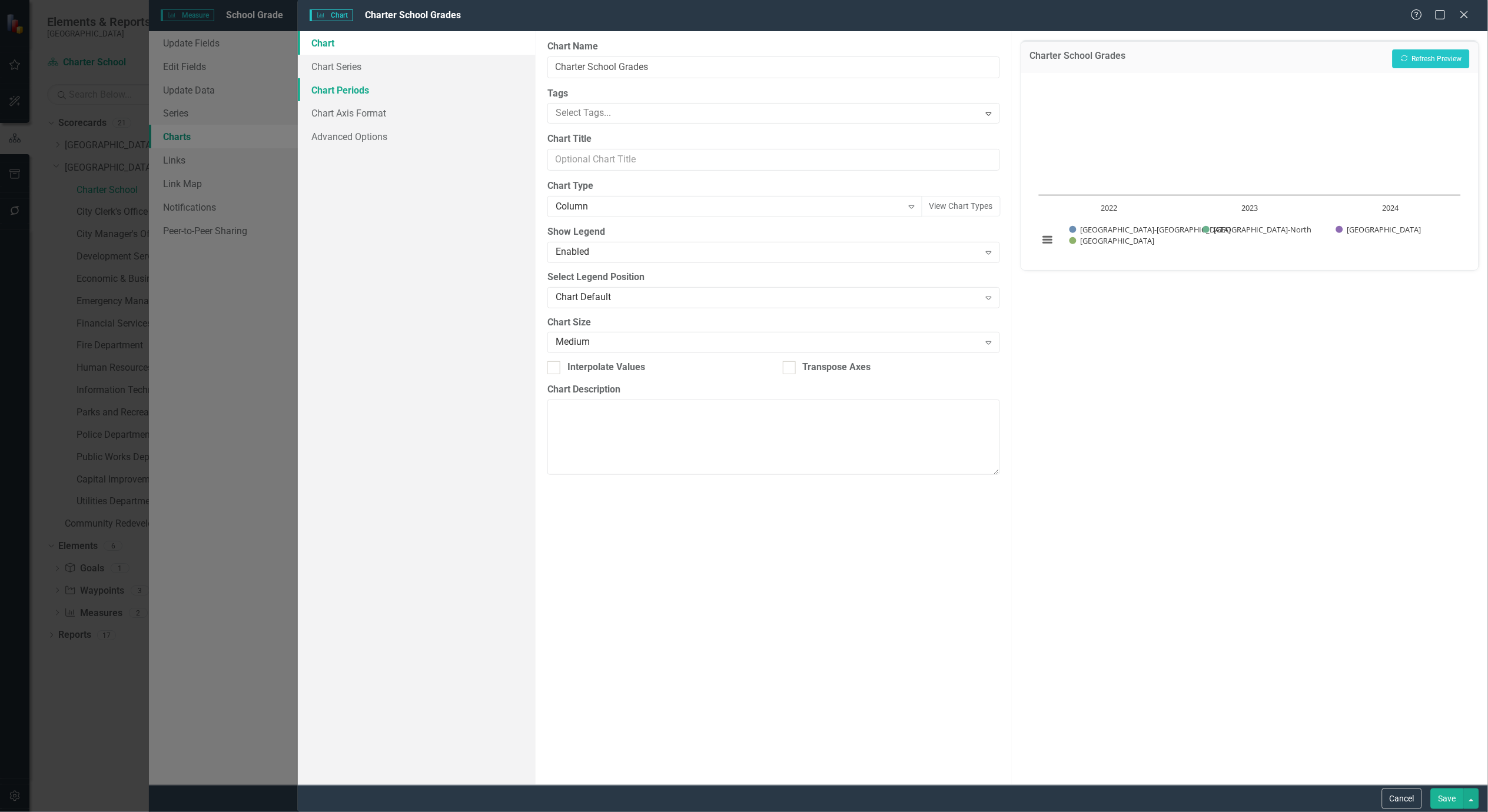
click at [356, 88] on link "Chart Periods" at bounding box center [416, 90] width 238 height 24
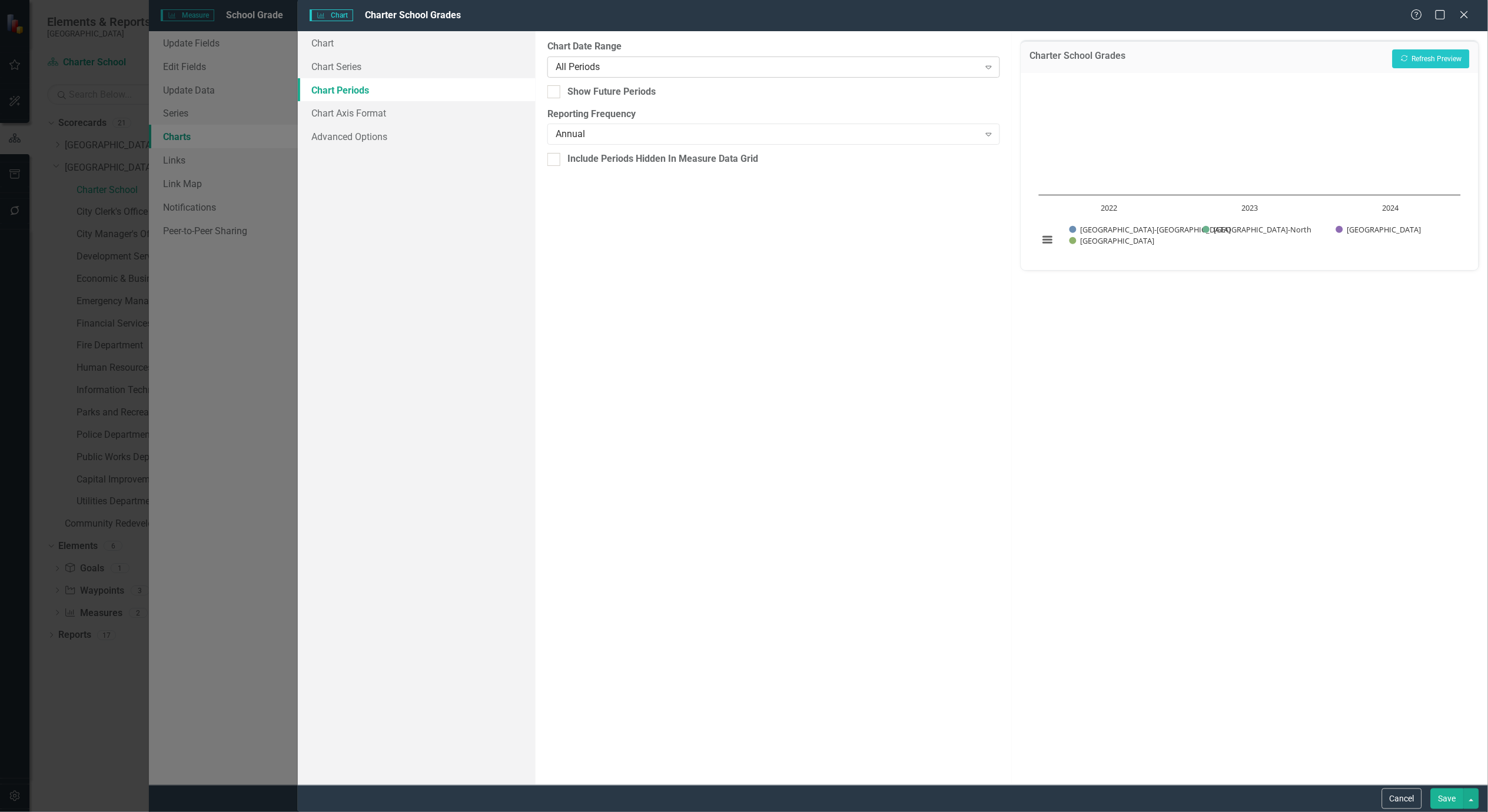
click at [607, 68] on div "All Periods" at bounding box center [767, 66] width 424 height 14
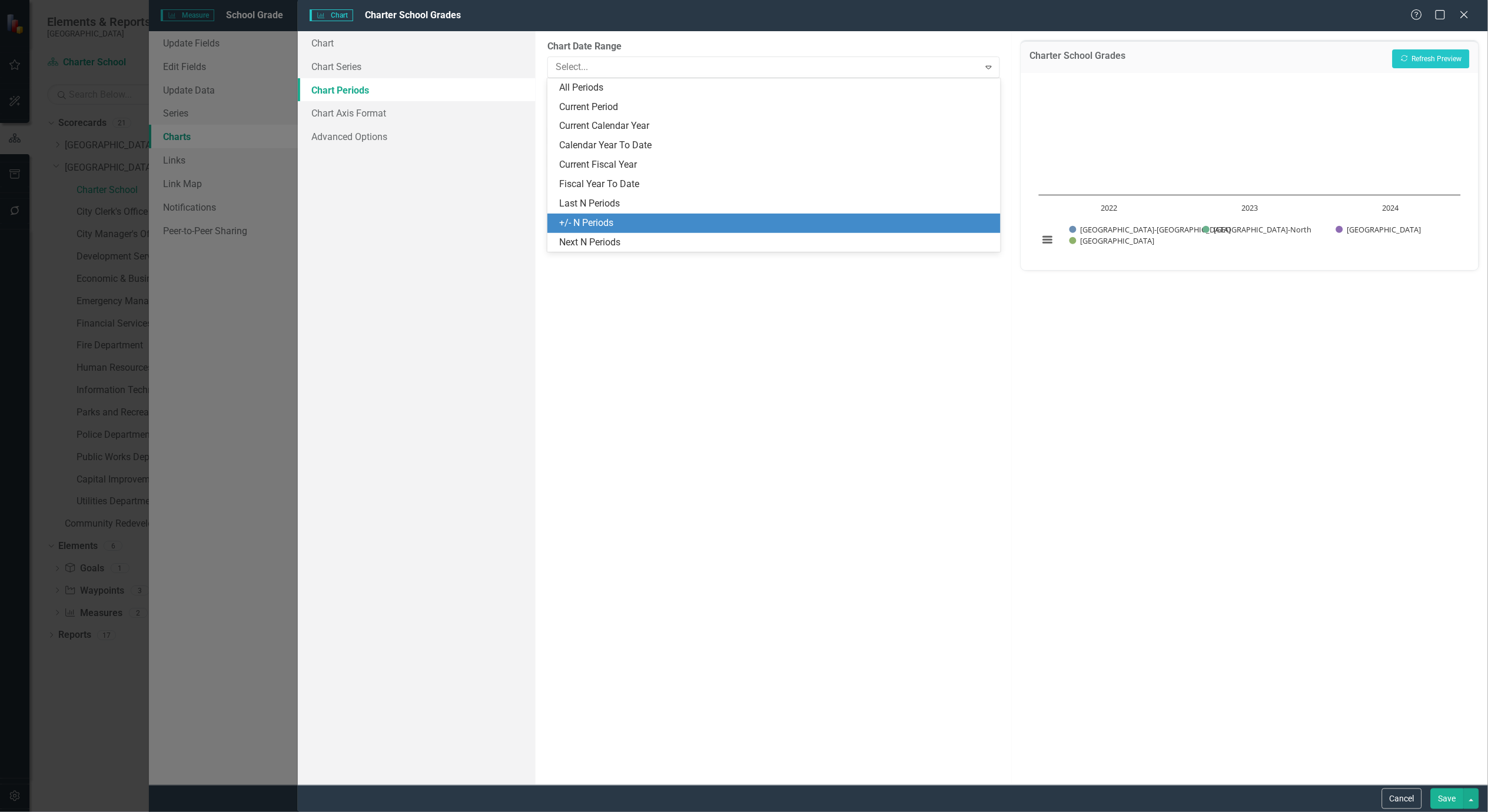
click at [597, 220] on div "+/- N Periods" at bounding box center [776, 223] width 434 height 14
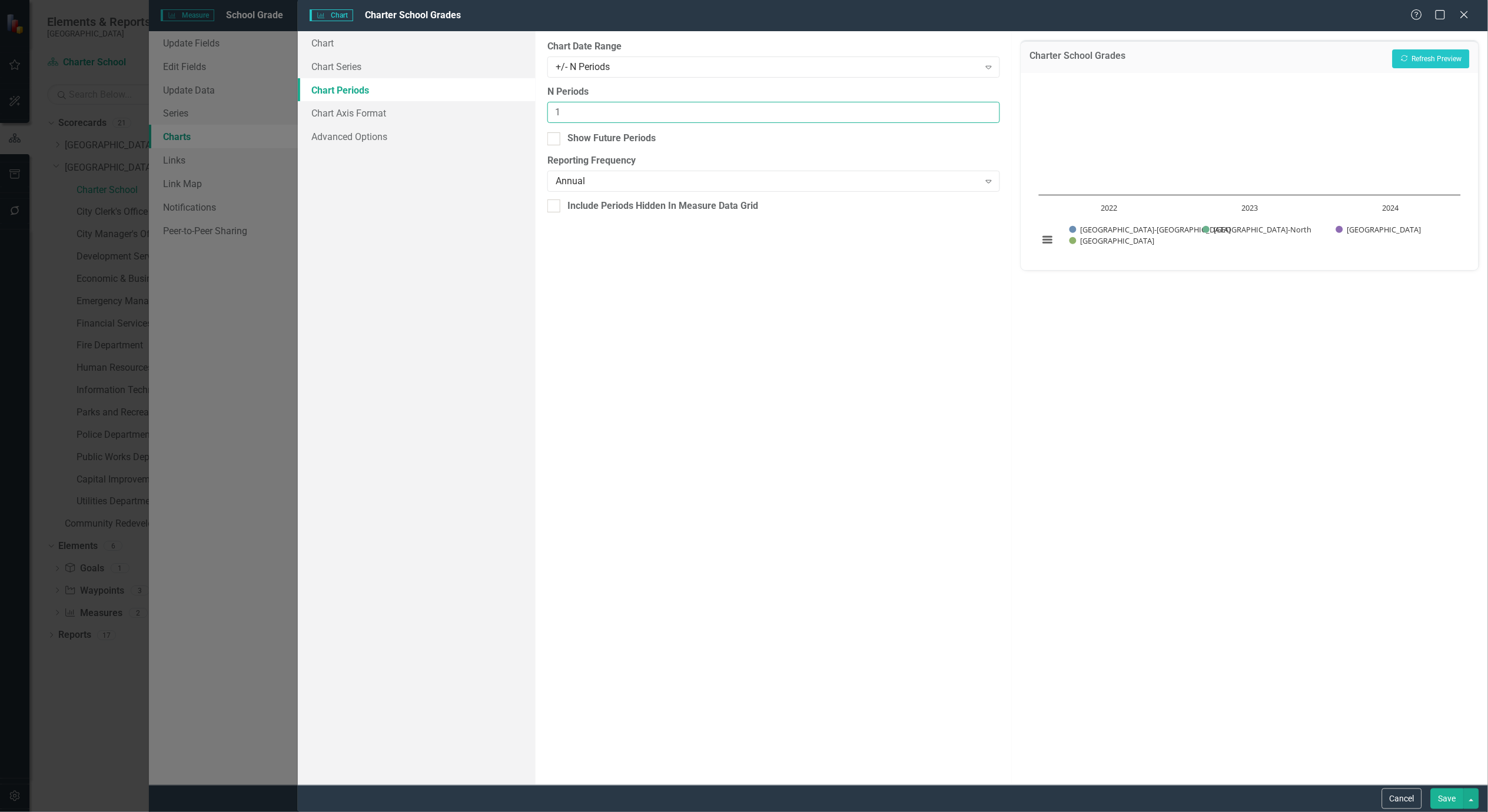
click at [987, 108] on input "1" at bounding box center [774, 113] width 453 height 22
click at [987, 108] on input "2" at bounding box center [774, 113] width 453 height 22
type input "3"
click at [987, 108] on input "3" at bounding box center [774, 113] width 453 height 22
click at [934, 187] on div "Annual" at bounding box center [767, 181] width 424 height 14
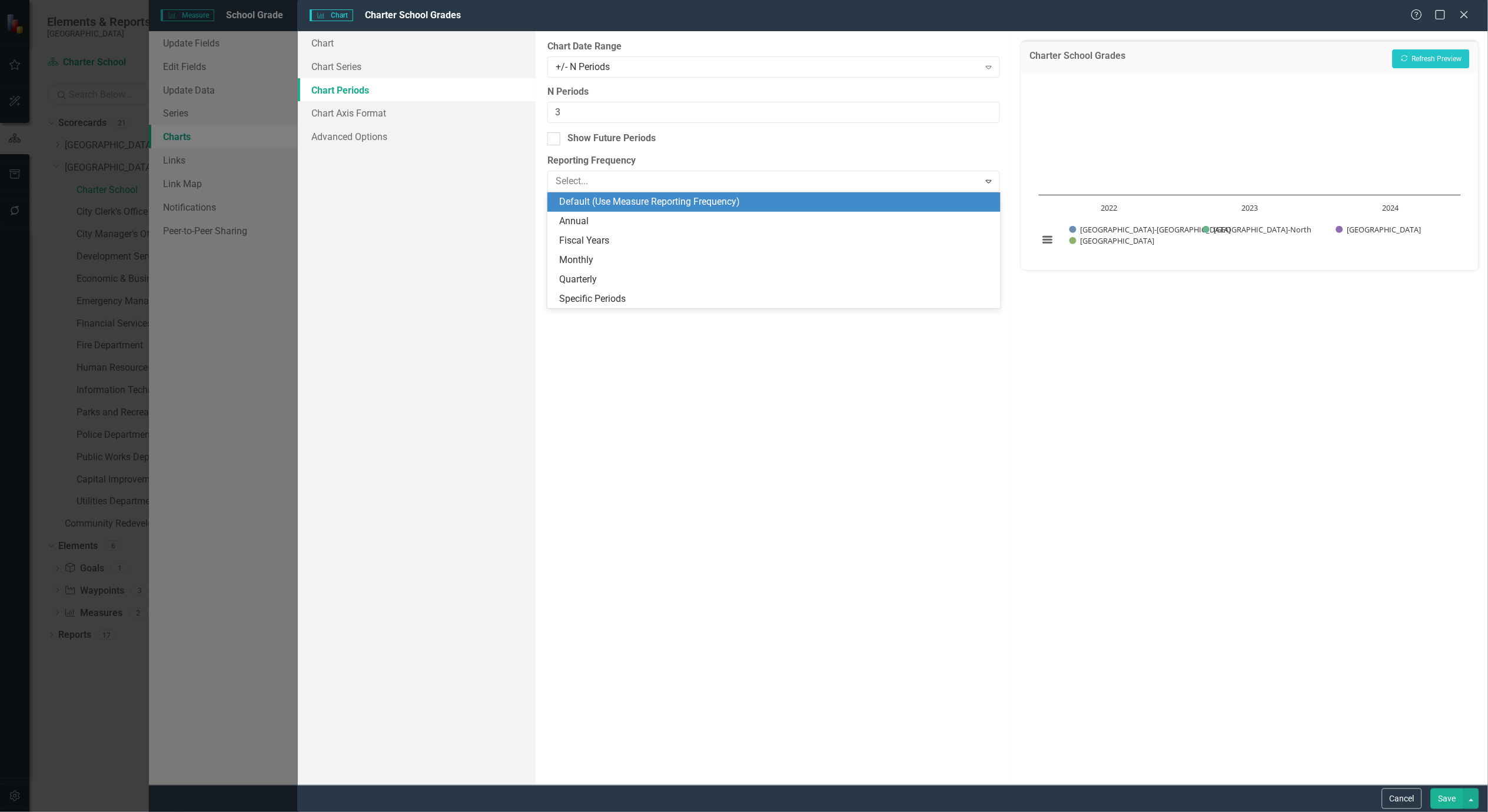
click at [861, 208] on div "Default (Use Measure Reporting Frequency)" at bounding box center [776, 202] width 434 height 14
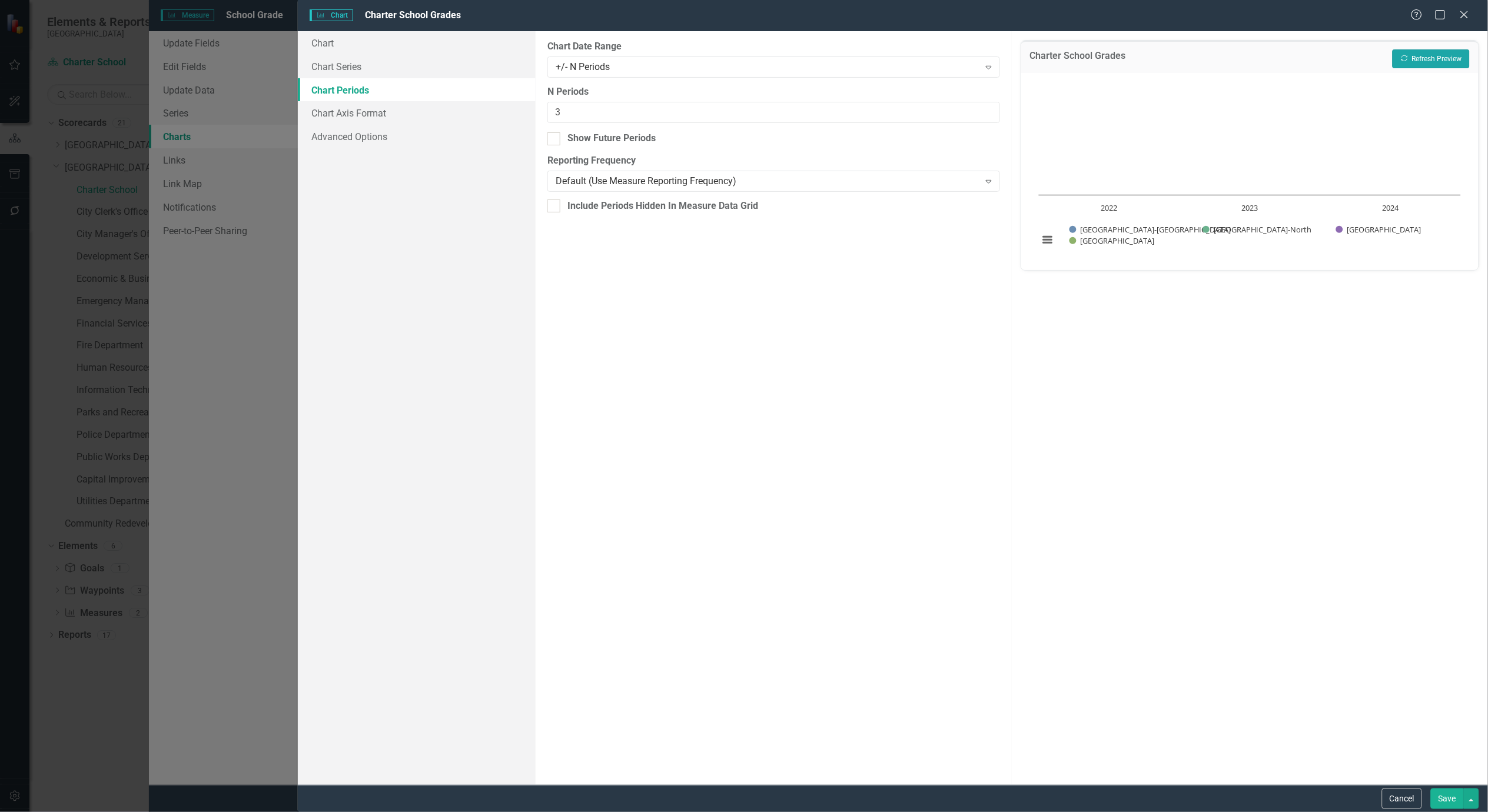
click at [1420, 53] on button "Recalculate Refresh Preview" at bounding box center [1431, 59] width 77 height 19
click at [1392, 805] on button "Cancel" at bounding box center [1402, 799] width 40 height 21
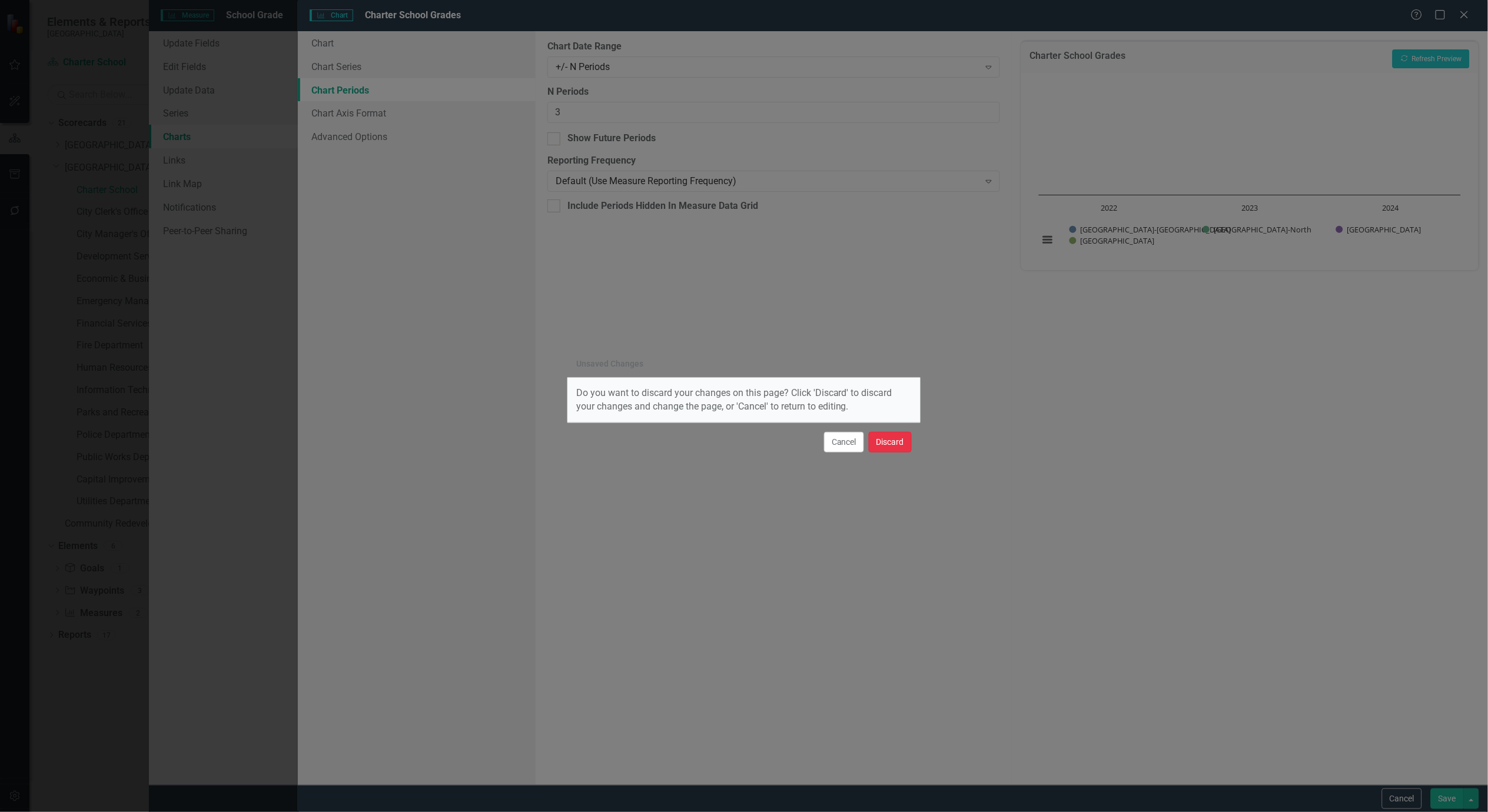
click at [899, 444] on button "Discard" at bounding box center [890, 442] width 43 height 21
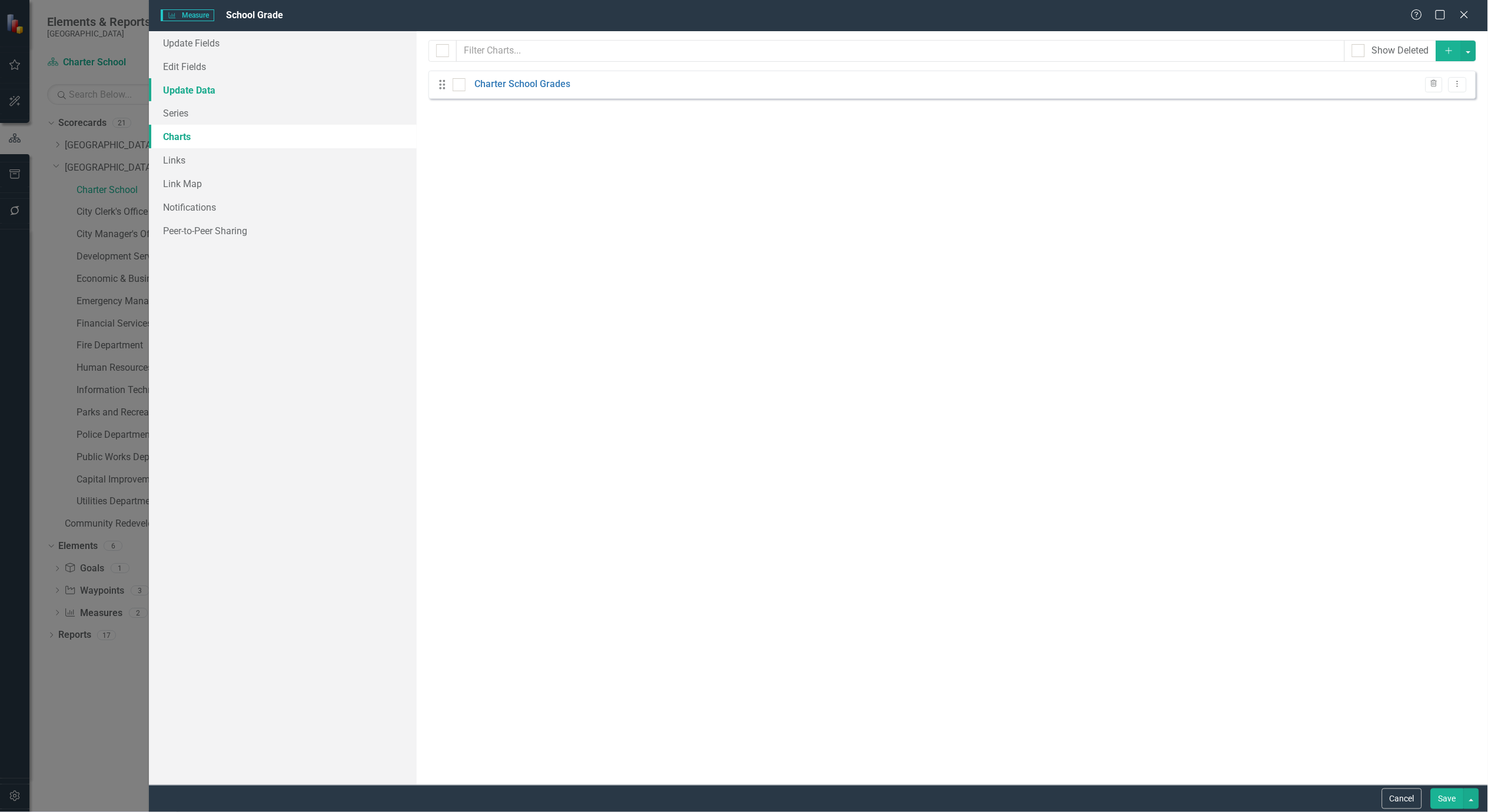
click at [192, 87] on link "Update Data" at bounding box center [282, 90] width 268 height 24
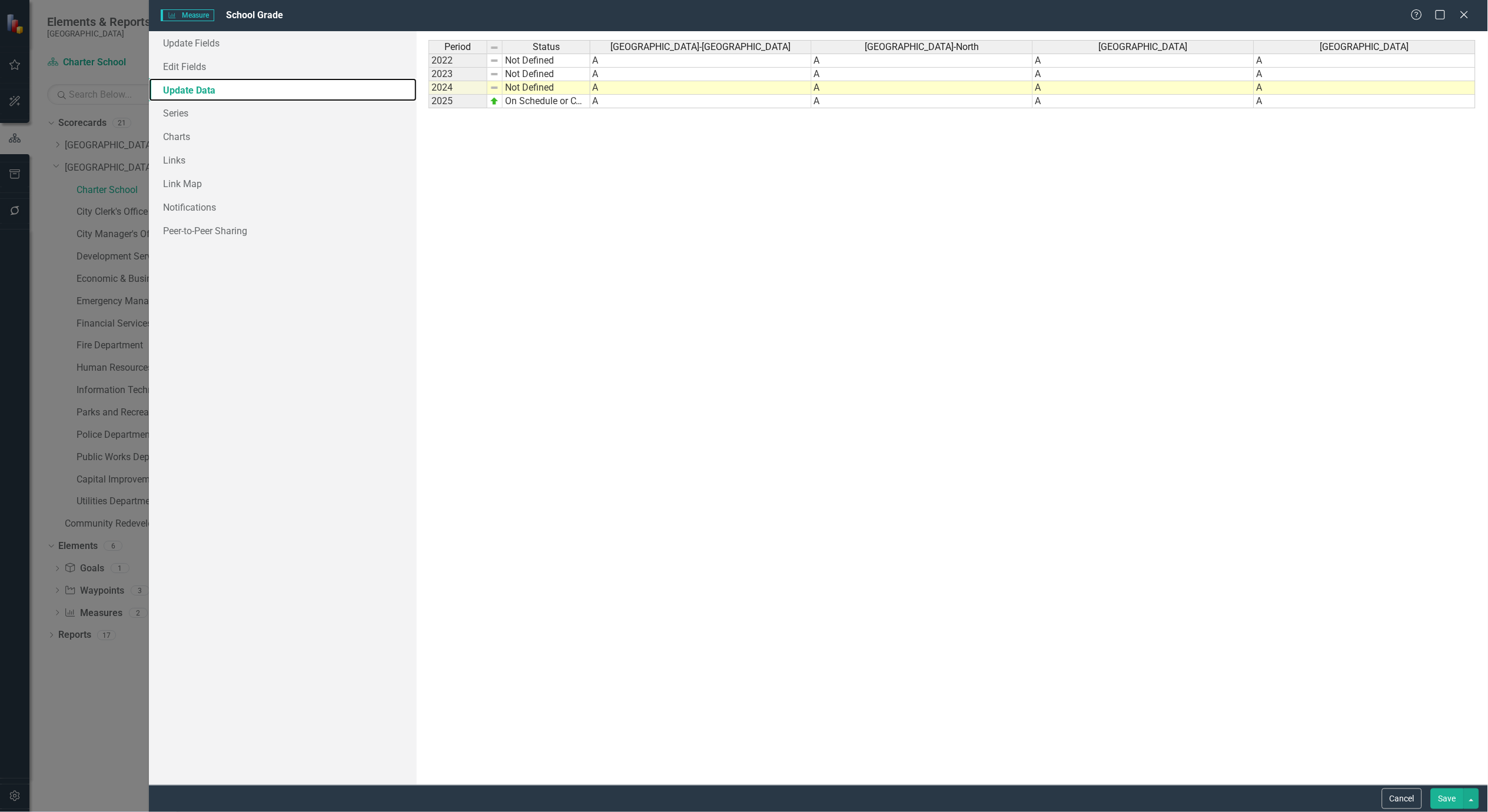
click at [453, 177] on div "Period Status 2022 Not Defined 2023 Not Defined 2024 Not Defined 2025 On Schedu…" at bounding box center [511, 408] width 164 height 736
click at [177, 137] on link "Charts" at bounding box center [282, 137] width 268 height 24
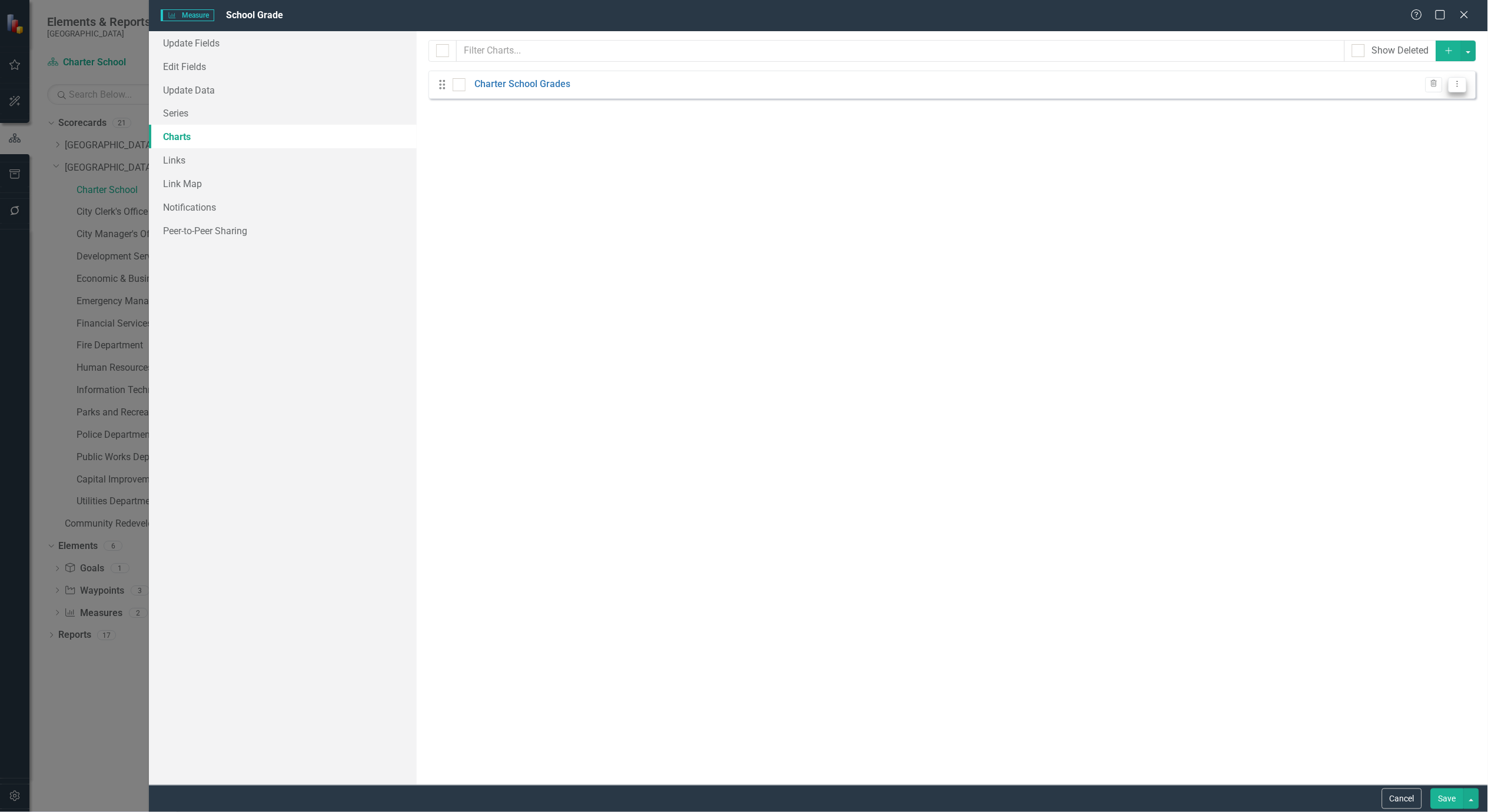
click at [1462, 86] on icon "Dropdown Menu" at bounding box center [1458, 84] width 10 height 8
click at [1434, 98] on link "Edit Edit Chart" at bounding box center [1420, 104] width 93 height 22
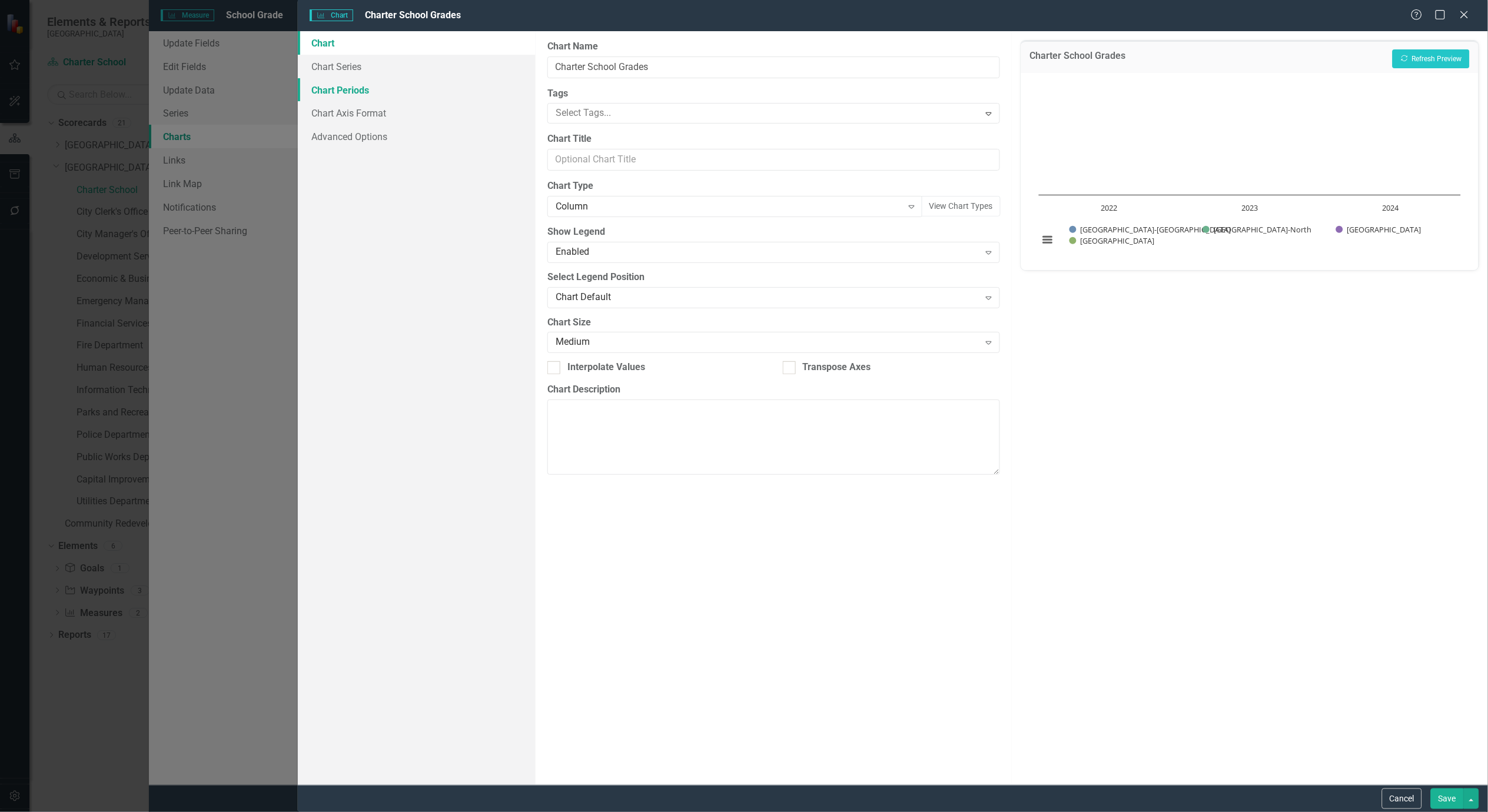
click at [340, 100] on link "Chart Periods" at bounding box center [416, 90] width 238 height 24
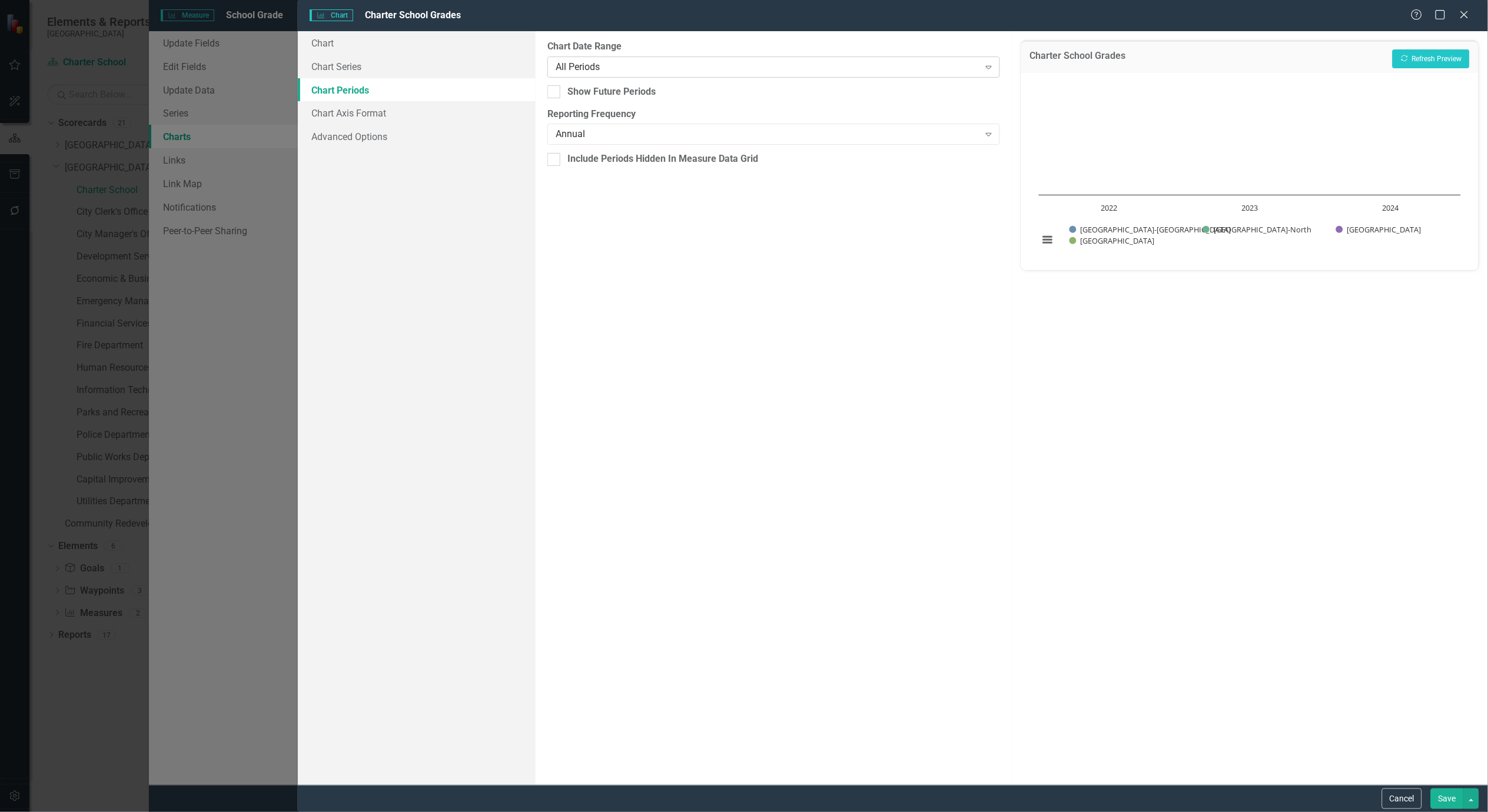
click at [812, 65] on div "All Periods" at bounding box center [767, 66] width 424 height 14
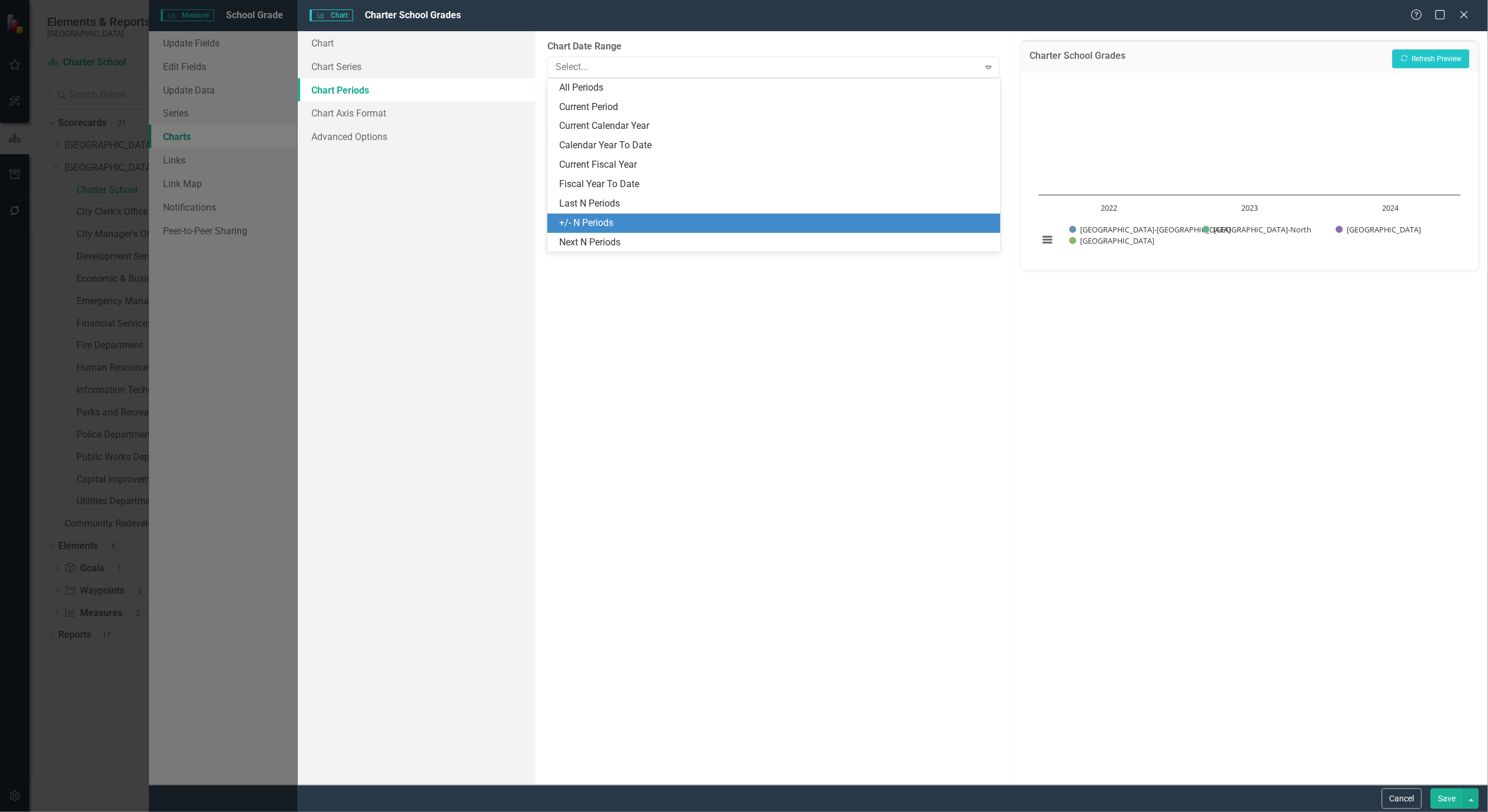
click at [625, 215] on div "+/- N Periods" at bounding box center [774, 223] width 453 height 19
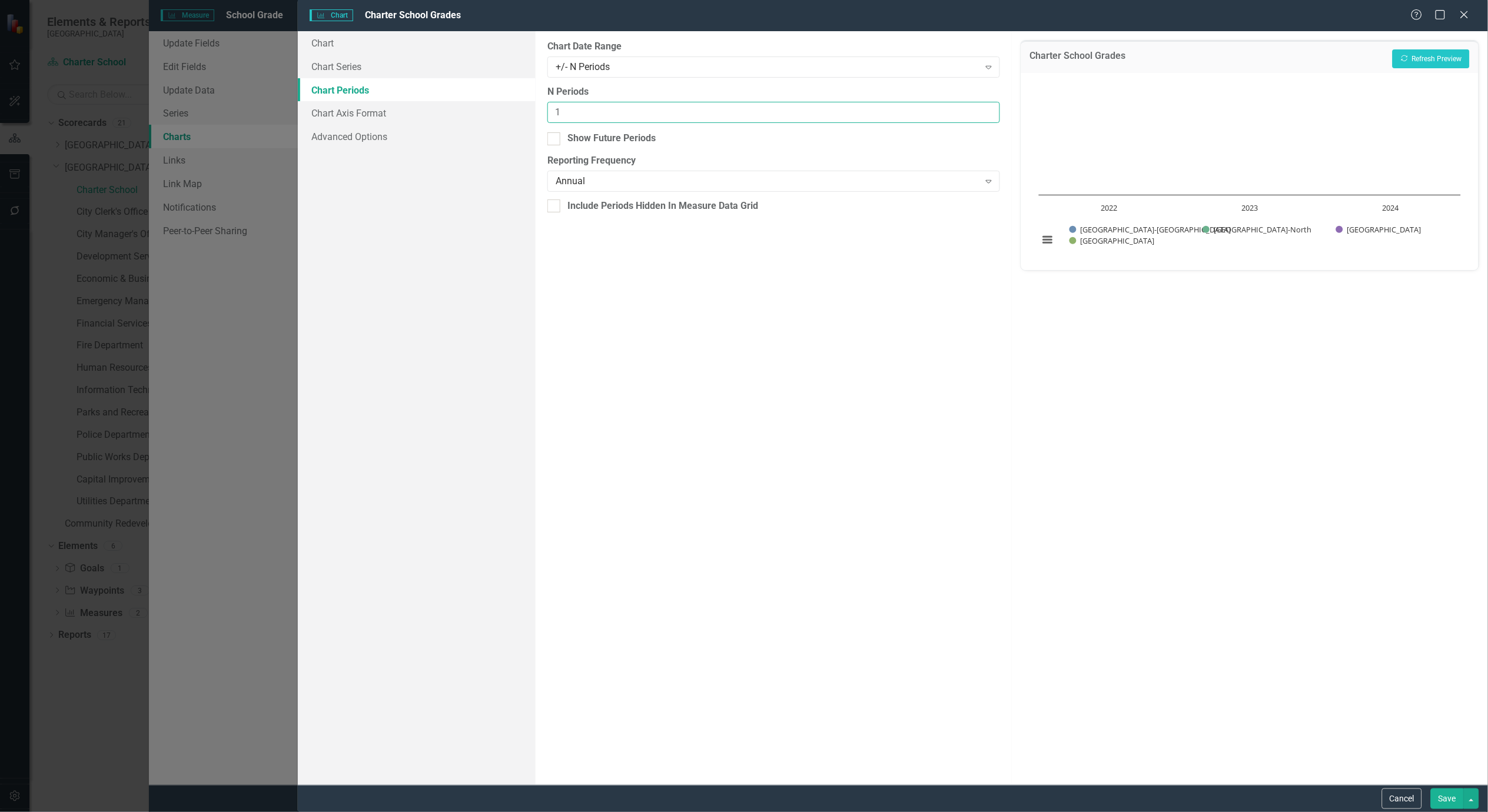
click at [989, 106] on input "1" at bounding box center [774, 113] width 453 height 22
click at [989, 106] on input "2" at bounding box center [774, 113] width 453 height 22
type input "3"
click at [989, 106] on input "3" at bounding box center [774, 113] width 453 height 22
click at [1418, 54] on button "Recalculate Refresh Preview" at bounding box center [1431, 59] width 77 height 19
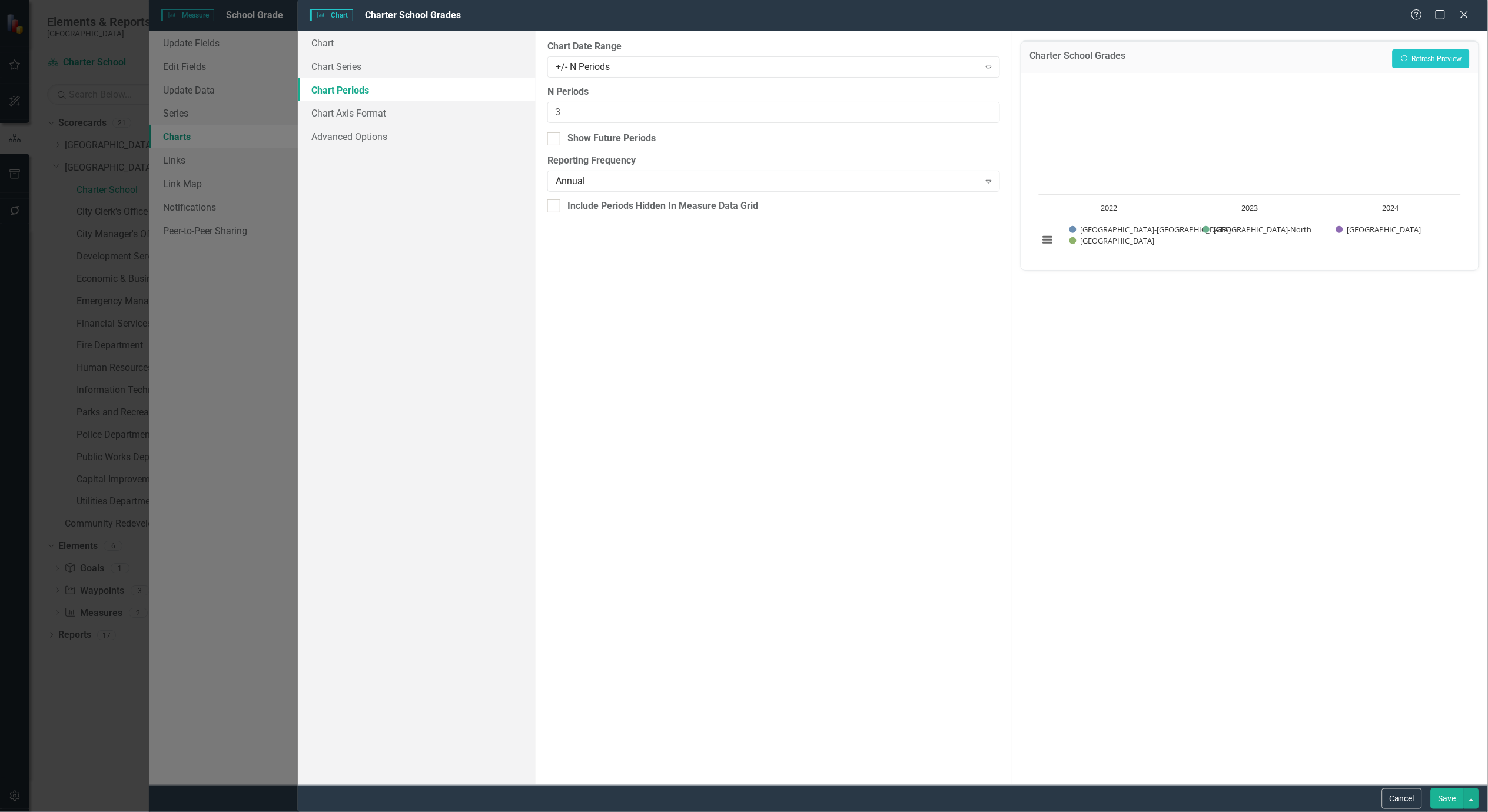
click at [1446, 791] on button "Save" at bounding box center [1447, 799] width 33 height 21
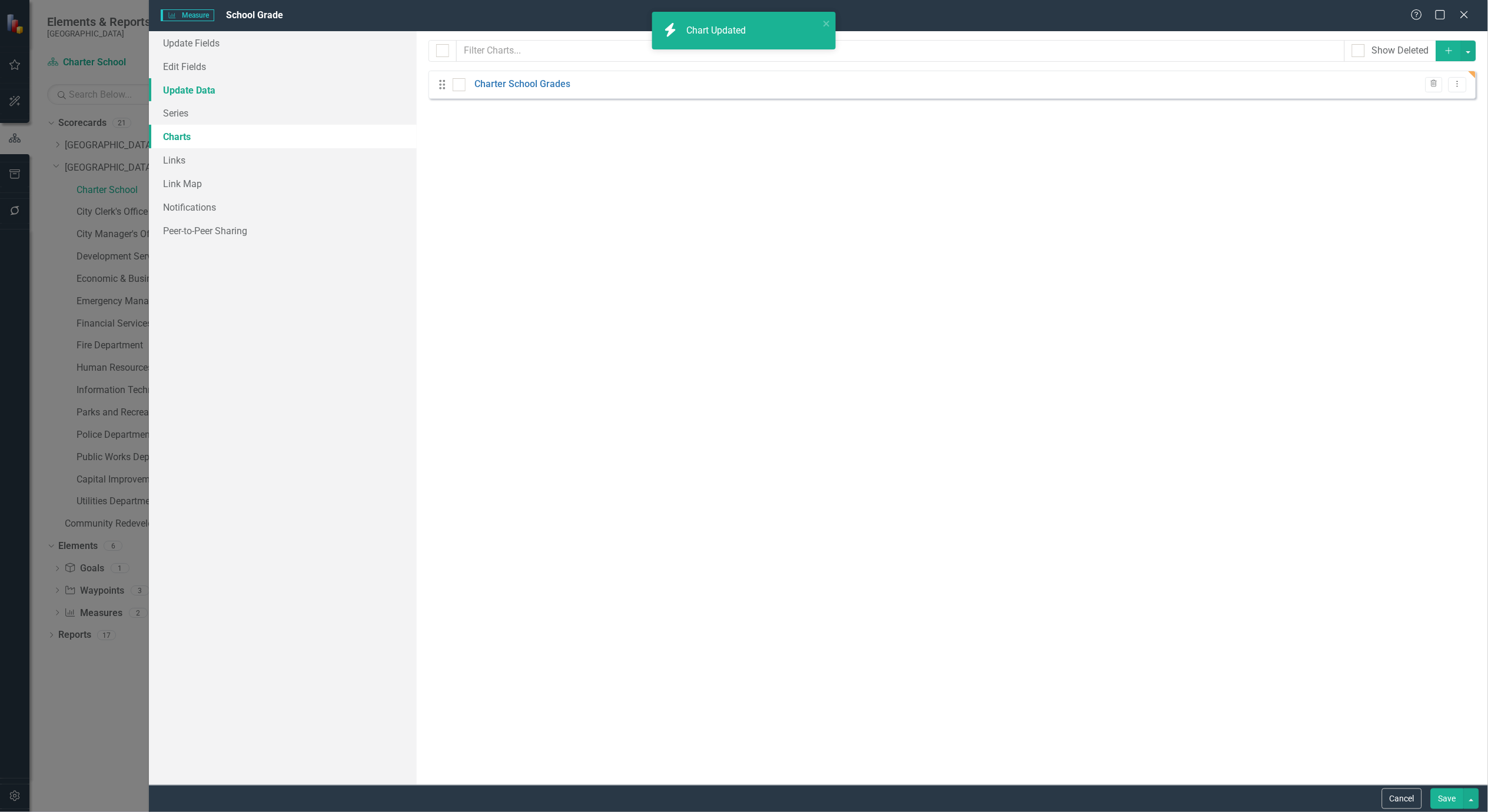
click at [184, 90] on link "Update Data" at bounding box center [282, 90] width 268 height 24
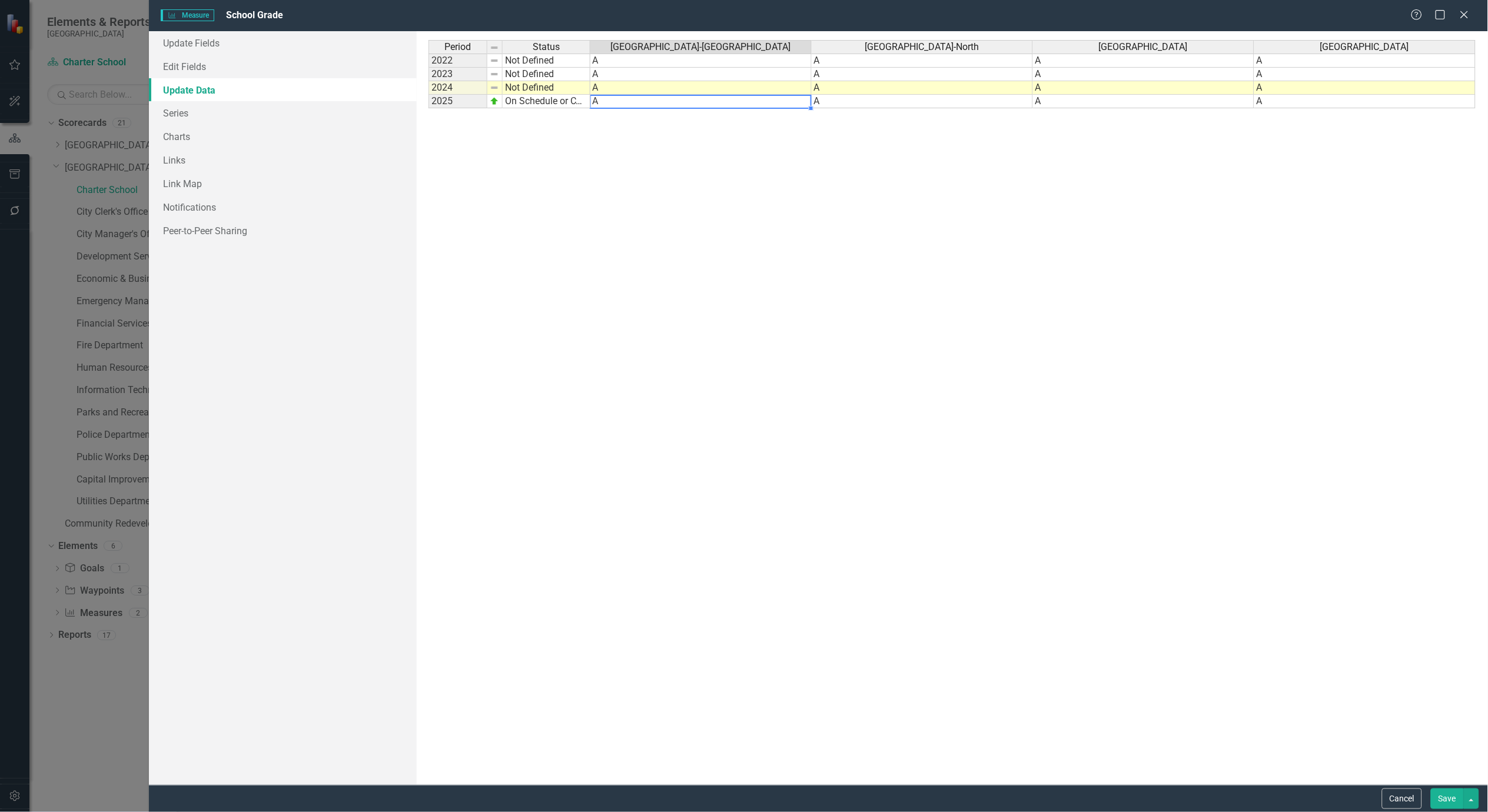
click at [661, 97] on td "A" at bounding box center [701, 101] width 221 height 14
click at [686, 86] on td "A" at bounding box center [701, 88] width 221 height 14
click at [781, 86] on td "A" at bounding box center [701, 88] width 221 height 14
click at [429, 93] on div "Period Status Oasis Elementary School-South Oasis Elementary School-North Oasis…" at bounding box center [429, 74] width 0 height 68
click at [177, 135] on link "Charts" at bounding box center [282, 137] width 268 height 24
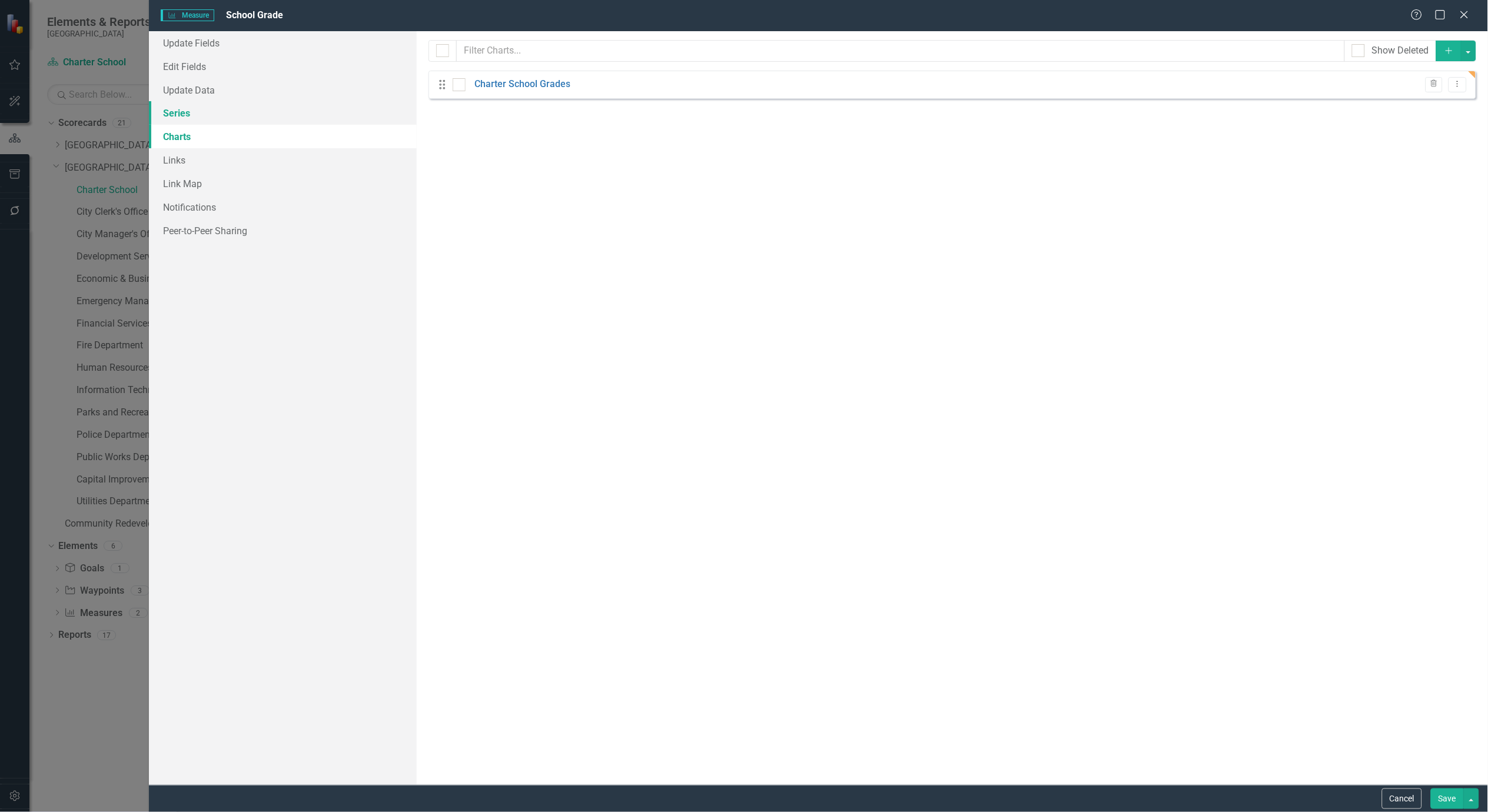
click at [177, 112] on link "Series" at bounding box center [282, 113] width 268 height 24
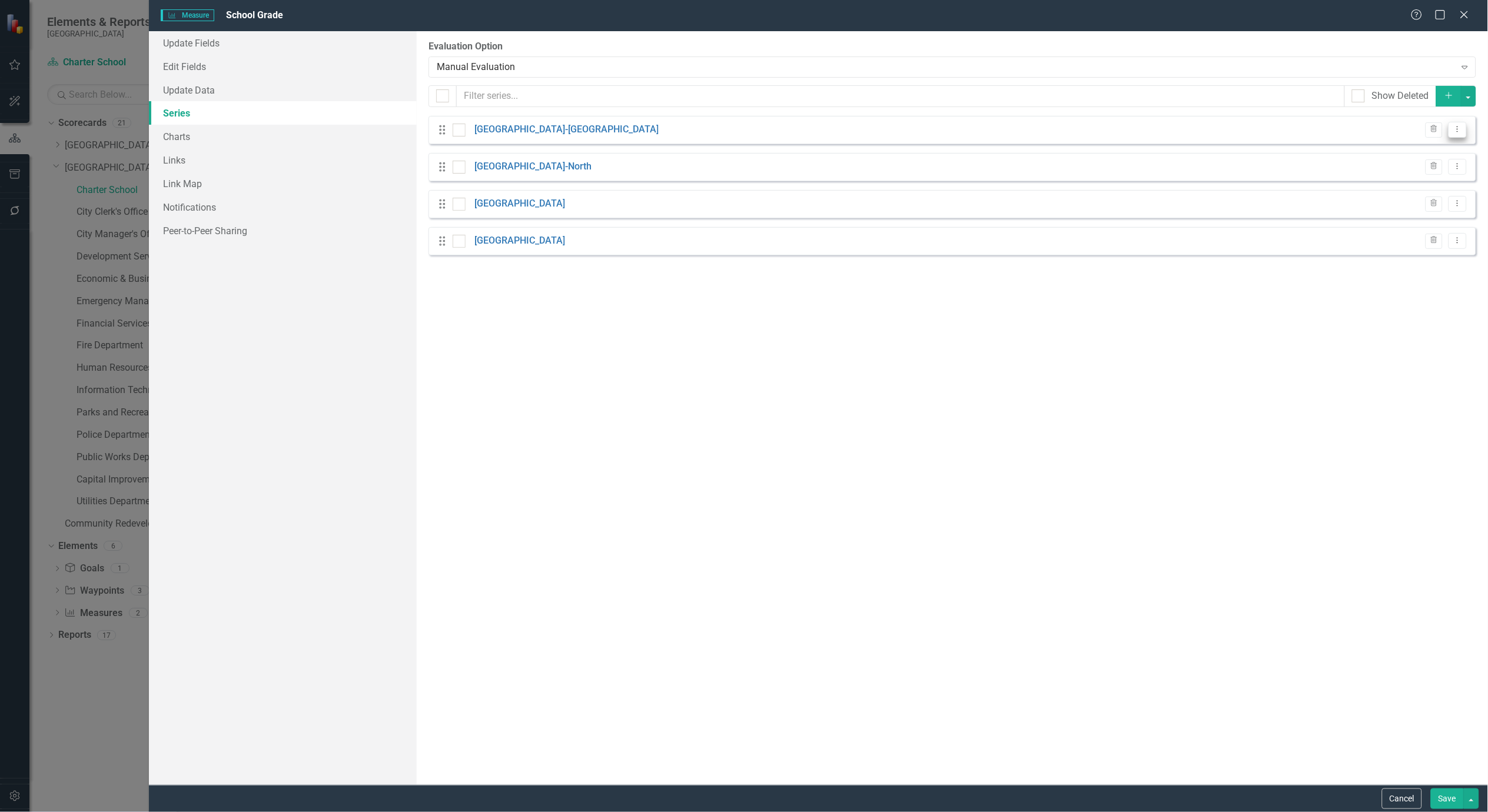
click at [1456, 128] on icon "Dropdown Menu" at bounding box center [1458, 129] width 10 height 8
click at [1396, 148] on link "Edit Edit Measure Series" at bounding box center [1399, 150] width 133 height 22
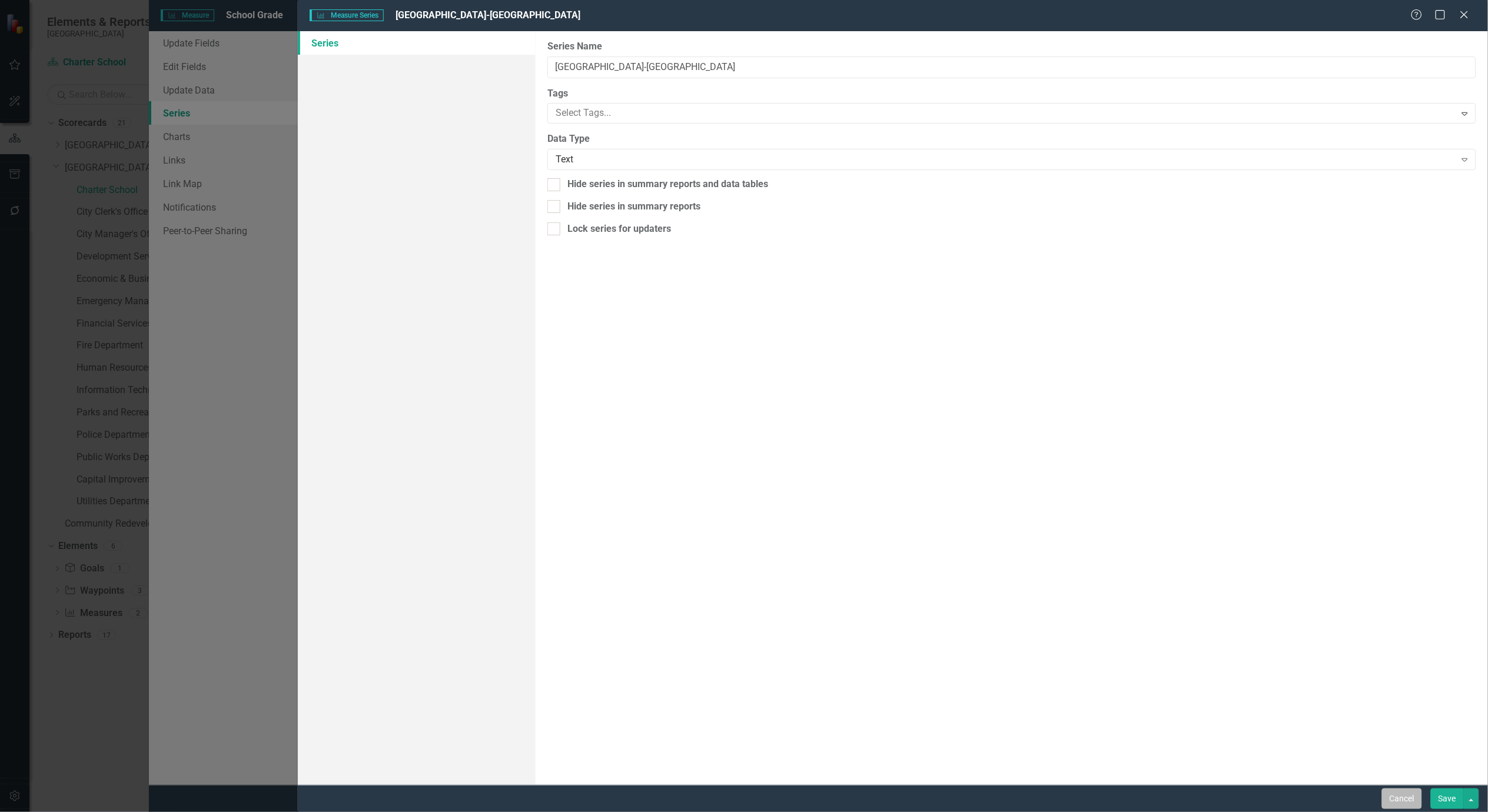
click at [1382, 793] on button "Cancel" at bounding box center [1402, 799] width 40 height 21
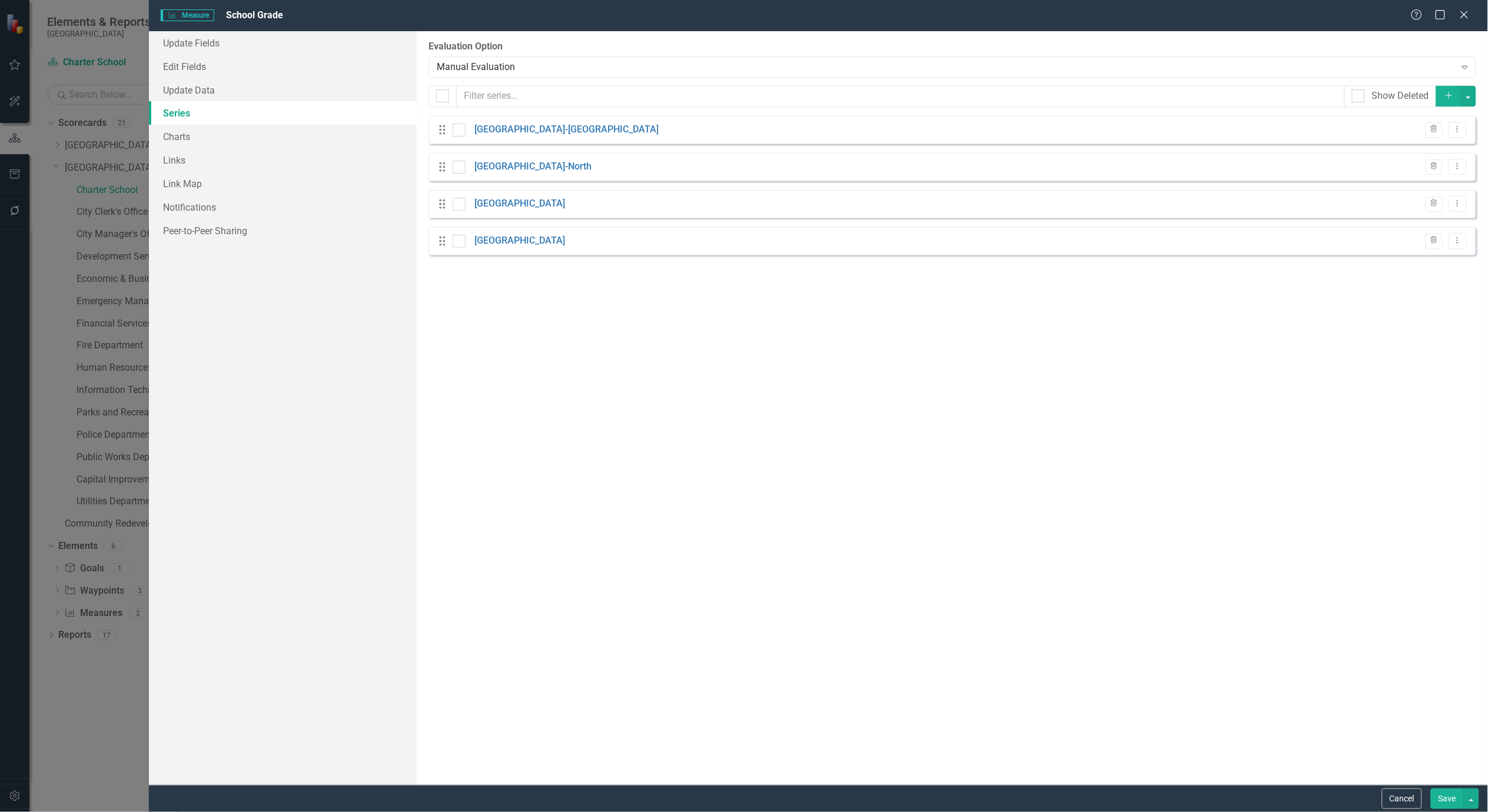
click at [1445, 795] on button "Save" at bounding box center [1447, 799] width 33 height 21
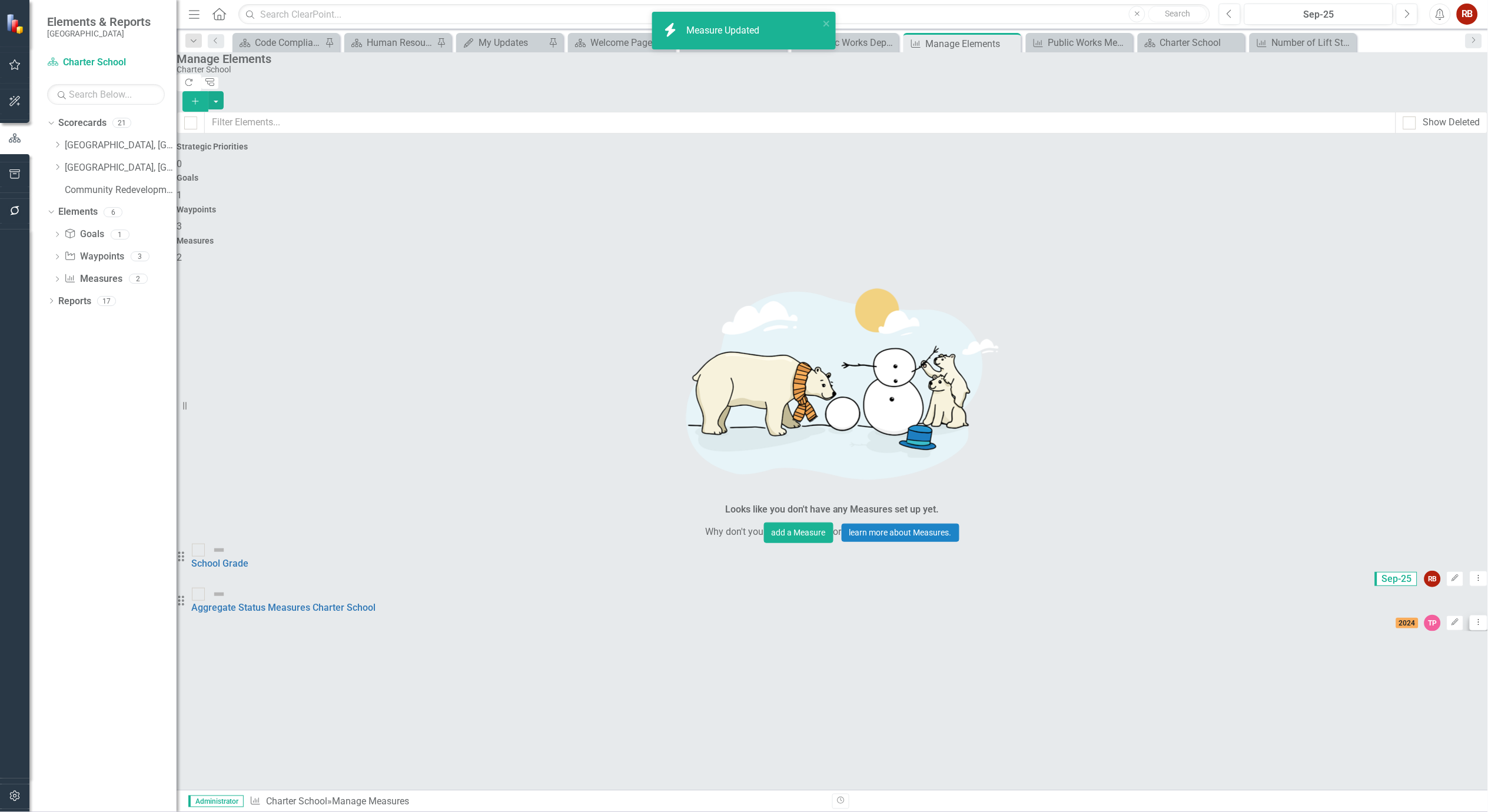
click at [1474, 619] on icon "Dropdown Menu" at bounding box center [1479, 623] width 10 height 8
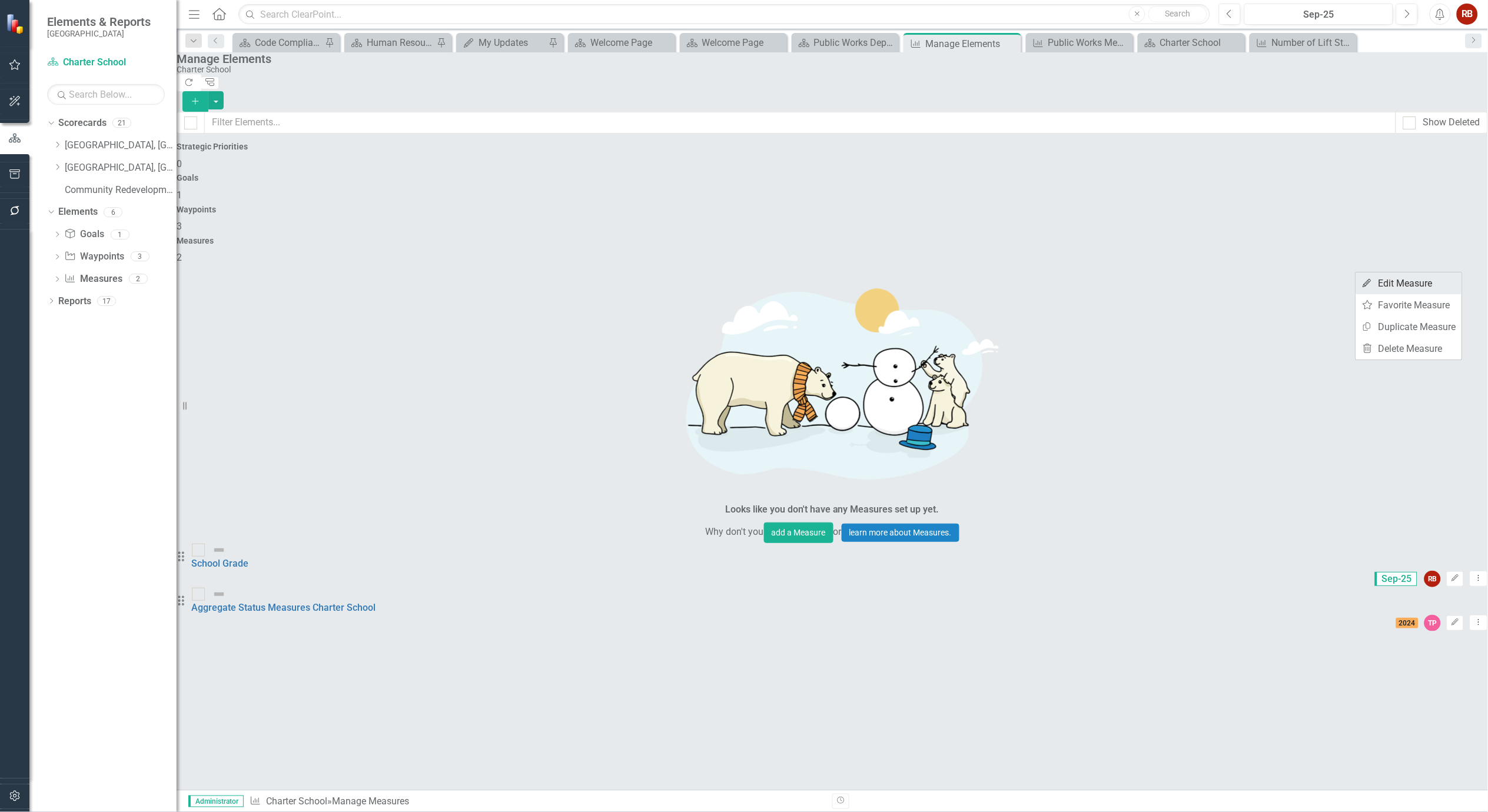
click at [1415, 282] on link "Edit Edit Measure" at bounding box center [1409, 284] width 106 height 22
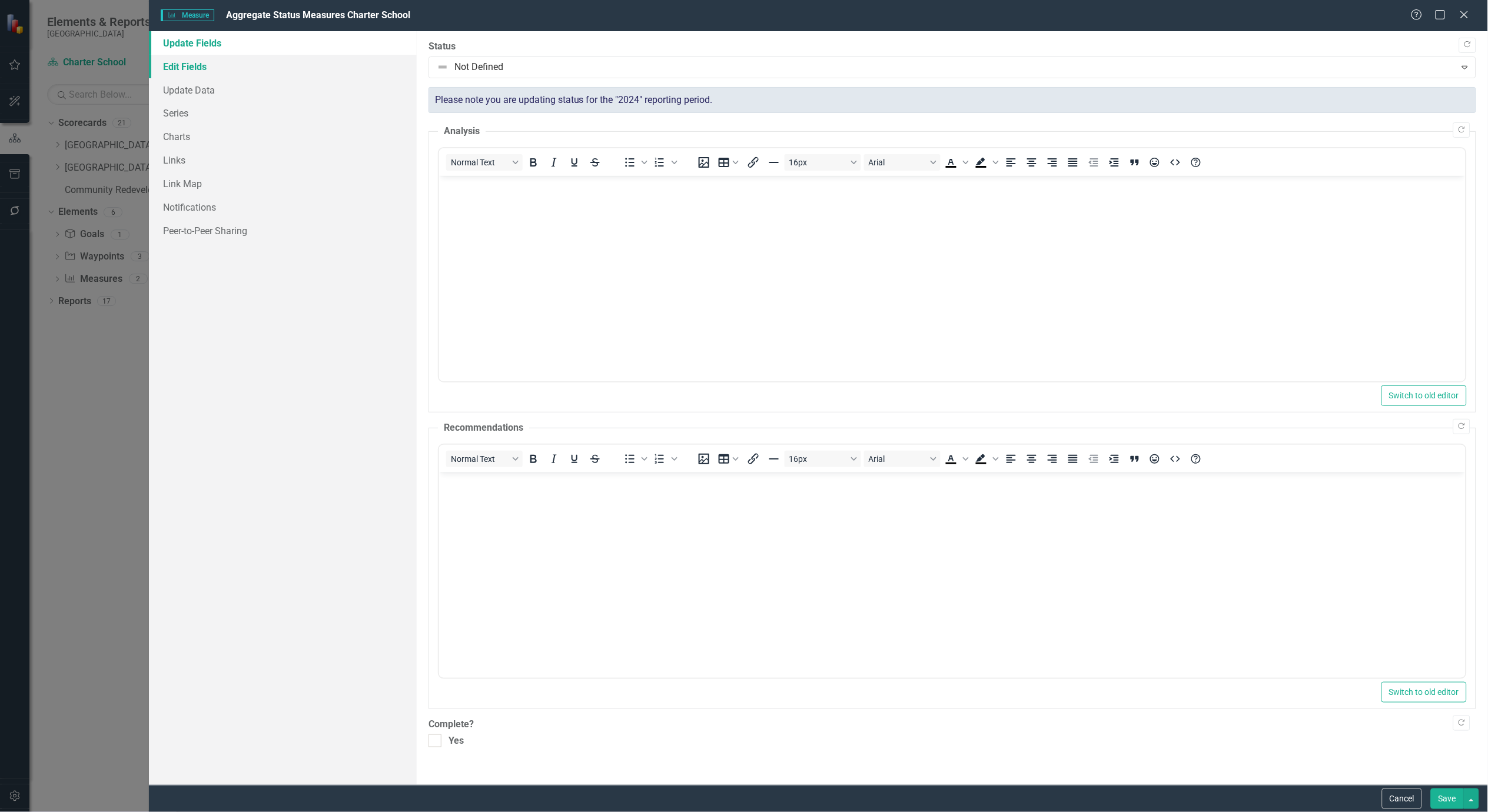
click at [185, 65] on link "Edit Fields" at bounding box center [282, 66] width 268 height 24
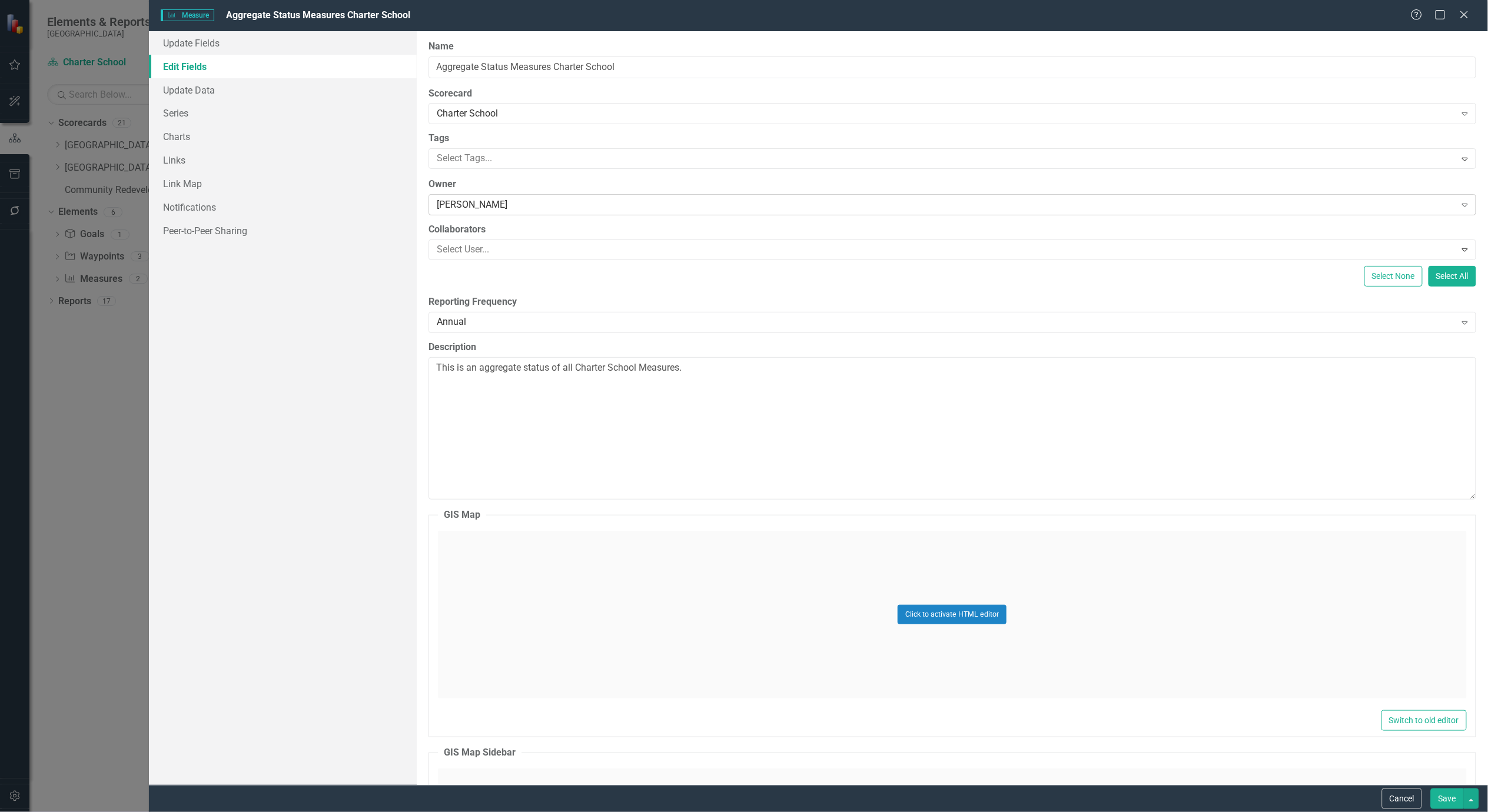
click at [527, 197] on div "Tammy Palmer Expand" at bounding box center [952, 204] width 1048 height 21
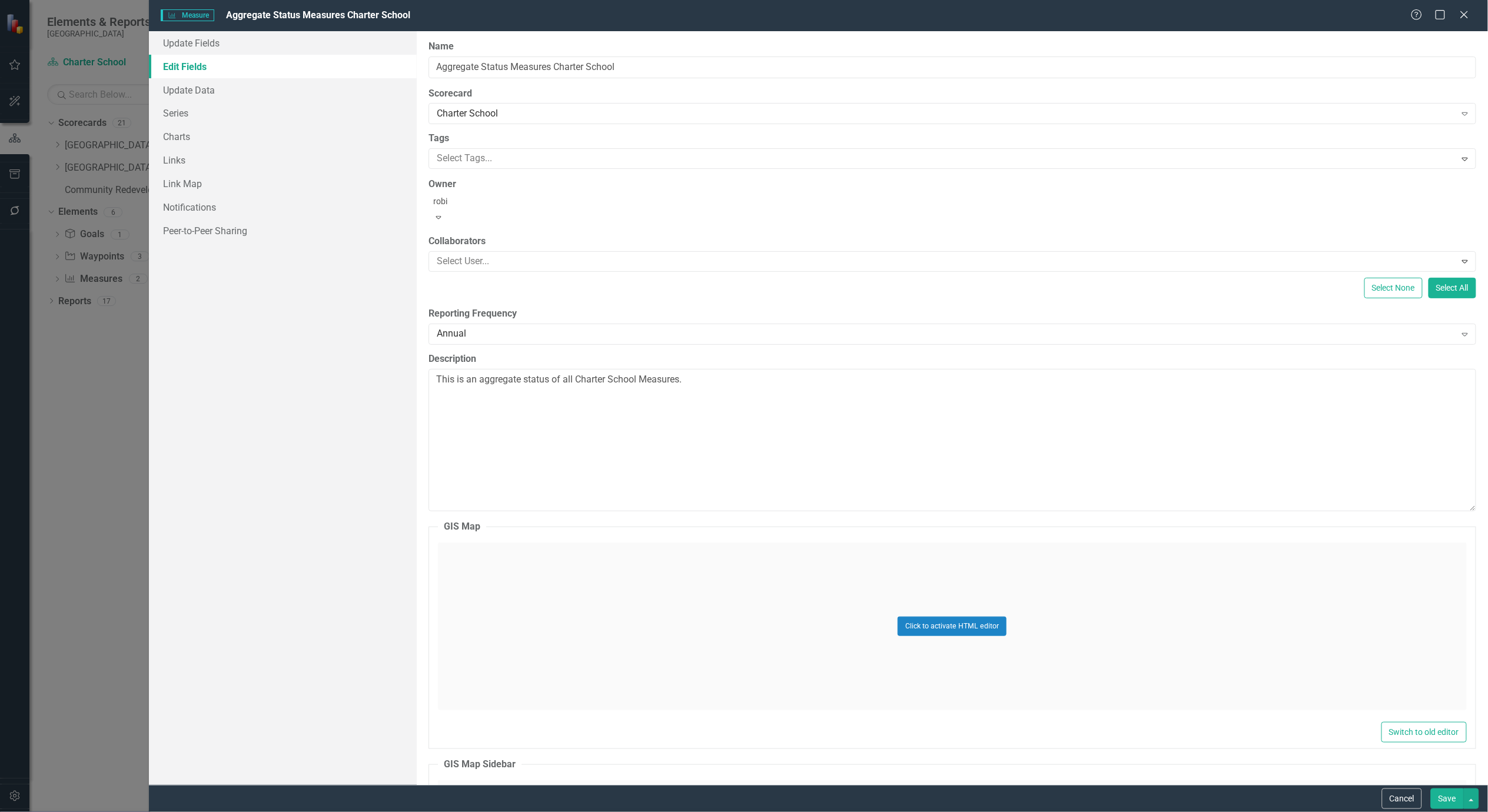
type input "robin"
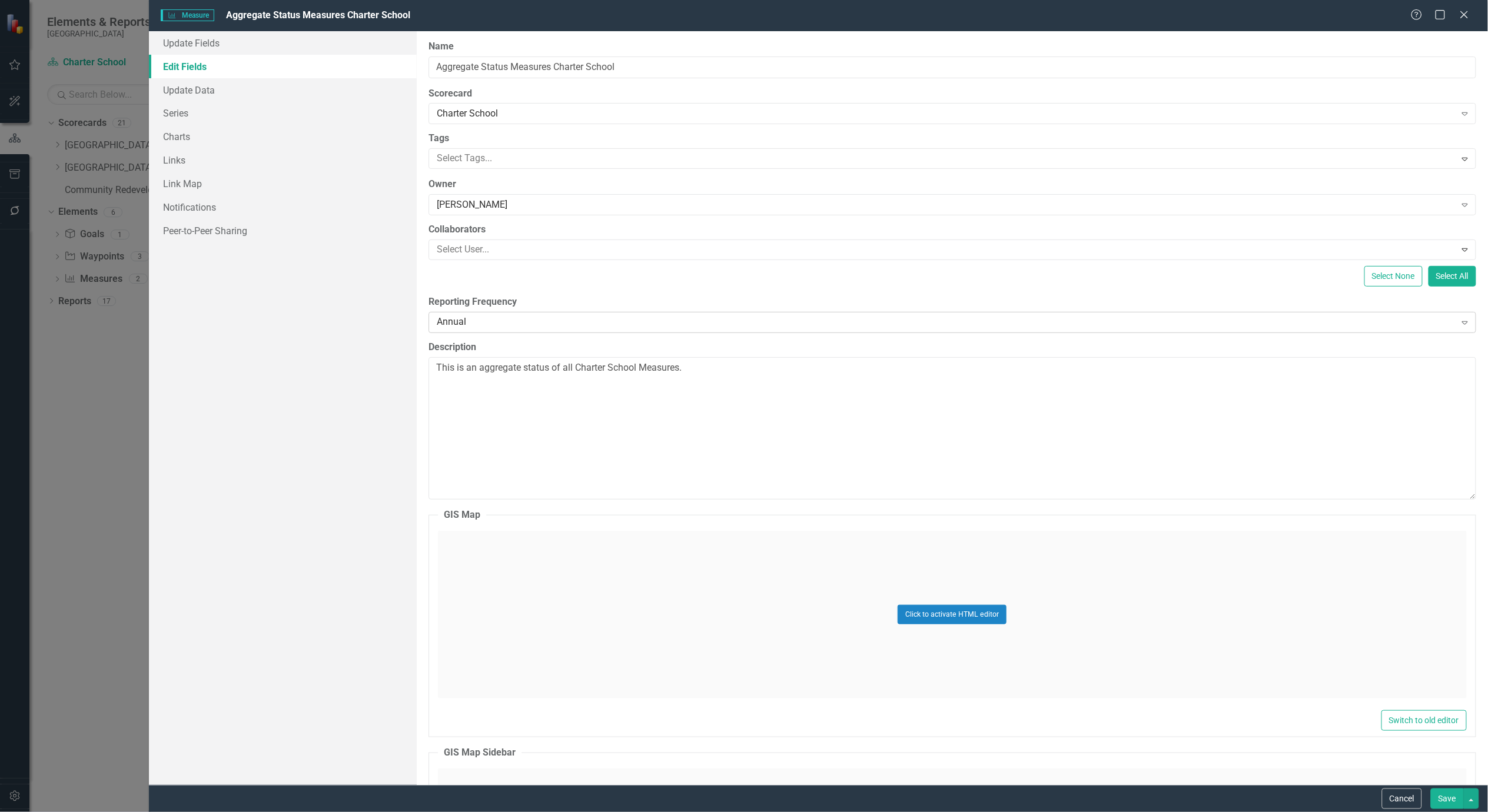
click at [513, 324] on div "Annual" at bounding box center [946, 322] width 1019 height 14
click at [1443, 801] on button "Save" at bounding box center [1447, 799] width 33 height 21
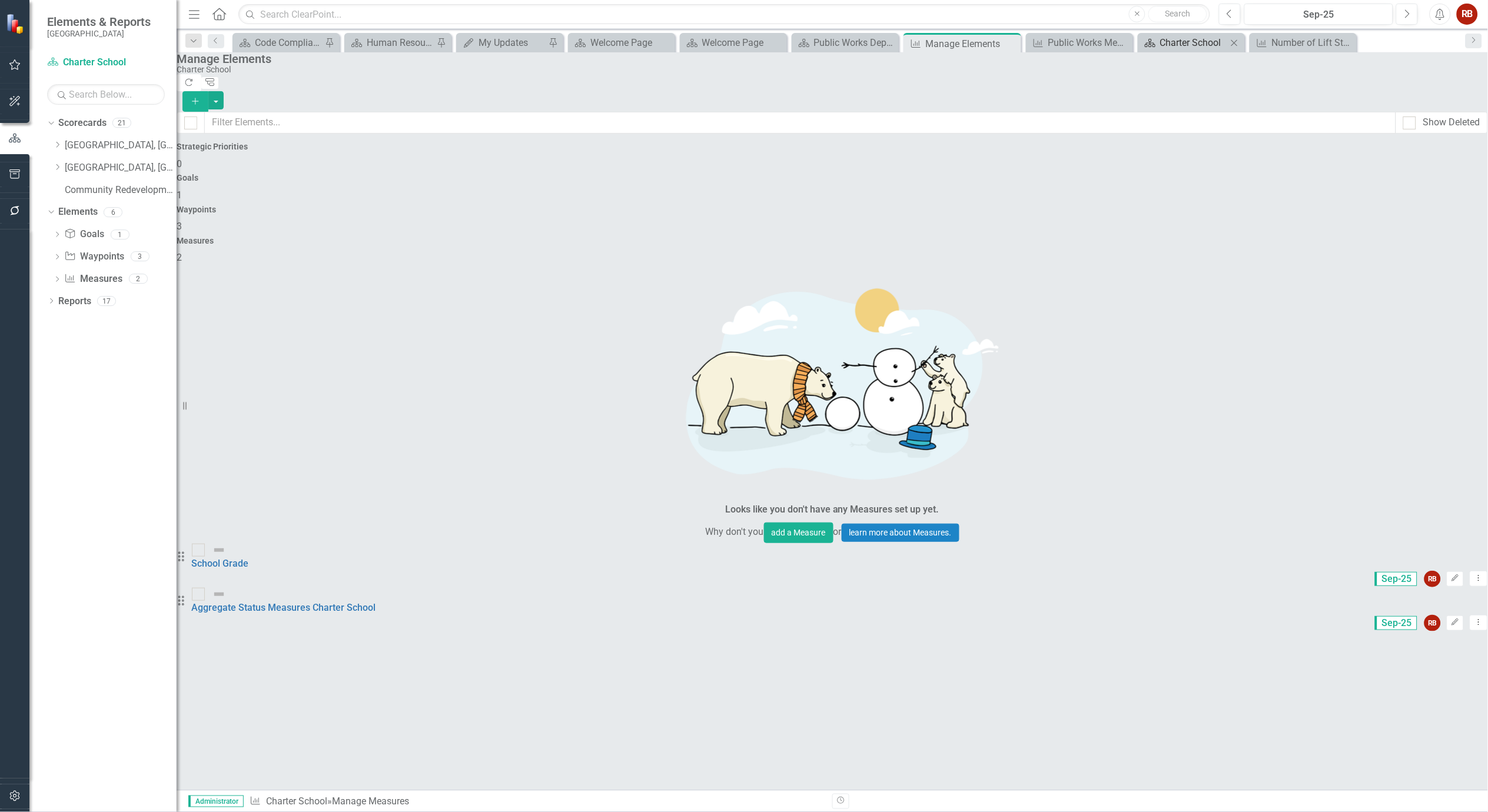
click at [1179, 43] on div "Charter School" at bounding box center [1194, 43] width 67 height 15
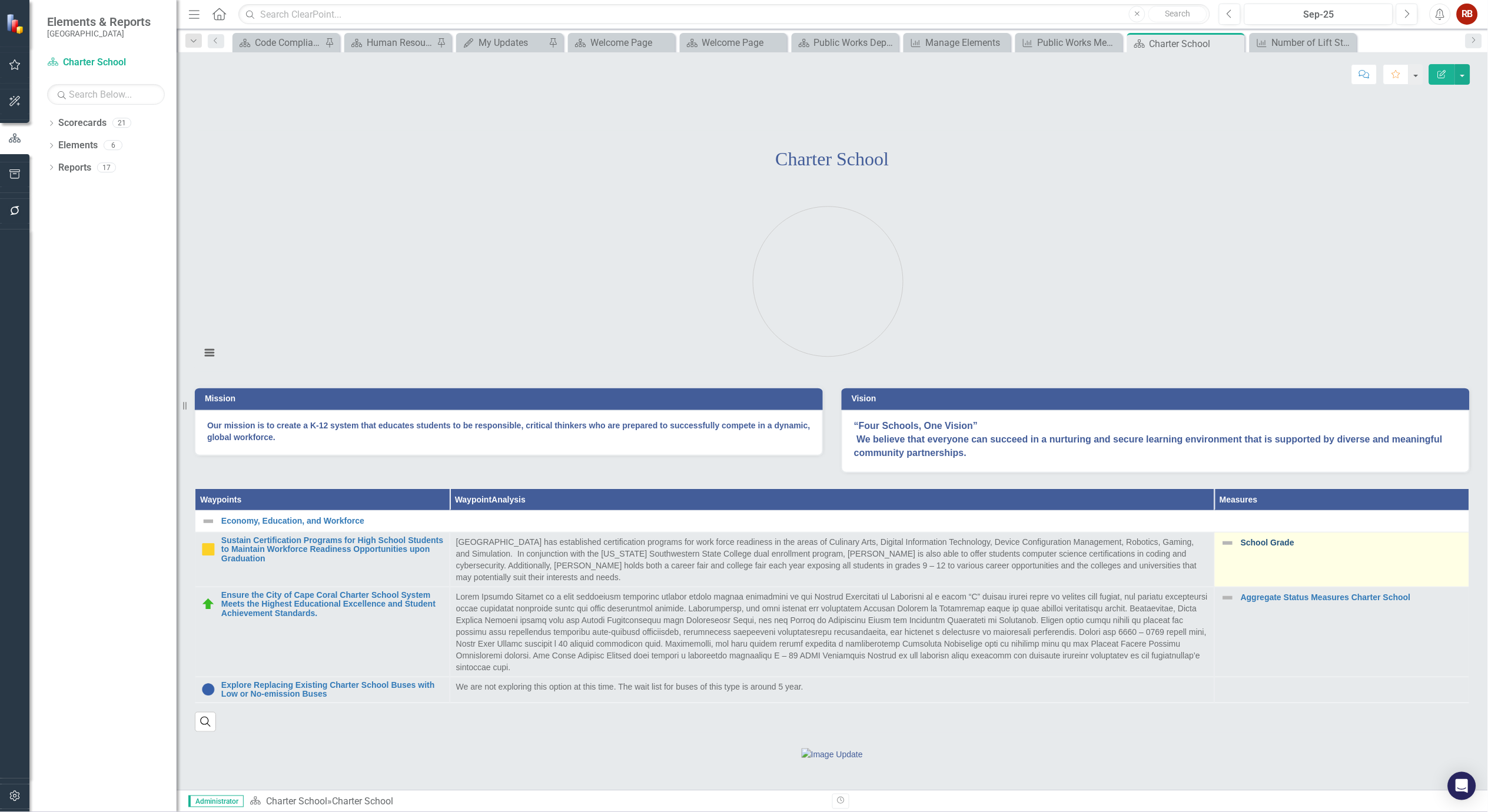
click at [1273, 547] on link "School Grade" at bounding box center [1352, 543] width 222 height 9
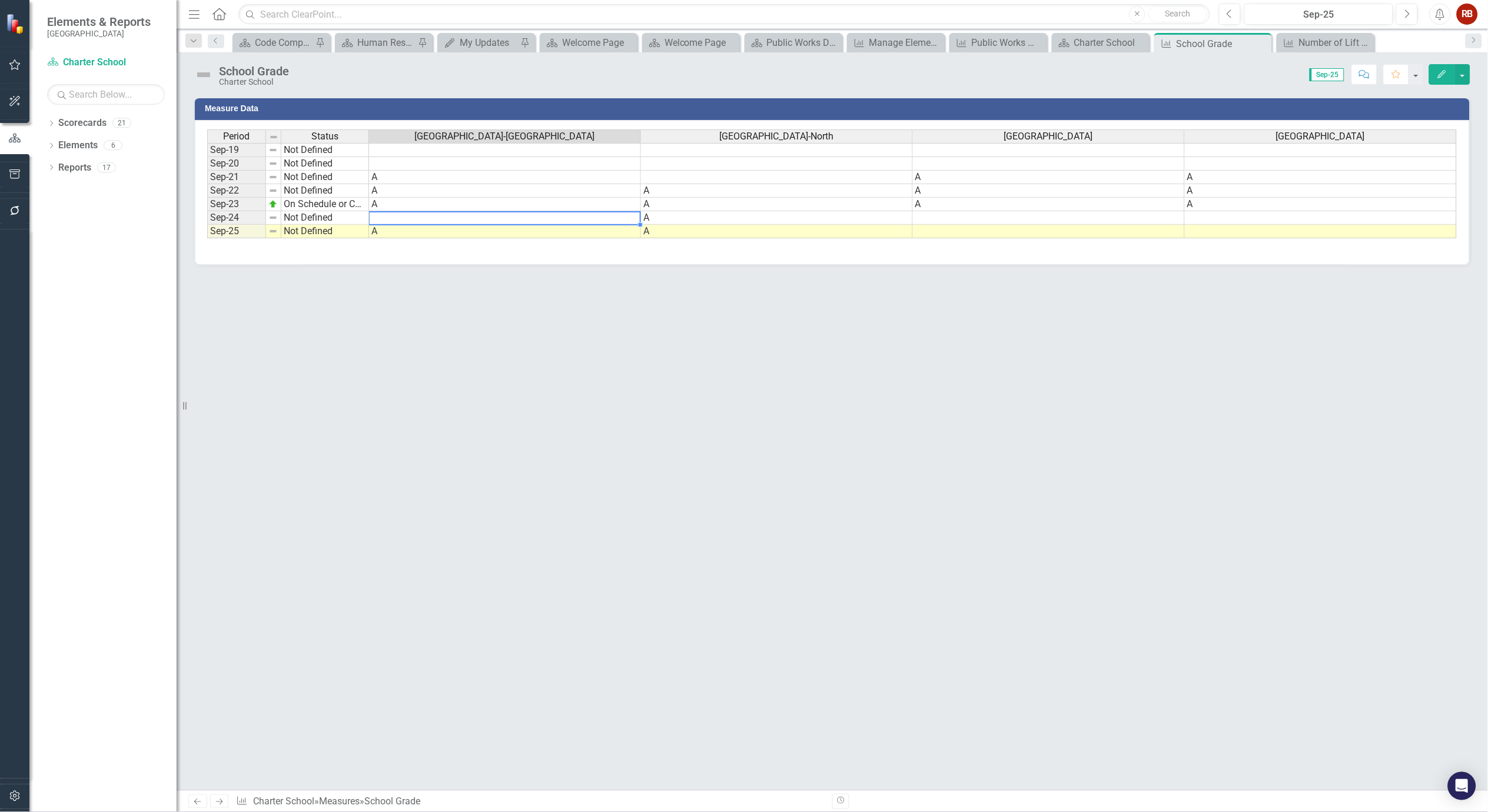
click at [430, 216] on td at bounding box center [505, 218] width 272 height 14
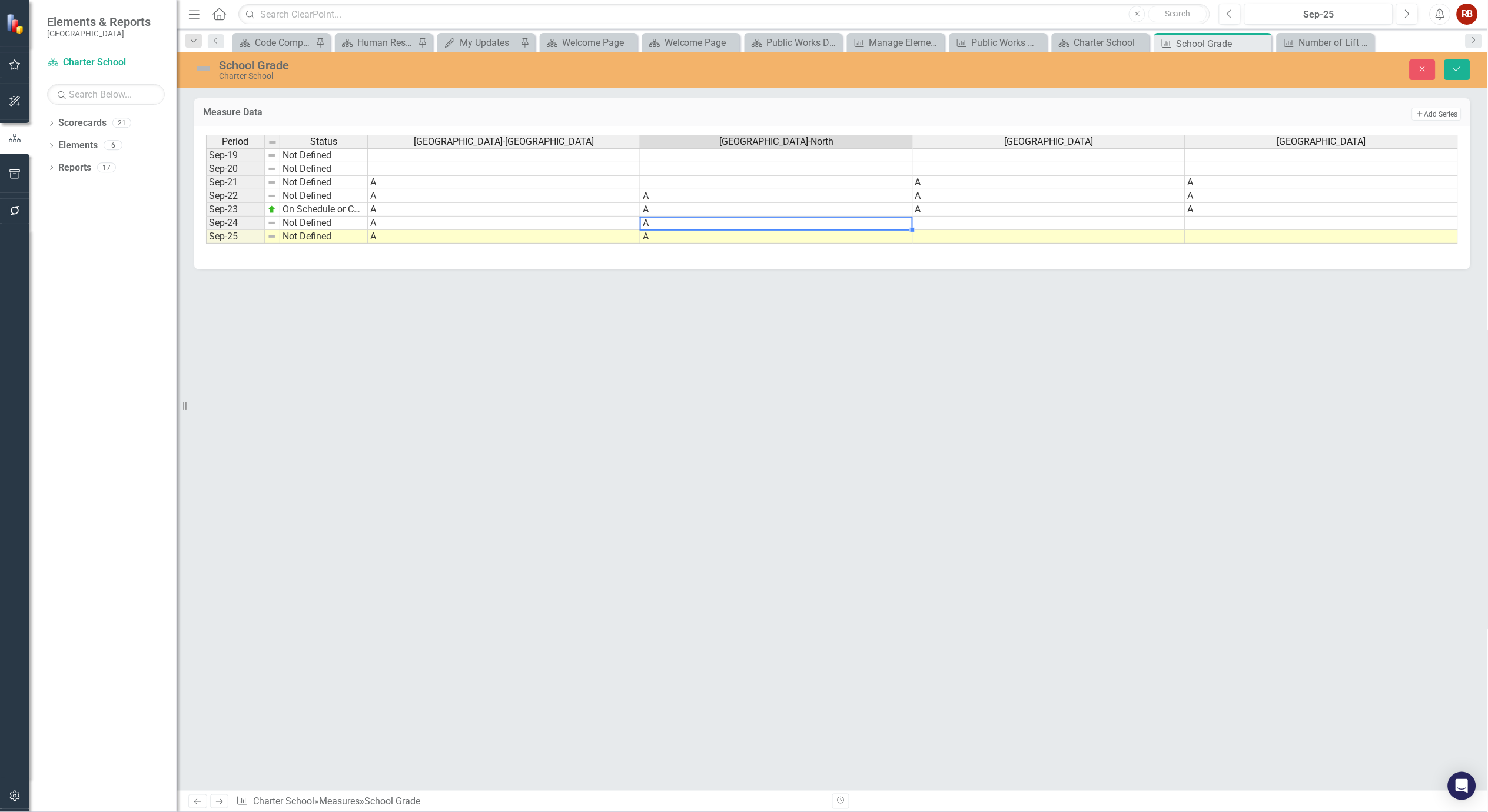
type textarea "A"
click at [655, 184] on td at bounding box center [776, 182] width 273 height 14
type textarea "A"
click at [1200, 218] on td at bounding box center [1322, 223] width 273 height 14
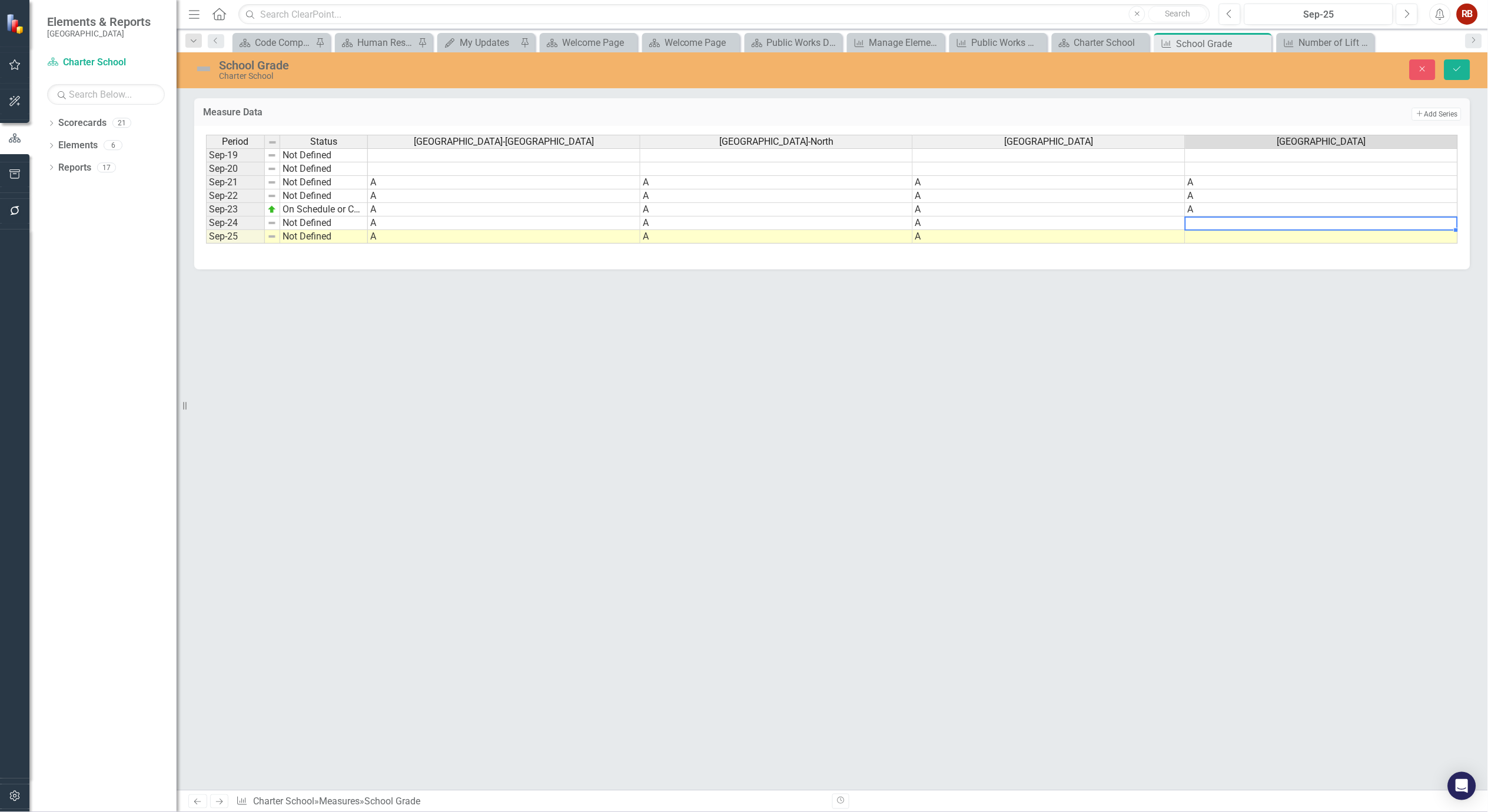
type textarea "A"
click at [1451, 72] on button "Save" at bounding box center [1458, 70] width 26 height 21
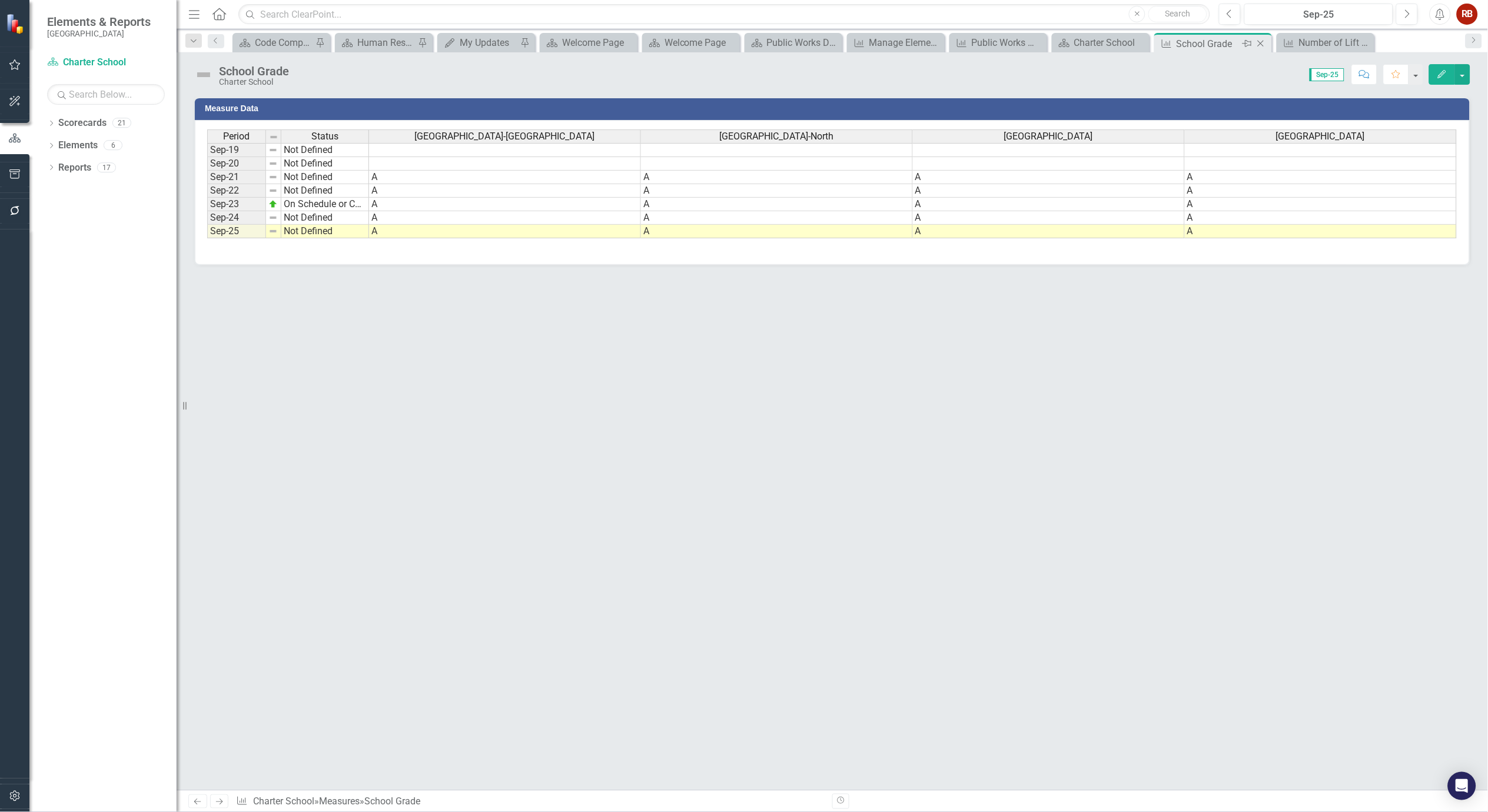
click at [1261, 42] on icon "Close" at bounding box center [1261, 43] width 12 height 10
